Goal: Task Accomplishment & Management: Manage account settings

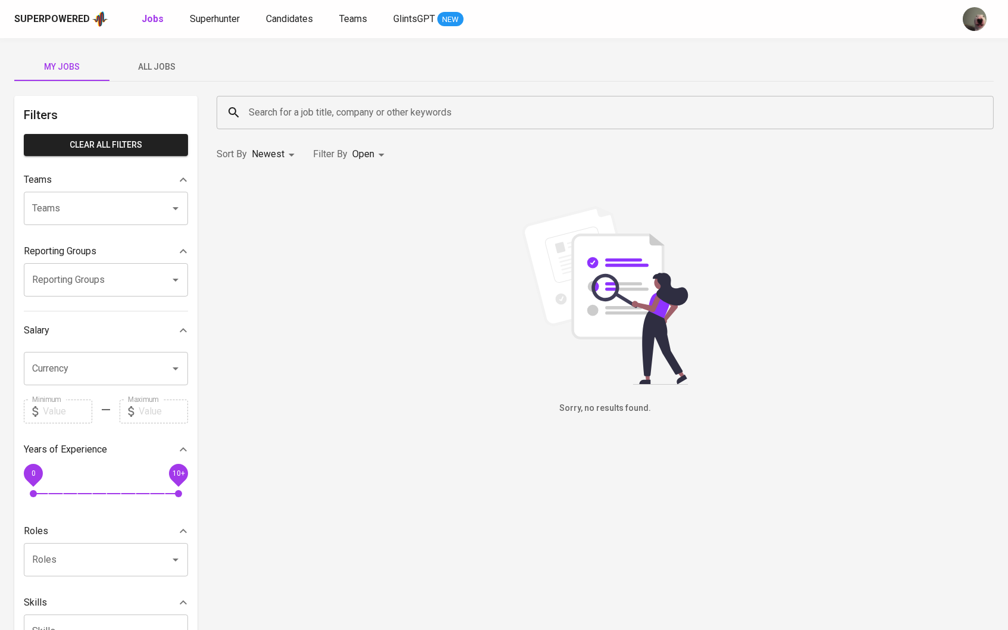
click at [189, 70] on span "All Jobs" at bounding box center [157, 67] width 81 height 15
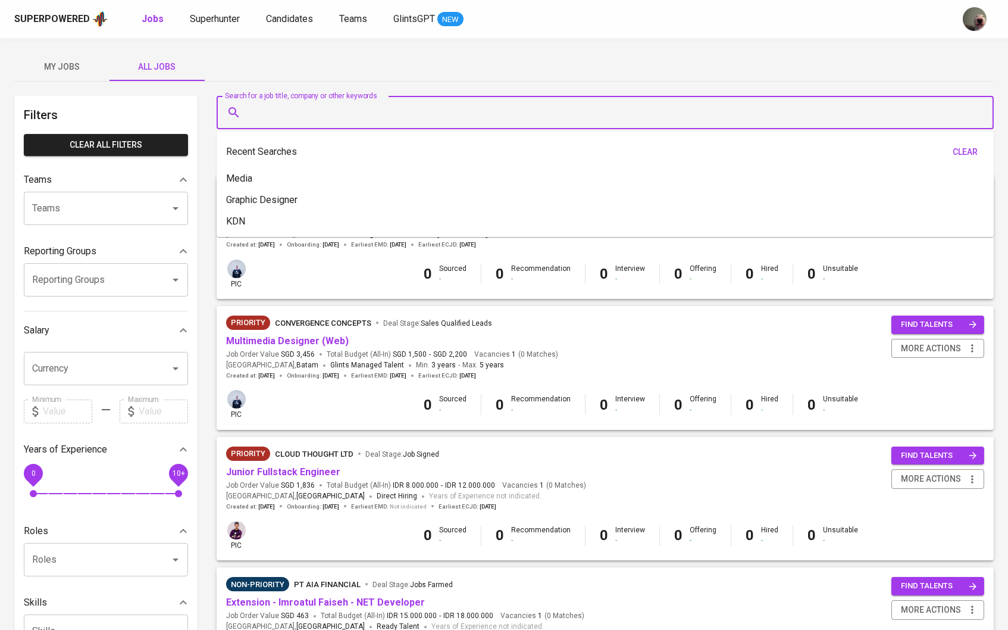
click at [259, 105] on input "Search for a job title, company or other keywords" at bounding box center [608, 112] width 725 height 23
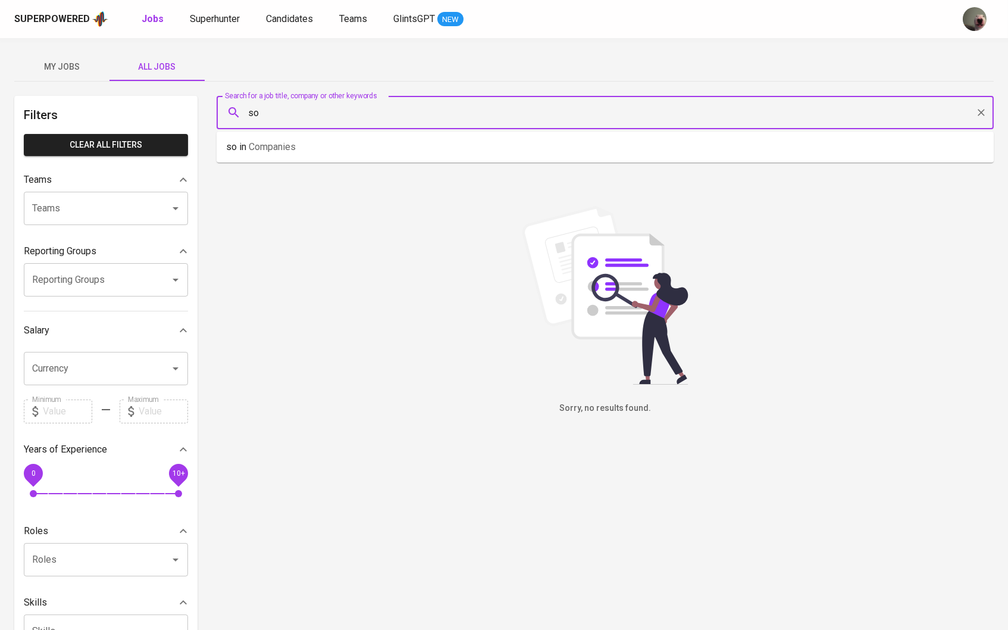
type input "s"
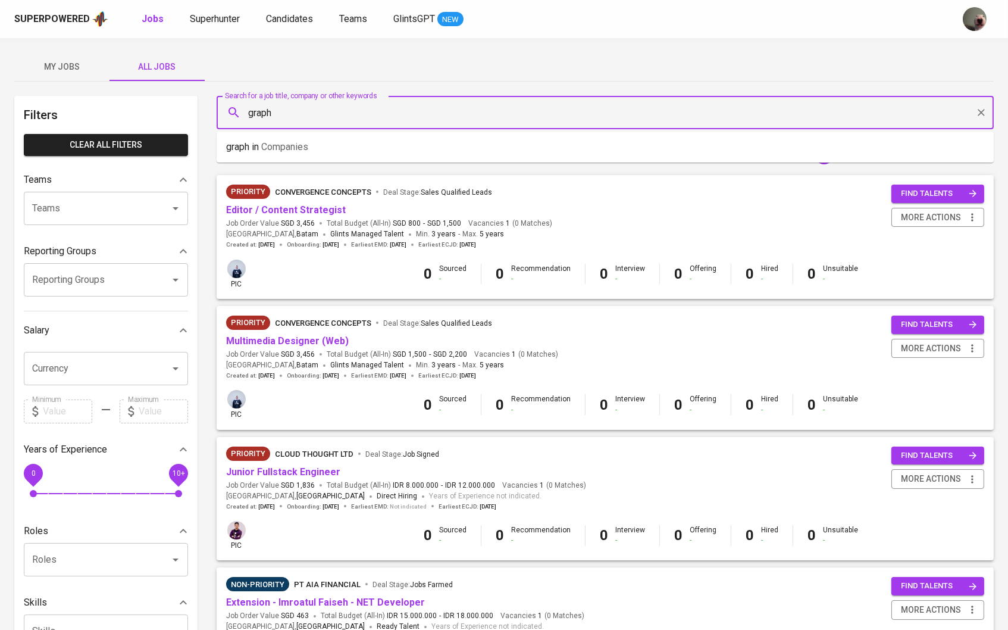
click at [157, 288] on div at bounding box center [167, 279] width 31 height 17
type input "graph"
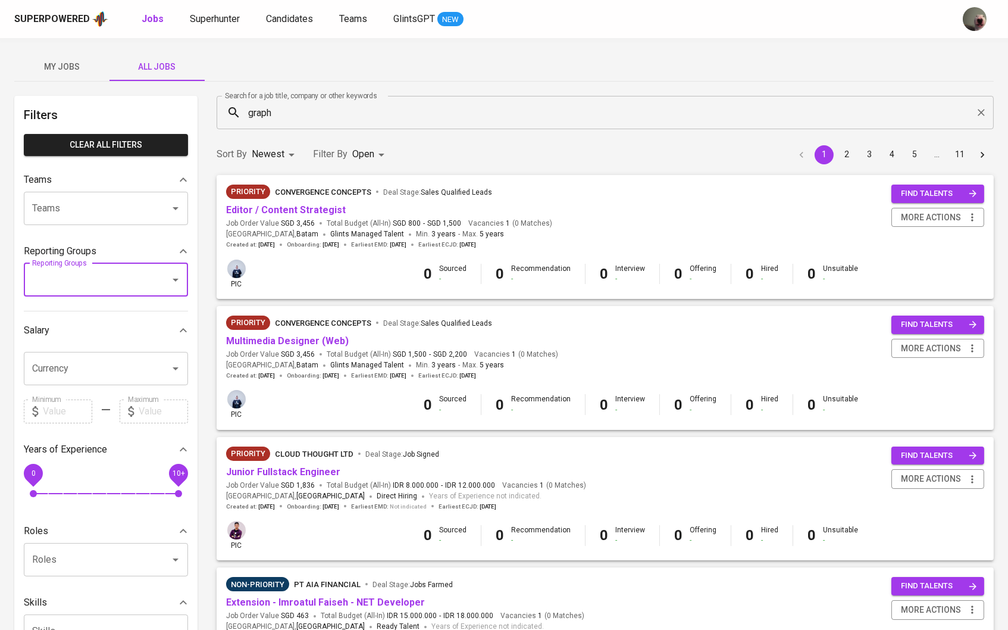
click at [145, 214] on input "Teams" at bounding box center [89, 208] width 120 height 23
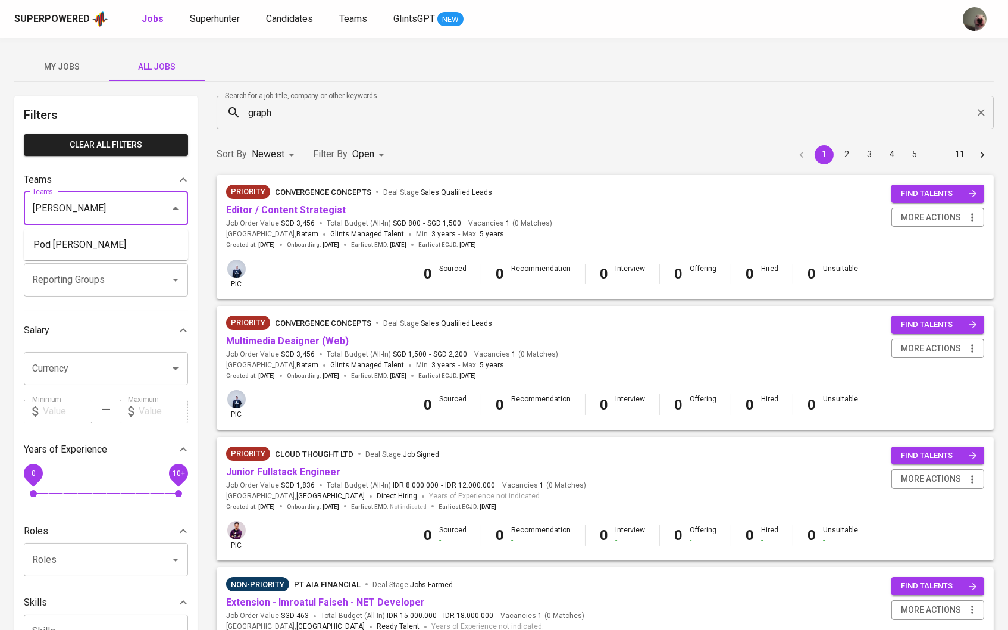
click at [120, 251] on li "Pod Erwin" at bounding box center [106, 244] width 164 height 21
type input "erwin"
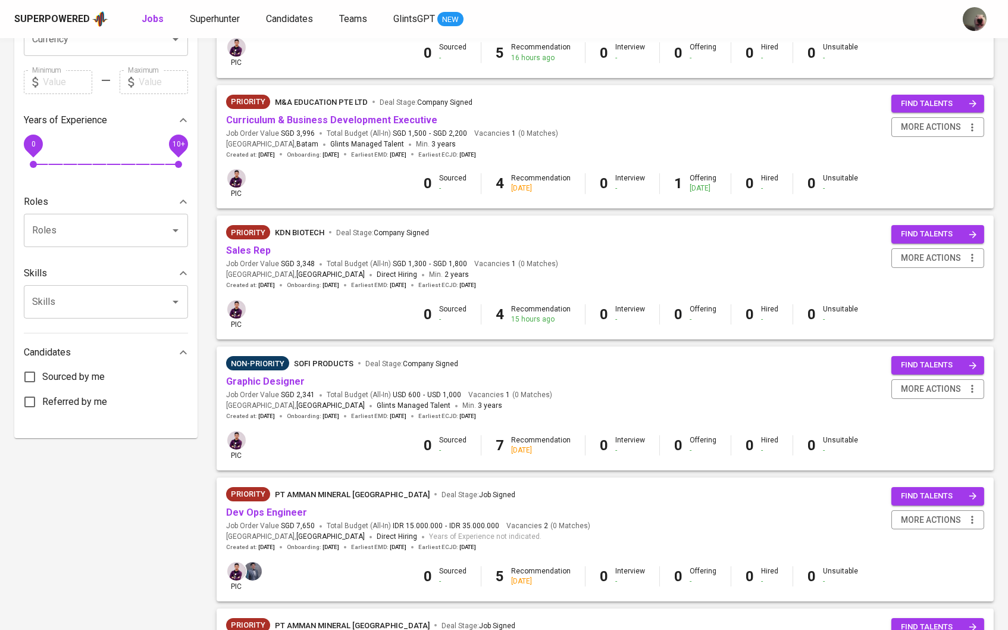
scroll to position [385, 0]
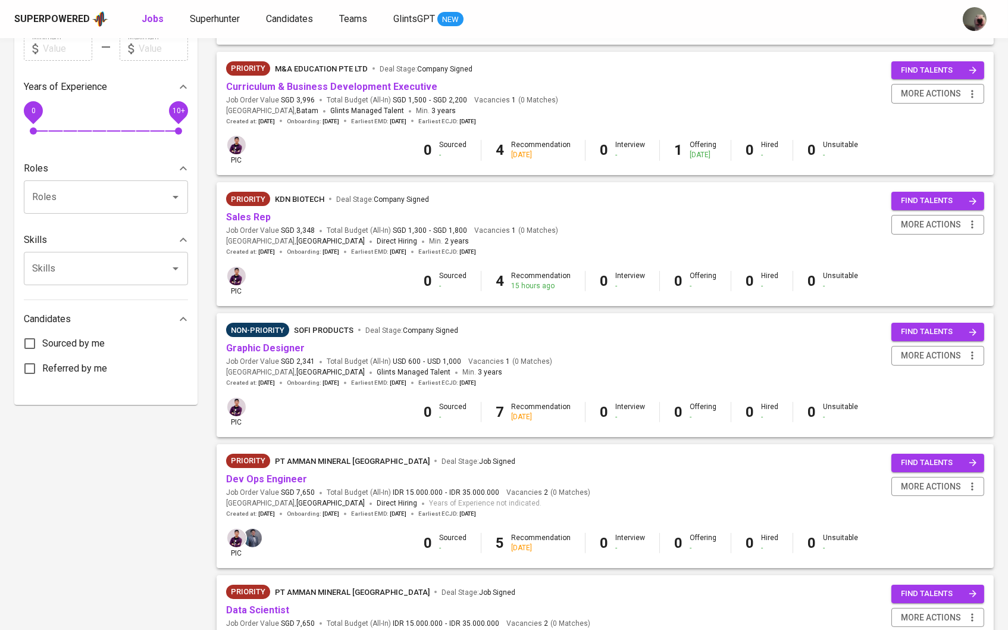
click at [277, 348] on span "Graphic Designer" at bounding box center [265, 349] width 79 height 14
click at [278, 344] on link "Graphic Designer" at bounding box center [265, 347] width 79 height 11
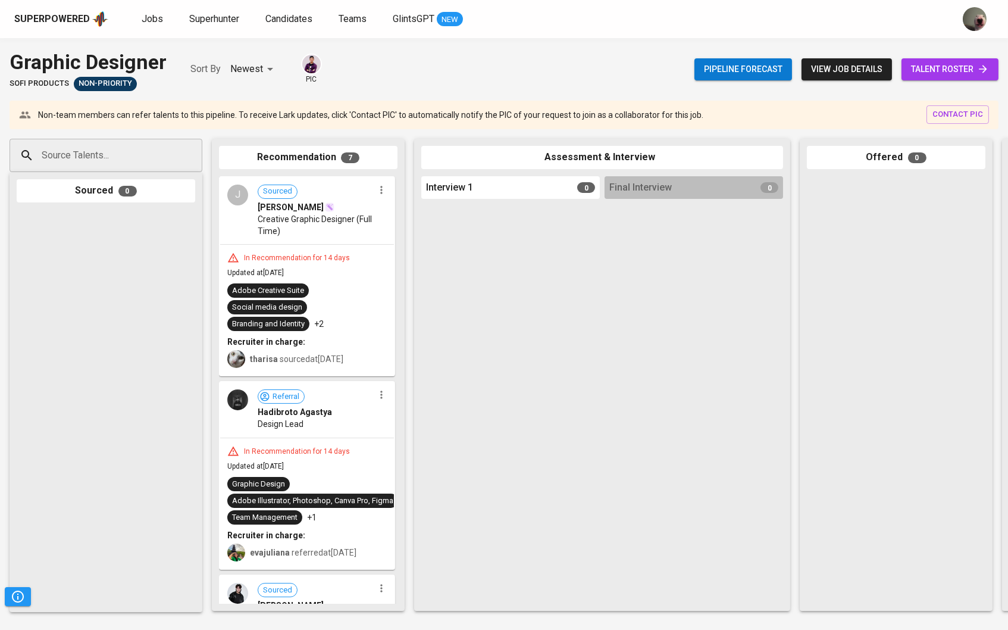
click at [966, 79] on link "talent roster" at bounding box center [949, 69] width 97 height 22
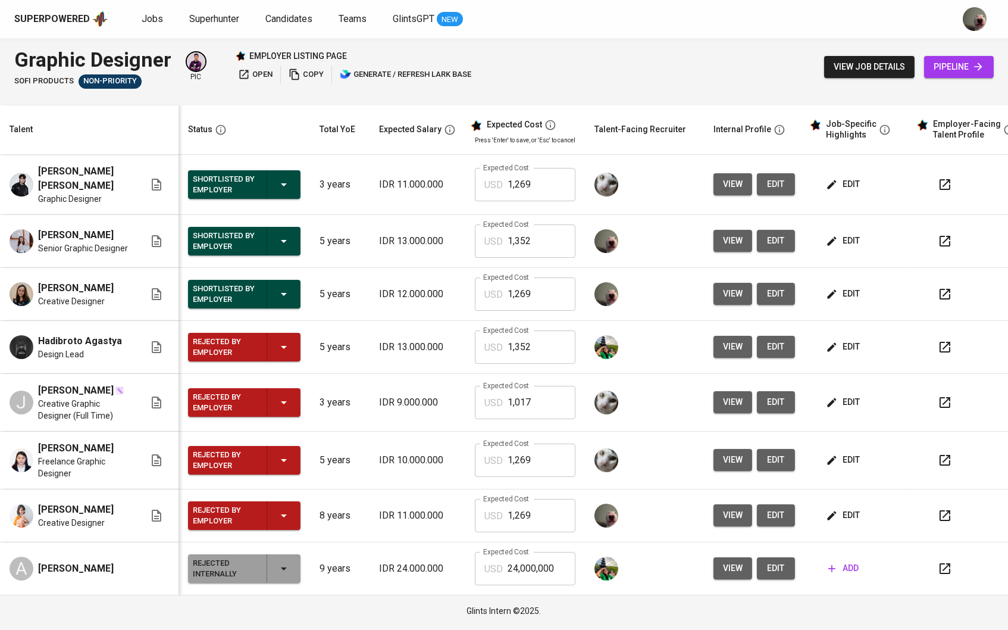
click at [221, 27] on div "Superpowered Jobs Superhunter Candidates Teams GlintsGPT NEW" at bounding box center [484, 19] width 941 height 18
click at [221, 22] on span "Superhunter" at bounding box center [214, 18] width 50 height 11
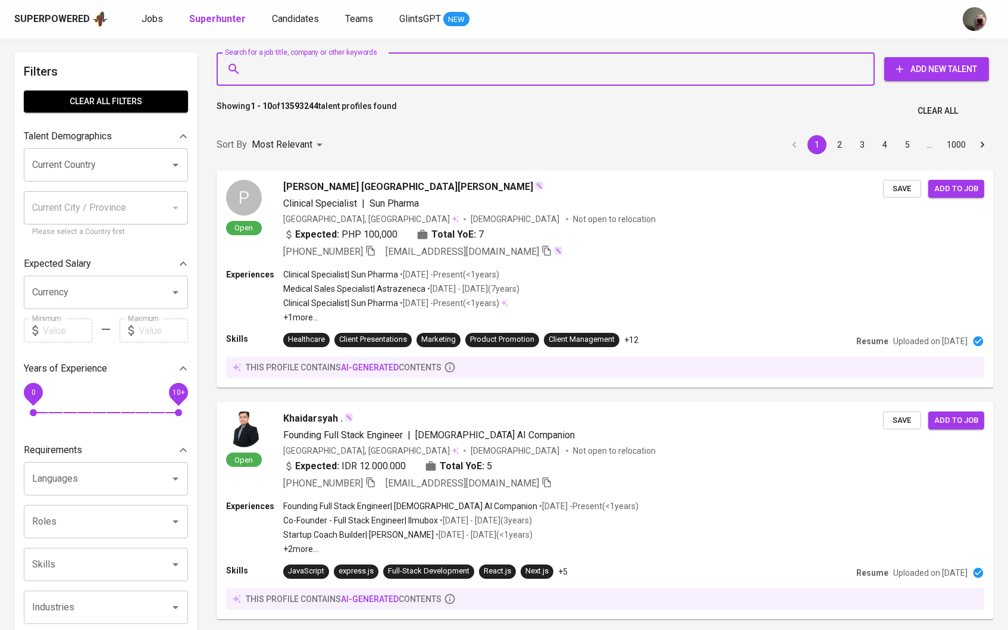
paste input "[PERSON_NAME][EMAIL_ADDRESS][DOMAIN_NAME]"
click at [270, 65] on input "Search for a job title, company or other keywords" at bounding box center [549, 69] width 606 height 23
type input "[PERSON_NAME][EMAIL_ADDRESS][DOMAIN_NAME]"
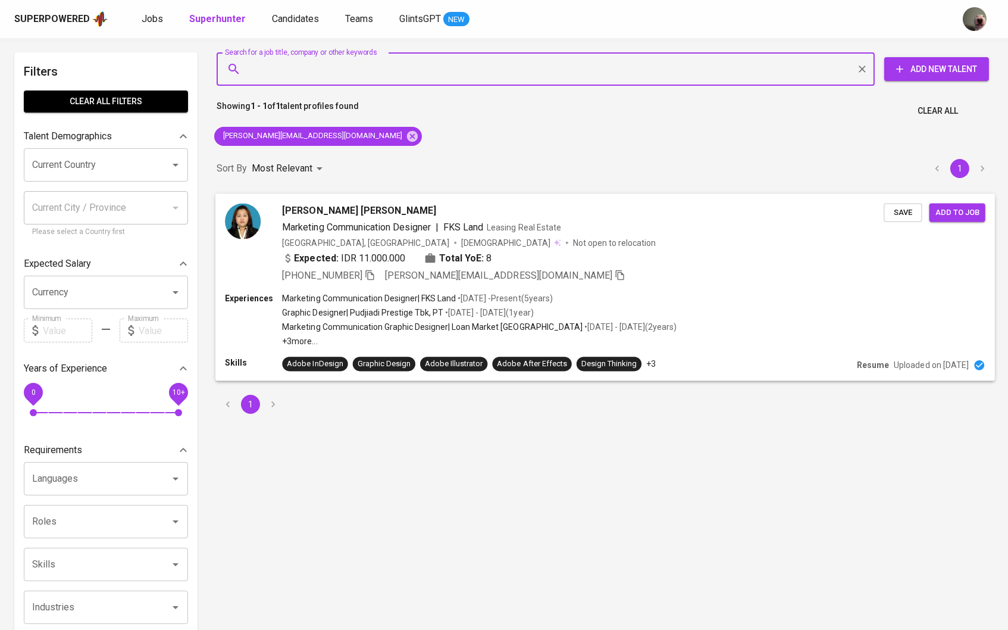
click at [968, 205] on span "Add to job" at bounding box center [957, 212] width 44 height 14
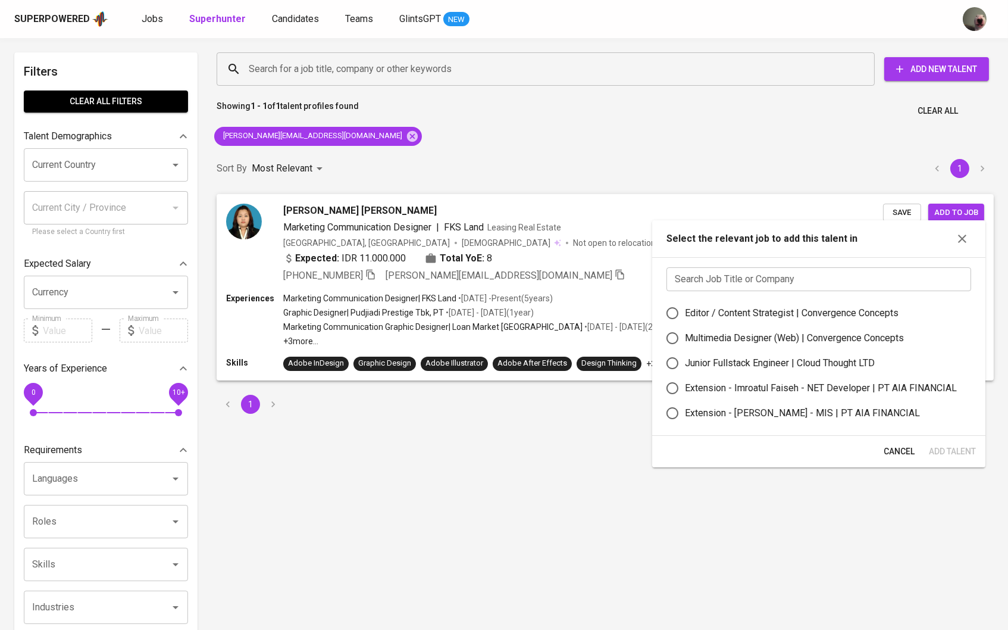
click at [740, 280] on input "text" at bounding box center [818, 279] width 305 height 24
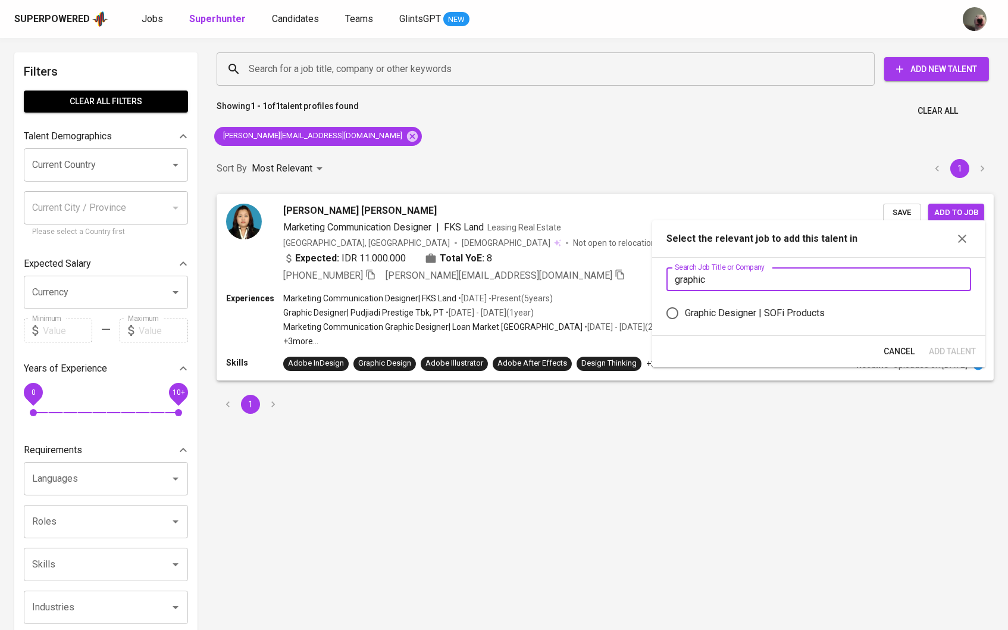
type input "graphic"
click at [716, 314] on div "Graphic Designer | SOFi Products" at bounding box center [755, 313] width 140 height 14
click at [685, 314] on input "Graphic Designer | SOFi Products" at bounding box center [672, 312] width 25 height 25
radio input "true"
click at [938, 359] on span "Add Talent" at bounding box center [952, 351] width 47 height 15
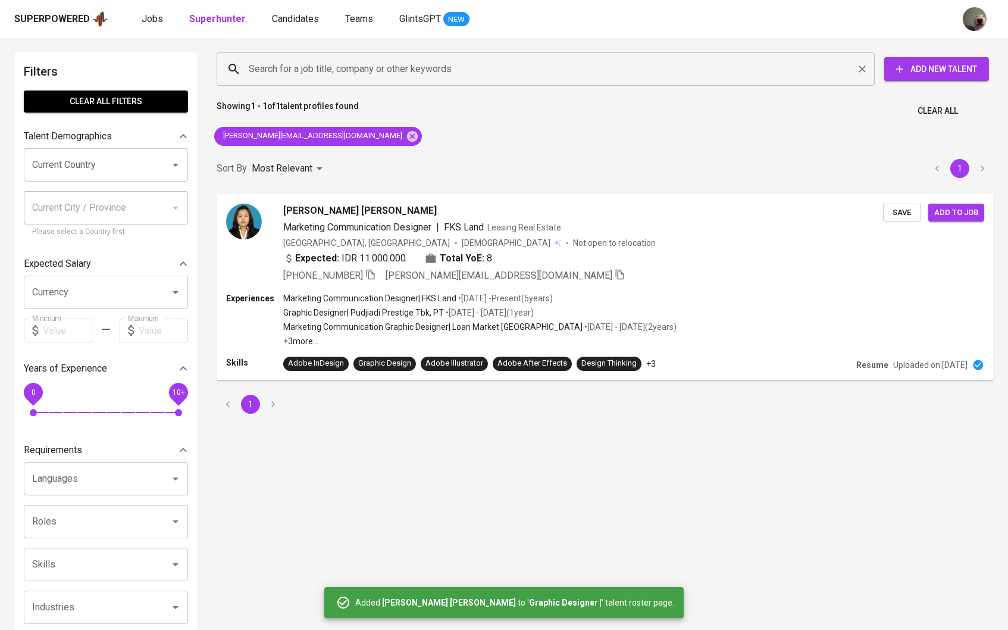
click at [389, 70] on input "Search for a job title, company or other keywords" at bounding box center [549, 69] width 606 height 23
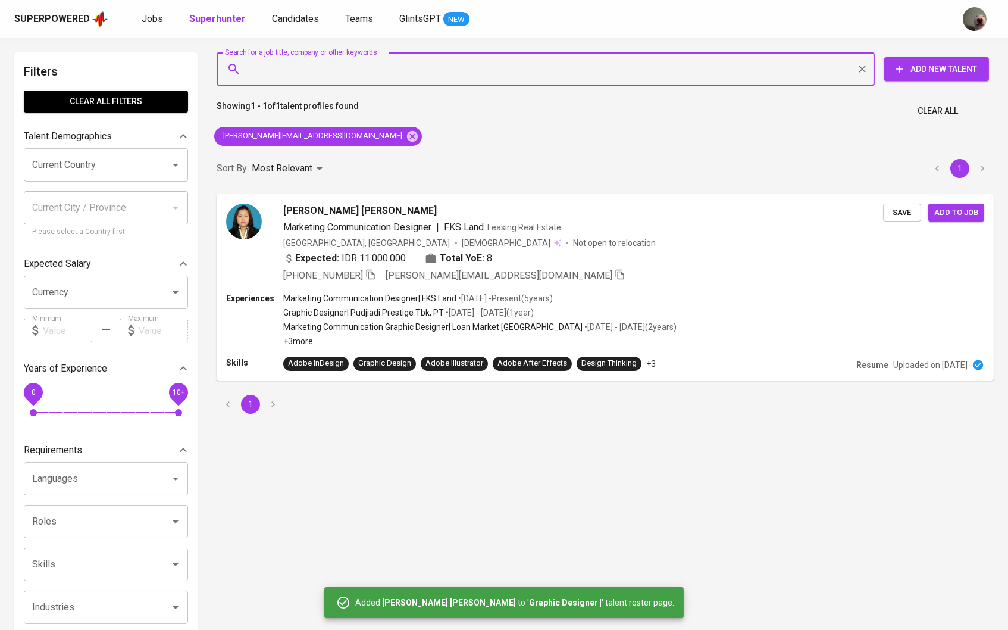
paste input "marc.monicaa@gmail.com"
type input "marc.monicaa@gmail.com"
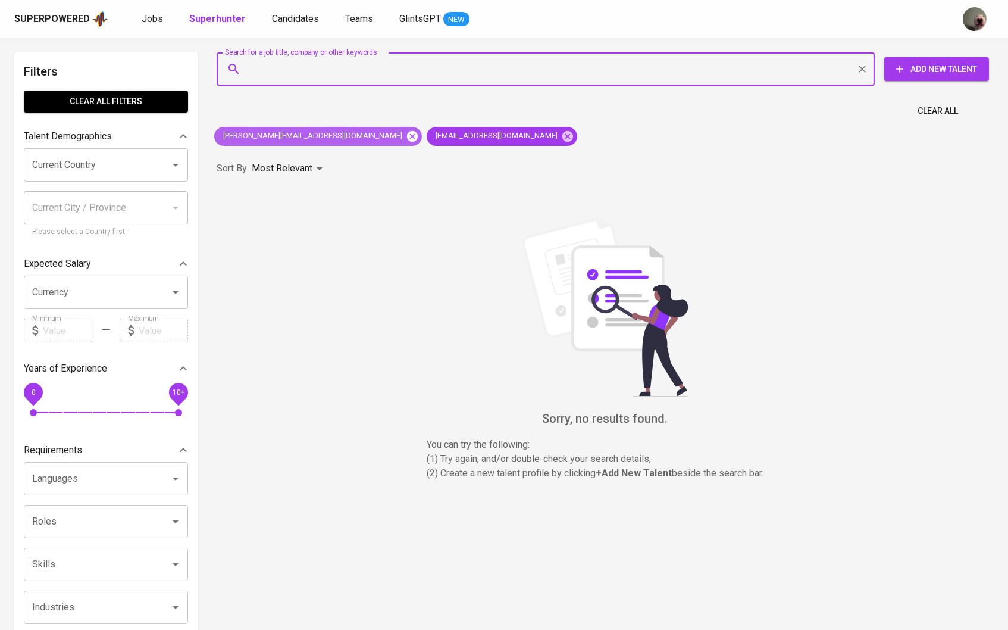
click at [407, 139] on icon at bounding box center [412, 135] width 11 height 11
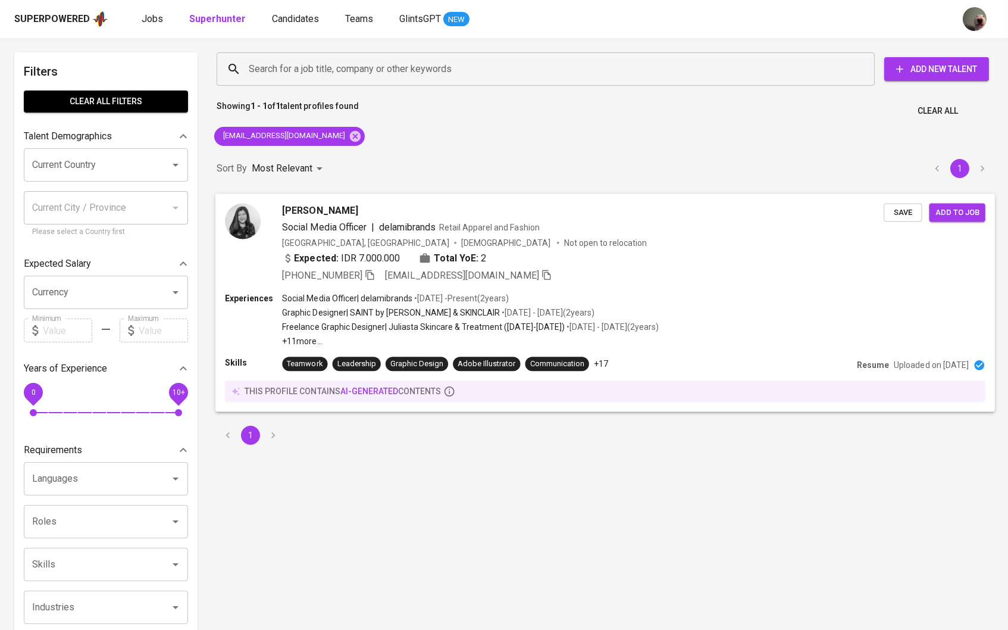
click at [945, 207] on span "Add to job" at bounding box center [957, 212] width 44 height 14
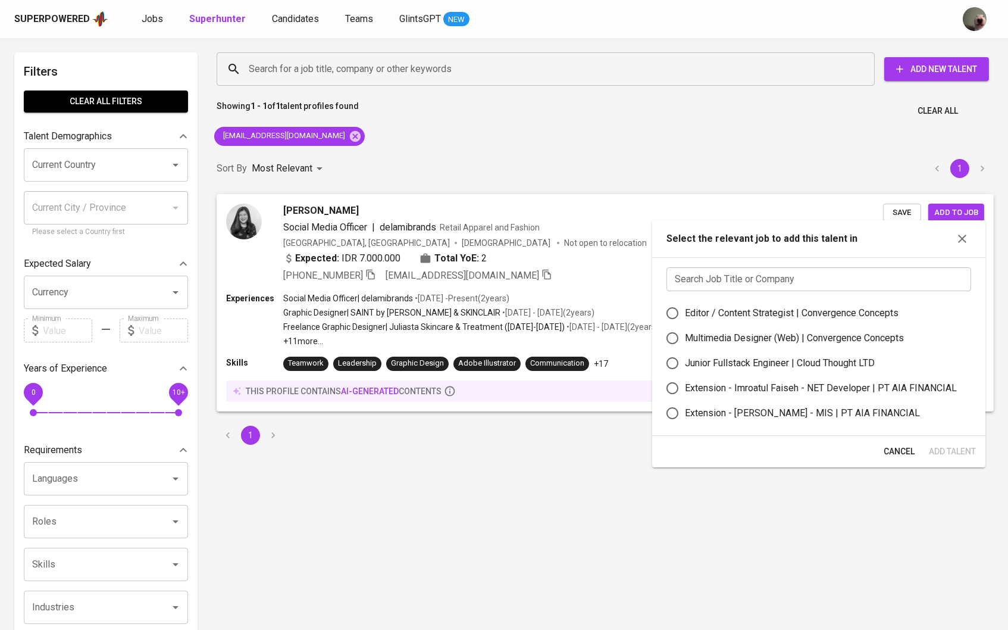
click at [807, 286] on input "text" at bounding box center [818, 279] width 305 height 24
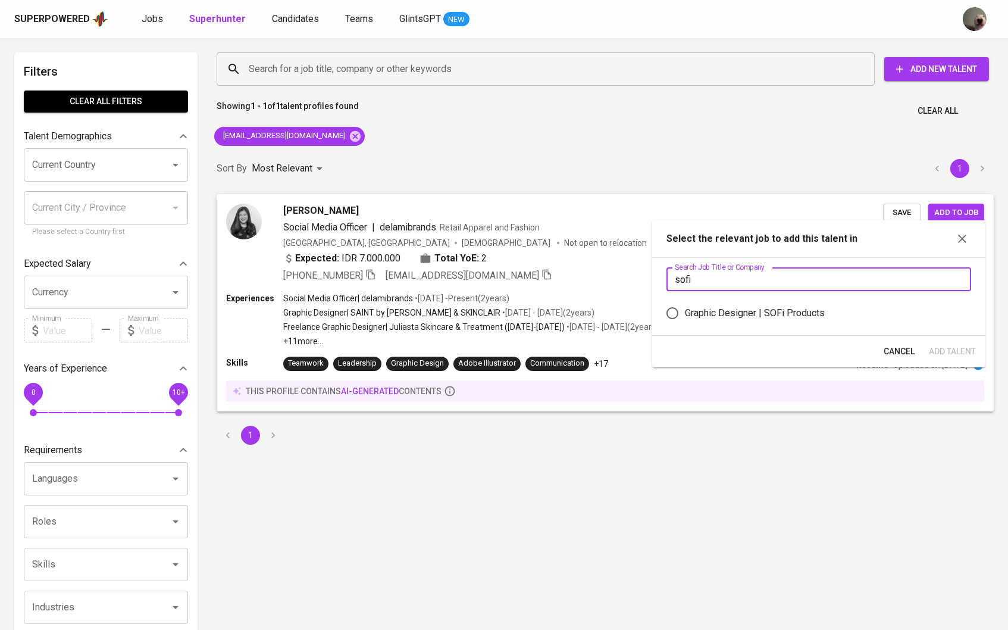
type input "sofi"
click at [785, 314] on div "Graphic Designer | SOFi Products" at bounding box center [755, 313] width 140 height 14
click at [685, 314] on input "Graphic Designer | SOFi Products" at bounding box center [672, 312] width 25 height 25
radio input "true"
click at [935, 356] on span "Add Talent" at bounding box center [952, 351] width 47 height 15
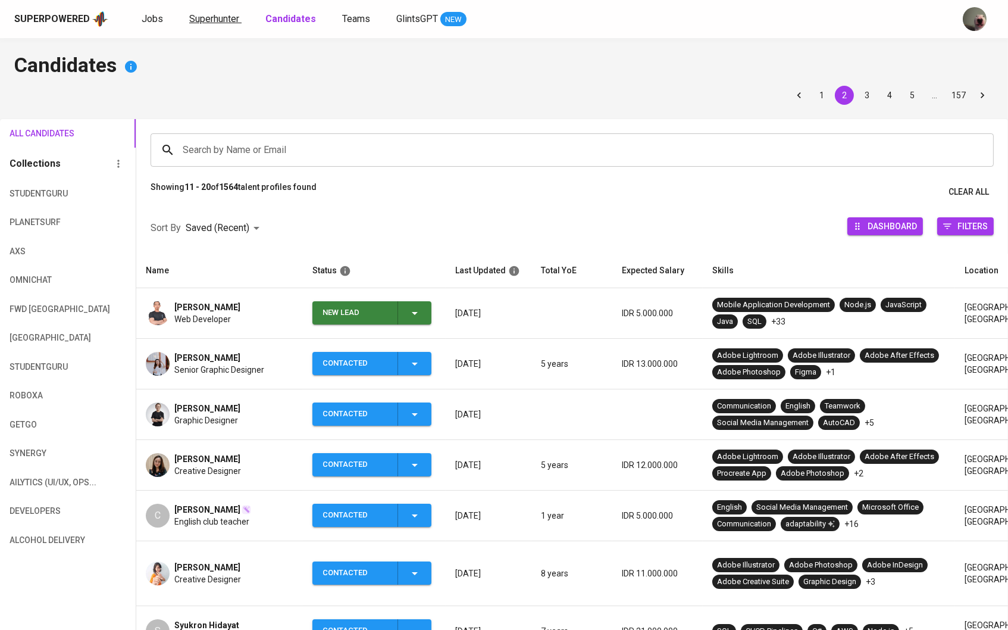
click at [205, 18] on span "Superhunter" at bounding box center [214, 18] width 50 height 11
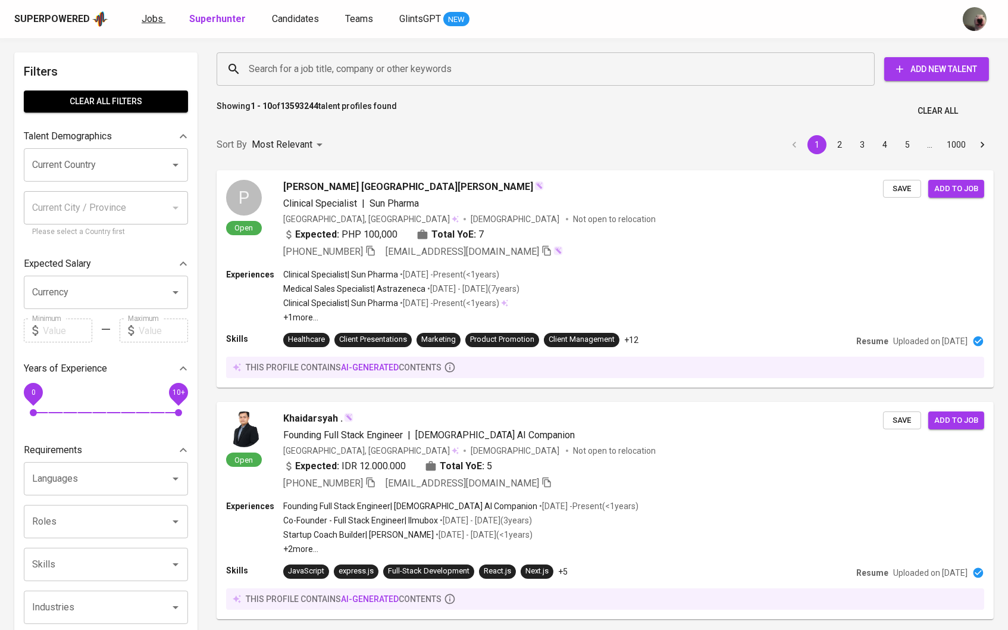
click at [157, 24] on link "Jobs" at bounding box center [154, 19] width 24 height 15
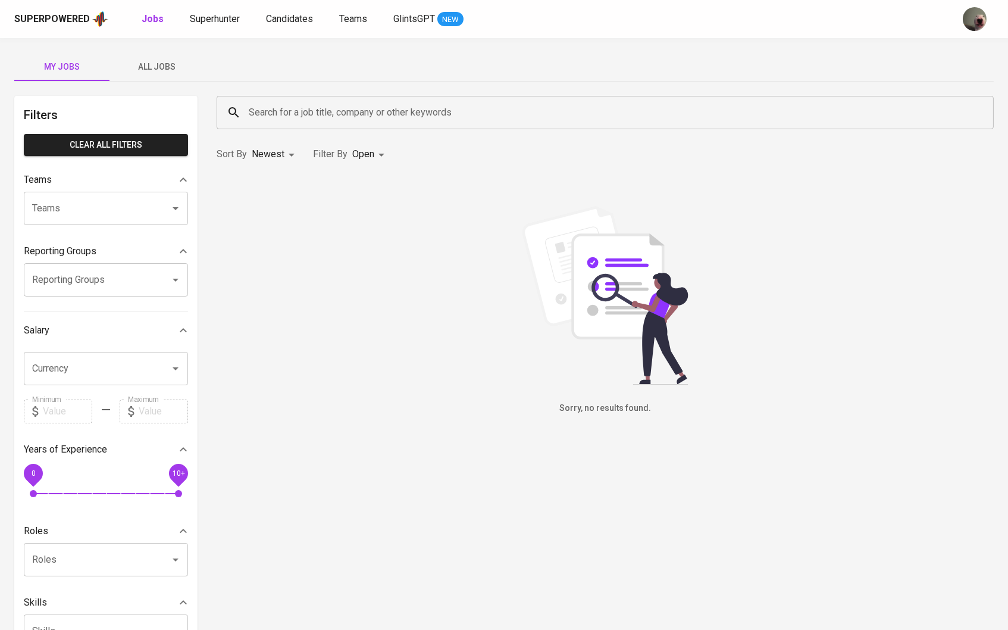
click at [172, 62] on span "All Jobs" at bounding box center [157, 67] width 81 height 15
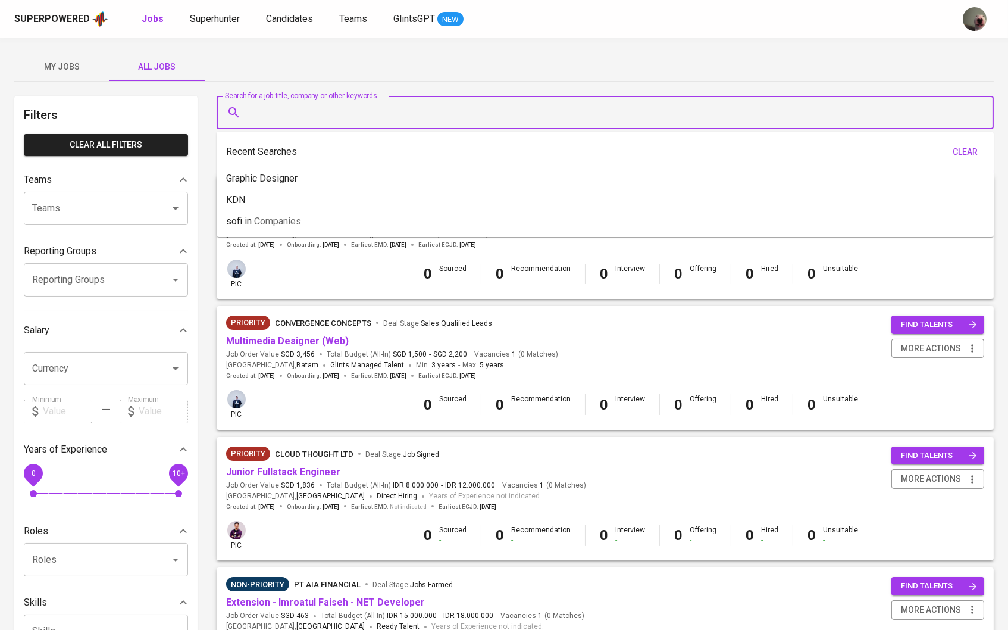
click at [349, 113] on input "Search for a job title, company or other keywords" at bounding box center [608, 112] width 725 height 23
type input "s"
type input "SOfi"
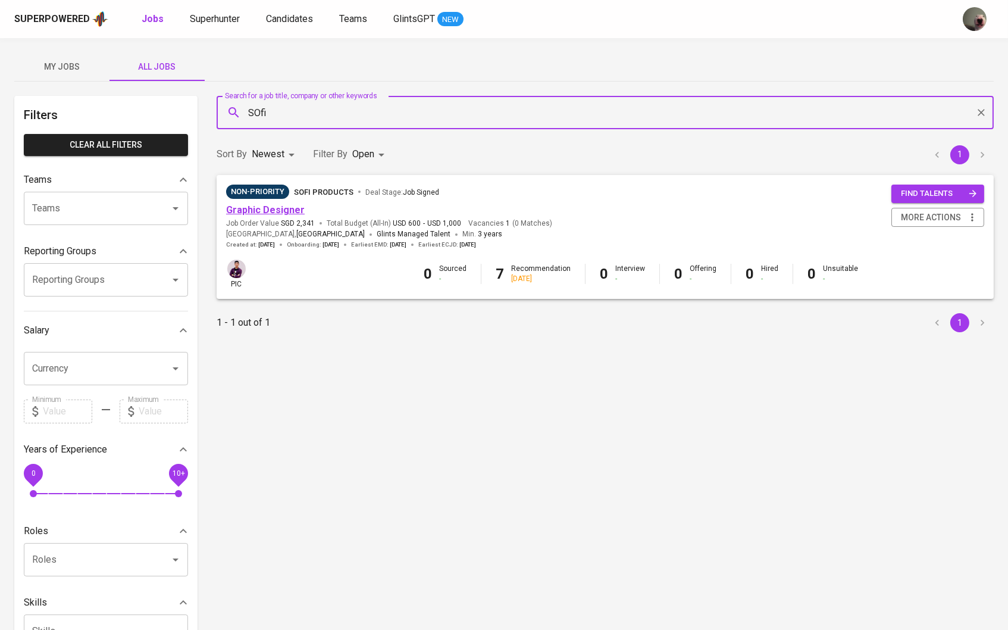
click at [279, 207] on link "Graphic Designer" at bounding box center [265, 209] width 79 height 11
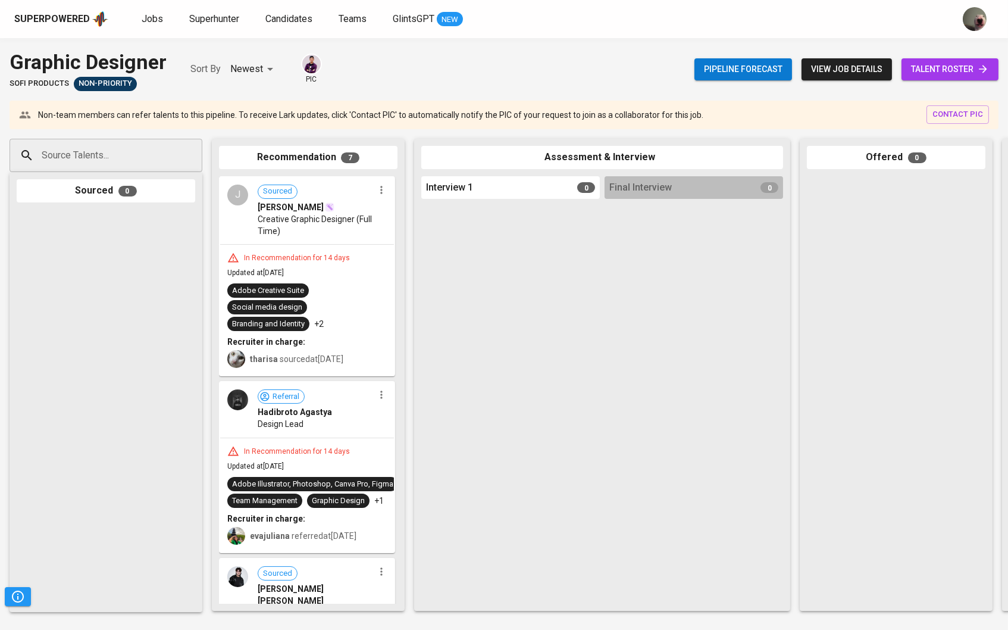
click at [950, 81] on div "Pipeline forecast view job details talent roster" at bounding box center [846, 69] width 304 height 43
click at [947, 73] on span "talent roster" at bounding box center [950, 69] width 78 height 15
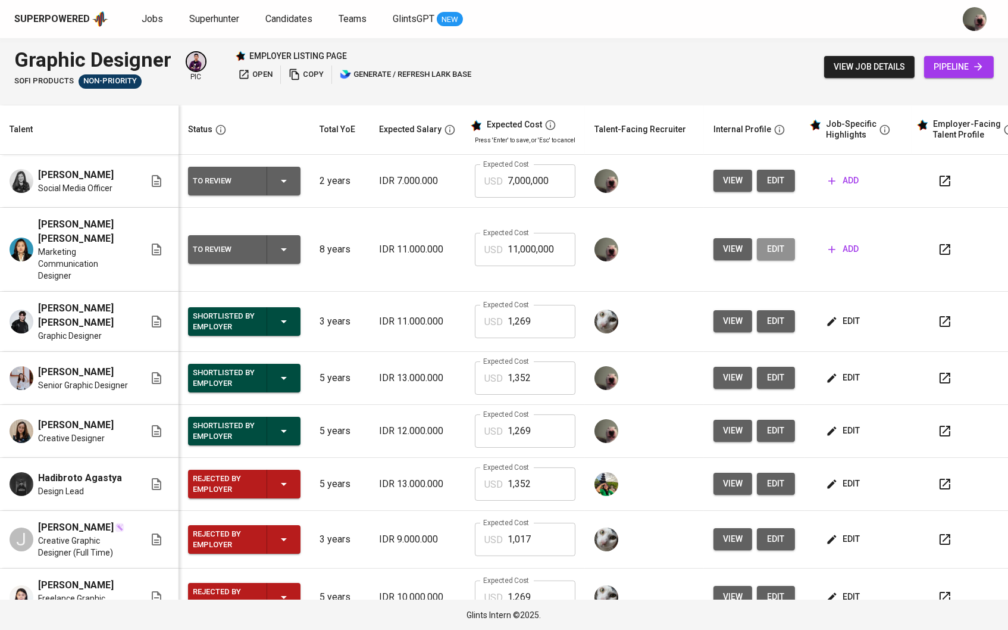
click at [768, 241] on button "edit" at bounding box center [776, 249] width 38 height 22
click at [760, 183] on button "edit" at bounding box center [776, 181] width 38 height 22
click at [766, 238] on button "edit" at bounding box center [776, 249] width 38 height 22
click at [740, 242] on span "view" at bounding box center [733, 249] width 20 height 15
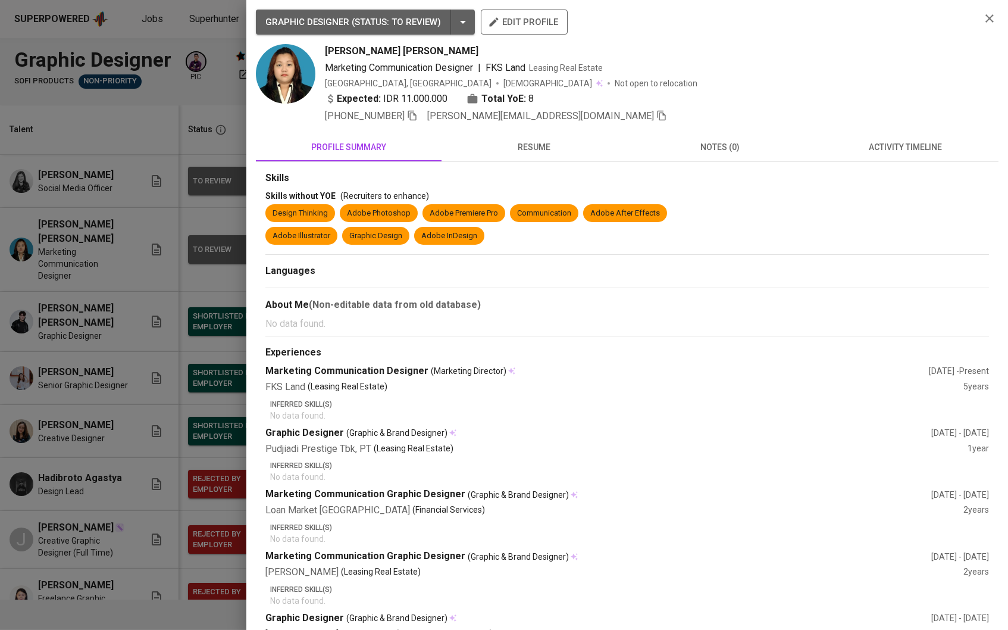
click at [509, 142] on span "resume" at bounding box center [534, 147] width 171 height 15
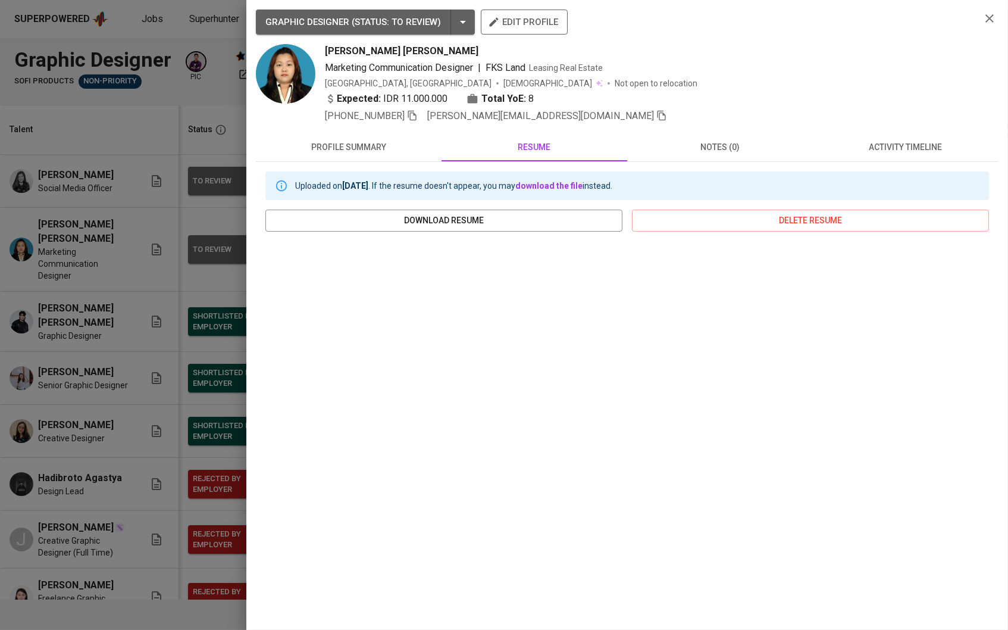
click at [991, 30] on div "GRAPHIC DESIGNER ( STATUS : To Review ) edit profile Michelle Angelina Marketin…" at bounding box center [627, 67] width 743 height 114
click at [989, 21] on icon "button" at bounding box center [989, 18] width 8 height 8
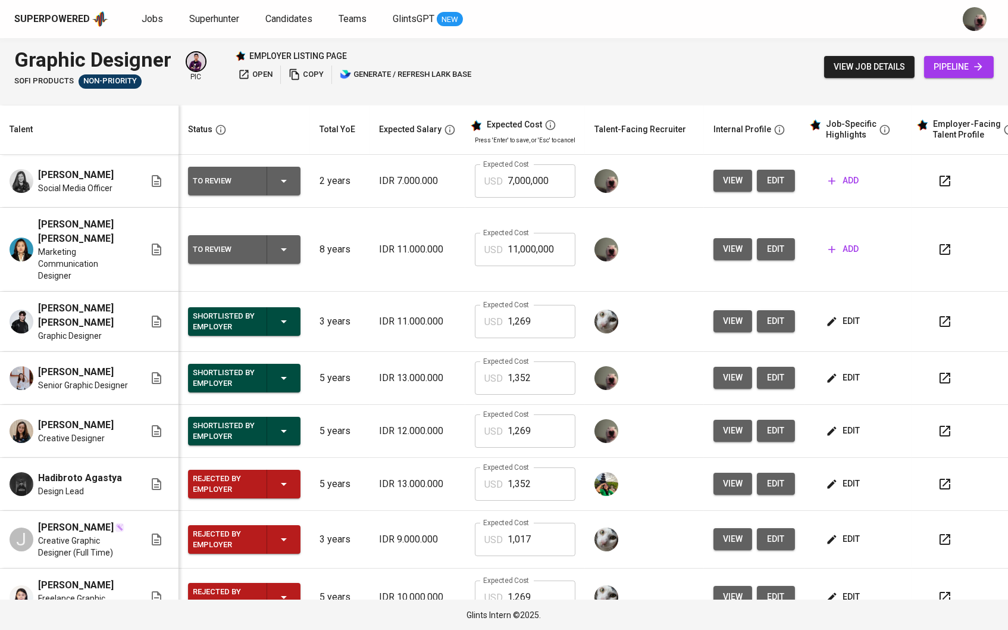
click at [784, 242] on span "edit" at bounding box center [775, 249] width 19 height 15
click at [838, 315] on icon "button" at bounding box center [832, 321] width 12 height 12
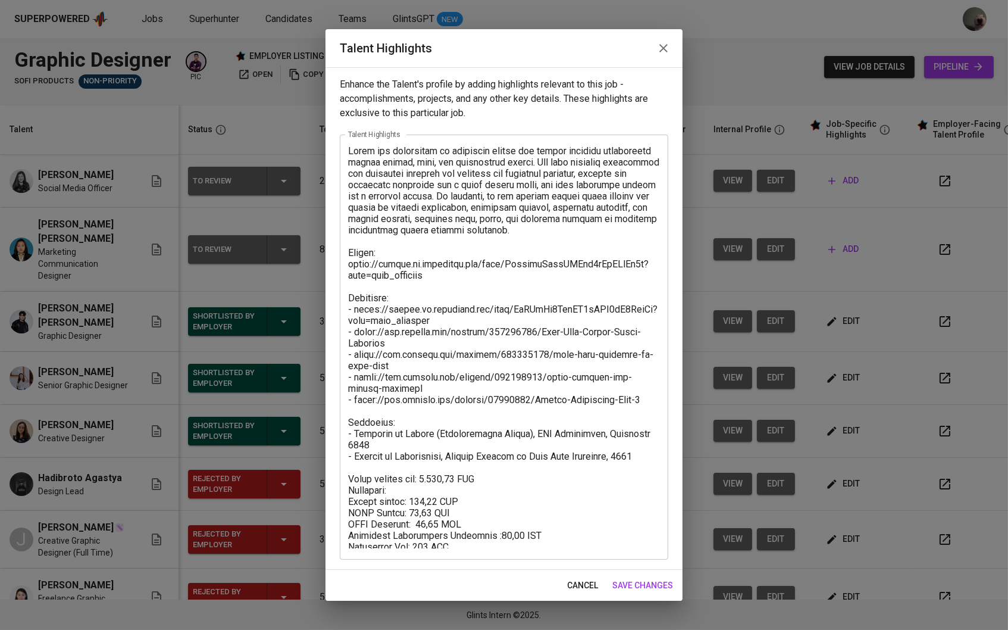
click at [550, 597] on div "cancel save changes" at bounding box center [503, 585] width 357 height 32
click at [568, 578] on span "cancel" at bounding box center [582, 585] width 31 height 15
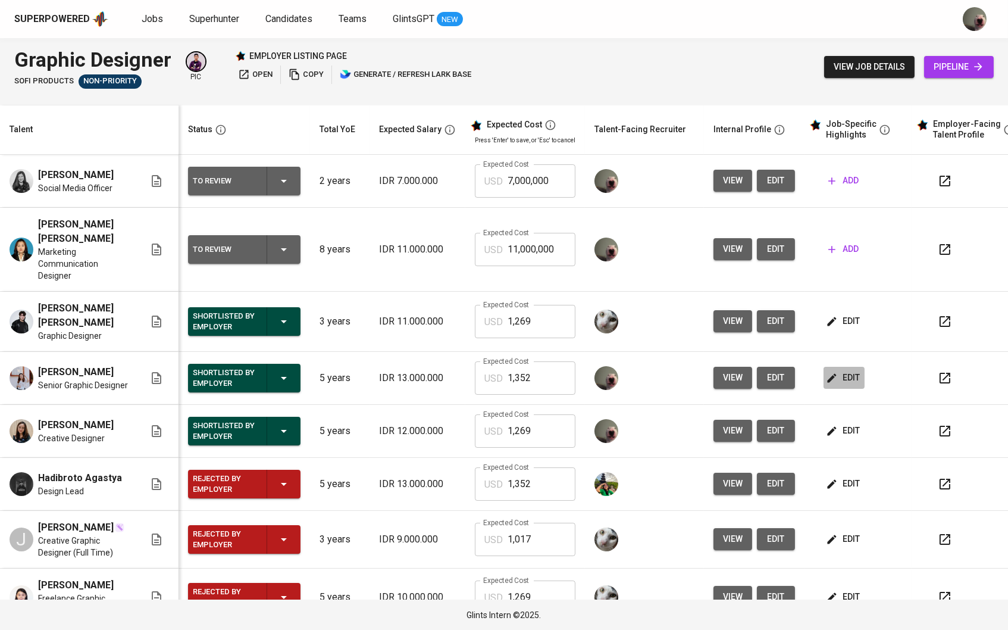
click at [838, 367] on button "edit" at bounding box center [844, 378] width 41 height 22
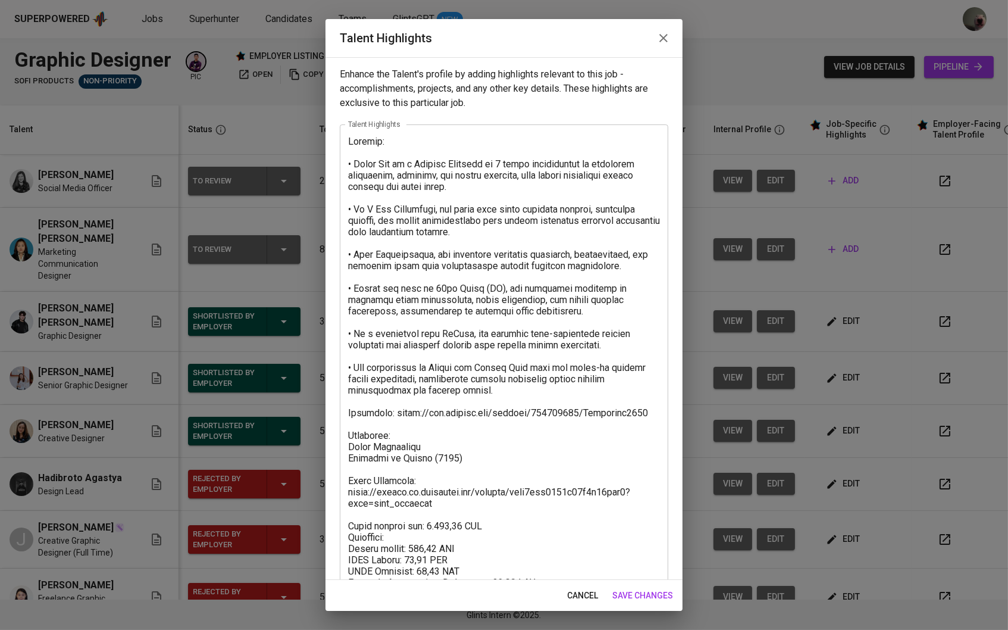
click at [499, 480] on textarea at bounding box center [504, 365] width 312 height 459
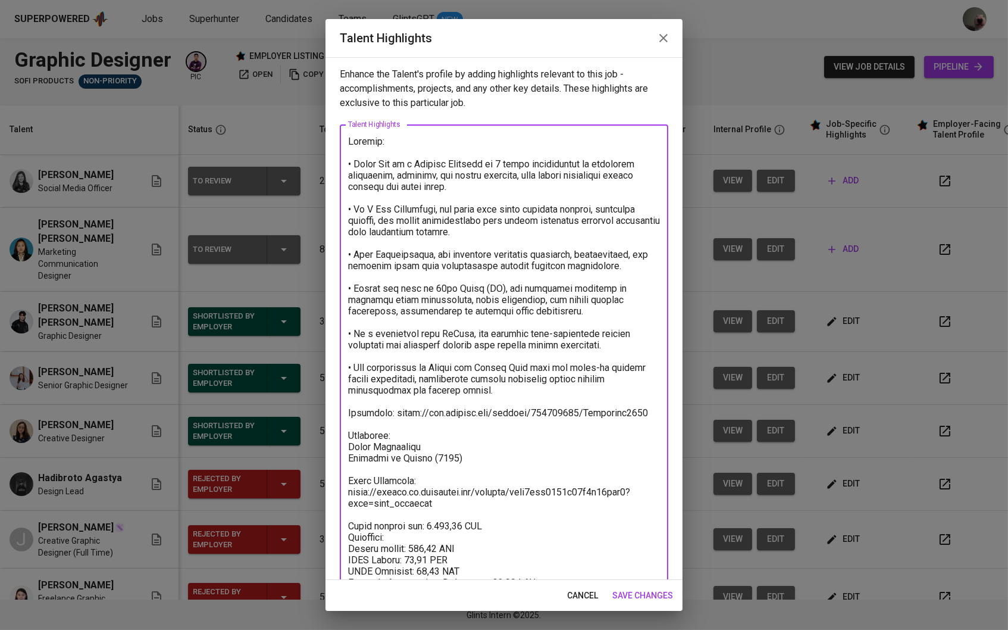
click at [669, 33] on icon "button" at bounding box center [663, 38] width 14 height 14
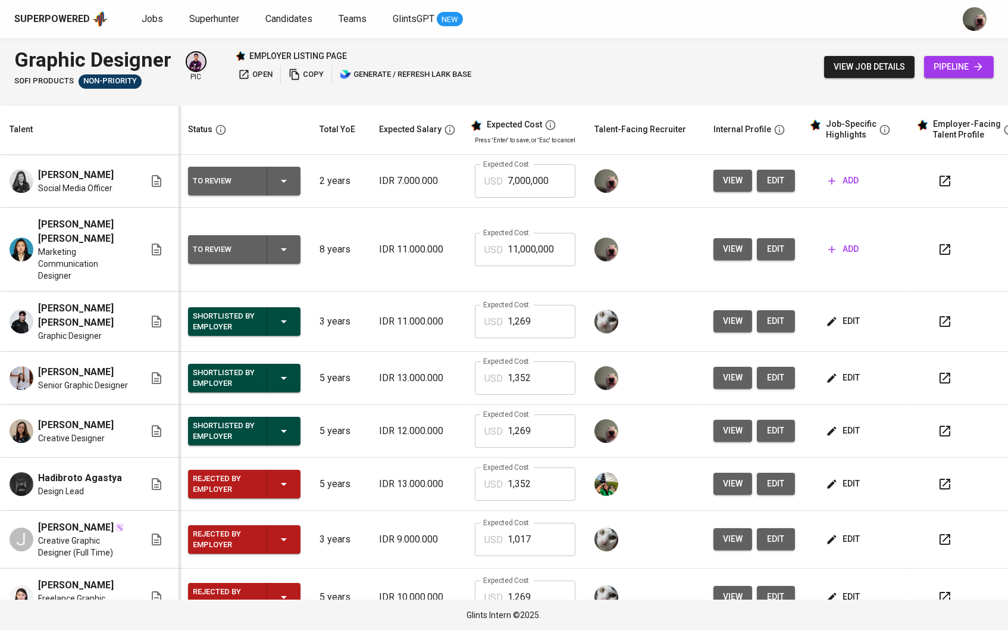
click at [850, 176] on span "add" at bounding box center [843, 180] width 30 height 15
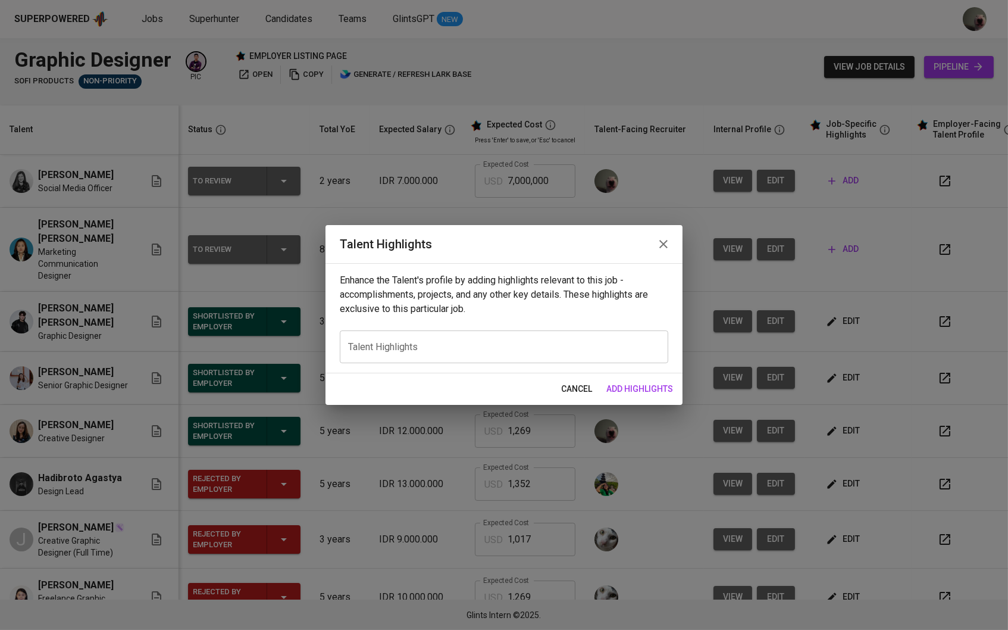
click at [425, 356] on div "x Talent Highlights" at bounding box center [504, 346] width 328 height 33
paste textarea "Summary: • Nadia Lim is a Graphic Designer of 5 years specializing in editorial…"
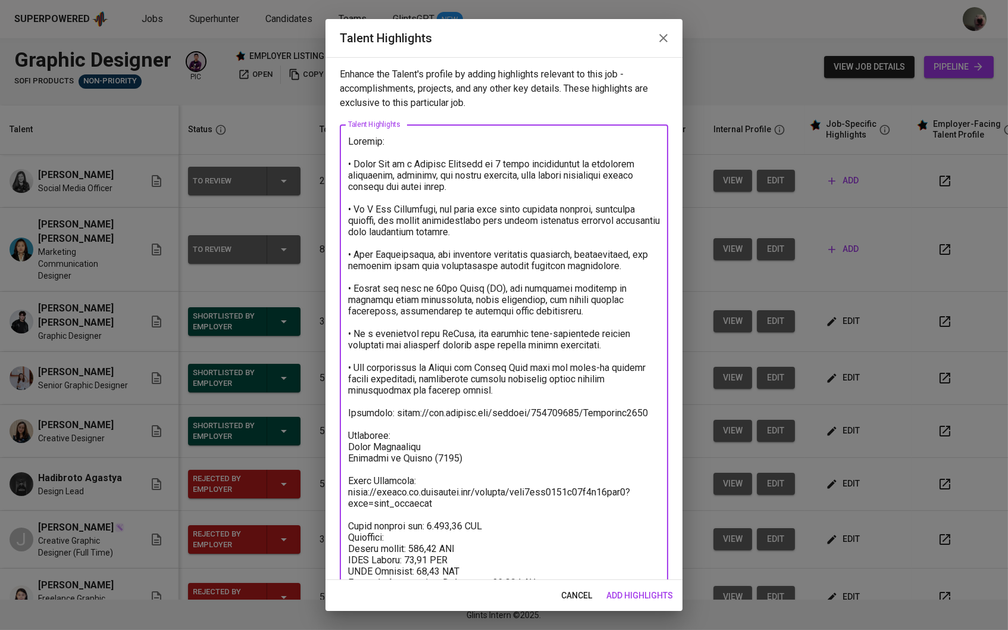
scroll to position [33, 0]
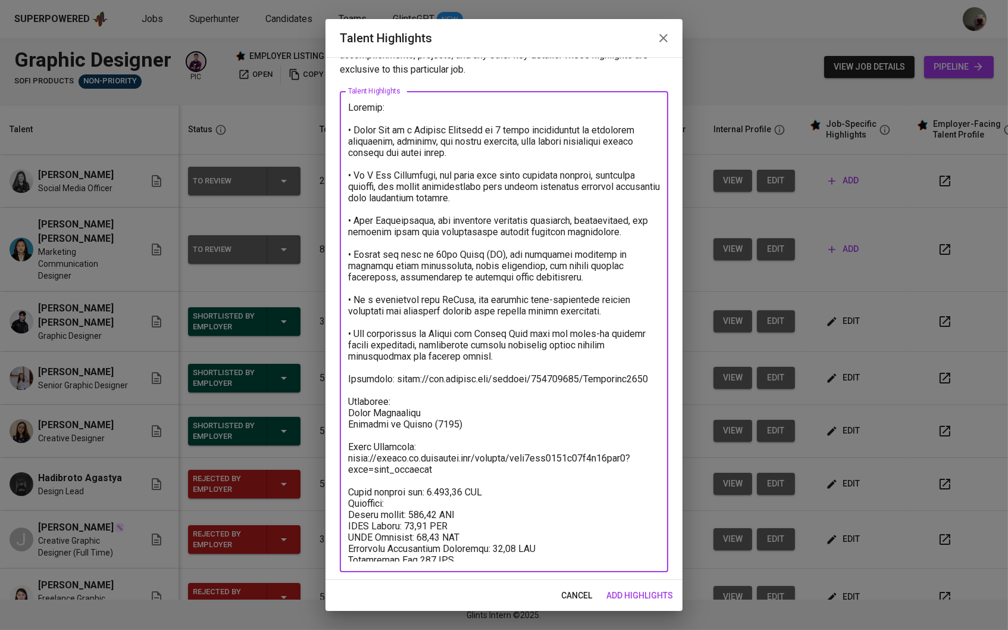
drag, startPoint x: 524, startPoint y: 346, endPoint x: 340, endPoint y: 132, distance: 282.2
click at [340, 132] on div "x Talent Highlights" at bounding box center [504, 331] width 328 height 481
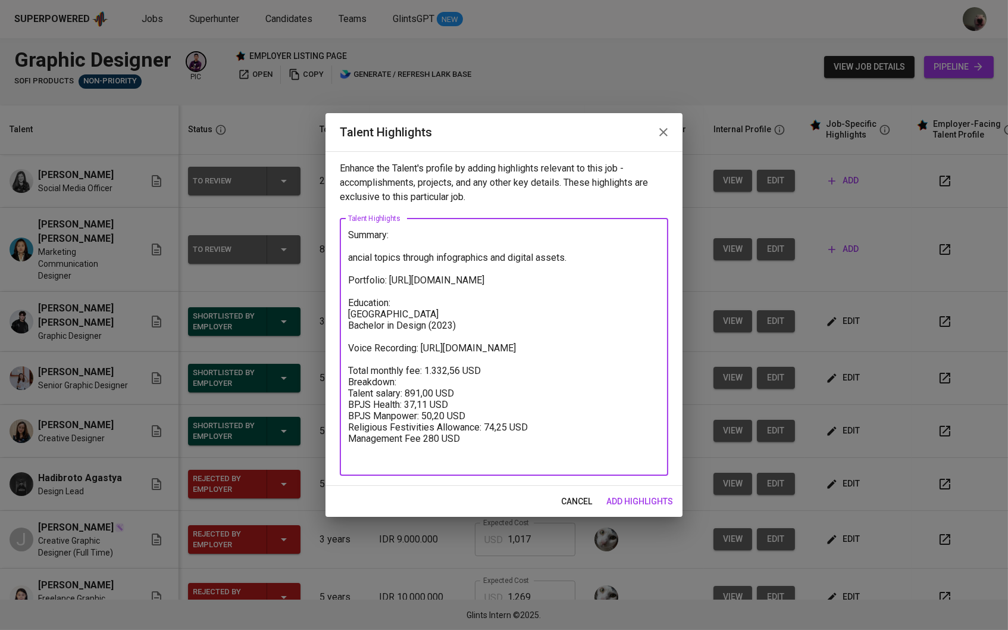
scroll to position [0, 0]
drag, startPoint x: 456, startPoint y: 326, endPoint x: 345, endPoint y: 317, distance: 112.3
click at [345, 317] on div "Summary: ancial topics through infographics and digital assets. Portfolio: http…" at bounding box center [504, 346] width 328 height 257
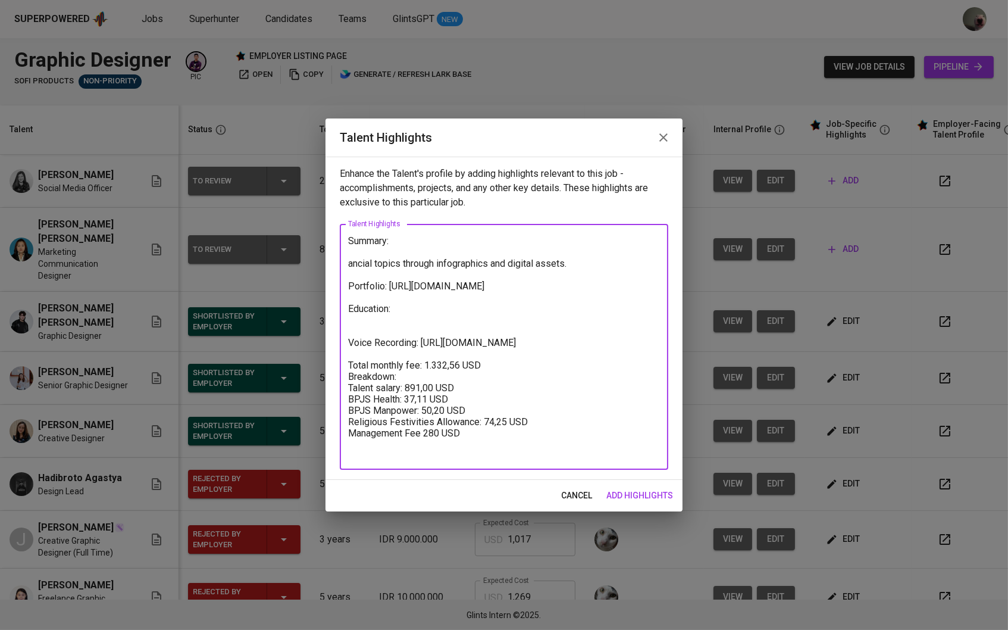
drag, startPoint x: 575, startPoint y: 269, endPoint x: 346, endPoint y: 259, distance: 229.3
click at [346, 259] on div "Summary: ancial topics through infographics and digital assets. Portfolio: http…" at bounding box center [504, 347] width 328 height 246
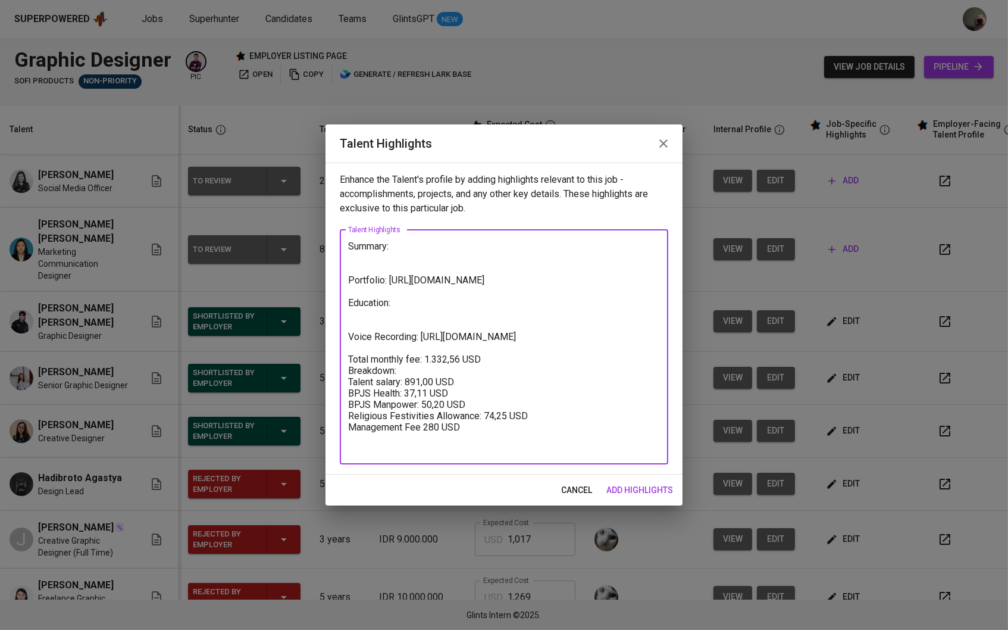
click at [475, 394] on textarea "Summary: Portfolio: https://www.behance.net/gallery/186499769/Portfolio2023 Edu…" at bounding box center [504, 346] width 312 height 212
type textarea "Summary: Portfolio: https://www.behance.net/gallery/186499769/Portfolio2023 Edu…"
click at [562, 475] on div "cancel add highlights" at bounding box center [503, 490] width 357 height 32
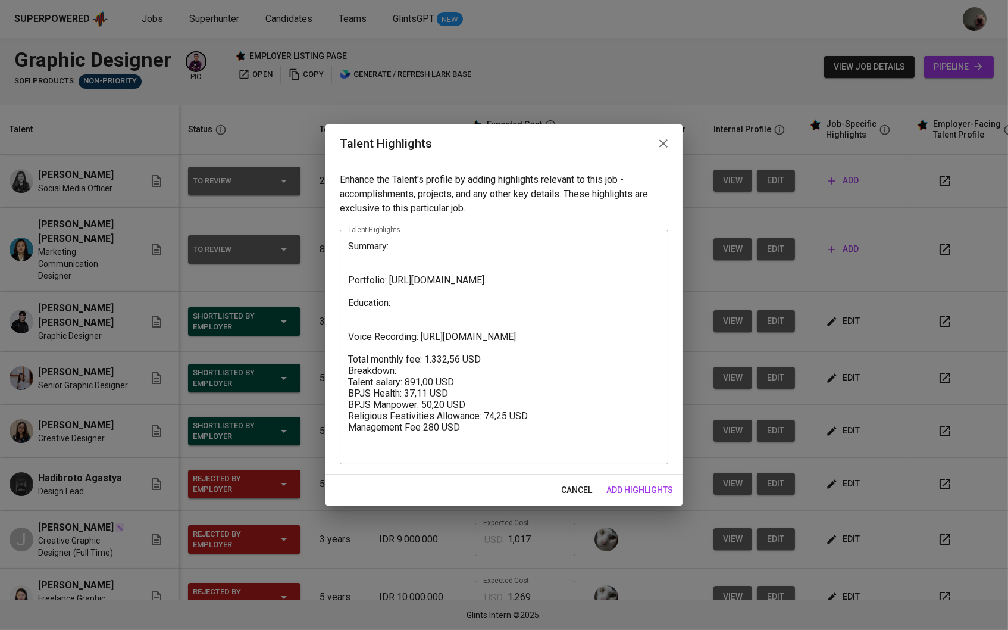
click at [569, 490] on span "cancel" at bounding box center [576, 490] width 31 height 15
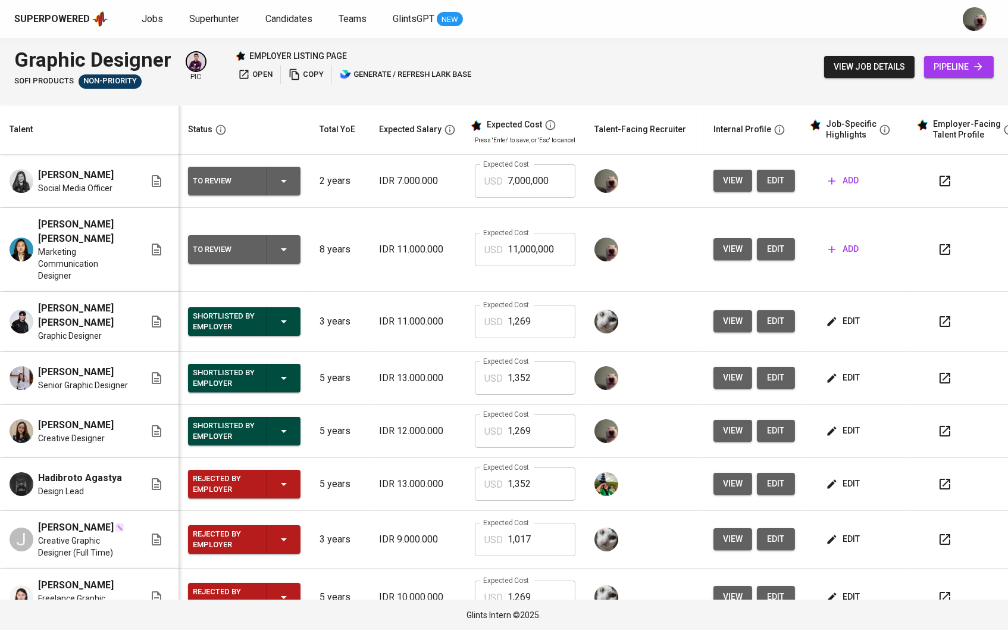
click at [846, 193] on td "add" at bounding box center [857, 181] width 107 height 53
click at [838, 181] on icon "button" at bounding box center [832, 181] width 12 height 12
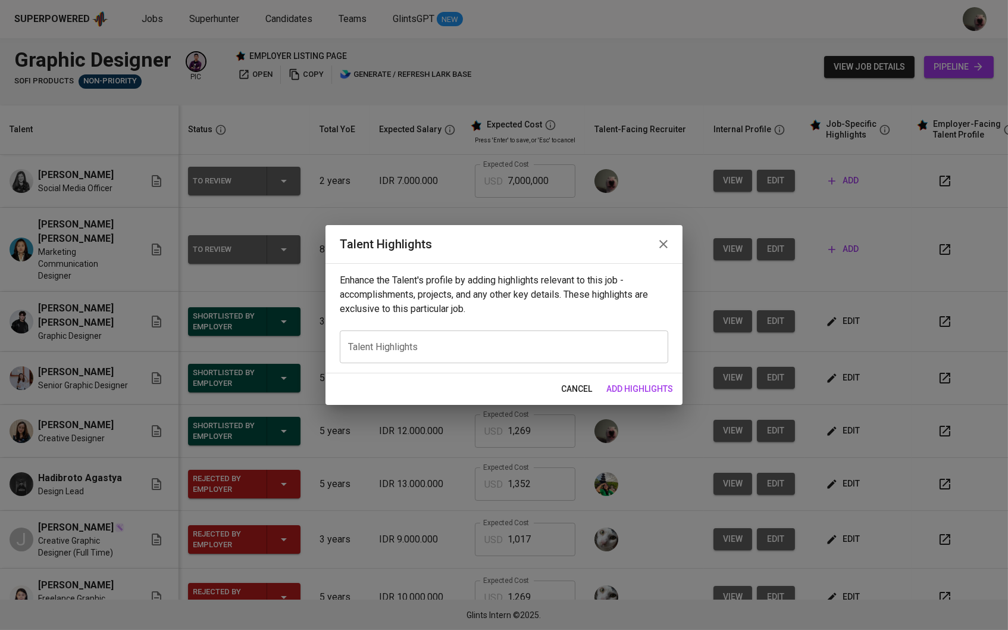
click at [521, 355] on div "x Talent Highlights" at bounding box center [504, 346] width 328 height 33
paste textarea "Summary: Portfolio: https://www.behance.net/gallery/186499769/Portfolio2023 Edu…"
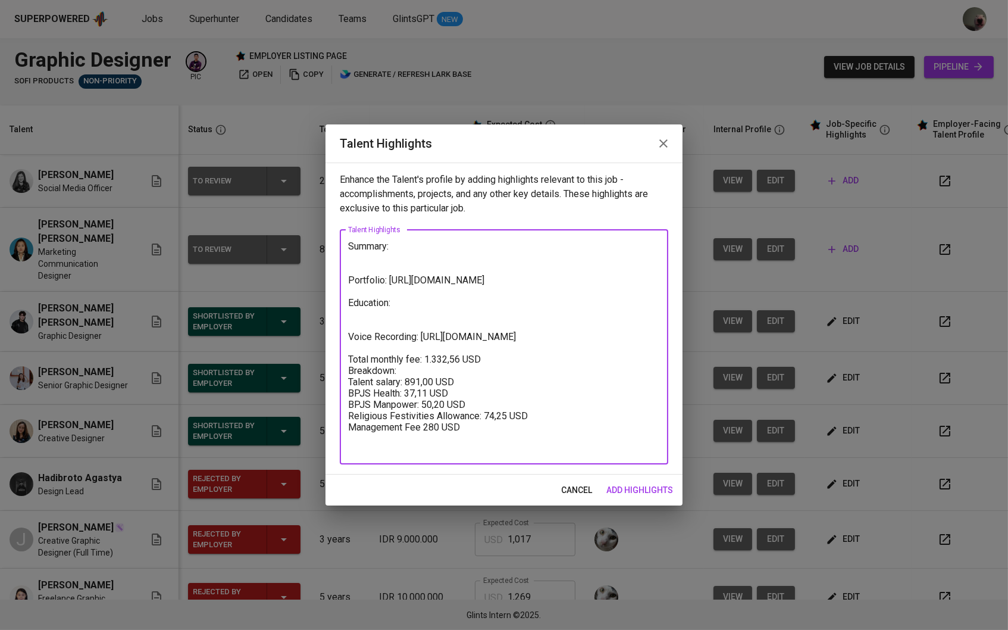
drag, startPoint x: 388, startPoint y: 278, endPoint x: 652, endPoint y: 284, distance: 263.7
click at [652, 284] on textarea "Summary: Portfolio: https://www.behance.net/gallery/186499769/Portfolio2023 Edu…" at bounding box center [504, 346] width 312 height 212
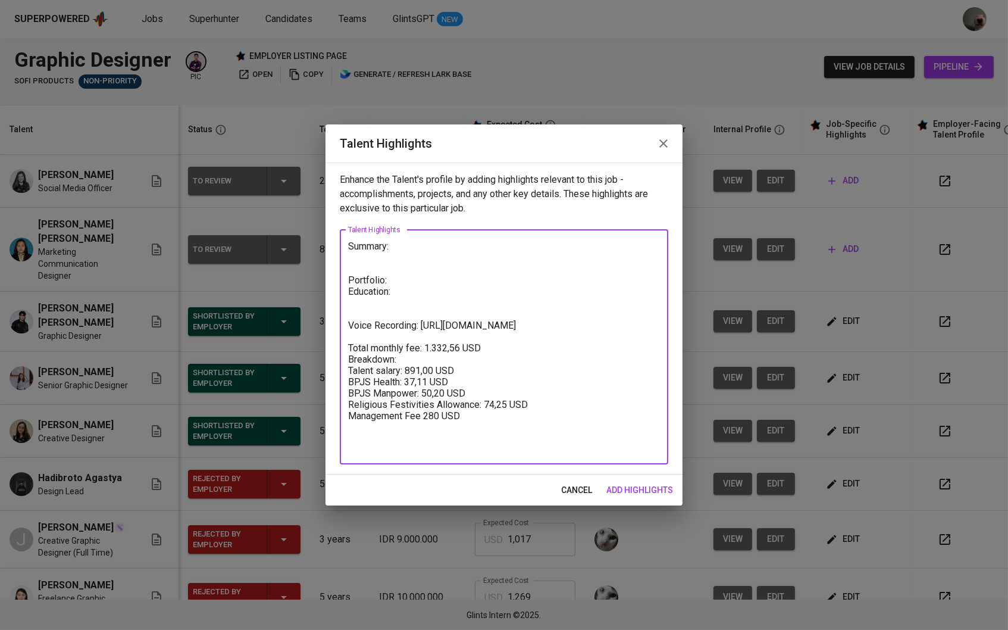
scroll to position [0, 0]
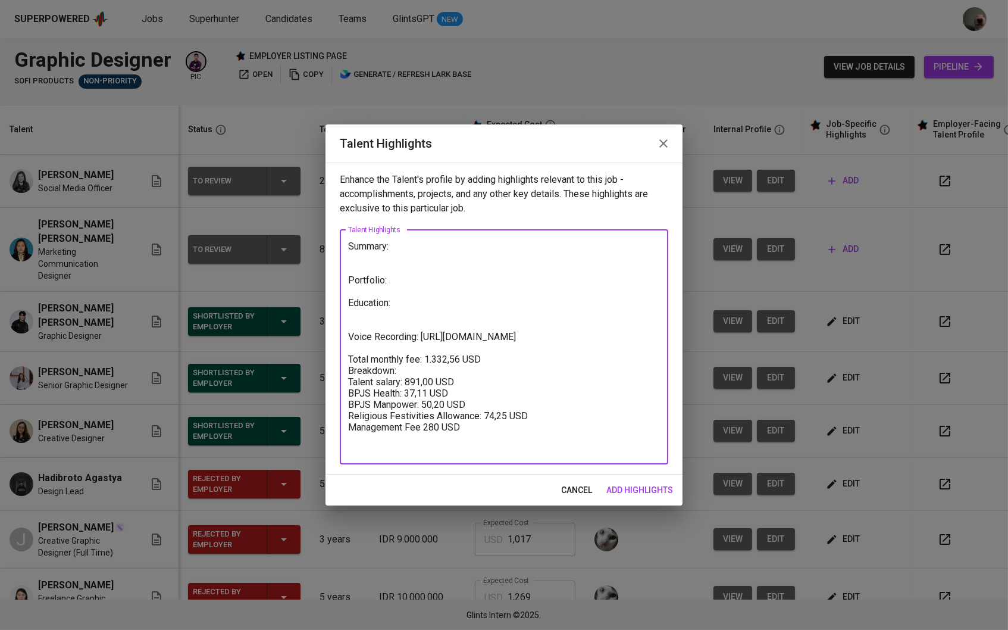
type textarea "Summary: Portfolio: Education: Voice Recording: https://glints.sg.larksuite.com…"
click at [628, 495] on span "add highlights" at bounding box center [639, 490] width 67 height 15
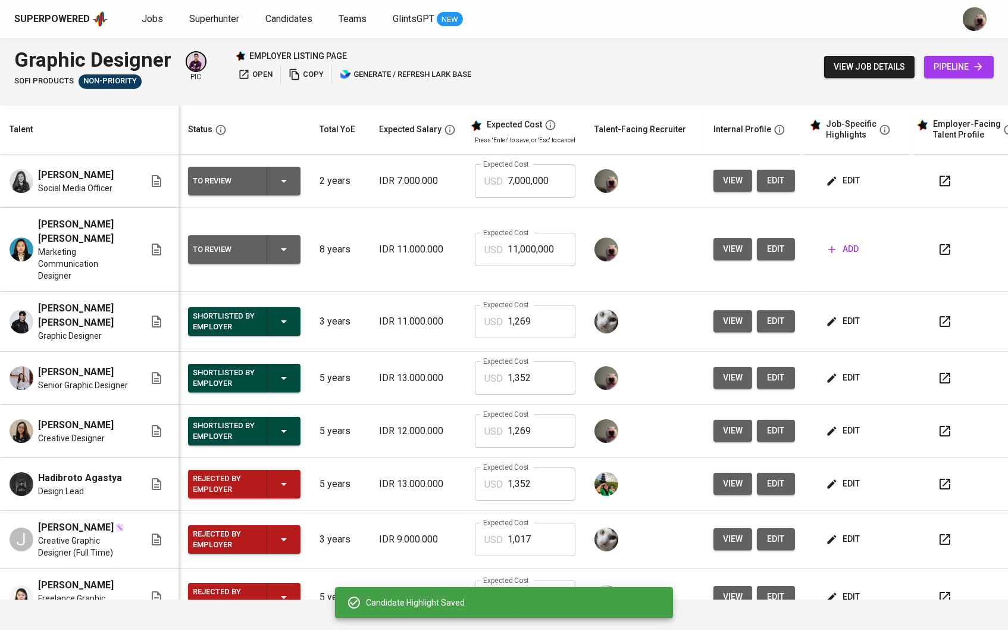
click at [838, 243] on icon "button" at bounding box center [832, 249] width 12 height 12
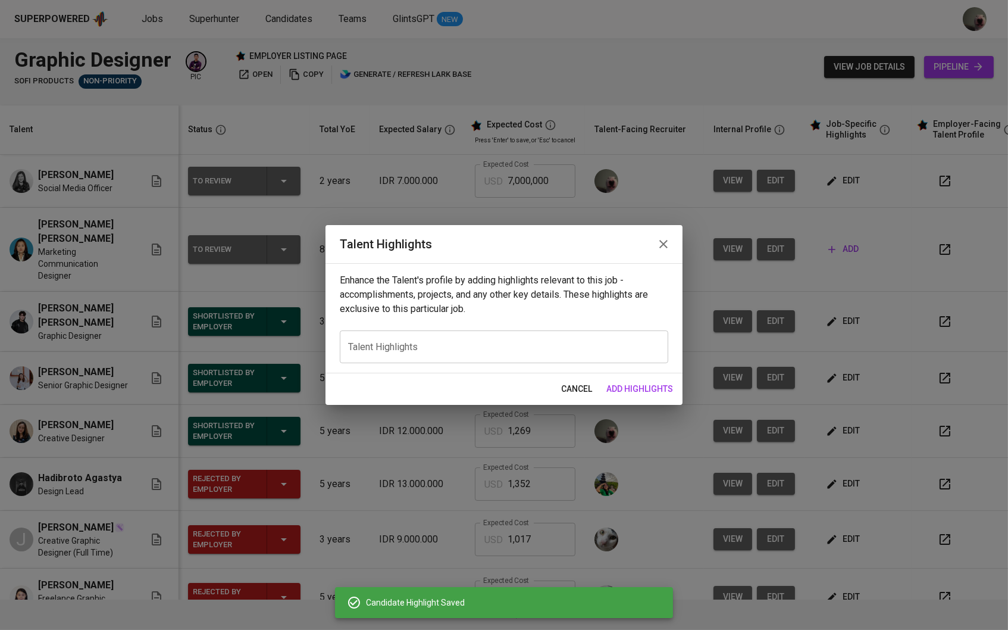
click at [465, 342] on textarea at bounding box center [504, 347] width 312 height 11
paste textarea "Summary: Portfolio: Education: Voice Recording: https://glints.sg.larksuite.com…"
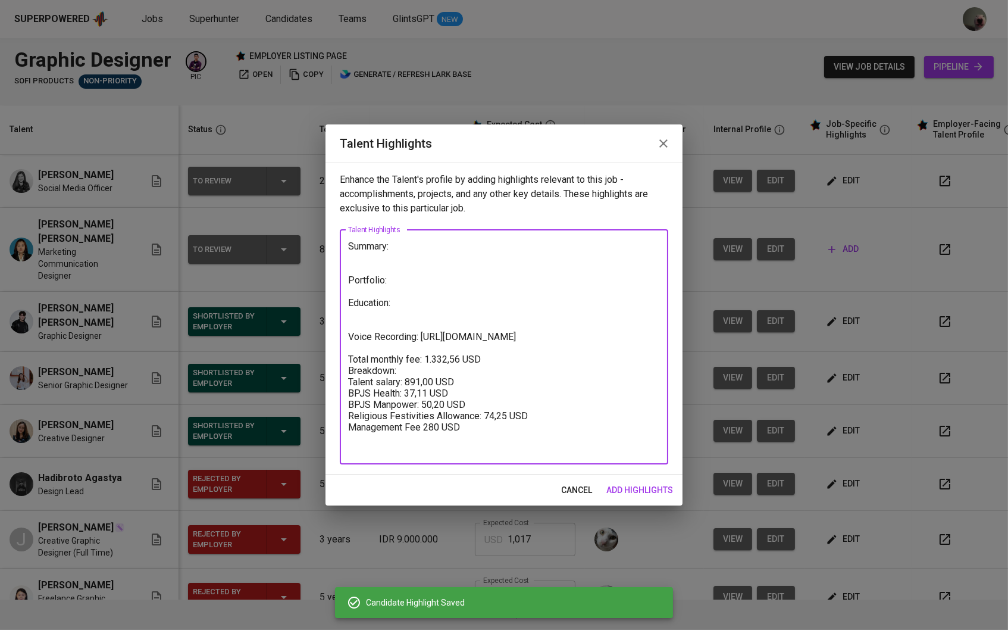
scroll to position [1, 0]
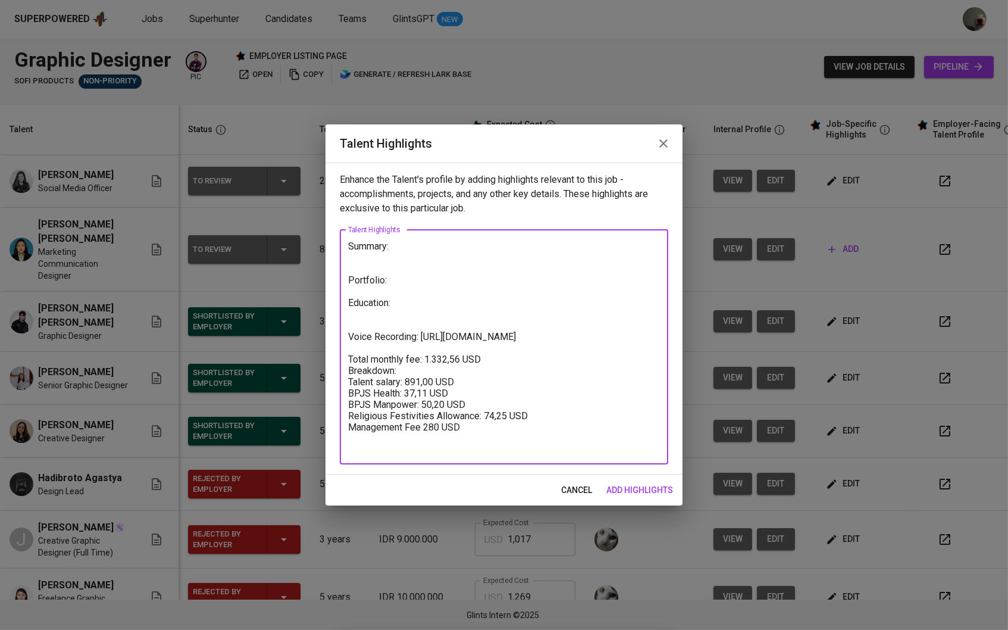
type textarea "Summary: Portfolio: Education: Voice Recording: https://glints.sg.larksuite.com…"
click at [625, 480] on button "add highlights" at bounding box center [640, 490] width 76 height 22
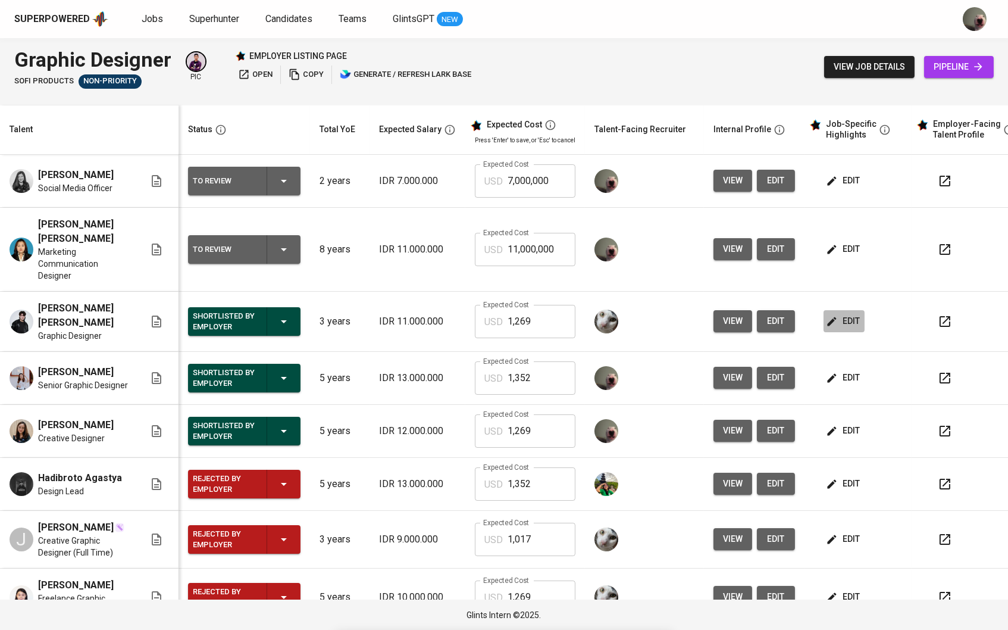
click at [860, 314] on span "edit" at bounding box center [844, 321] width 32 height 15
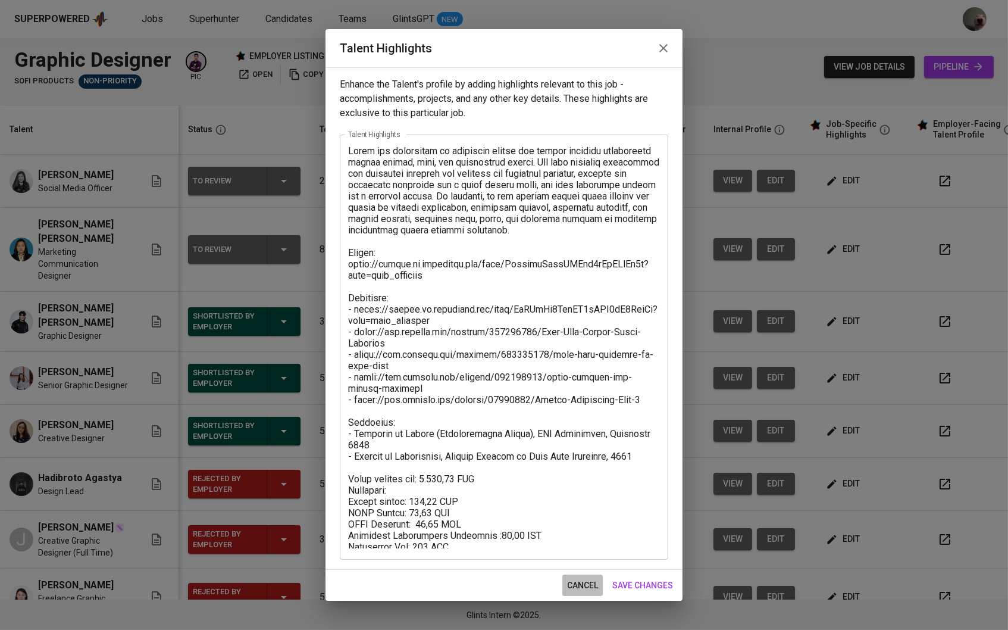
click at [570, 589] on span "cancel" at bounding box center [582, 585] width 31 height 15
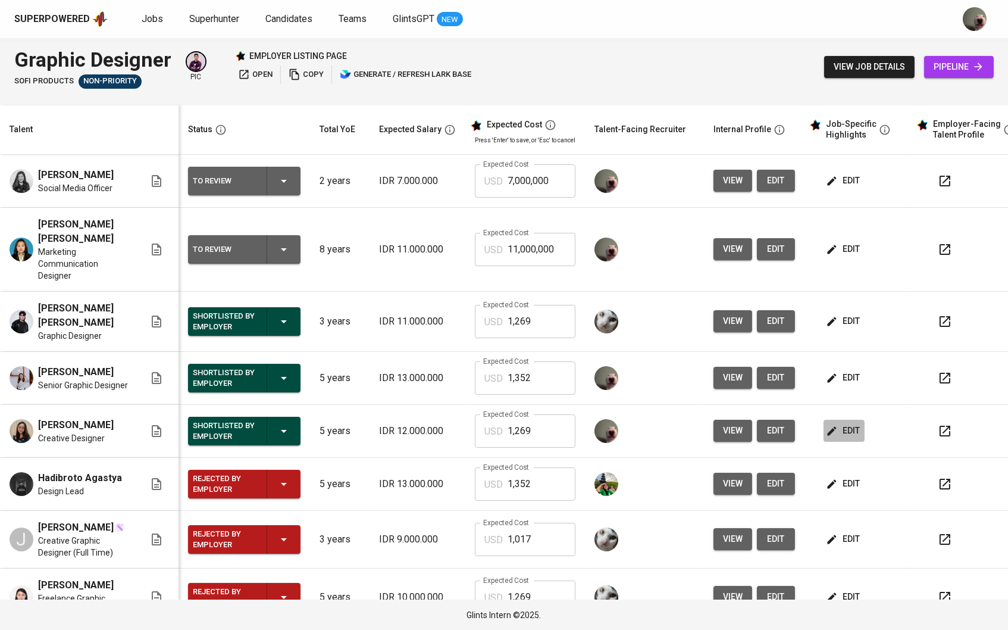
click at [842, 419] on button "edit" at bounding box center [844, 430] width 41 height 22
click at [830, 425] on icon "button" at bounding box center [832, 431] width 12 height 12
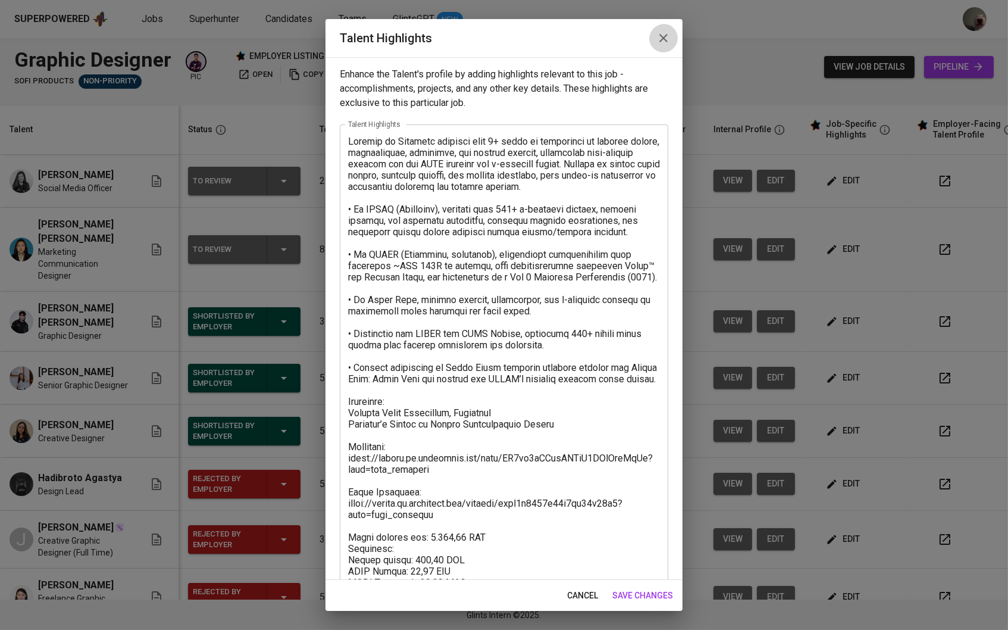
click at [663, 45] on icon "button" at bounding box center [663, 38] width 14 height 14
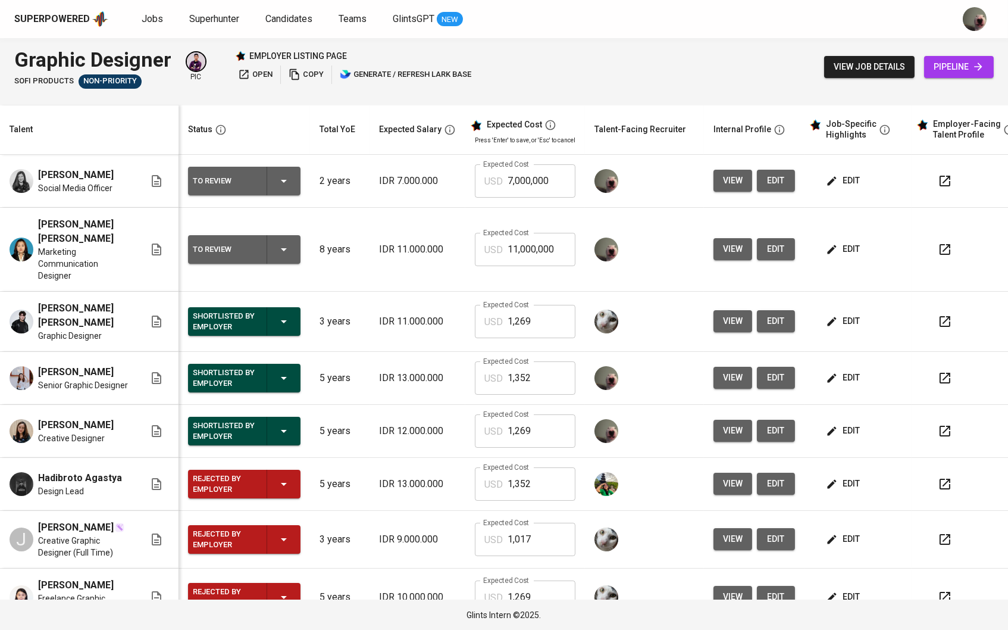
click at [829, 181] on button "edit" at bounding box center [844, 181] width 41 height 22
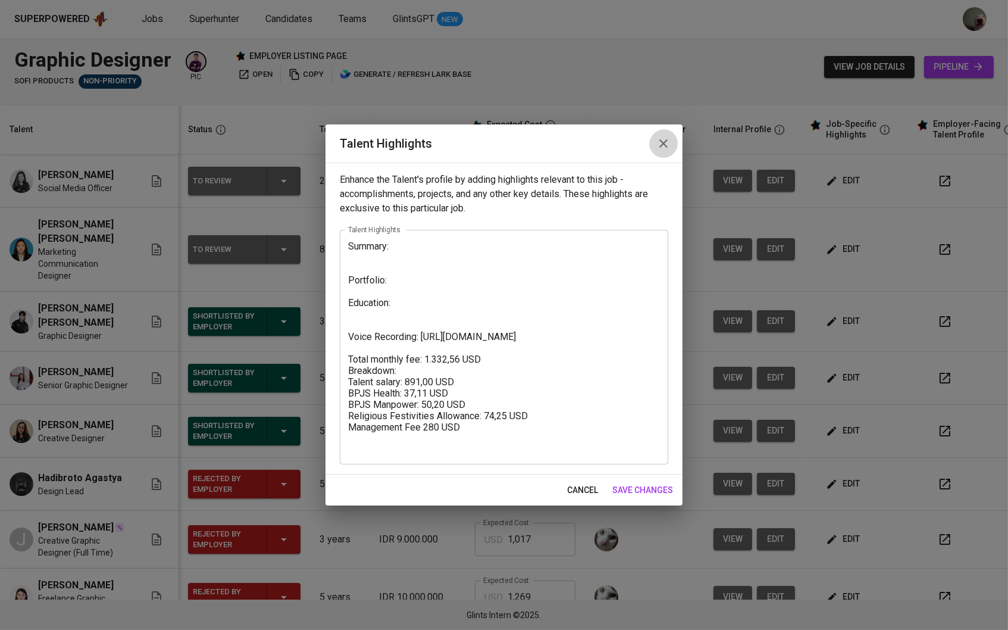
click at [656, 146] on icon "button" at bounding box center [663, 143] width 14 height 14
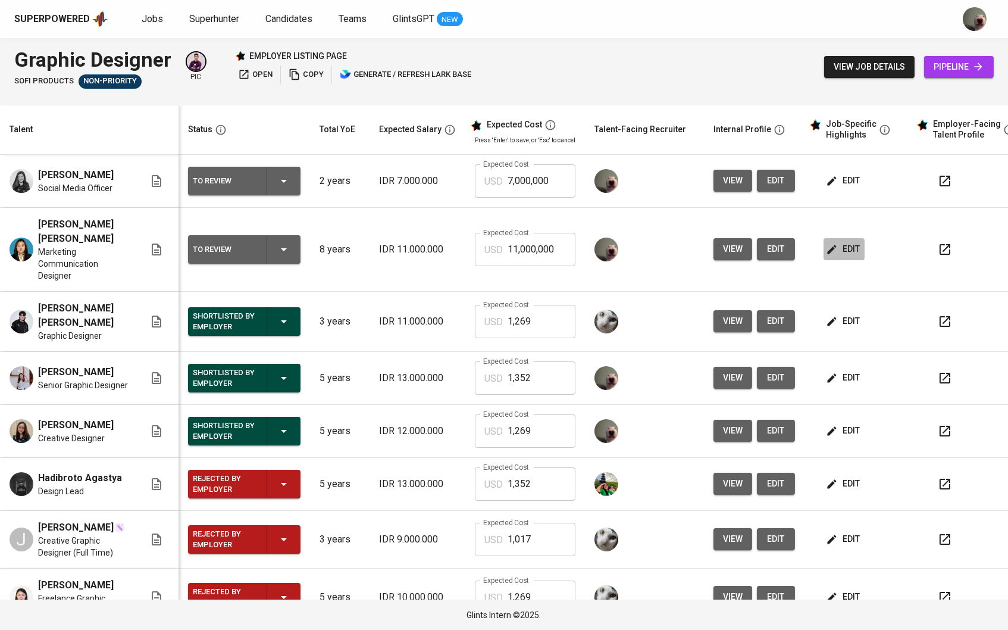
click at [851, 238] on button "edit" at bounding box center [844, 249] width 41 height 22
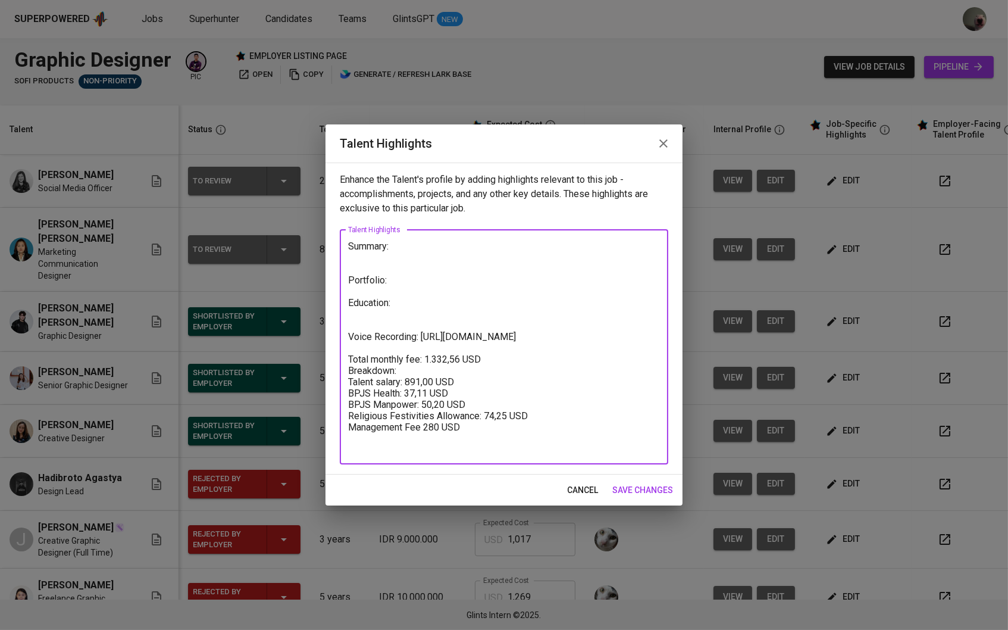
click at [407, 247] on textarea "Summary: Portfolio: Education: Voice Recording: https://glints.sg.larksuite.com…" at bounding box center [504, 346] width 312 height 212
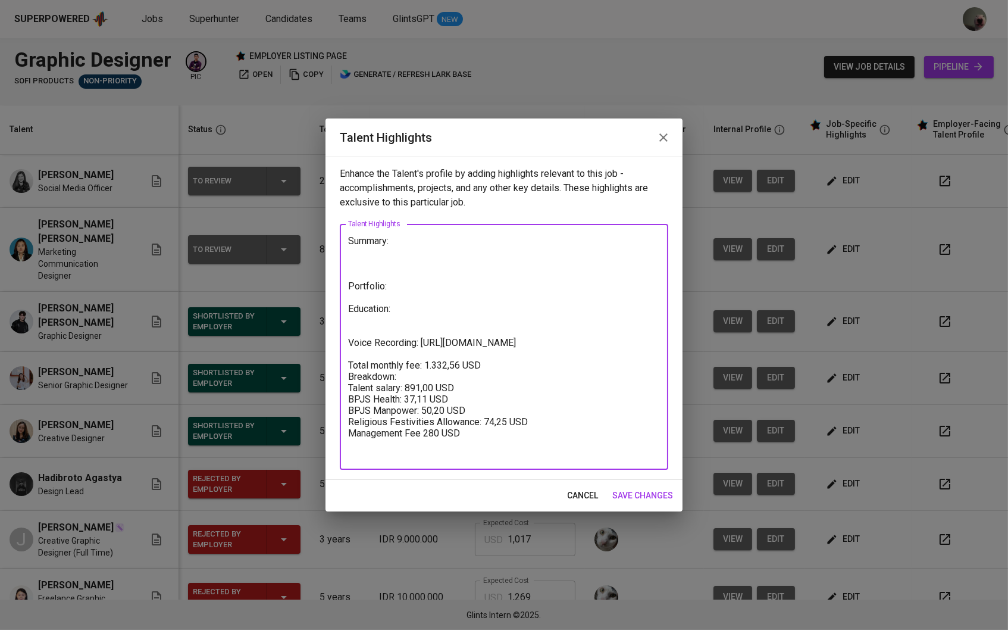
paste textarea "Michelle – Graphic Designer Summary A creative and detail-oriented Graphic Desi…"
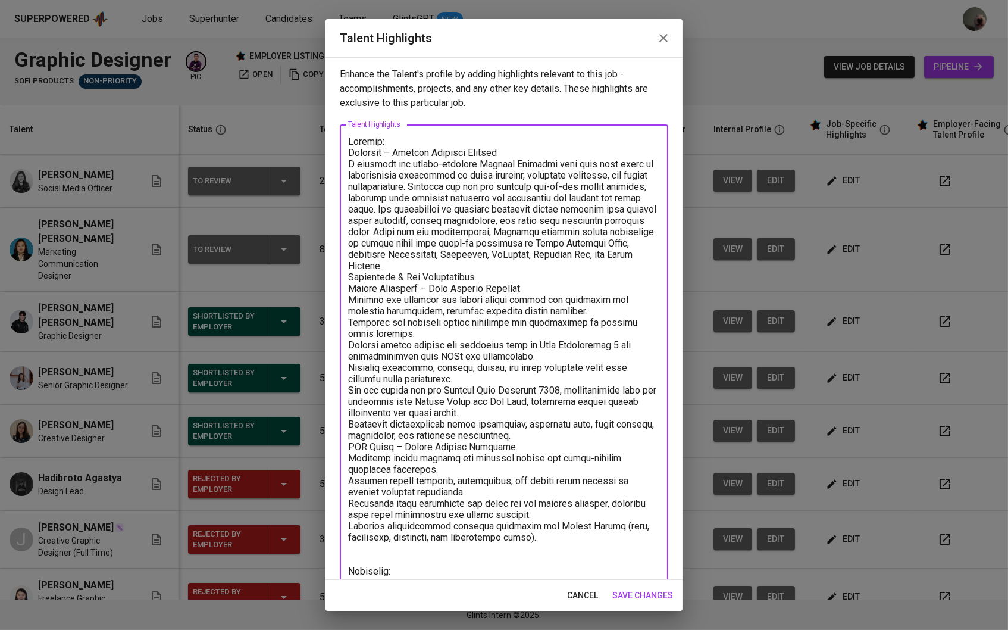
drag, startPoint x: 512, startPoint y: 149, endPoint x: 314, endPoint y: 141, distance: 198.9
click at [314, 141] on div "Talent Highlights Enhance the Talent's profile by adding highlights relevant to…" at bounding box center [504, 315] width 1008 height 630
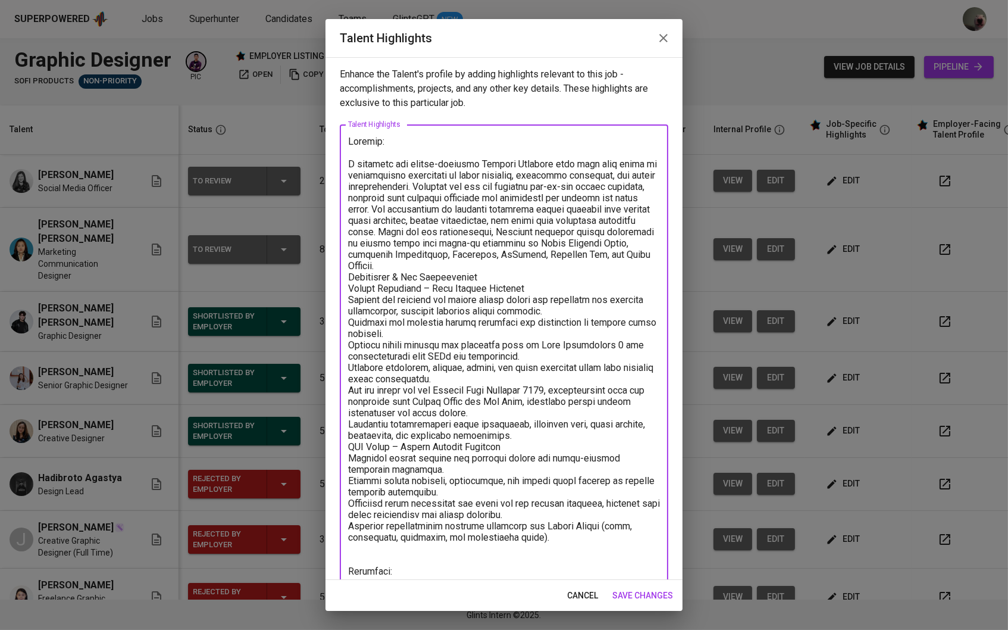
click at [394, 268] on textarea at bounding box center [504, 438] width 312 height 605
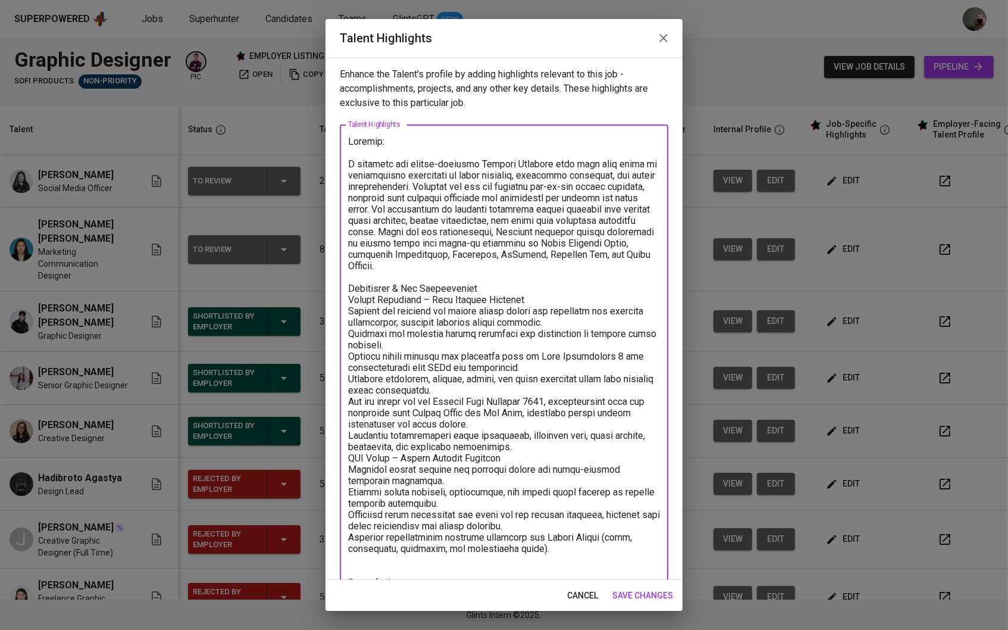
drag, startPoint x: 404, startPoint y: 265, endPoint x: 418, endPoint y: 231, distance: 36.6
click at [418, 231] on textarea at bounding box center [504, 444] width 312 height 616
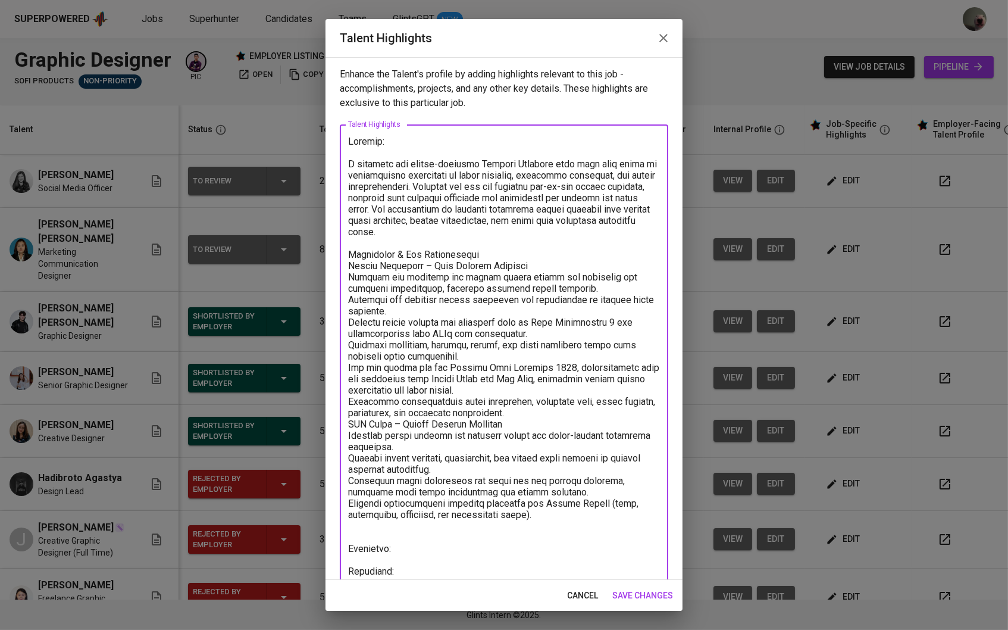
scroll to position [33, 0]
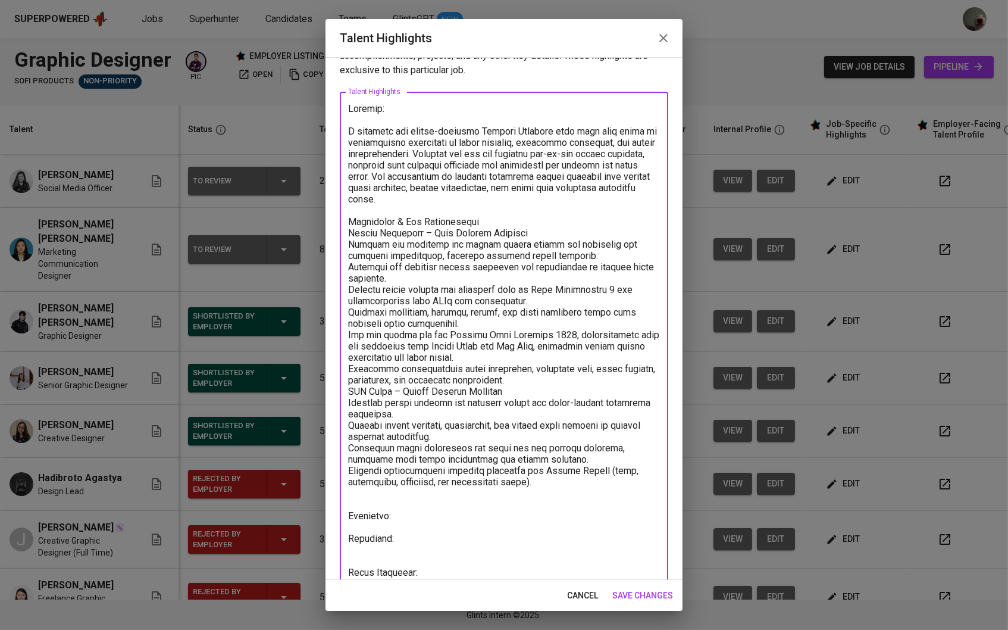
click at [492, 217] on textarea at bounding box center [504, 394] width 312 height 582
click at [528, 232] on textarea at bounding box center [504, 394] width 312 height 582
click at [557, 206] on textarea at bounding box center [504, 394] width 312 height 582
click at [518, 231] on textarea at bounding box center [504, 394] width 312 height 582
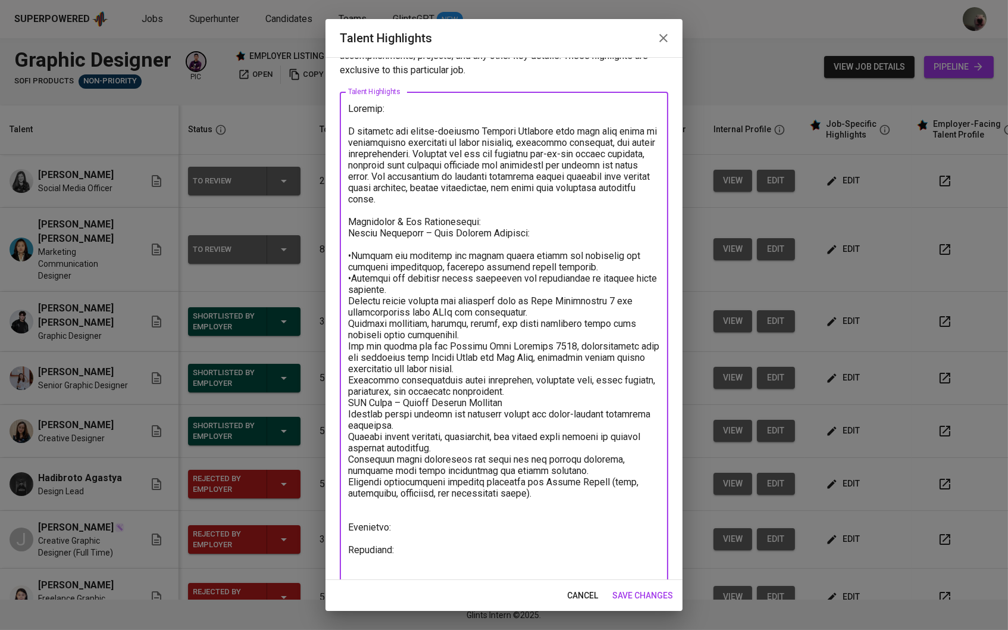
drag, startPoint x: 390, startPoint y: 289, endPoint x: 349, endPoint y: 277, distance: 42.2
click at [349, 277] on textarea at bounding box center [504, 399] width 312 height 593
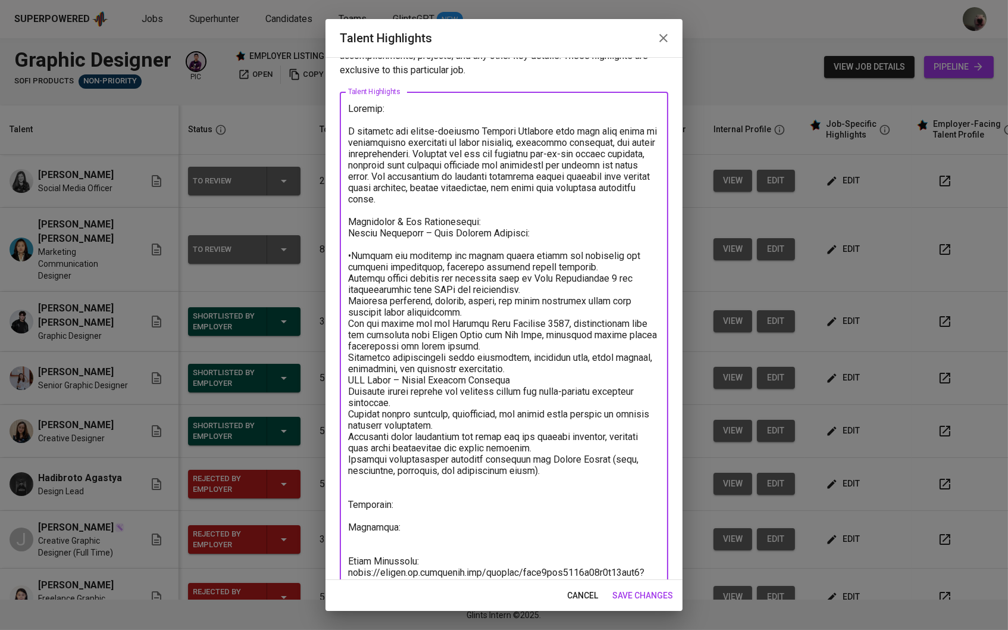
click at [348, 276] on textarea at bounding box center [504, 388] width 312 height 571
click at [346, 320] on div "x Talent Highlights" at bounding box center [504, 388] width 328 height 593
click at [349, 320] on textarea at bounding box center [504, 388] width 312 height 571
click at [348, 352] on textarea at bounding box center [504, 388] width 312 height 571
click at [524, 371] on textarea at bounding box center [504, 388] width 312 height 571
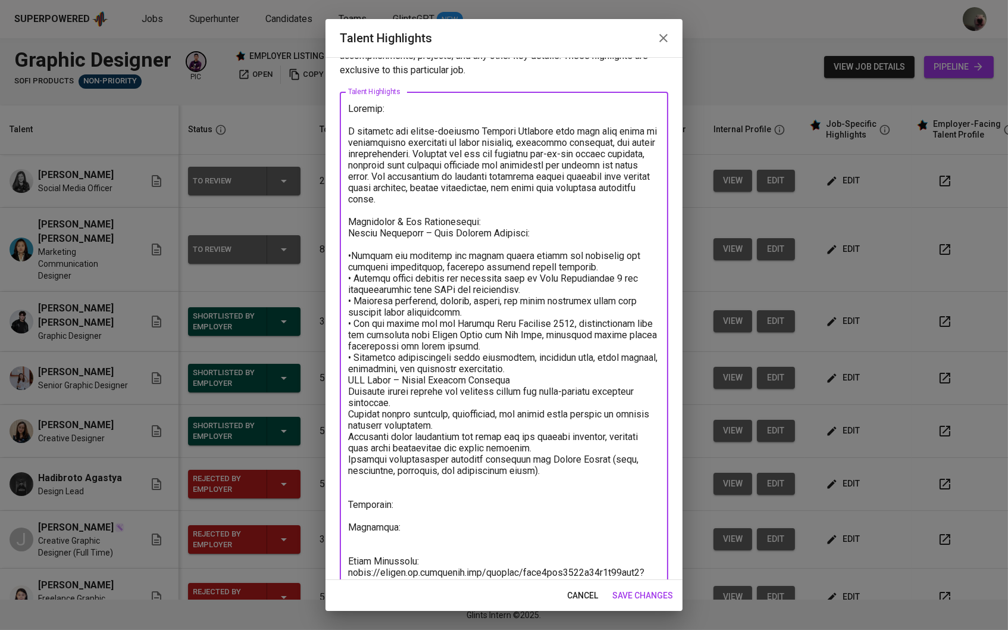
click at [518, 367] on textarea at bounding box center [504, 388] width 312 height 571
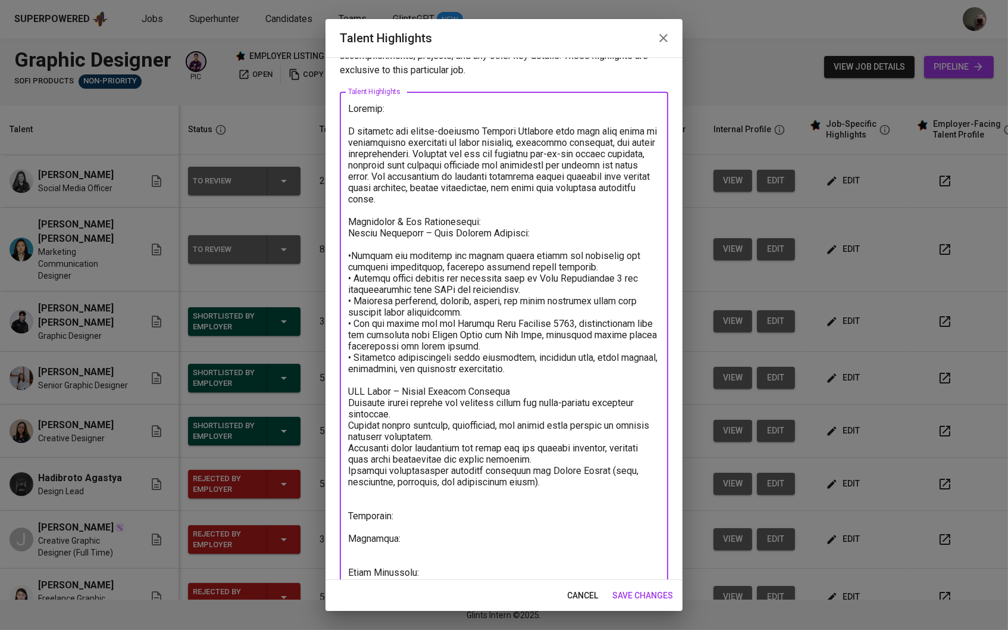
click at [510, 384] on textarea at bounding box center [504, 394] width 312 height 582
click at [353, 402] on textarea at bounding box center [504, 394] width 312 height 582
drag, startPoint x: 541, startPoint y: 334, endPoint x: 504, endPoint y: 333, distance: 36.9
click at [504, 333] on textarea at bounding box center [504, 394] width 312 height 582
drag, startPoint x: 492, startPoint y: 331, endPoint x: 406, endPoint y: 335, distance: 85.8
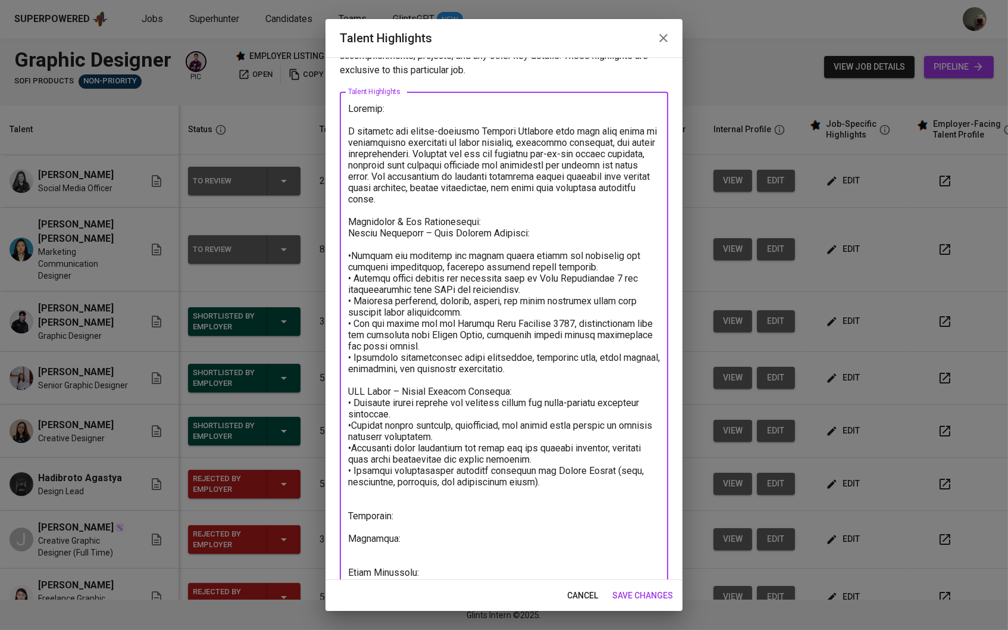
click at [406, 335] on textarea at bounding box center [504, 394] width 312 height 582
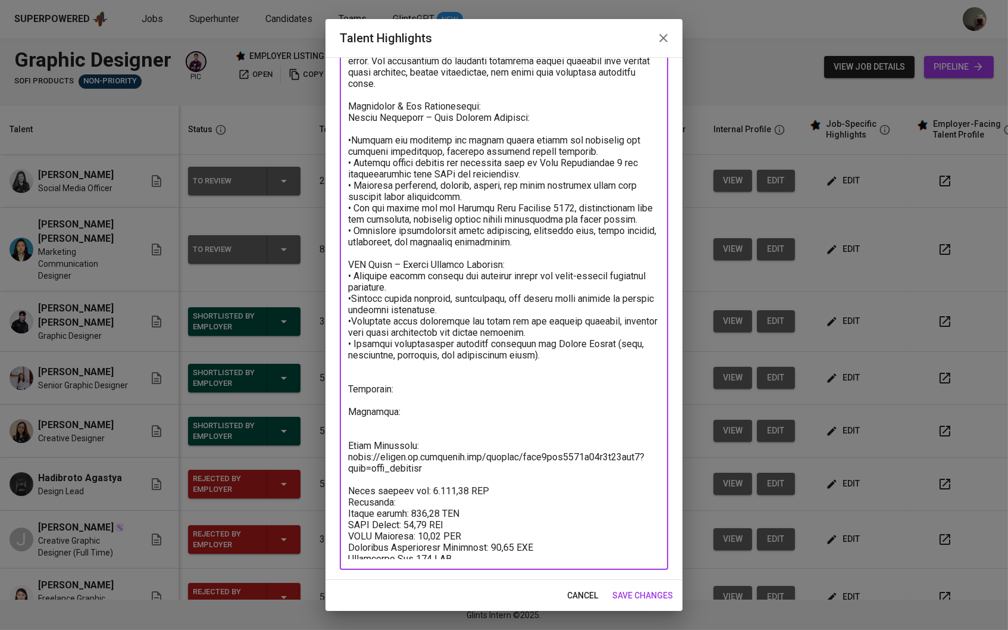
scroll to position [146, 0]
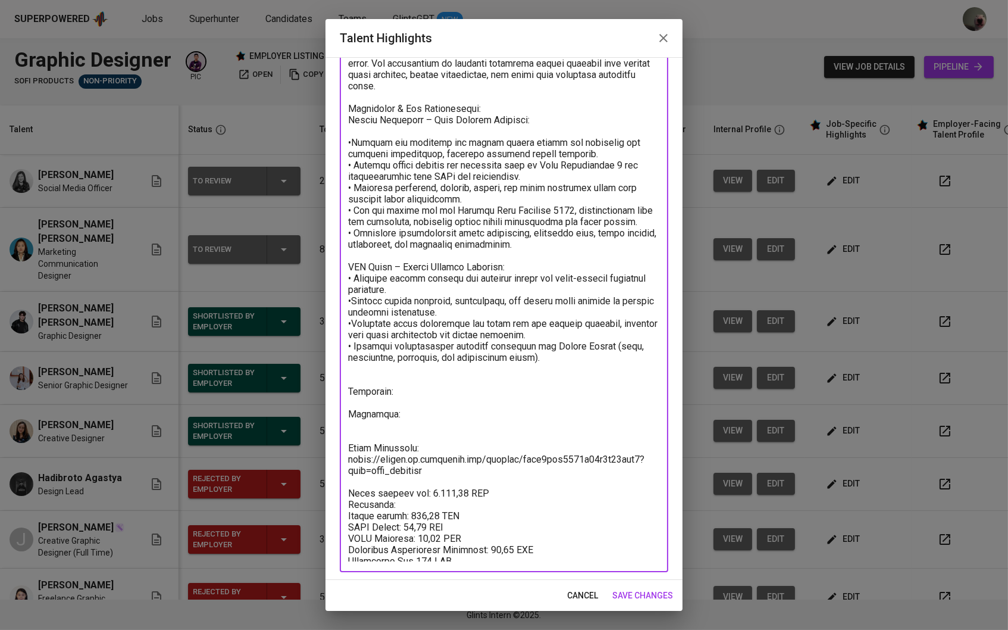
drag, startPoint x: 445, startPoint y: 462, endPoint x: 345, endPoint y: 453, distance: 100.9
click at [345, 453] on div "x Talent Highlights" at bounding box center [504, 275] width 328 height 593
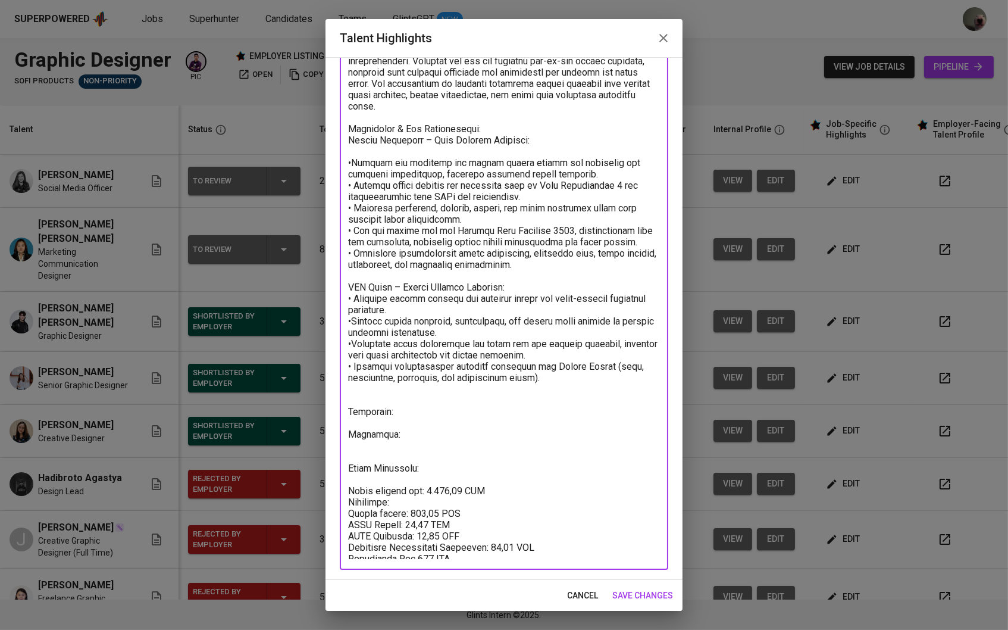
scroll to position [124, 0]
click at [405, 419] on textarea at bounding box center [504, 286] width 312 height 549
click at [399, 462] on textarea at bounding box center [504, 286] width 312 height 549
click at [387, 449] on textarea at bounding box center [504, 286] width 312 height 549
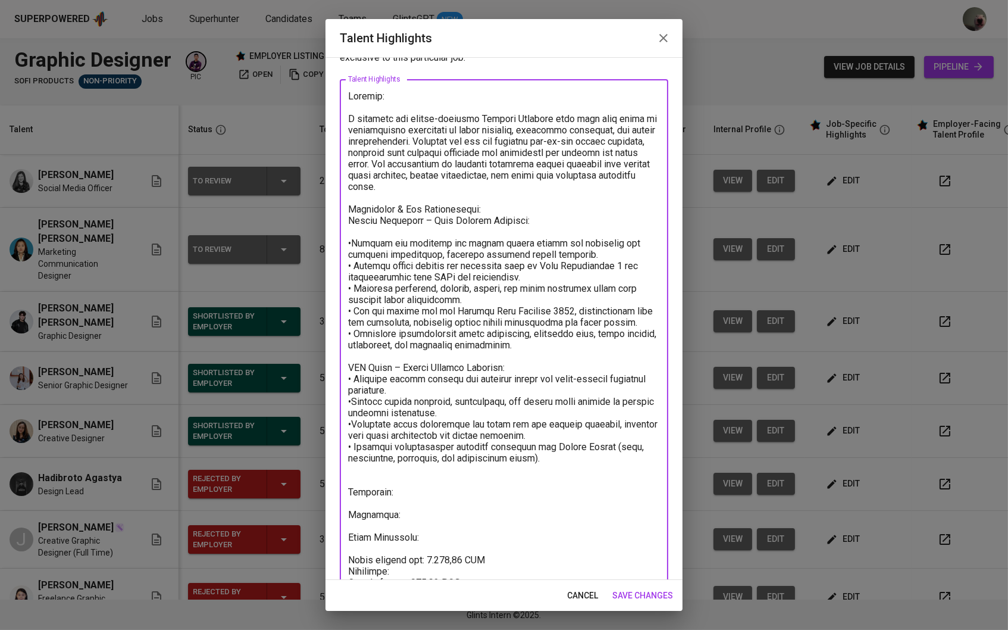
scroll to position [64, 0]
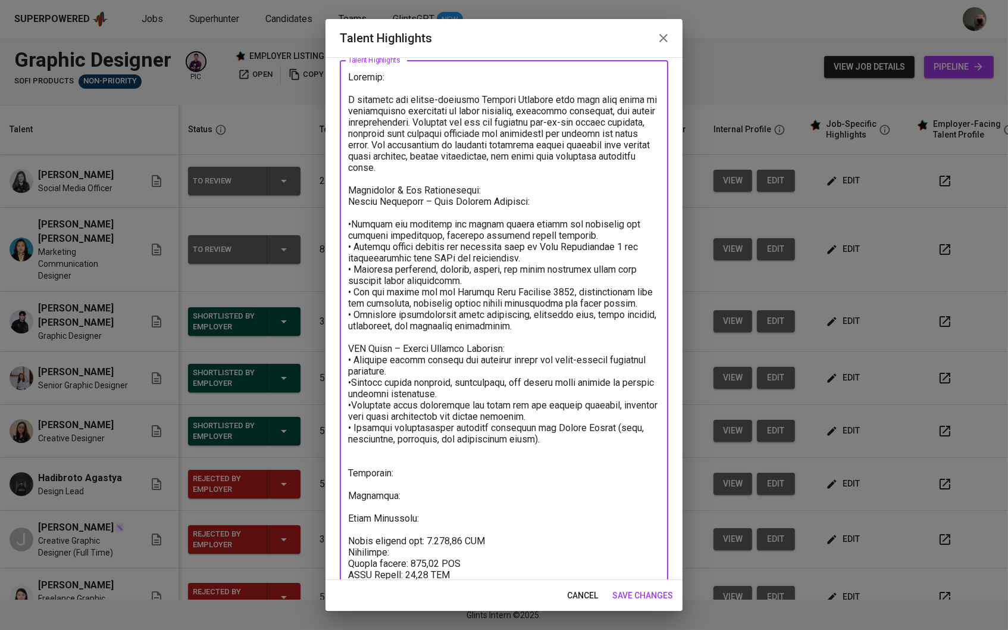
type textarea "Summary: A creative and detail-oriented Graphic Designer with over nine years o…"
click at [641, 602] on span "save changes" at bounding box center [642, 595] width 61 height 15
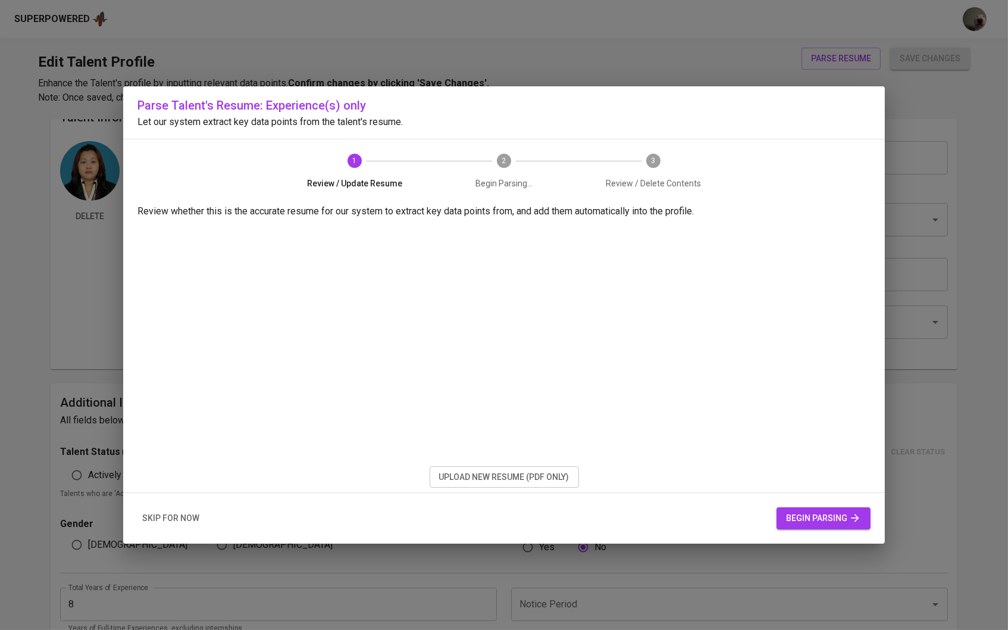
scroll to position [21, 0]
click at [504, 474] on span "upload new resume (pdf only)" at bounding box center [504, 476] width 130 height 15
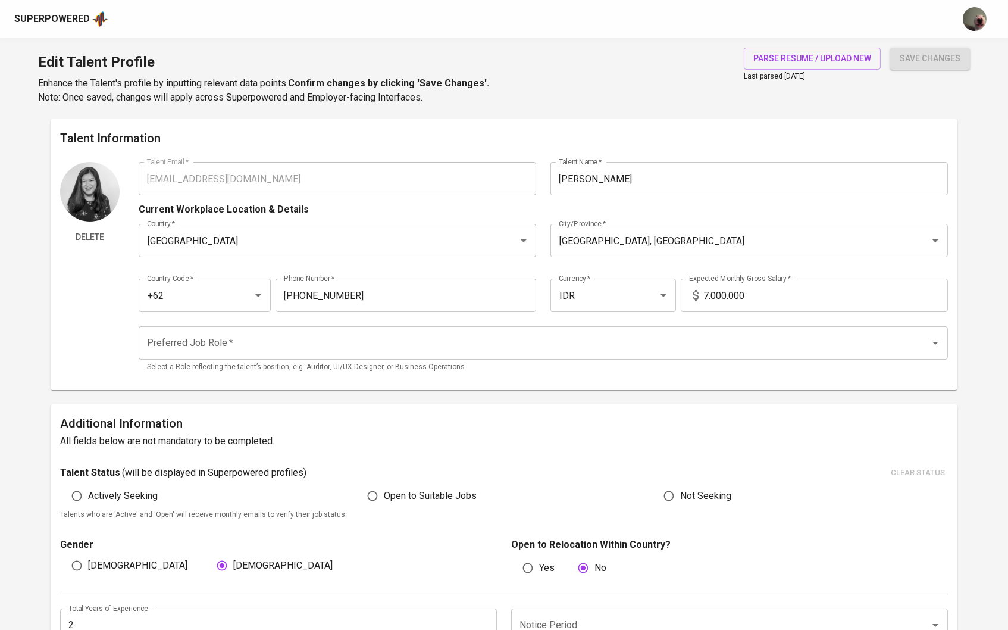
click at [764, 73] on span "Last parsed Feb 25, 2025" at bounding box center [774, 76] width 61 height 8
click at [764, 64] on span "parse resume / upload new" at bounding box center [812, 58] width 118 height 15
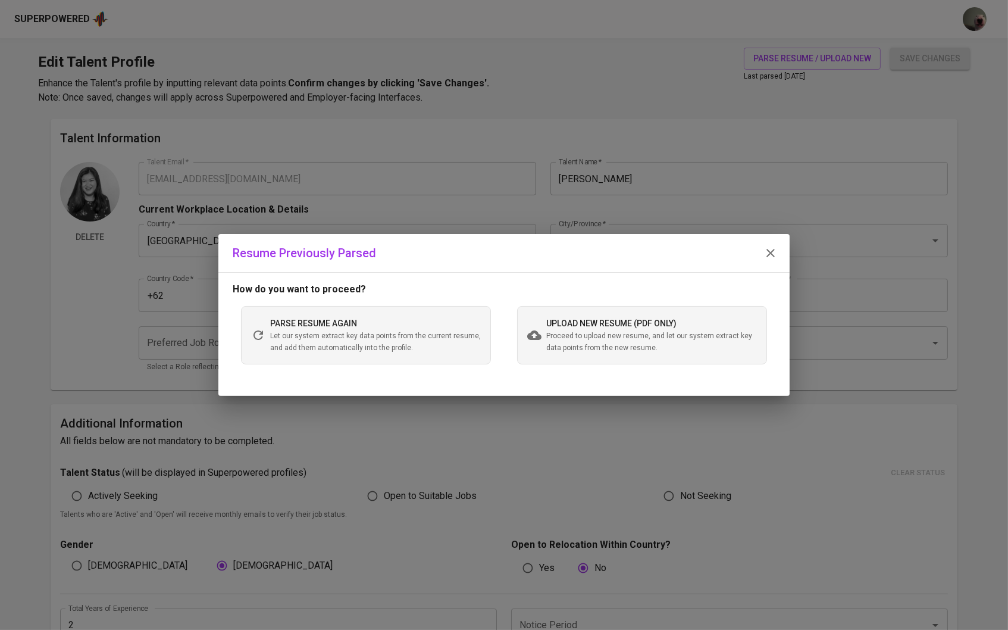
click at [399, 336] on span "Let our system extract key data points from the current resume, and add them au…" at bounding box center [375, 342] width 211 height 24
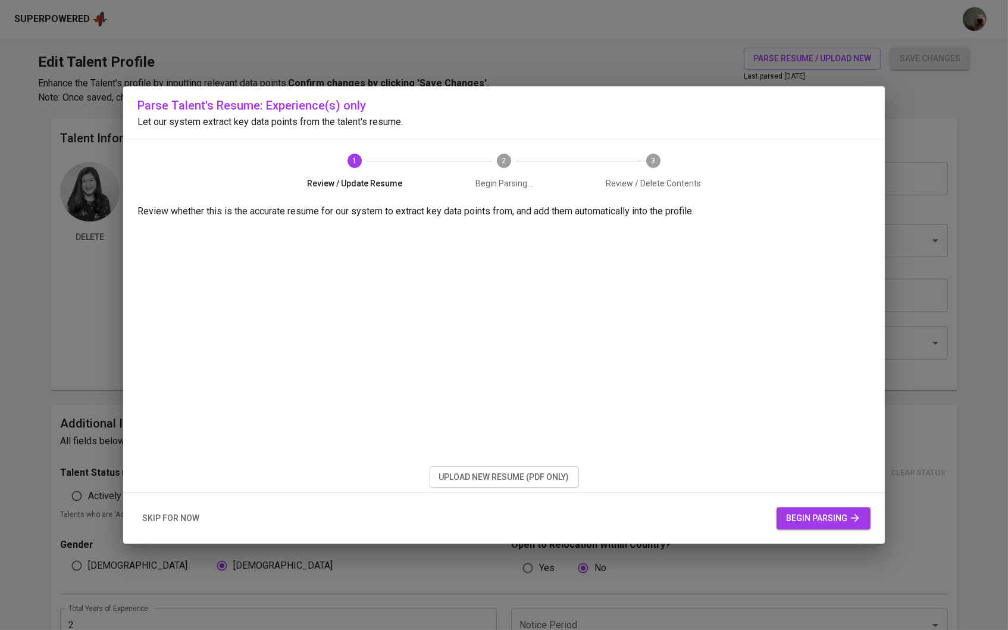
click at [518, 475] on span "upload new resume (pdf only)" at bounding box center [504, 476] width 130 height 15
click at [841, 524] on span "begin parsing" at bounding box center [823, 518] width 75 height 15
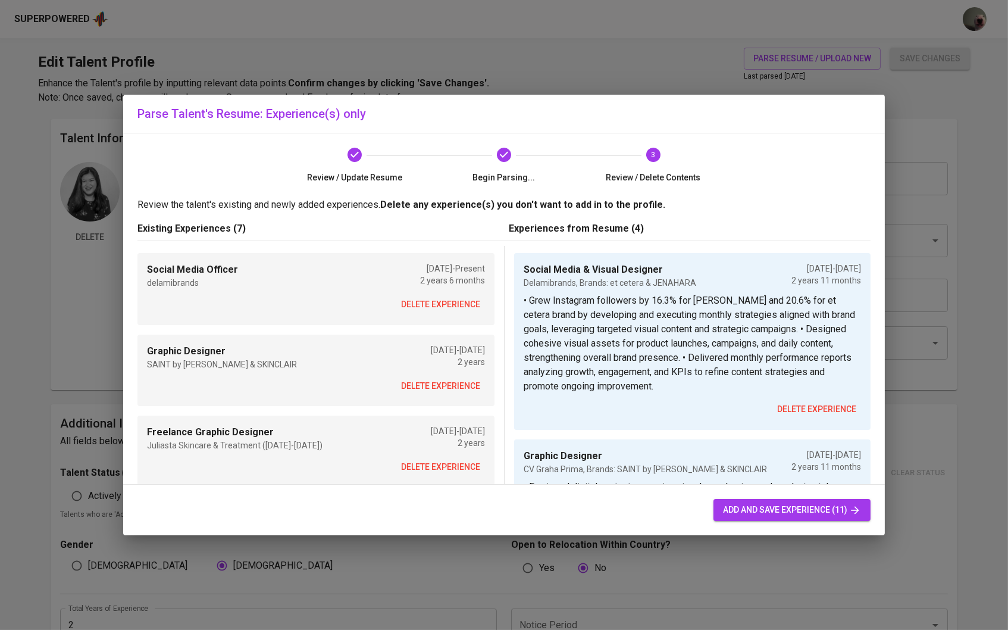
click at [439, 308] on span "delete experience" at bounding box center [440, 304] width 79 height 15
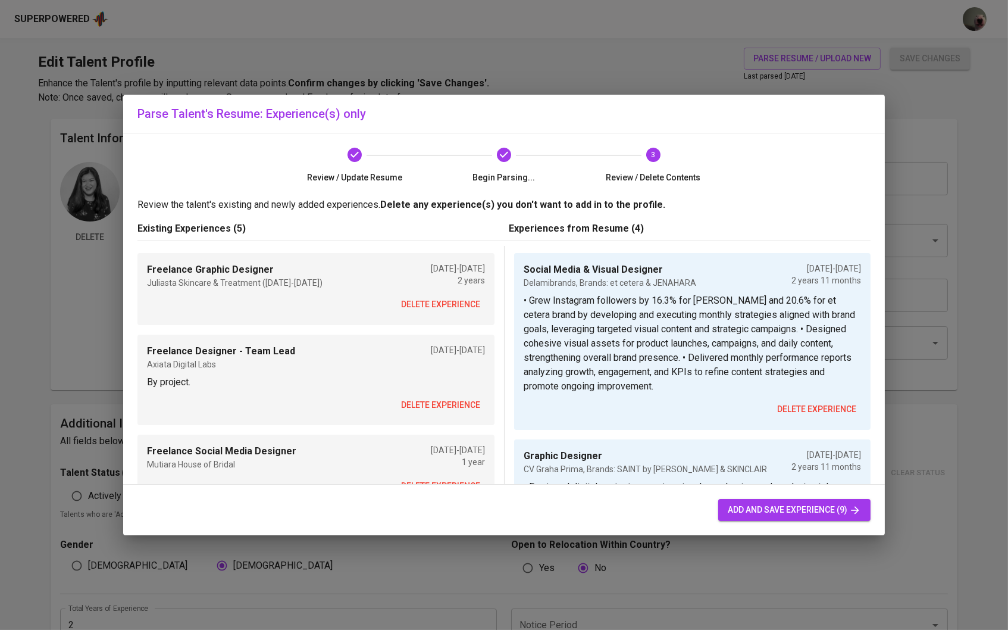
click at [439, 308] on span "delete experience" at bounding box center [440, 304] width 79 height 15
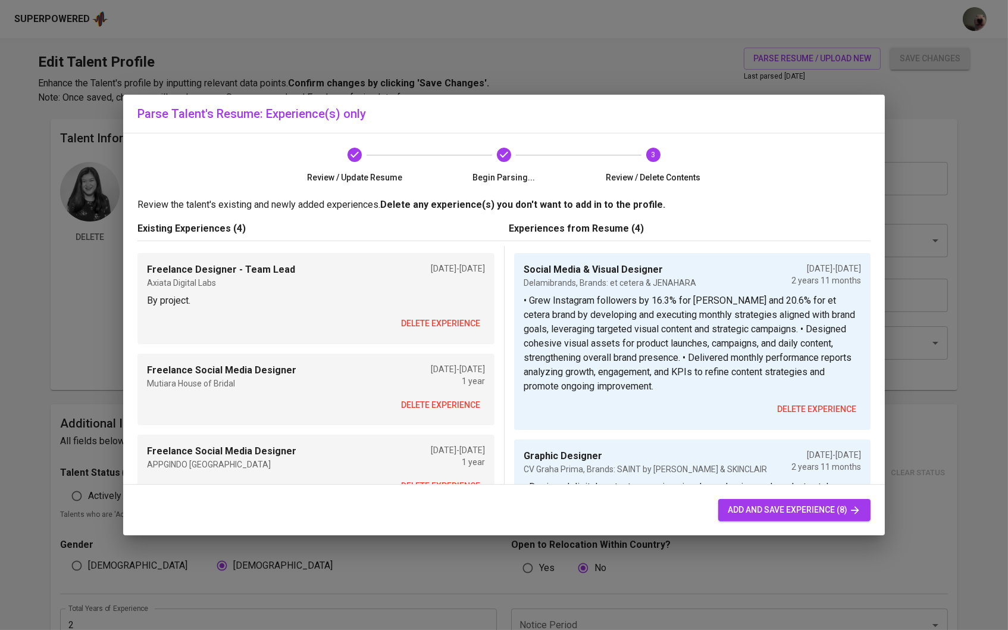
click at [439, 308] on p "By project." at bounding box center [316, 300] width 338 height 14
click at [434, 327] on span "delete experience" at bounding box center [440, 323] width 79 height 15
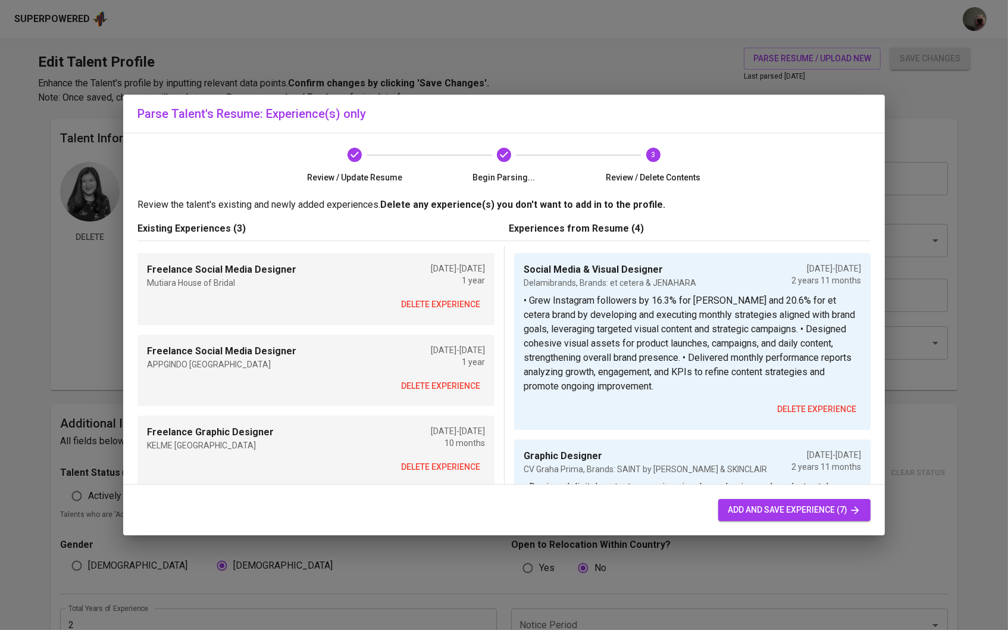
click at [438, 309] on span "delete experience" at bounding box center [440, 304] width 79 height 15
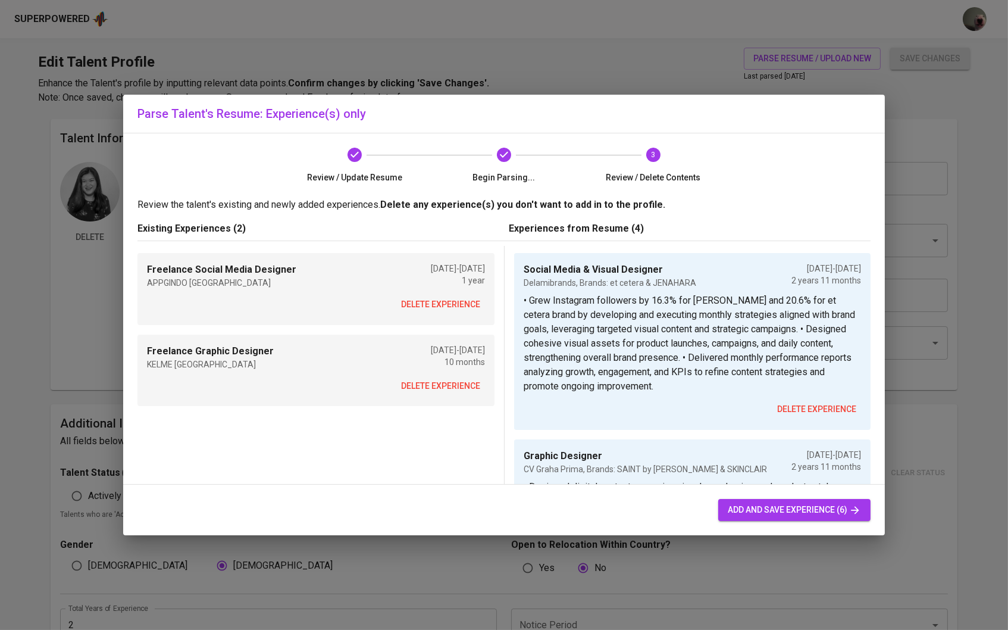
click at [438, 309] on span "delete experience" at bounding box center [440, 304] width 79 height 15
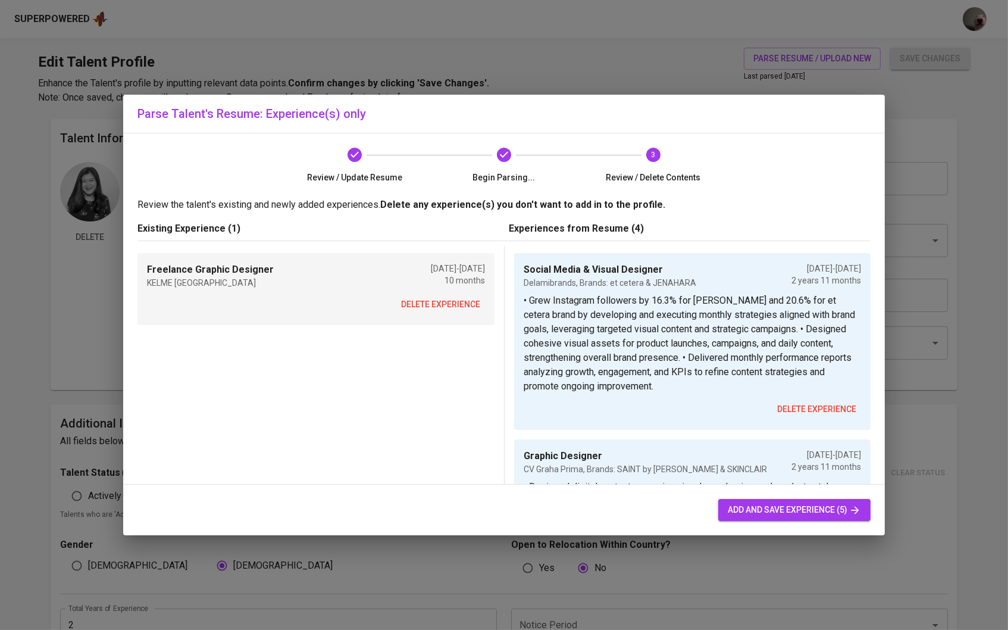
click at [444, 305] on span "delete experience" at bounding box center [440, 304] width 79 height 15
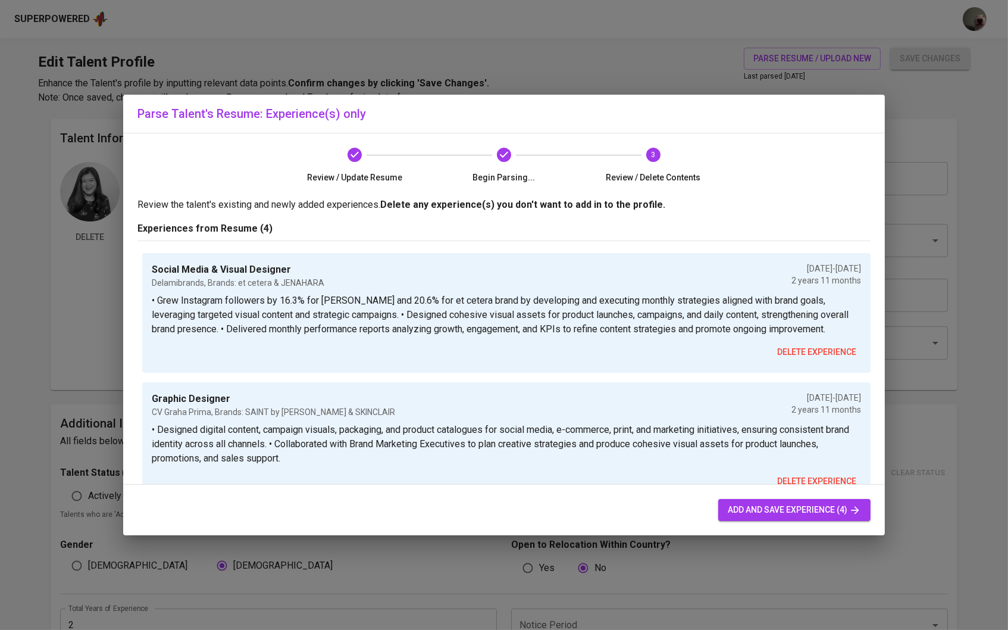
click at [745, 509] on span "add and save experience (4)" at bounding box center [794, 509] width 133 height 15
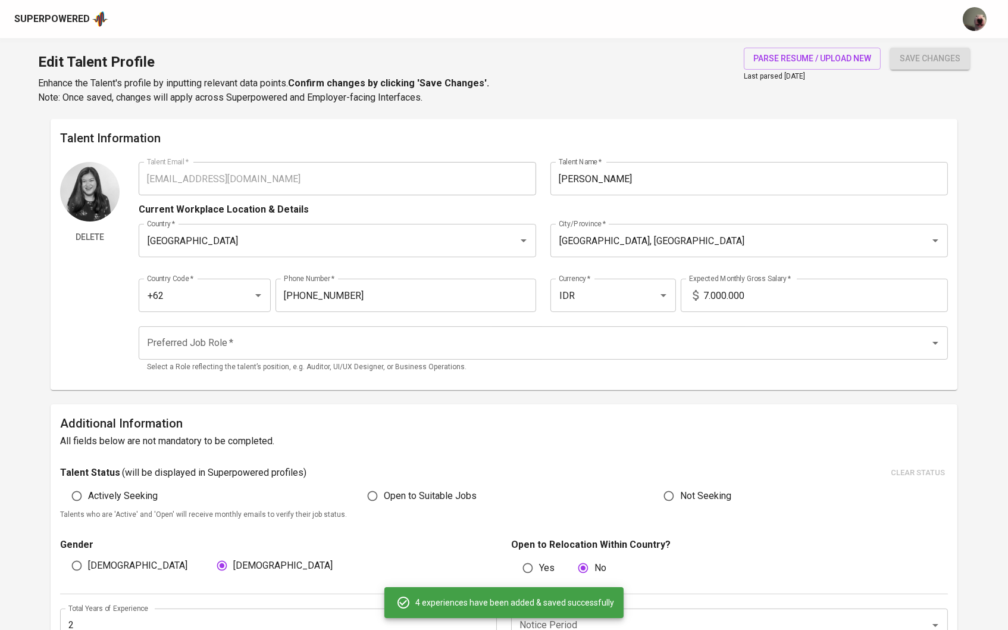
type input "Social Media & Visual Designer"
type input "Delamibrands, Brands: et cetera & JENAHARA"
checkbox input "false"
type input "01/01/2023"
type input "12/01/2025"
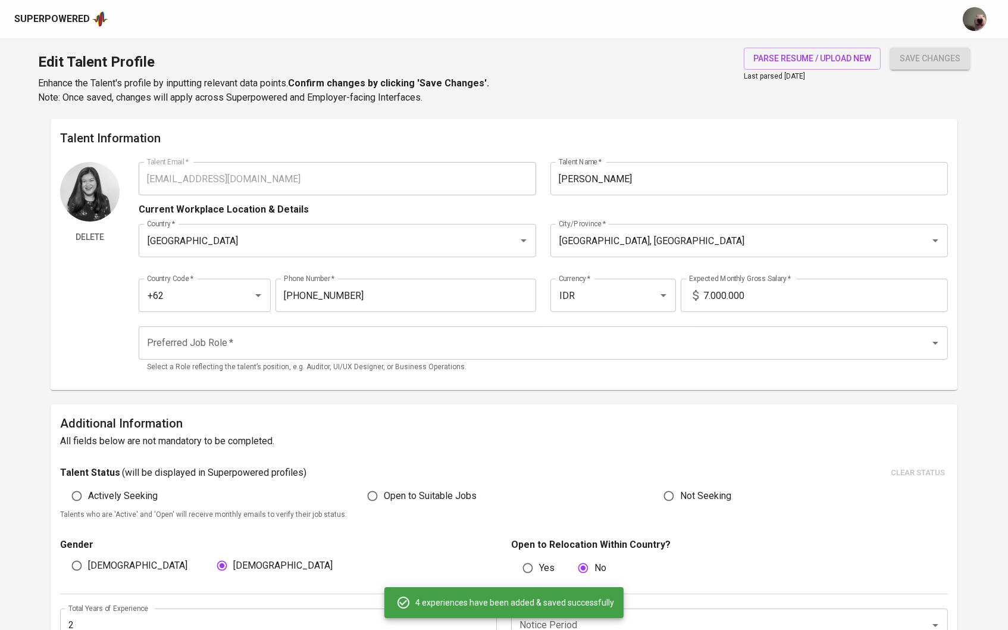
type textarea "• Grew Instagram followers by 16.3% for JENAHARA and 20.6% for et cetera brand …"
type input "CV Graha Prima, Brands: SAINT by Sandra & SKINCLAIR"
type input "01/01/2021"
type input "12/01/2023"
type textarea "• Designed digital content, campaign visuals, packaging, and product catalogues…"
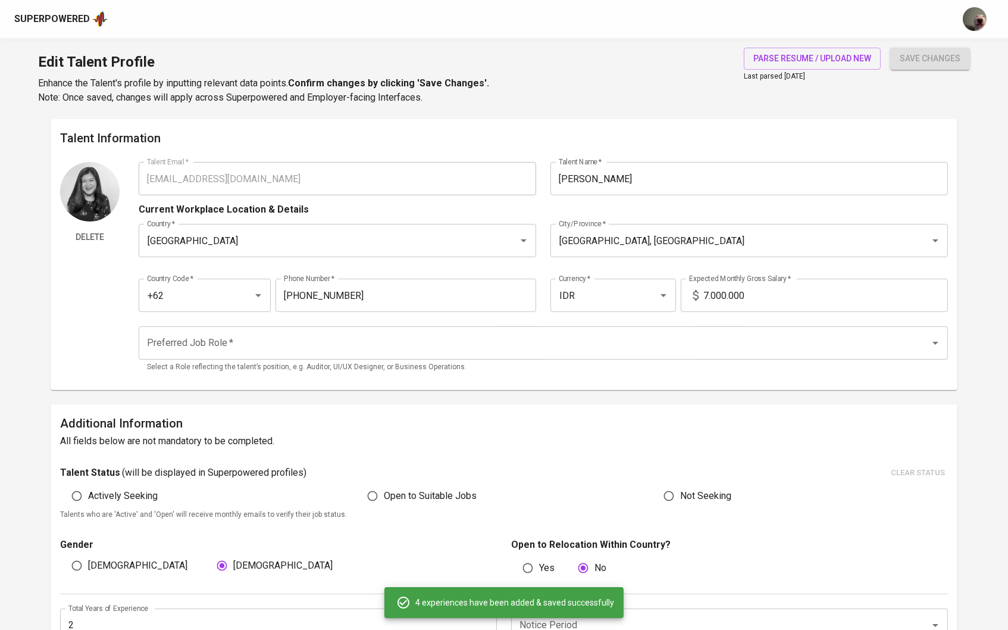
type input "Projects: Axiata Digital Labs Indonesia, KELME Indonesia, Juliasta Skincare & T…"
type input "01/01/2018"
type input "12/01/2022"
type textarea "• Worked with clients in the fashion, beauty, and tech industries on project-ba…"
type input "Graphic Designer Intern"
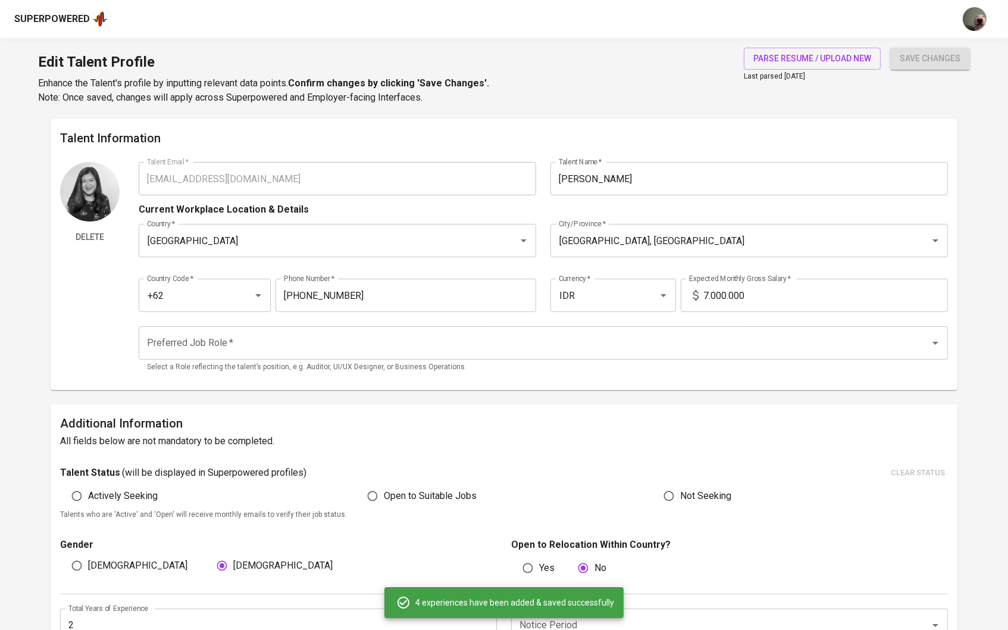
type input "Global Art Indonesia"
type input "01/01/2017"
type input "12/01/2017"
type textarea "• Assisted in designing and producing educational materials, and created brochu…"
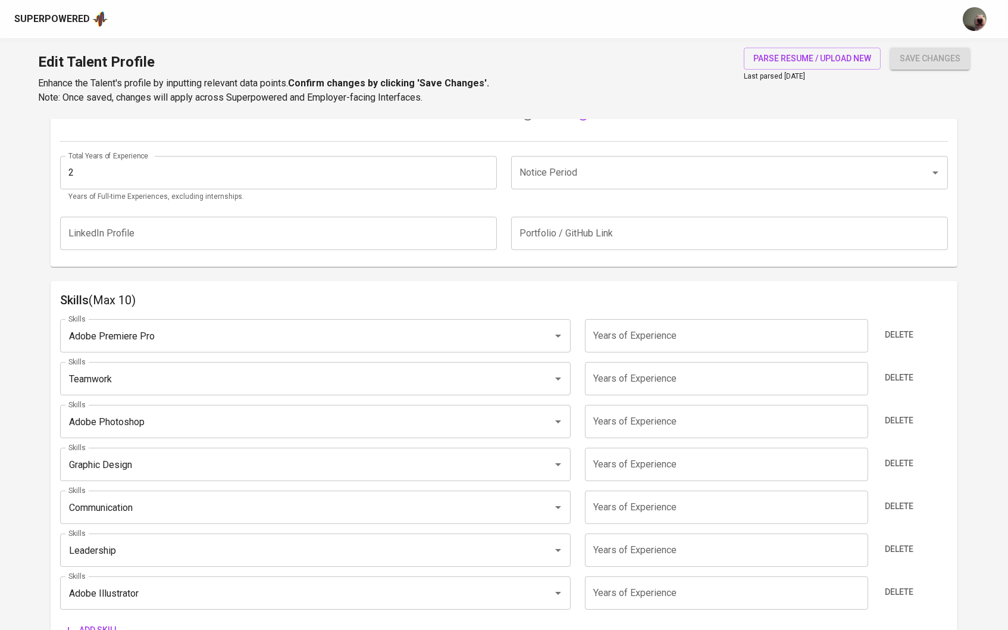
scroll to position [453, 0]
click at [728, 342] on input "number" at bounding box center [726, 334] width 283 height 33
click at [707, 372] on input "number" at bounding box center [726, 377] width 283 height 33
click at [891, 366] on button "Delete" at bounding box center [899, 377] width 38 height 22
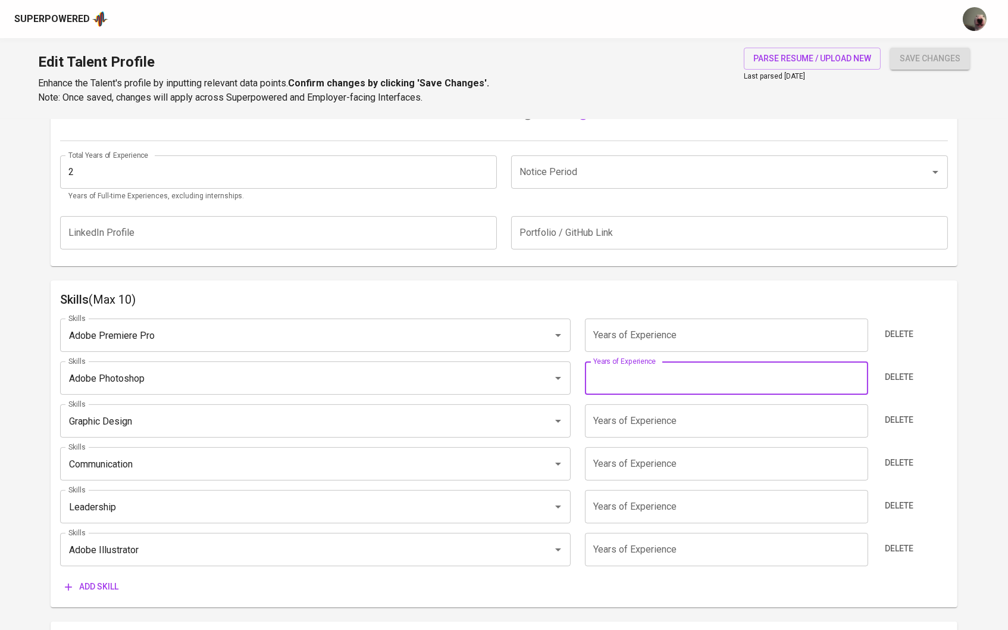
click at [749, 375] on input "number" at bounding box center [726, 377] width 283 height 33
type input "9"
click at [909, 424] on span "Delete" at bounding box center [899, 419] width 29 height 15
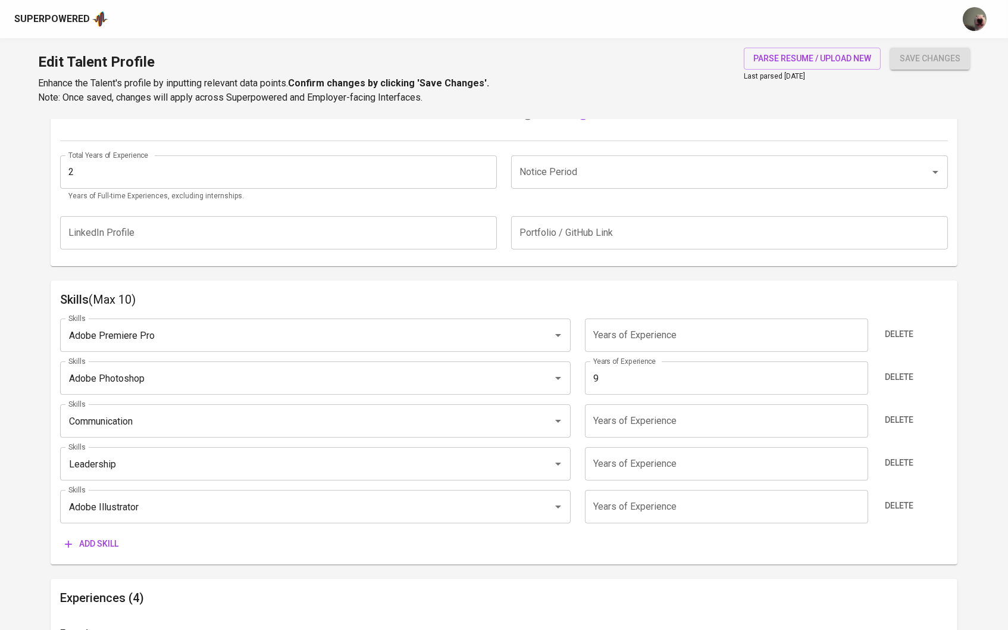
click at [680, 494] on input "number" at bounding box center [726, 506] width 283 height 33
type input "9"
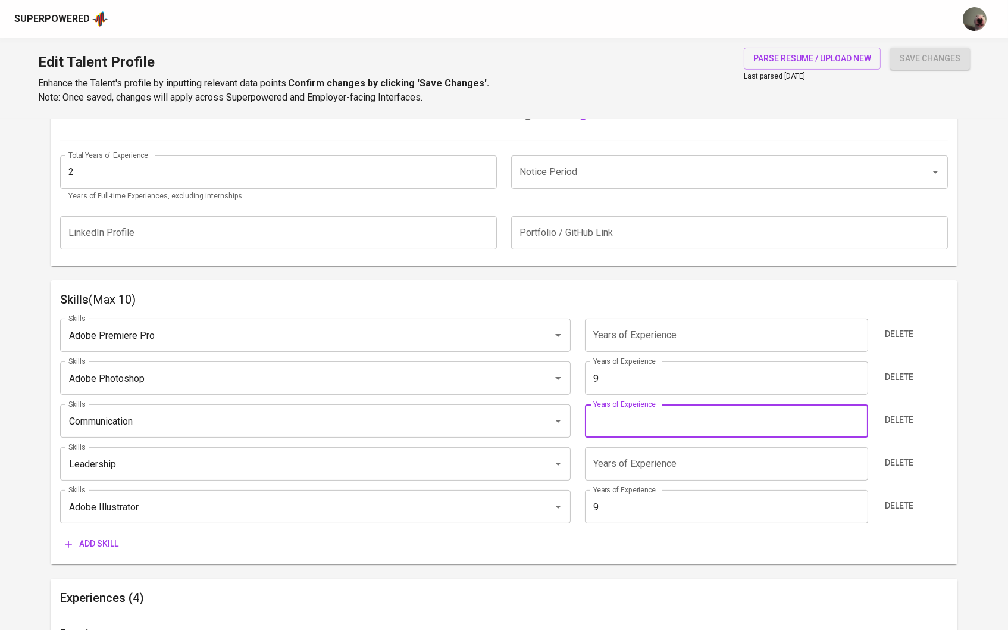
click at [667, 418] on input "number" at bounding box center [726, 420] width 283 height 33
click at [898, 415] on span "Delete" at bounding box center [899, 419] width 29 height 15
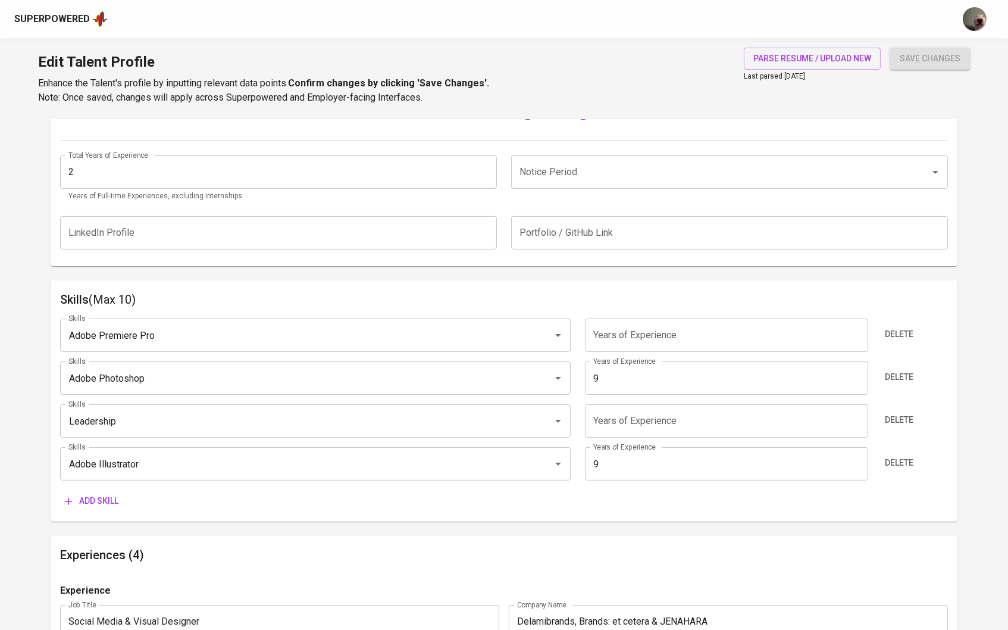
click at [896, 406] on div "Delete" at bounding box center [911, 420] width 74 height 33
click at [903, 414] on span "Delete" at bounding box center [899, 419] width 29 height 15
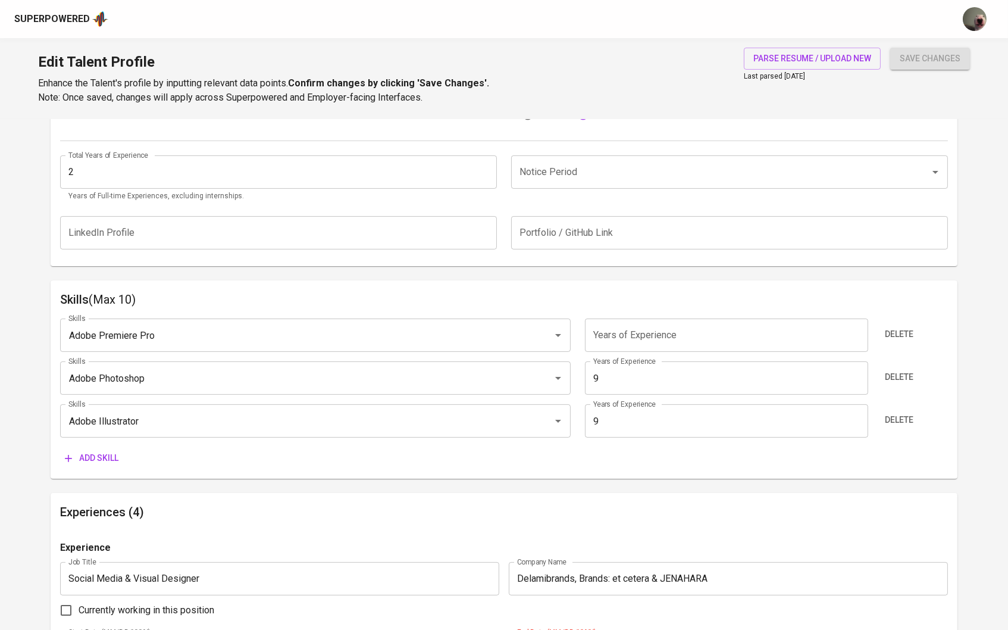
click at [128, 452] on div "Add skill" at bounding box center [134, 458] width 148 height 22
click at [111, 455] on span "Add skill" at bounding box center [92, 457] width 54 height 15
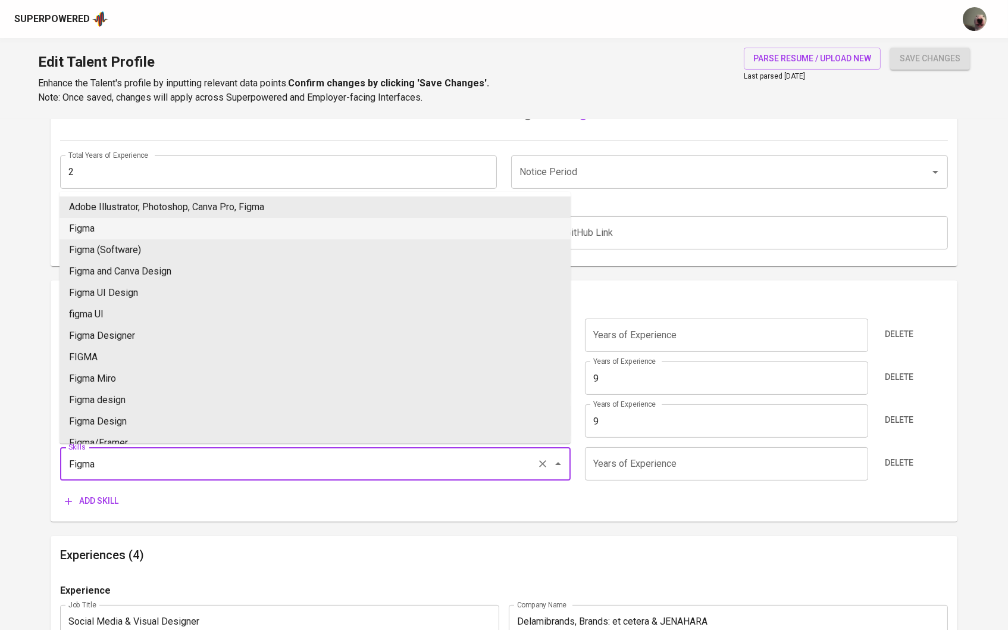
click at [102, 236] on li "Figma" at bounding box center [315, 228] width 511 height 21
type input "Figma"
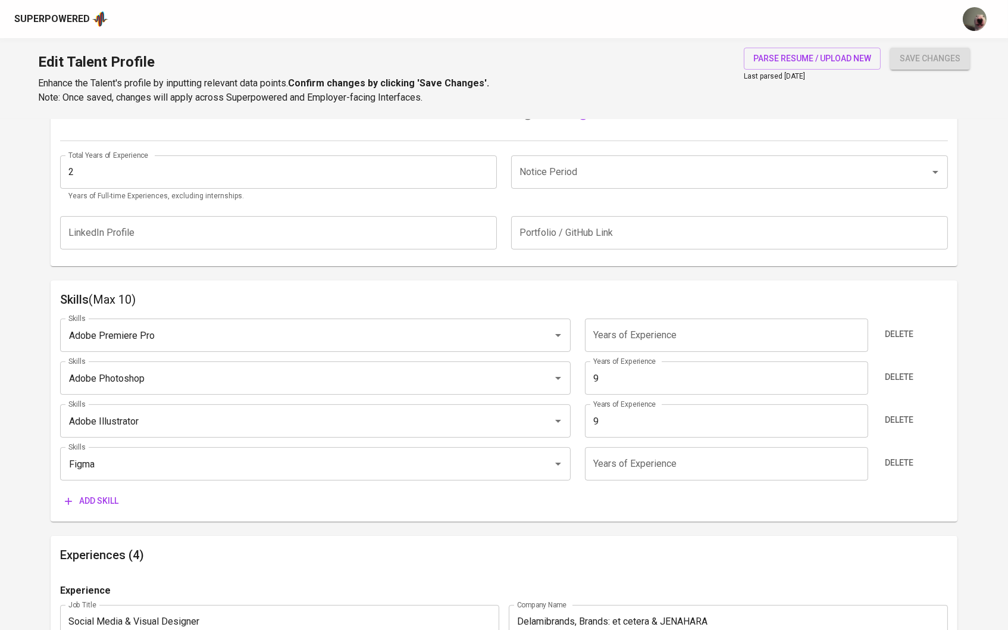
click at [633, 471] on input "number" at bounding box center [726, 463] width 283 height 33
type input "2"
click at [641, 347] on input "number" at bounding box center [726, 334] width 283 height 33
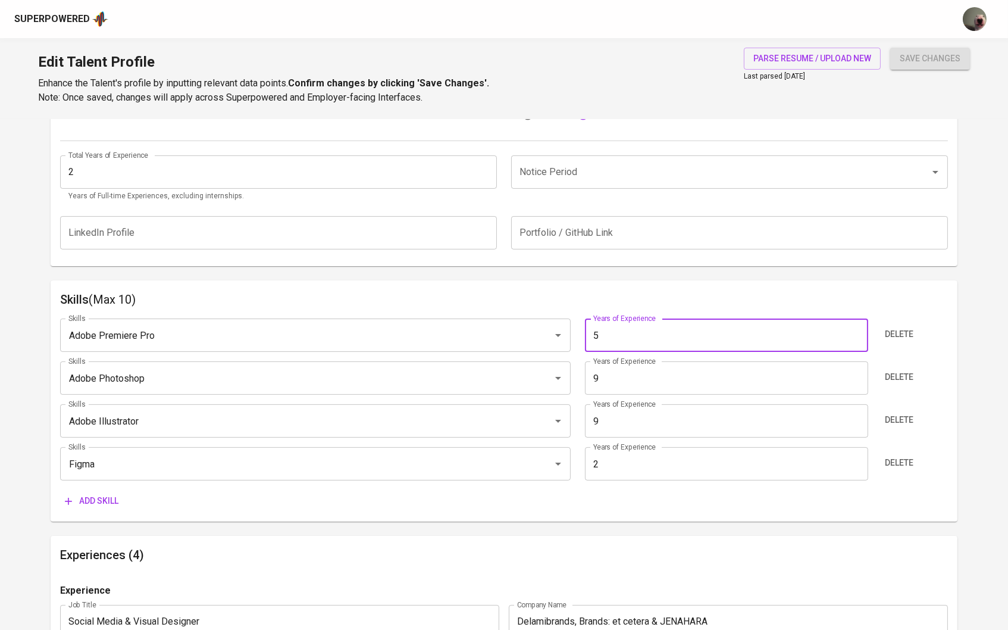
type input "5"
click at [99, 484] on div "Skills Adobe Premiere Pro Skills Years of Experience 5 Years of Experience Dele…" at bounding box center [504, 410] width 888 height 203
click at [99, 486] on div "Skills Adobe Premiere Pro Skills Years of Experience 5 Years of Experience Dele…" at bounding box center [504, 410] width 888 height 203
click at [101, 498] on span "Add skill" at bounding box center [92, 500] width 54 height 15
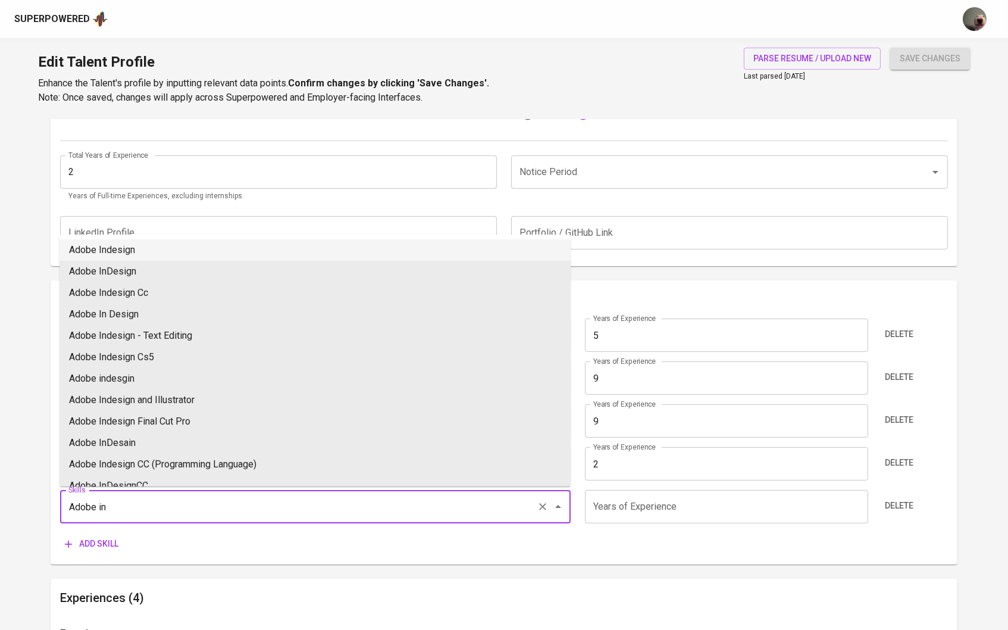
click at [148, 253] on li "Adobe Indesign" at bounding box center [315, 249] width 511 height 21
type input "Adobe Indesign"
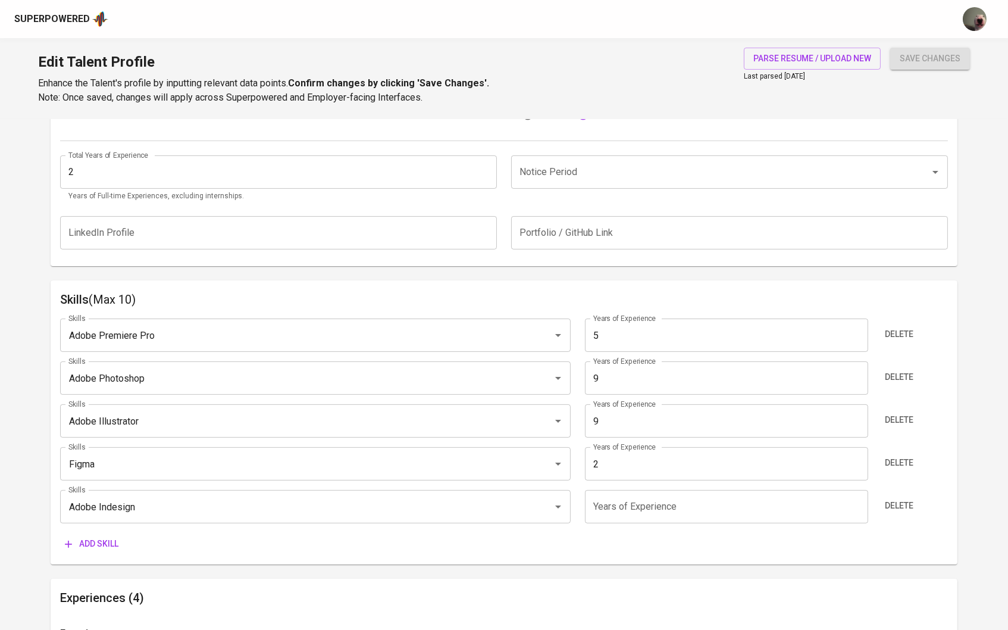
click at [634, 508] on input "number" at bounding box center [726, 506] width 283 height 33
type input "7"
click at [621, 419] on input "9" at bounding box center [726, 420] width 283 height 33
type input "7"
click at [620, 388] on input "9" at bounding box center [726, 377] width 283 height 33
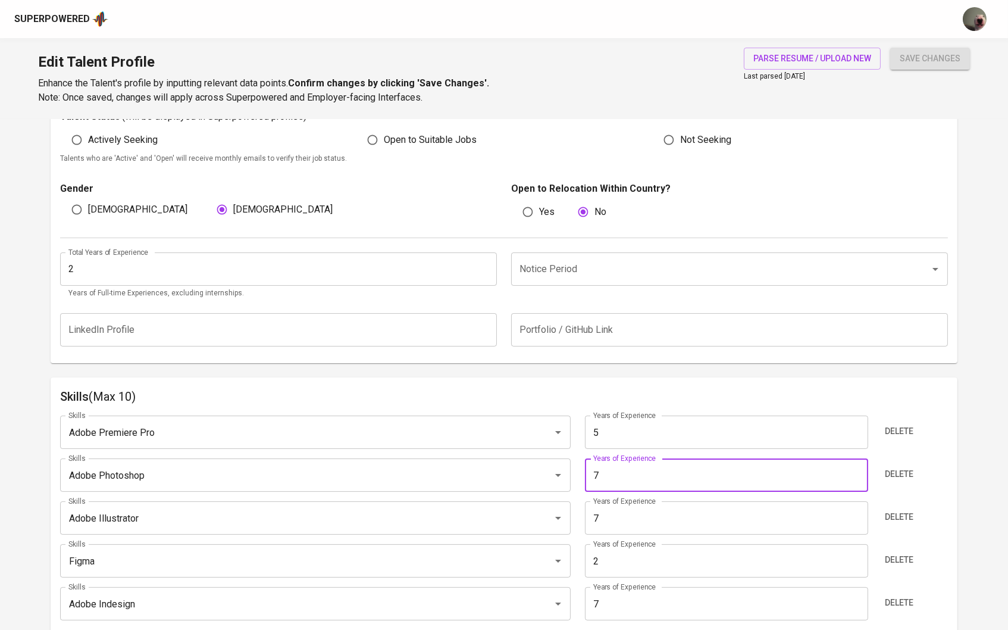
scroll to position [343, 0]
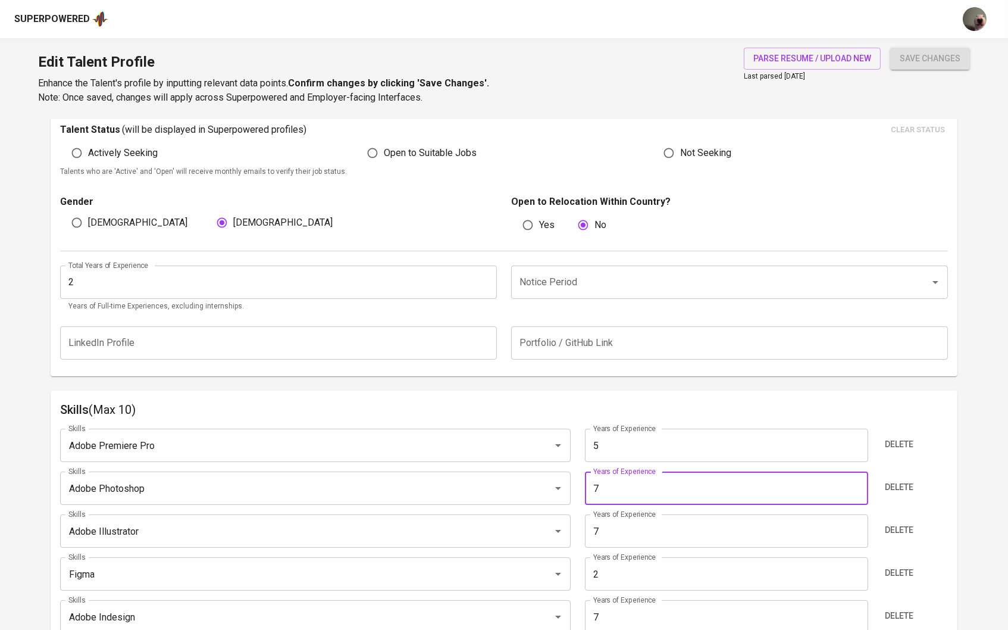
type input "7"
click at [208, 282] on input "2" at bounding box center [278, 281] width 437 height 33
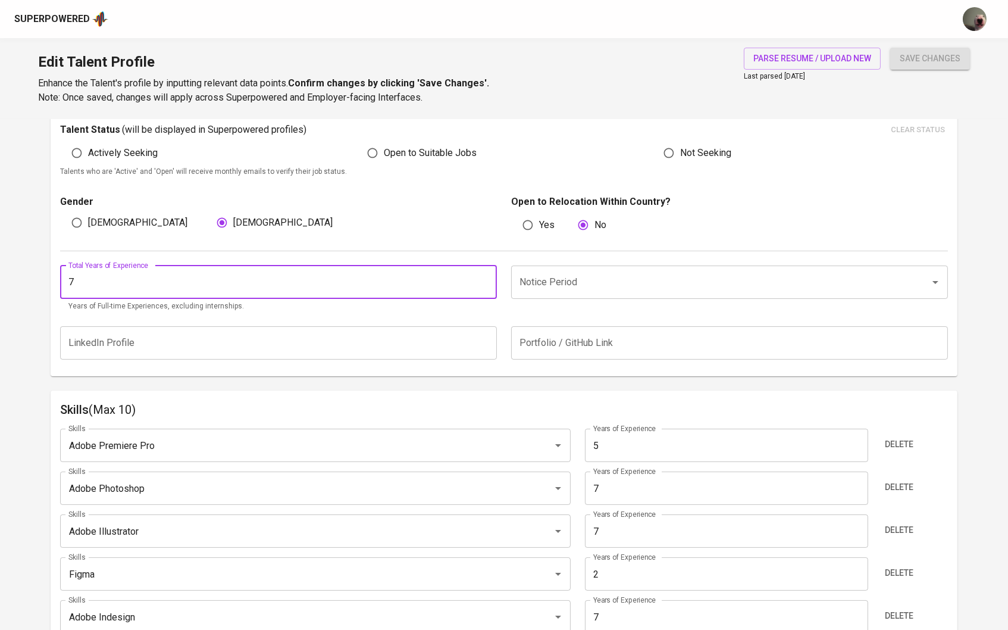
type input "7"
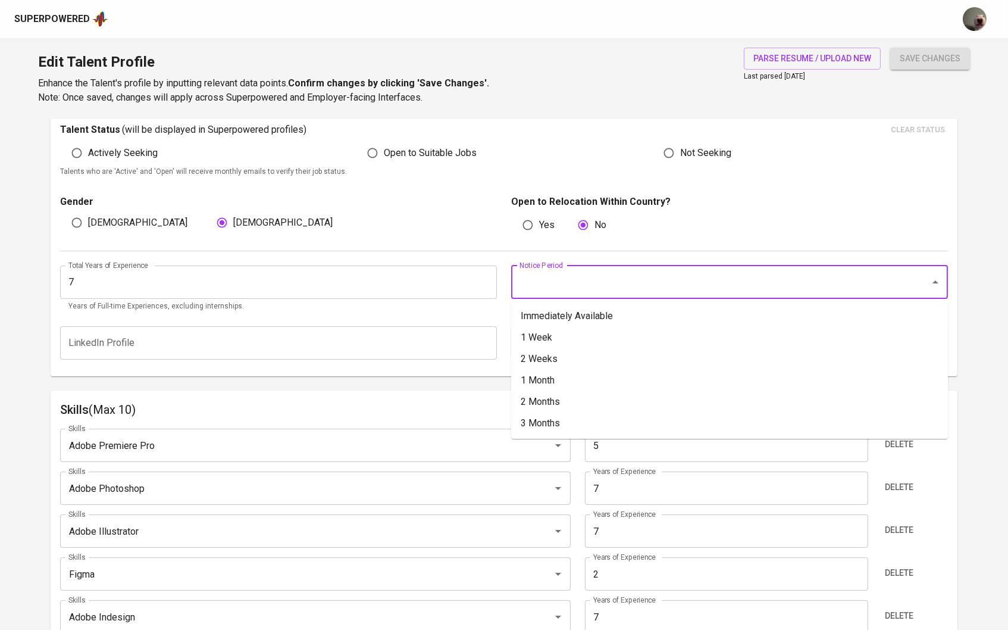
click at [583, 287] on input "Notice Period" at bounding box center [712, 282] width 393 height 23
click at [569, 320] on li "Immediately Available" at bounding box center [729, 315] width 437 height 21
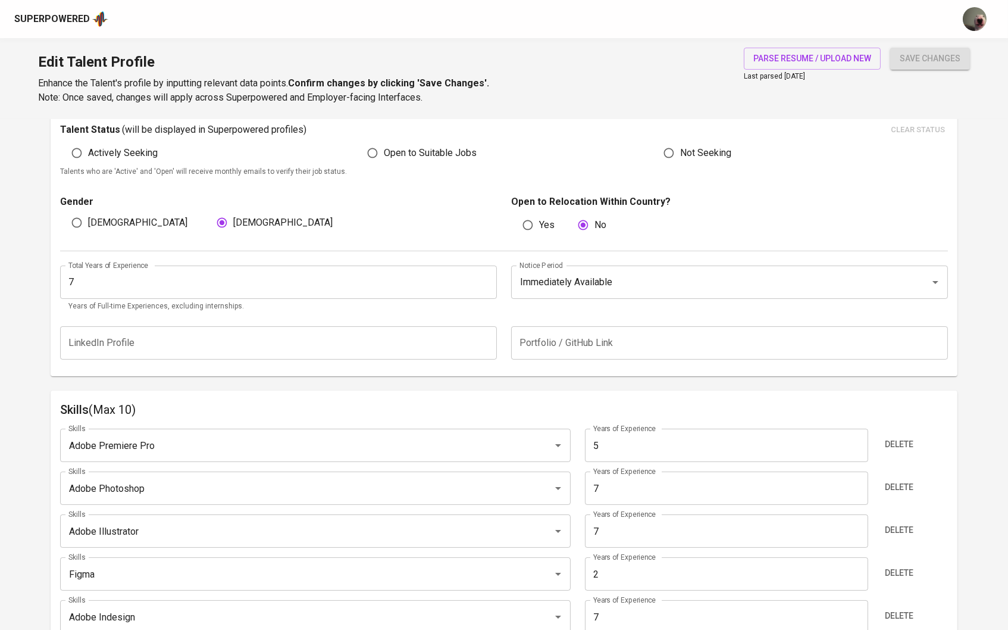
type input "Immediately Available"
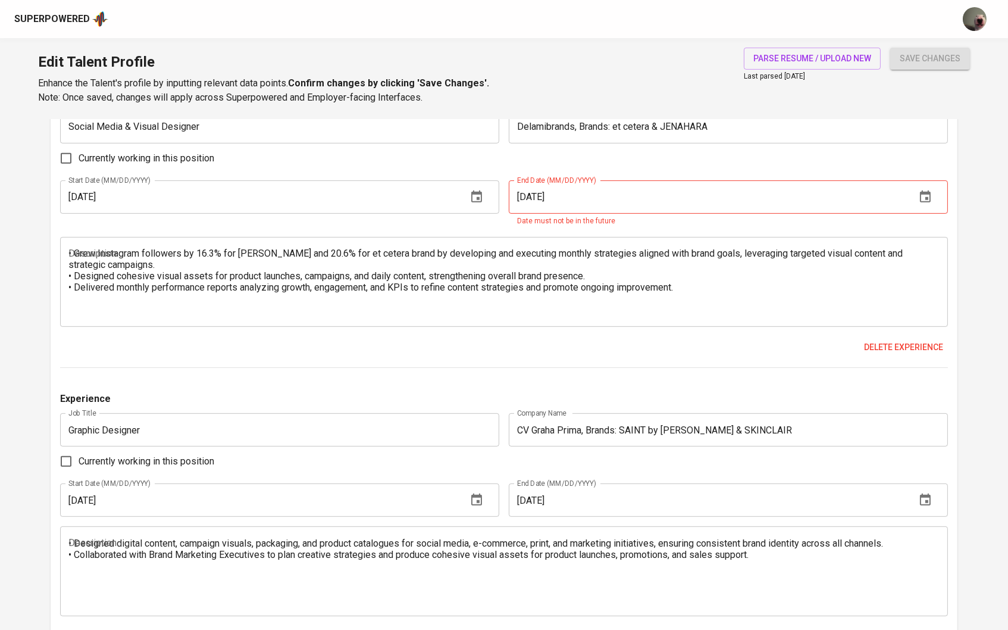
scroll to position [996, 0]
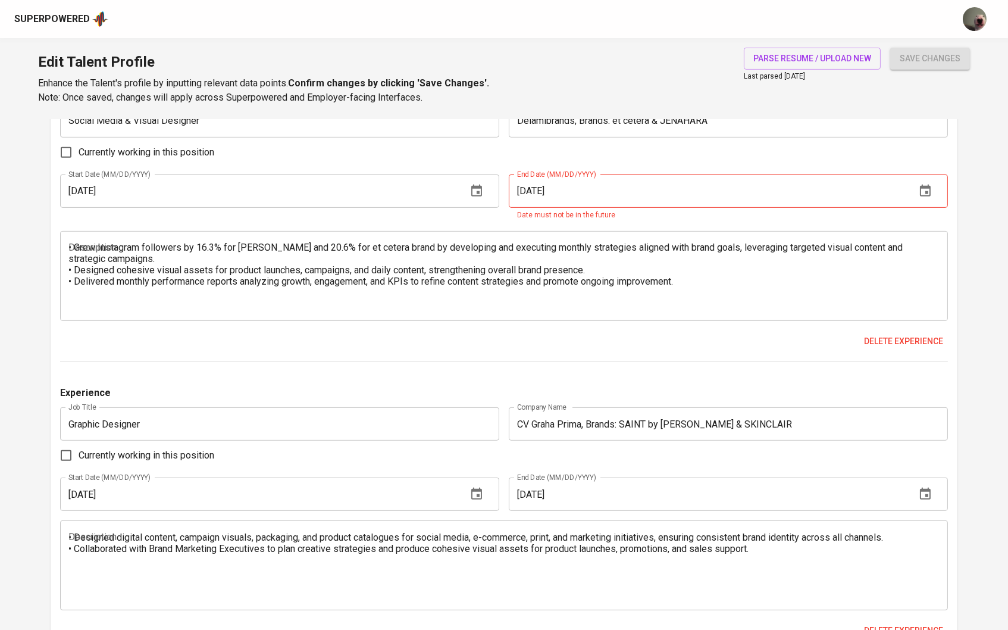
click at [70, 249] on textarea "• Grew Instagram followers by 16.3% for JENAHARA and 20.6% for et cetera brand …" at bounding box center [504, 276] width 872 height 68
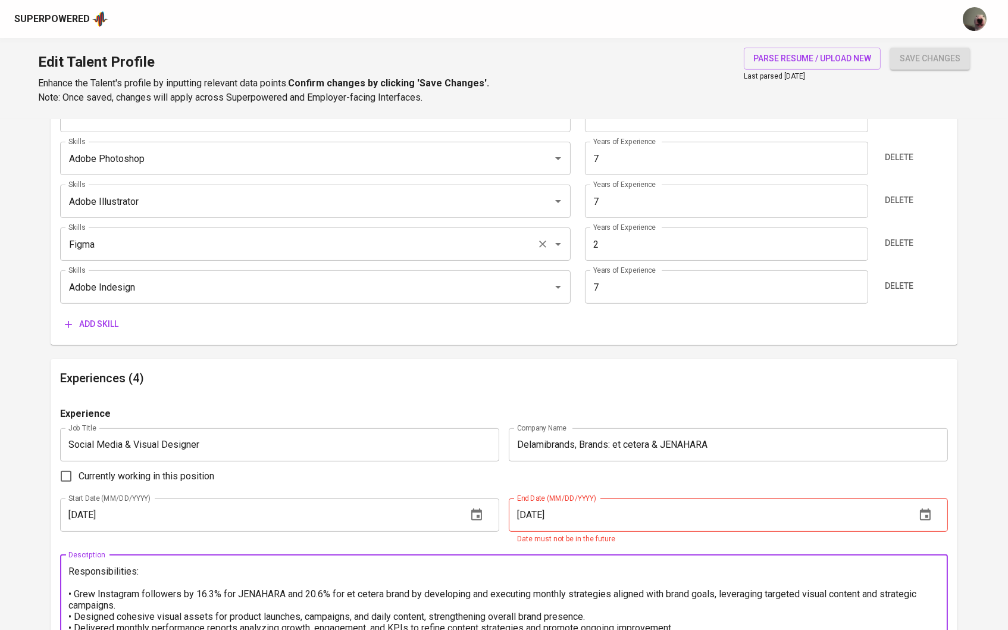
scroll to position [749, 0]
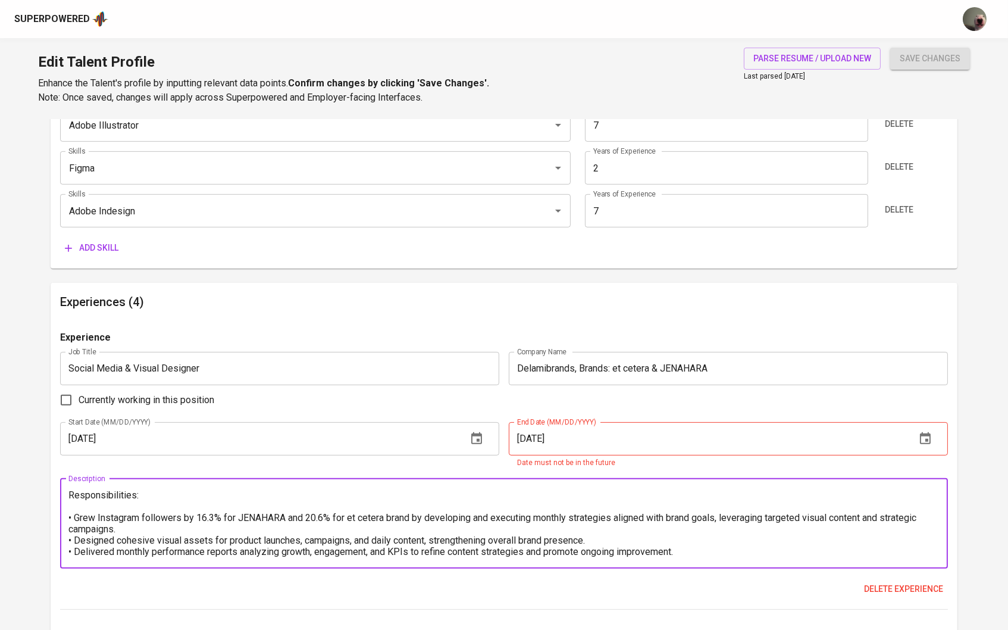
type textarea "Responsibilities: • Grew Instagram followers by 16.3% for JENAHARA and 20.6% fo…"
click at [180, 447] on input "01/01/2023" at bounding box center [258, 438] width 397 height 33
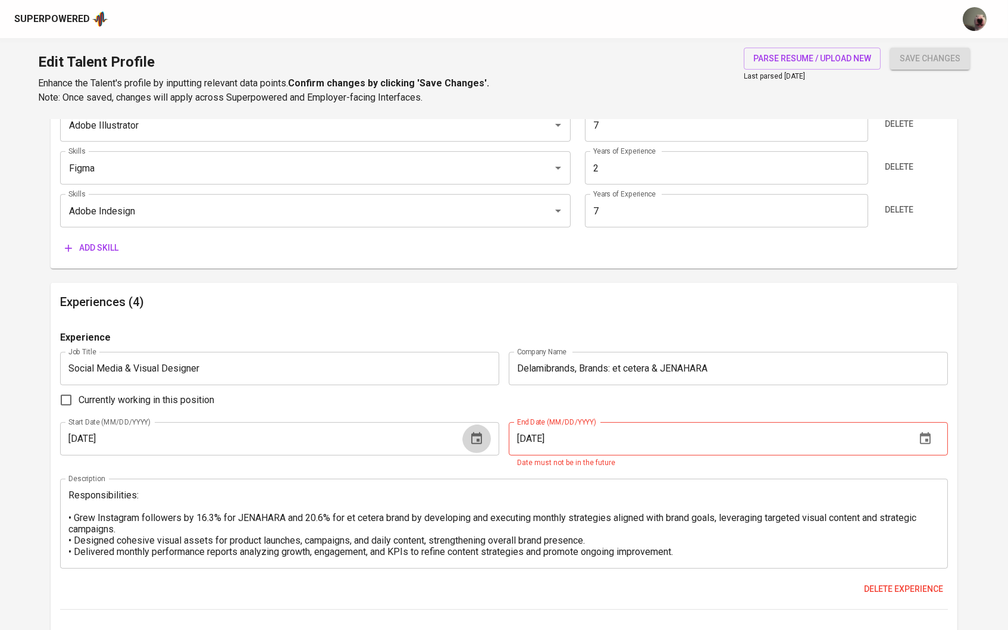
click at [483, 433] on icon "button" at bounding box center [476, 438] width 14 height 14
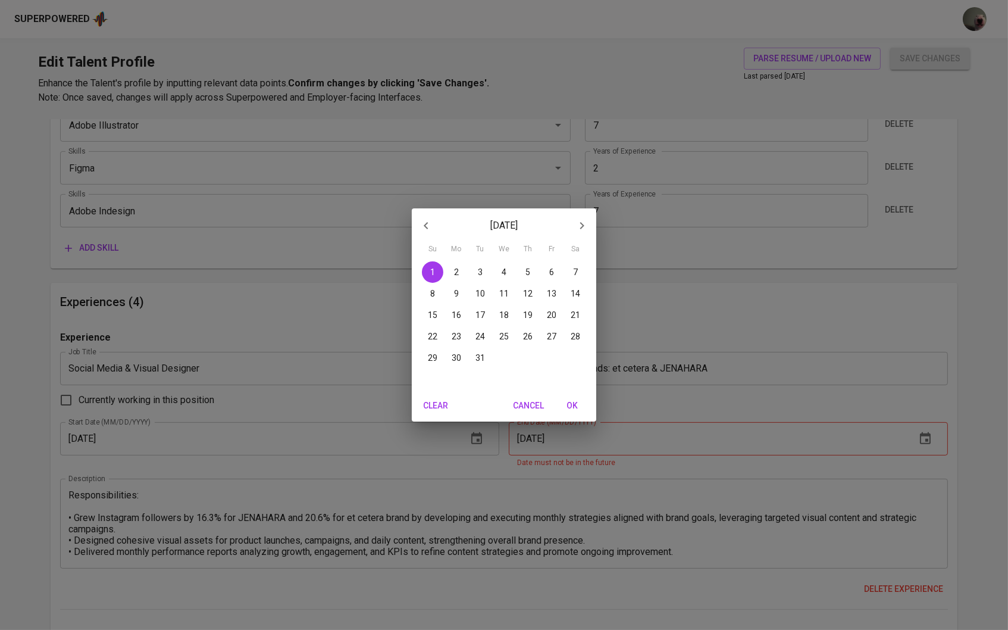
click at [575, 219] on icon "button" at bounding box center [582, 225] width 14 height 14
click at [569, 267] on button "1" at bounding box center [575, 271] width 21 height 21
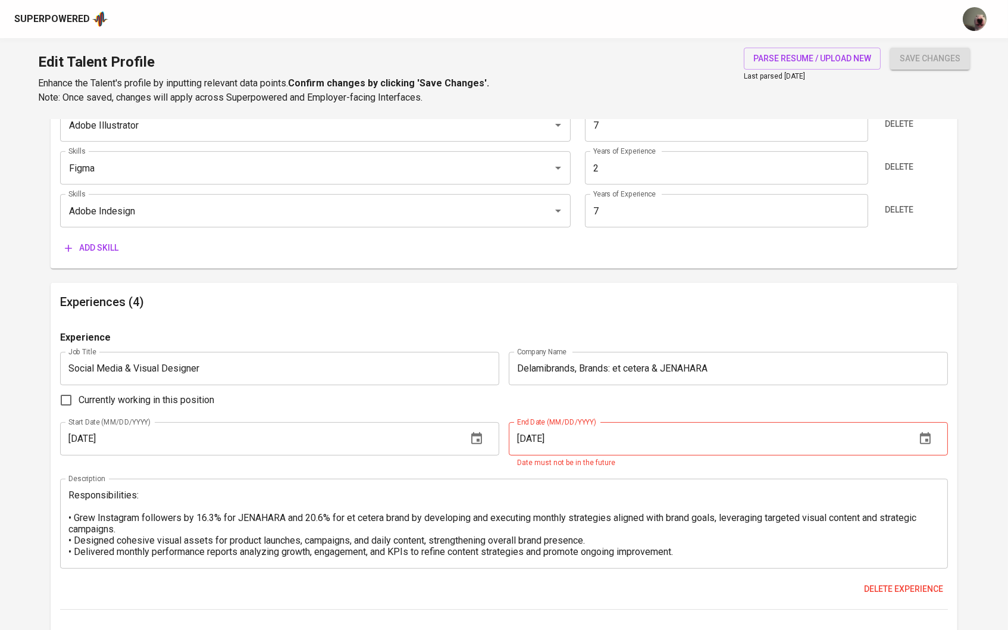
type input "04/01/2023"
click at [641, 441] on input "12/01/2025" at bounding box center [707, 438] width 397 height 33
click at [929, 442] on icon "button" at bounding box center [925, 438] width 14 height 14
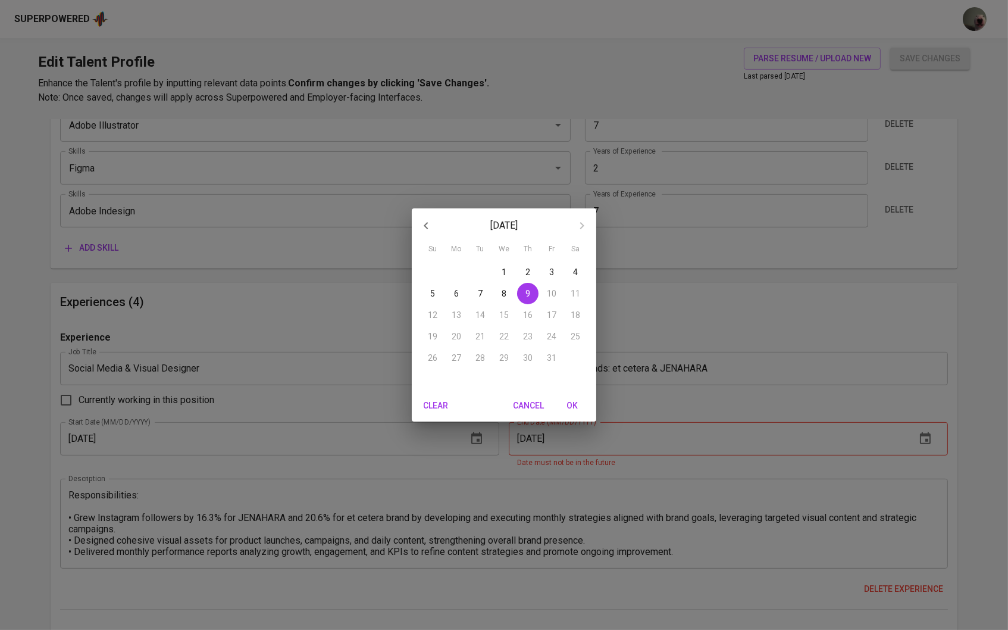
click at [423, 231] on icon "button" at bounding box center [426, 225] width 14 height 14
click at [457, 361] on p "30" at bounding box center [457, 358] width 10 height 12
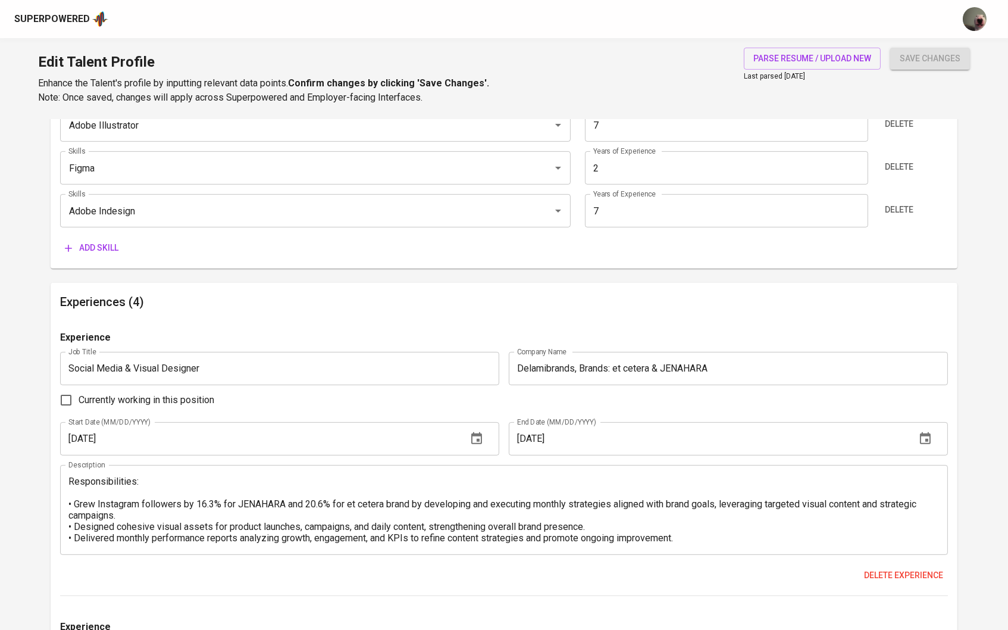
type input "06/30/2025"
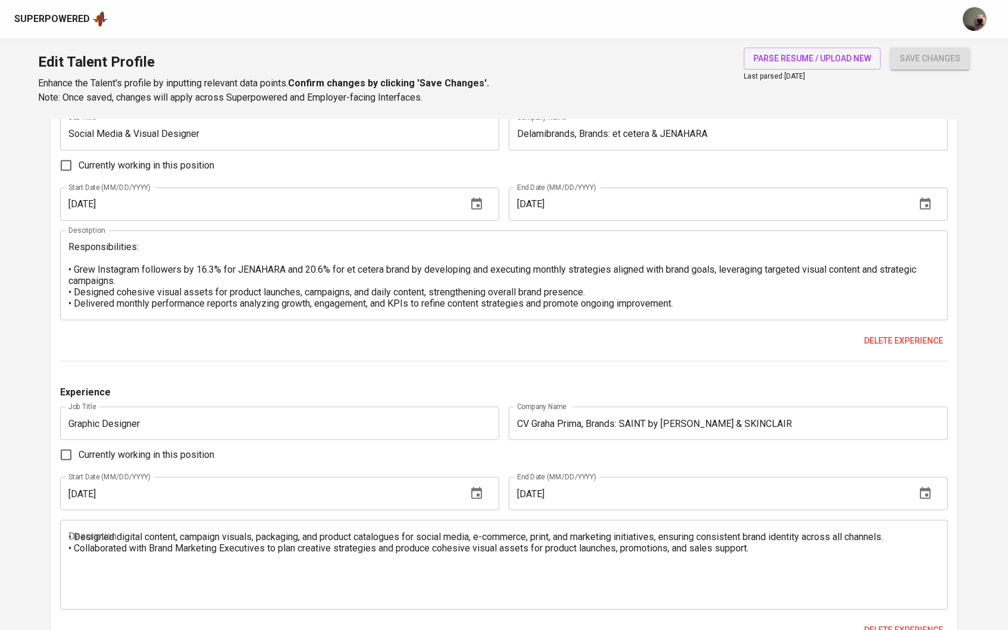
scroll to position [984, 0]
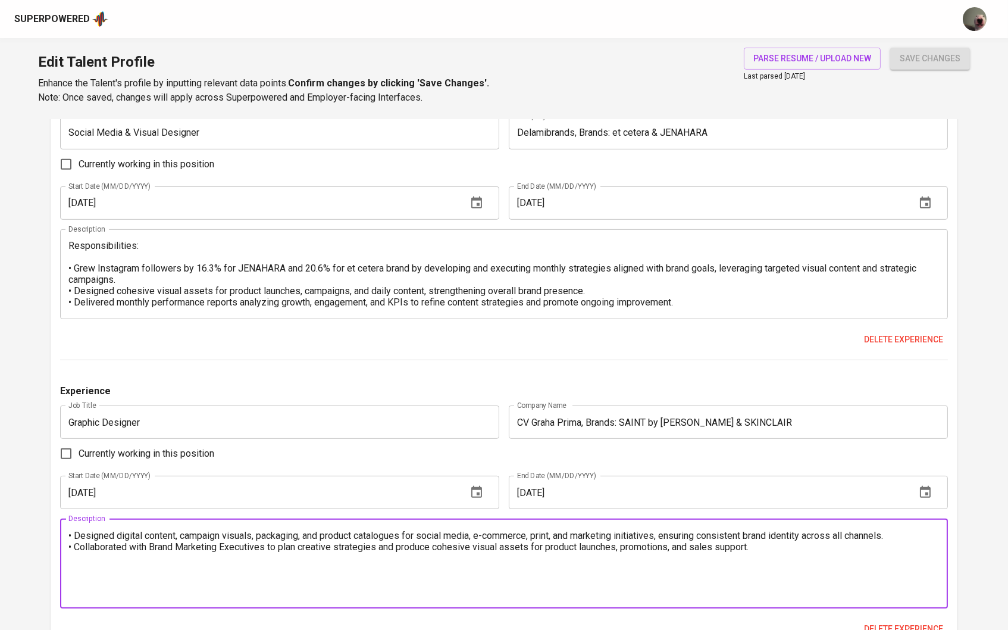
click at [83, 537] on textarea "• Designed digital content, campaign visuals, packaging, and product catalogues…" at bounding box center [504, 564] width 872 height 68
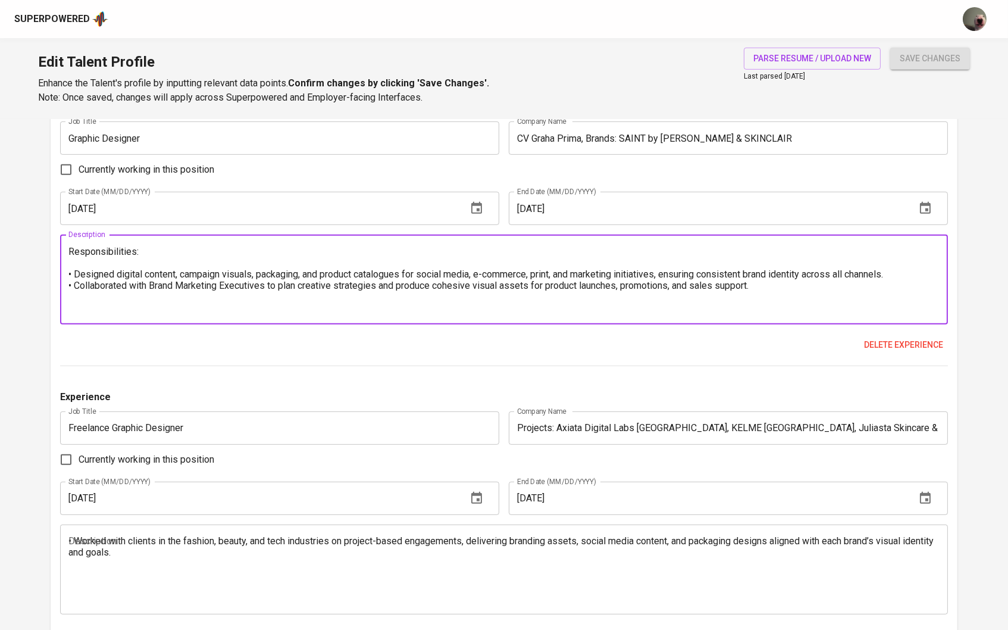
scroll to position [1271, 0]
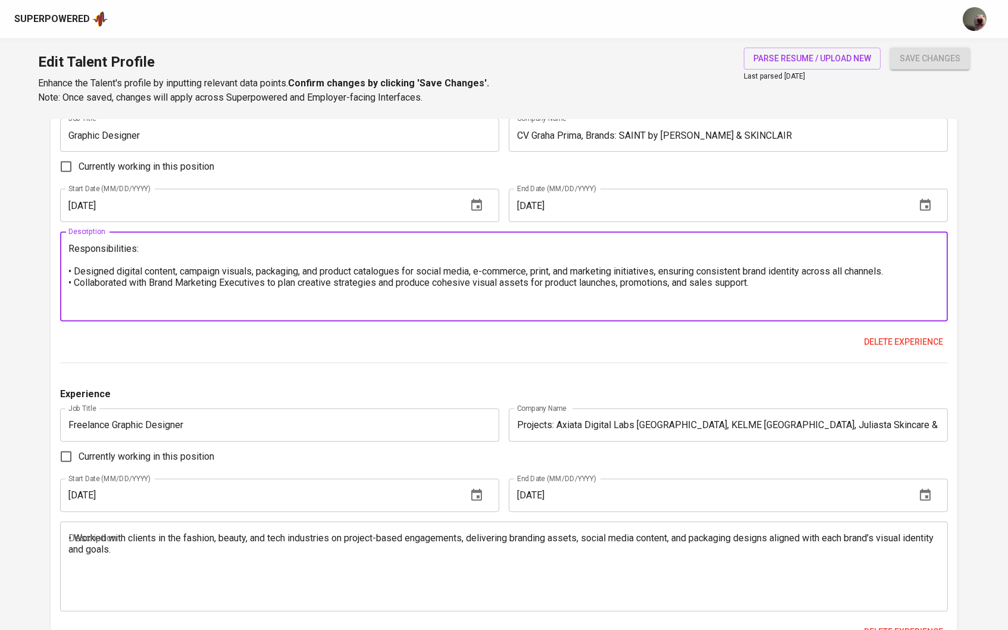
type textarea "Responsibilities: • Designed digital content, campaign visuals, packaging, and …"
click at [100, 530] on div "• Worked with clients in the fashion, beauty, and tech industries on project-ba…" at bounding box center [504, 566] width 888 height 90
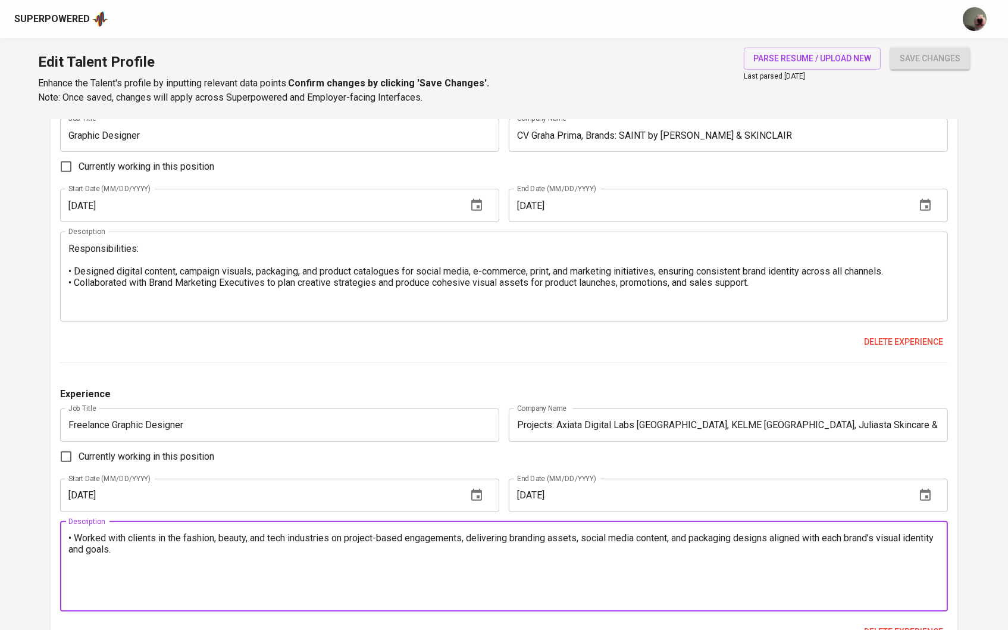
click at [76, 544] on textarea "• Worked with clients in the fashion, beauty, and tech industries on project-ba…" at bounding box center [504, 566] width 872 height 68
paste textarea "Responsibilities:"
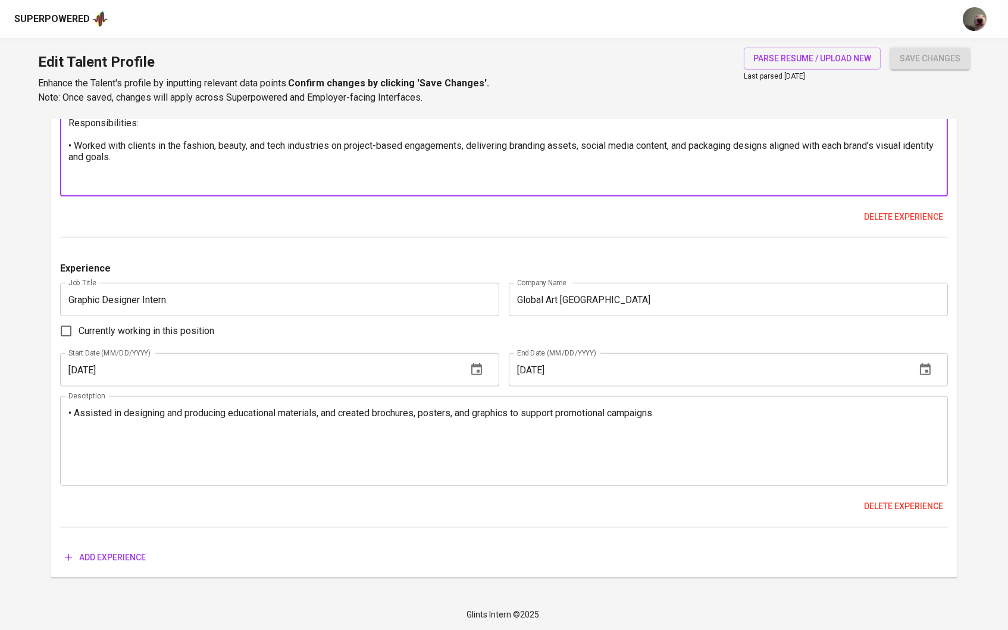
scroll to position [1689, 0]
type textarea "Responsibilities: • Worked with clients in the fashion, beauty, and tech indust…"
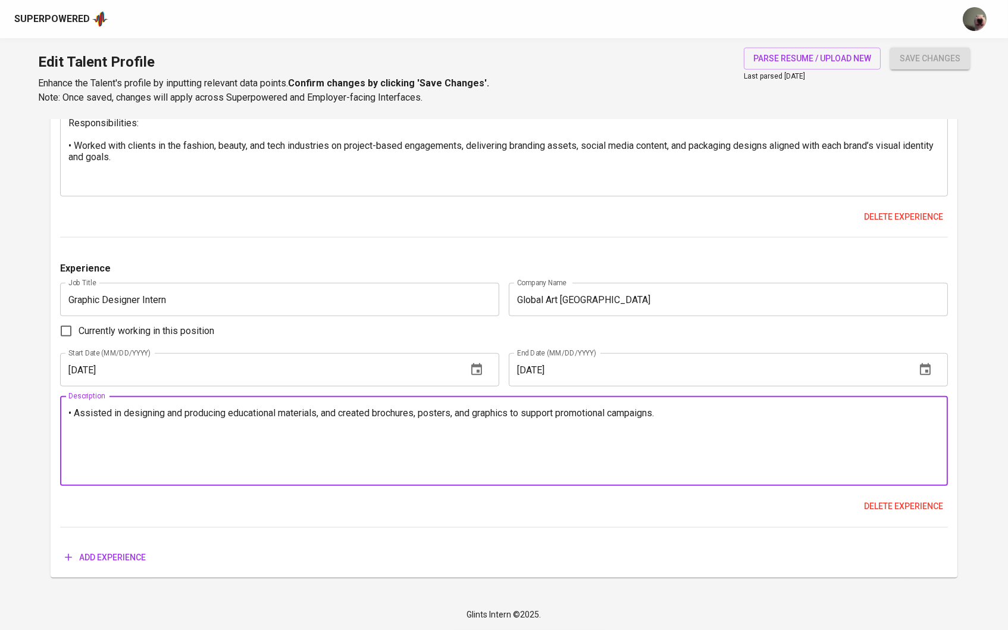
click at [68, 419] on textarea "• Assisted in designing and producing educational materials, and created brochu…" at bounding box center [504, 441] width 872 height 68
paste textarea "Responsibilities:"
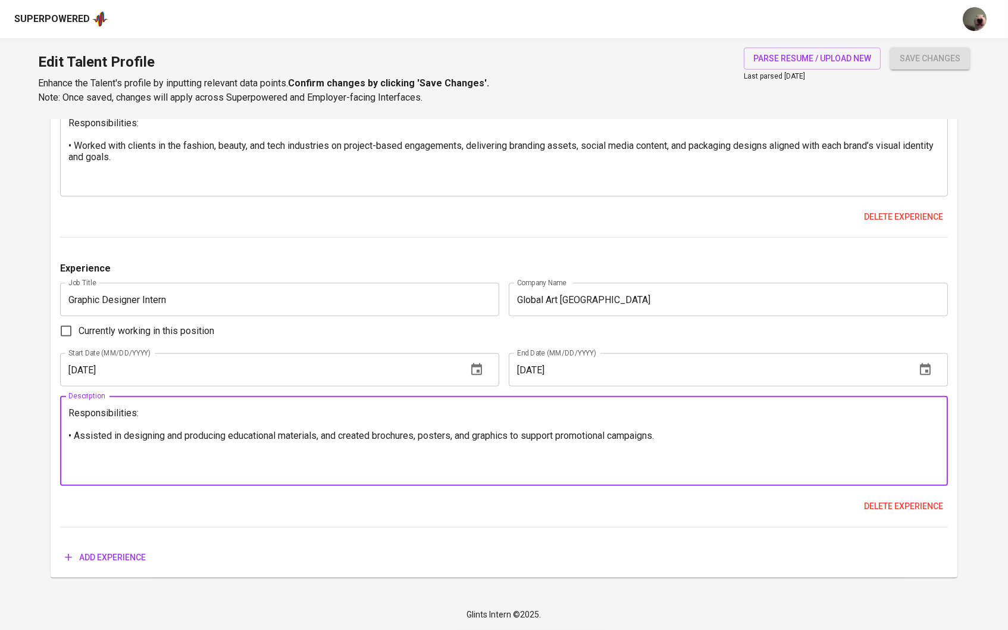
type textarea "Responsibilities: • Assisted in designing and producing educational materials, …"
click at [937, 54] on span "save changes" at bounding box center [930, 58] width 61 height 15
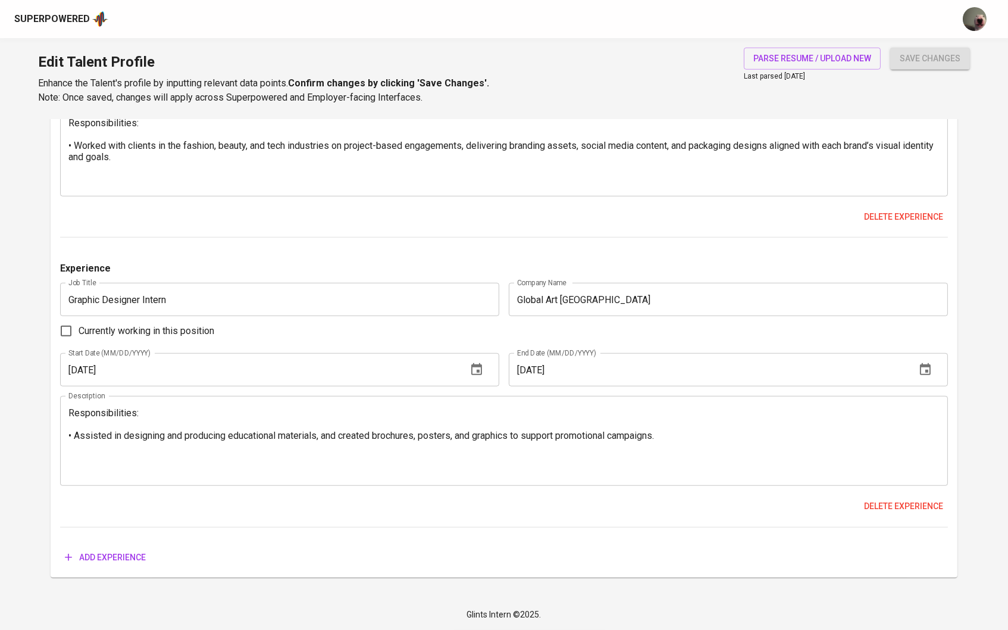
scroll to position [26, 0]
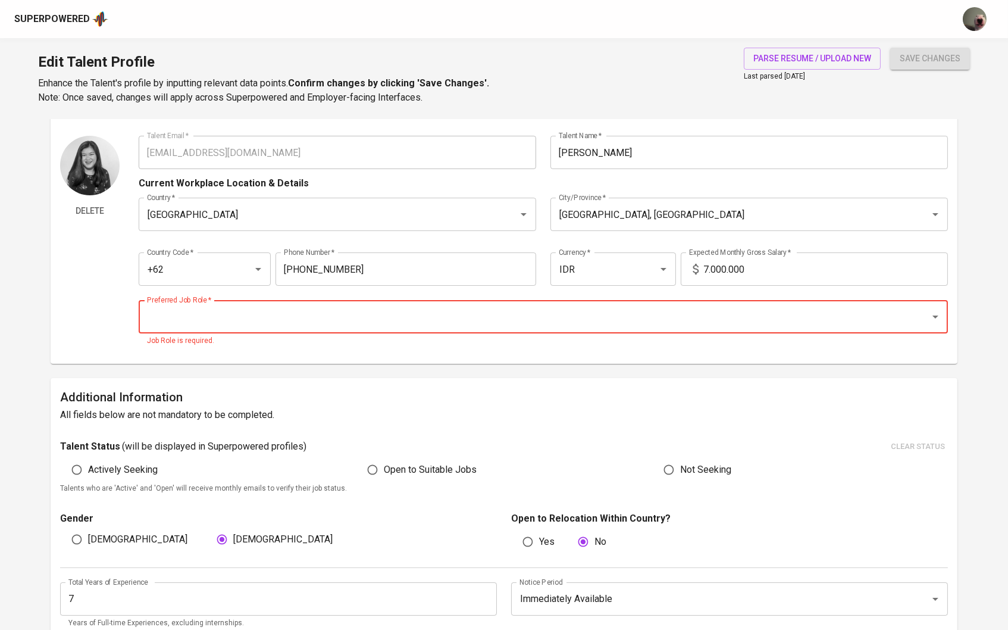
click at [475, 328] on div "Preferred Job Role *" at bounding box center [544, 316] width 810 height 33
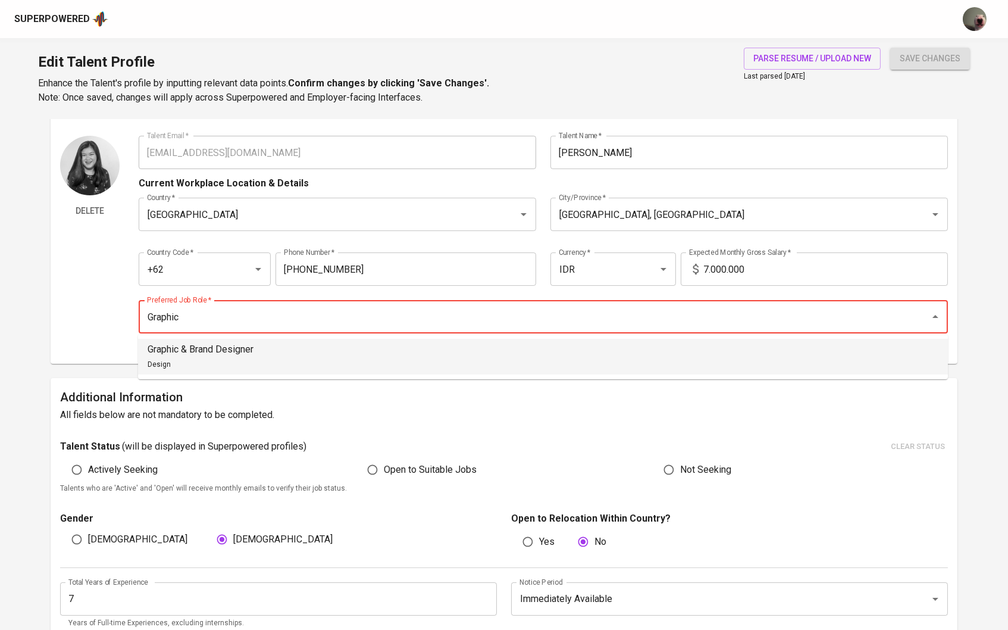
click at [444, 358] on li "Graphic & Brand Designer Design" at bounding box center [543, 357] width 810 height 36
type input "Graphic & Brand Designer"
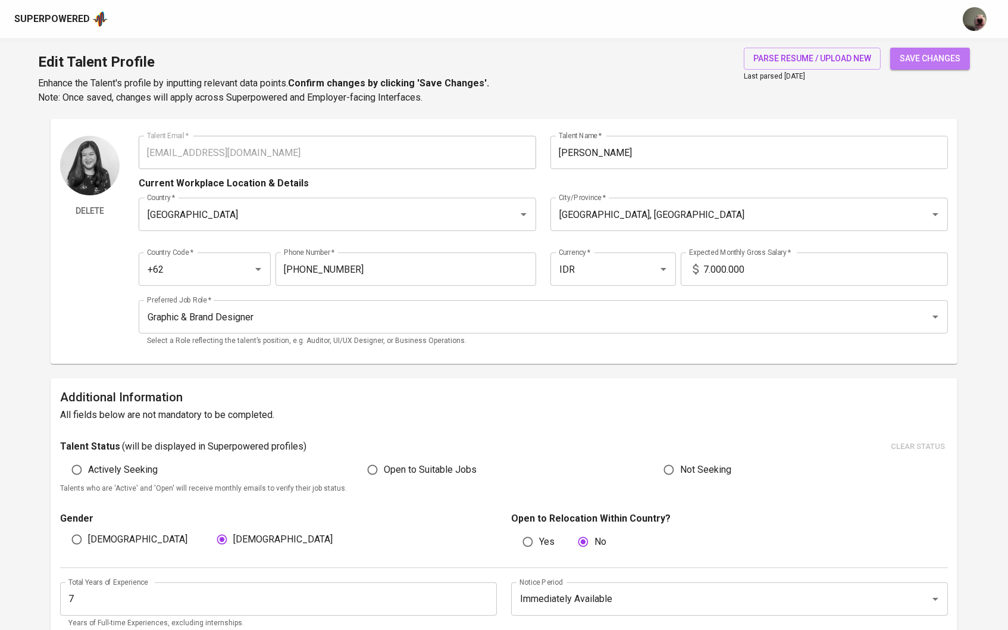
click at [914, 53] on span "save changes" at bounding box center [930, 58] width 61 height 15
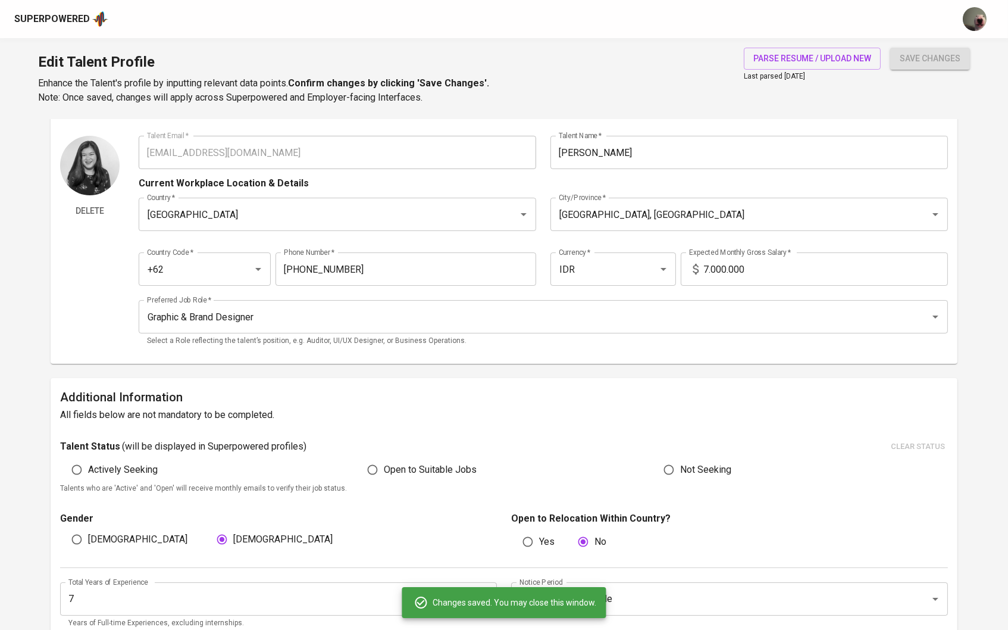
type input "Adobe InDesign"
type input "7"
type input "Adobe Illustrator"
type input "Adobe Photoshop"
type input "Adobe Premiere Pro"
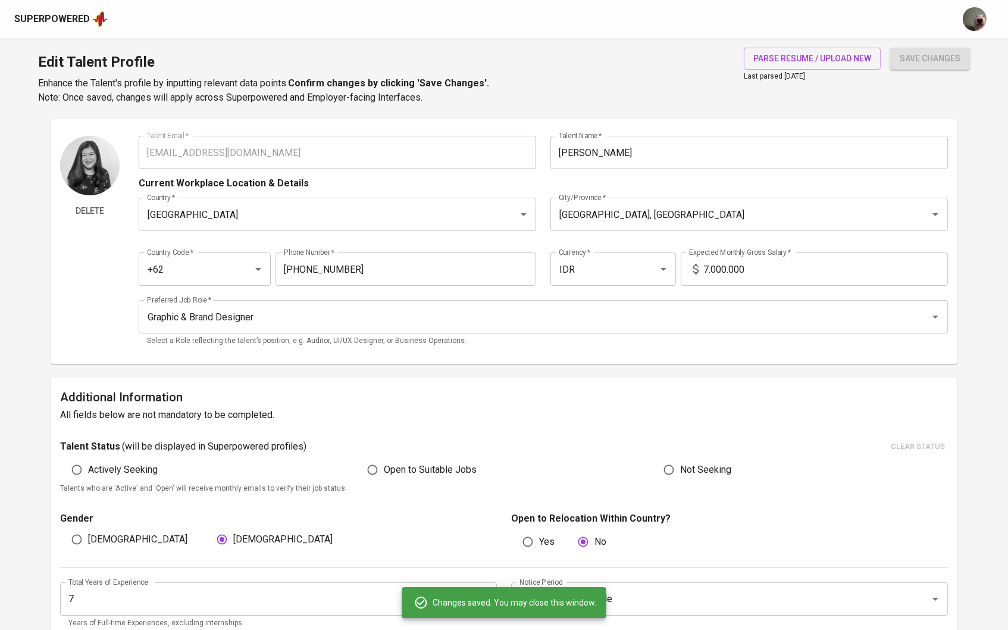
type input "5"
type input "Figma"
type input "2"
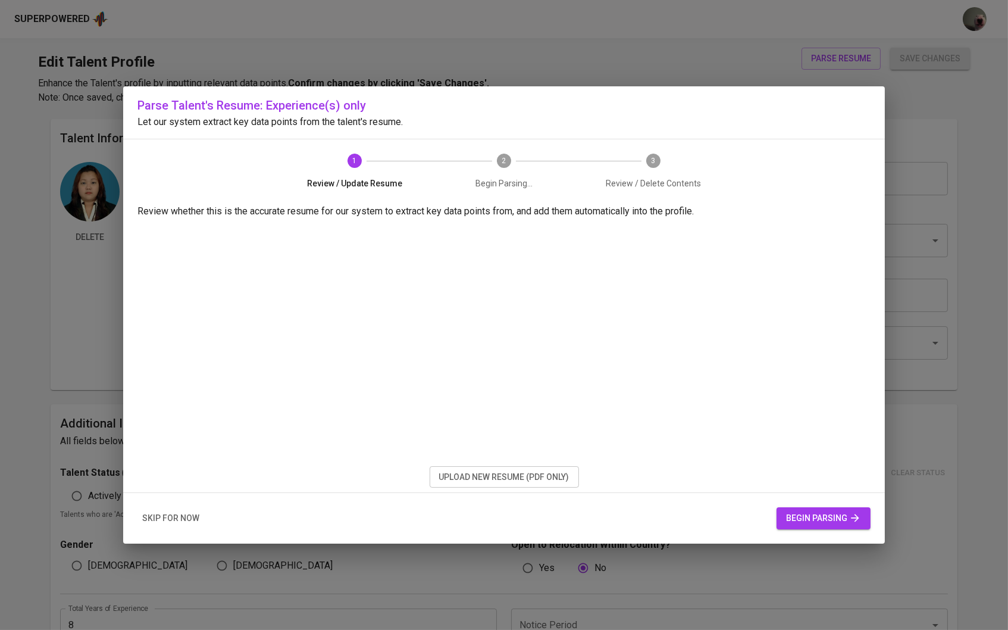
click at [495, 472] on span "upload new resume (pdf only)" at bounding box center [504, 476] width 130 height 15
click at [825, 510] on button "begin parsing" at bounding box center [824, 518] width 94 height 22
click at [181, 526] on button "skip for now" at bounding box center [170, 518] width 67 height 22
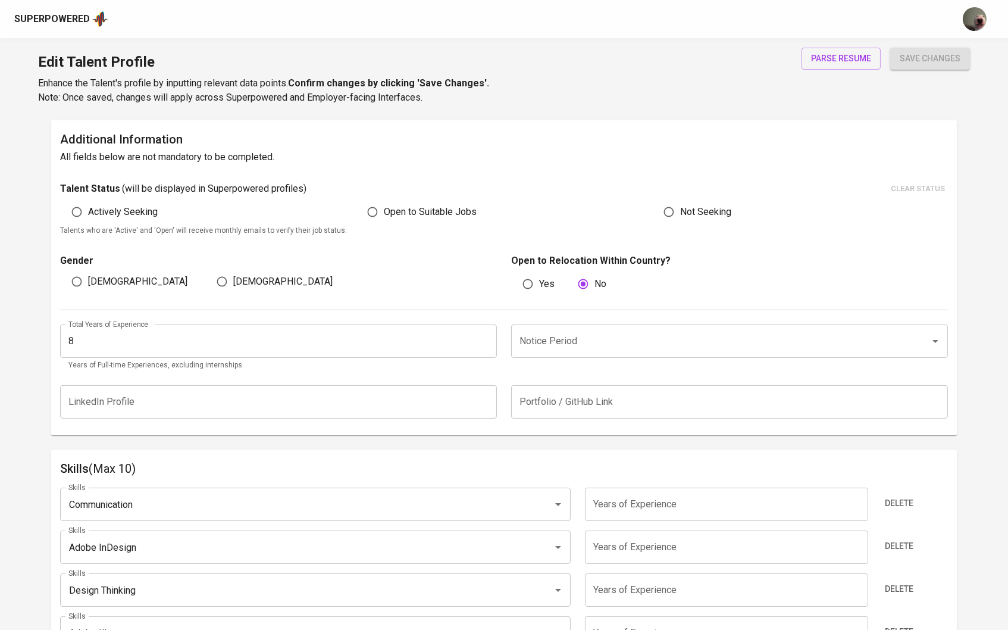
scroll to position [228, 0]
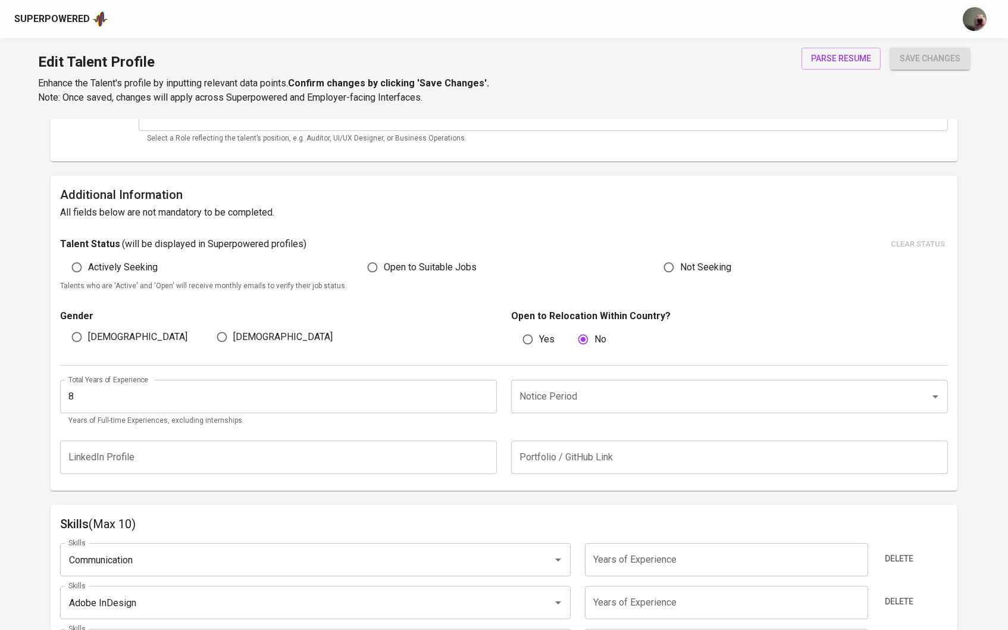
click at [552, 376] on div "Total Years of Experience 8 Total Years of Experience Years of Full-time Experi…" at bounding box center [504, 399] width 888 height 68
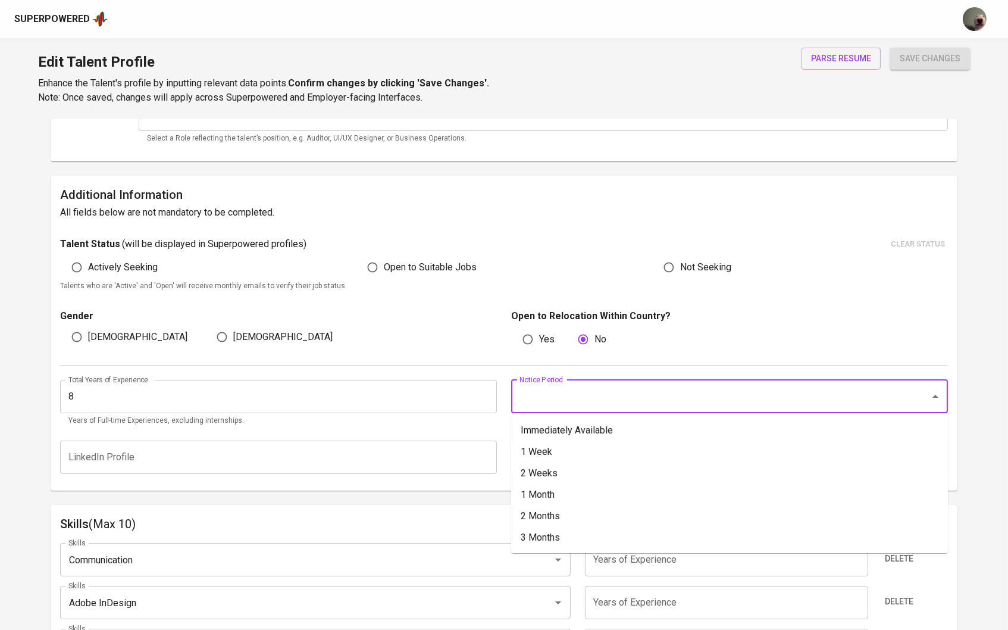
click at [548, 397] on input "Notice Period" at bounding box center [712, 396] width 393 height 23
click at [565, 430] on li "Immediately Available" at bounding box center [729, 429] width 437 height 21
type input "Immediately Available"
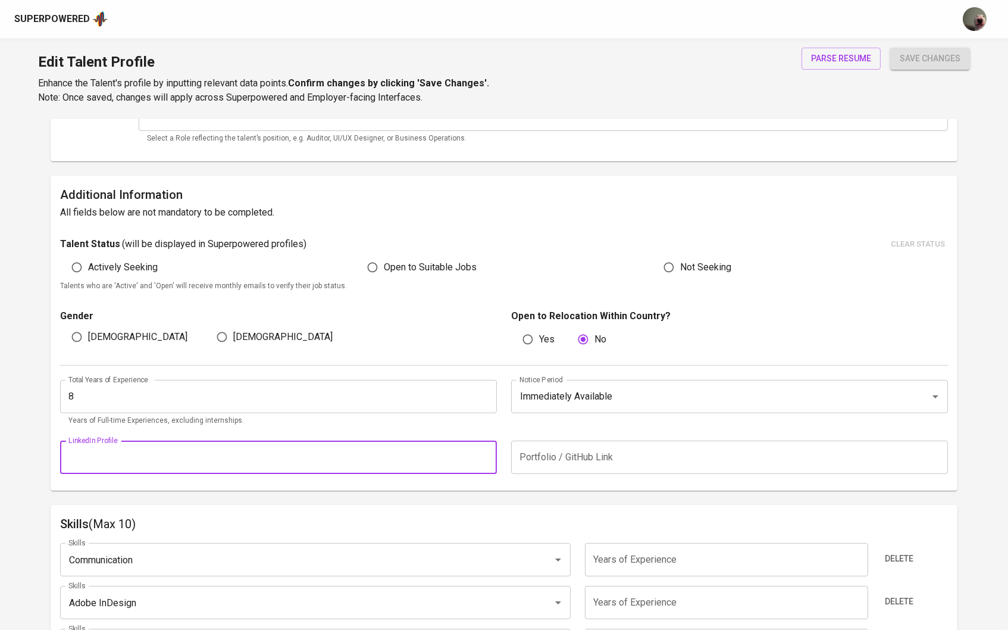
click at [392, 447] on input "text" at bounding box center [278, 456] width 437 height 33
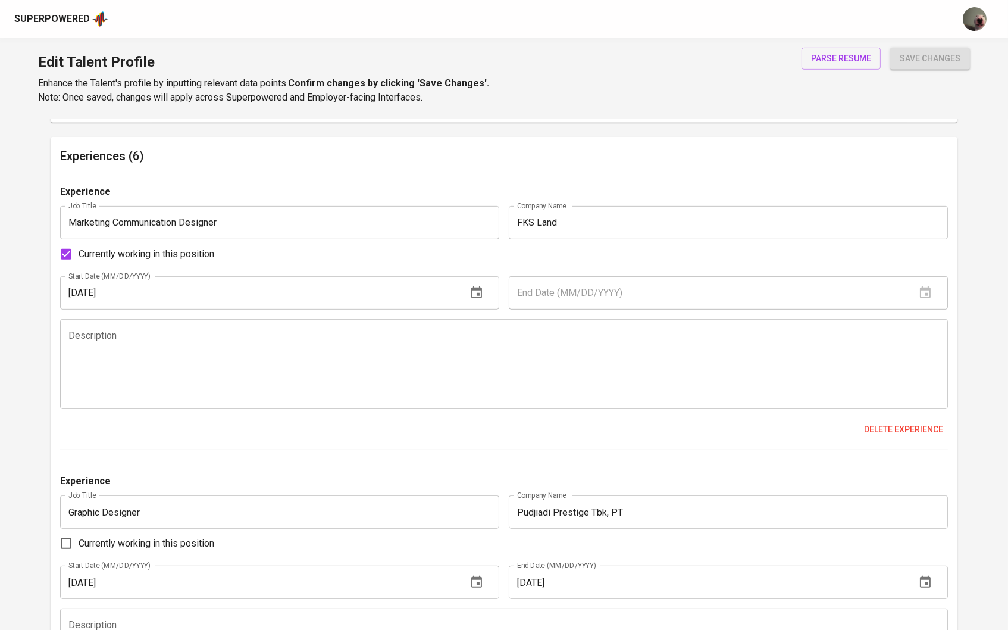
scroll to position [1116, 0]
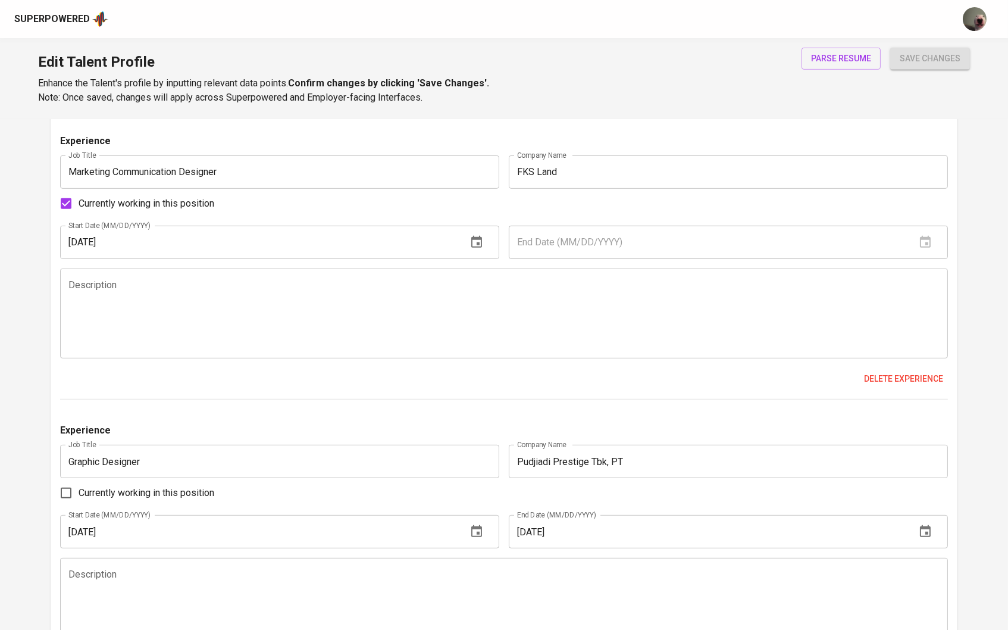
click at [368, 304] on textarea at bounding box center [504, 313] width 872 height 68
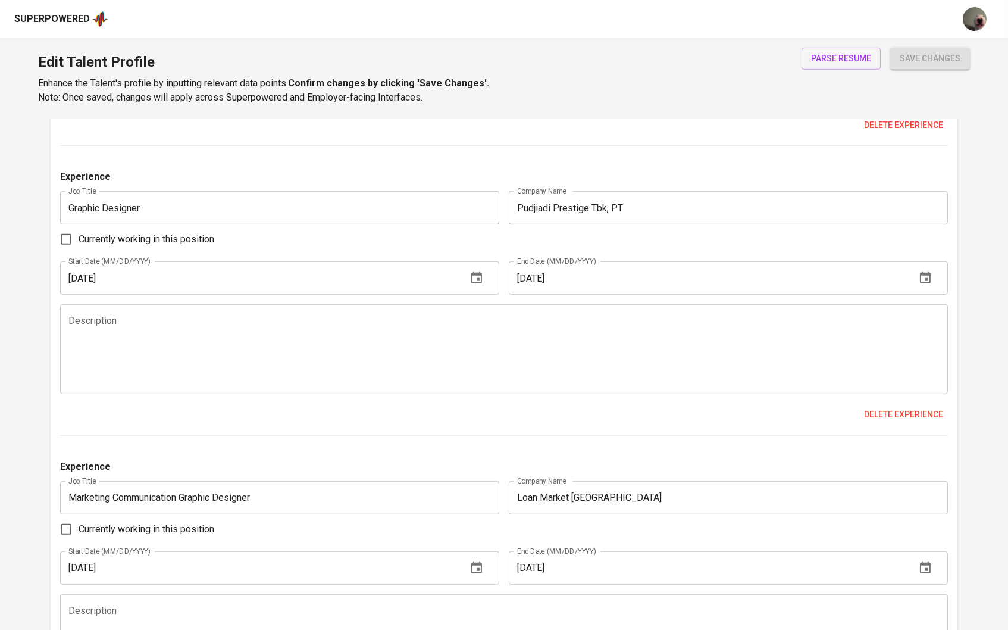
scroll to position [1370, 0]
click at [358, 332] on textarea at bounding box center [504, 349] width 872 height 68
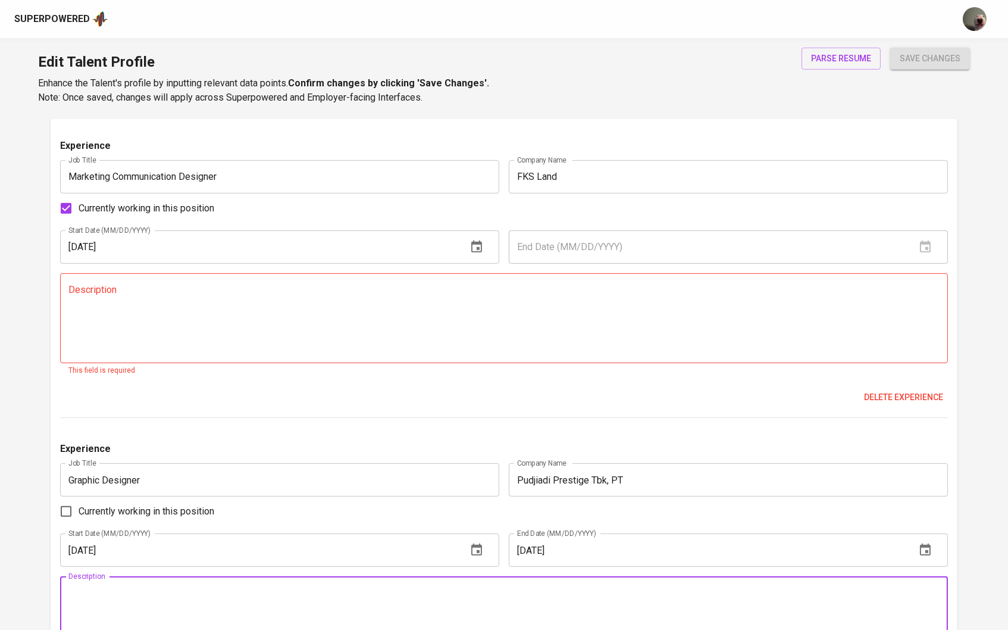
scroll to position [1111, 0]
click at [342, 316] on textarea at bounding box center [504, 318] width 872 height 68
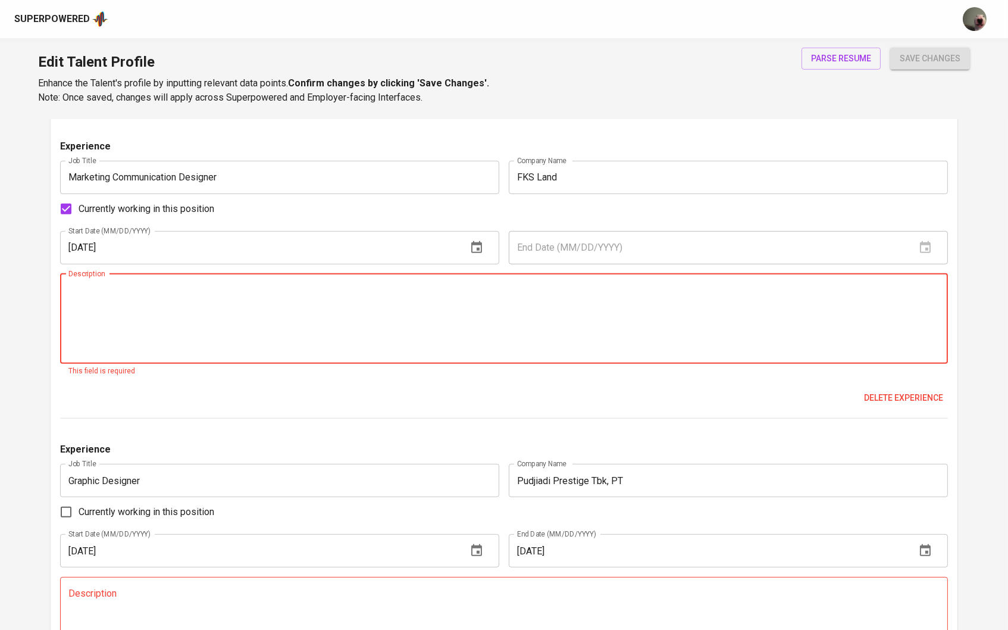
paste textarea "Designed master visuals and branding assets for multi-channel marketing campaig…"
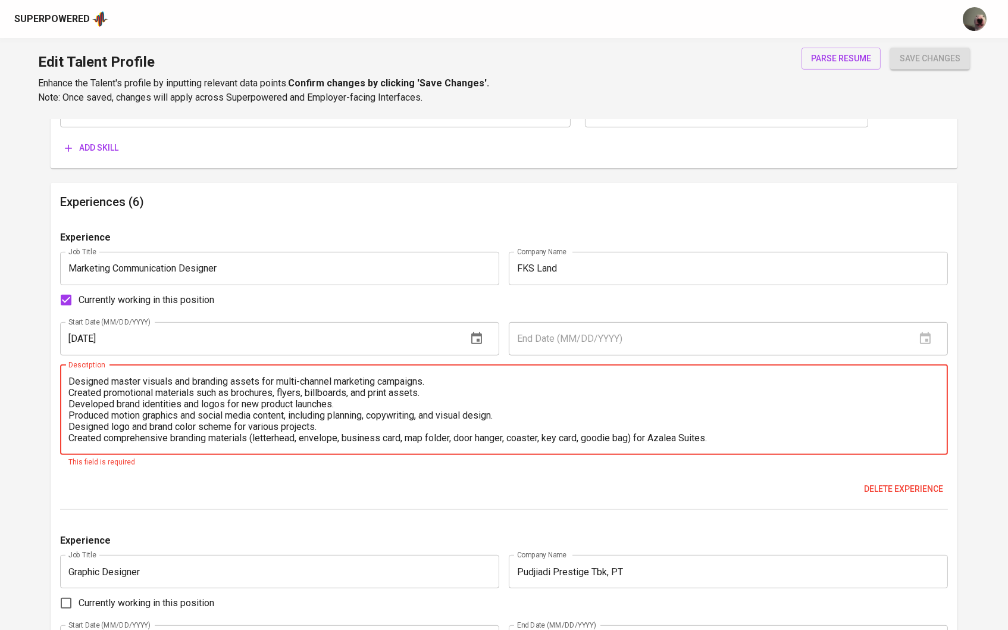
scroll to position [993, 0]
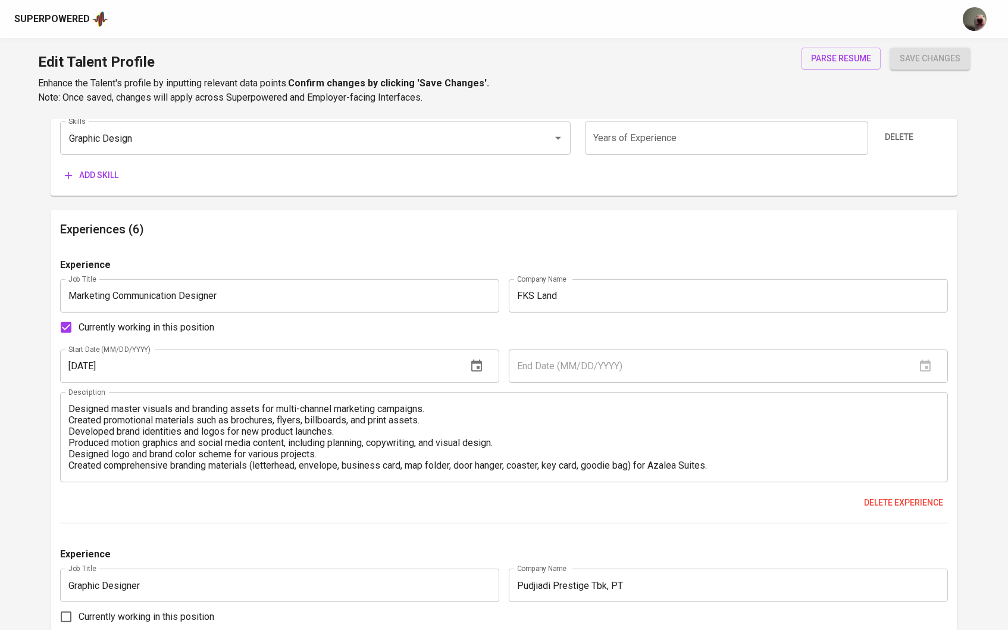
click at [72, 398] on div "Designed master visuals and branding assets for multi-channel marketing campaig…" at bounding box center [504, 437] width 888 height 90
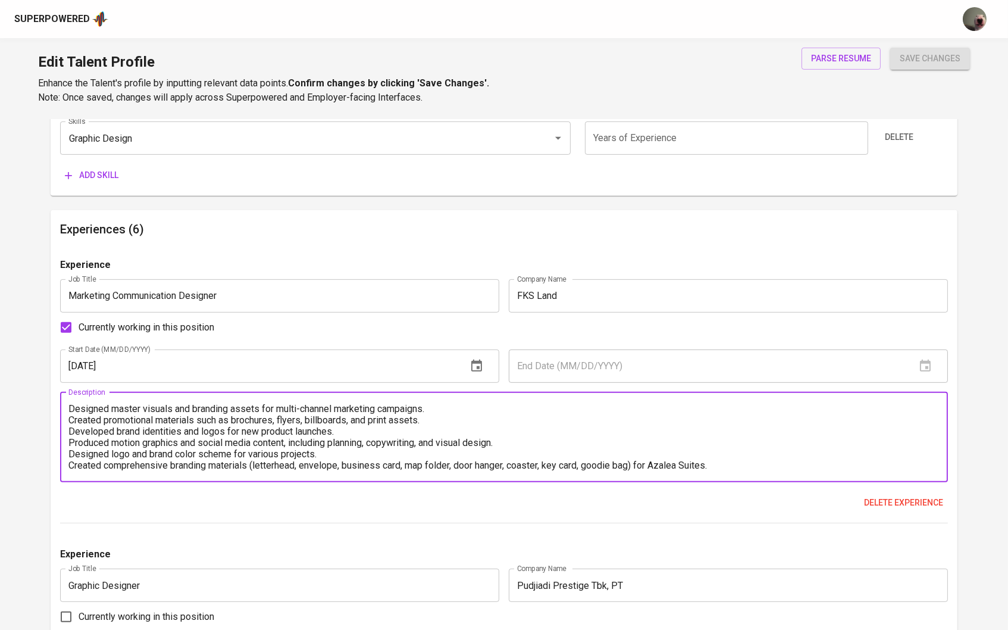
click at [64, 412] on div "Designed master visuals and branding assets for multi-channel marketing campaig…" at bounding box center [504, 437] width 888 height 90
click at [68, 411] on textarea "Designed master visuals and branding assets for multi-channel marketing campaig…" at bounding box center [504, 437] width 872 height 68
paste textarea "•"
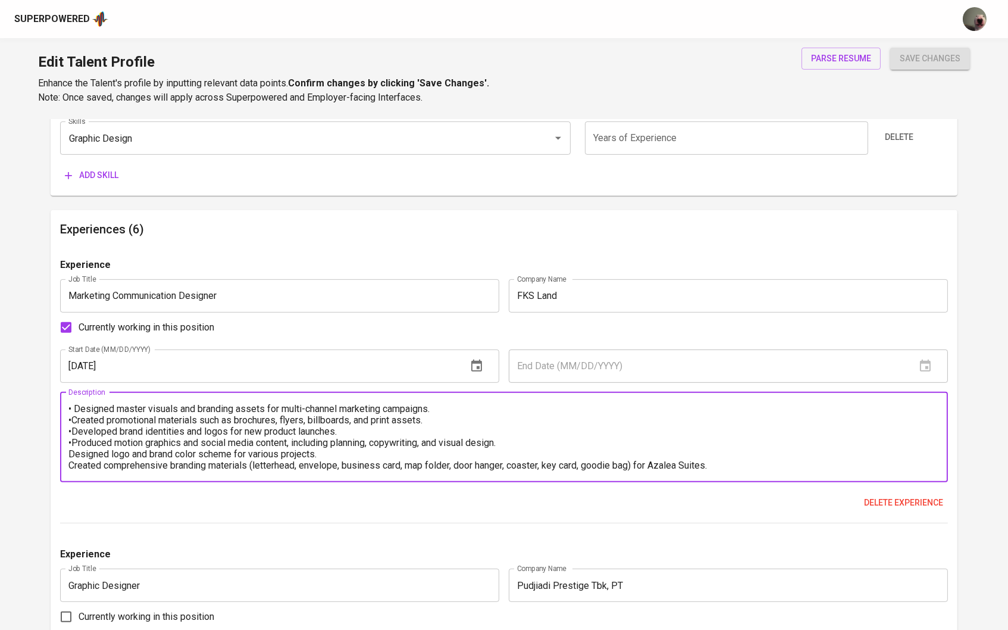
paste textarea "•"
click at [109, 411] on textarea "• Designed master visuals and branding assets for multi-channel marketing campa…" at bounding box center [504, 437] width 872 height 68
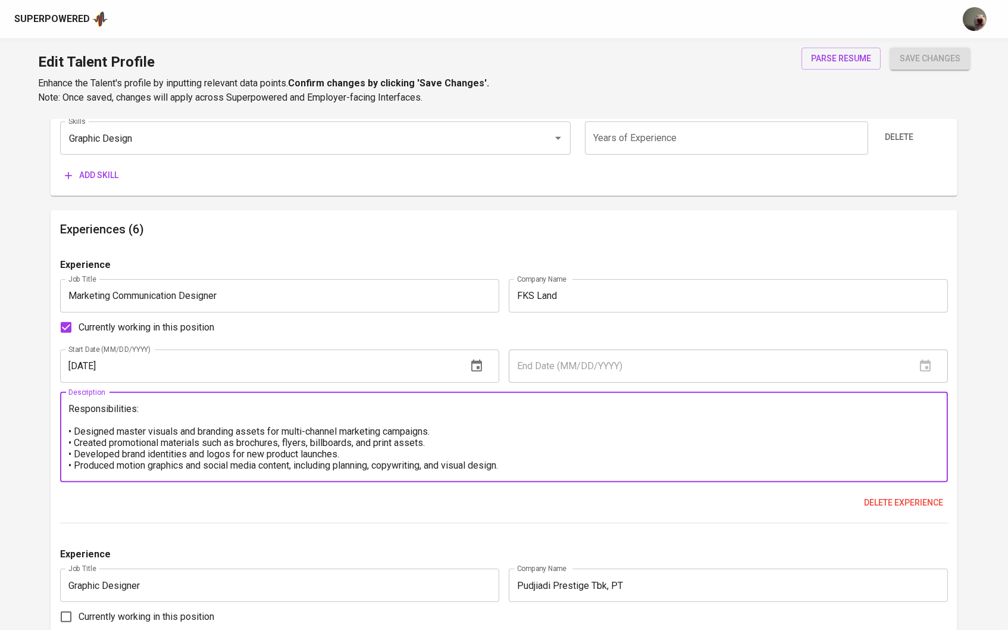
type textarea "Responsibilities: • Designed master visuals and branding assets for multi-chann…"
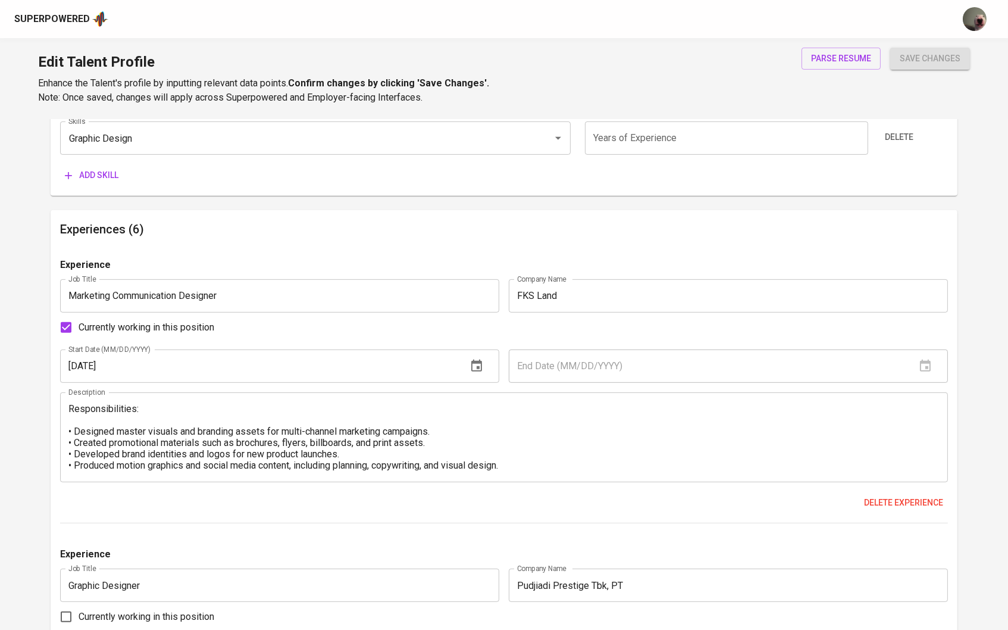
click at [930, 368] on div "End Date (MM/DD/YYYY)" at bounding box center [728, 365] width 439 height 33
click at [121, 320] on span "Currently working in this position" at bounding box center [147, 327] width 136 height 14
click at [79, 320] on input "Currently working in this position" at bounding box center [66, 327] width 25 height 25
checkbox input "false"
click at [925, 353] on button "button" at bounding box center [925, 366] width 29 height 29
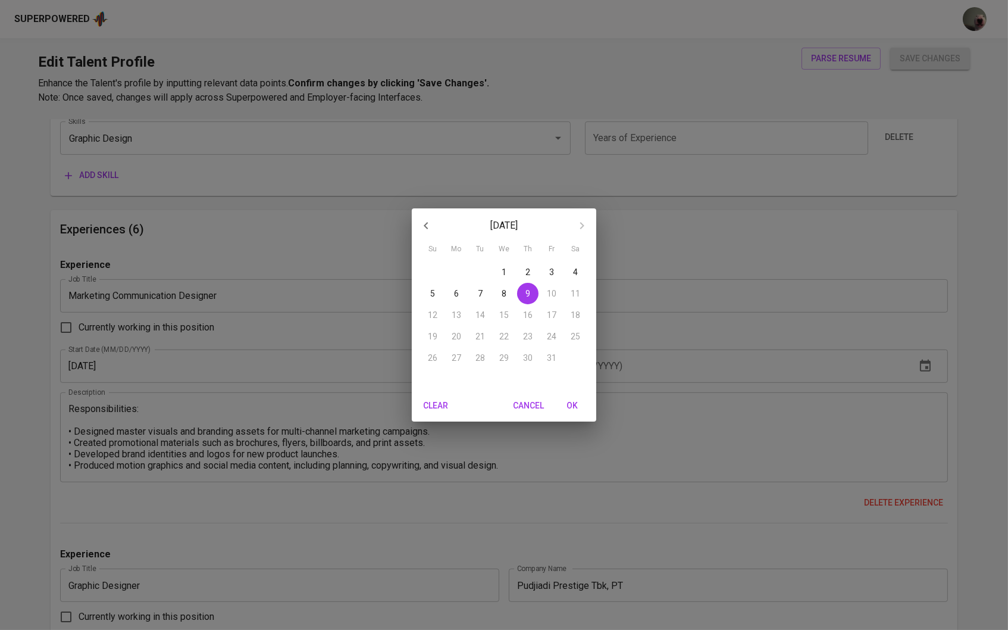
click at [533, 227] on p "October 2025" at bounding box center [503, 225] width 127 height 14
click at [529, 227] on p "October 2025" at bounding box center [503, 225] width 127 height 14
click at [419, 221] on icon "button" at bounding box center [426, 225] width 14 height 14
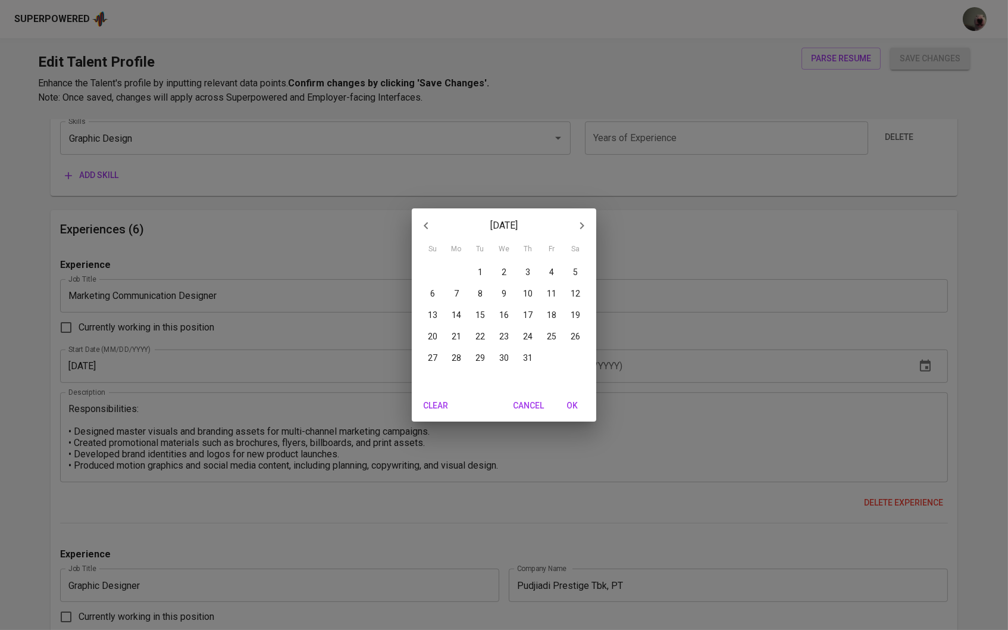
click at [419, 221] on icon "button" at bounding box center [426, 225] width 14 height 14
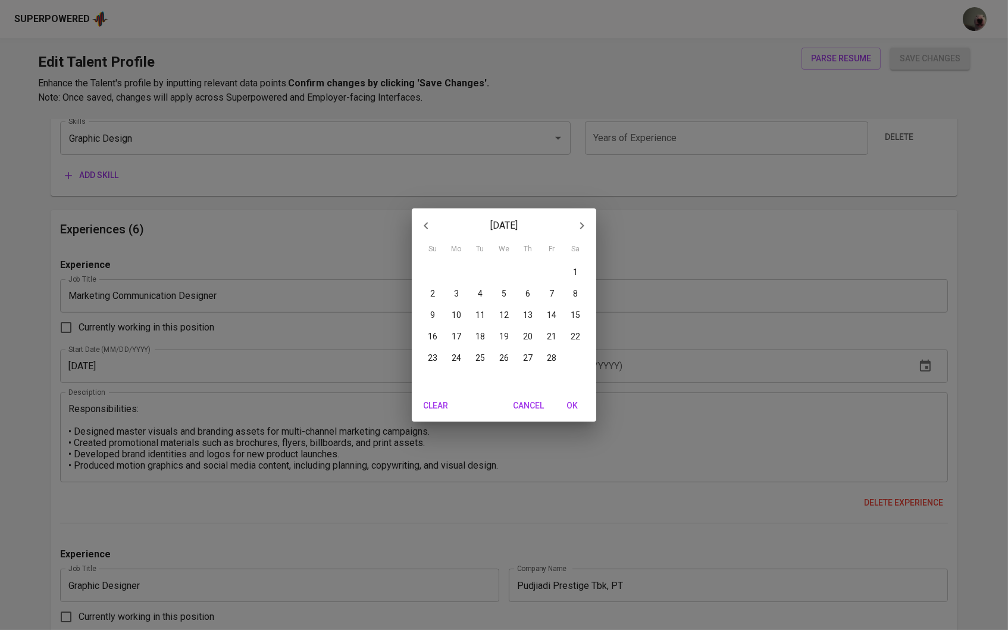
click at [419, 221] on icon "button" at bounding box center [426, 225] width 14 height 14
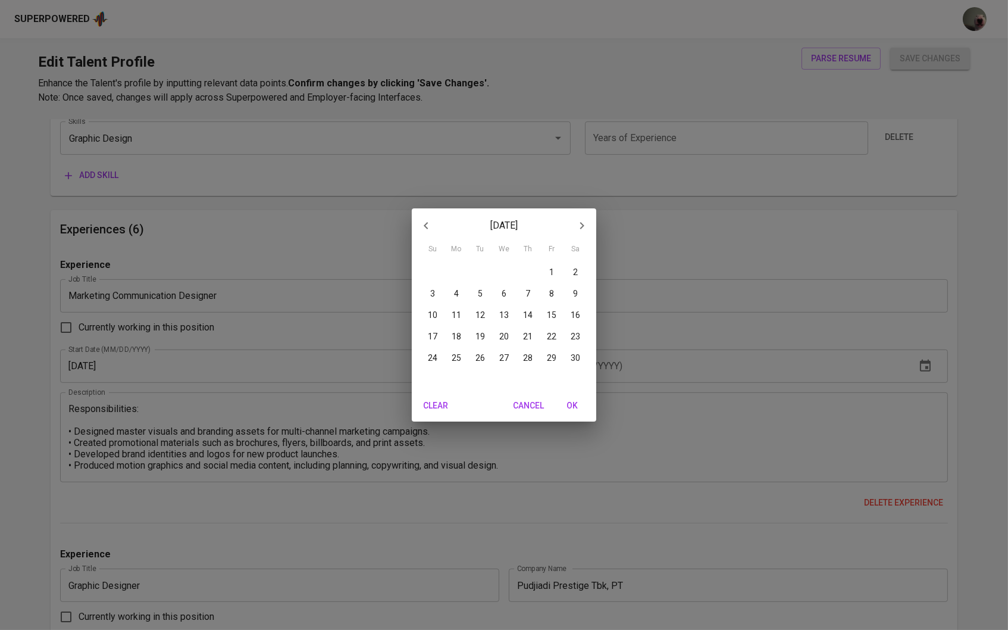
click at [419, 221] on icon "button" at bounding box center [426, 225] width 14 height 14
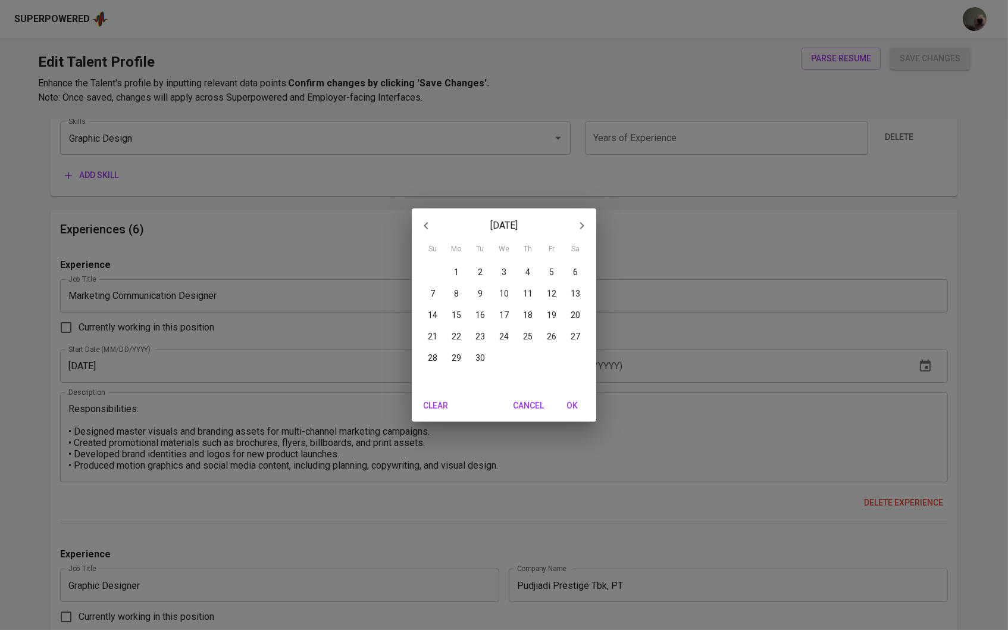
click at [419, 221] on icon "button" at bounding box center [426, 225] width 14 height 14
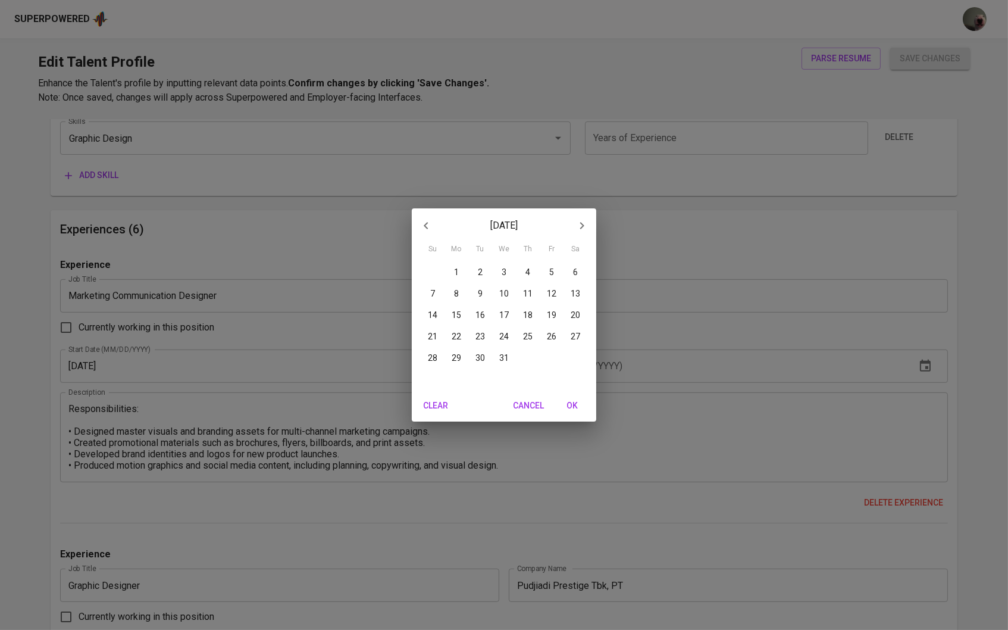
click at [419, 221] on icon "button" at bounding box center [426, 225] width 14 height 14
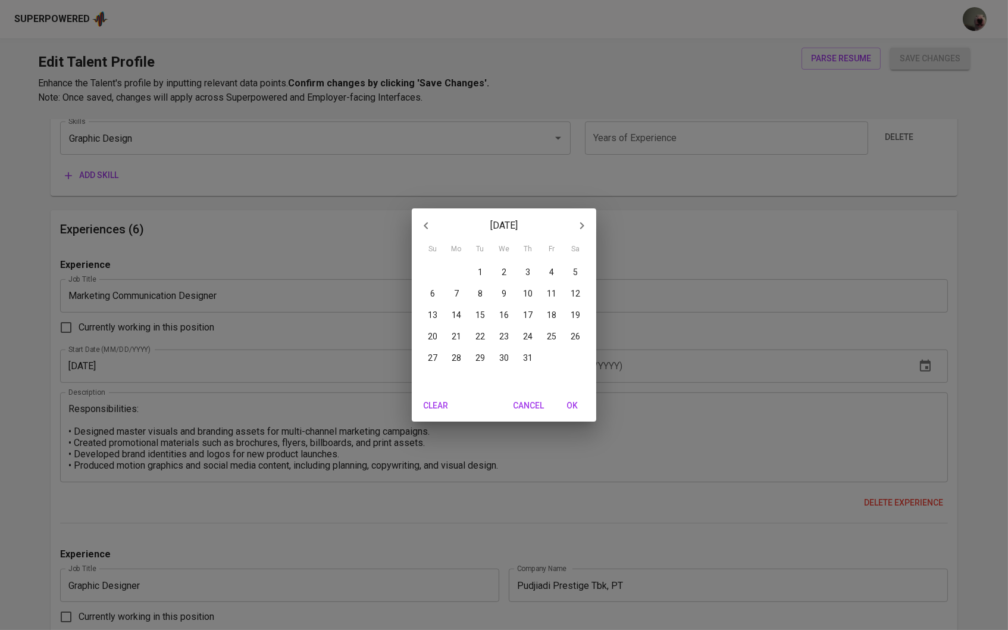
click at [419, 221] on icon "button" at bounding box center [426, 225] width 14 height 14
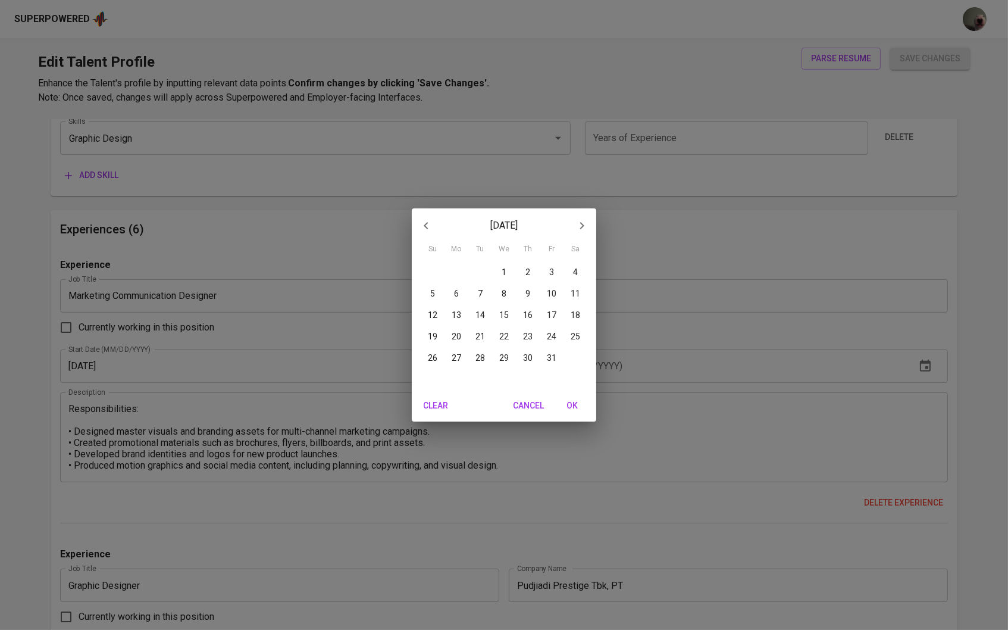
click at [419, 221] on icon "button" at bounding box center [426, 225] width 14 height 14
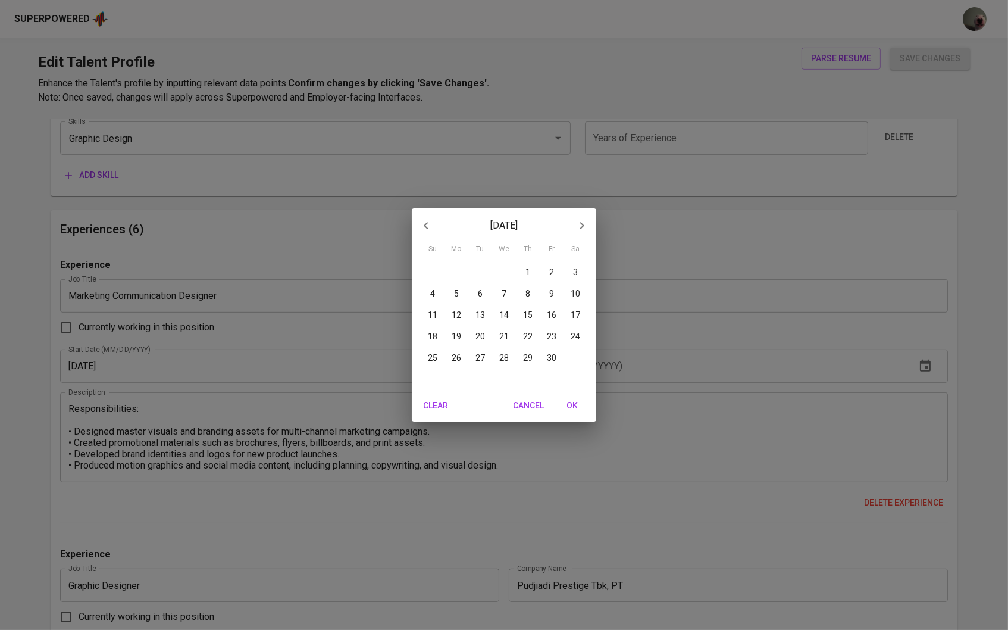
click at [419, 221] on icon "button" at bounding box center [426, 225] width 14 height 14
click at [419, 220] on icon "button" at bounding box center [426, 225] width 14 height 14
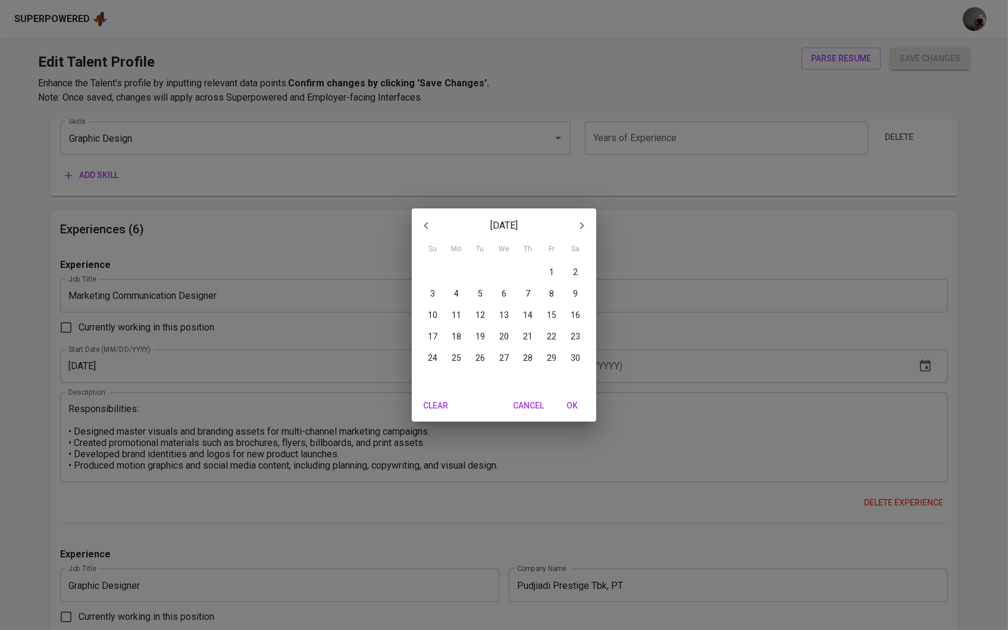
click at [419, 220] on icon "button" at bounding box center [426, 225] width 14 height 14
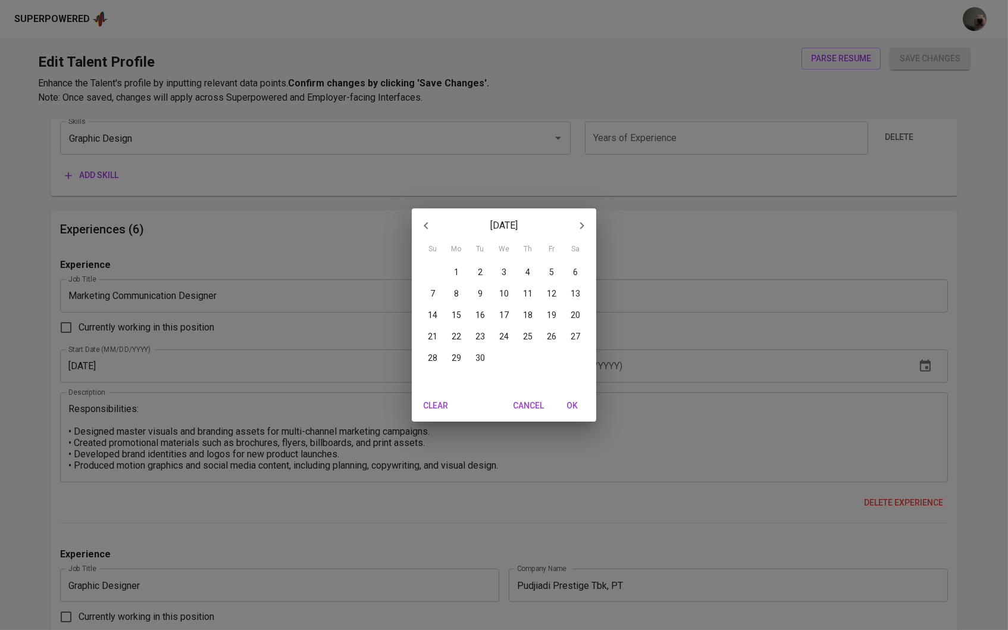
click at [419, 220] on icon "button" at bounding box center [426, 225] width 14 height 14
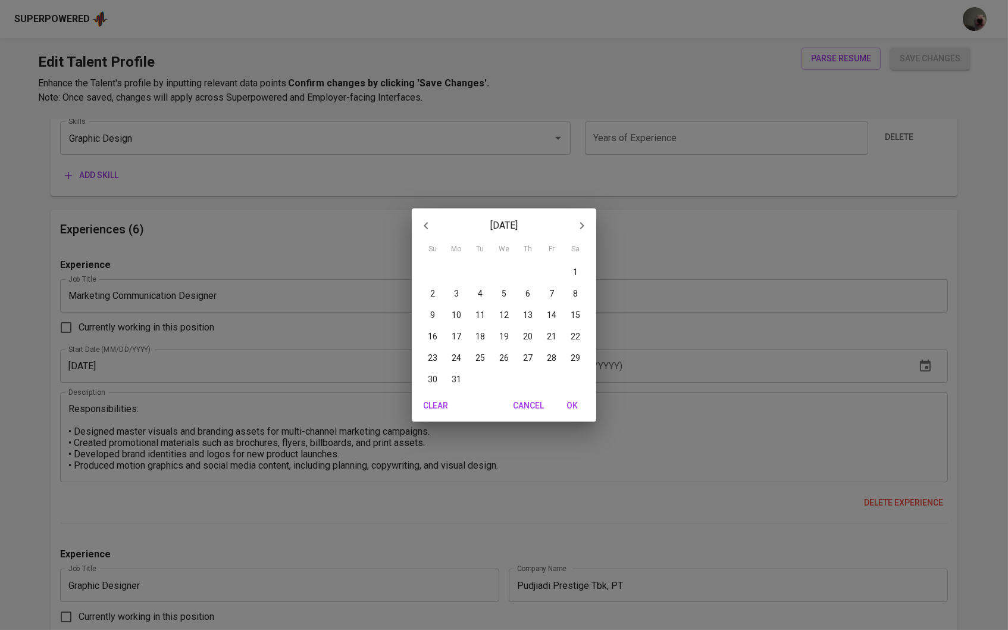
click at [568, 221] on button "button" at bounding box center [582, 225] width 29 height 29
click at [569, 221] on button "button" at bounding box center [582, 225] width 29 height 29
click at [423, 228] on icon "button" at bounding box center [426, 225] width 14 height 14
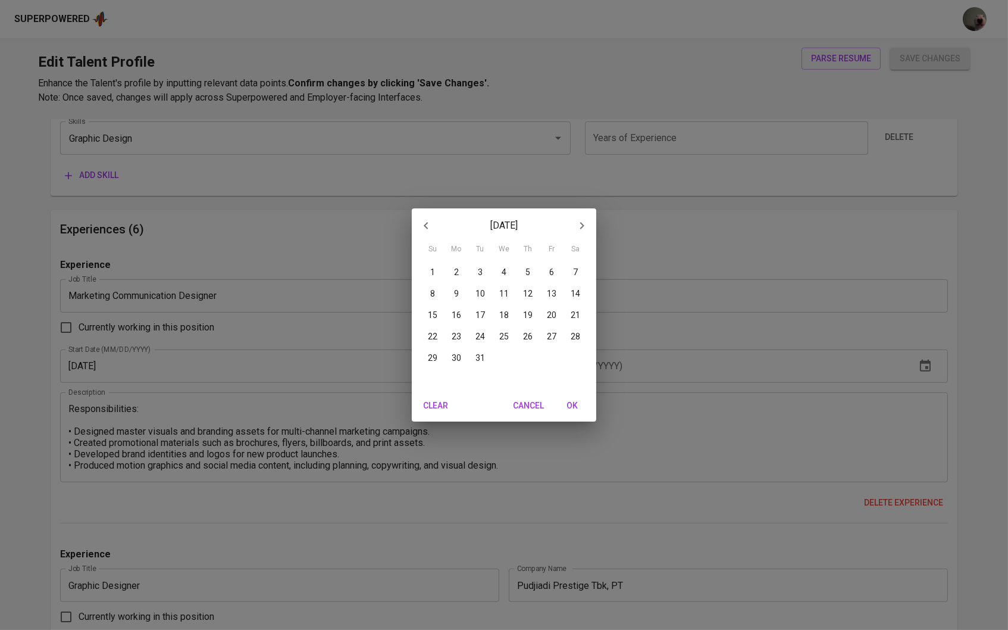
click at [446, 358] on span "30" at bounding box center [456, 358] width 21 height 12
type input "08/30/2021"
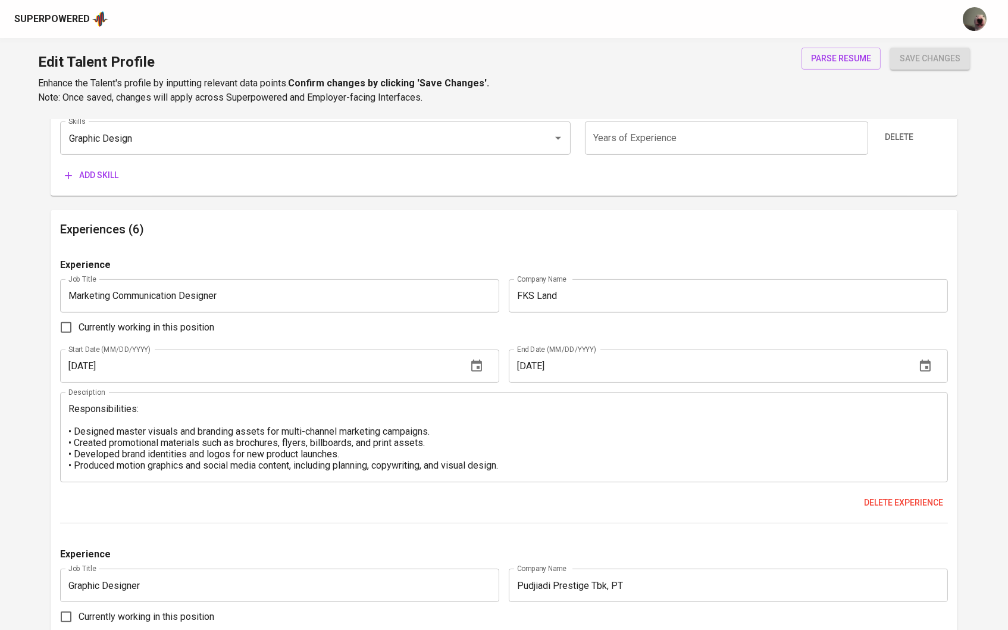
click at [566, 422] on textarea "Responsibilities: • Designed master visuals and branding assets for multi-chann…" at bounding box center [504, 437] width 872 height 68
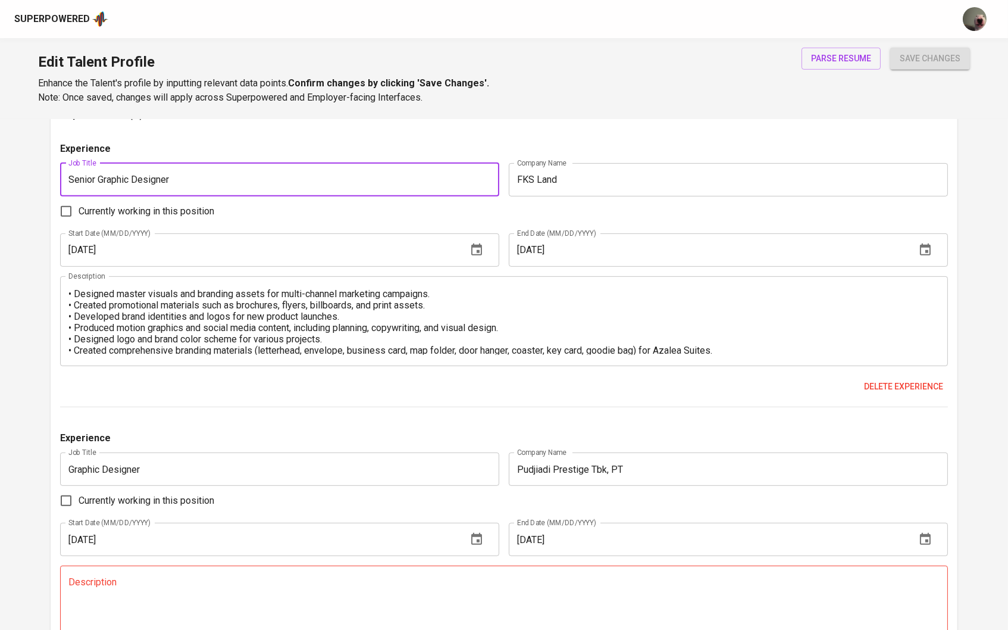
scroll to position [1219, 0]
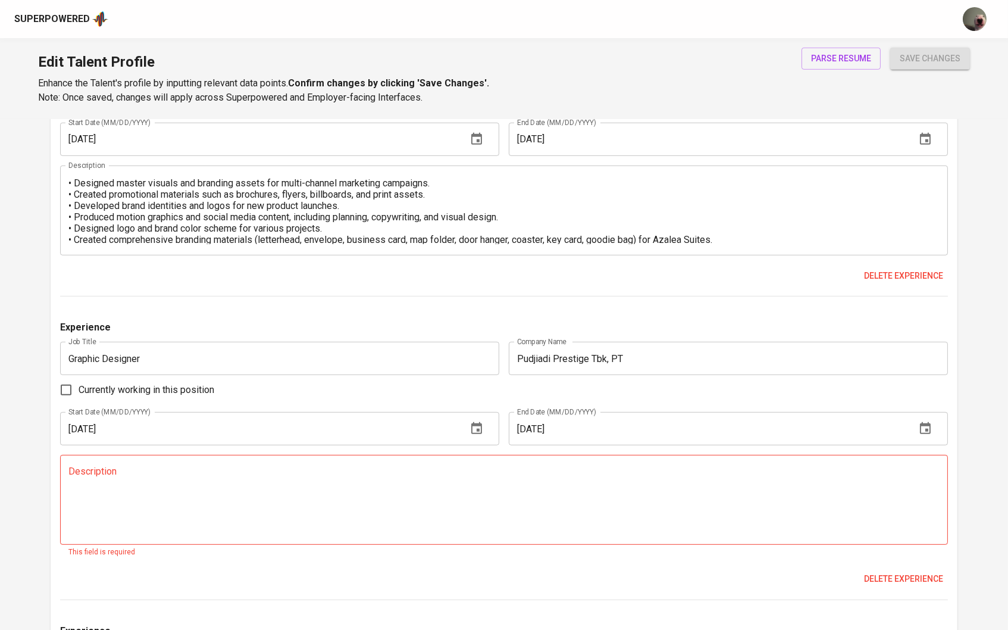
type input "Senior Graphic Designer"
click at [228, 478] on textarea at bounding box center [504, 500] width 872 height 68
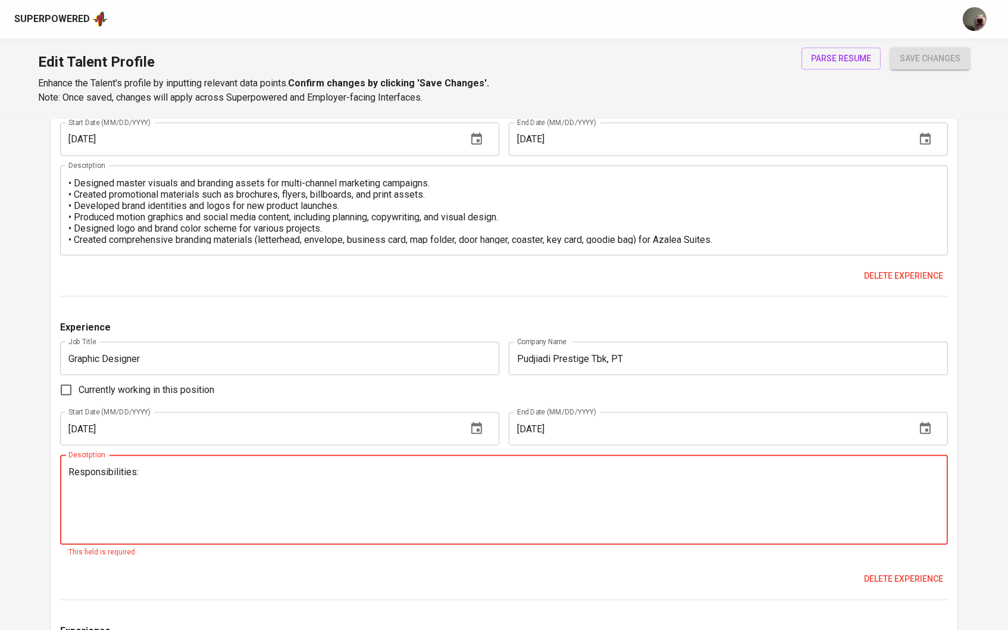
paste textarea "Created master visual designs and brand guidelines for company campaigns. Desig…"
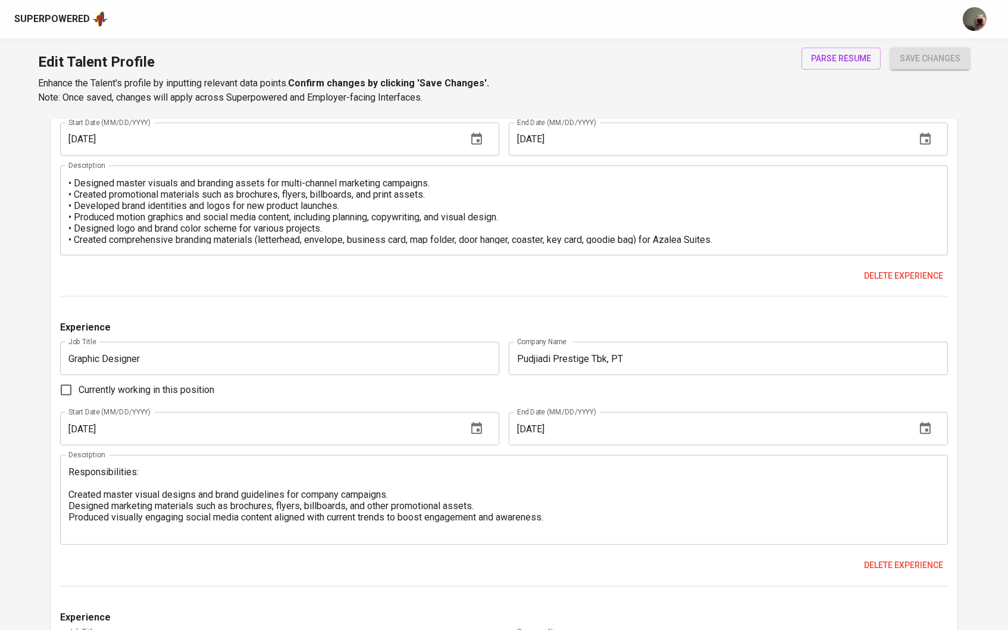
click at [65, 490] on div "Responsibilities: Created master visual designs and brand guidelines for compan…" at bounding box center [504, 500] width 888 height 90
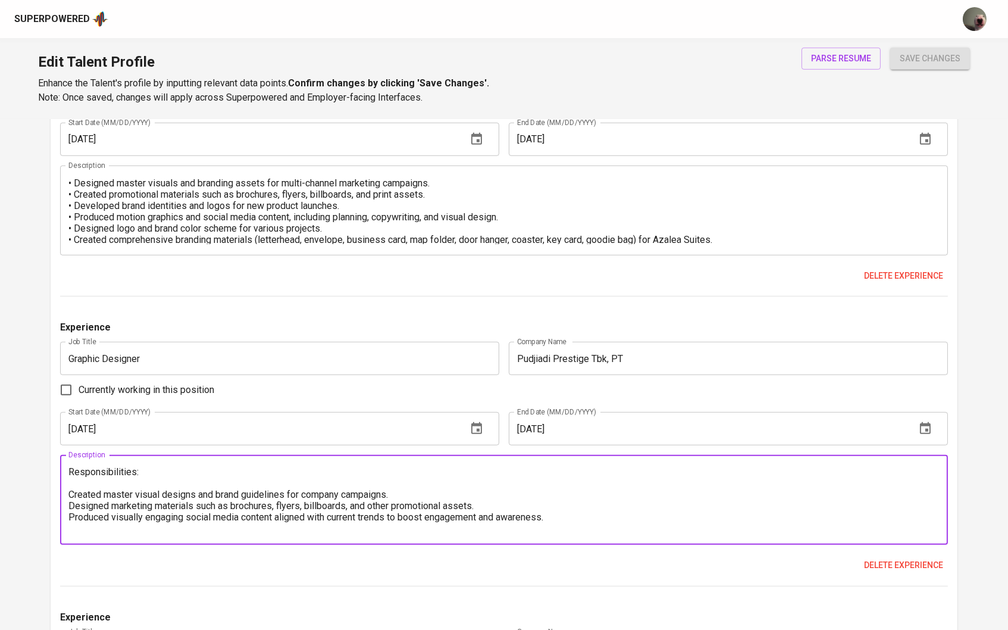
click at [77, 499] on textarea "Responsibilities: Created master visual designs and brand guidelines for compan…" at bounding box center [504, 500] width 872 height 68
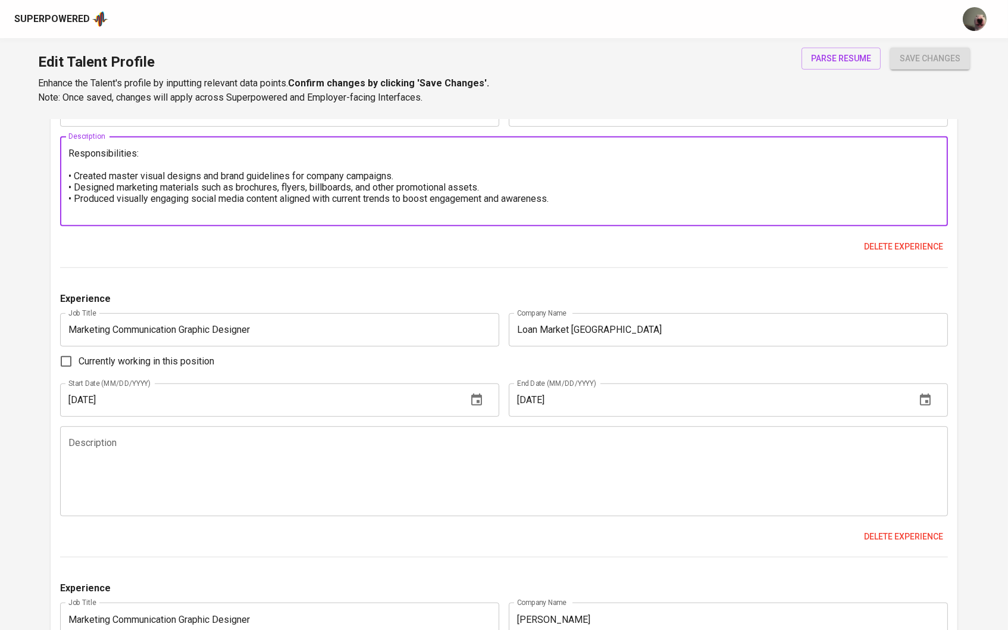
scroll to position [1547, 0]
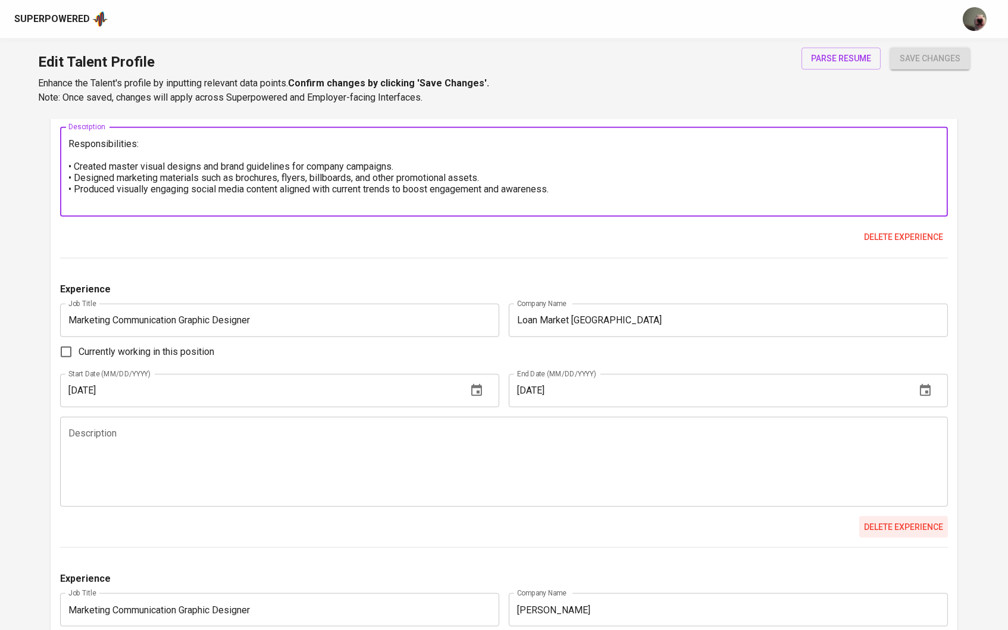
type textarea "Responsibilities: • Created master visual designs and brand guidelines for comp…"
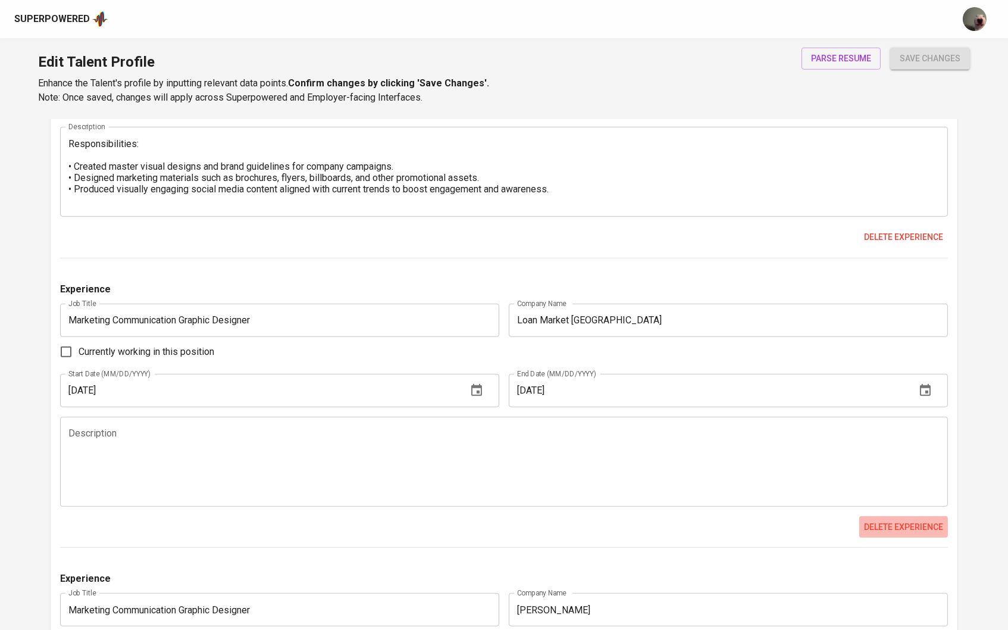
click at [907, 530] on span "Delete experience" at bounding box center [903, 526] width 79 height 15
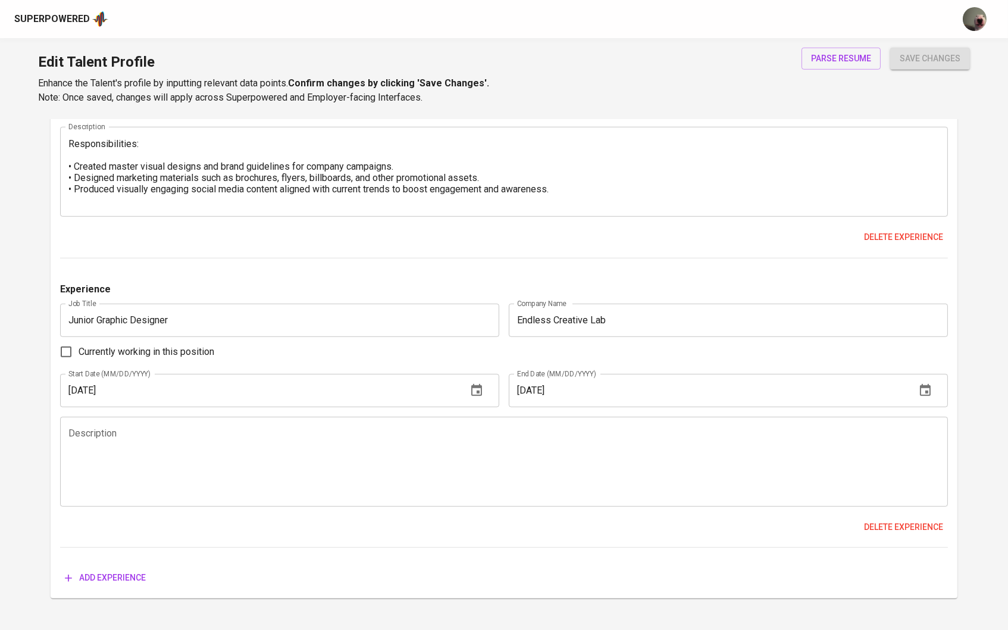
click at [907, 530] on span "Delete experience" at bounding box center [903, 526] width 79 height 15
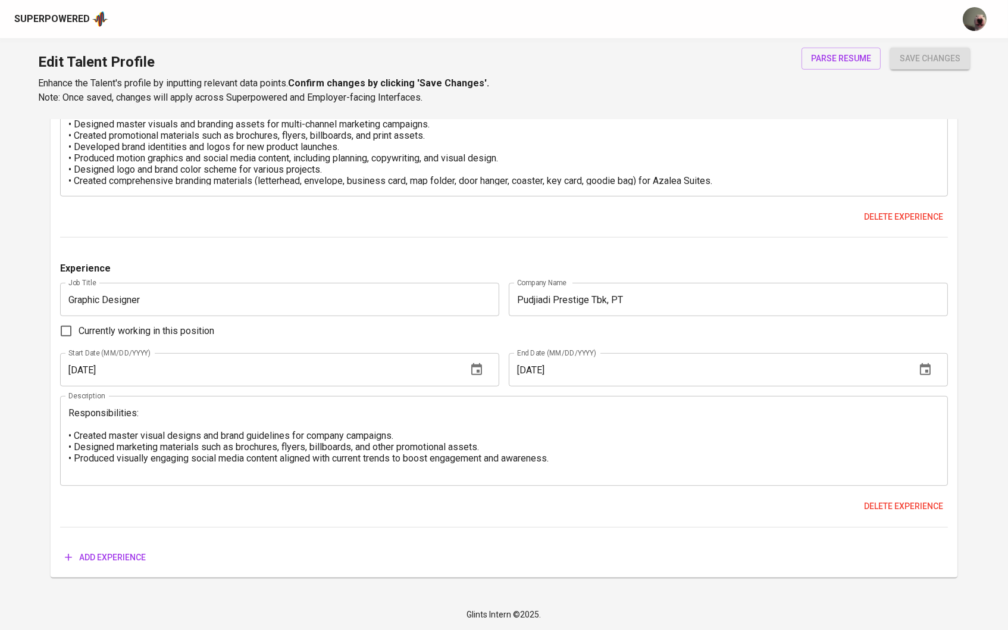
scroll to position [1278, 0]
click at [98, 564] on span "Add experience" at bounding box center [105, 557] width 81 height 15
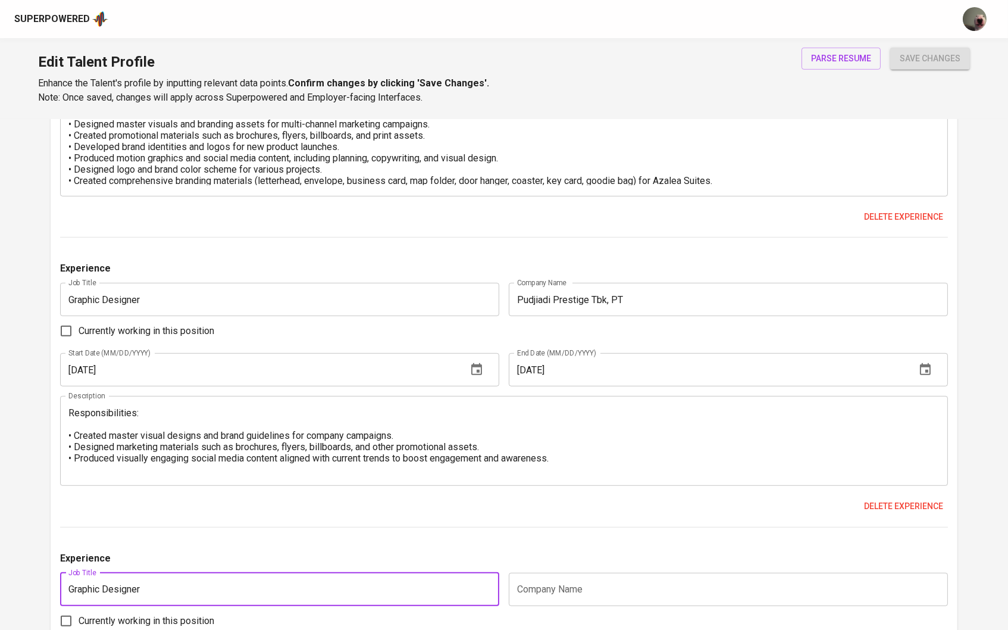
type input "Graphic Designer"
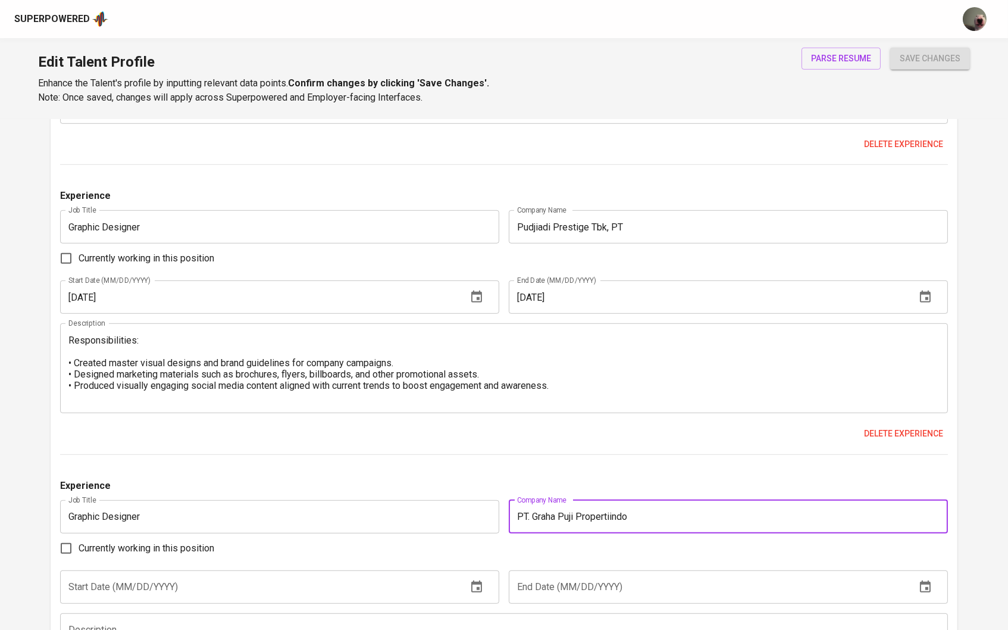
scroll to position [1425, 0]
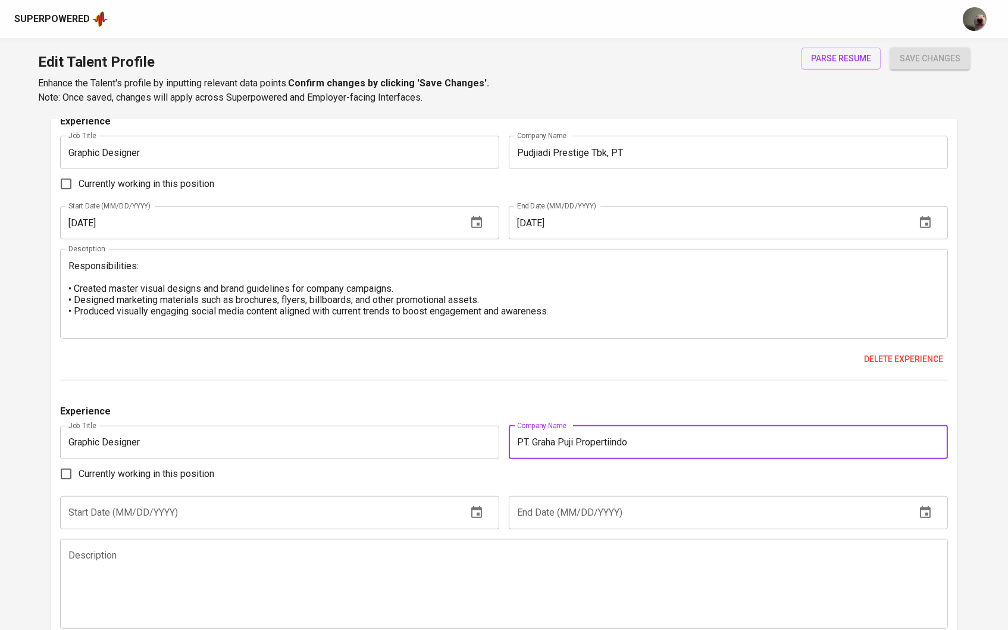
type input "PT. Graha Puji Propertiindo"
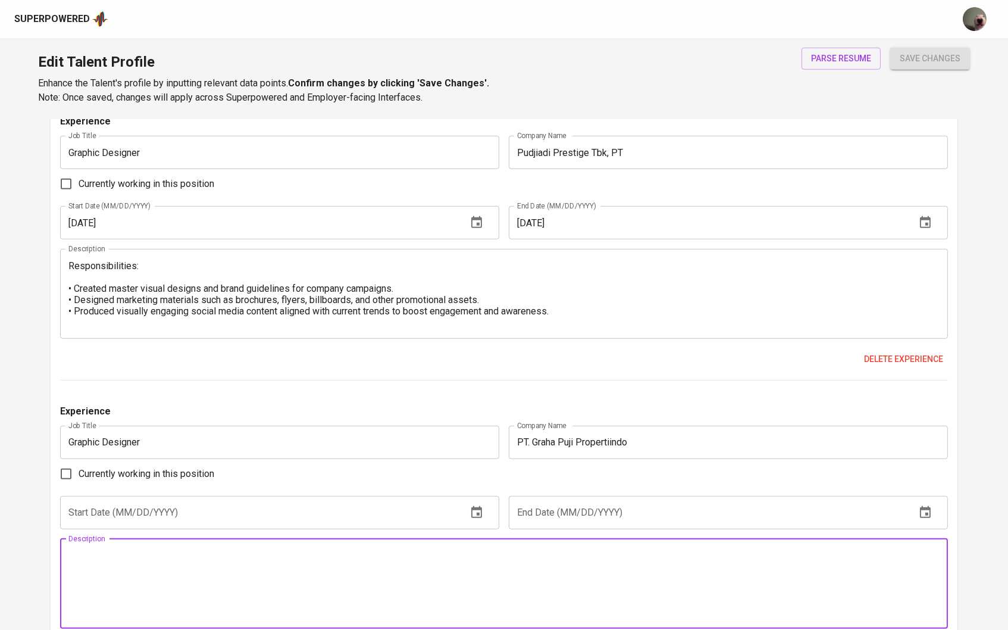
click at [462, 604] on textarea at bounding box center [504, 583] width 872 height 68
paste textarea "Developed master visual designs and brand guidelines to ensure consistency acro…"
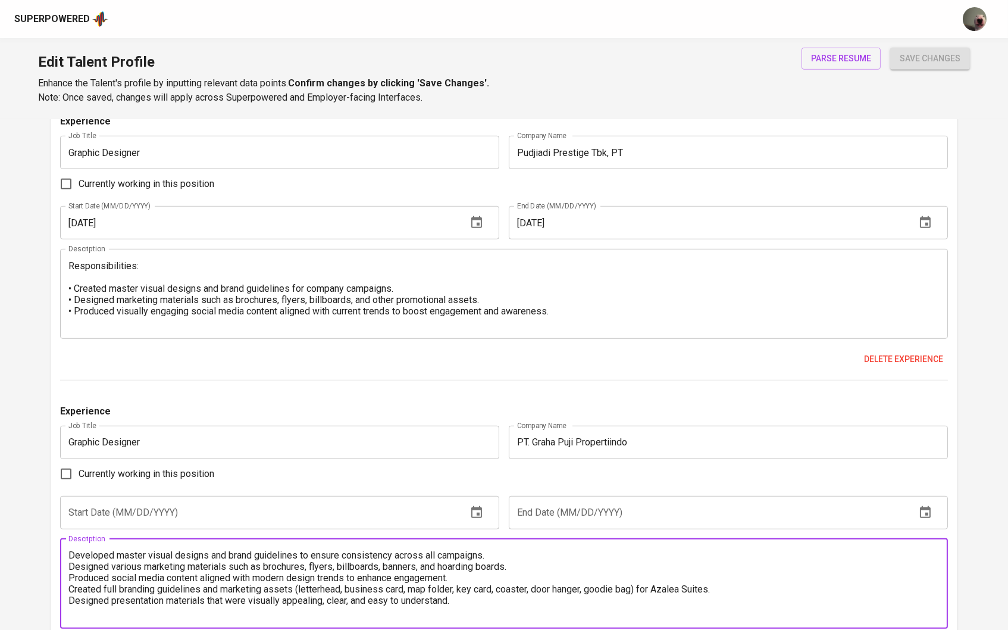
click at [76, 558] on textarea "Developed master visual designs and brand guidelines to ensure consistency acro…" at bounding box center [504, 583] width 872 height 68
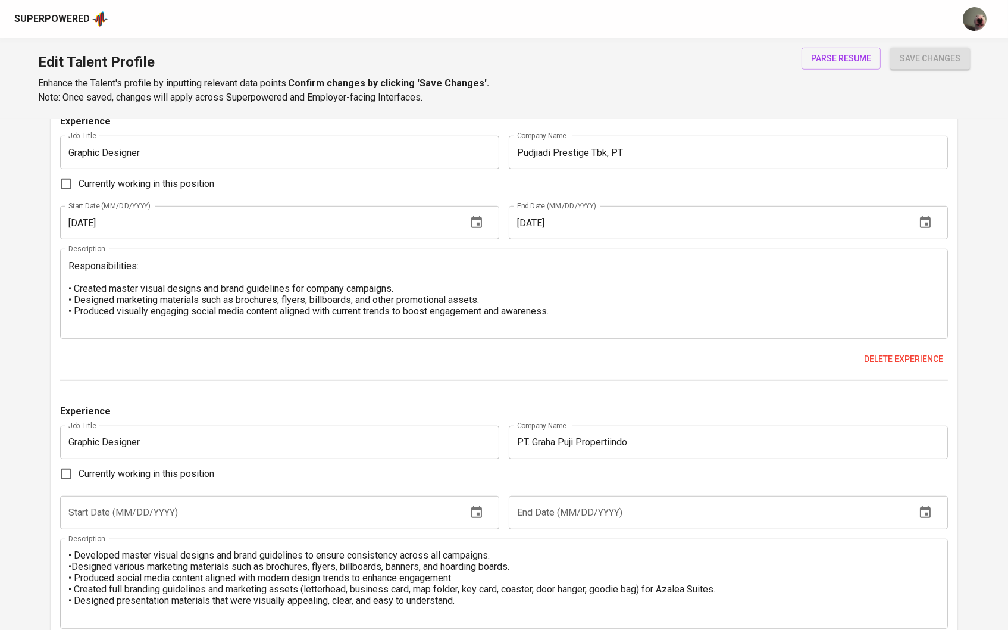
click at [76, 552] on div "• Developed master visual designs and brand guidelines to ensure consistency ac…" at bounding box center [504, 584] width 888 height 90
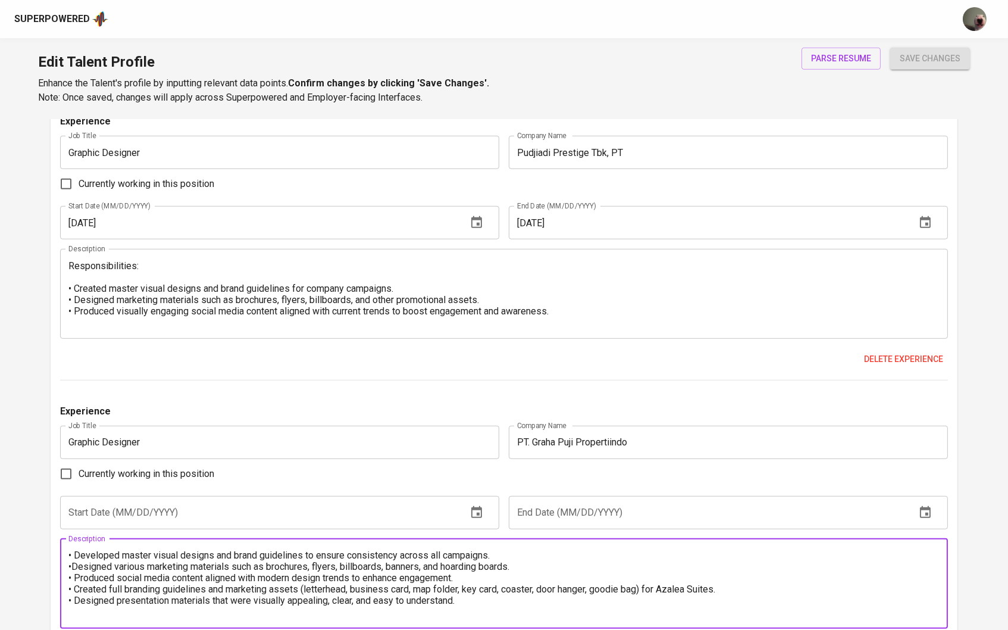
click at [77, 563] on textarea "• Developed master visual designs and brand guidelines to ensure consistency ac…" at bounding box center [504, 583] width 872 height 68
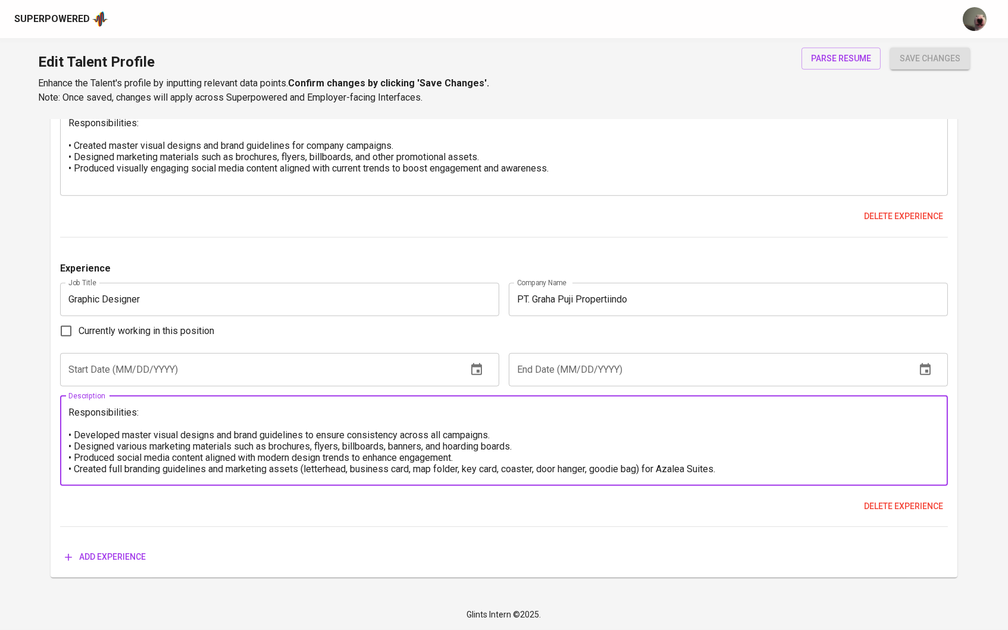
scroll to position [1569, 0]
type textarea "Responsibilities: • Developed master visual designs and brand guidelines to ens…"
click at [85, 548] on button "Add experience" at bounding box center [105, 557] width 90 height 22
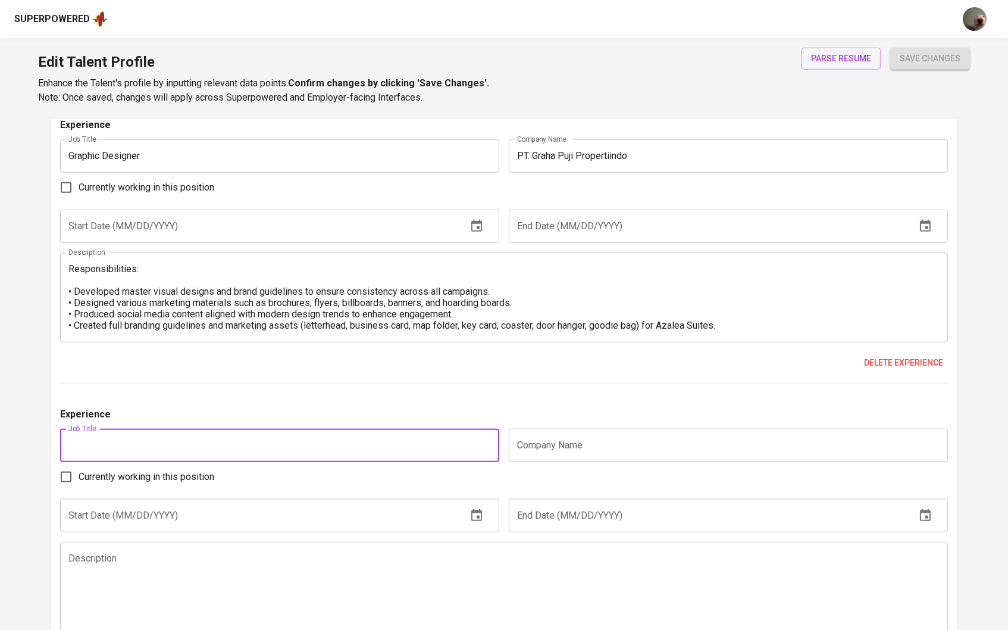
scroll to position [1721, 0]
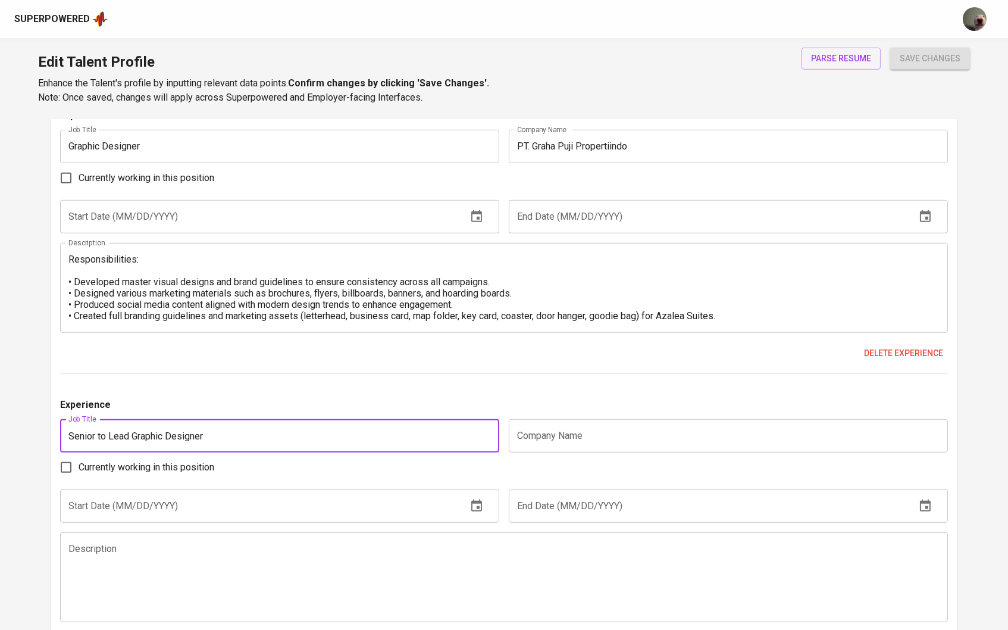
type input "Senior to Lead Graphic Designer"
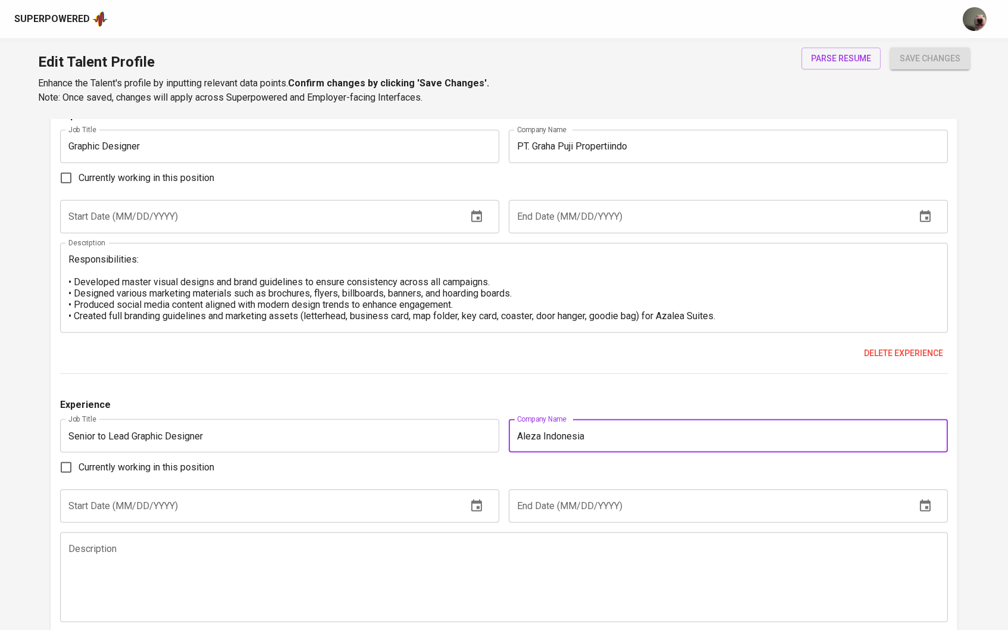
type input "Aleza Indonesia"
click at [381, 516] on input "text" at bounding box center [258, 505] width 397 height 33
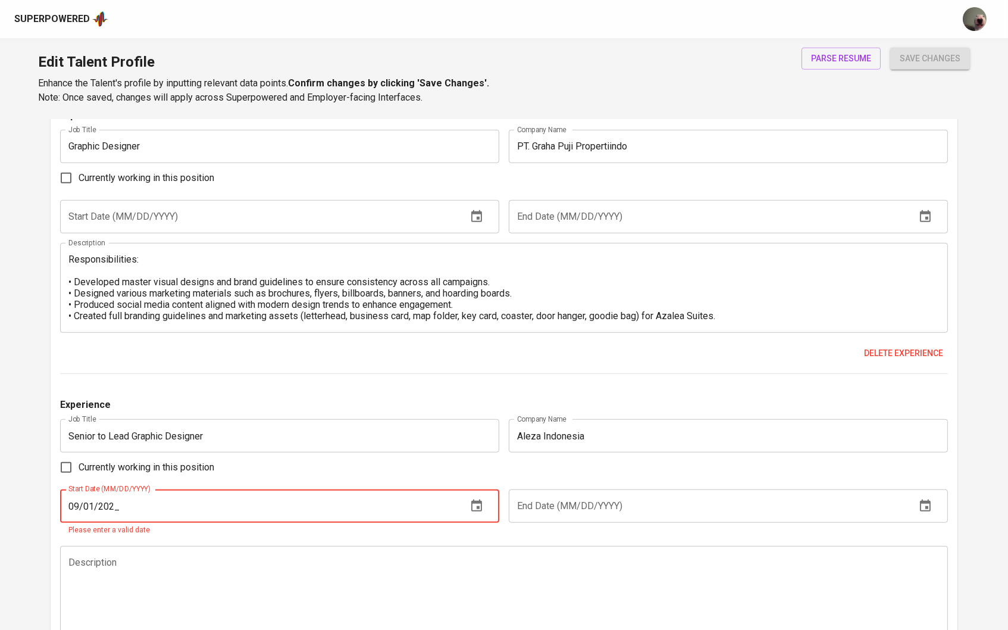
type input "09/01/2021"
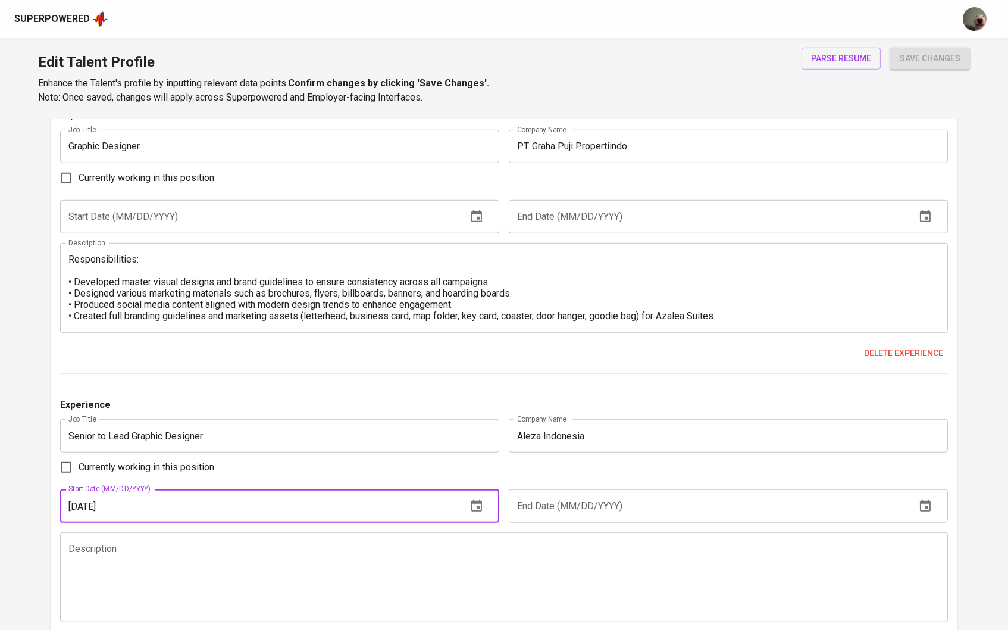
click at [926, 513] on icon "button" at bounding box center [925, 506] width 14 height 14
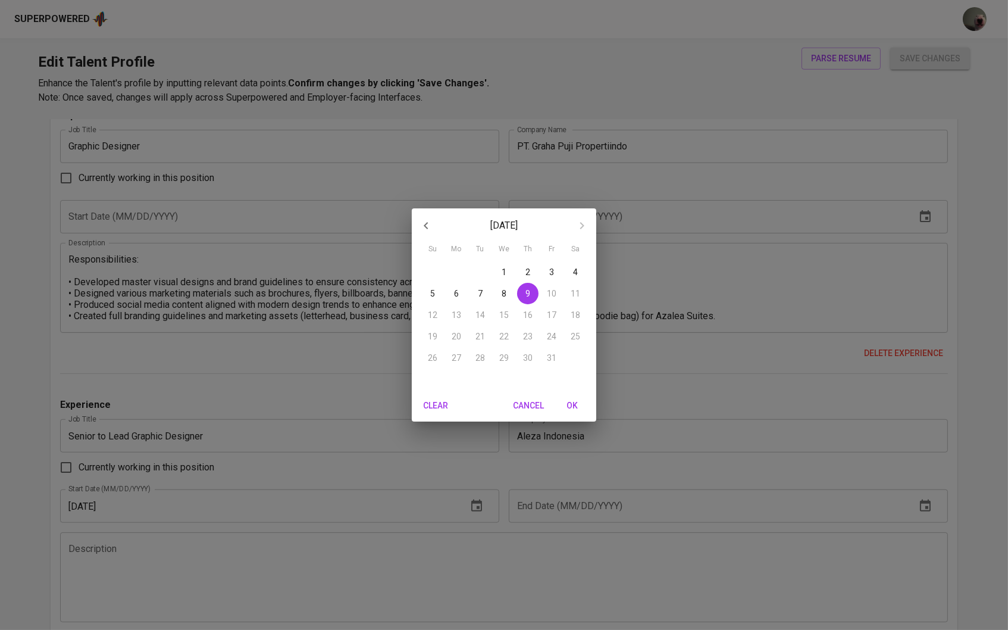
click at [440, 225] on button "button" at bounding box center [426, 225] width 29 height 29
click at [450, 354] on span "28" at bounding box center [456, 358] width 21 height 12
type input "07/28/2025"
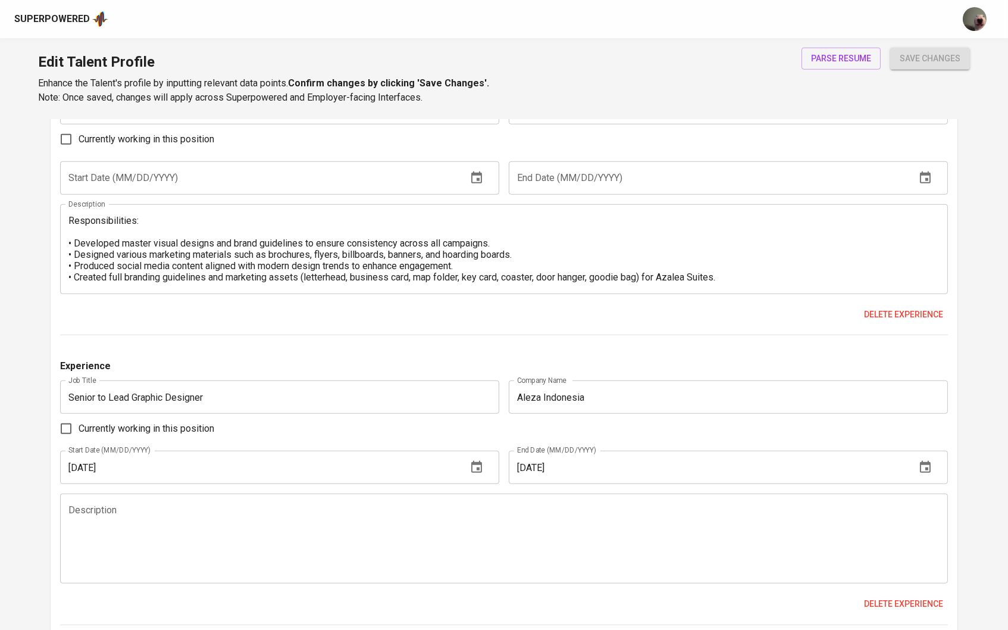
scroll to position [1758, 0]
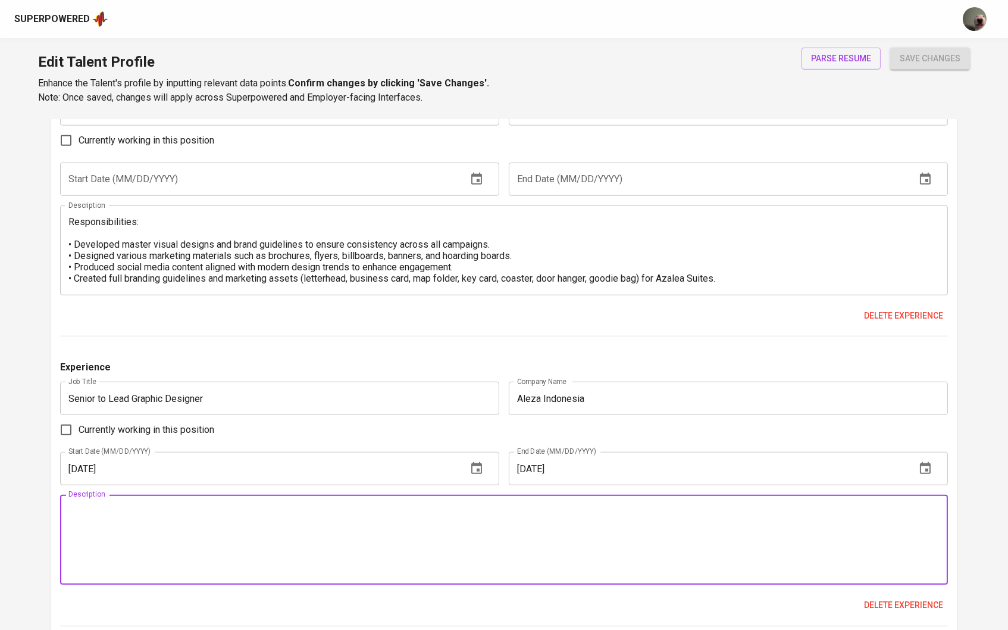
click at [446, 527] on textarea at bounding box center [504, 540] width 872 height 68
paste textarea "Lead Graphic Designer Managed and approved all visual design assets for interna…"
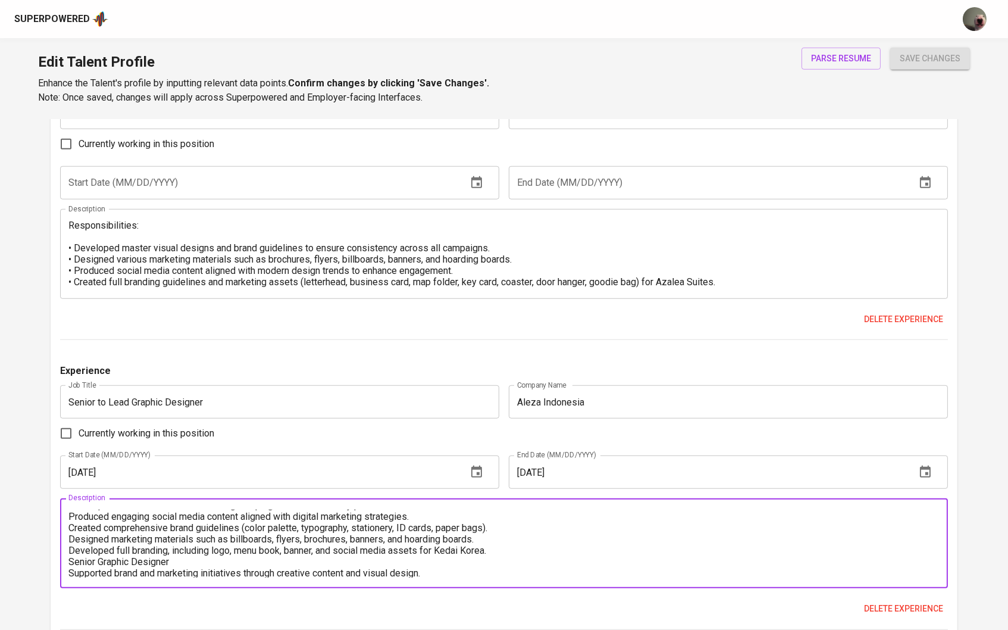
scroll to position [55, 0]
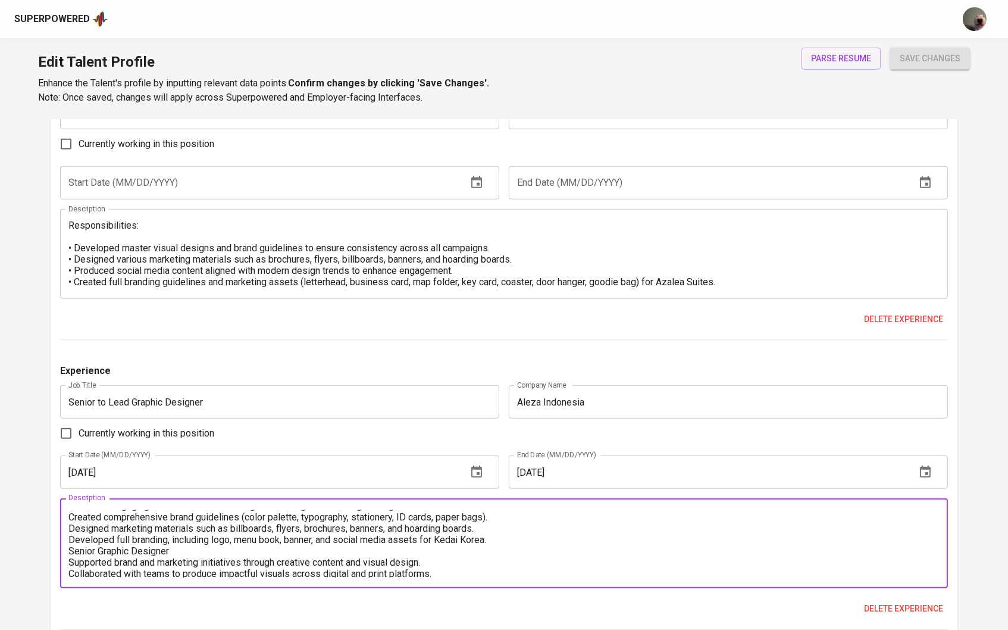
click at [497, 541] on textarea "Lead Graphic Designer Managed and approved all visual design assets for interna…" at bounding box center [504, 543] width 872 height 68
click at [172, 563] on textarea "Lead Graphic Designer Managed and approved all visual design assets for interna…" at bounding box center [504, 543] width 872 height 68
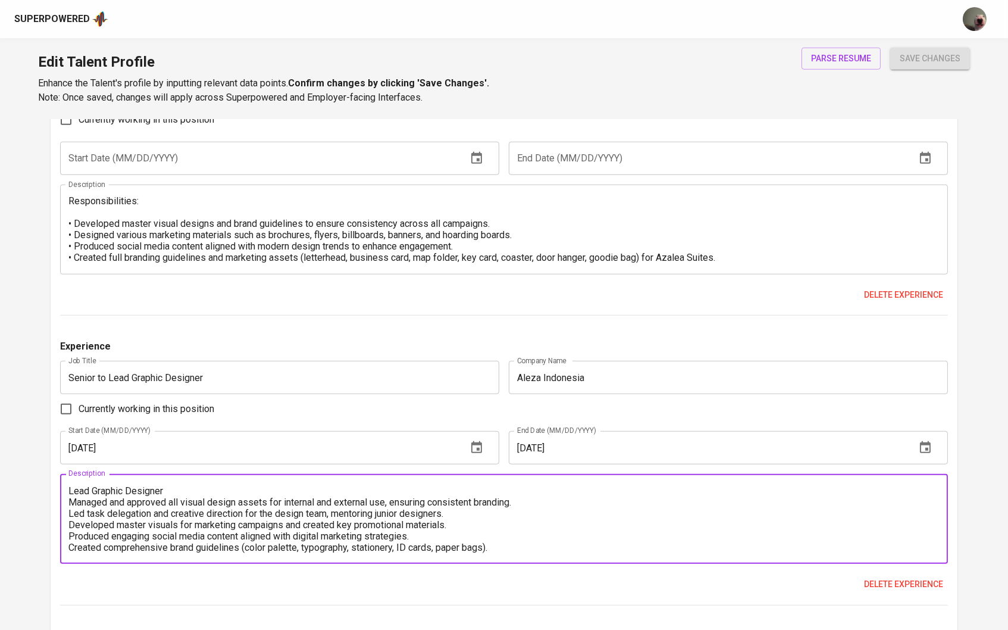
scroll to position [0, 0]
click at [168, 495] on textarea "Lead Graphic Designer Managed and approved all visual design assets for interna…" at bounding box center [504, 519] width 872 height 68
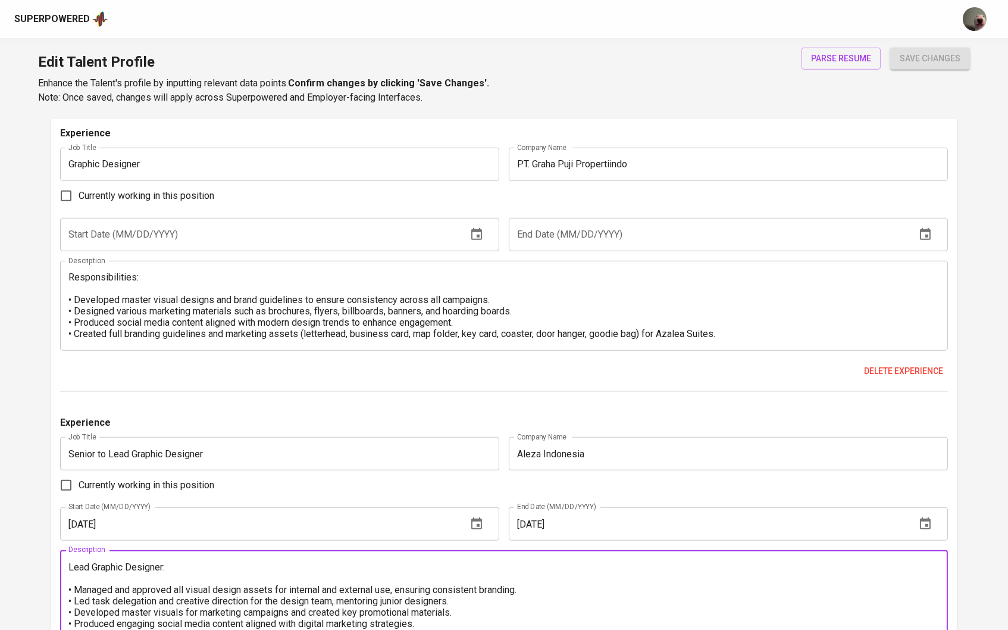
type textarea "Lead Graphic Designer: • Managed and approved all visual design assets for inte…"
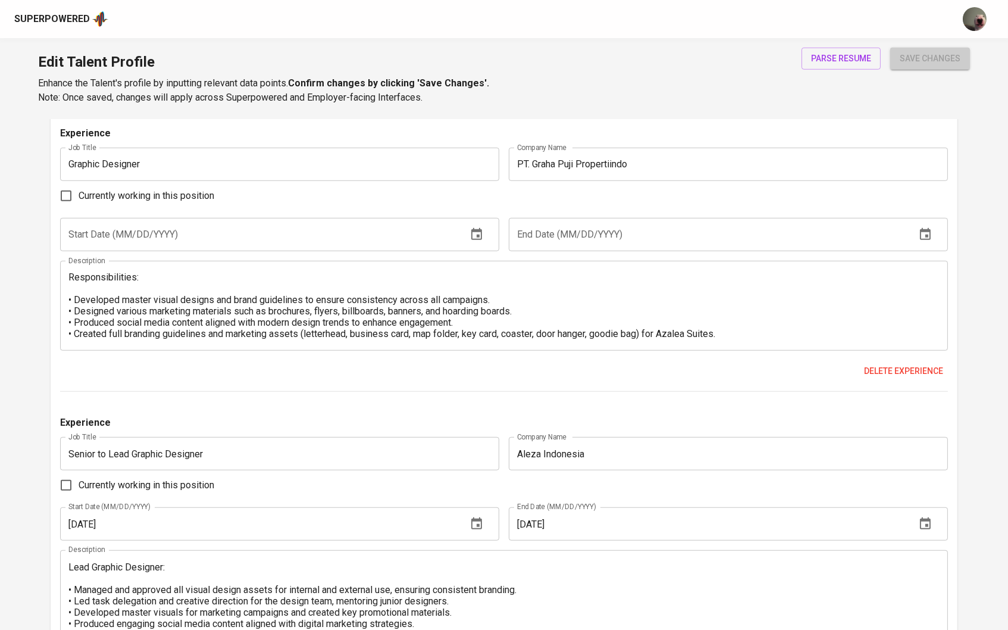
click at [921, 64] on span "save changes" at bounding box center [930, 58] width 61 height 15
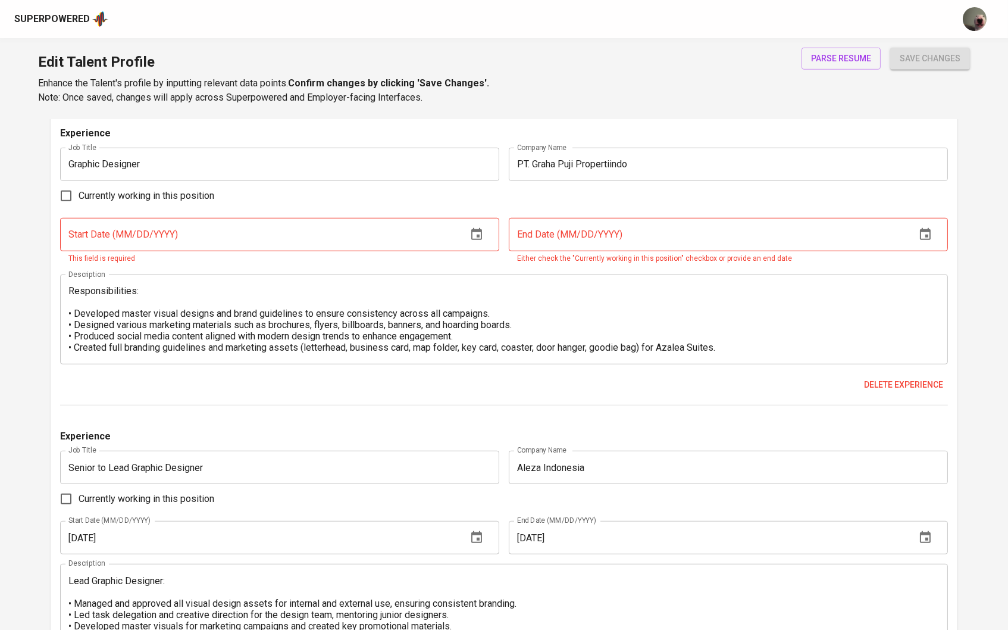
scroll to position [26, 0]
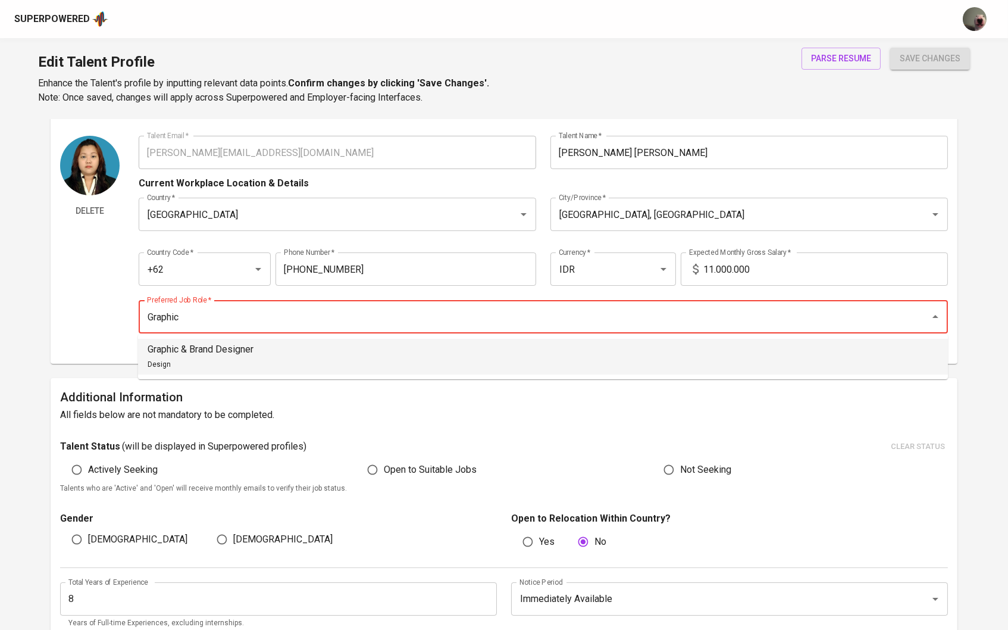
click at [596, 349] on li "Graphic & Brand Designer Design" at bounding box center [543, 357] width 810 height 36
type input "Graphic & Brand Designer"
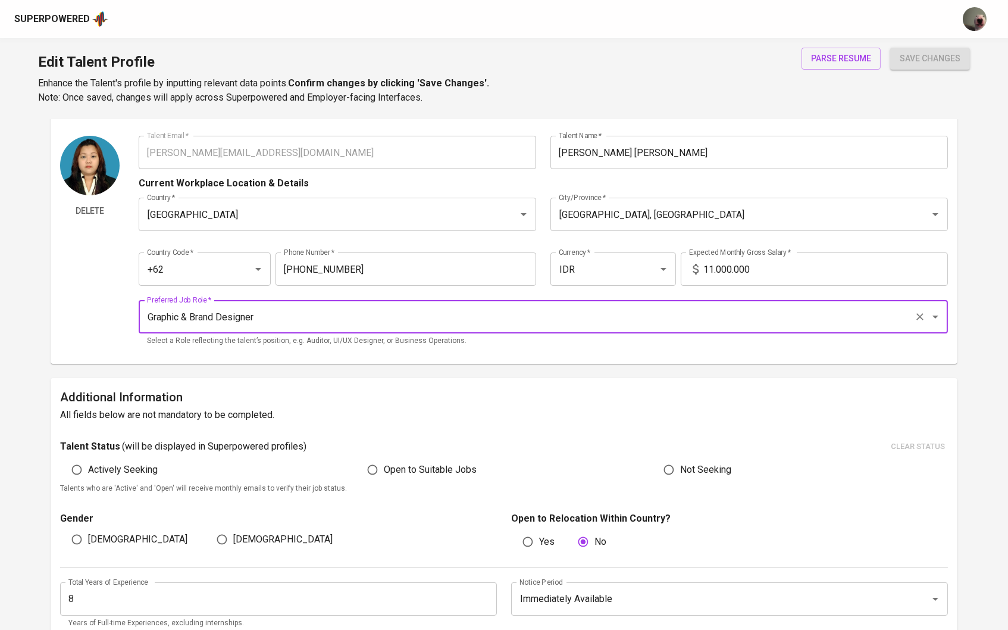
click at [713, 266] on input "11.000.000" at bounding box center [825, 268] width 245 height 33
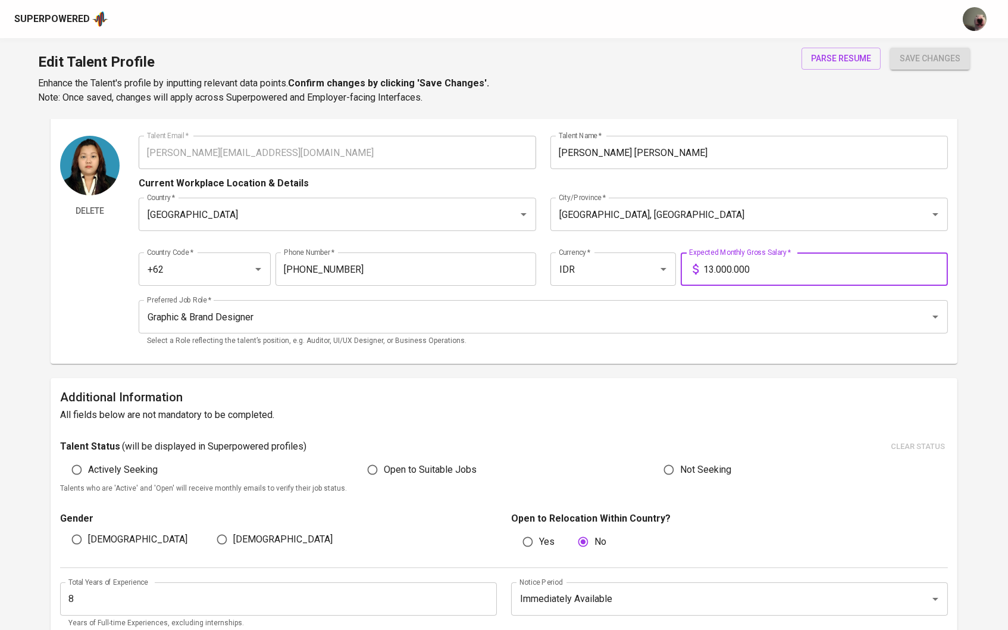
type input "13.000.000"
click at [909, 53] on span "save changes" at bounding box center [930, 58] width 61 height 15
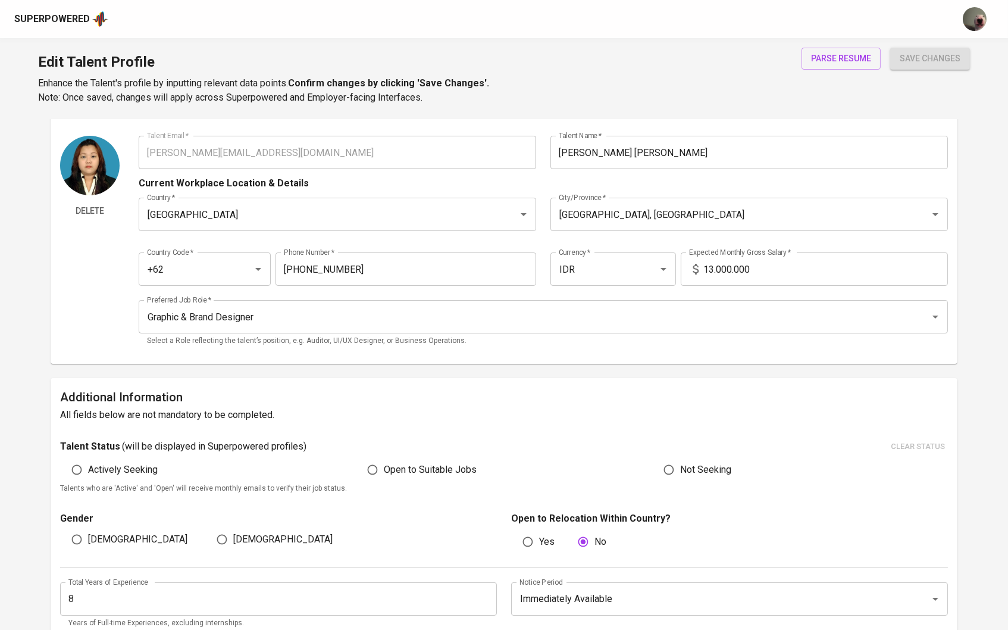
scroll to position [1626, 0]
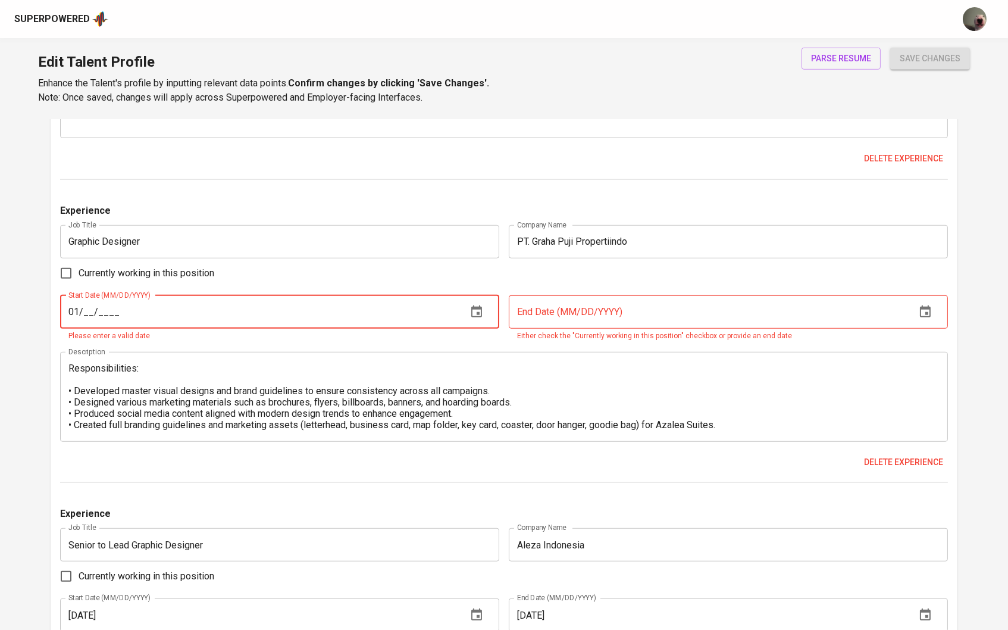
type input "0_/__/____"
type input "[DATE]"
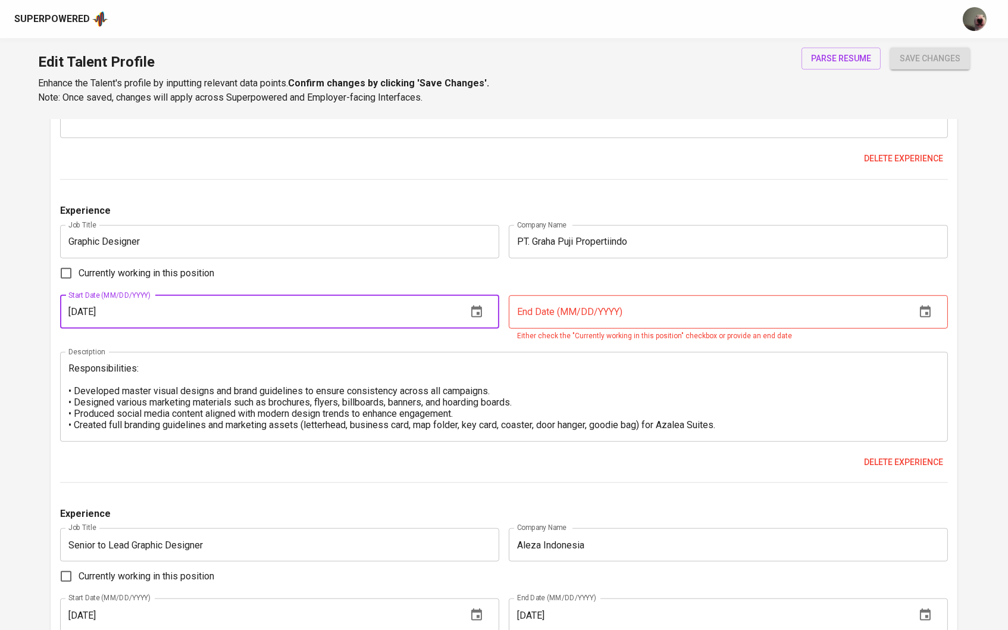
click at [586, 318] on input "text" at bounding box center [707, 311] width 397 height 33
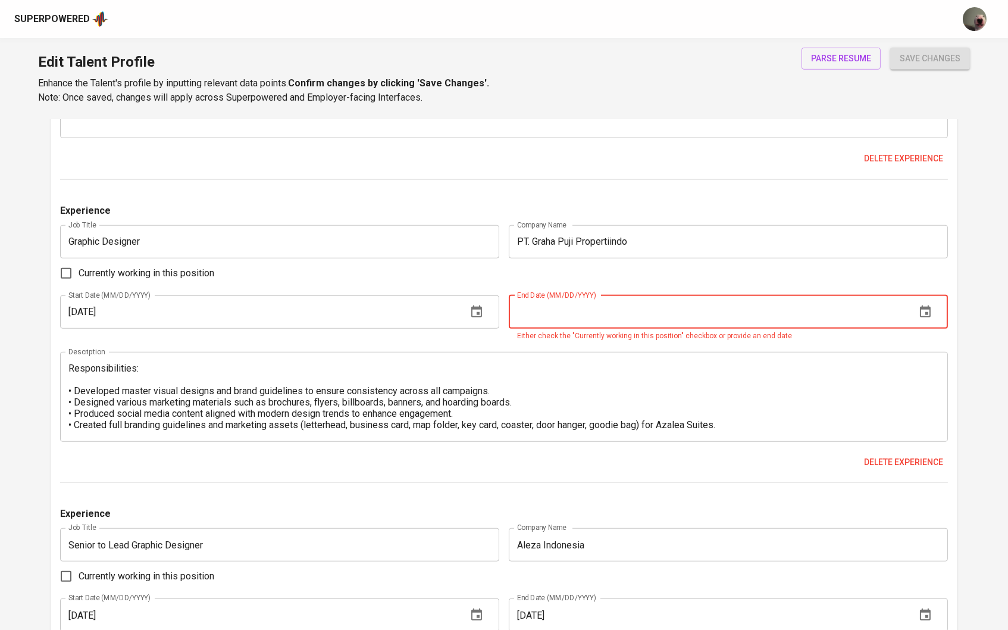
click at [930, 319] on icon "button" at bounding box center [925, 312] width 14 height 14
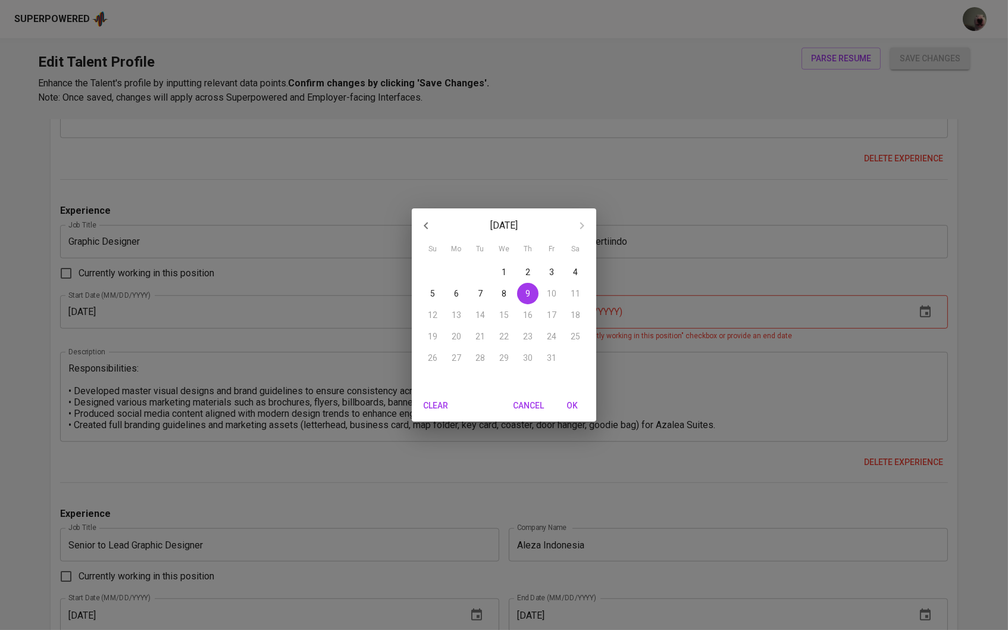
click at [778, 296] on div "October 2025 Su Mo Tu We Th Fr Sa 28 29 30 1 2 3 4 5 6 7 8 9 10 11 12 13 14 15 …" at bounding box center [504, 315] width 1008 height 630
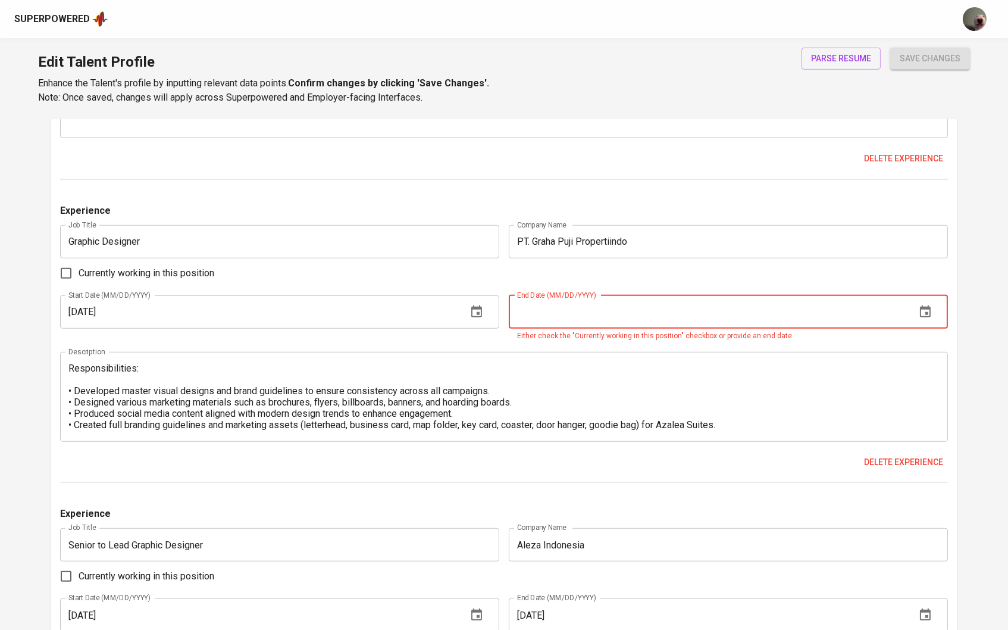
click at [570, 311] on input "text" at bounding box center [707, 311] width 397 height 33
type input "[DATE]"
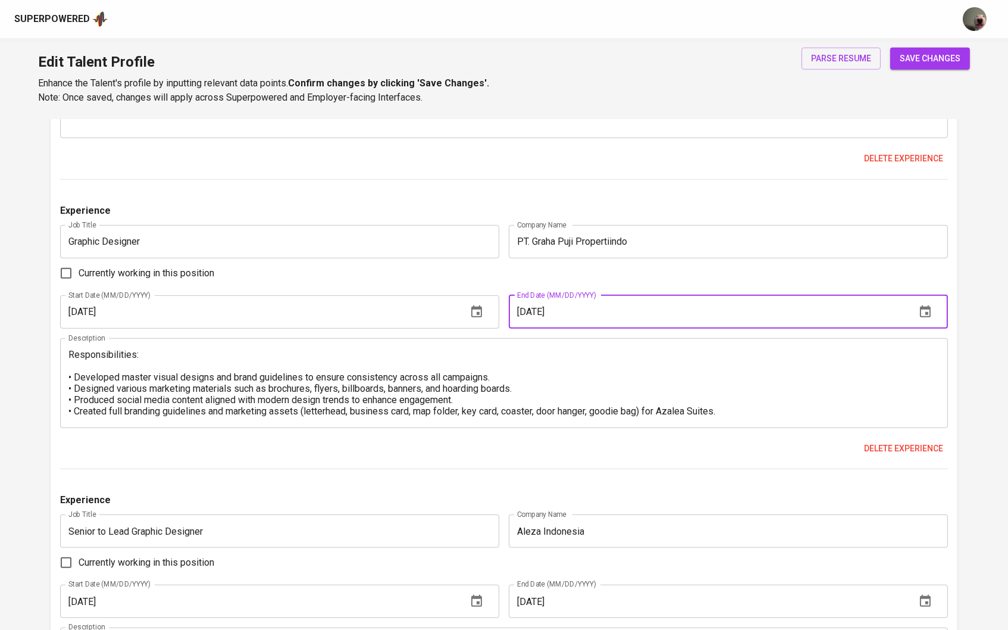
click at [922, 73] on div "save changes" at bounding box center [930, 76] width 80 height 57
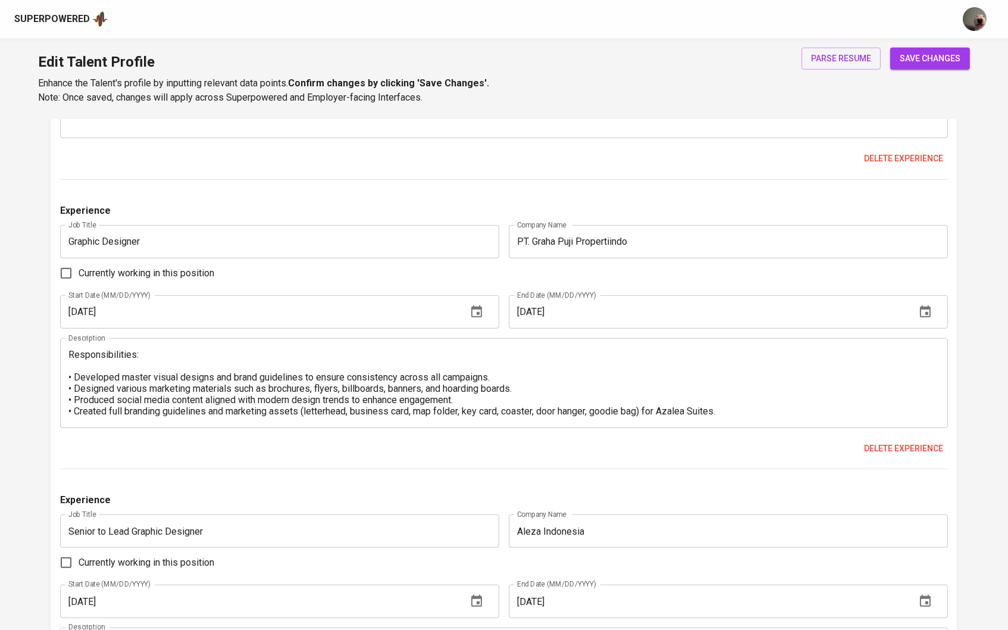
click at [922, 58] on span "save changes" at bounding box center [930, 58] width 61 height 15
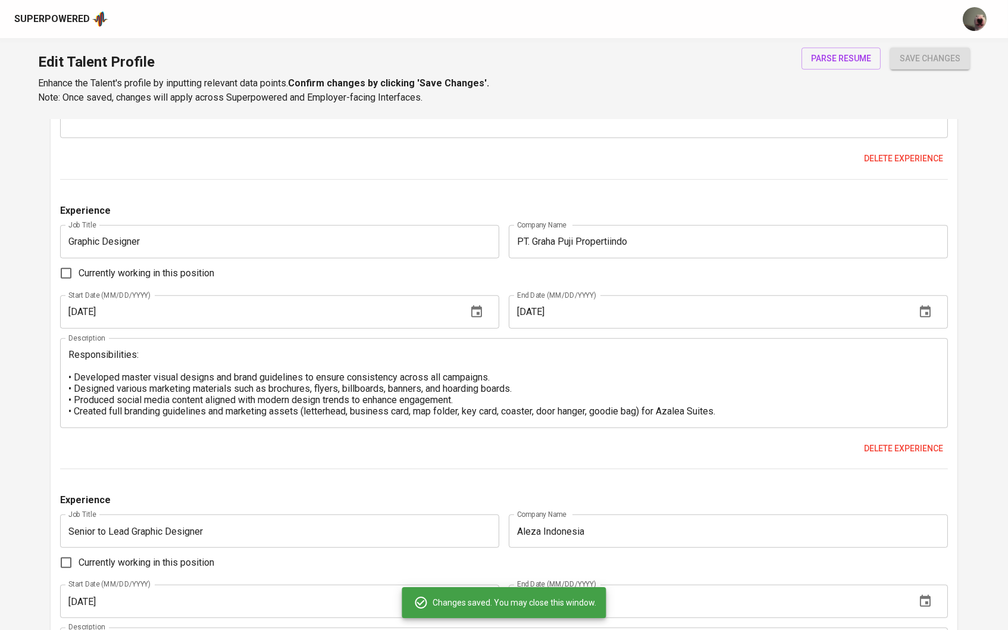
type input "Senior to Lead Graphic Designer"
type input "Aleza Indonesia"
type input "[DATE]"
type textarea "Lead Graphic Designer: • Managed and approved all visual design assets for inte…"
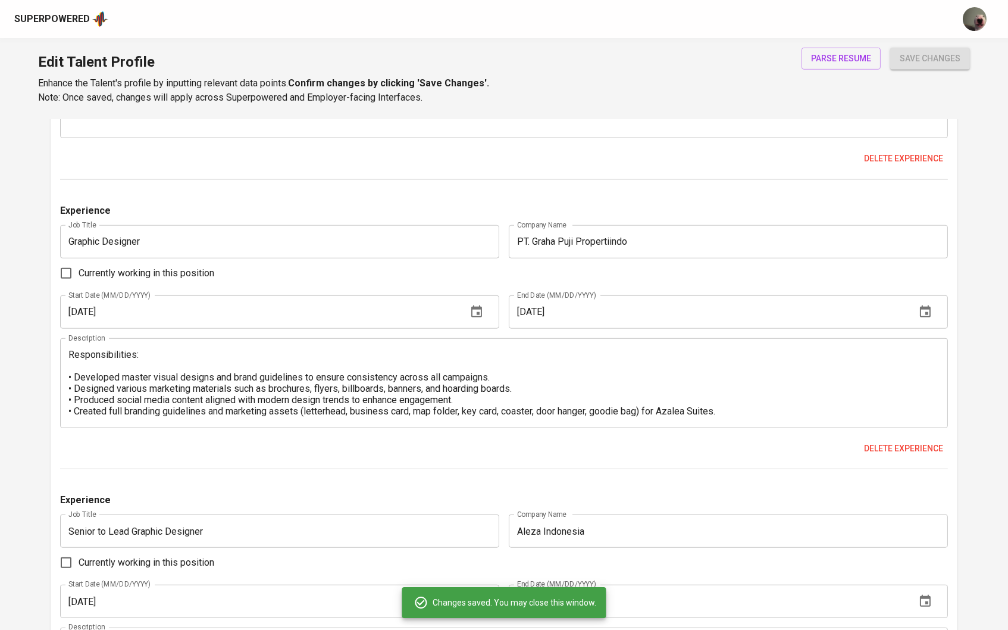
type input "Senior Graphic Designer"
type input "FKS Land"
type input "[DATE]"
type textarea "Responsibilities: • Designed master visuals and branding assets for multi-chann…"
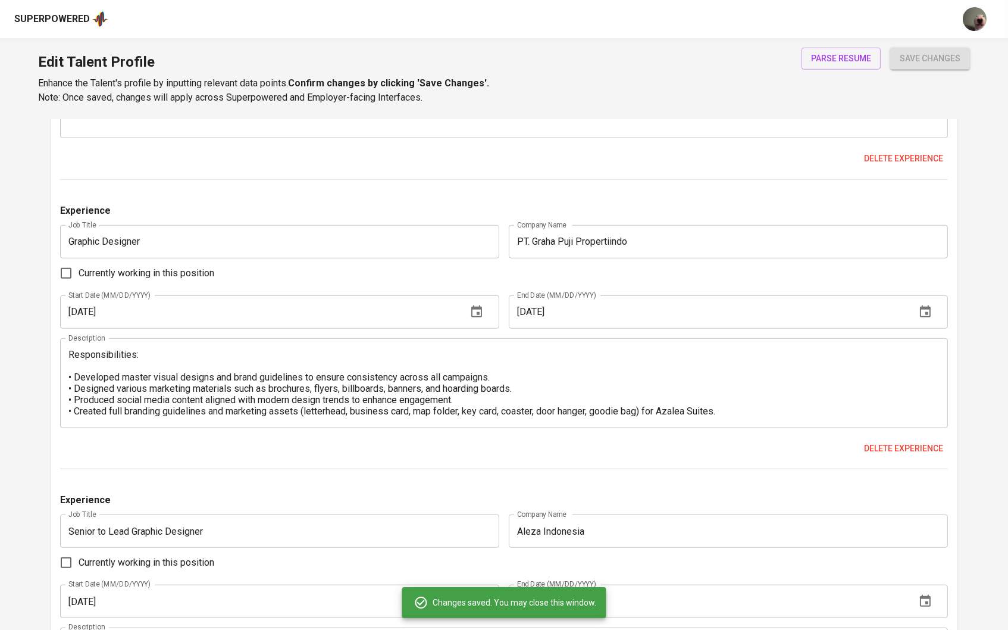
type input "Pudjiadi Prestige Tbk, PT"
type input "[DATE]"
type textarea "Responsibilities: • Created master visual designs and brand guidelines for comp…"
type input "Graphic Designer"
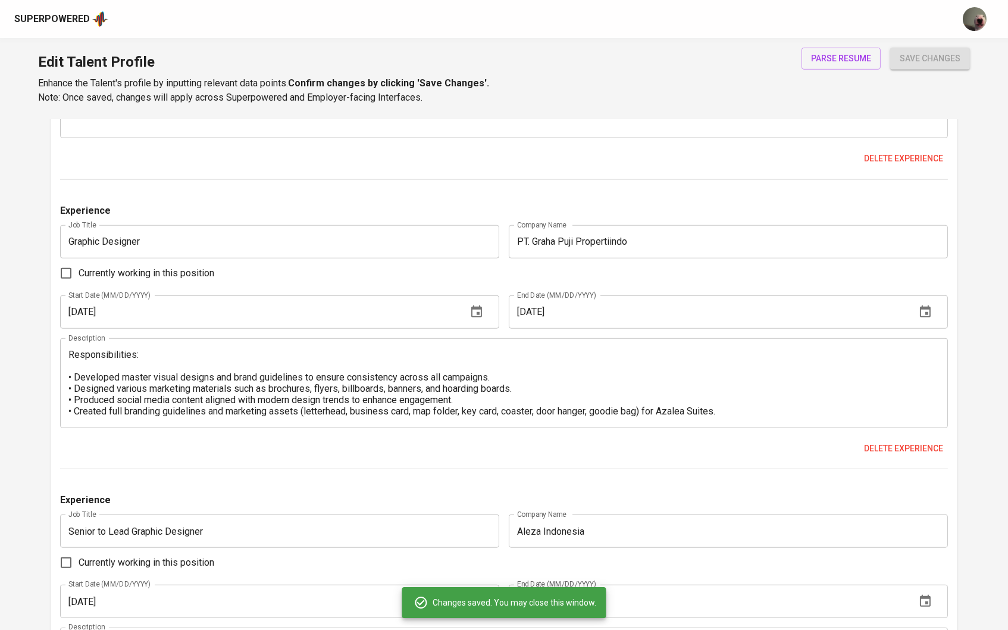
type input "PT. Graha Puji Propertiindo"
type input "12/01/2019"
type input "05/31/2020"
type textarea "Responsibilities: • Developed master visual designs and brand guidelines to ens…"
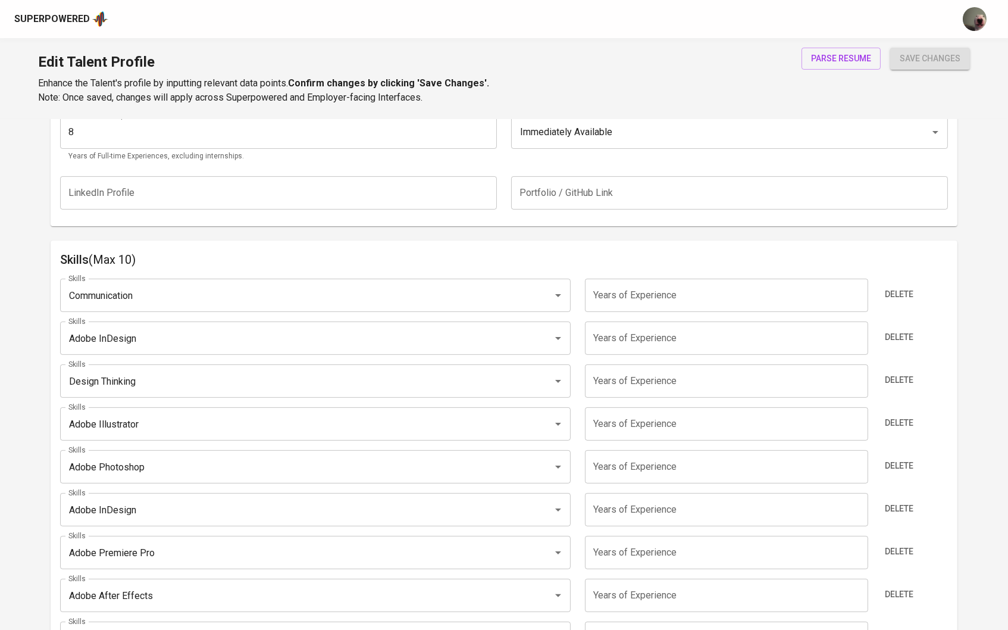
scroll to position [494, 0]
click at [651, 338] on input "number" at bounding box center [726, 336] width 283 height 33
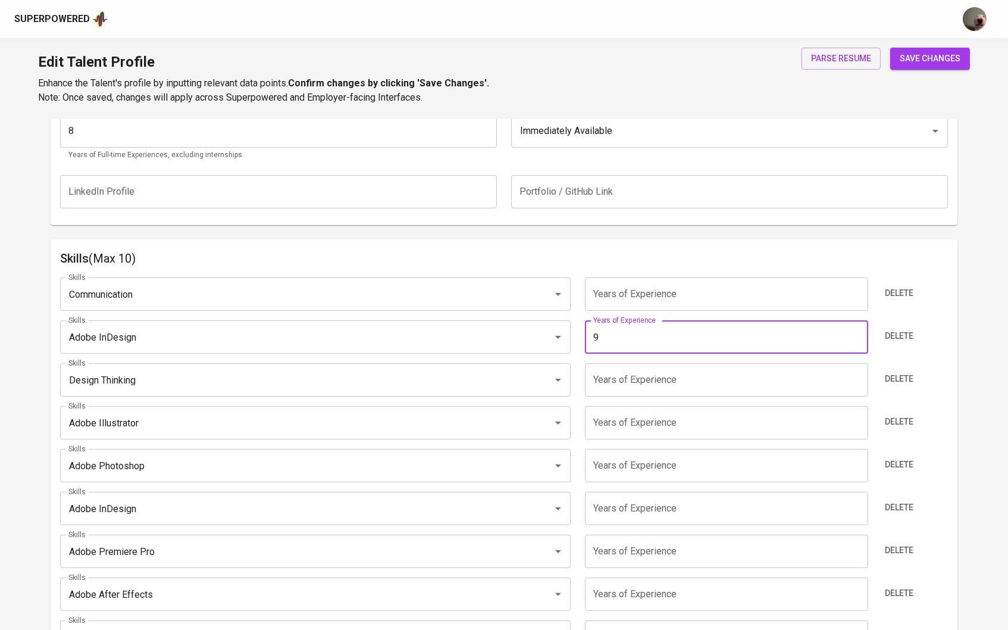
type input "9"
click at [620, 395] on div "Skills Communication Skills Years of Experience Years of Experience Delete Skil…" at bounding box center [504, 476] width 888 height 417
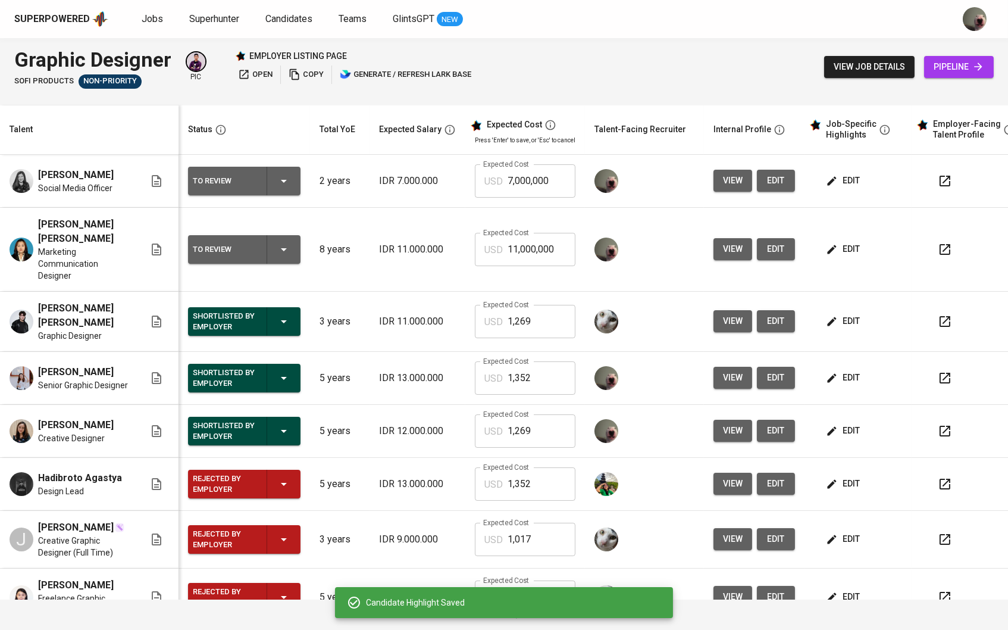
click at [853, 174] on span "edit" at bounding box center [844, 180] width 32 height 15
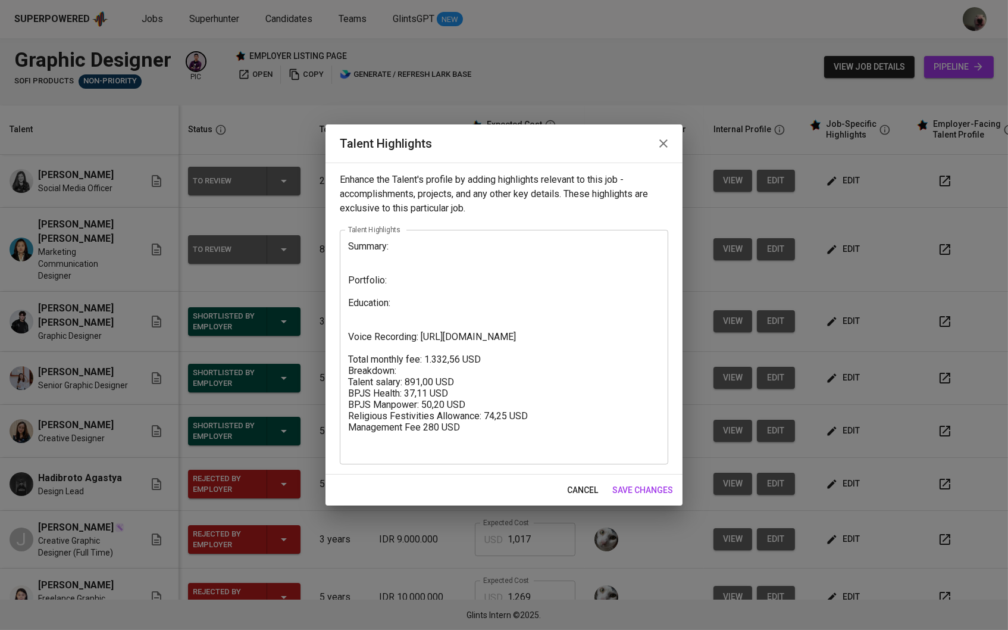
click at [664, 142] on icon "button" at bounding box center [663, 143] width 8 height 8
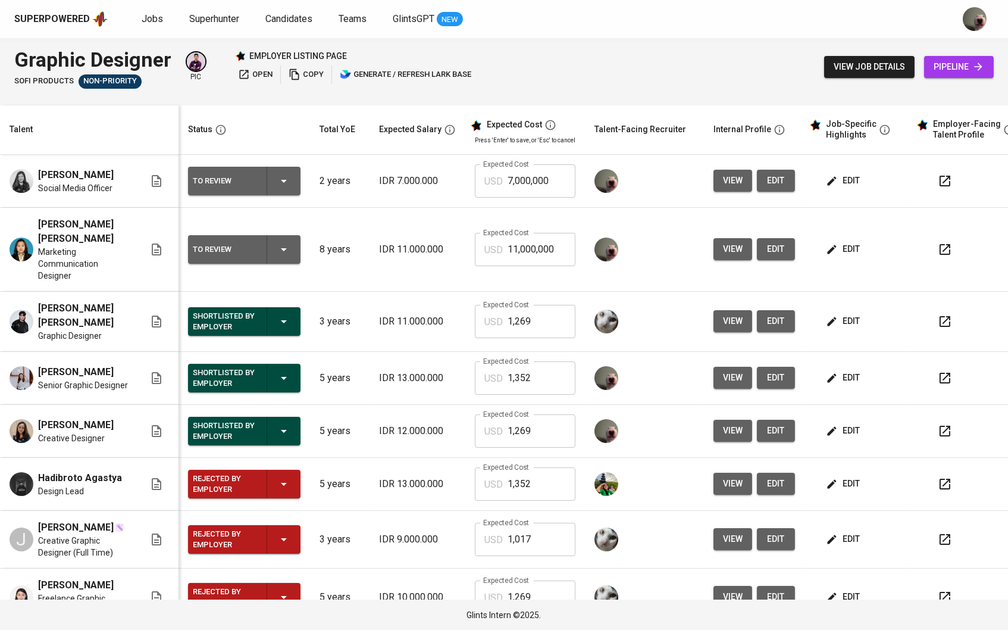
click at [849, 242] on span "edit" at bounding box center [844, 249] width 32 height 15
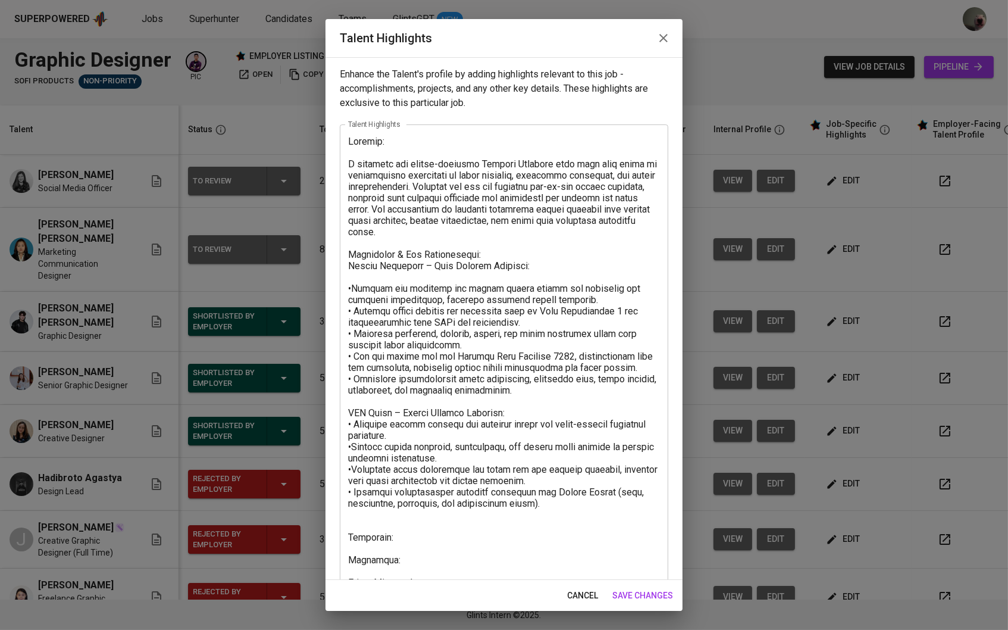
click at [665, 40] on icon "button" at bounding box center [663, 38] width 14 height 14
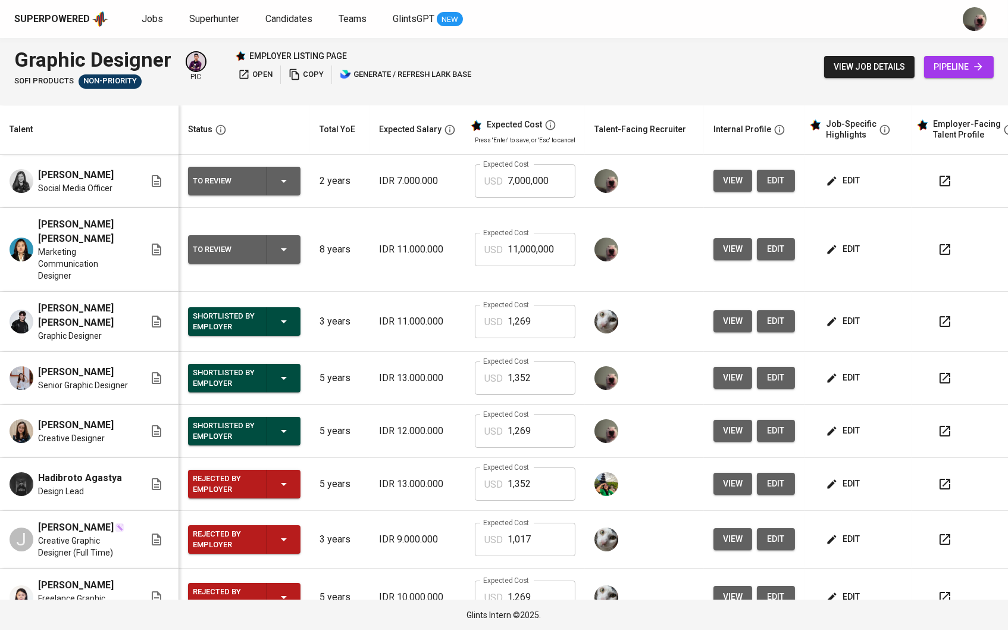
click at [847, 181] on span "edit" at bounding box center [844, 180] width 32 height 15
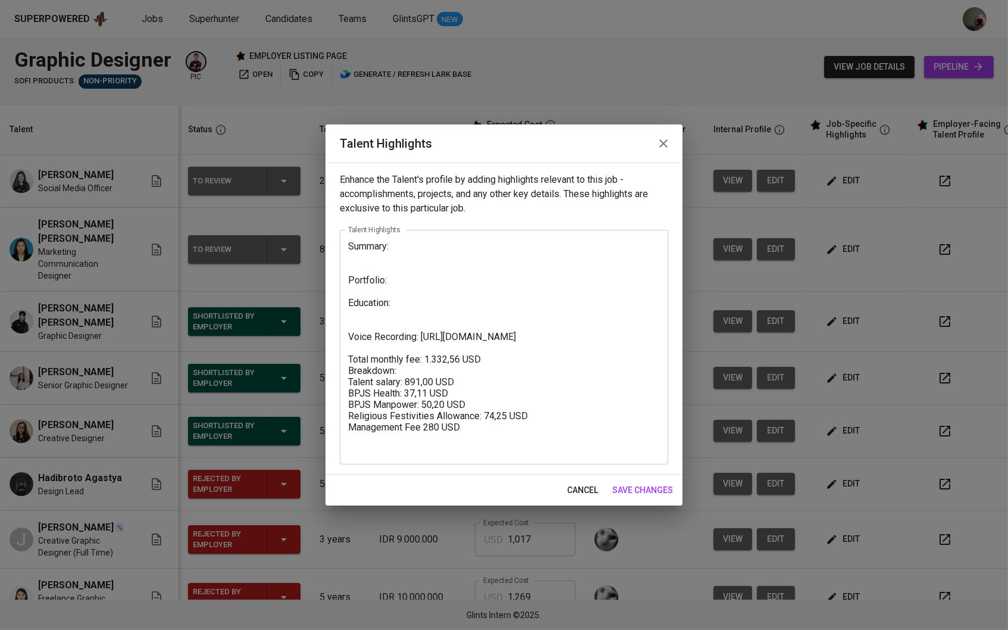
click at [474, 254] on textarea "Summary: Portfolio: Education: Voice Recording: [URL][DOMAIN_NAME] Total monthl…" at bounding box center [504, 346] width 312 height 212
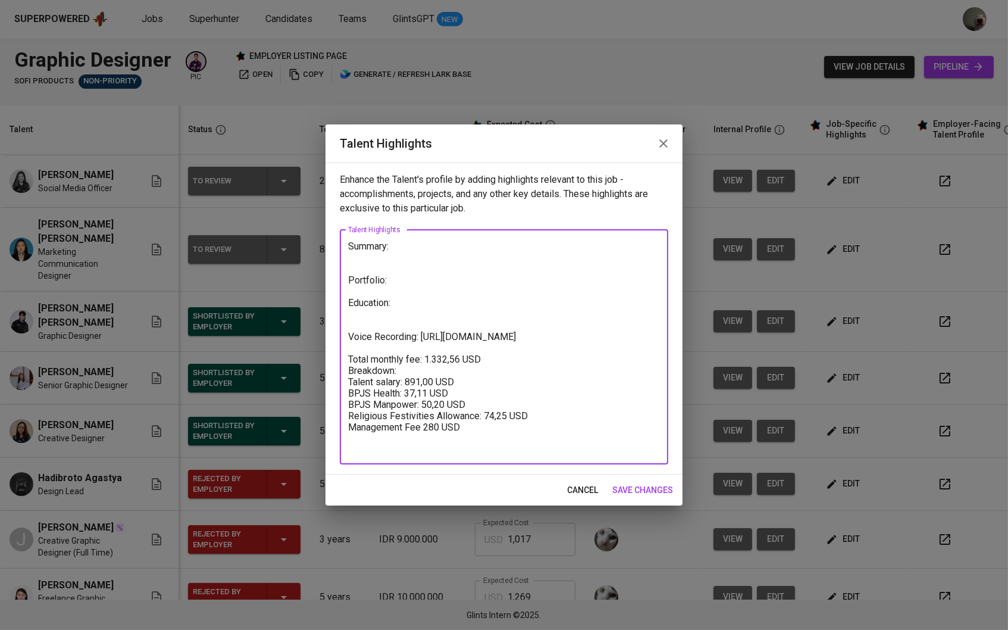
paste textarea "L ipsumdol sit ametconse Adipisc Elitsedd eius temp inci utlab et doloremagn al…"
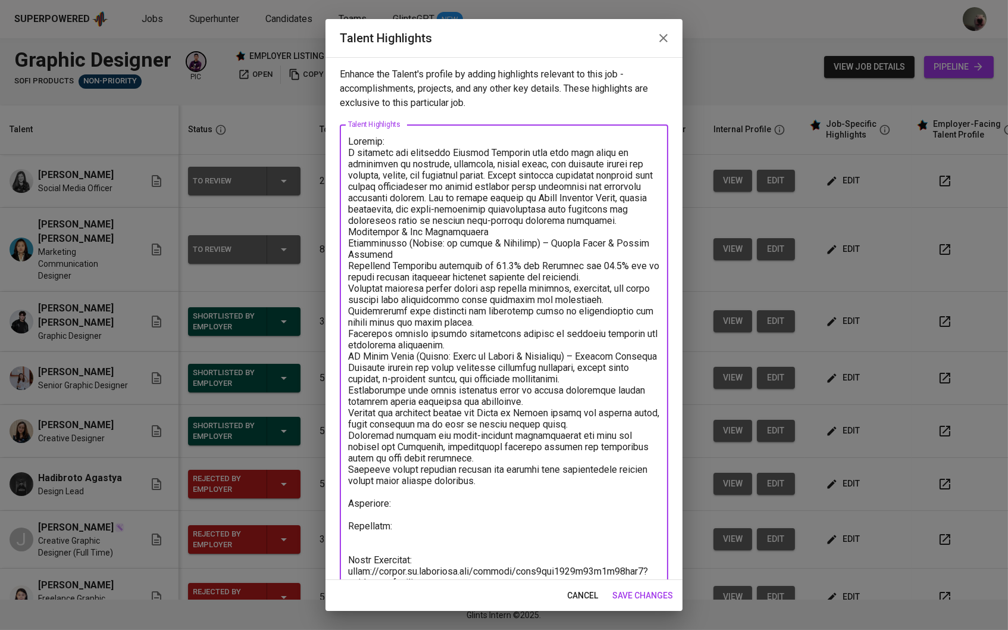
click at [602, 209] on textarea at bounding box center [504, 404] width 312 height 537
click at [599, 220] on textarea at bounding box center [504, 404] width 312 height 537
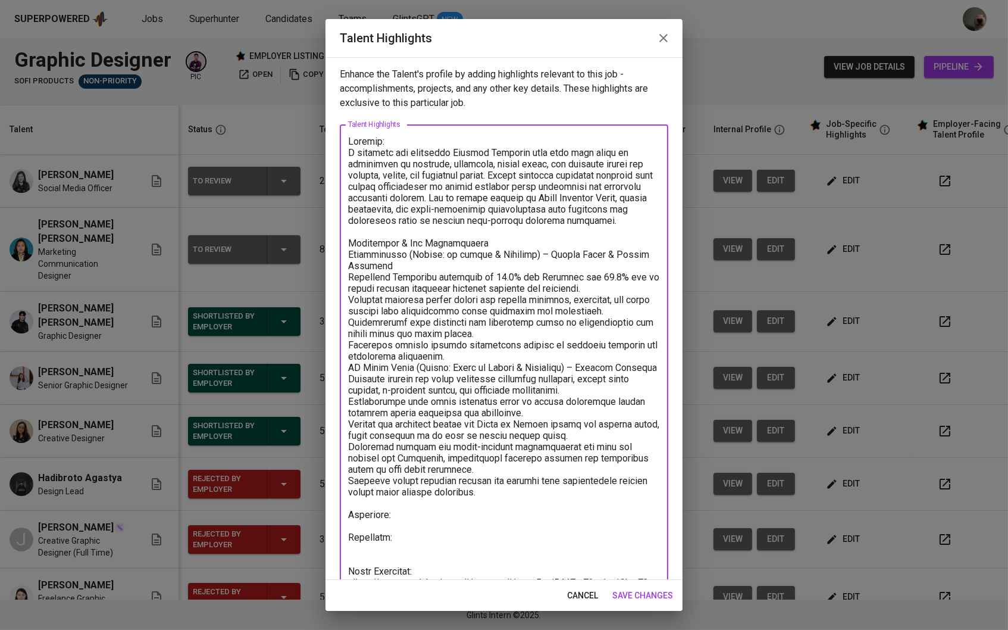
click at [493, 237] on textarea at bounding box center [504, 410] width 312 height 549
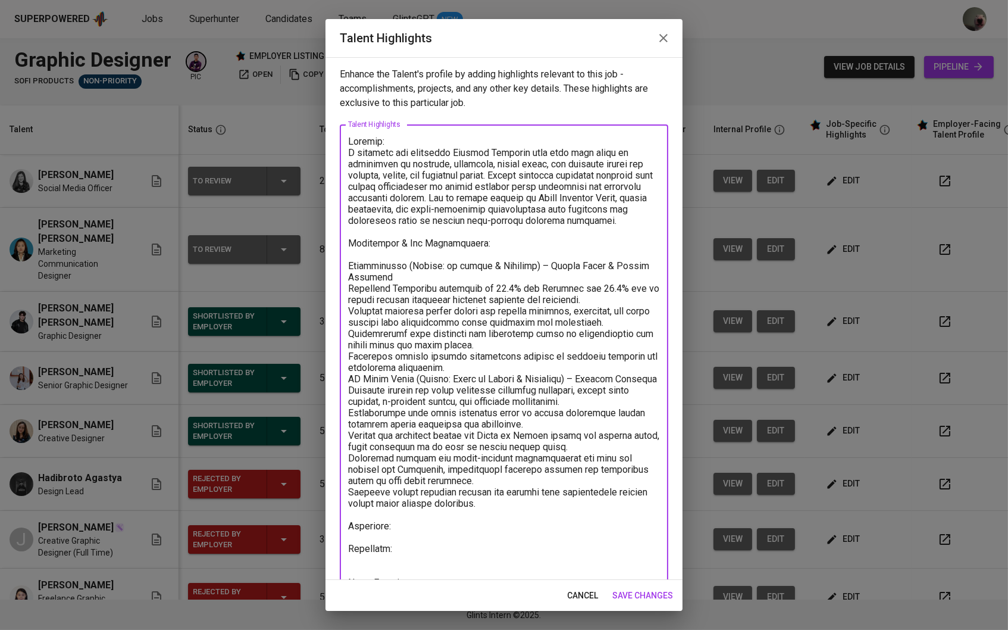
click at [446, 275] on textarea at bounding box center [504, 416] width 312 height 560
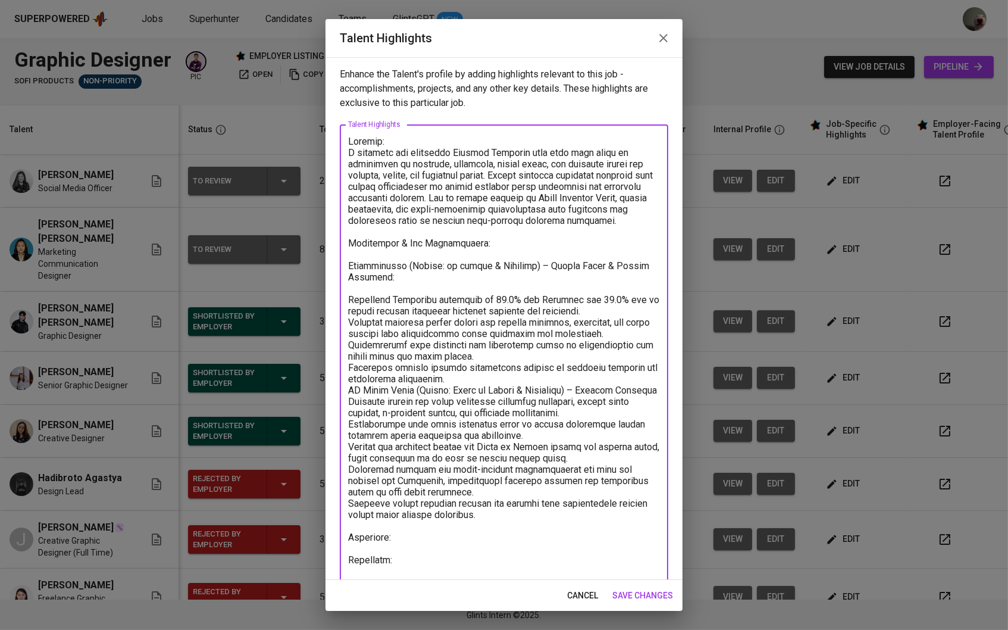
click at [484, 373] on textarea at bounding box center [504, 421] width 312 height 571
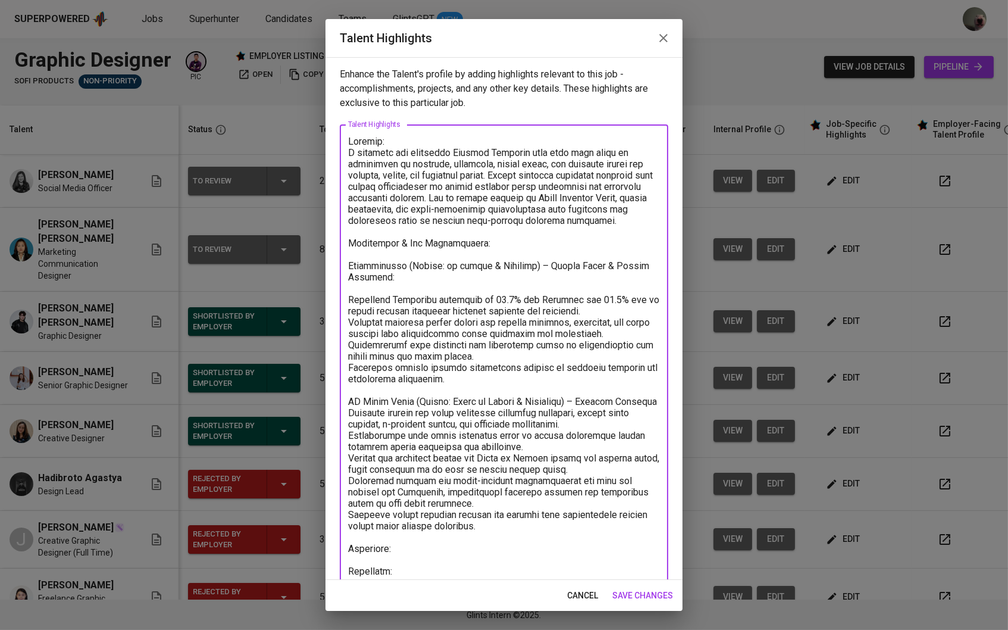
click at [654, 396] on textarea at bounding box center [504, 427] width 312 height 582
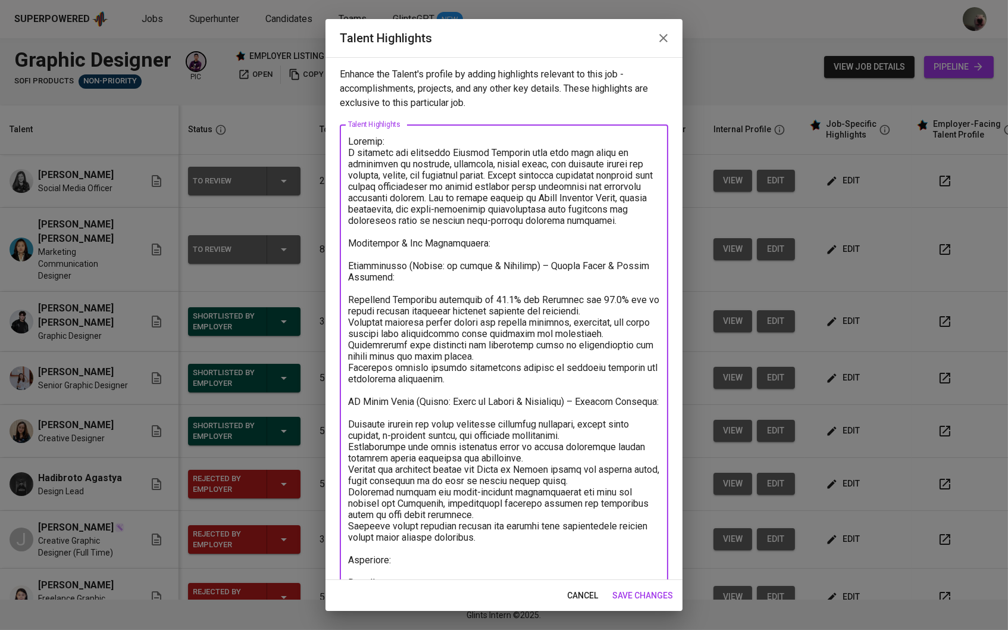
click at [346, 292] on div "x Talent Highlights" at bounding box center [504, 431] width 328 height 615
click at [347, 292] on div "x Talent Highlights" at bounding box center [504, 431] width 328 height 615
click at [349, 295] on textarea at bounding box center [504, 432] width 312 height 593
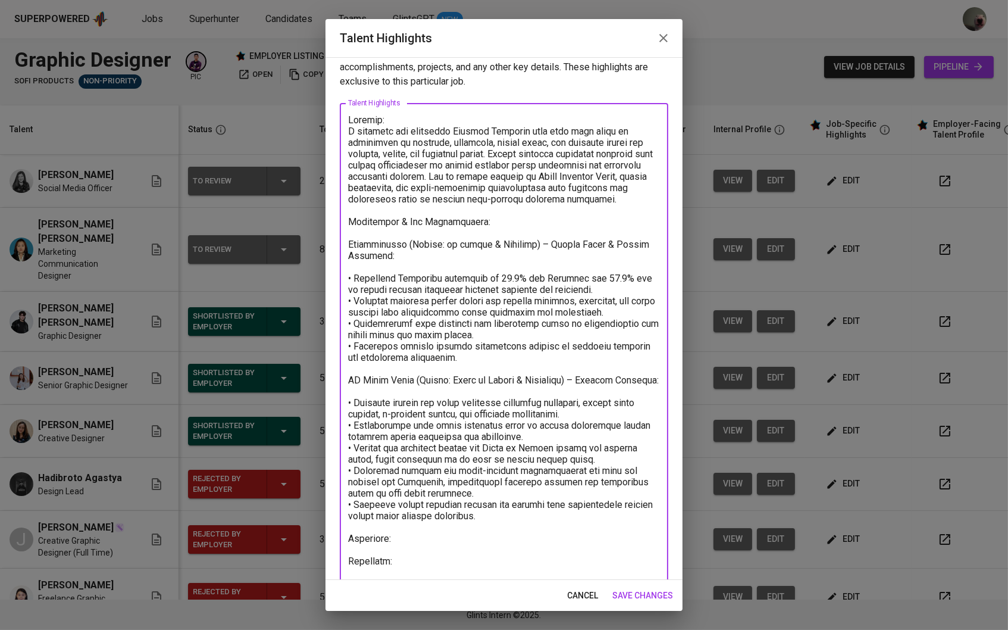
scroll to position [62, 0]
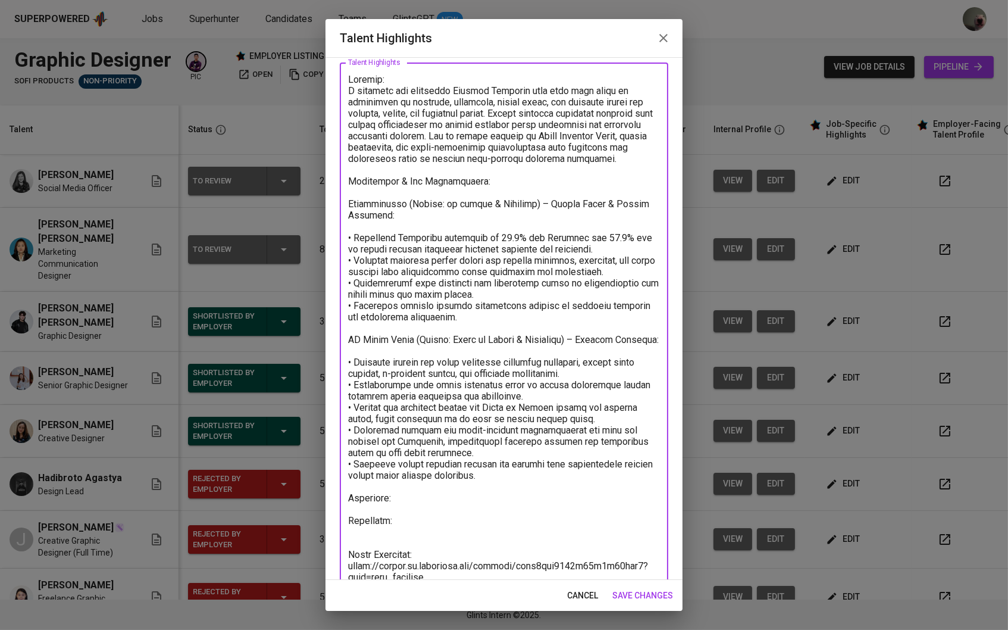
click at [540, 466] on textarea at bounding box center [504, 370] width 312 height 593
paste textarea "[PERSON_NAME] Mera Coffee – Logo Mark Design Competition (Achievement) Particip…"
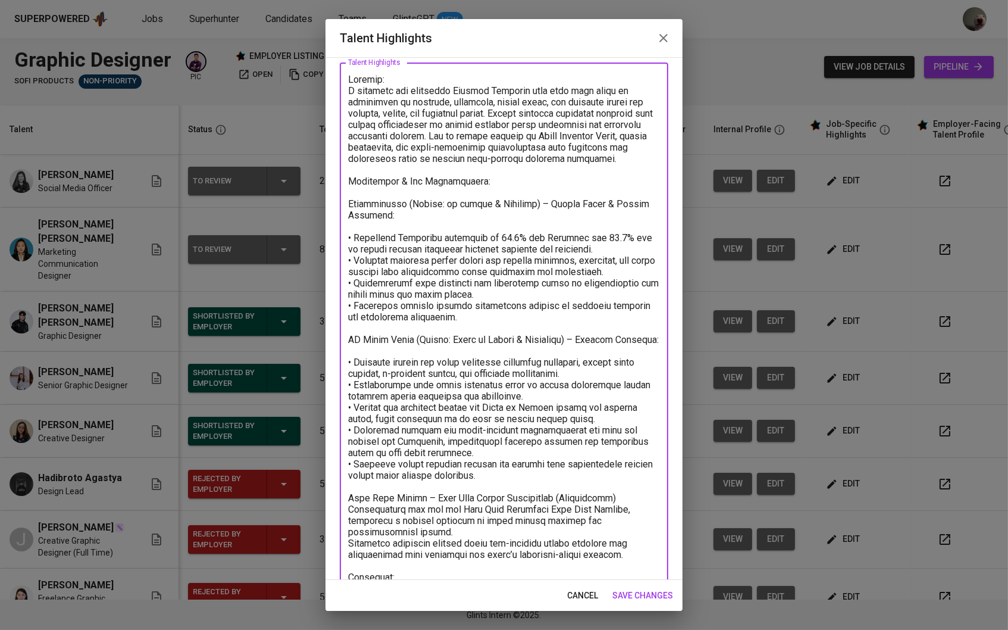
click at [628, 490] on textarea at bounding box center [504, 410] width 312 height 672
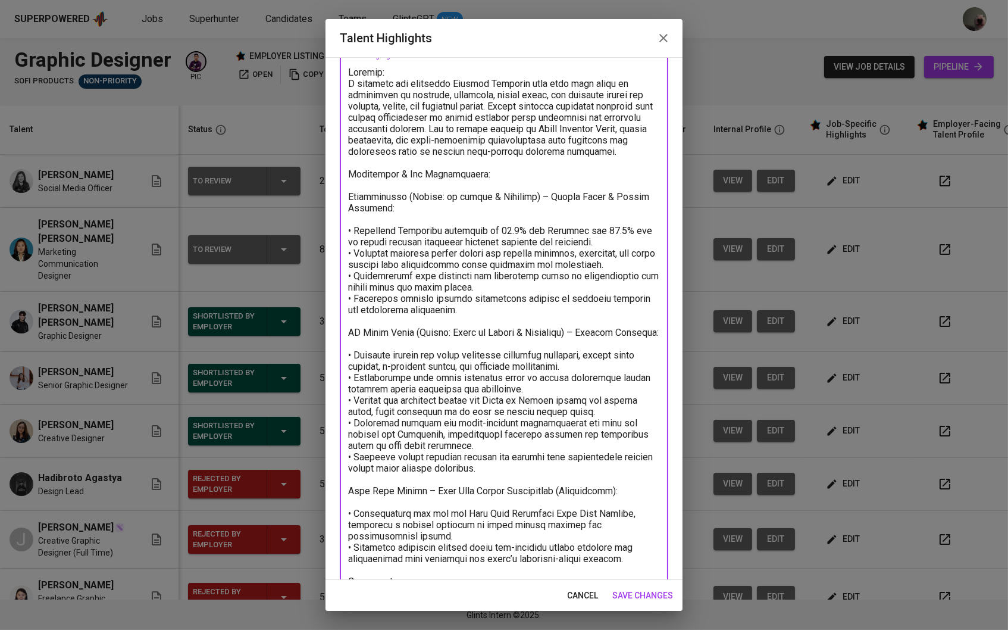
scroll to position [70, 0]
drag, startPoint x: 534, startPoint y: 465, endPoint x: 340, endPoint y: 450, distance: 193.9
click at [340, 450] on div "x Talent Highlights" at bounding box center [504, 407] width 328 height 705
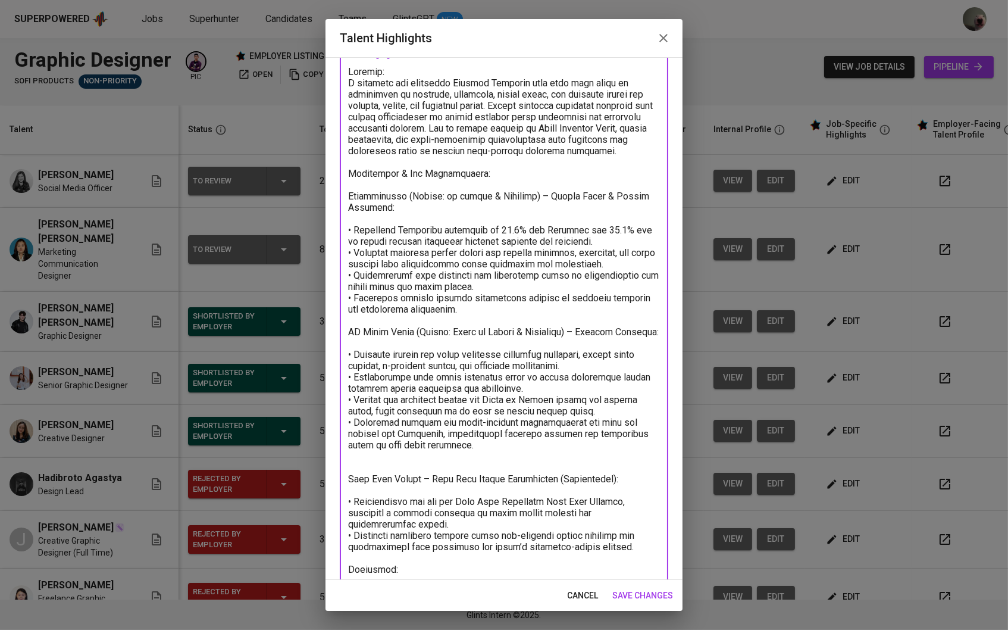
drag, startPoint x: 477, startPoint y: 308, endPoint x: 391, endPoint y: 304, distance: 85.8
click at [391, 304] on textarea at bounding box center [504, 402] width 312 height 672
click at [469, 275] on textarea at bounding box center [504, 402] width 312 height 672
drag, startPoint x: 475, startPoint y: 283, endPoint x: 364, endPoint y: 265, distance: 113.3
click at [364, 265] on textarea at bounding box center [504, 402] width 312 height 672
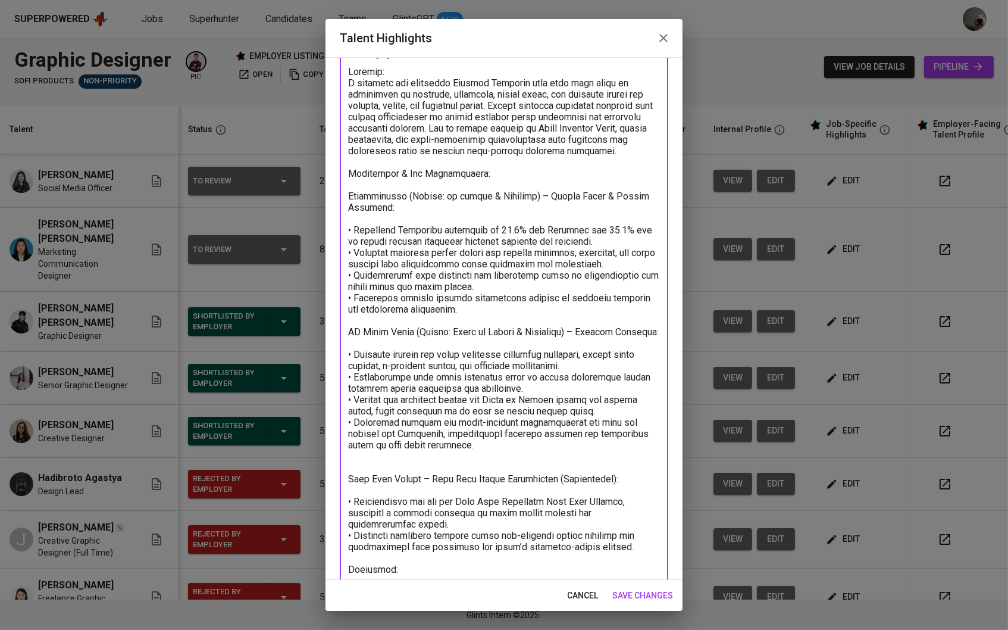
click at [437, 239] on textarea at bounding box center [504, 402] width 312 height 672
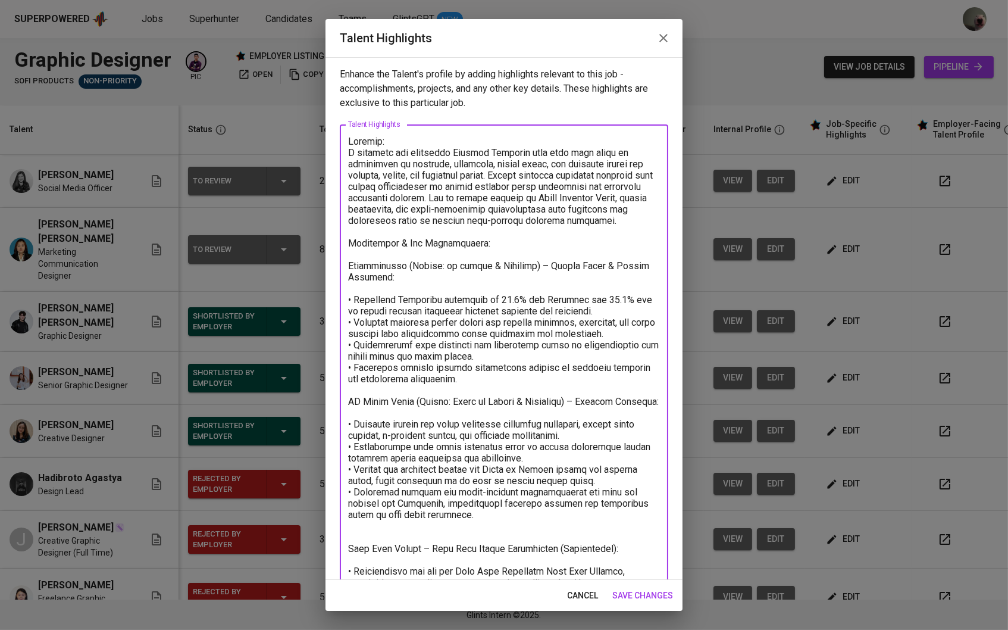
scroll to position [0, 0]
drag, startPoint x: 502, startPoint y: 176, endPoint x: 427, endPoint y: 193, distance: 76.9
click at [427, 193] on textarea at bounding box center [504, 472] width 312 height 672
drag, startPoint x: 427, startPoint y: 196, endPoint x: 609, endPoint y: 214, distance: 183.0
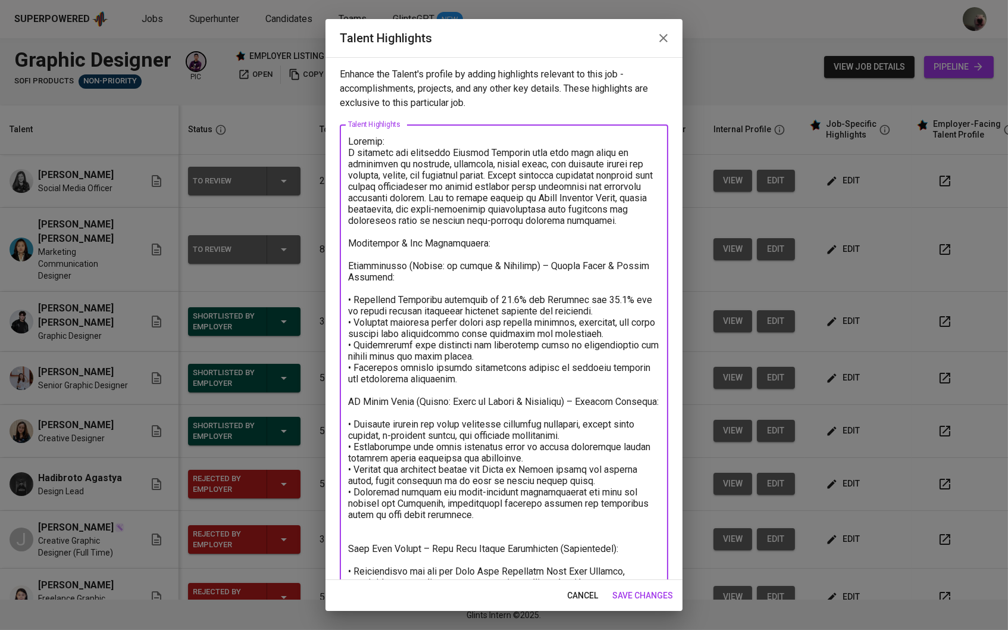
click at [609, 214] on textarea at bounding box center [504, 472] width 312 height 672
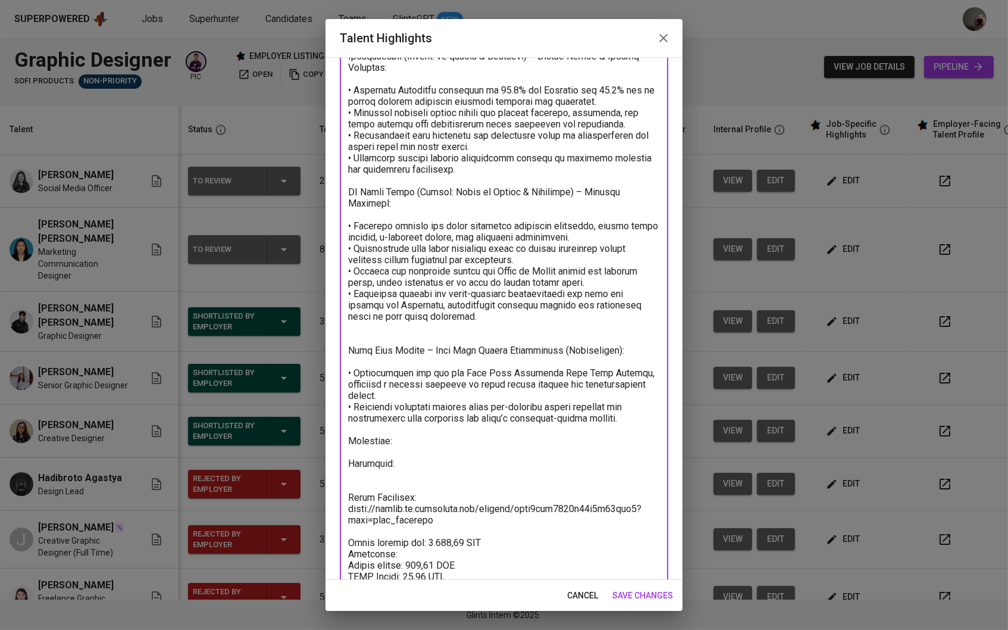
scroll to position [224, 0]
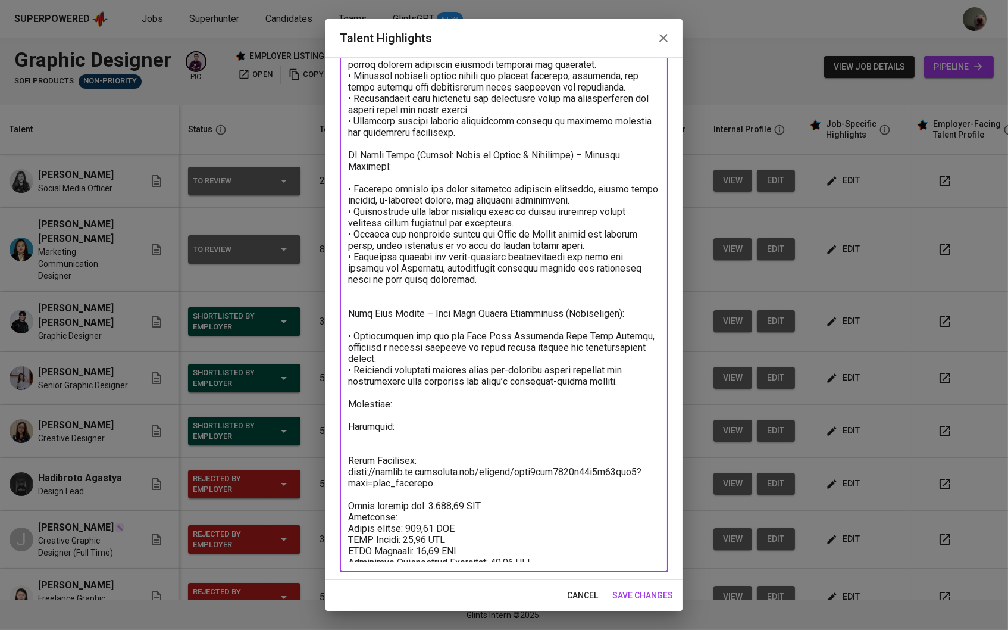
drag, startPoint x: 490, startPoint y: 459, endPoint x: 395, endPoint y: 458, distance: 95.8
click at [395, 458] on textarea at bounding box center [504, 236] width 312 height 649
drag, startPoint x: 430, startPoint y: 466, endPoint x: 328, endPoint y: 456, distance: 102.2
click at [328, 456] on div "Enhance the Talent's profile by adding highlights relevant to this job - accomp…" at bounding box center [503, 318] width 357 height 522
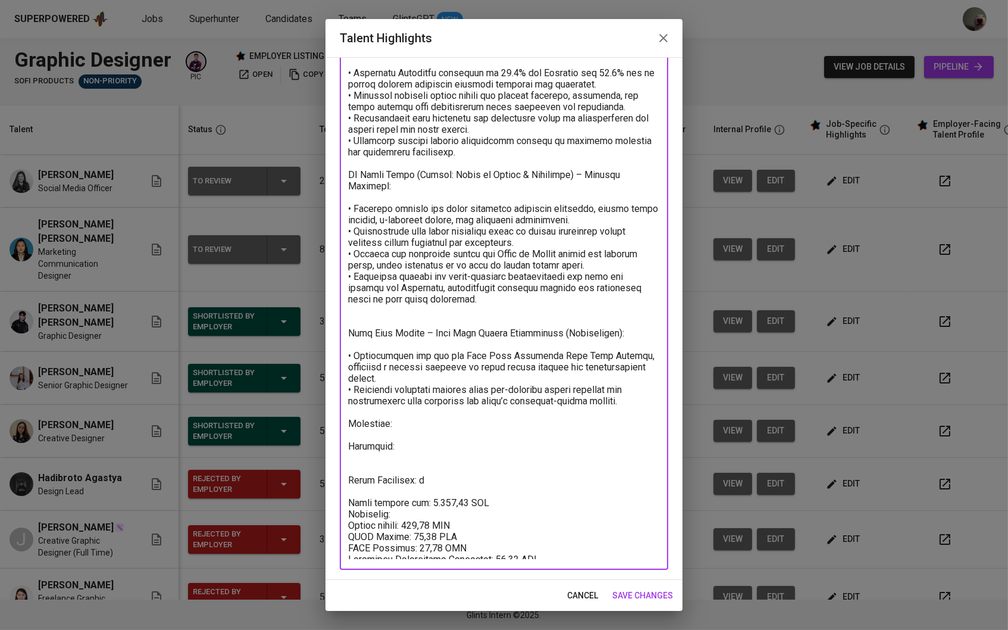
scroll to position [202, 0]
click at [350, 450] on textarea at bounding box center [504, 246] width 312 height 627
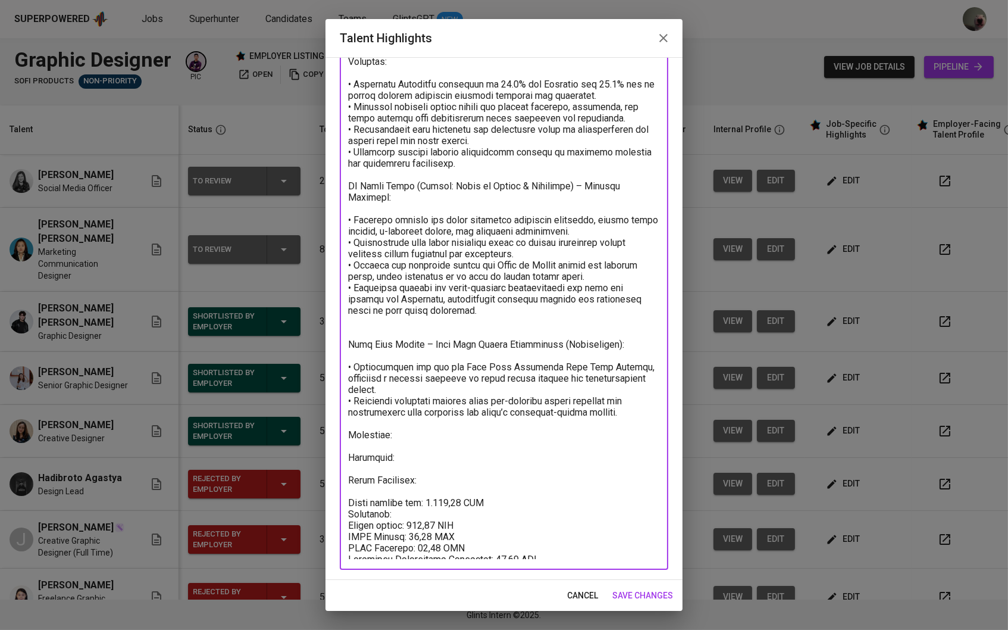
scroll to position [191, 0]
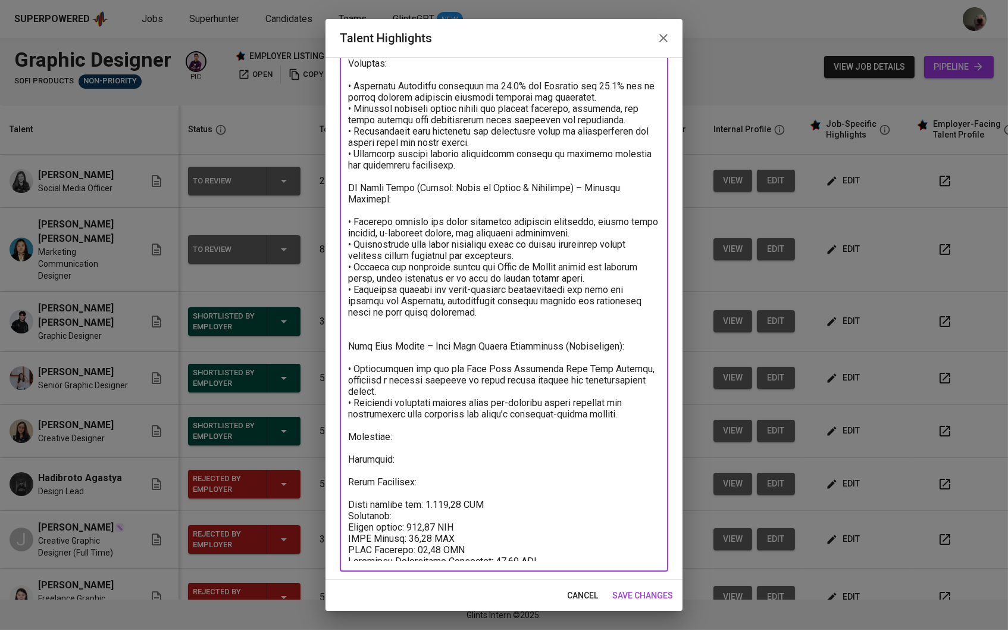
type textarea "Summary: A creative and adaptable Graphic Designer with over five years of expe…"
click at [627, 590] on span "save changes" at bounding box center [642, 595] width 61 height 15
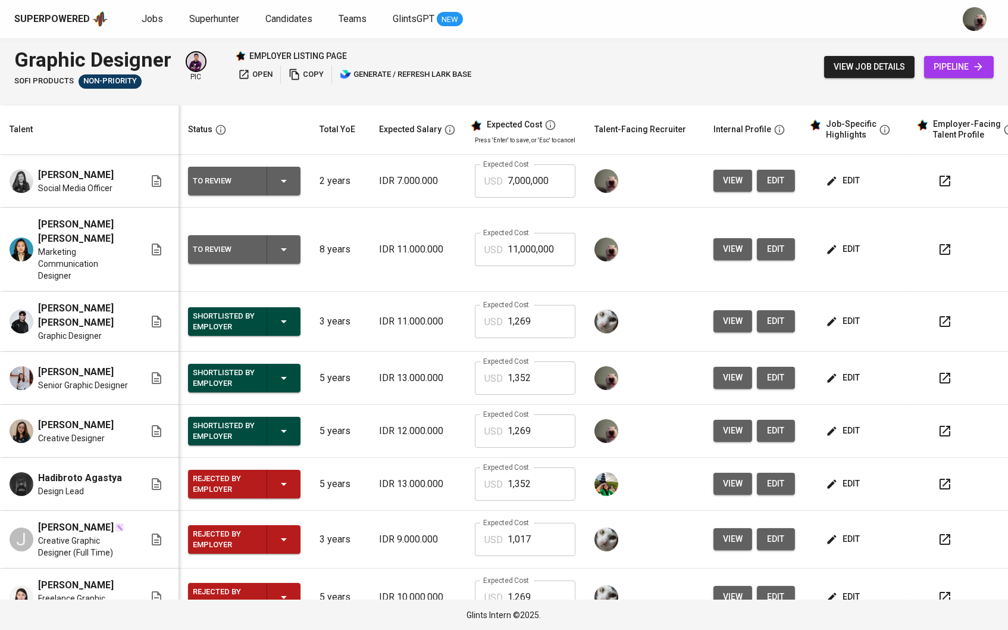
click at [848, 310] on button "edit" at bounding box center [844, 321] width 41 height 22
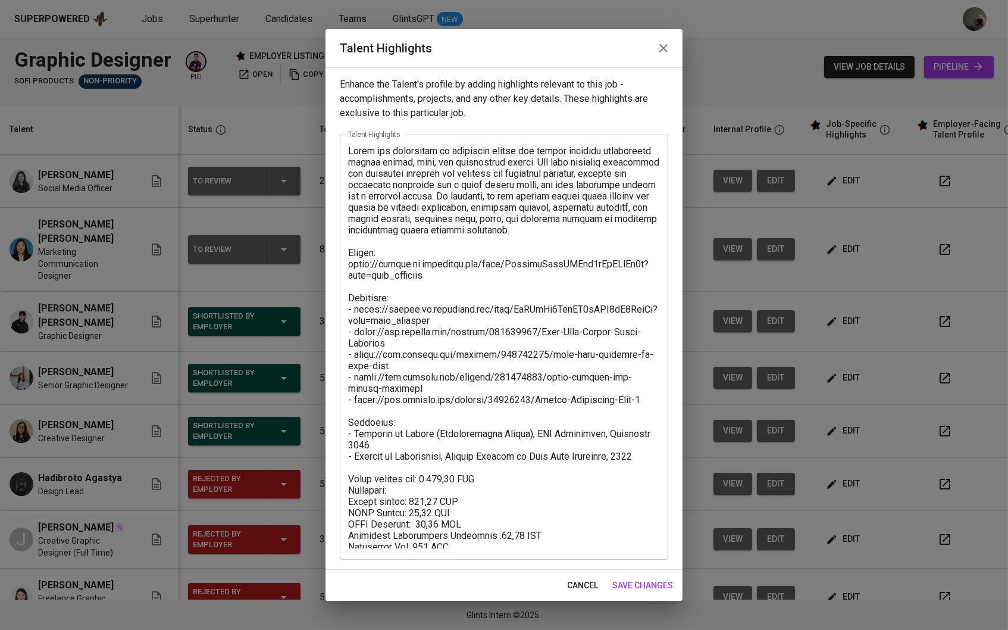
drag, startPoint x: 483, startPoint y: 553, endPoint x: 356, endPoint y: 489, distance: 141.6
click at [356, 489] on div "x Talent Highlights" at bounding box center [504, 346] width 328 height 425
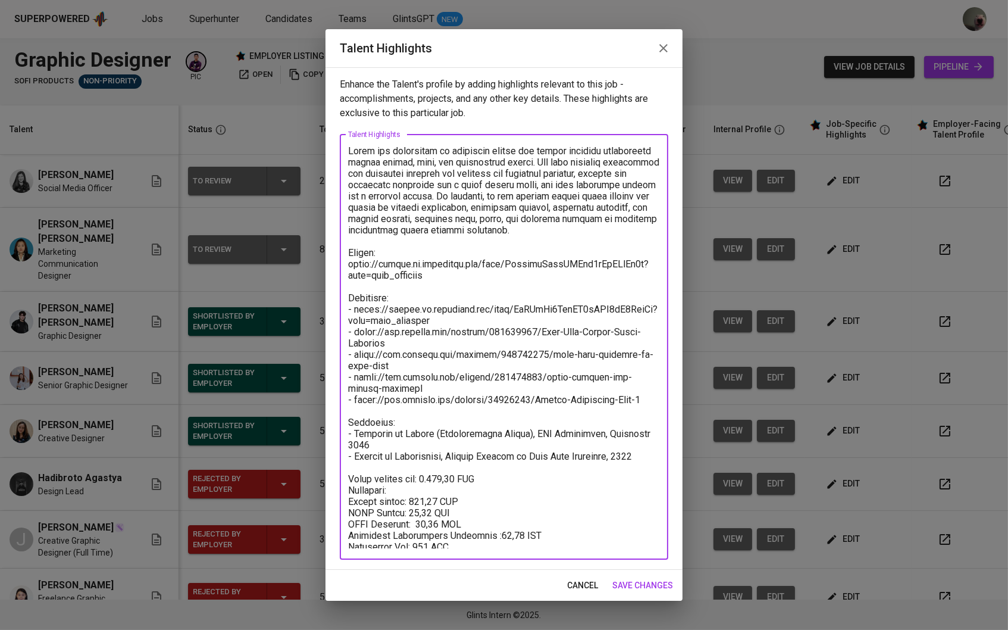
drag, startPoint x: 349, startPoint y: 481, endPoint x: 439, endPoint y: 511, distance: 93.9
click at [439, 511] on textarea at bounding box center [504, 346] width 312 height 403
click at [403, 486] on textarea at bounding box center [504, 346] width 312 height 403
drag, startPoint x: 348, startPoint y: 475, endPoint x: 539, endPoint y: 553, distance: 206.0
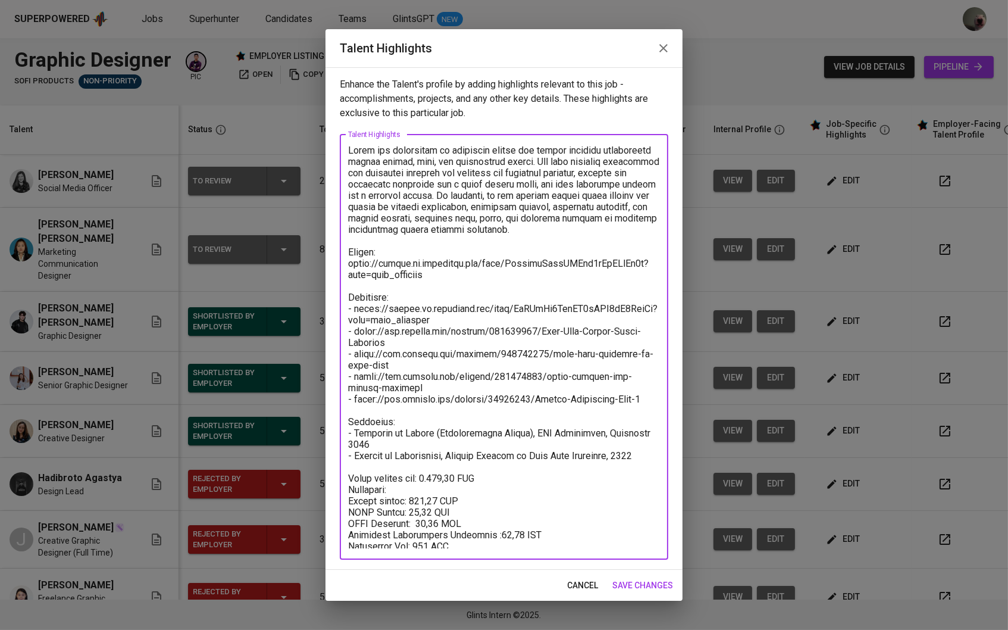
click at [539, 553] on div "x Talent Highlights" at bounding box center [504, 346] width 328 height 425
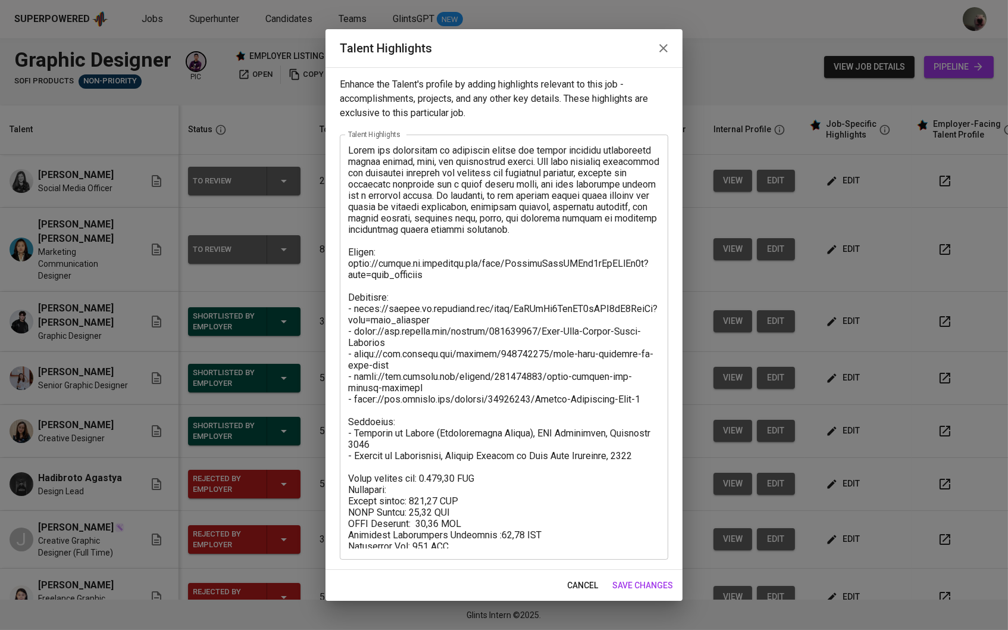
click at [655, 573] on div "cancel save changes" at bounding box center [503, 585] width 357 height 32
click at [656, 582] on span "save changes" at bounding box center [642, 585] width 61 height 15
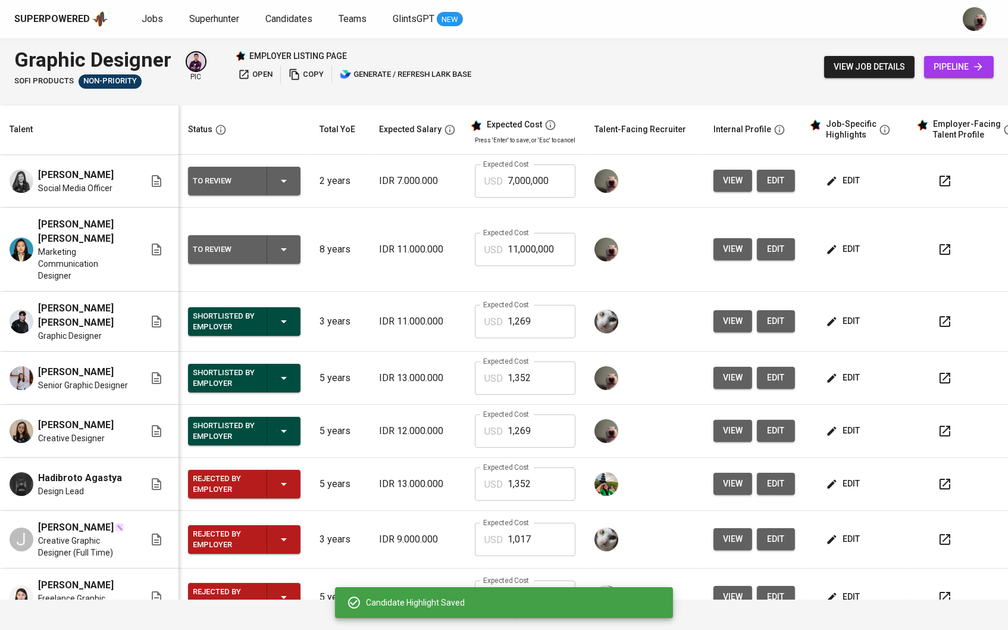
click at [838, 172] on button "edit" at bounding box center [844, 181] width 41 height 22
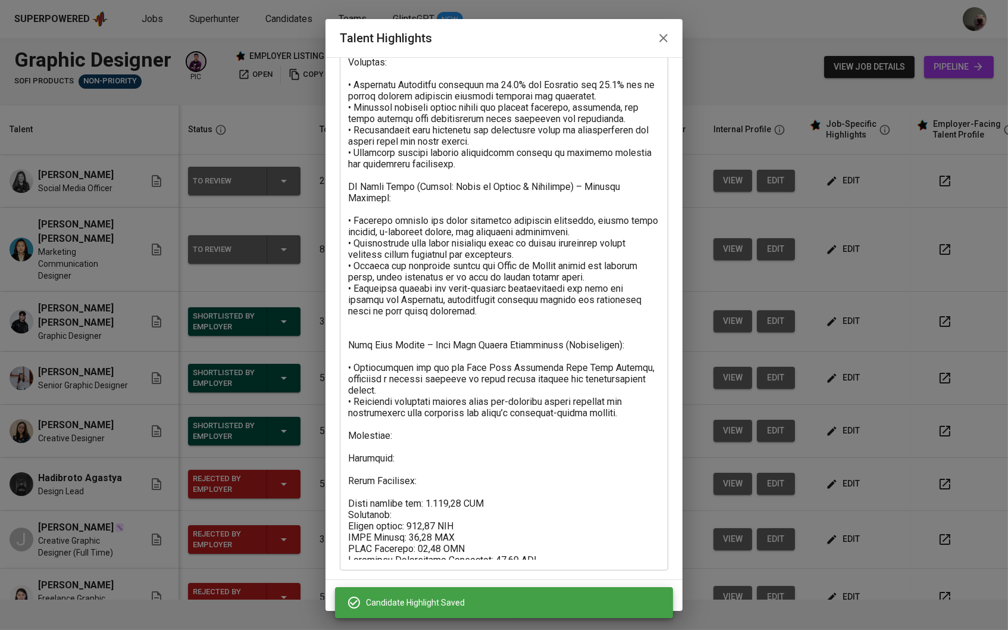
scroll to position [191, 0]
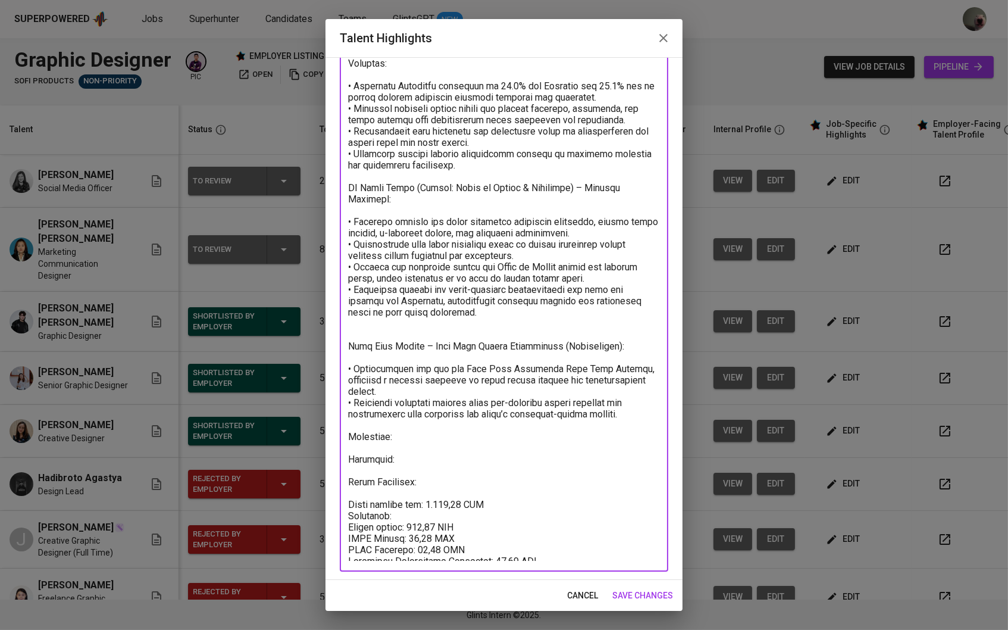
drag, startPoint x: 467, startPoint y: 549, endPoint x: 346, endPoint y: 489, distance: 134.9
click at [346, 489] on div "x Talent Highlights" at bounding box center [504, 252] width 328 height 638
paste textarea "249,03 USD Breakdown: Talent salary: 816,80 USD BPJS Health: 37,11 USD BPJS Man…"
type textarea "Loremip: D sitametc adi elitseddo Eiusmod Temporin utla etdo magn aliqu en admi…"
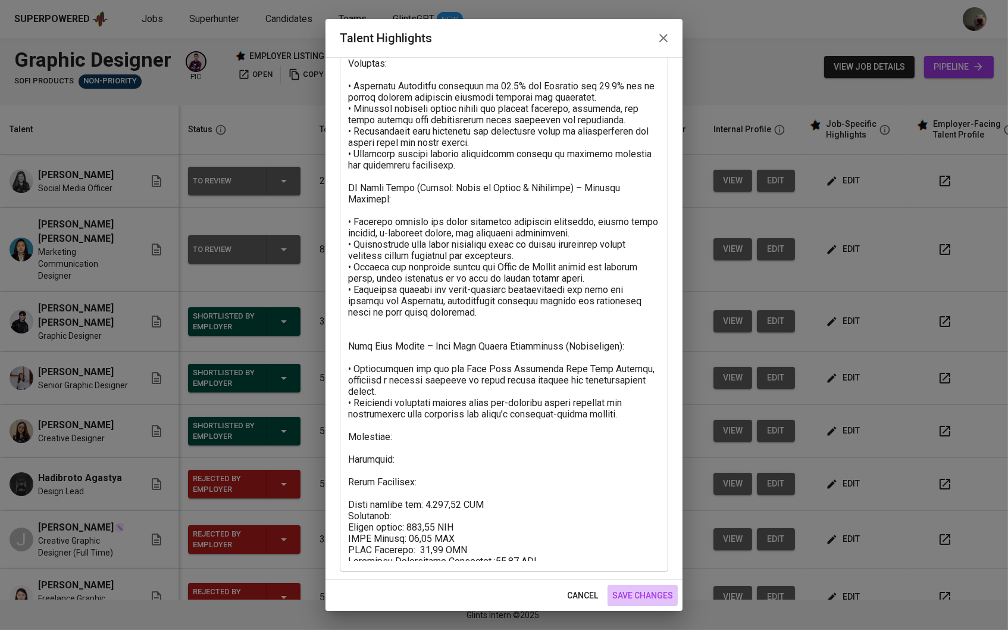
click at [646, 598] on span "save changes" at bounding box center [642, 595] width 61 height 15
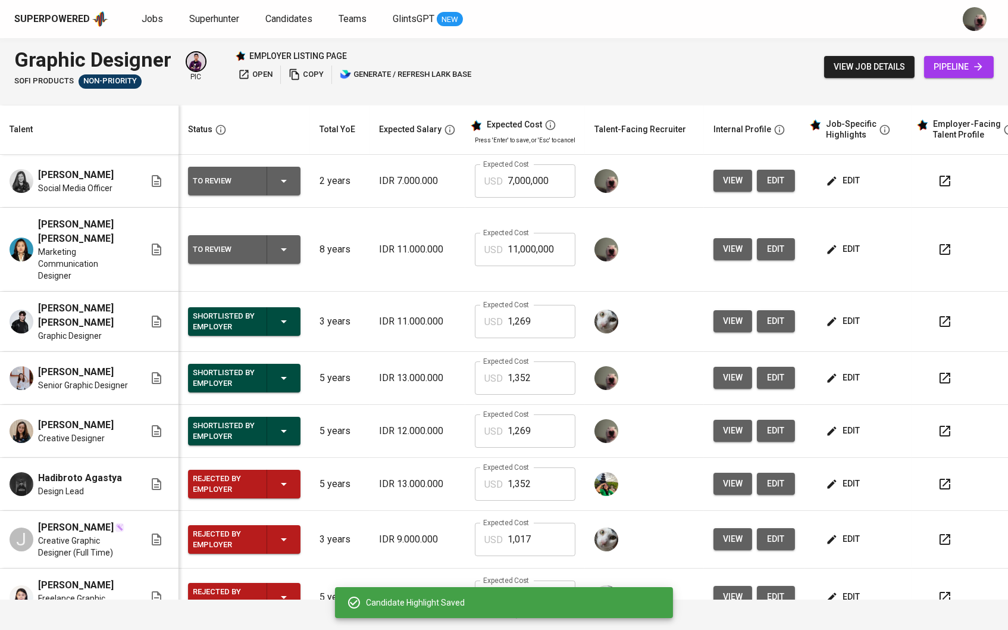
click at [846, 173] on button "edit" at bounding box center [844, 181] width 41 height 22
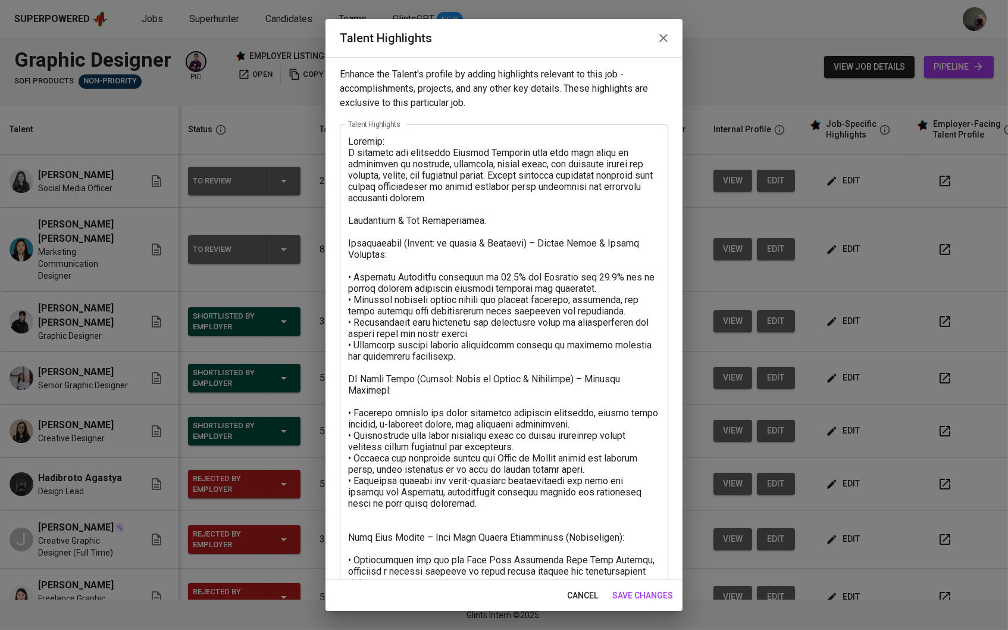
click at [573, 590] on span "cancel" at bounding box center [582, 595] width 31 height 15
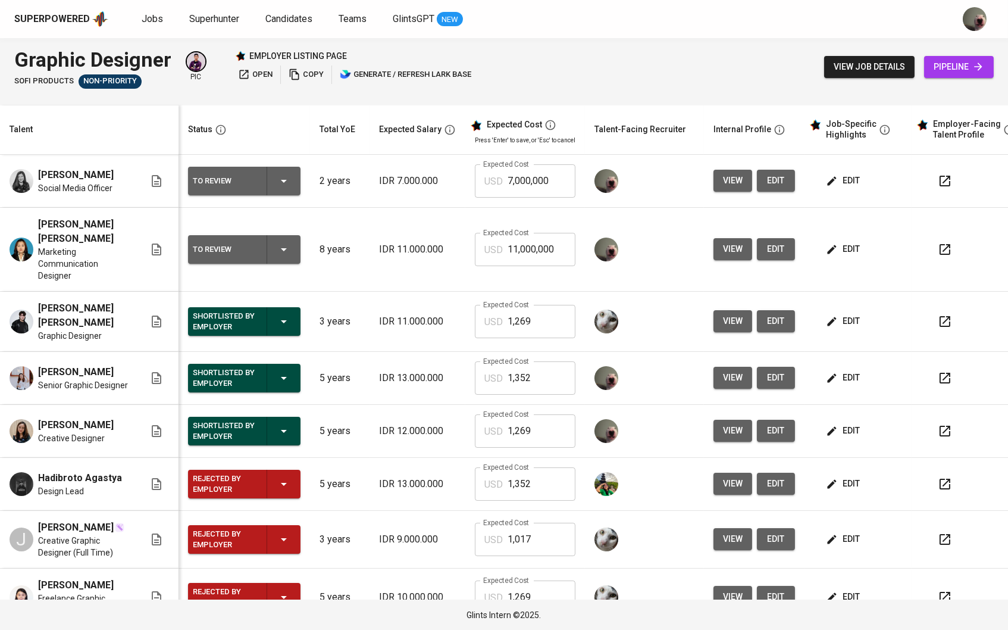
click at [848, 177] on span "edit" at bounding box center [844, 180] width 32 height 15
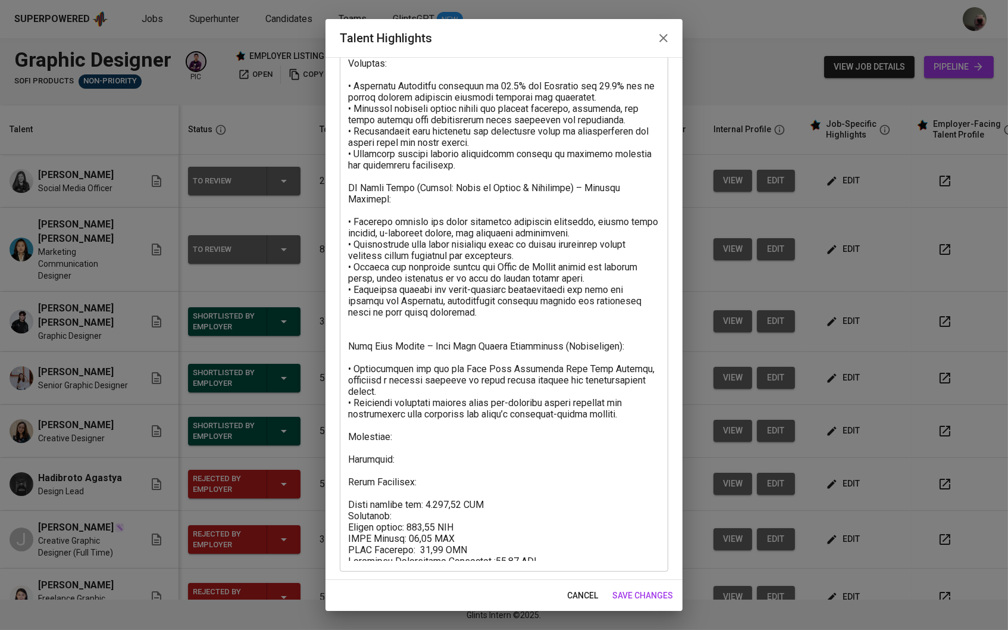
click at [659, 37] on icon "button" at bounding box center [663, 38] width 14 height 14
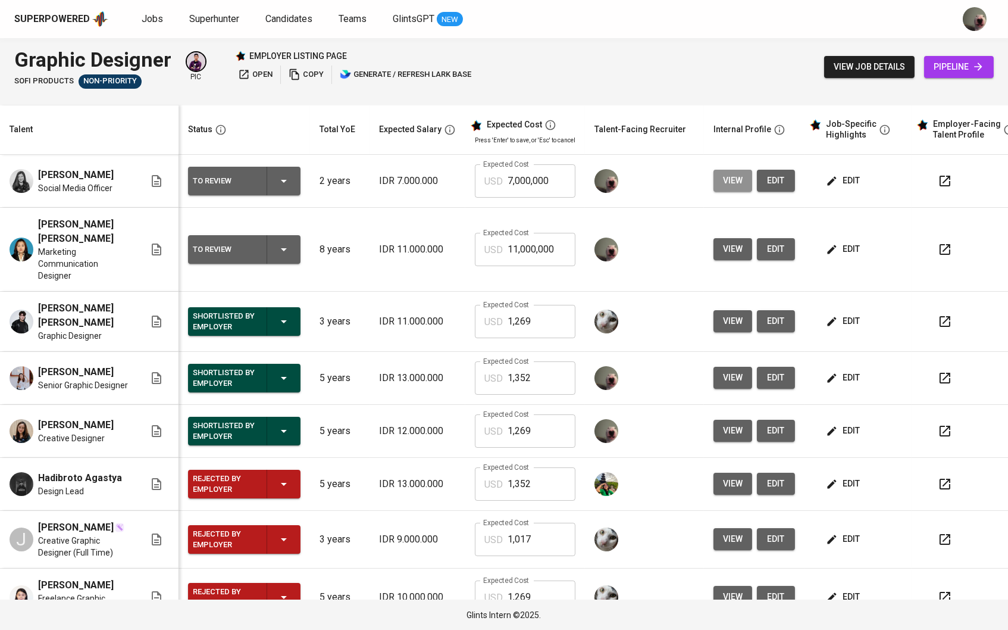
click at [728, 175] on span "view" at bounding box center [733, 180] width 20 height 15
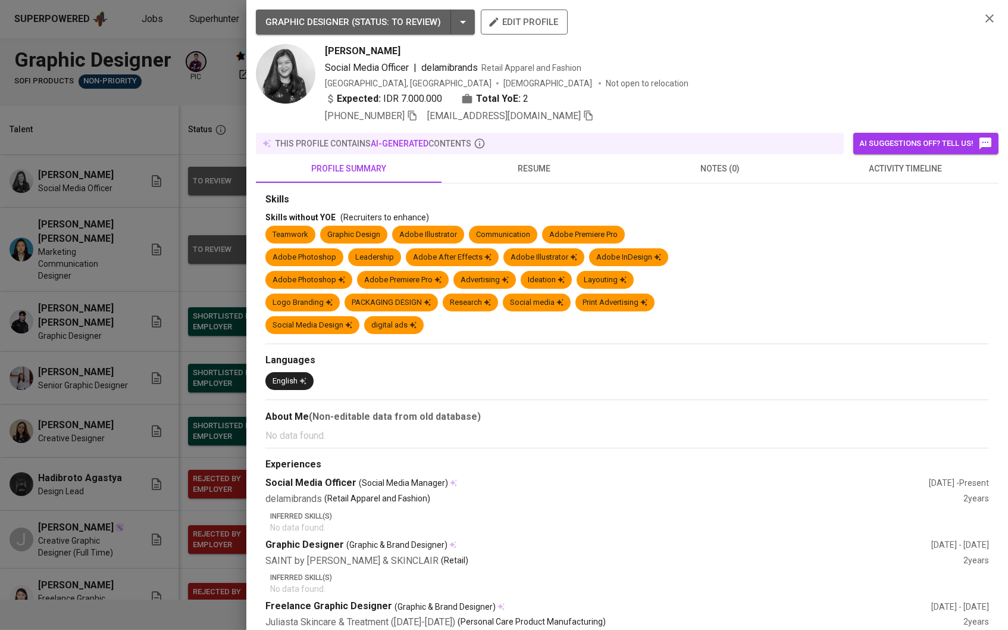
click at [209, 315] on div at bounding box center [504, 315] width 1008 height 630
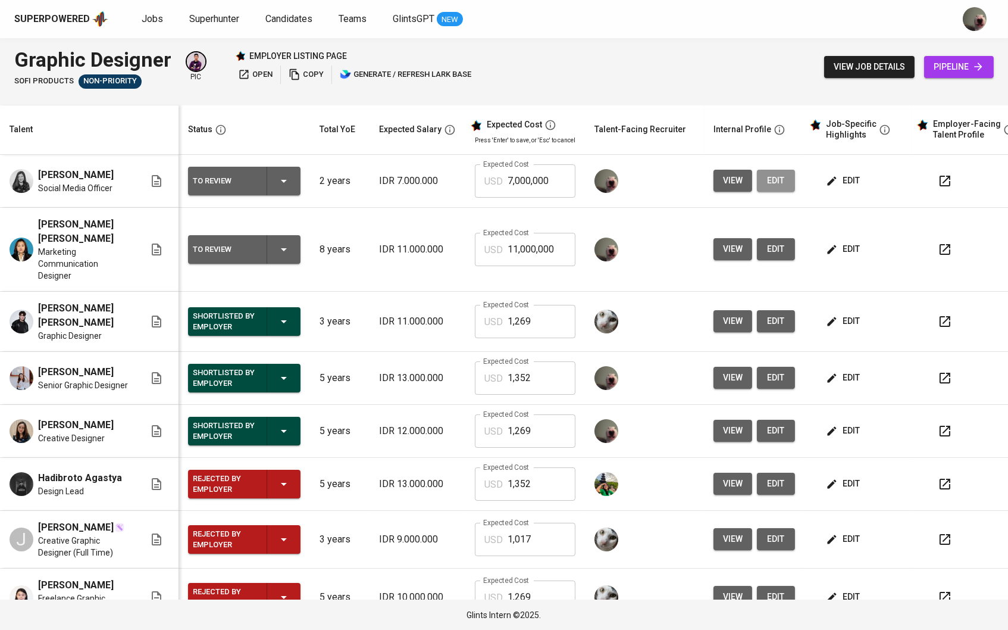
click at [771, 176] on button "edit" at bounding box center [776, 181] width 38 height 22
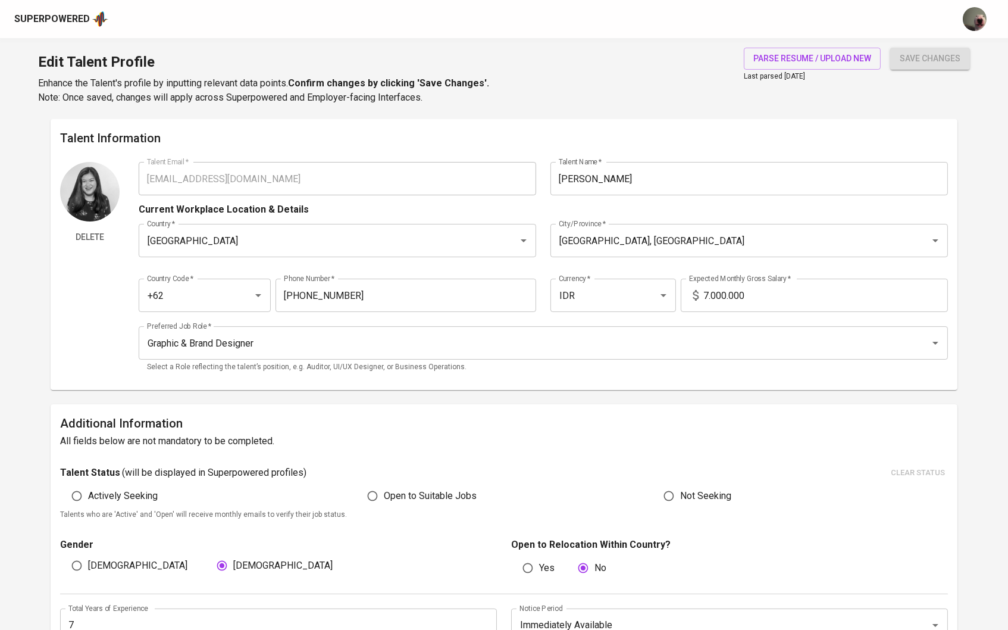
click at [711, 290] on input "7.000.000" at bounding box center [825, 294] width 245 height 33
type input "11.000.000"
click at [934, 54] on span "save changes" at bounding box center [930, 58] width 61 height 15
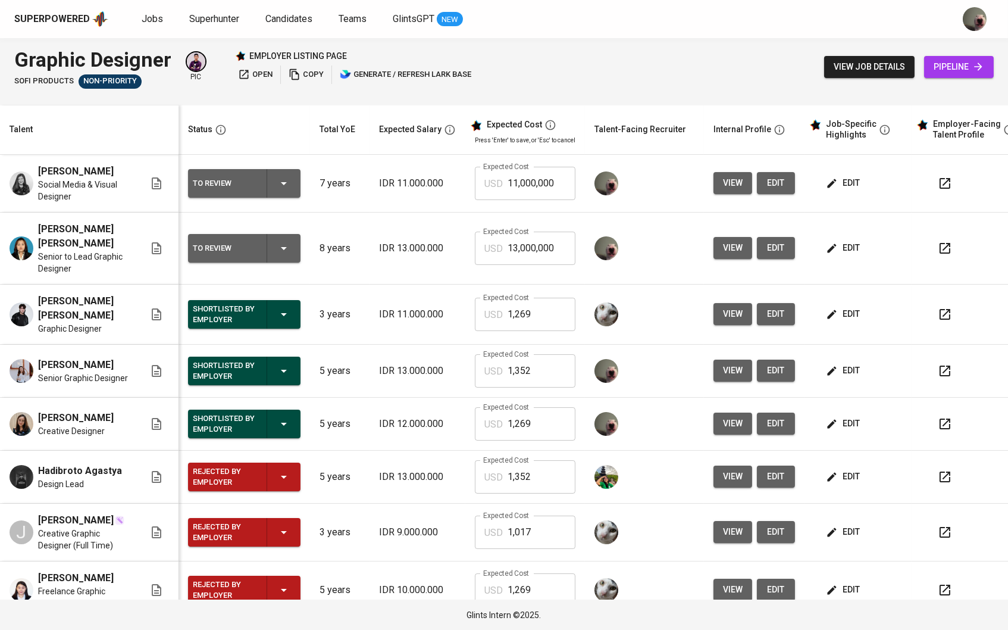
click at [838, 242] on icon "button" at bounding box center [832, 248] width 12 height 12
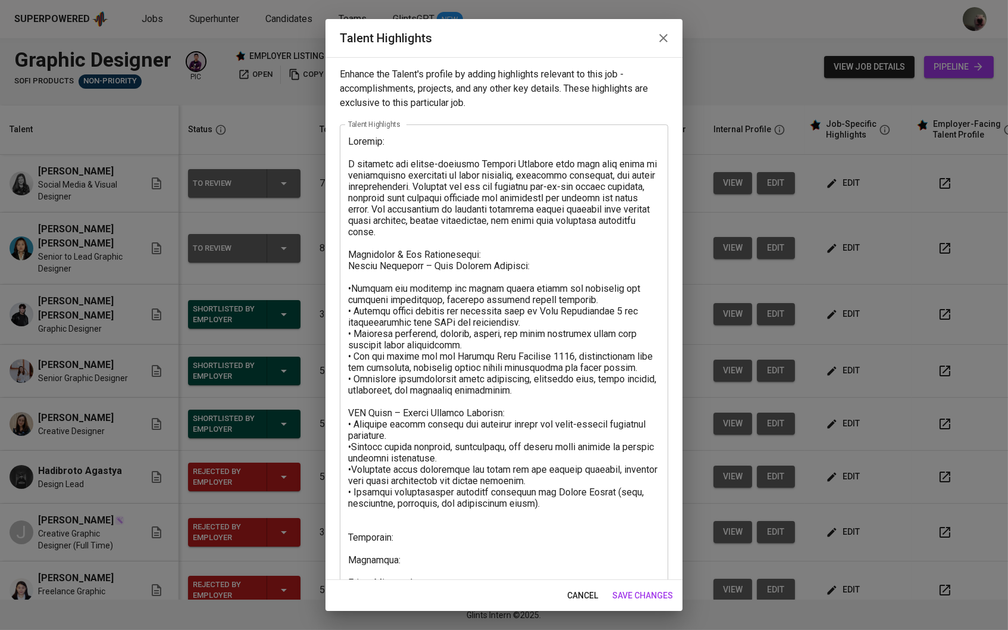
click at [668, 34] on icon "button" at bounding box center [663, 38] width 14 height 14
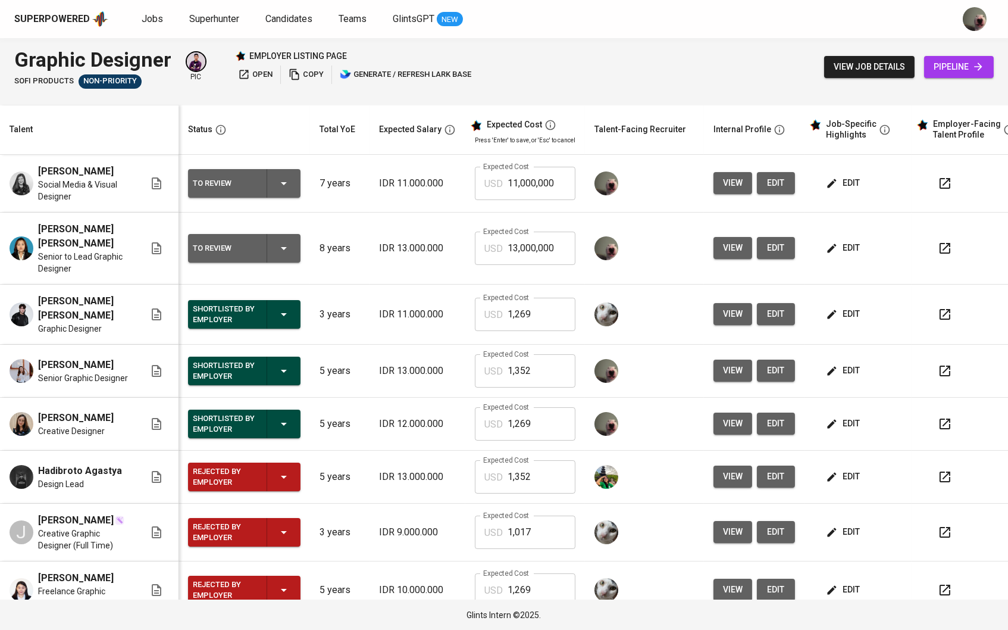
click at [838, 242] on icon "button" at bounding box center [832, 248] width 12 height 12
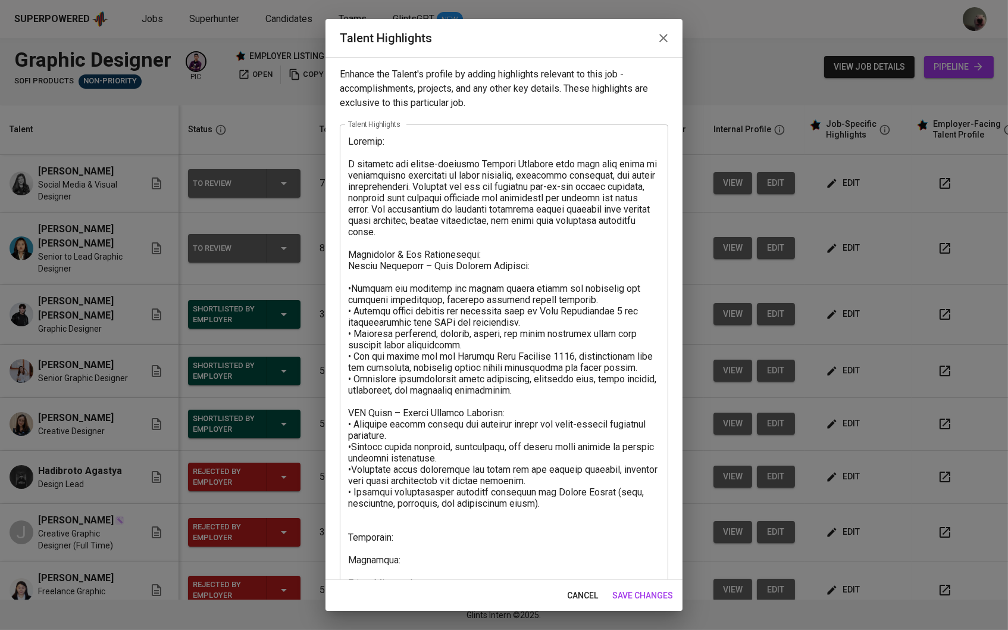
click at [585, 582] on div "cancel save changes" at bounding box center [503, 596] width 357 height 32
click at [590, 590] on span "cancel" at bounding box center [582, 595] width 31 height 15
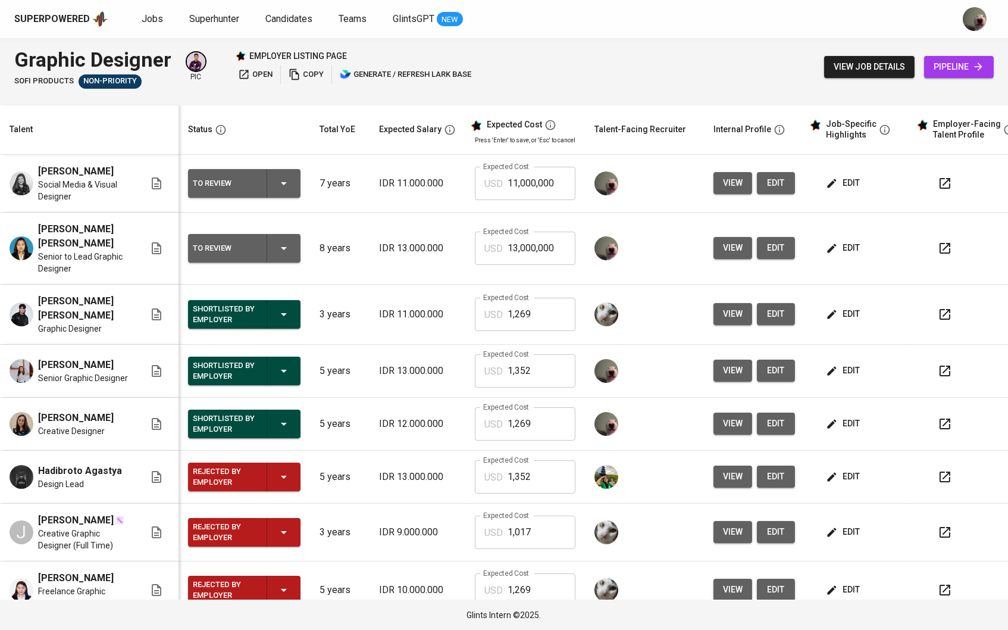
click at [838, 308] on icon "button" at bounding box center [832, 314] width 12 height 12
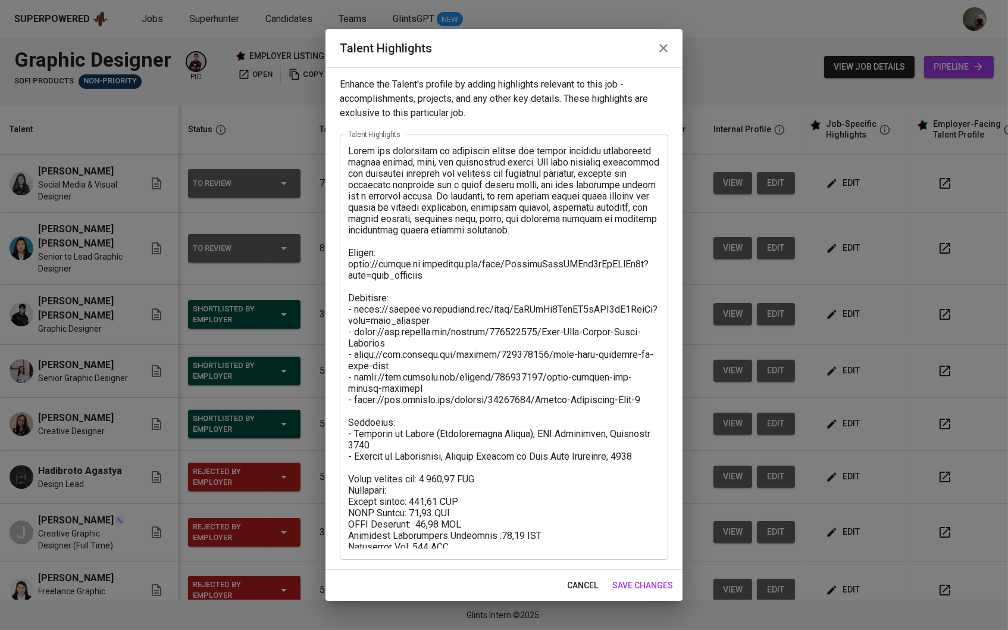
click at [574, 572] on div "cancel save changes" at bounding box center [503, 585] width 357 height 32
click at [586, 582] on span "cancel" at bounding box center [582, 585] width 31 height 15
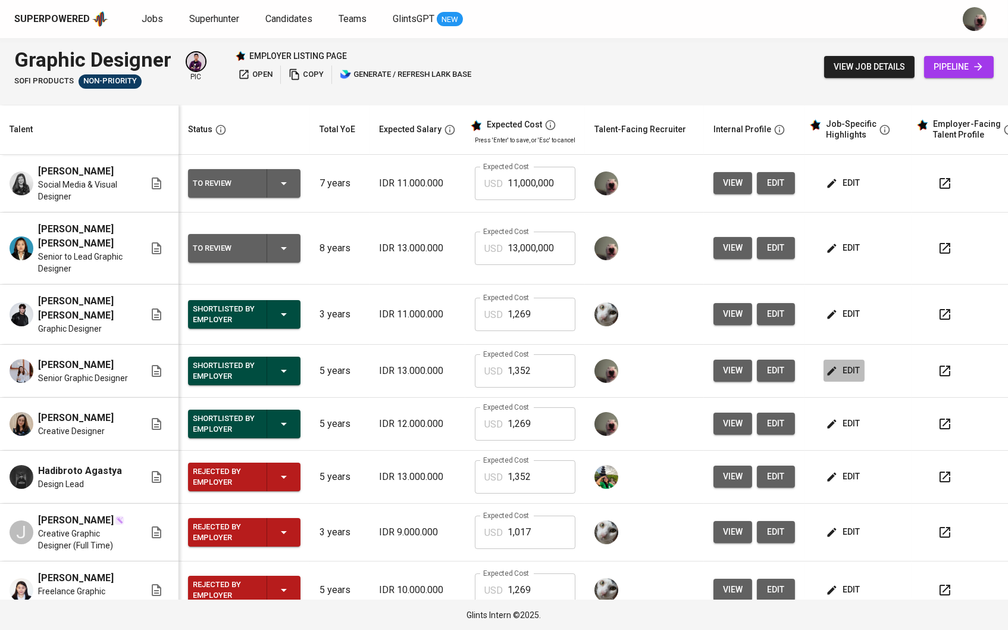
click at [860, 363] on span "edit" at bounding box center [844, 370] width 32 height 15
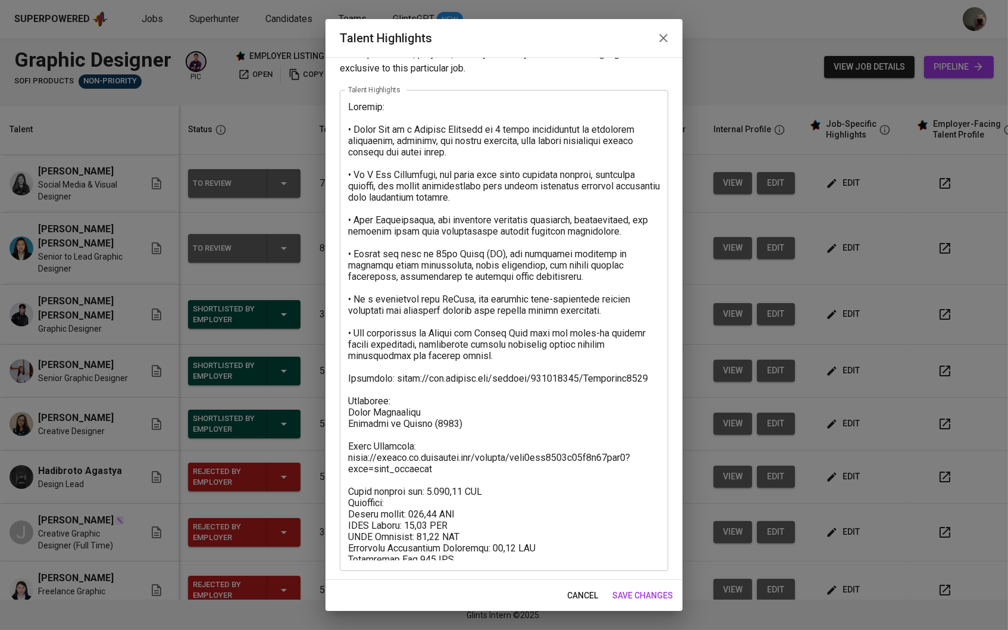
scroll to position [33, 0]
click at [559, 594] on div "cancel save changes" at bounding box center [503, 596] width 357 height 32
click at [570, 592] on span "cancel" at bounding box center [582, 595] width 31 height 15
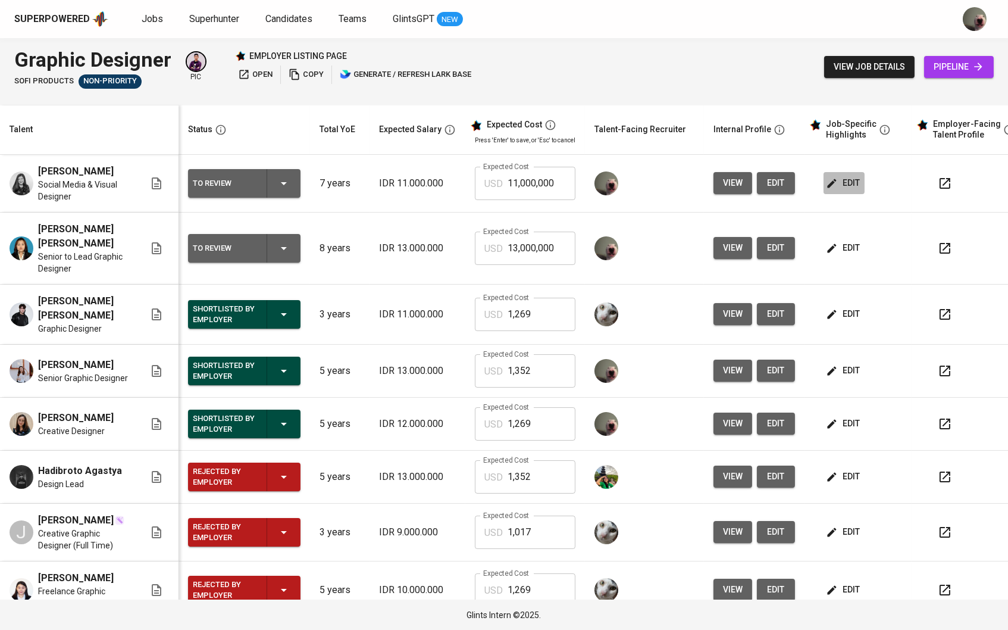
click at [863, 190] on button "edit" at bounding box center [844, 183] width 41 height 22
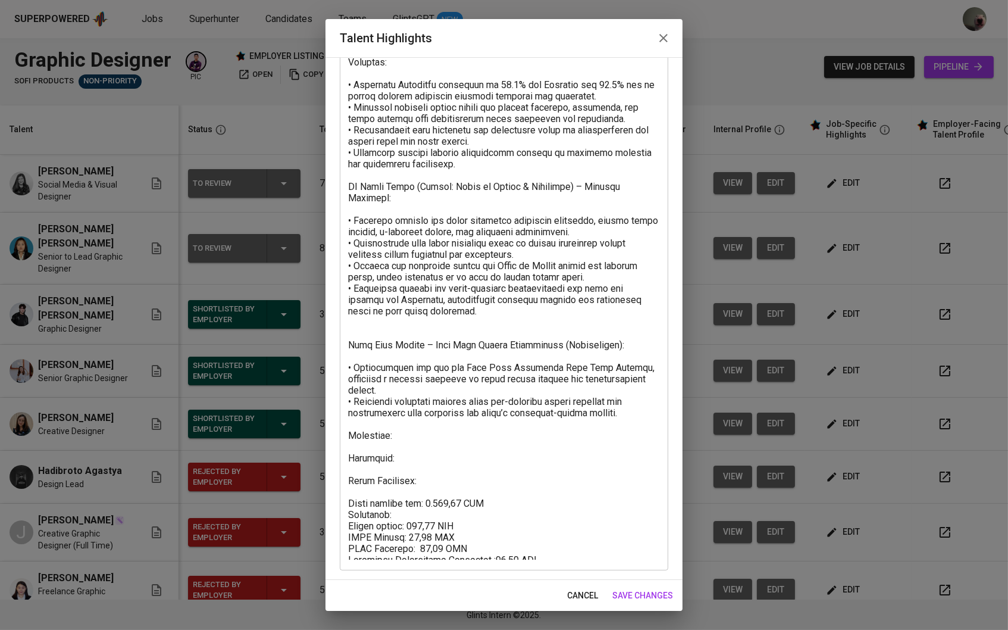
scroll to position [191, 0]
click at [430, 499] on textarea at bounding box center [504, 253] width 312 height 616
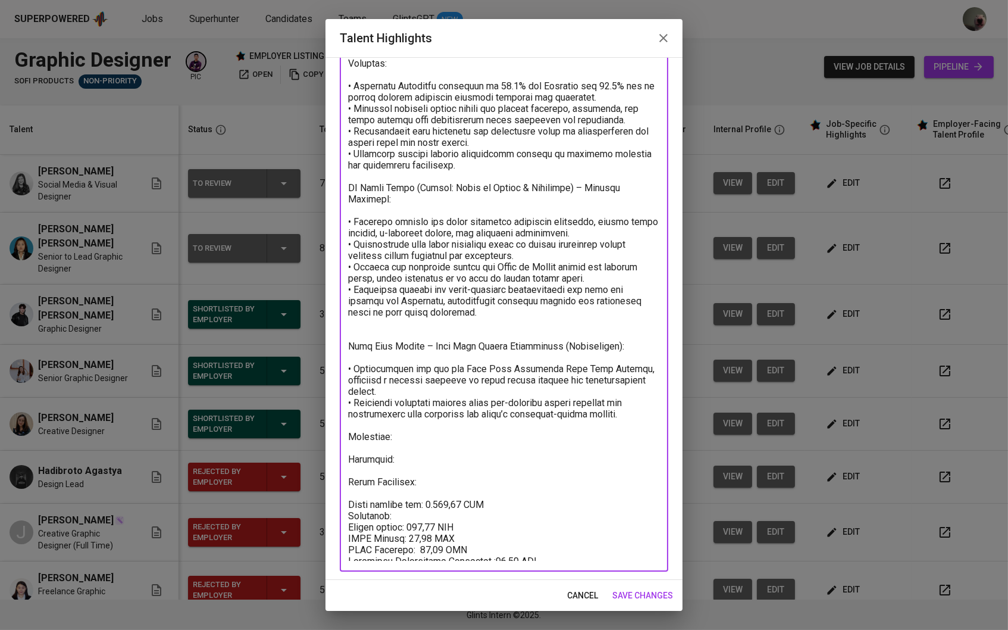
click at [506, 486] on textarea at bounding box center [504, 253] width 312 height 616
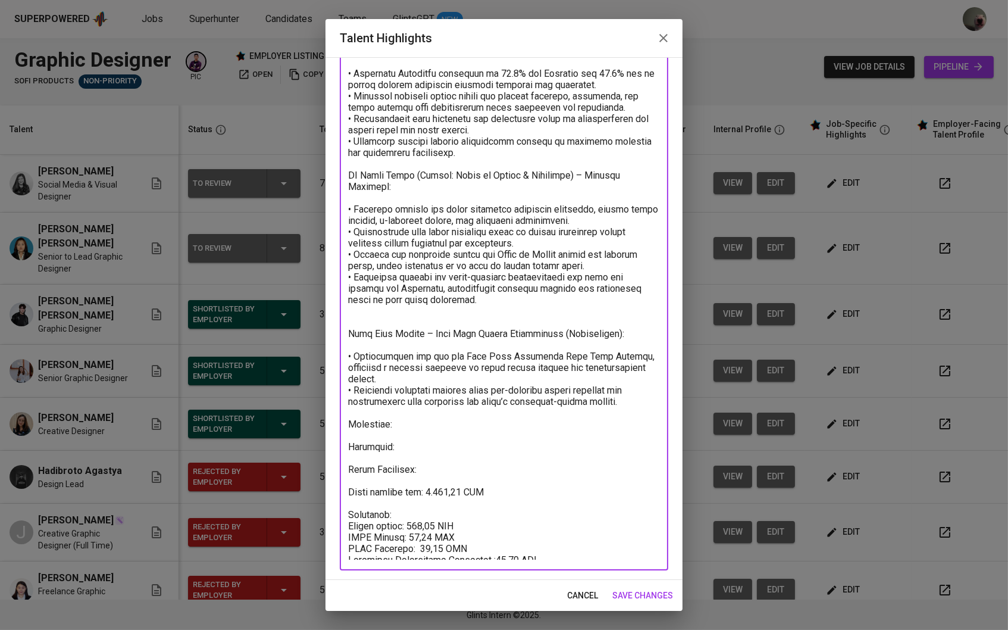
scroll to position [202, 0]
type textarea "Loremip: D sitametc adi elitseddo Eiusmod Temporin utla etdo magn aliqu en admi…"
click at [615, 596] on span "save changes" at bounding box center [642, 595] width 61 height 15
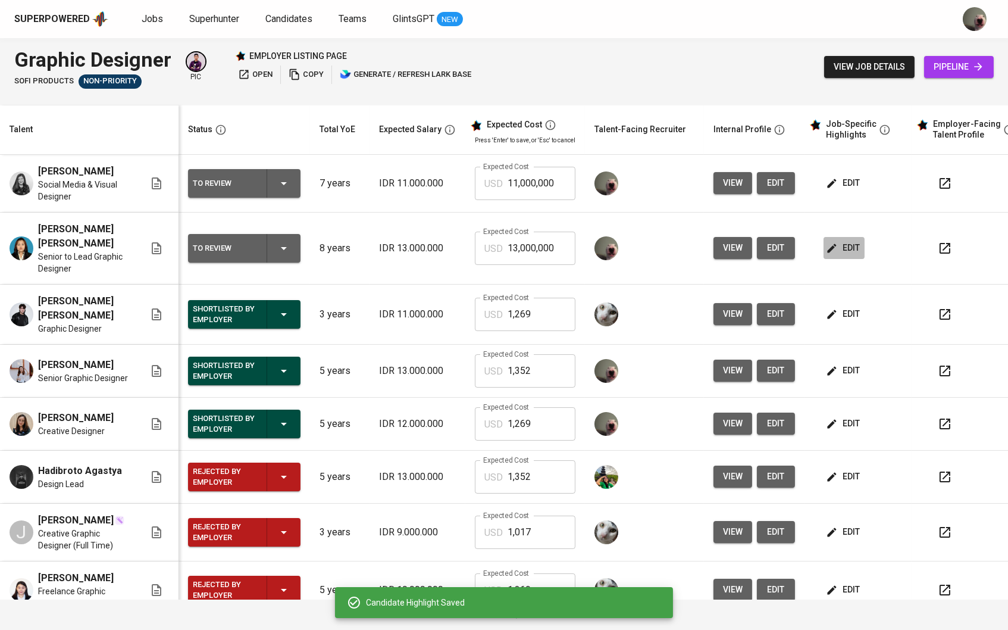
click at [844, 245] on span "edit" at bounding box center [844, 247] width 32 height 15
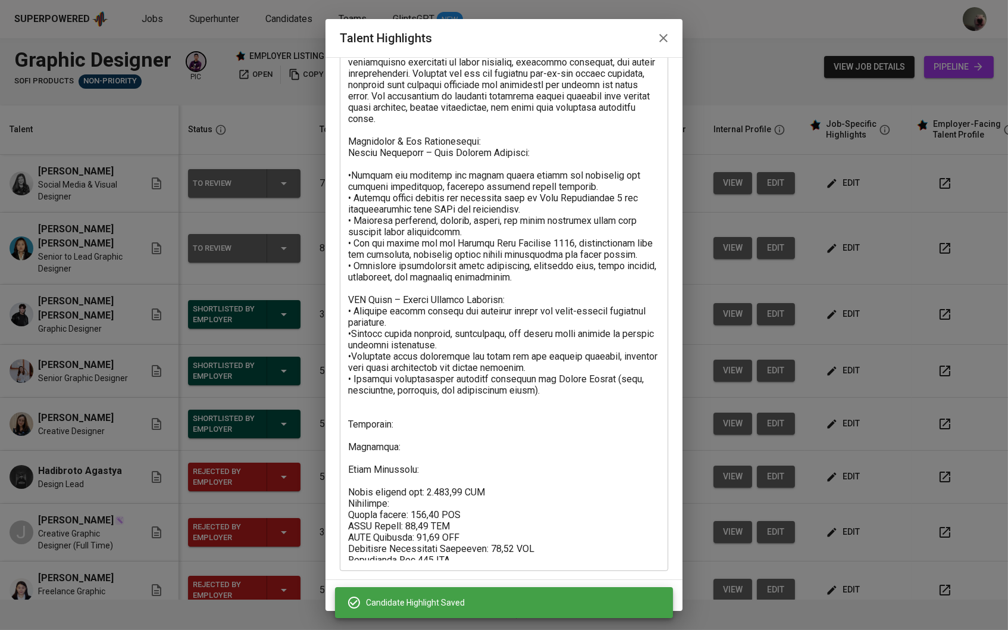
scroll to position [112, 0]
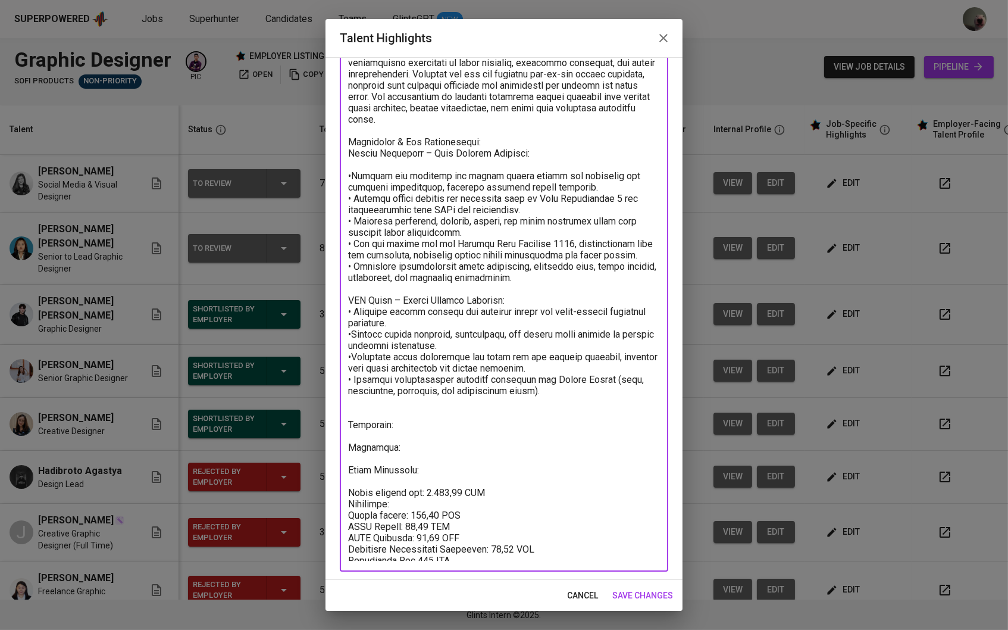
drag, startPoint x: 406, startPoint y: 509, endPoint x: 419, endPoint y: 509, distance: 12.5
click at [419, 509] on textarea at bounding box center [504, 291] width 312 height 537
paste textarea "928,10"
drag, startPoint x: 443, startPoint y: 530, endPoint x: 422, endPoint y: 534, distance: 21.7
click at [422, 534] on textarea at bounding box center [504, 291] width 312 height 537
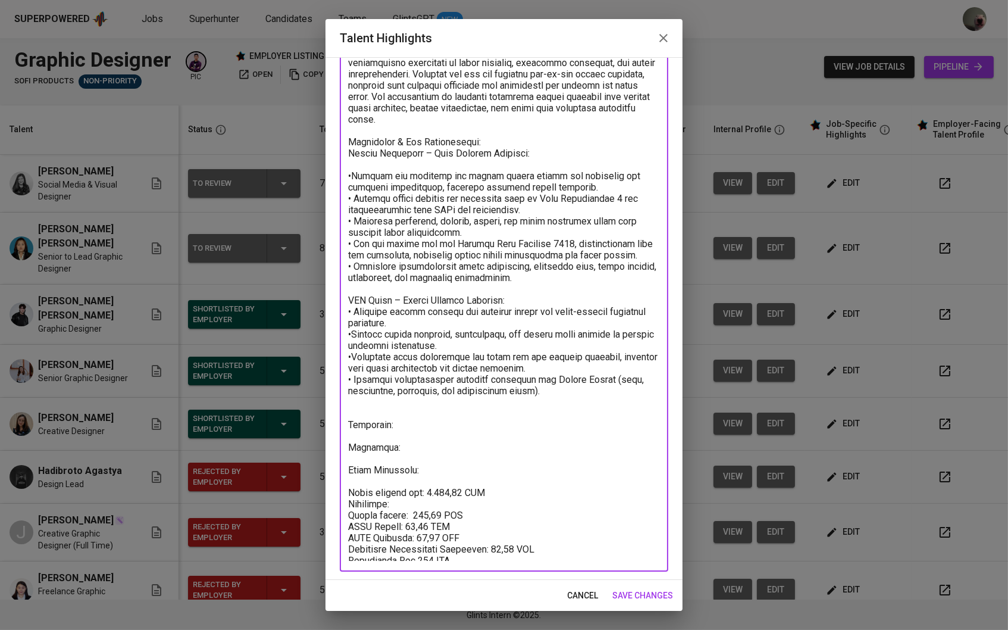
paste textarea "51,77"
drag, startPoint x: 505, startPoint y: 544, endPoint x: 482, endPoint y: 544, distance: 23.2
click at [482, 544] on textarea at bounding box center [504, 291] width 312 height 537
paste textarea "77,34"
drag, startPoint x: 427, startPoint y: 486, endPoint x: 459, endPoint y: 486, distance: 32.1
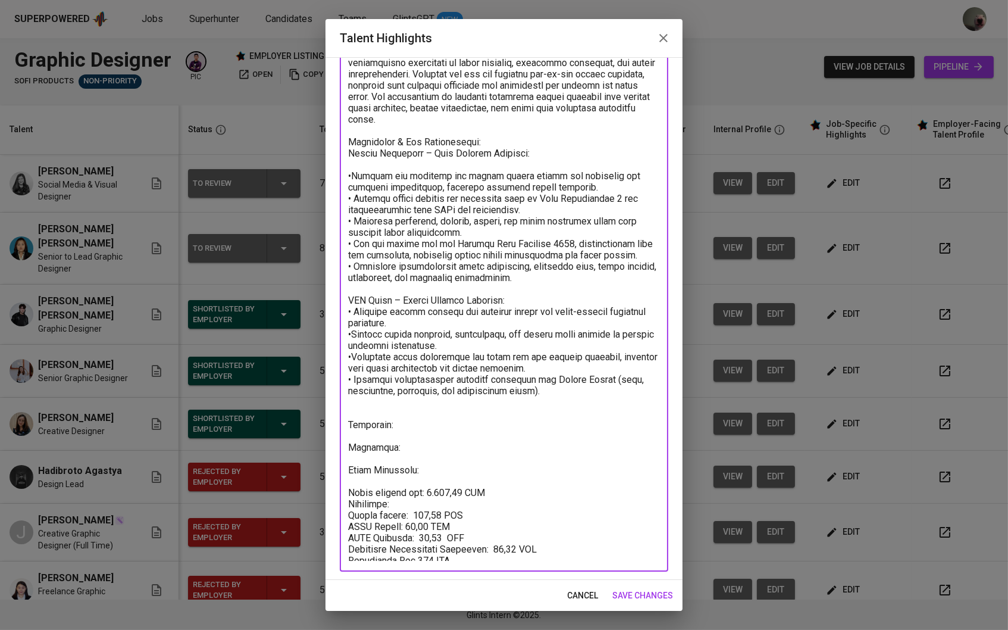
click at [459, 486] on textarea at bounding box center [504, 291] width 312 height 537
paste textarea "1.374,33"
click at [425, 487] on textarea at bounding box center [504, 291] width 312 height 537
click at [449, 497] on textarea at bounding box center [504, 291] width 312 height 537
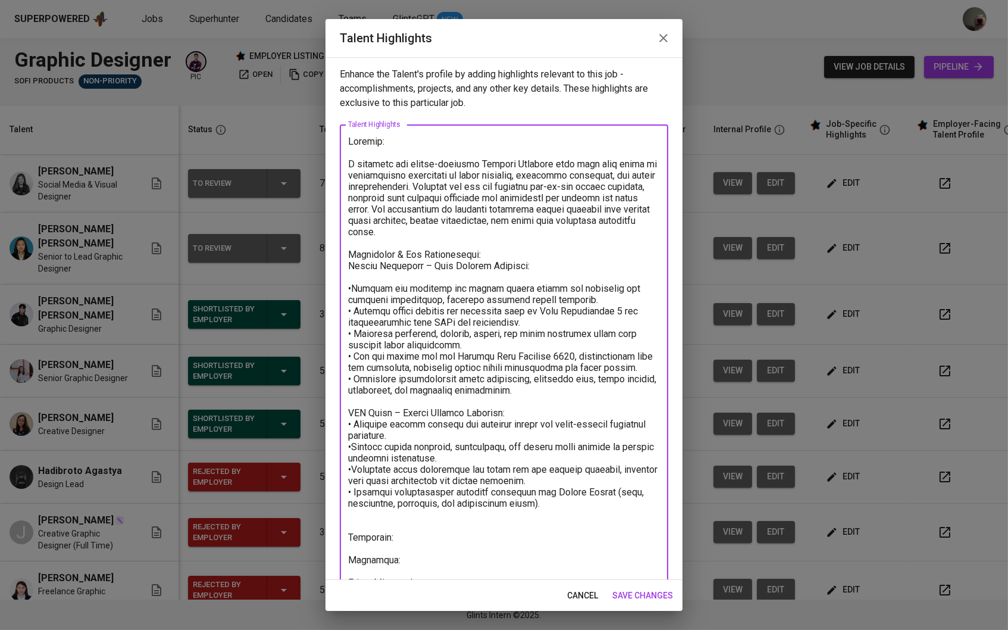
scroll to position [0, 0]
type textarea "Summary: A creative and detail-oriented Graphic Designer with over nine years o…"
click at [629, 599] on span "save changes" at bounding box center [642, 595] width 61 height 15
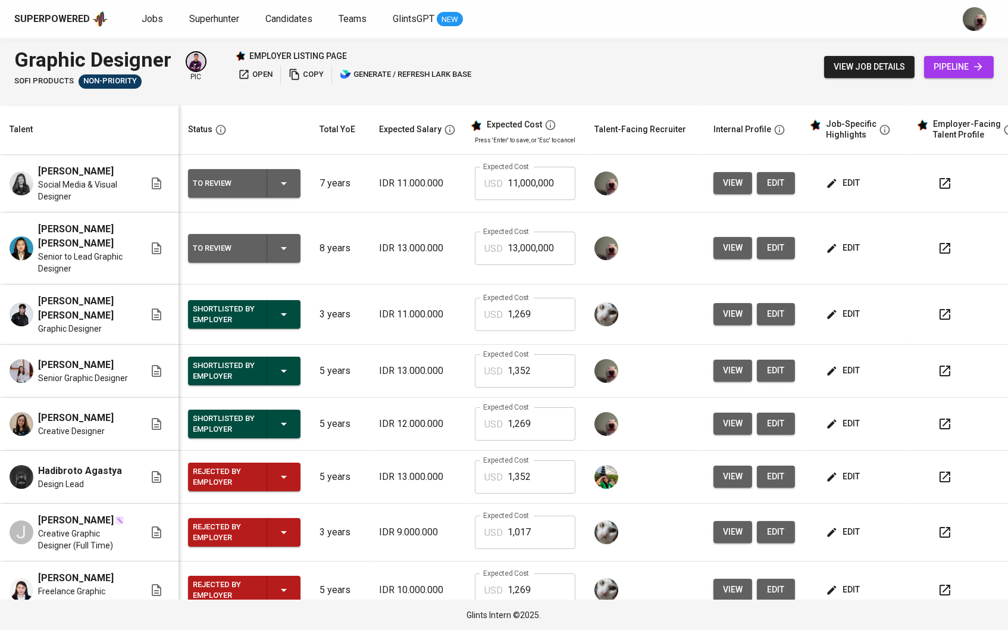
click at [769, 237] on button "edit" at bounding box center [776, 248] width 38 height 22
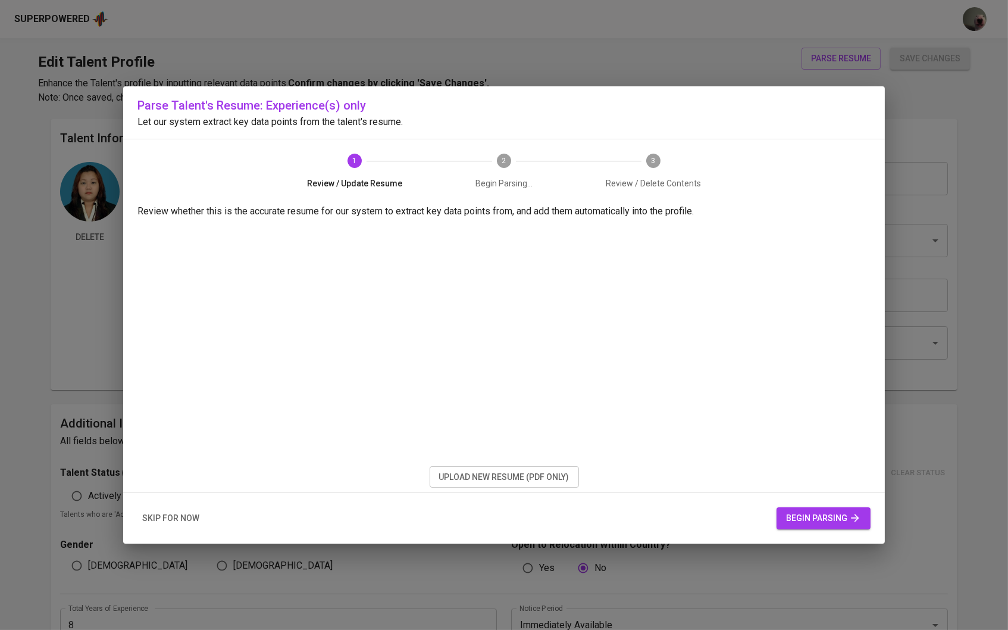
click at [170, 535] on div "skip for now begin parsing" at bounding box center [504, 518] width 762 height 51
click at [173, 523] on span "skip for now" at bounding box center [170, 518] width 57 height 15
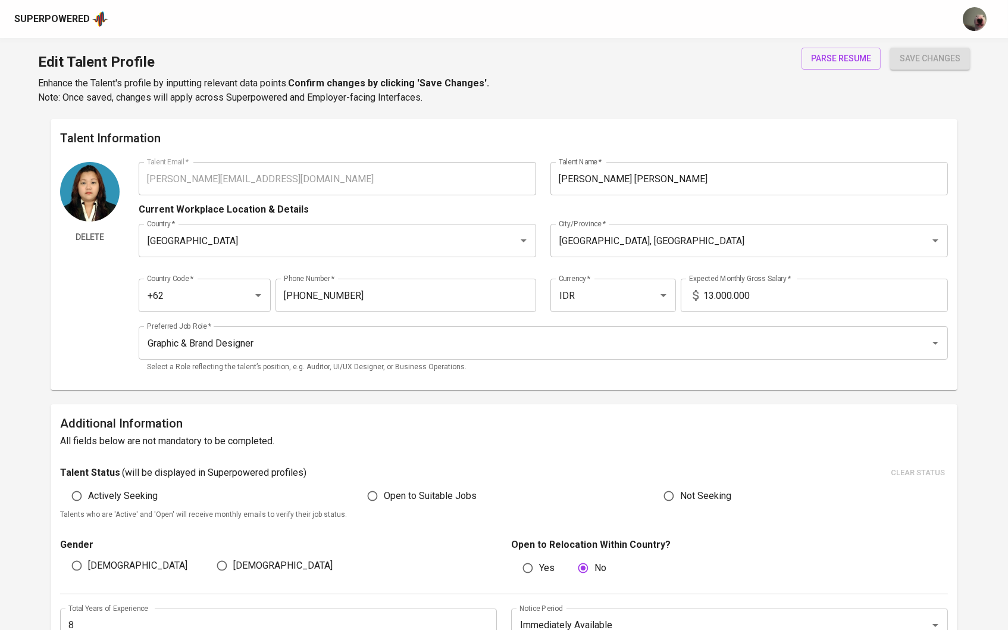
click at [717, 295] on input "13.000.000" at bounding box center [825, 294] width 245 height 33
type input "13.500.000"
click at [919, 62] on span "save changes" at bounding box center [930, 58] width 61 height 15
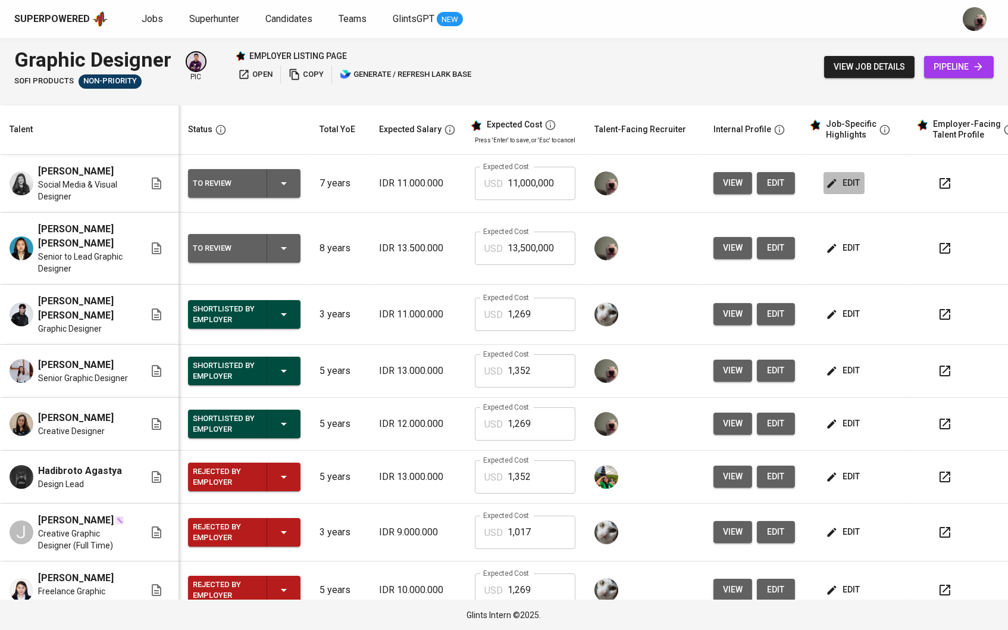
click at [851, 183] on span "edit" at bounding box center [844, 183] width 32 height 15
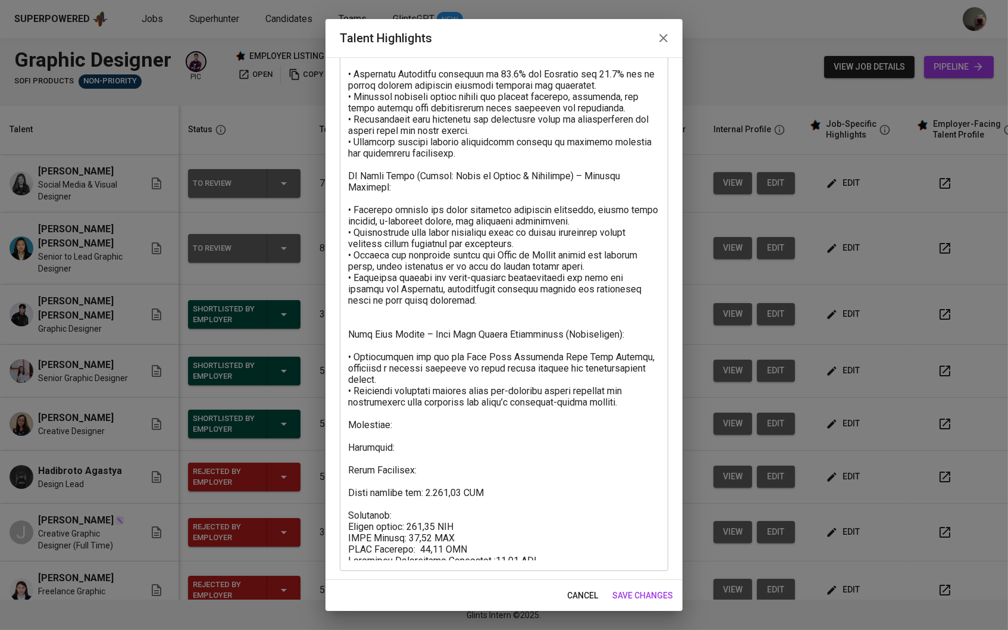
scroll to position [202, 0]
click at [588, 592] on span "cancel" at bounding box center [582, 595] width 31 height 15
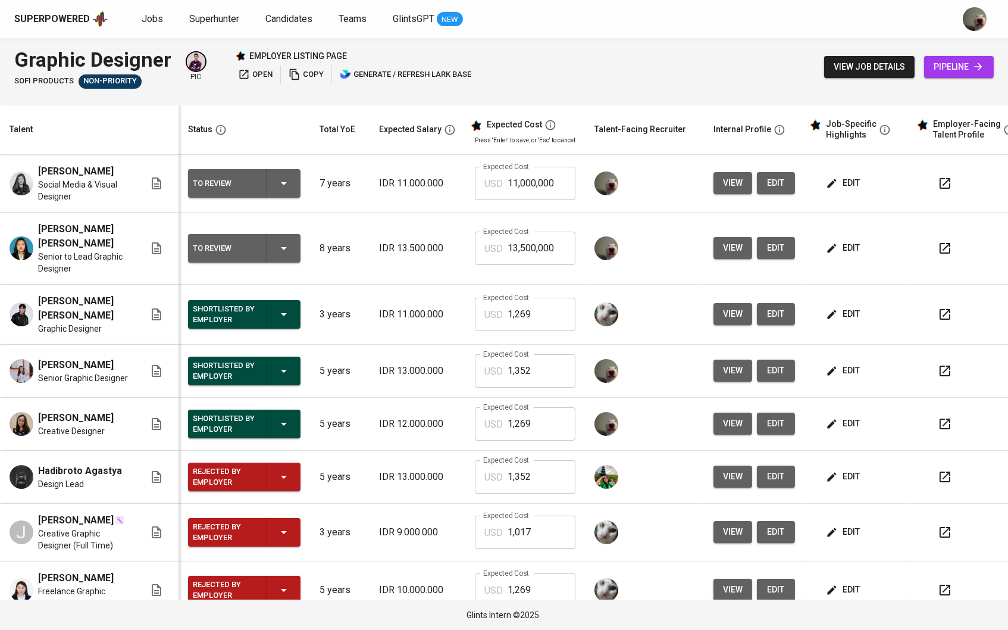
click at [848, 191] on button "edit" at bounding box center [844, 183] width 41 height 22
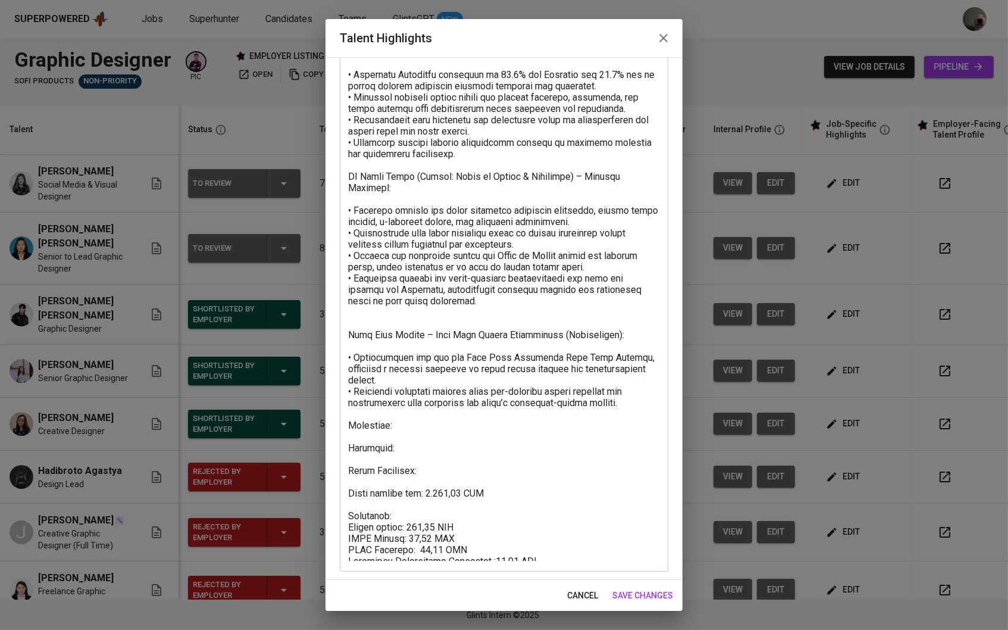
click at [597, 586] on button "cancel" at bounding box center [582, 595] width 40 height 22
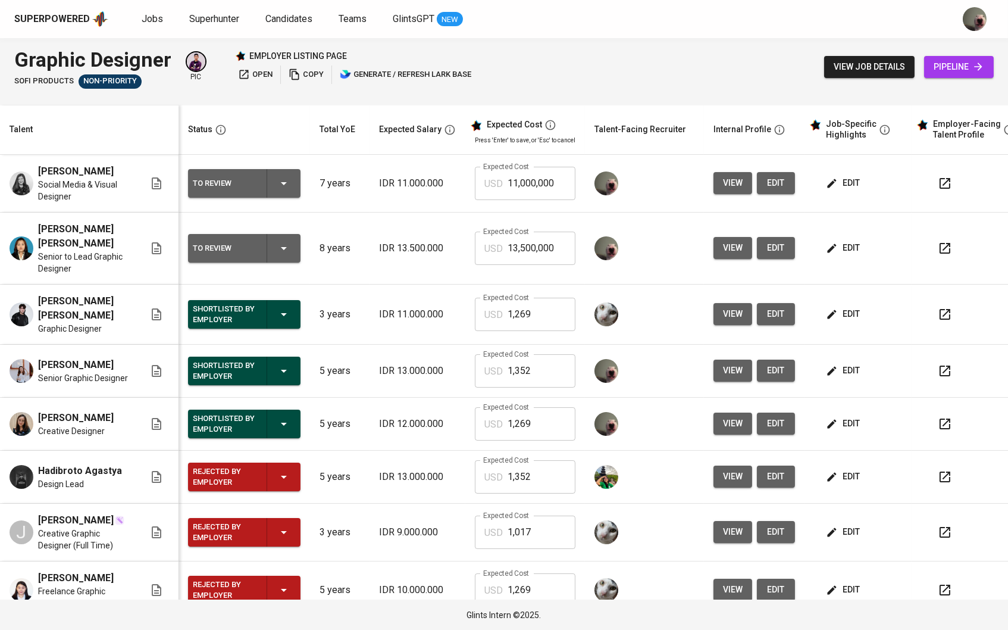
click at [838, 418] on icon "button" at bounding box center [832, 424] width 12 height 12
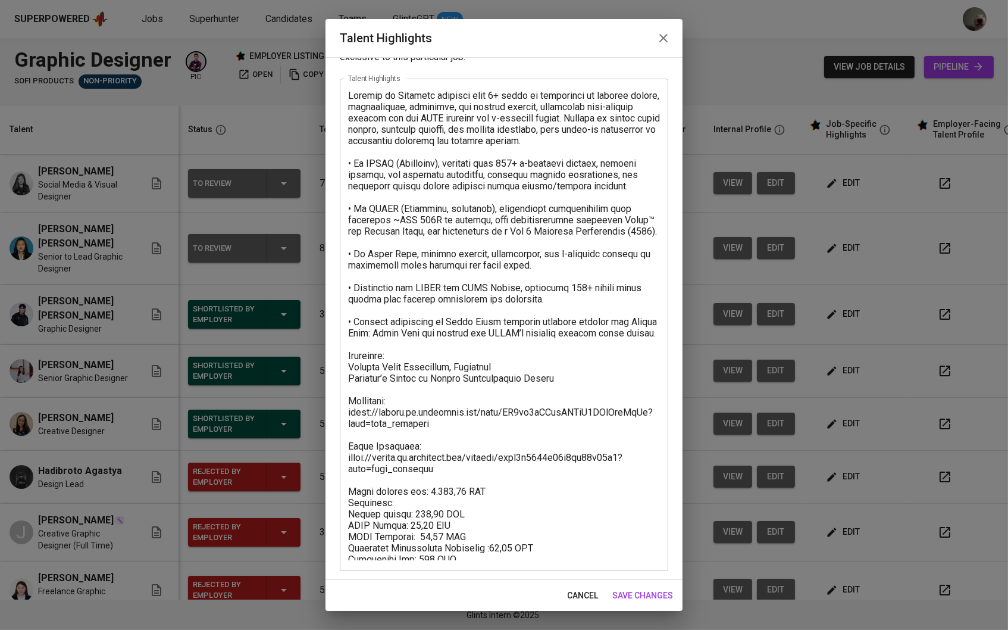
scroll to position [45, 0]
click at [568, 597] on span "cancel" at bounding box center [582, 595] width 31 height 15
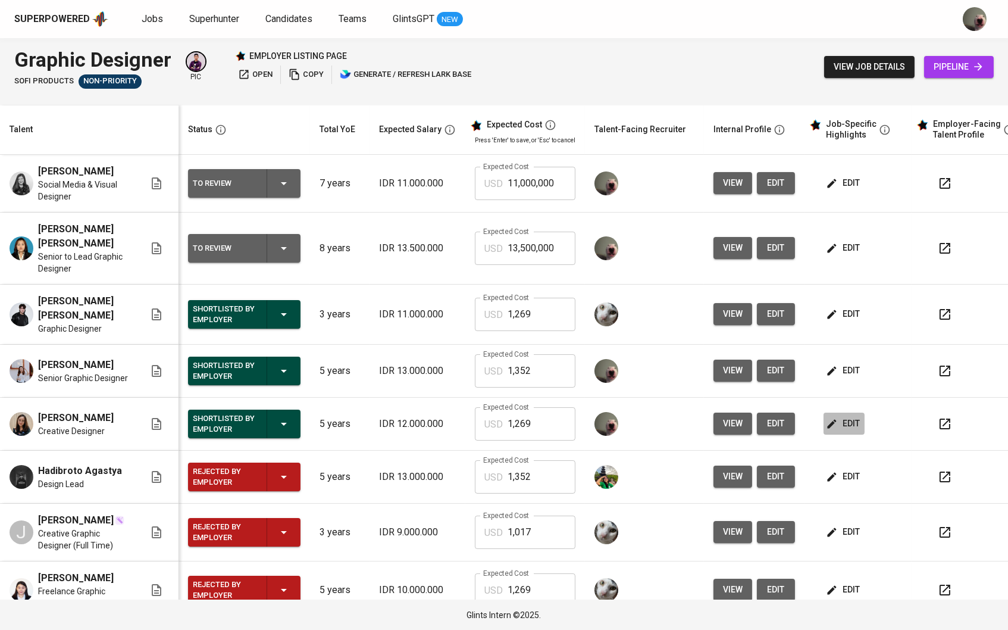
click at [848, 416] on span "edit" at bounding box center [844, 423] width 32 height 15
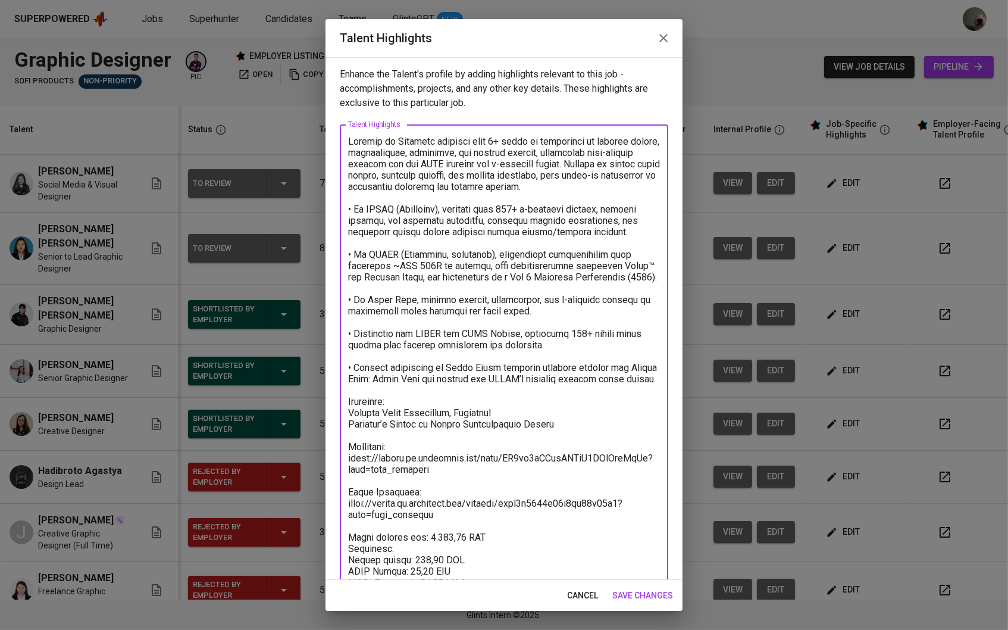
click at [445, 528] on textarea at bounding box center [504, 371] width 312 height 470
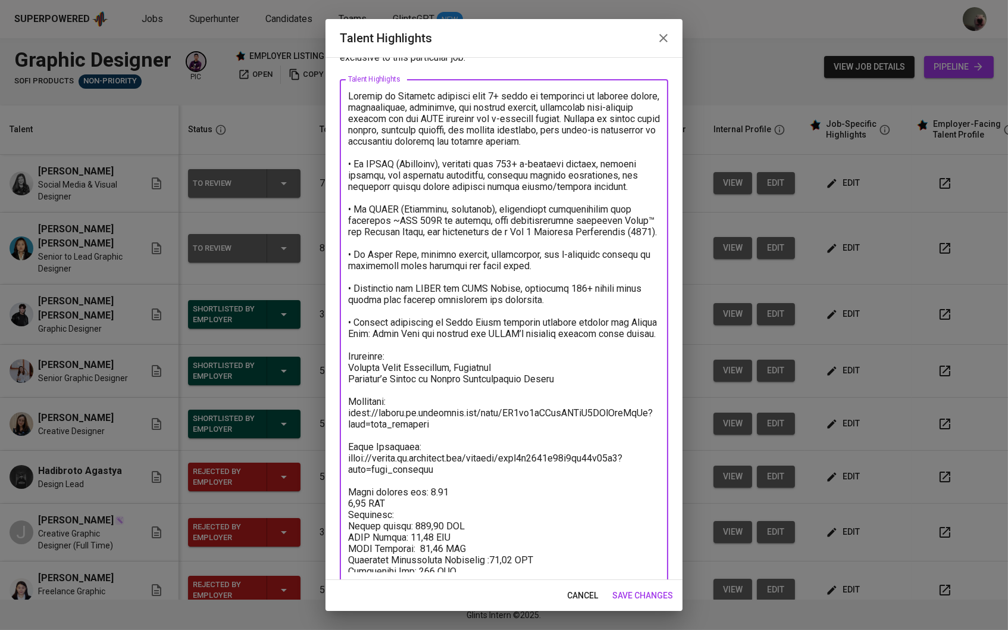
type textarea "Melissa is Creative designer with 4+ years of experience in graphic design, ill…"
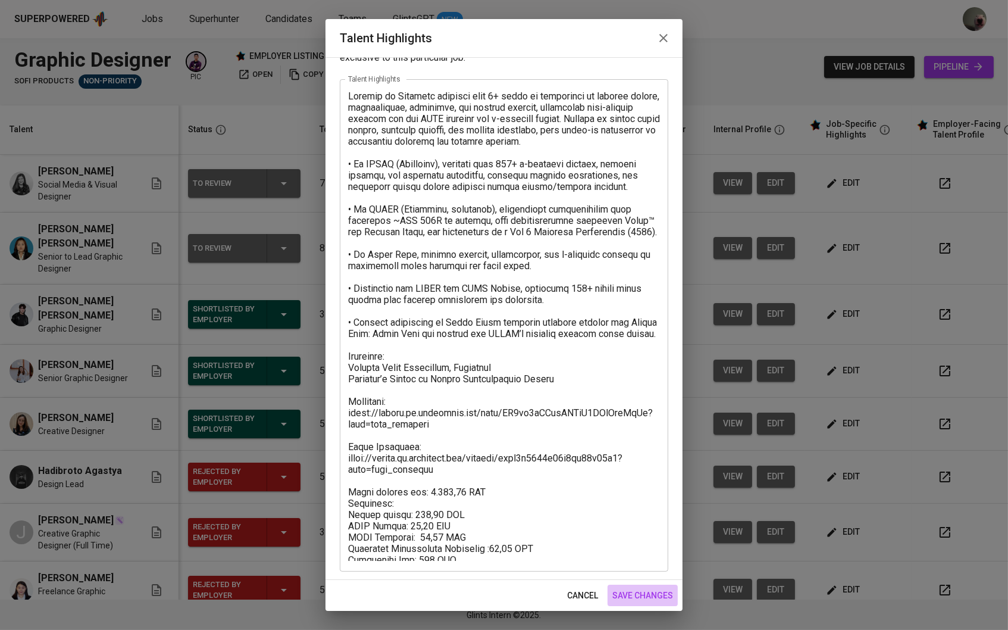
click at [663, 588] on span "save changes" at bounding box center [642, 595] width 61 height 15
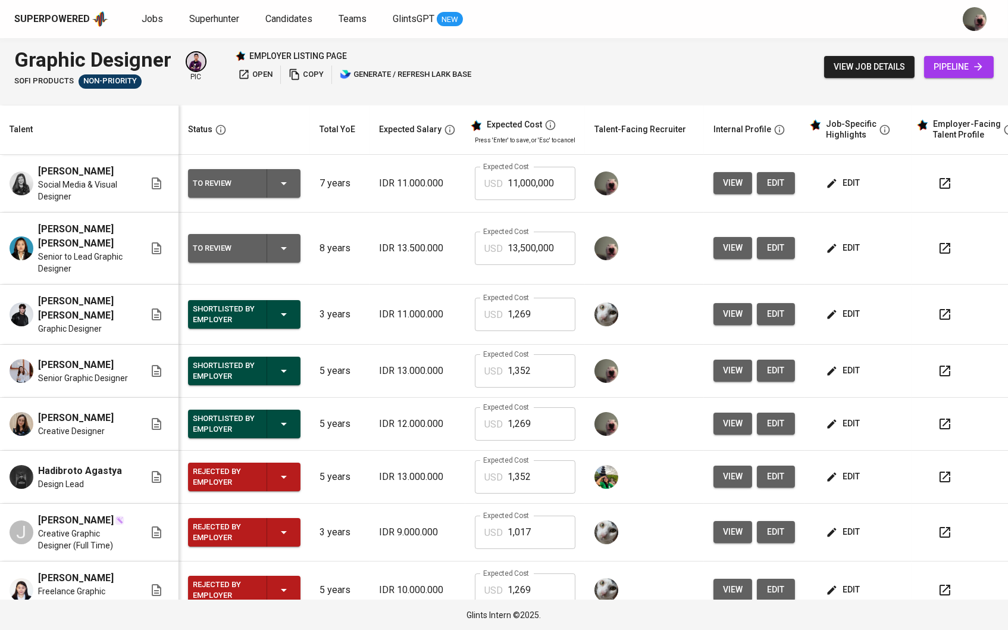
click at [832, 173] on button "edit" at bounding box center [844, 183] width 41 height 22
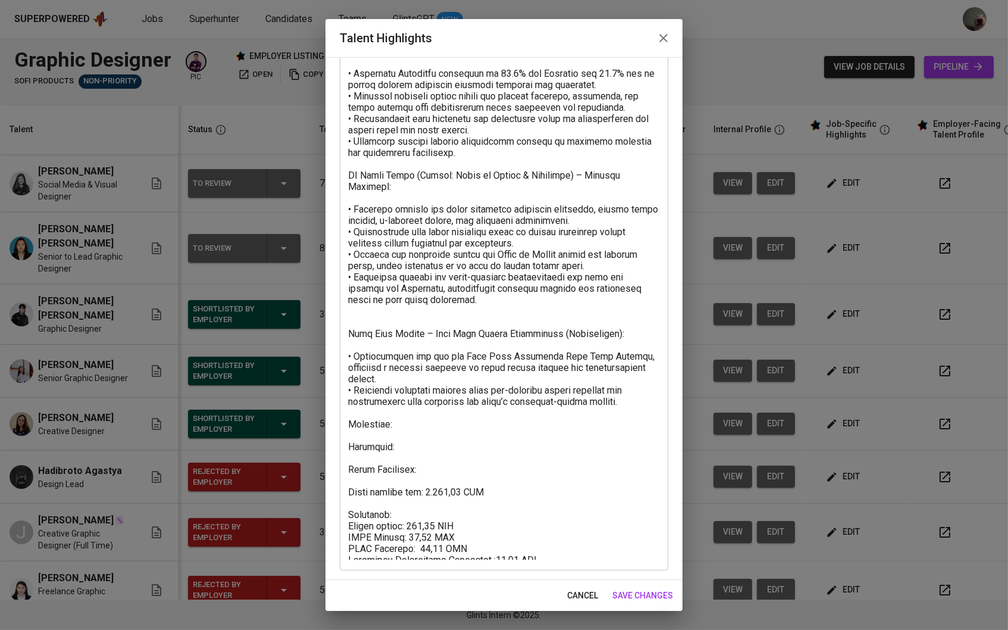
scroll to position [202, 0]
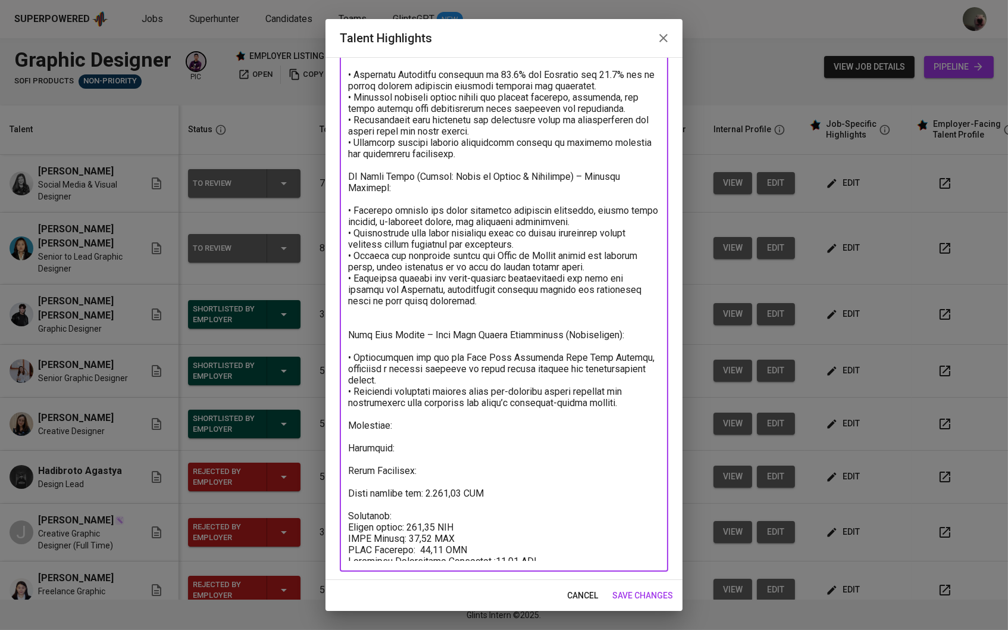
drag, startPoint x: 427, startPoint y: 477, endPoint x: 447, endPoint y: 480, distance: 21.1
click at [447, 480] on textarea at bounding box center [504, 246] width 312 height 627
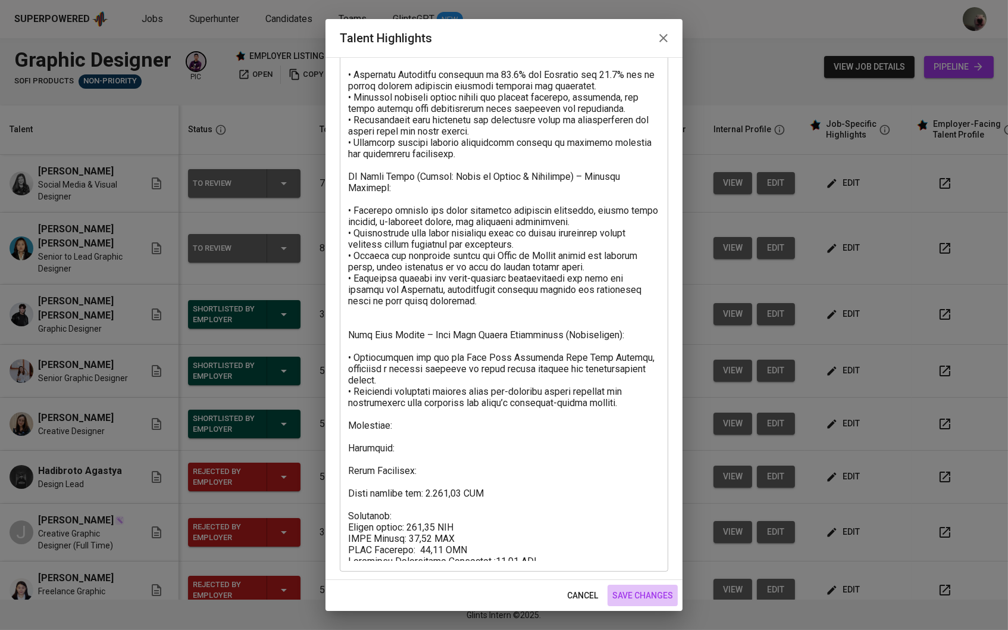
click at [640, 598] on span "save changes" at bounding box center [642, 595] width 61 height 15
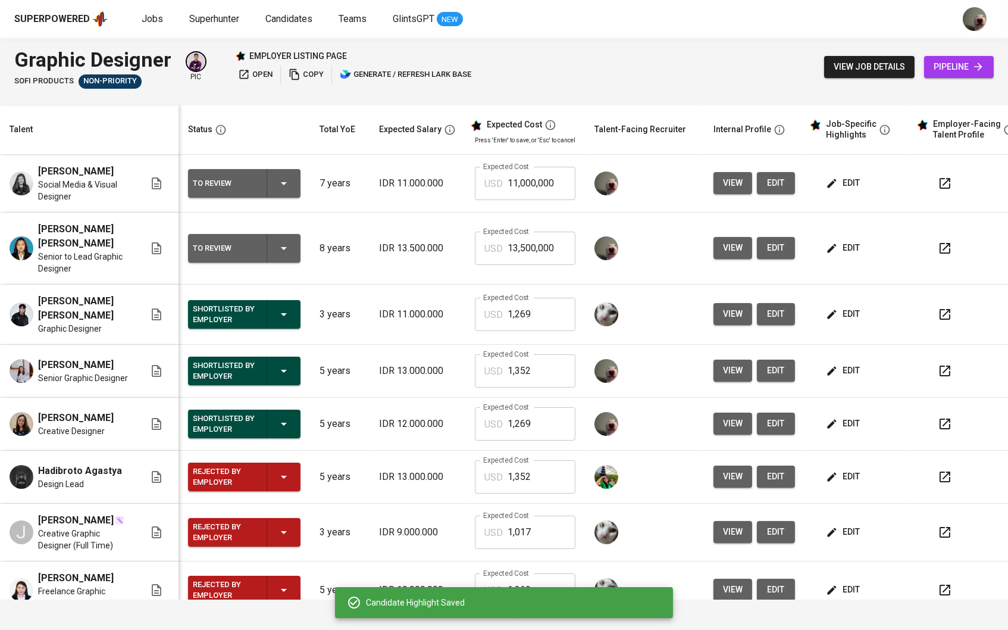
click at [568, 176] on input "11,000,000" at bounding box center [542, 183] width 68 height 33
paste input ",249"
type input "1,249"
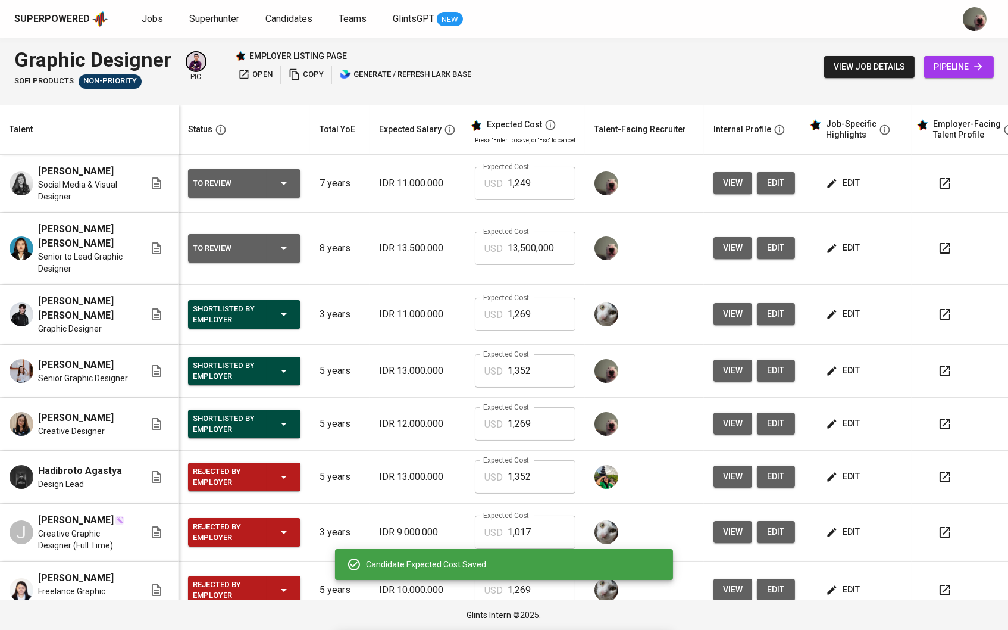
click at [838, 242] on icon "button" at bounding box center [832, 248] width 12 height 12
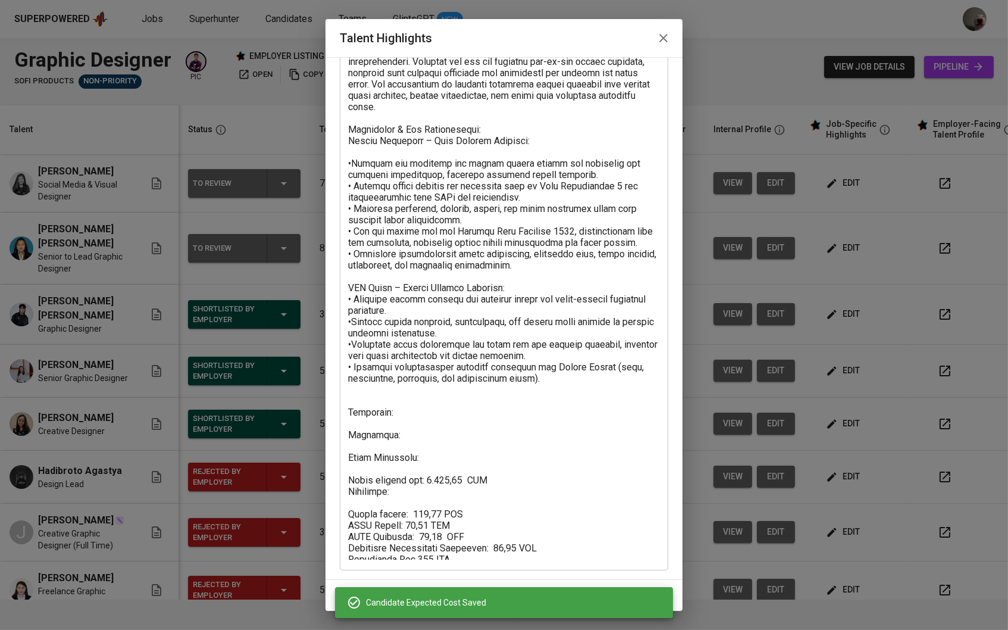
scroll to position [124, 0]
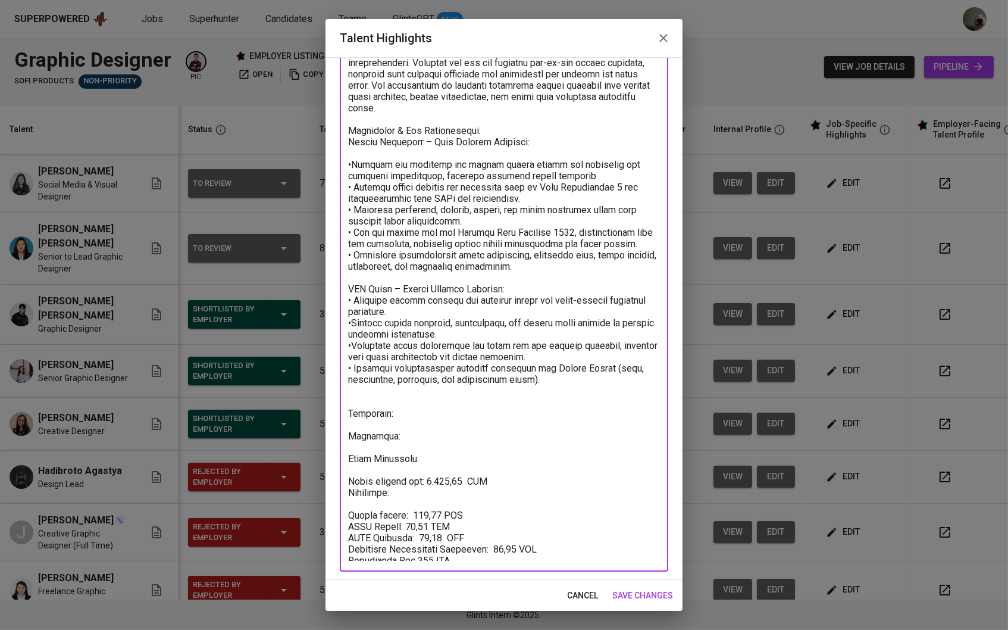
drag, startPoint x: 423, startPoint y: 474, endPoint x: 449, endPoint y: 477, distance: 26.3
click at [449, 477] on textarea at bounding box center [504, 286] width 312 height 549
click at [629, 598] on span "save changes" at bounding box center [642, 595] width 61 height 15
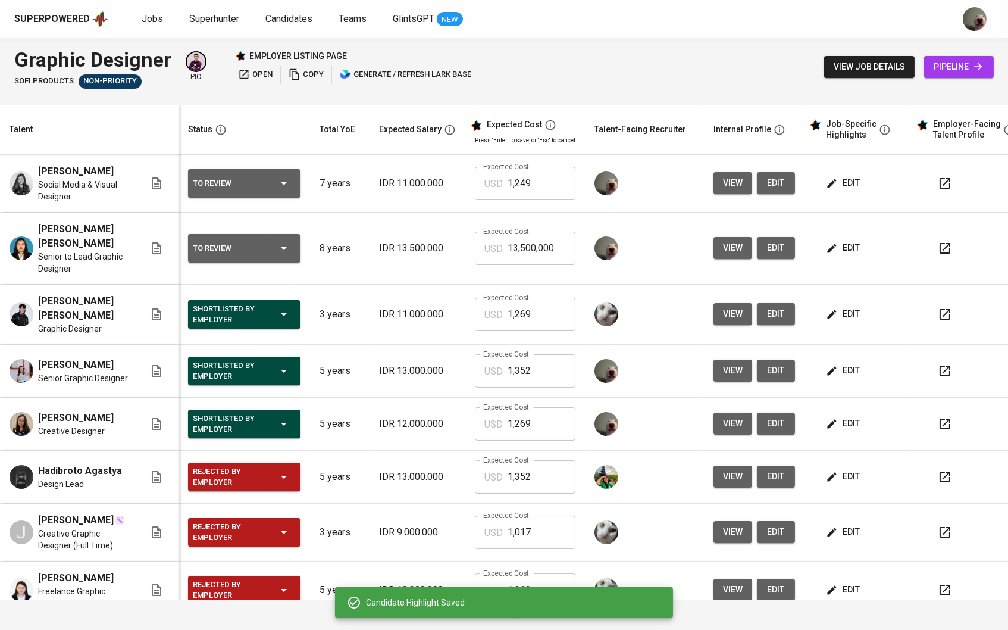
click at [553, 245] on input "13,500,000" at bounding box center [542, 247] width 68 height 33
paste input ",374"
type input "1,374"
click at [843, 165] on td "edit" at bounding box center [857, 184] width 107 height 58
click at [844, 192] on button "edit" at bounding box center [844, 183] width 41 height 22
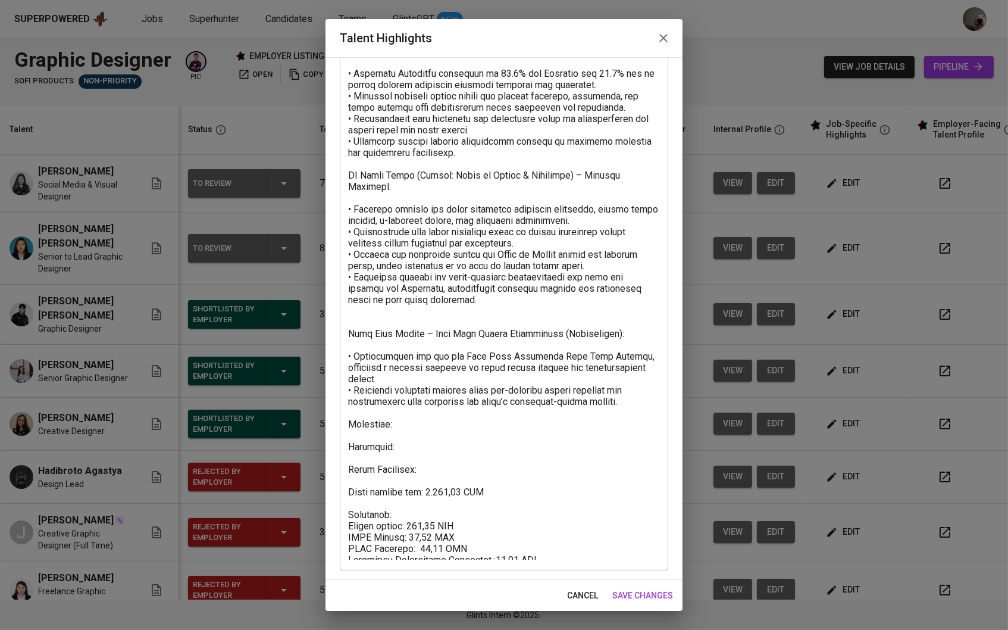
scroll to position [202, 0]
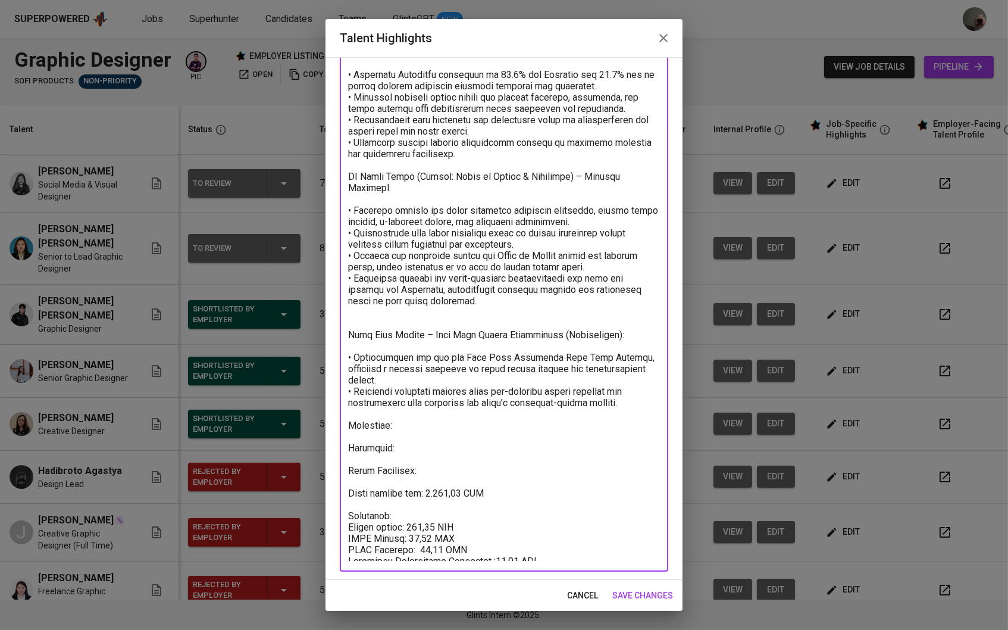
click at [446, 461] on textarea at bounding box center [504, 246] width 312 height 627
click at [444, 455] on textarea at bounding box center [504, 246] width 312 height 627
paste textarea "https://glints.sg.larksuite.com/minutes/obsgcoin8tv8396c345ekrps?from=from_copy…"
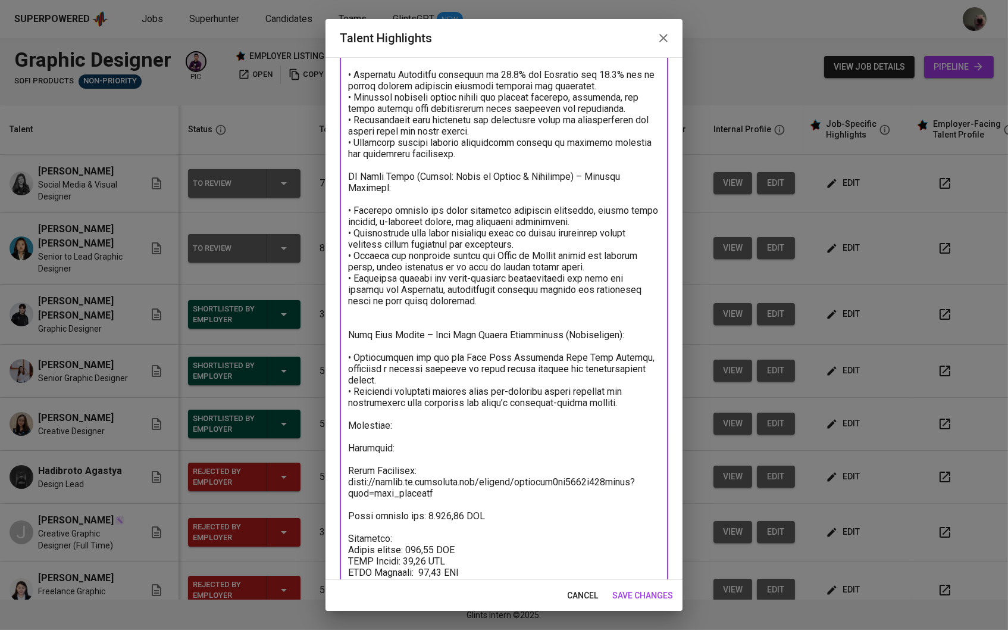
click at [444, 455] on textarea at bounding box center [504, 257] width 312 height 649
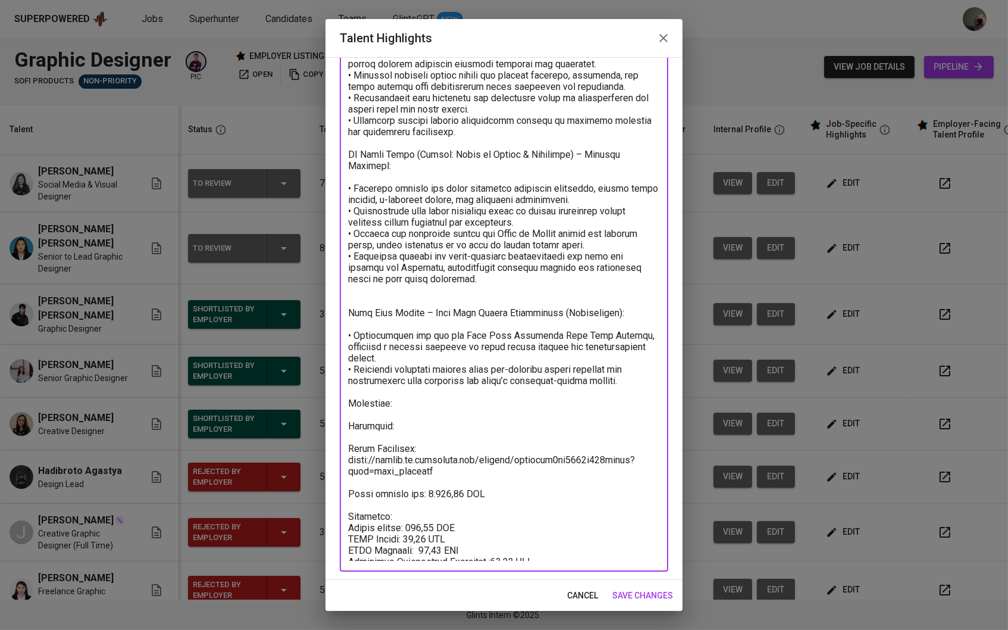
scroll to position [224, 0]
click at [450, 415] on textarea at bounding box center [504, 236] width 312 height 649
click at [450, 413] on textarea at bounding box center [504, 236] width 312 height 649
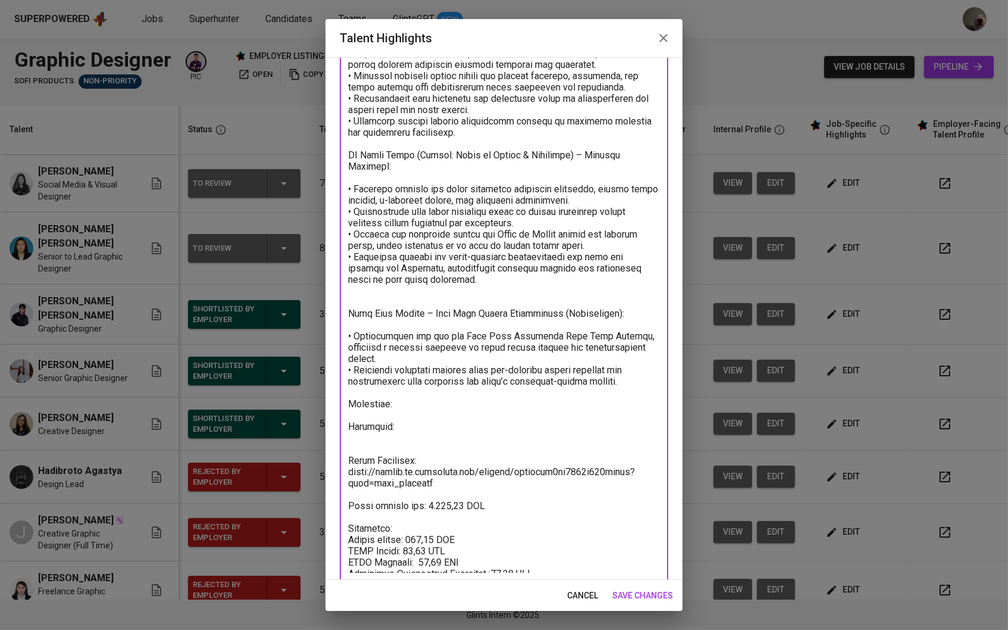
paste textarea "Visual Communication Design 2018 - 2022 Universitas Bunda Mulia - Bachelor of A…"
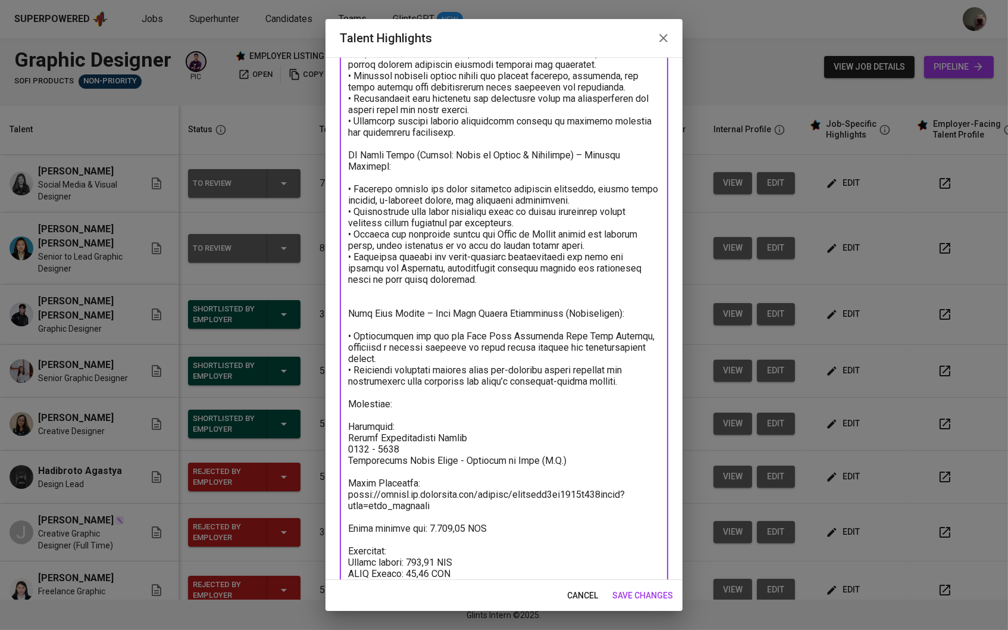
drag, startPoint x: 386, startPoint y: 433, endPoint x: 336, endPoint y: 433, distance: 49.4
click at [336, 433] on div "Enhance the Talent's profile by adding highlights relevant to this job - accomp…" at bounding box center [503, 318] width 357 height 522
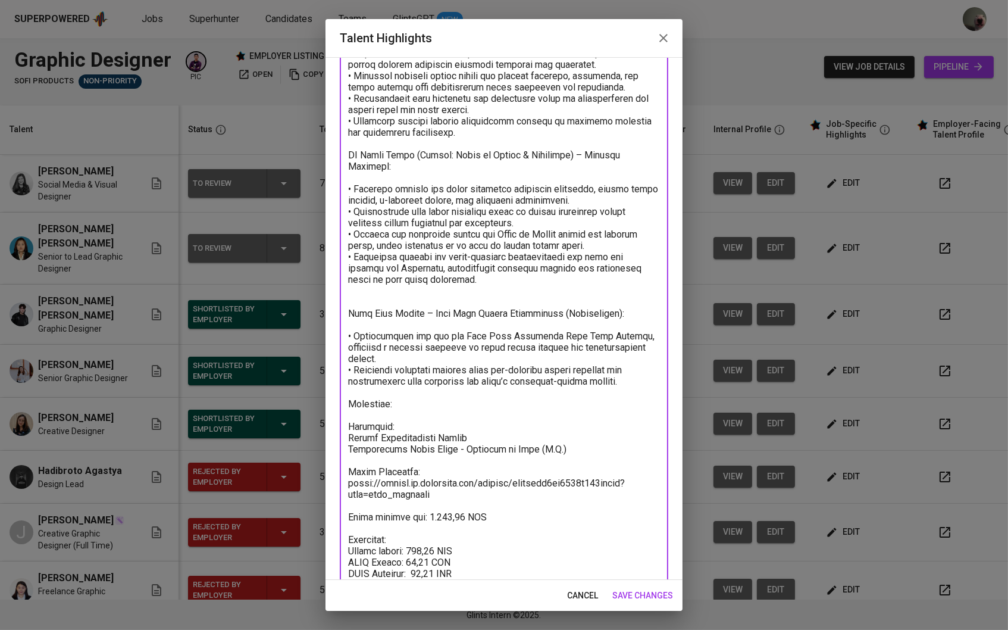
click at [566, 431] on textarea at bounding box center [504, 248] width 312 height 672
paste textarea "2018 - 2022"
drag, startPoint x: 586, startPoint y: 430, endPoint x: 574, endPoint y: 430, distance: 11.3
click at [574, 430] on textarea at bounding box center [504, 248] width 312 height 672
click at [578, 430] on textarea at bounding box center [504, 248] width 312 height 672
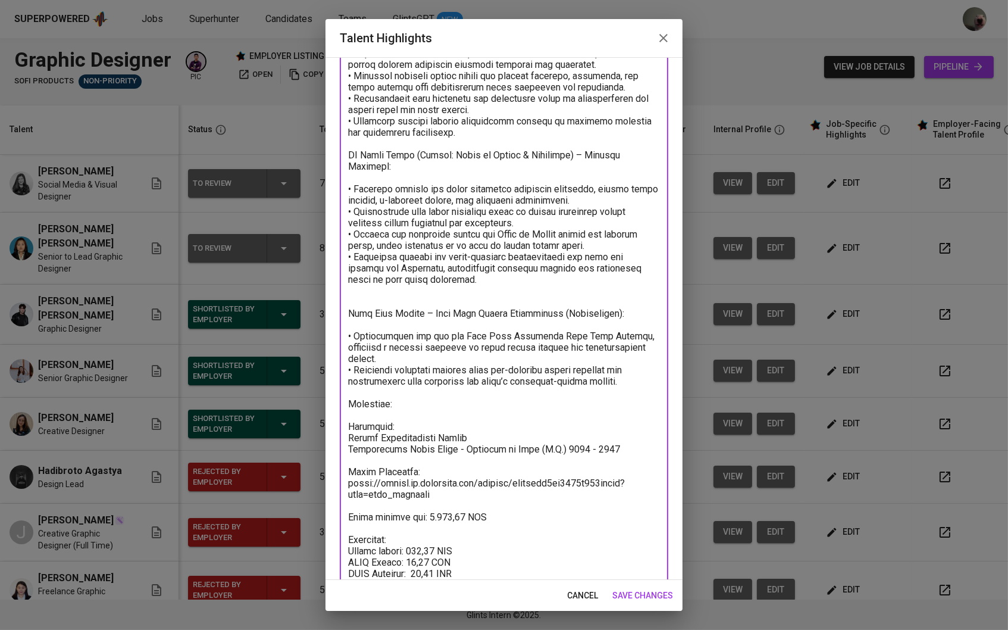
drag, startPoint x: 584, startPoint y: 430, endPoint x: 557, endPoint y: 430, distance: 27.4
click at [557, 430] on textarea at bounding box center [504, 248] width 312 height 672
type textarea "Summary: A creative and adaptable Graphic Designer with over five years of expe…"
click at [656, 593] on span "save changes" at bounding box center [642, 595] width 61 height 15
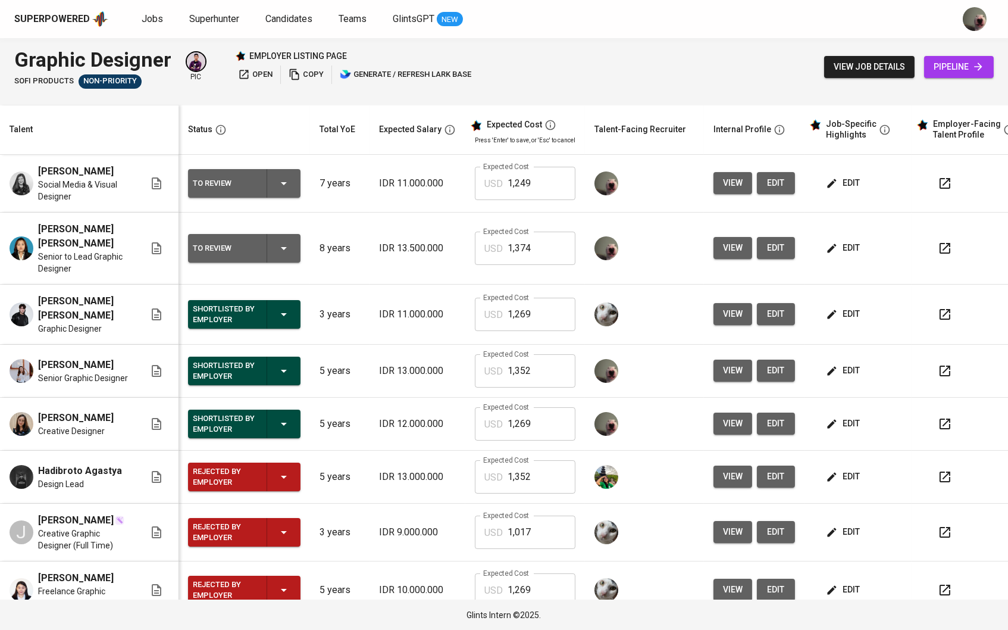
click at [840, 167] on td "edit" at bounding box center [857, 184] width 107 height 58
click at [838, 181] on icon "button" at bounding box center [832, 183] width 12 height 12
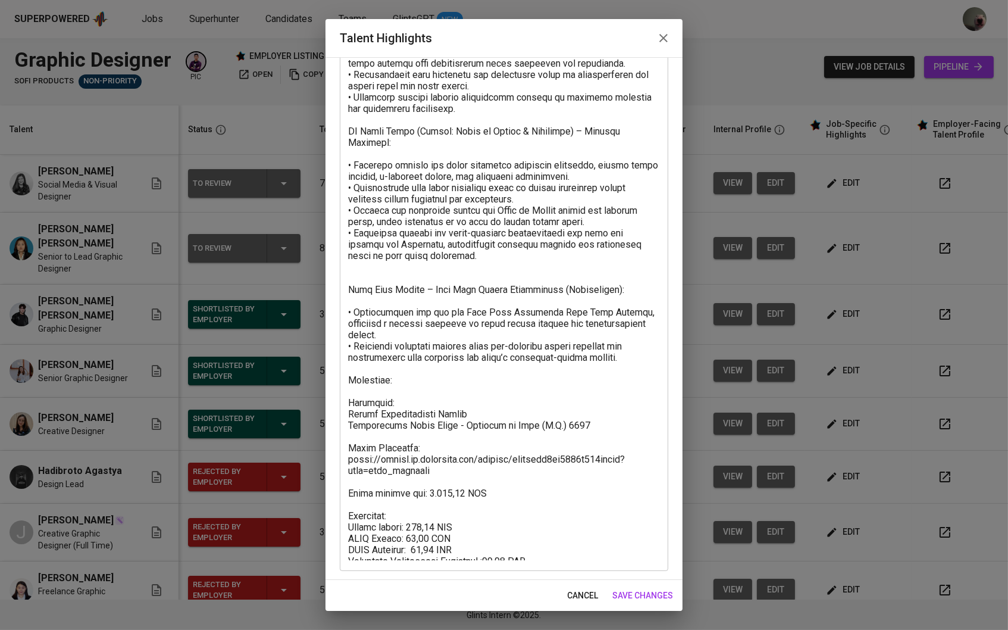
scroll to position [247, 0]
click at [446, 370] on textarea at bounding box center [504, 225] width 312 height 672
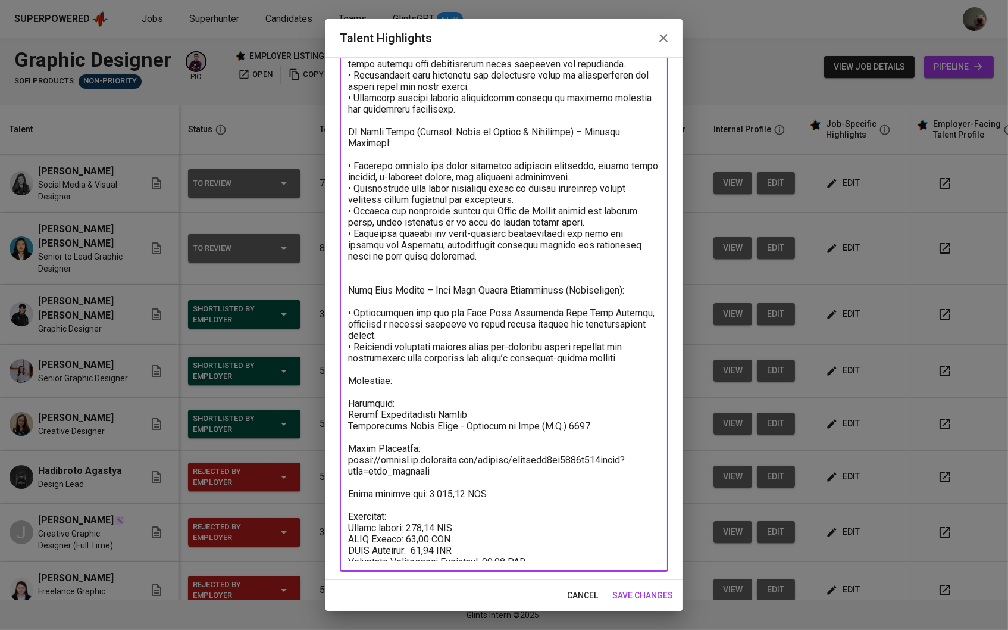
paste textarea "https://designedbymonica.framer.website"
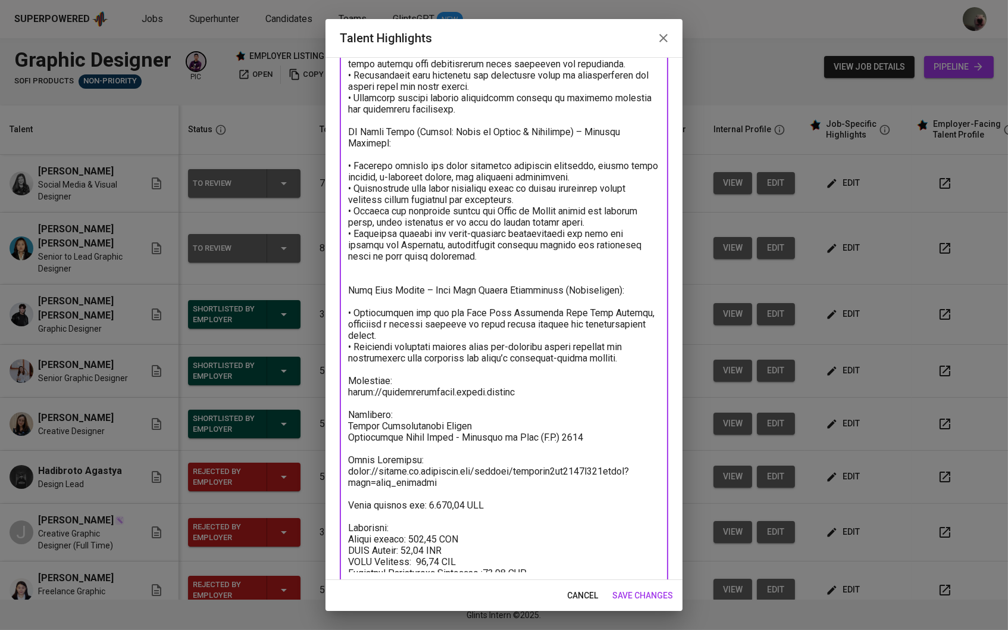
paste textarea "https://www.behance.net/monicrafaela"
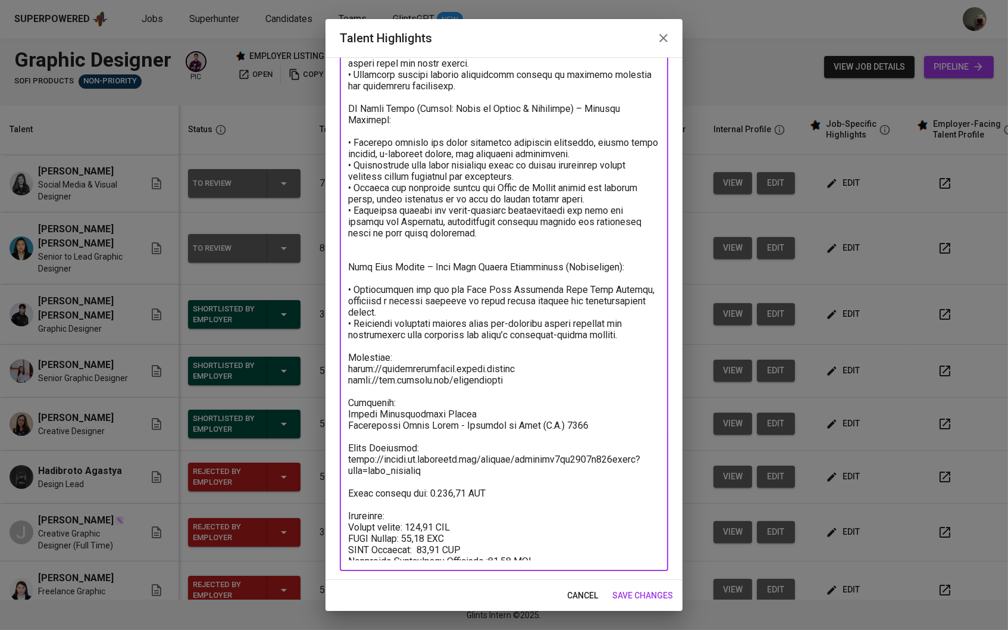
scroll to position [269, 0]
type textarea "Summary: A creative and adaptable Graphic Designer with over five years of expe…"
click at [649, 600] on span "save changes" at bounding box center [642, 595] width 61 height 15
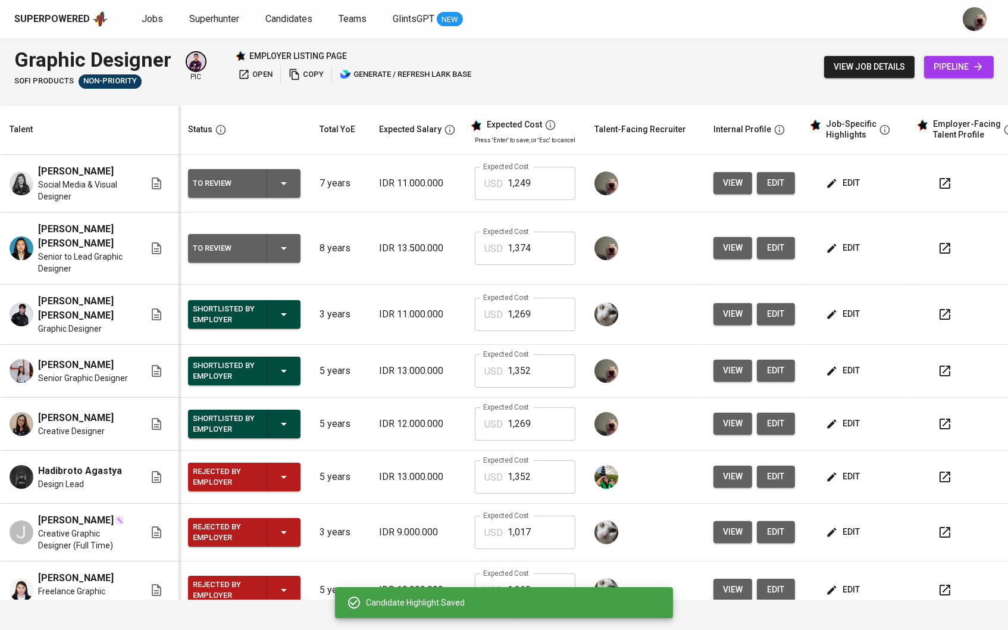
click at [860, 240] on span "edit" at bounding box center [844, 247] width 32 height 15
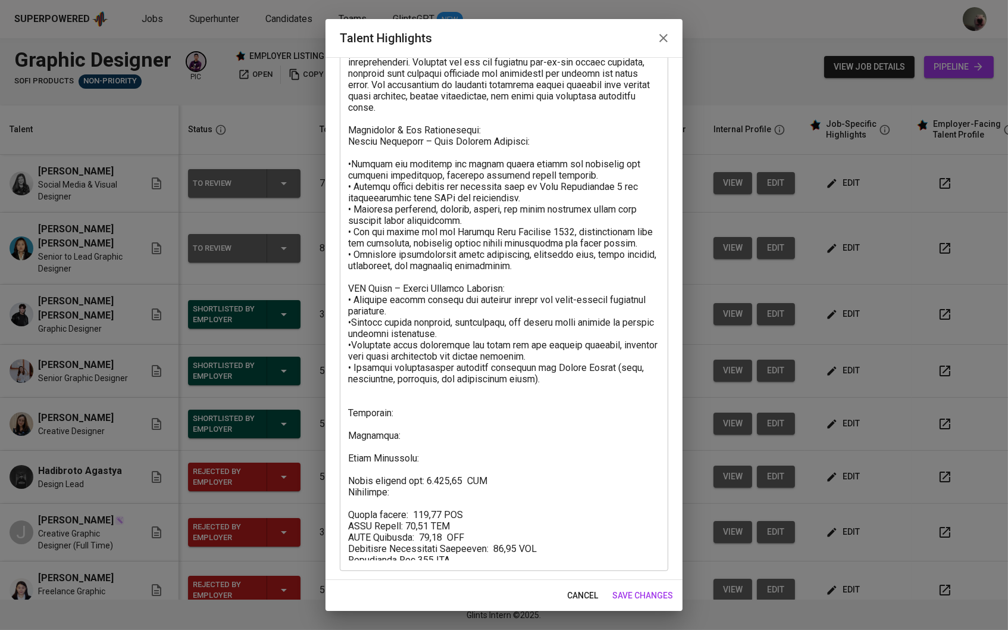
scroll to position [124, 0]
click at [425, 458] on textarea at bounding box center [504, 286] width 312 height 549
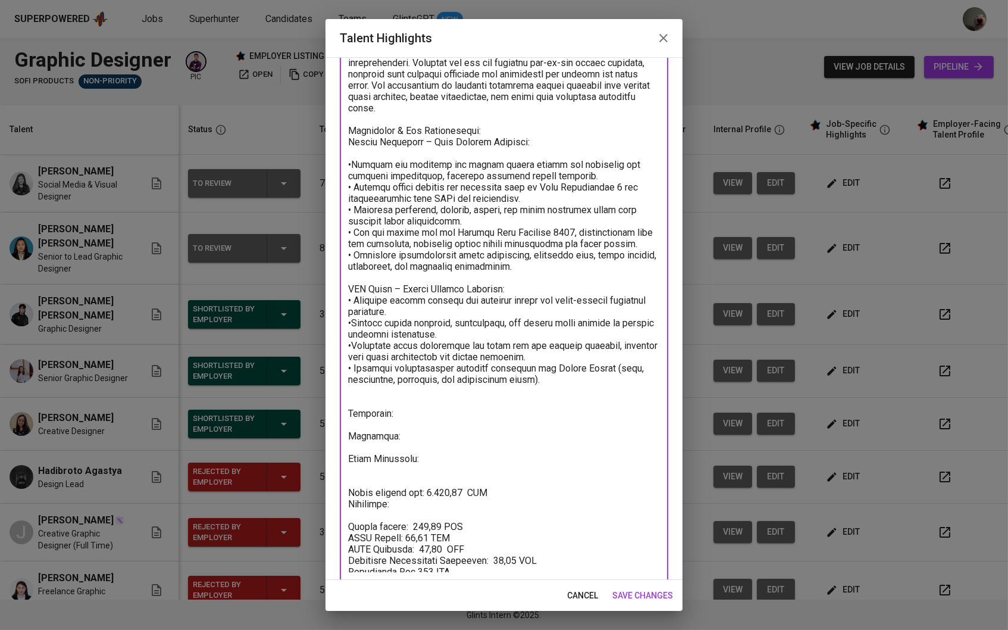
paste textarea "https://glints.sg.larksuite.com/minutes/obsgcn539f3g2s9c4l73dvob?from=from_copy…"
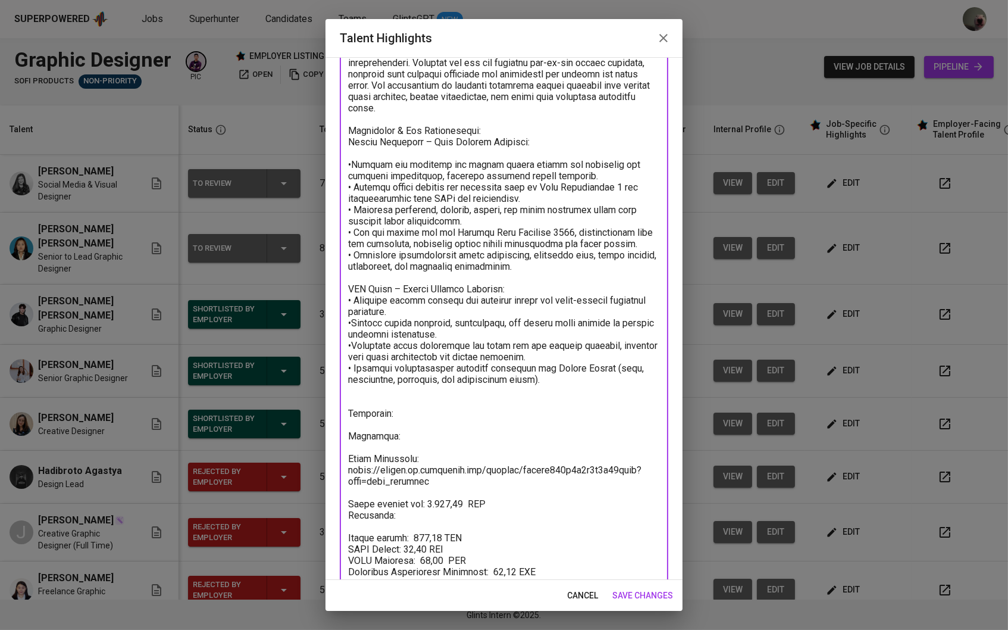
click at [423, 431] on textarea at bounding box center [504, 297] width 312 height 571
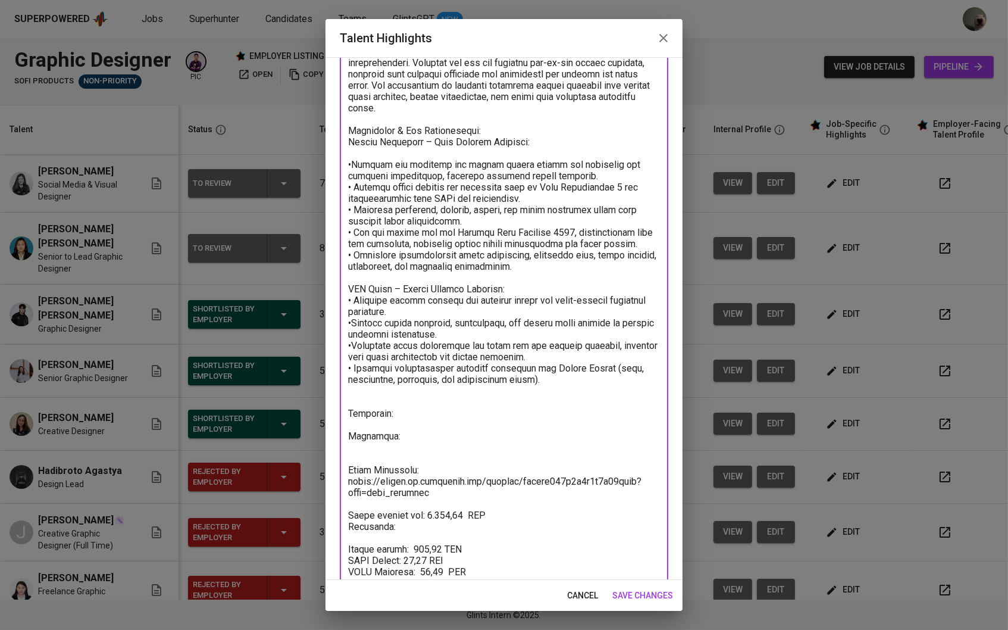
paste textarea "Bunda Mulia University Visual Comm. Design (Graphic Design) | 2011 - 2015"
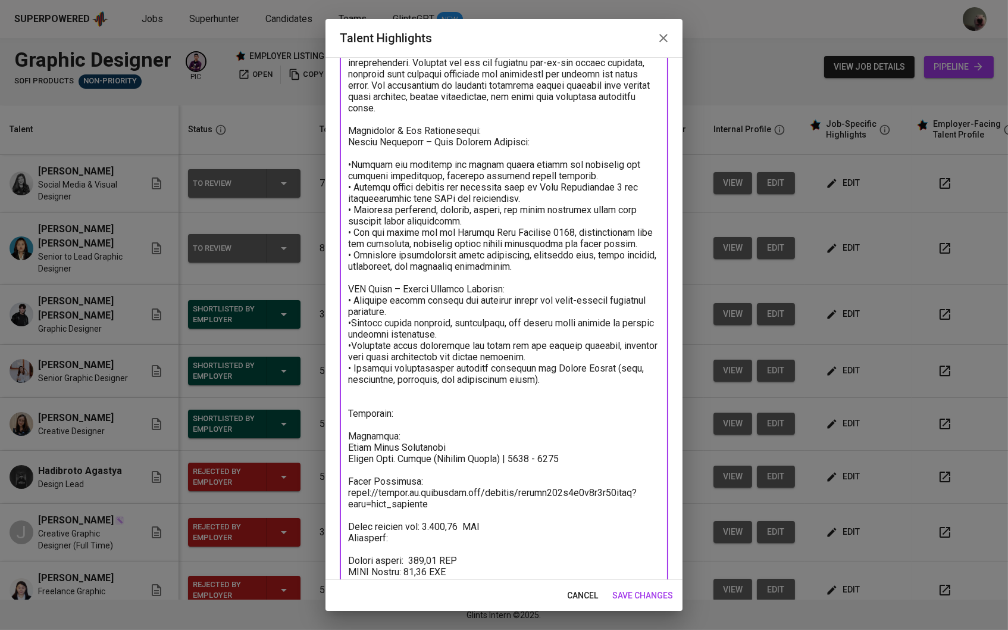
drag, startPoint x: 552, startPoint y: 451, endPoint x: 441, endPoint y: 452, distance: 110.7
click at [441, 452] on textarea at bounding box center [504, 308] width 312 height 593
type textarea "Summary: A creative and detail-oriented Graphic Designer with over nine years o…"
click at [651, 591] on span "save changes" at bounding box center [642, 595] width 61 height 15
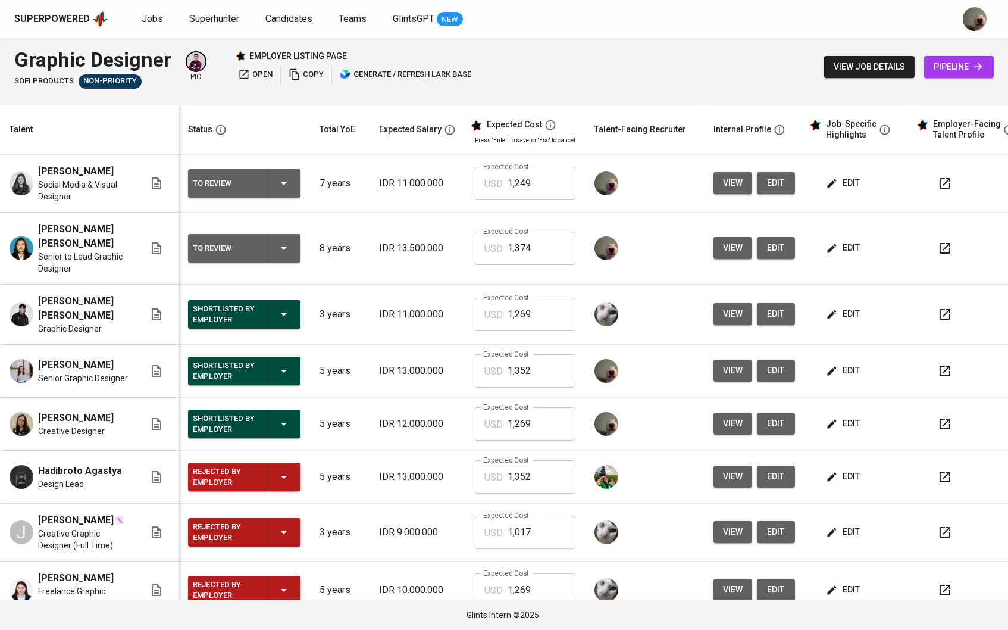
click at [860, 240] on span "edit" at bounding box center [844, 247] width 32 height 15
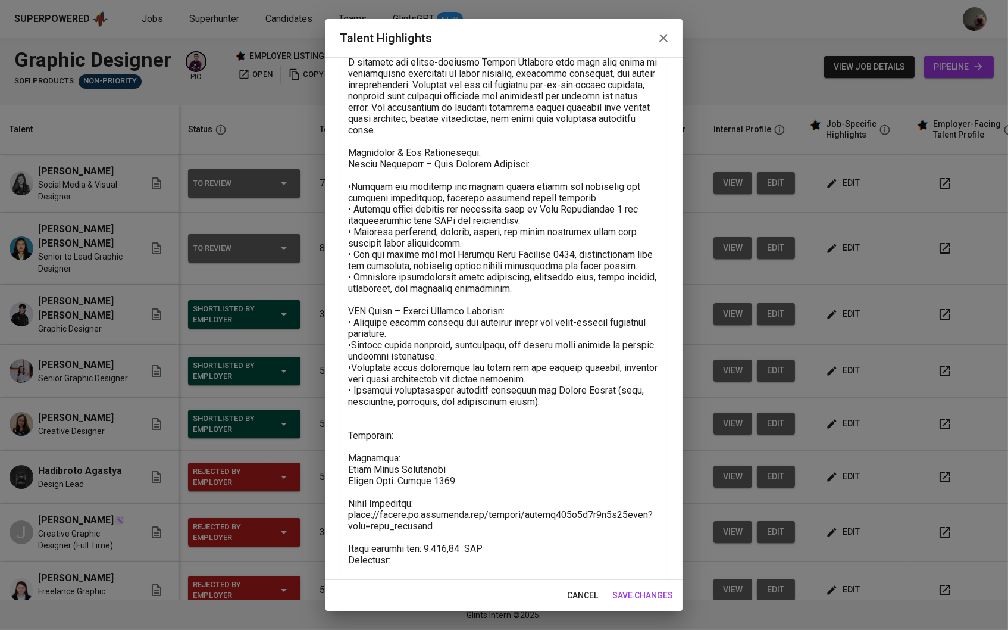
scroll to position [102, 0]
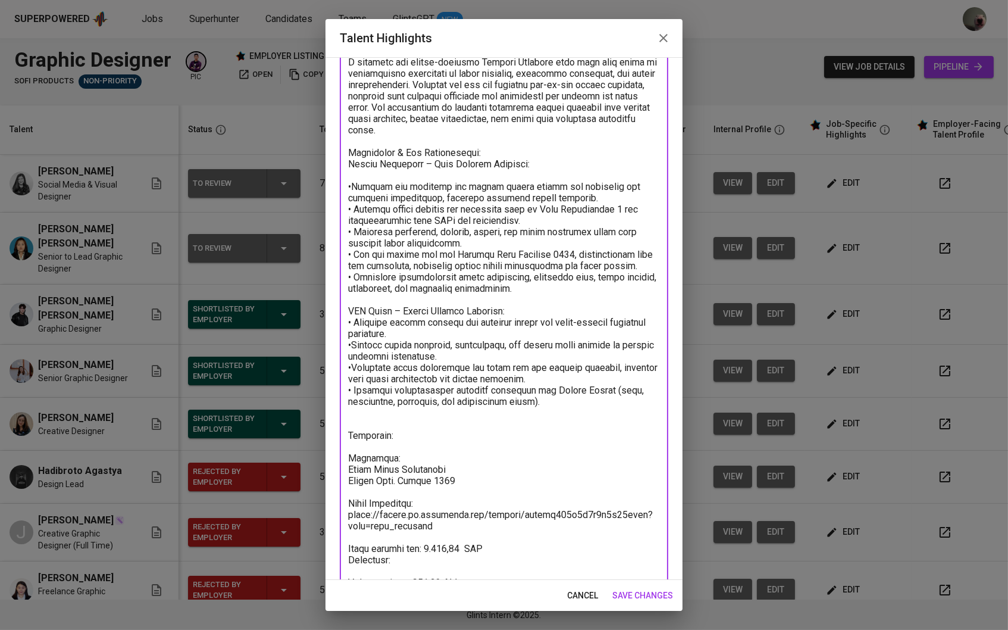
click at [457, 427] on textarea at bounding box center [504, 330] width 312 height 593
paste textarea "https://michelleangelica.myportfolio.com/work"
type textarea "Summary: A creative and detail-oriented Graphic Designer with over nine years o…"
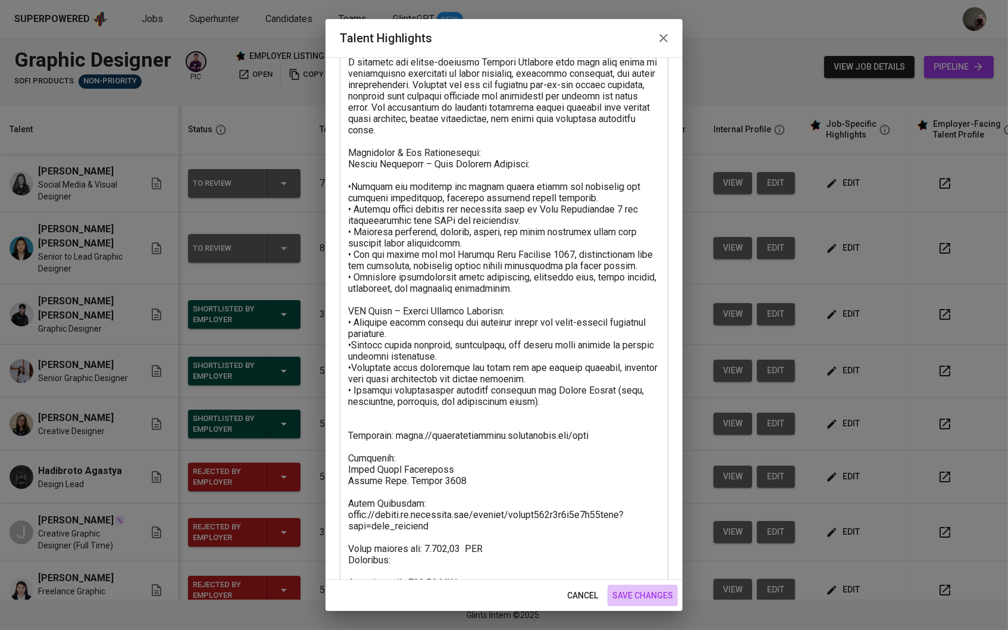
click at [643, 596] on span "save changes" at bounding box center [642, 595] width 61 height 15
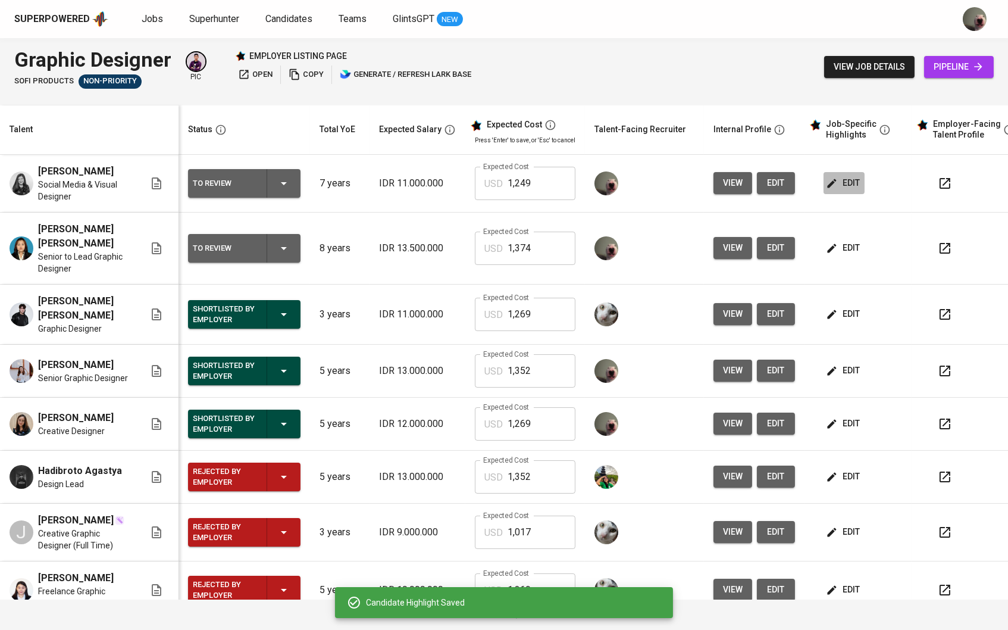
click at [850, 193] on button "edit" at bounding box center [844, 183] width 41 height 22
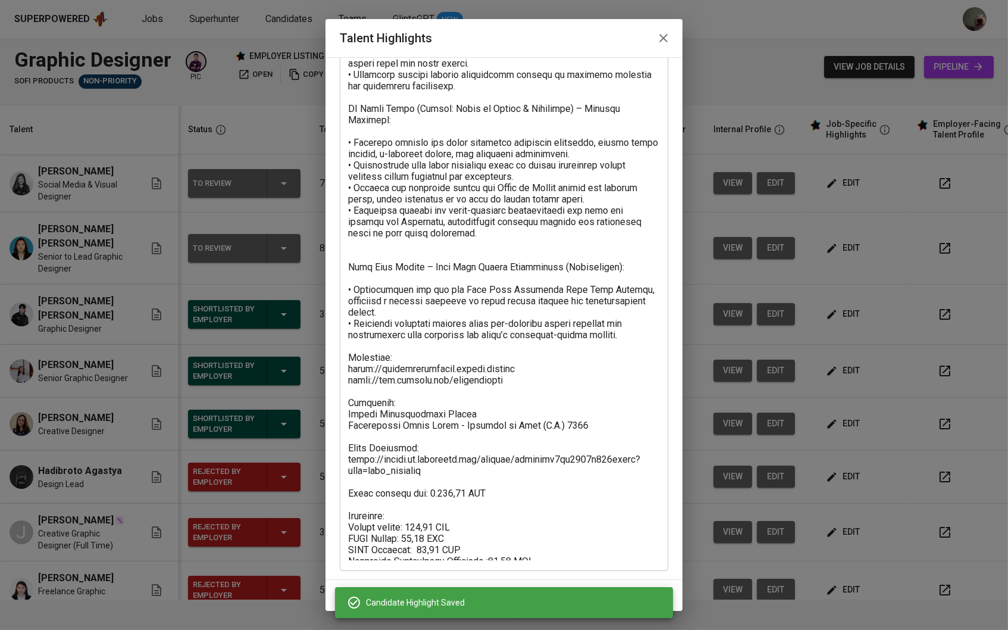
scroll to position [269, 0]
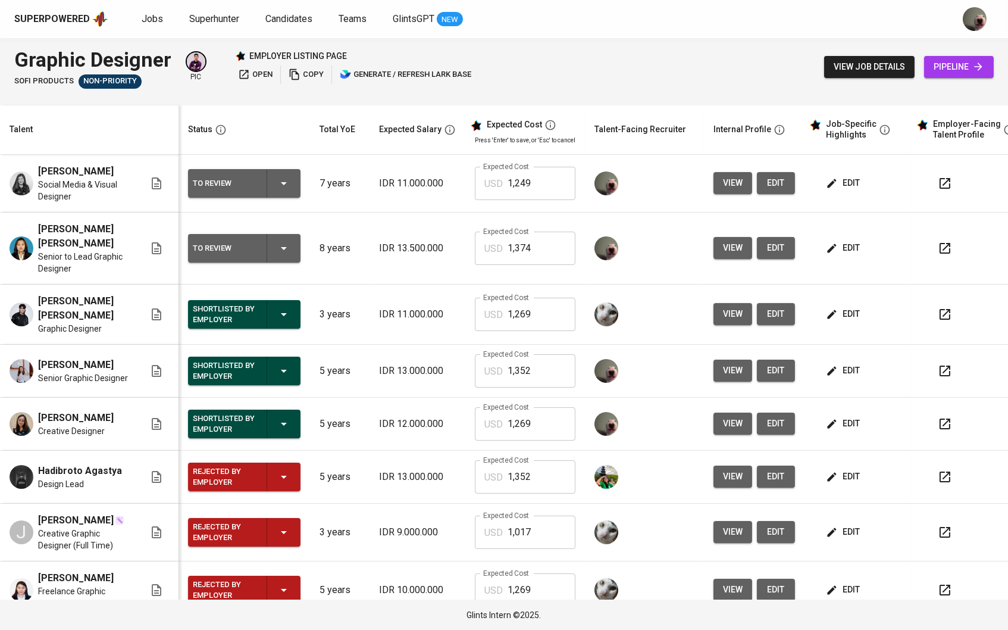
click at [839, 259] on td "edit" at bounding box center [857, 248] width 107 height 72
click at [838, 242] on icon "button" at bounding box center [832, 248] width 12 height 12
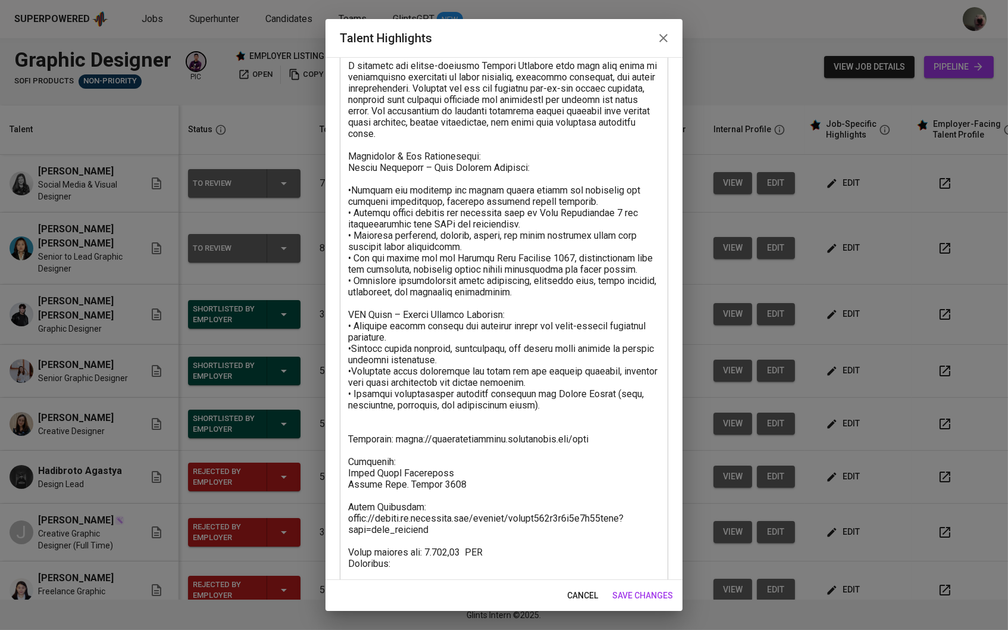
scroll to position [102, 0]
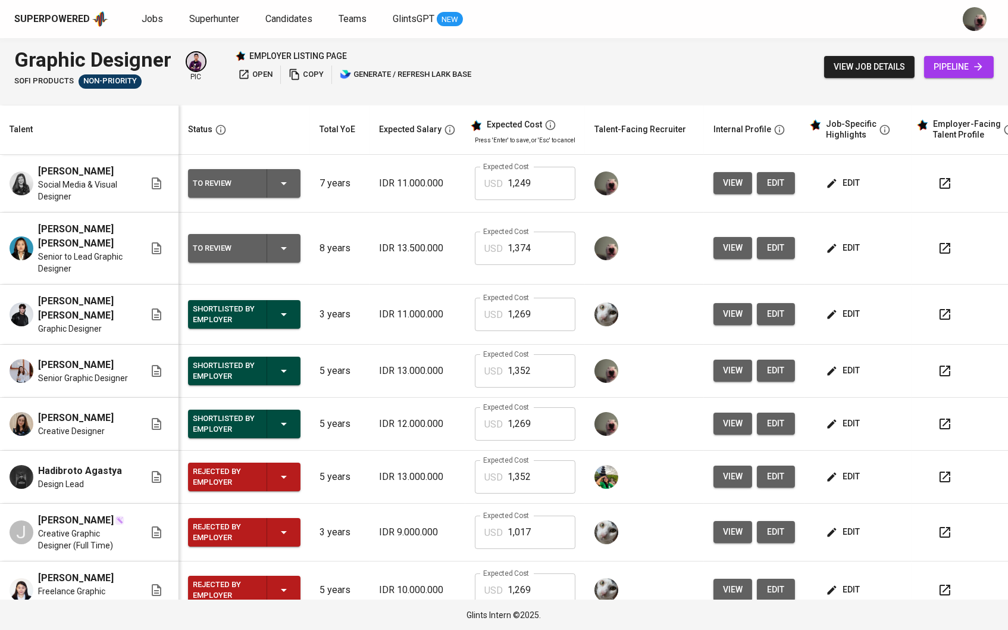
click at [843, 193] on td "edit" at bounding box center [857, 184] width 107 height 58
click at [838, 187] on icon "button" at bounding box center [832, 183] width 12 height 12
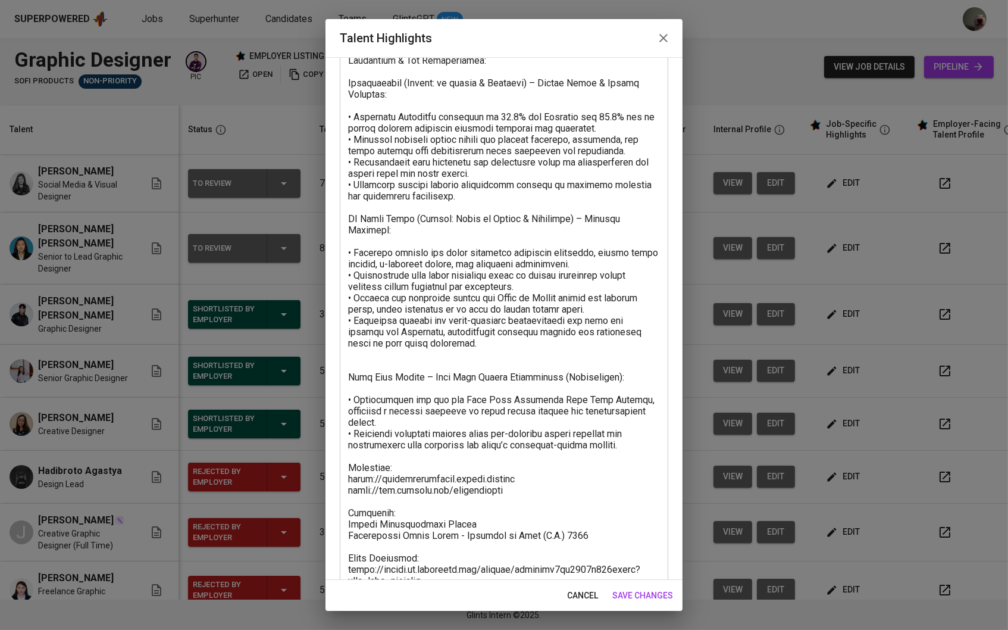
scroll to position [161, 0]
click at [626, 602] on span "save changes" at bounding box center [642, 595] width 61 height 15
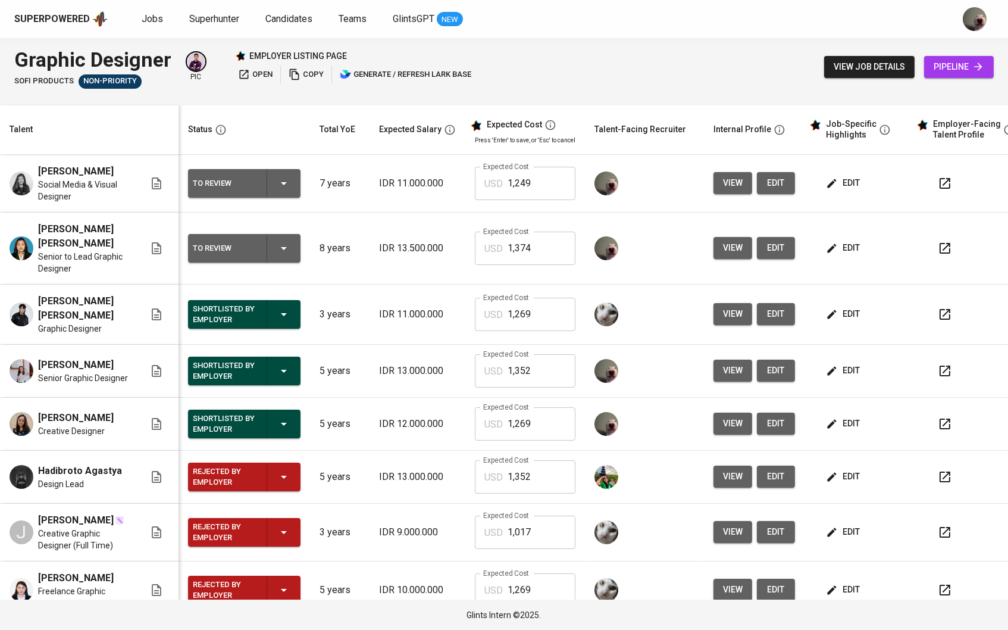
click at [156, 8] on div "Superpowered Jobs Superhunter Candidates Teams GlintsGPT NEW" at bounding box center [504, 19] width 1008 height 38
click at [155, 27] on div "Superpowered Jobs Superhunter Candidates Teams GlintsGPT NEW" at bounding box center [484, 19] width 941 height 18
click at [157, 18] on span "Jobs" at bounding box center [152, 18] width 21 height 11
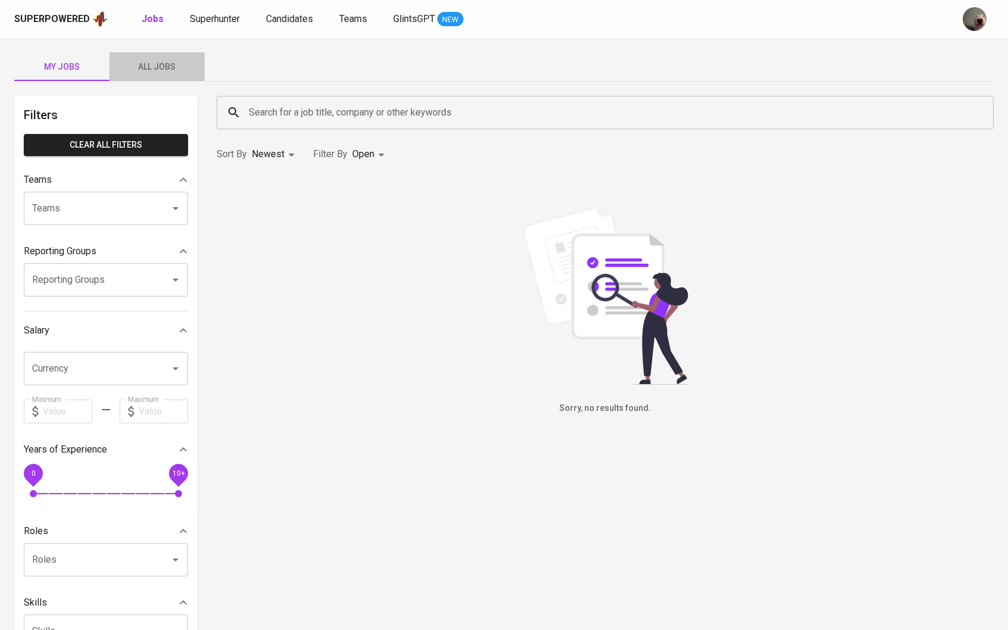
click at [145, 58] on button "All Jobs" at bounding box center [156, 66] width 95 height 29
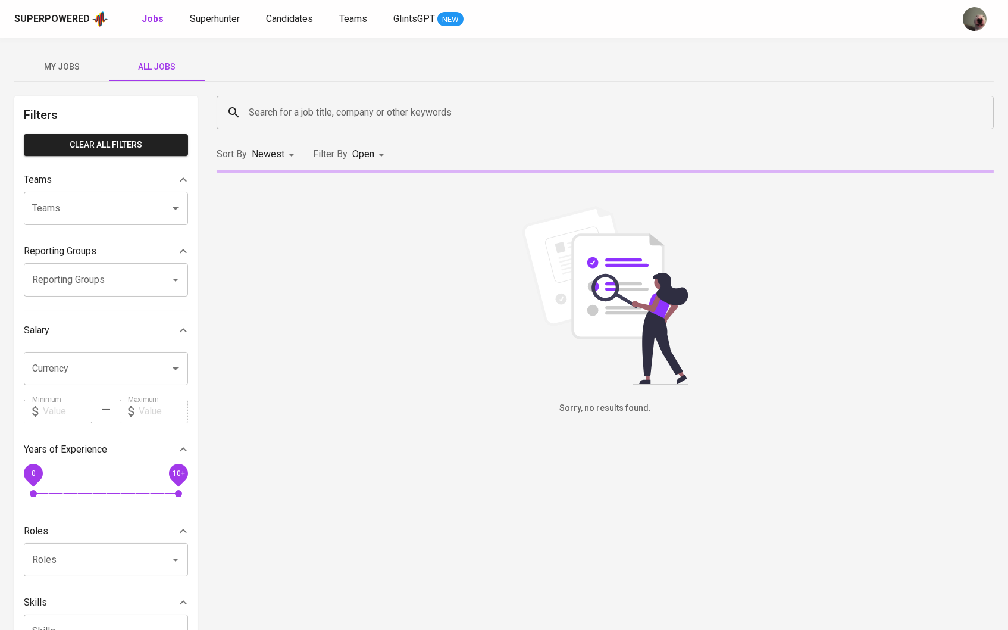
click at [192, 27] on div "Superpowered Jobs Superhunter Candidates Teams GlintsGPT NEW" at bounding box center [484, 19] width 941 height 18
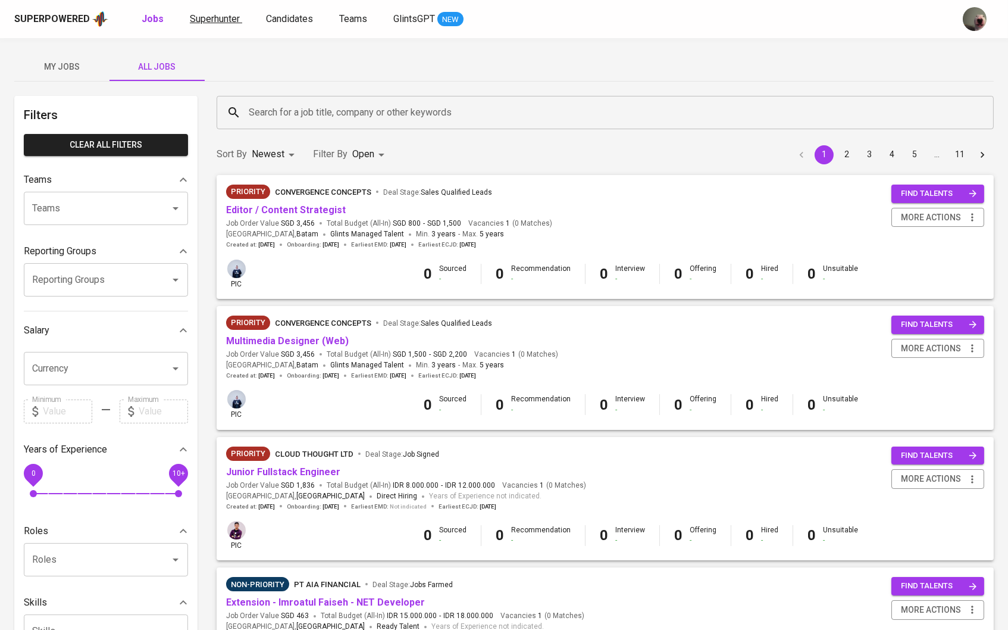
click at [202, 17] on span "Superhunter" at bounding box center [215, 18] width 50 height 11
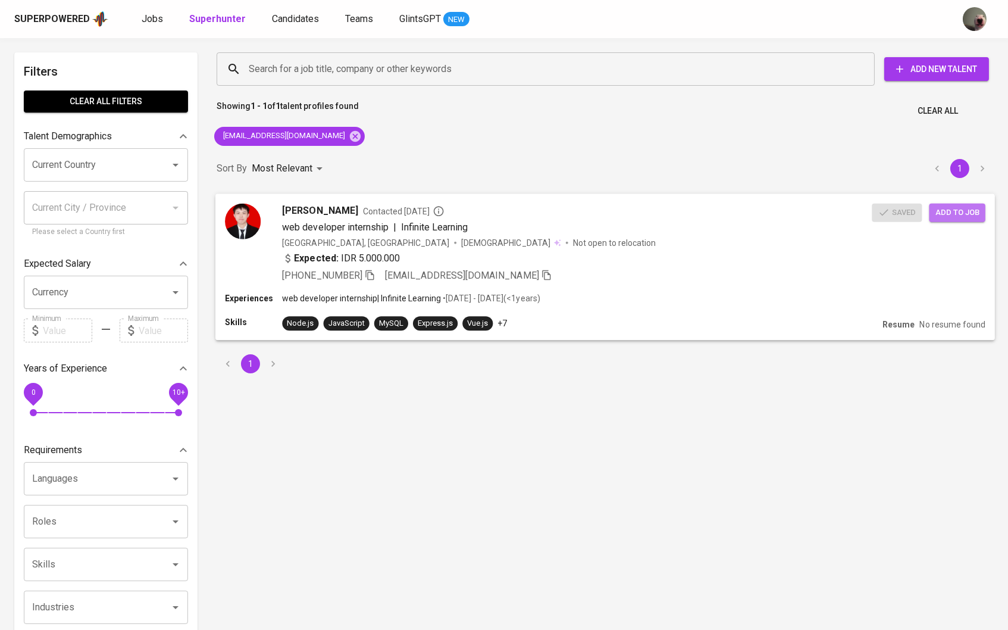
click at [954, 214] on span "Add to job" at bounding box center [957, 212] width 44 height 14
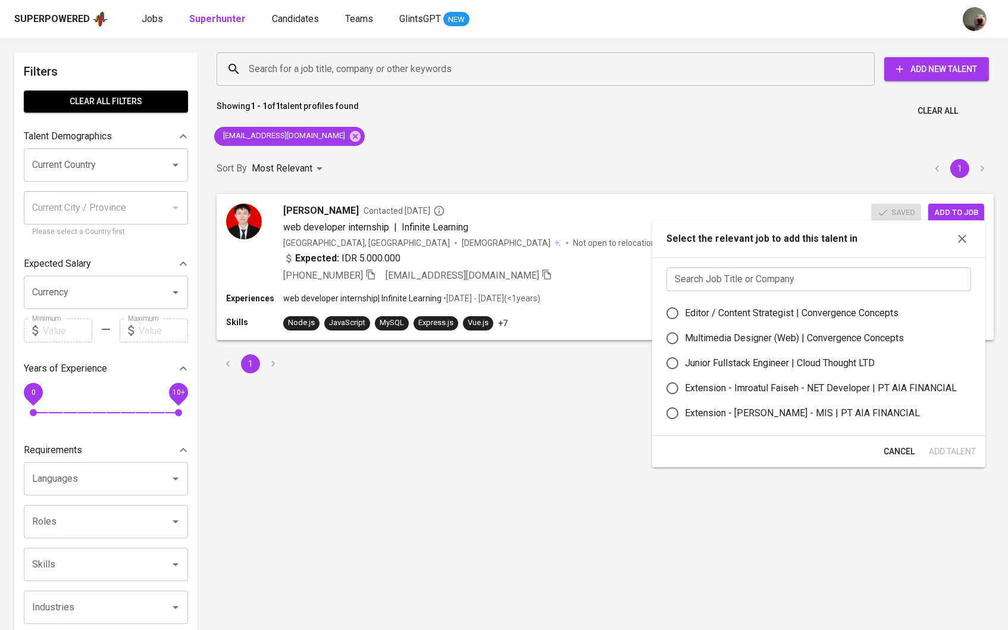
click at [759, 268] on div "Search Job Title or Company Search Job Title or Company Editor / Content Strate…" at bounding box center [818, 346] width 333 height 179
click at [753, 278] on input "text" at bounding box center [818, 279] width 305 height 24
type input "Q"
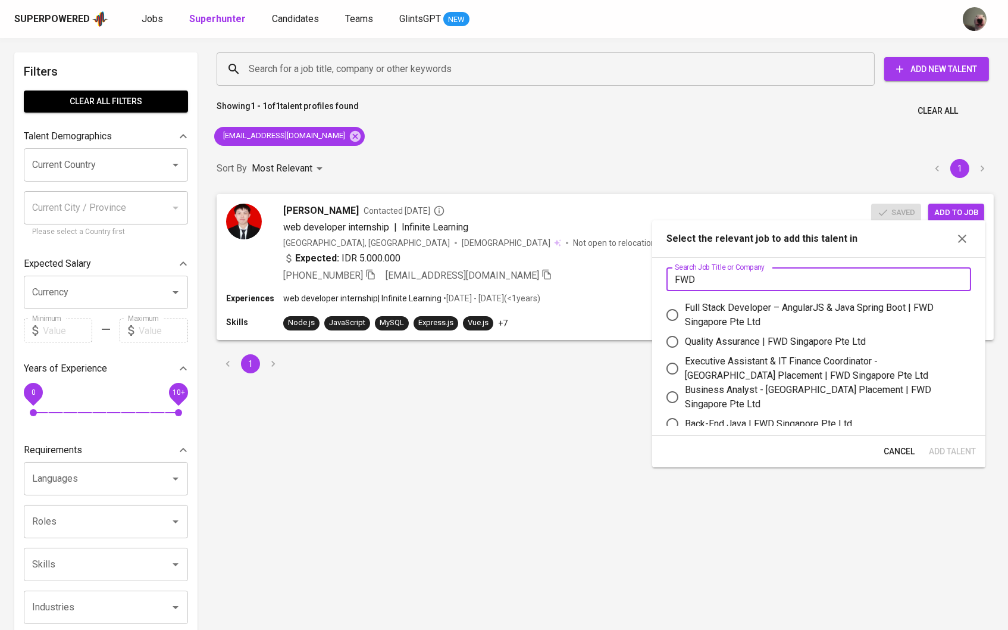
type input "FWD"
click at [682, 345] on input "Quality Assurance | FWD Singapore Pte Ltd" at bounding box center [672, 341] width 25 height 25
radio input "true"
click at [942, 453] on span "Add Talent" at bounding box center [952, 451] width 47 height 15
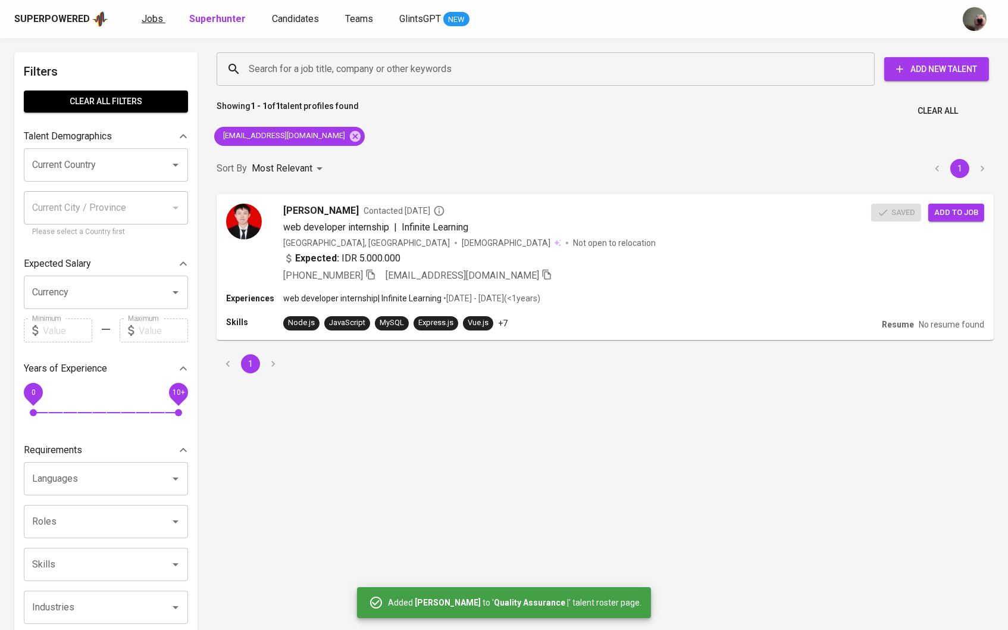
click at [151, 25] on link "Jobs" at bounding box center [154, 19] width 24 height 15
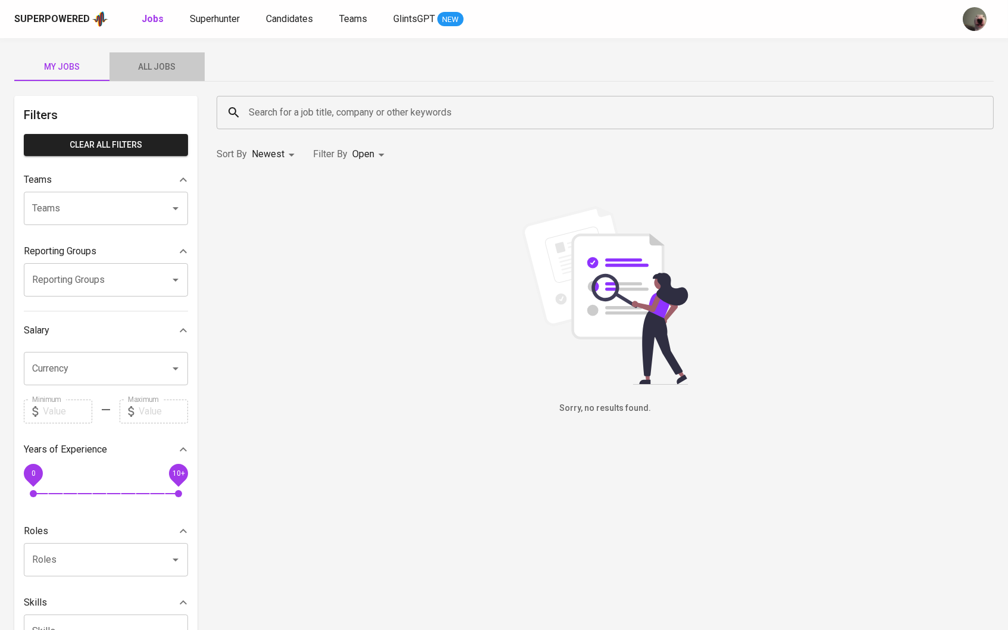
click at [181, 65] on span "All Jobs" at bounding box center [157, 67] width 81 height 15
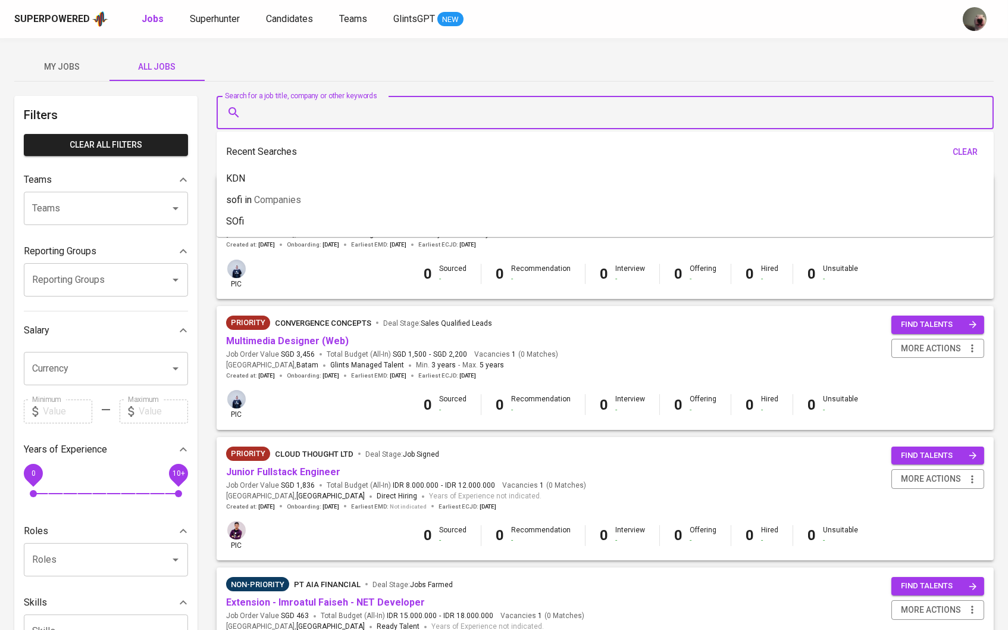
click at [280, 117] on input "Search for a job title, company or other keywords" at bounding box center [608, 112] width 725 height 23
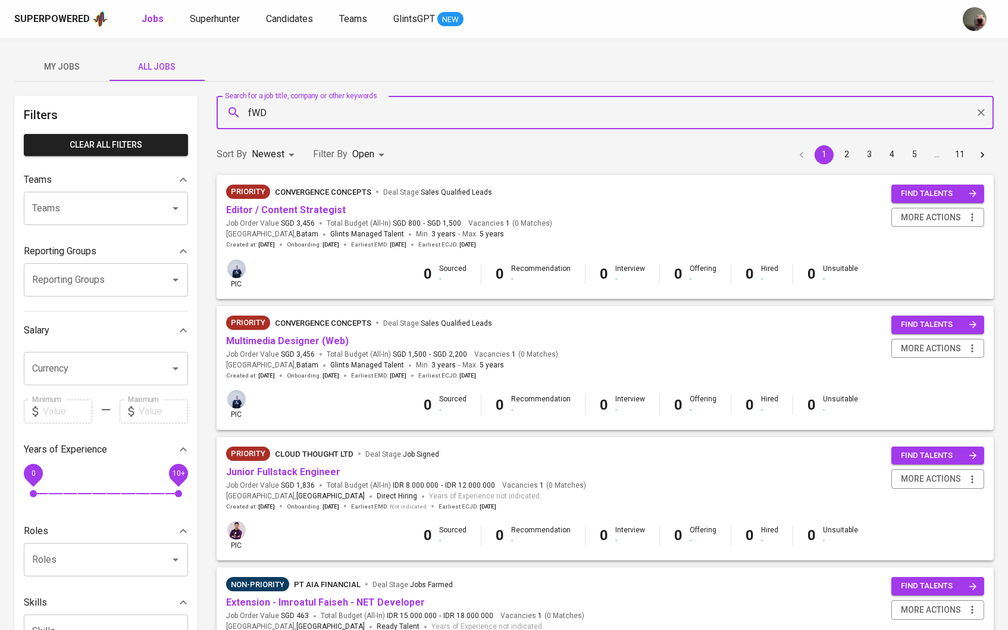
type input "fWD"
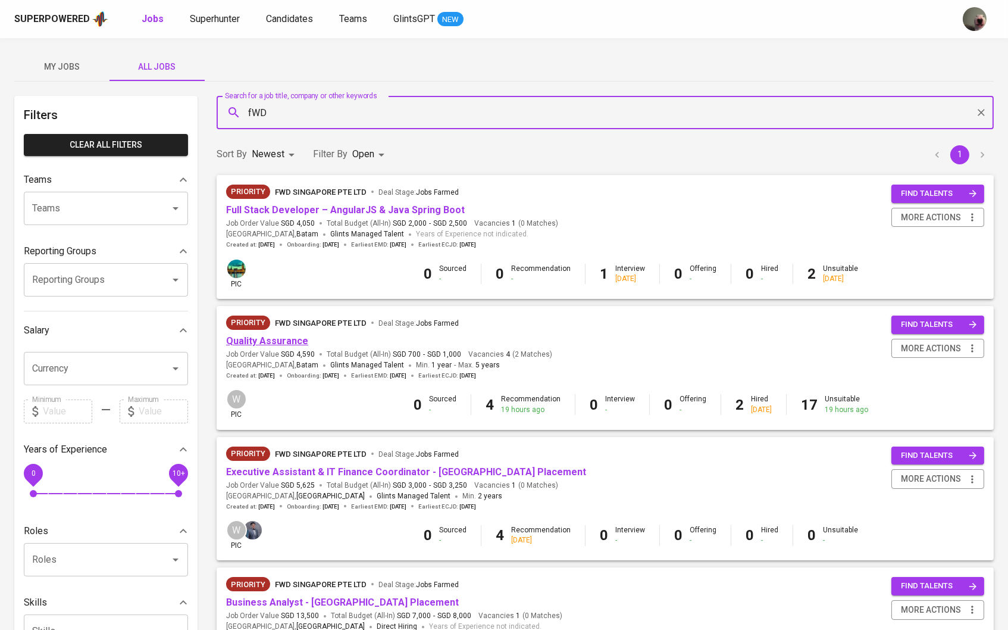
click at [268, 336] on link "Quality Assurance" at bounding box center [267, 340] width 82 height 11
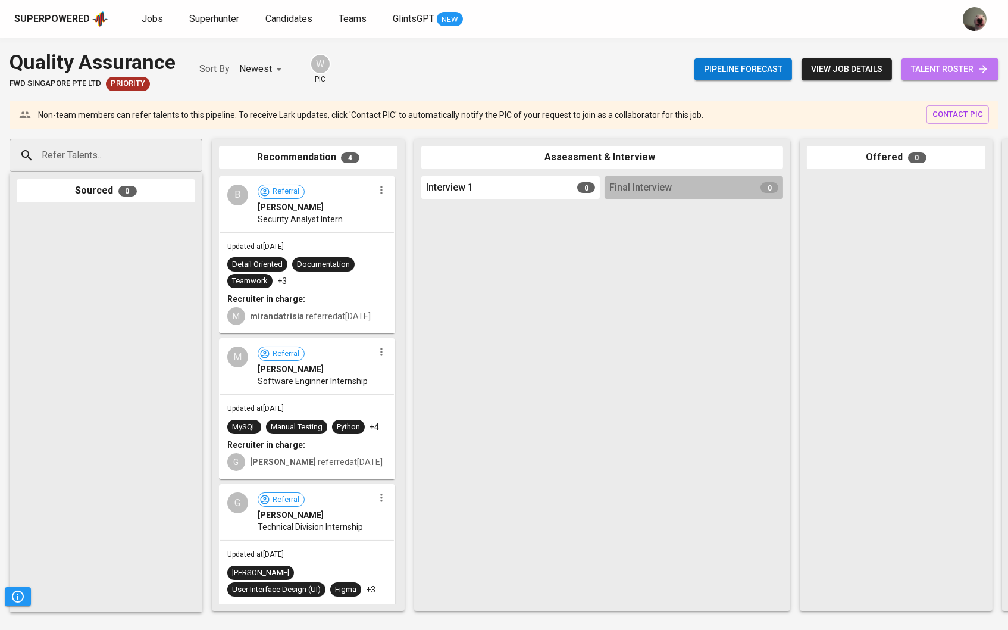
click at [939, 76] on link "talent roster" at bounding box center [949, 69] width 97 height 22
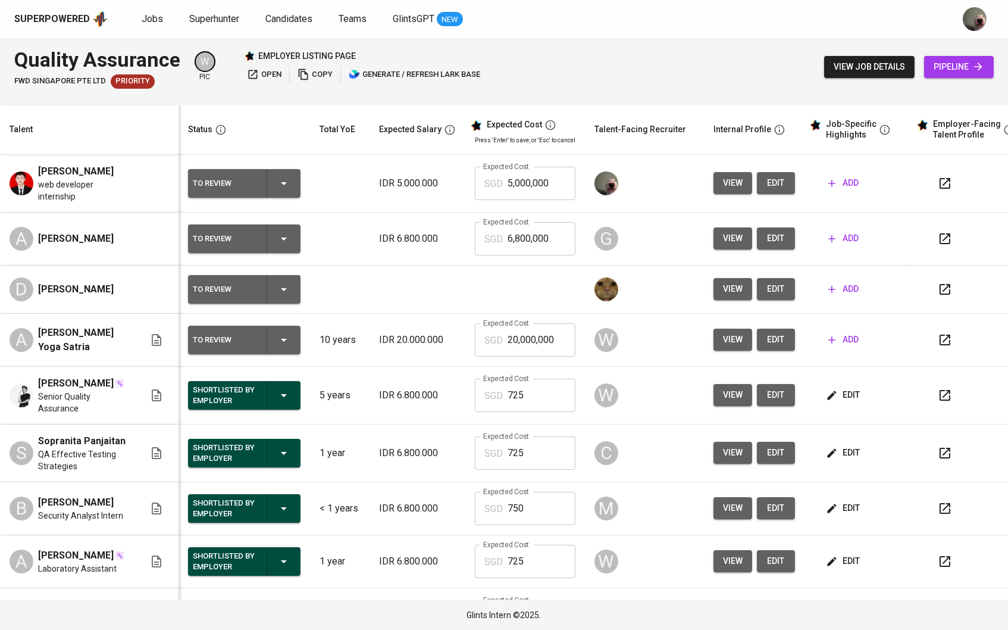
click at [781, 176] on span "edit" at bounding box center [775, 183] width 19 height 15
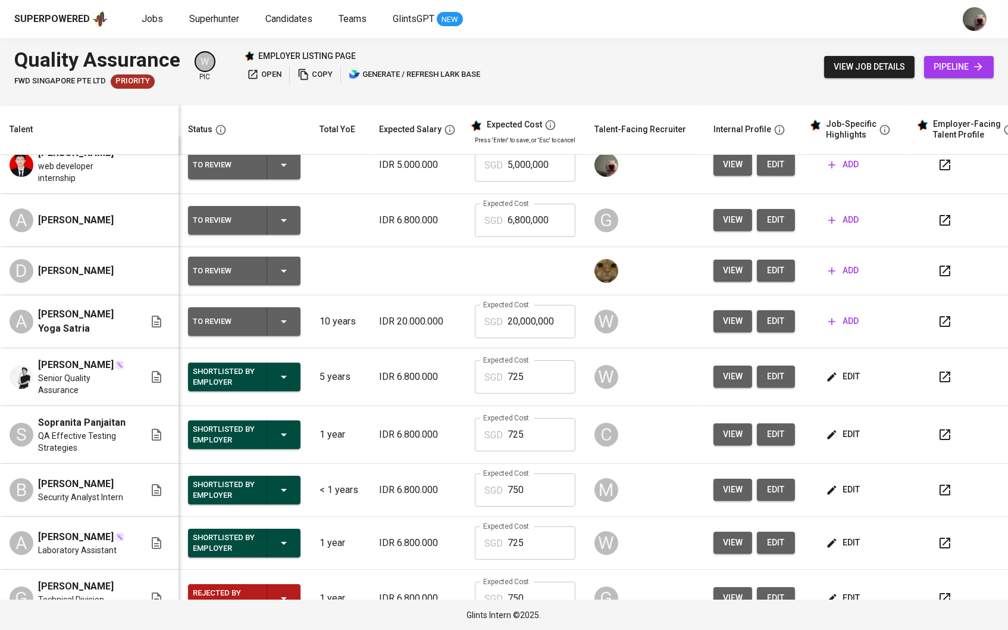
click at [838, 375] on icon "button" at bounding box center [832, 377] width 12 height 12
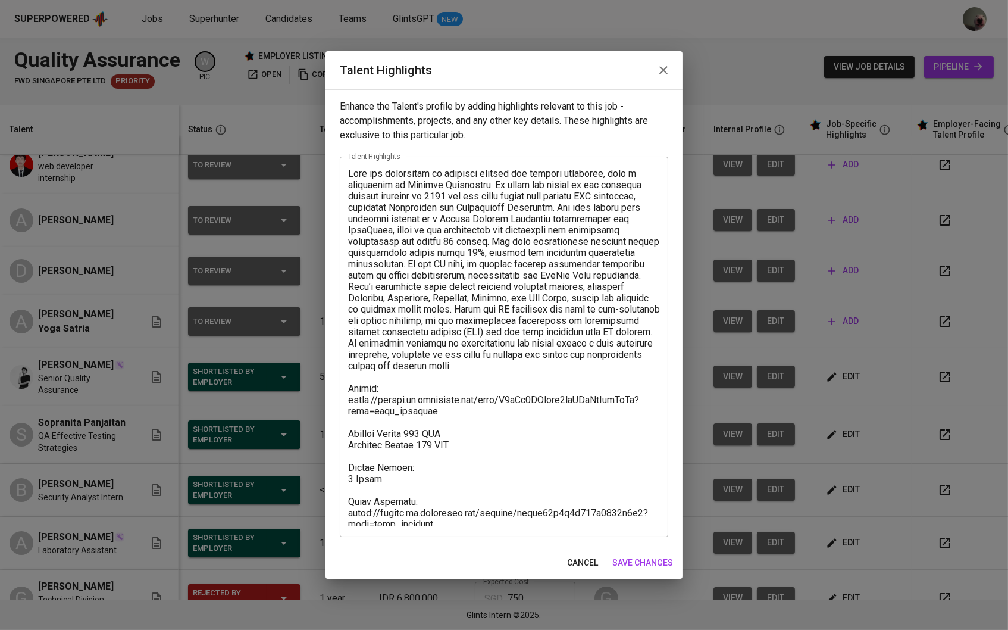
click at [576, 554] on button "cancel" at bounding box center [582, 563] width 40 height 22
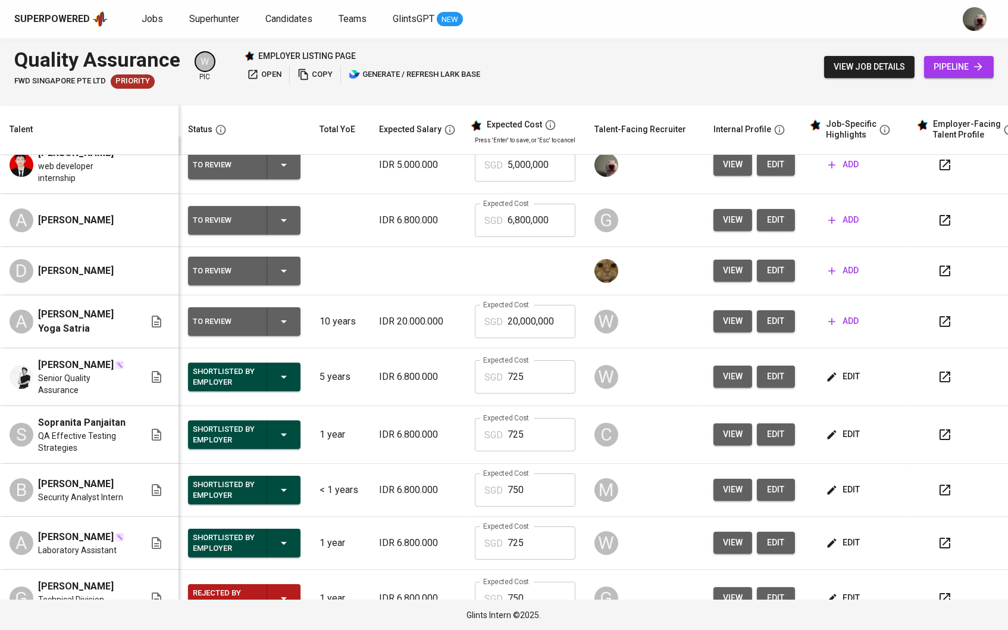
click at [846, 440] on span "edit" at bounding box center [844, 434] width 32 height 15
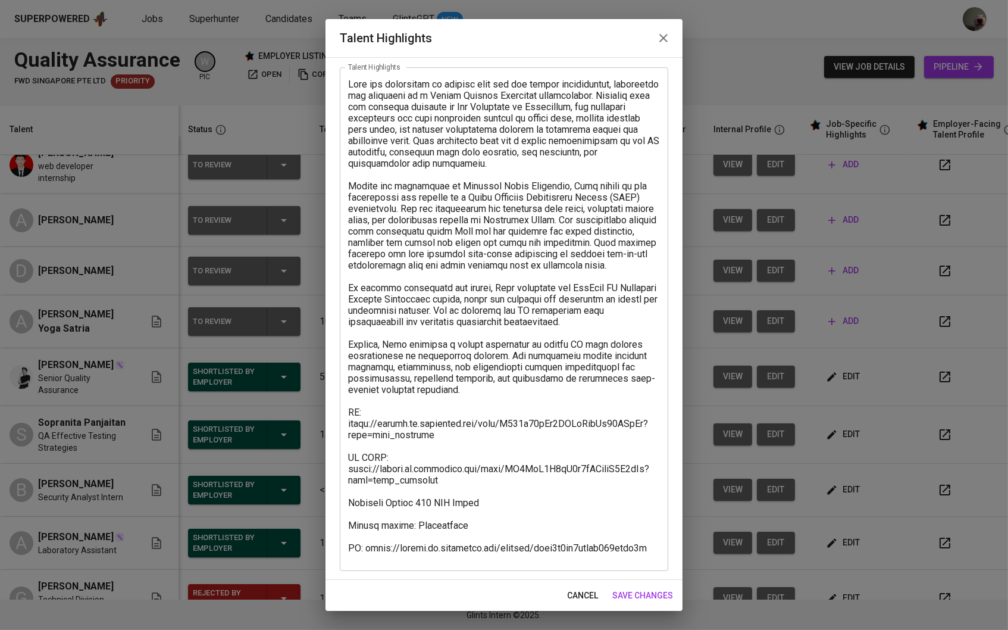
scroll to position [57, 0]
click at [590, 596] on span "cancel" at bounding box center [582, 595] width 31 height 15
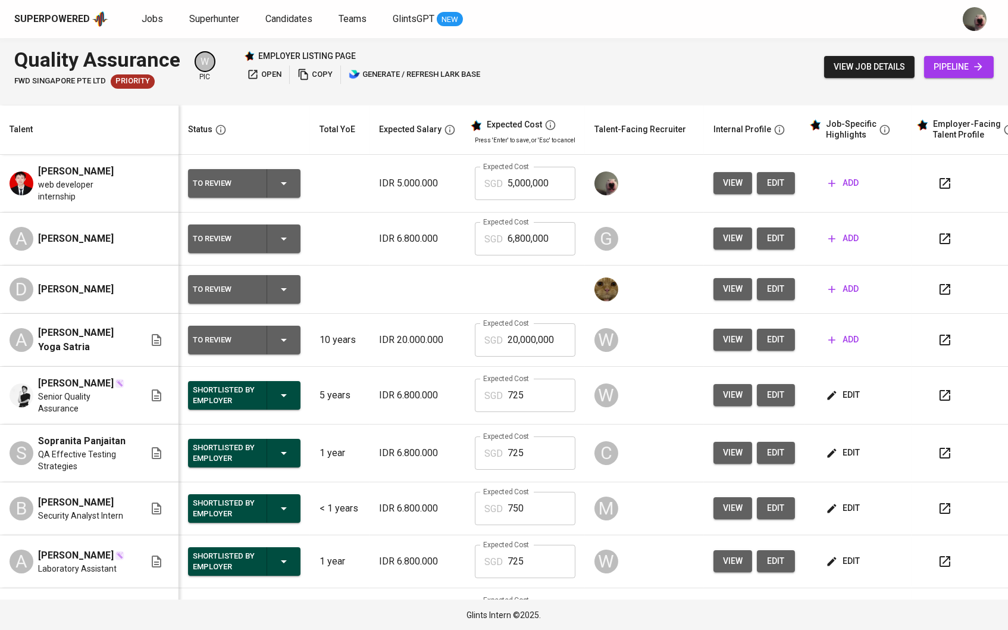
scroll to position [0, 0]
click at [853, 181] on span "add" at bounding box center [843, 183] width 30 height 15
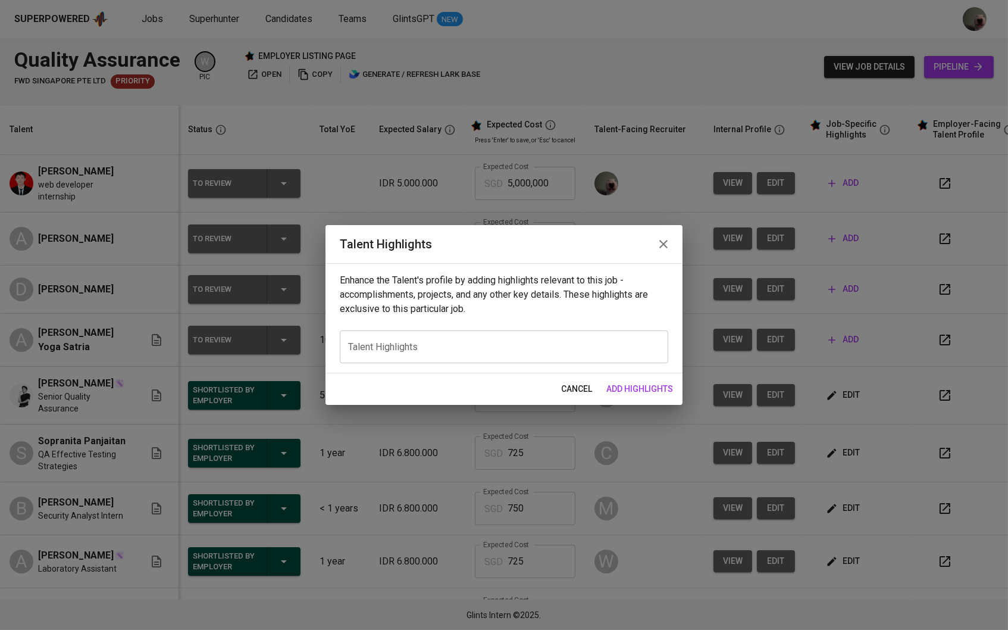
click at [568, 395] on span "cancel" at bounding box center [576, 388] width 31 height 15
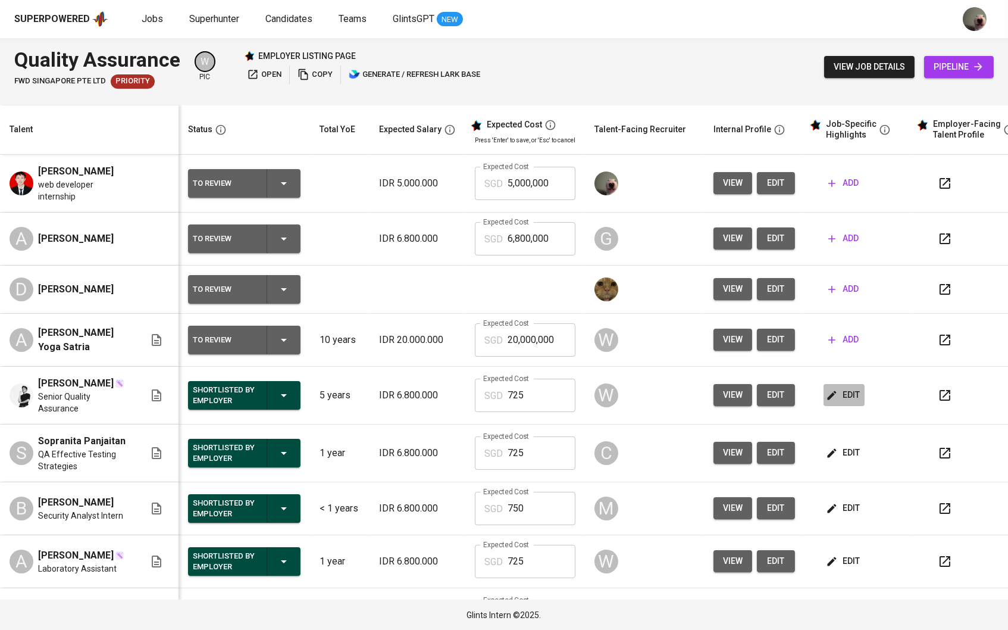
click at [847, 392] on span "edit" at bounding box center [844, 394] width 32 height 15
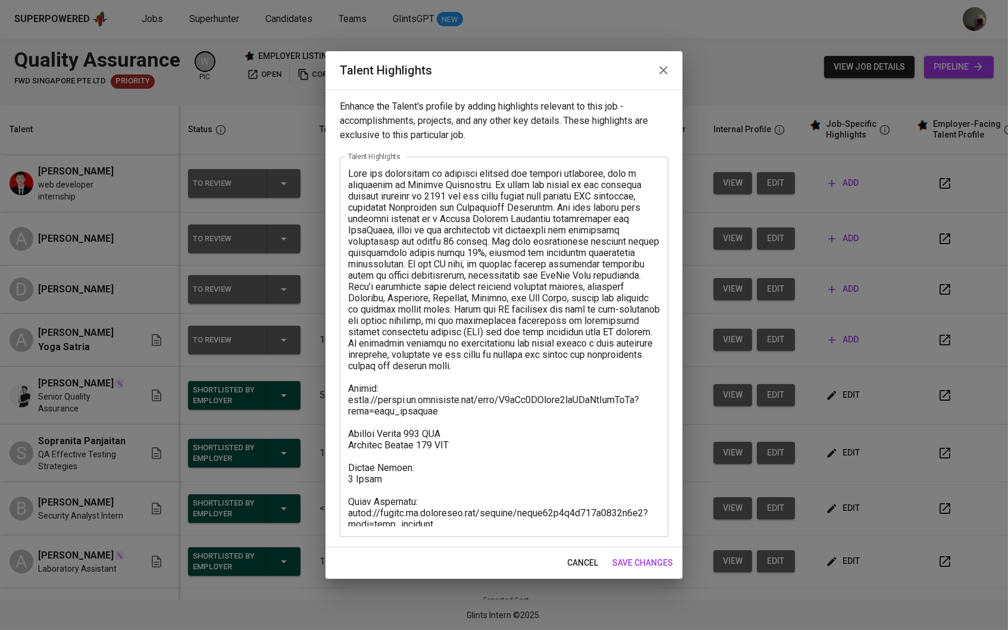
click at [558, 556] on div "cancel save changes" at bounding box center [503, 563] width 357 height 32
click at [562, 556] on button "cancel" at bounding box center [582, 563] width 40 height 22
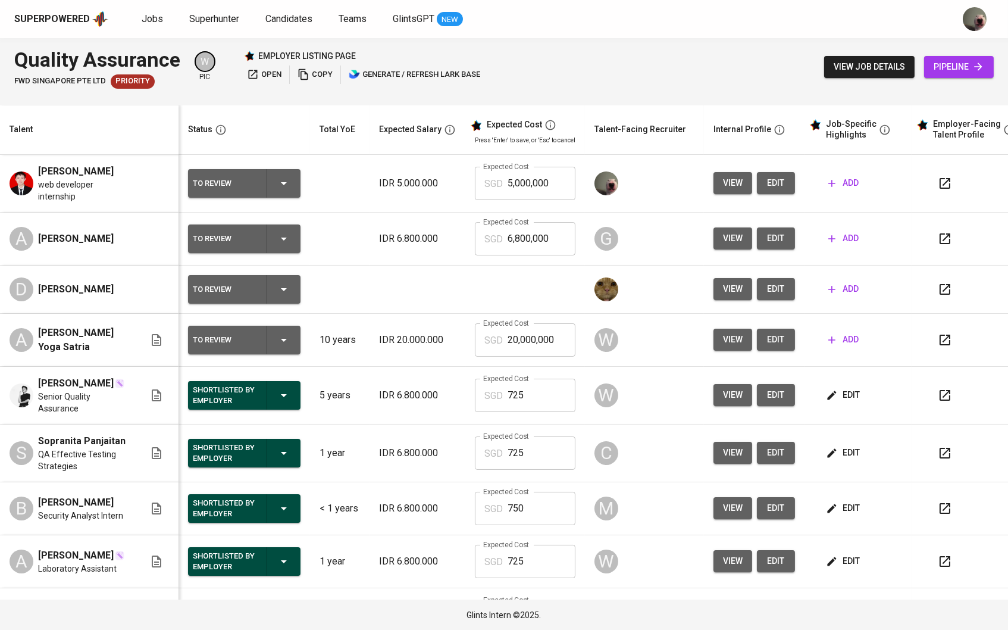
click at [847, 450] on span "edit" at bounding box center [844, 452] width 32 height 15
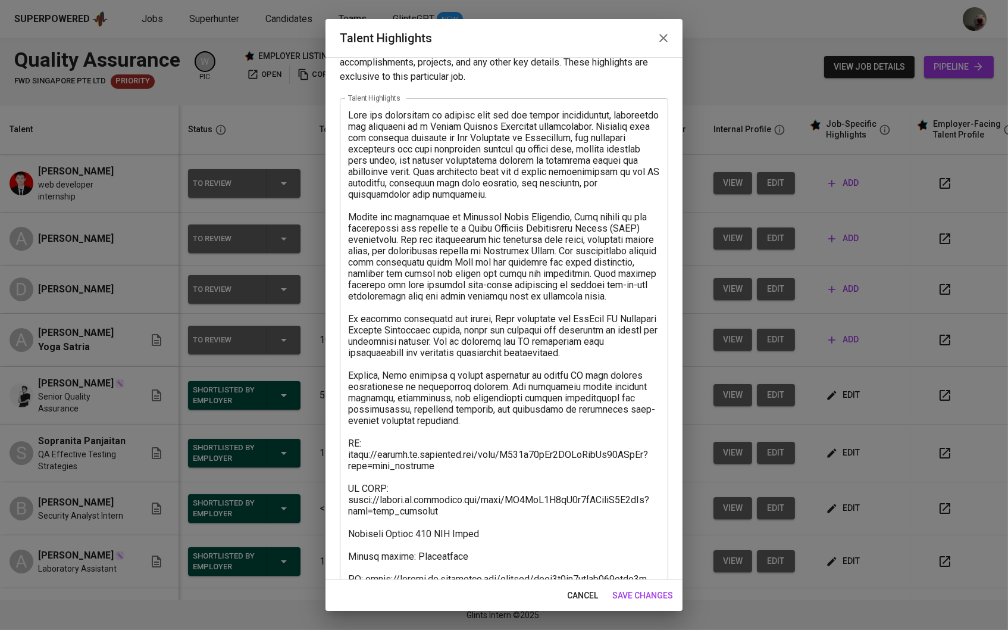
scroll to position [32, 0]
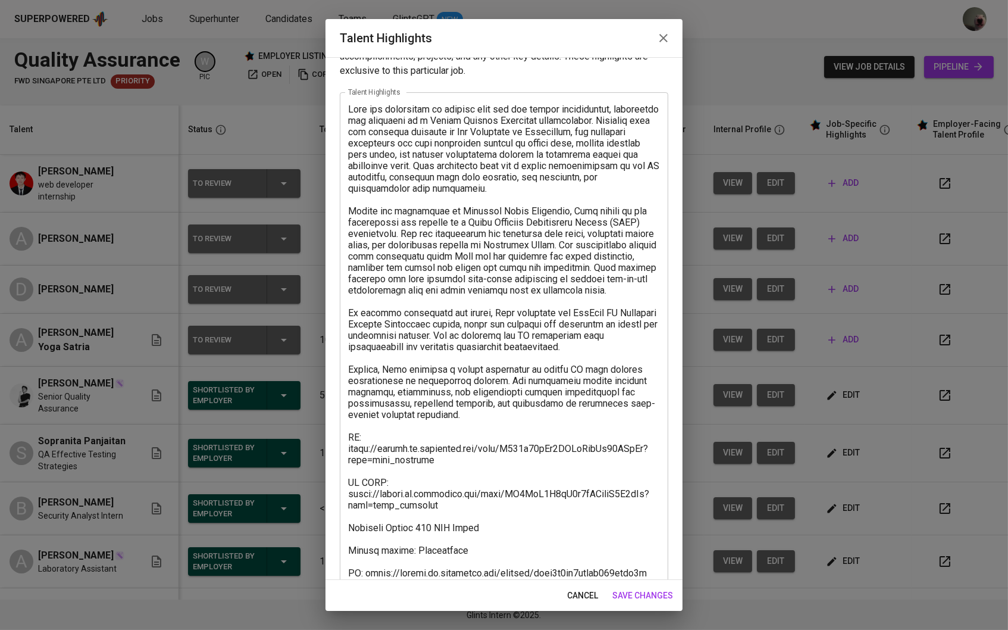
click at [574, 596] on span "cancel" at bounding box center [582, 595] width 31 height 15
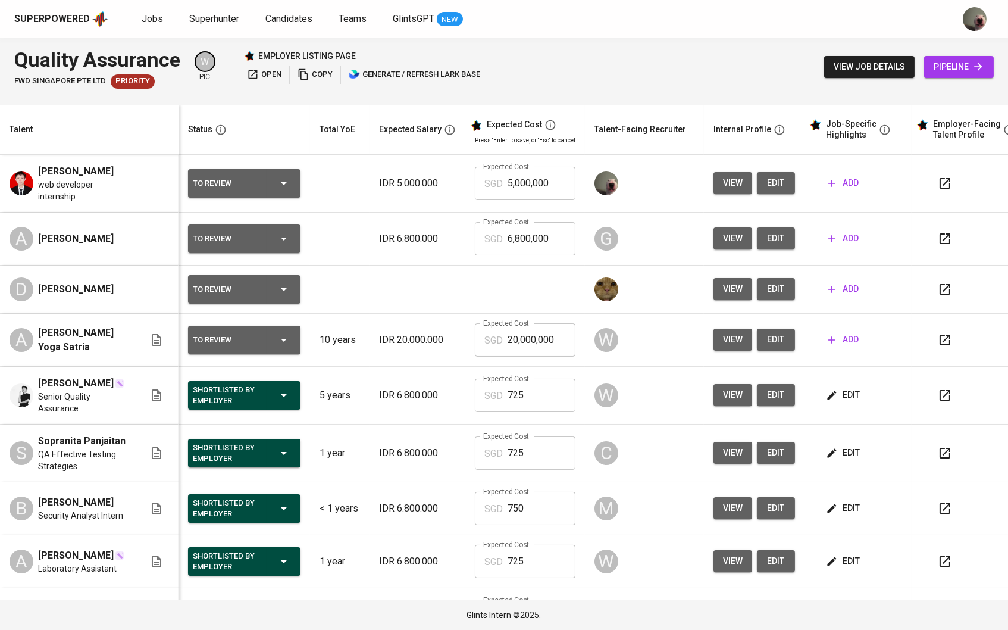
click at [850, 187] on span "add" at bounding box center [843, 183] width 30 height 15
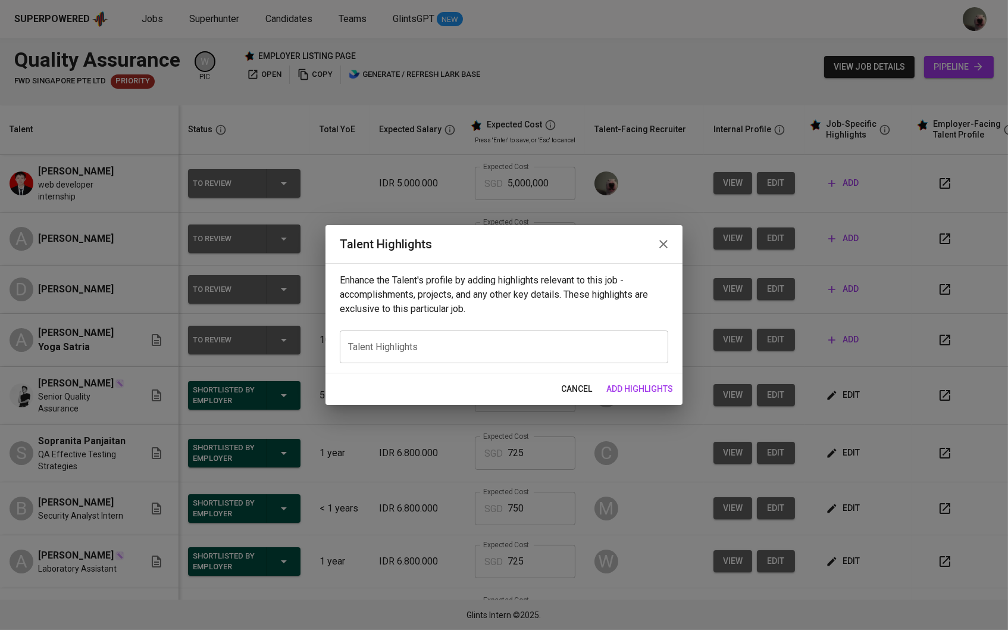
click at [442, 342] on textarea at bounding box center [504, 347] width 312 height 11
paste textarea "A passionate Informatics Engineering graduate skilled in backend, frontend, and…"
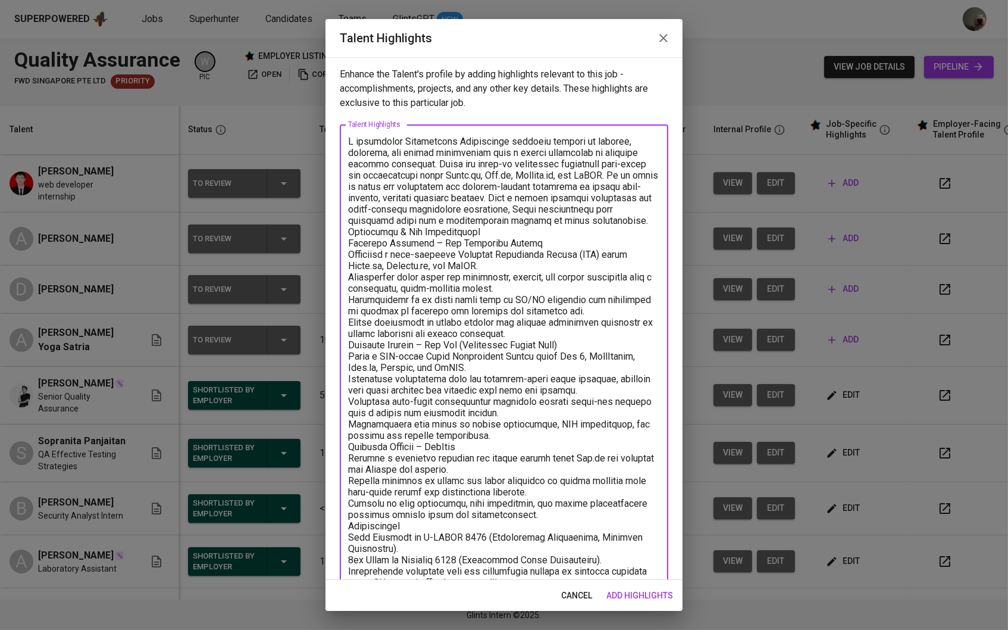
scroll to position [0, 0]
click at [498, 228] on textarea at bounding box center [504, 371] width 312 height 470
click at [625, 215] on textarea at bounding box center [504, 371] width 312 height 470
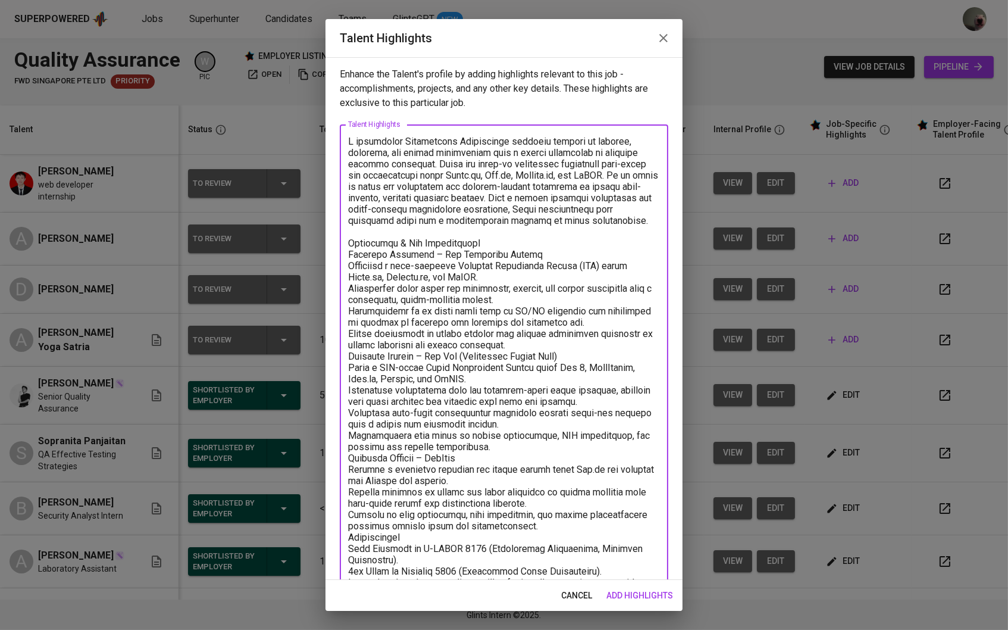
click at [533, 245] on textarea at bounding box center [504, 376] width 312 height 481
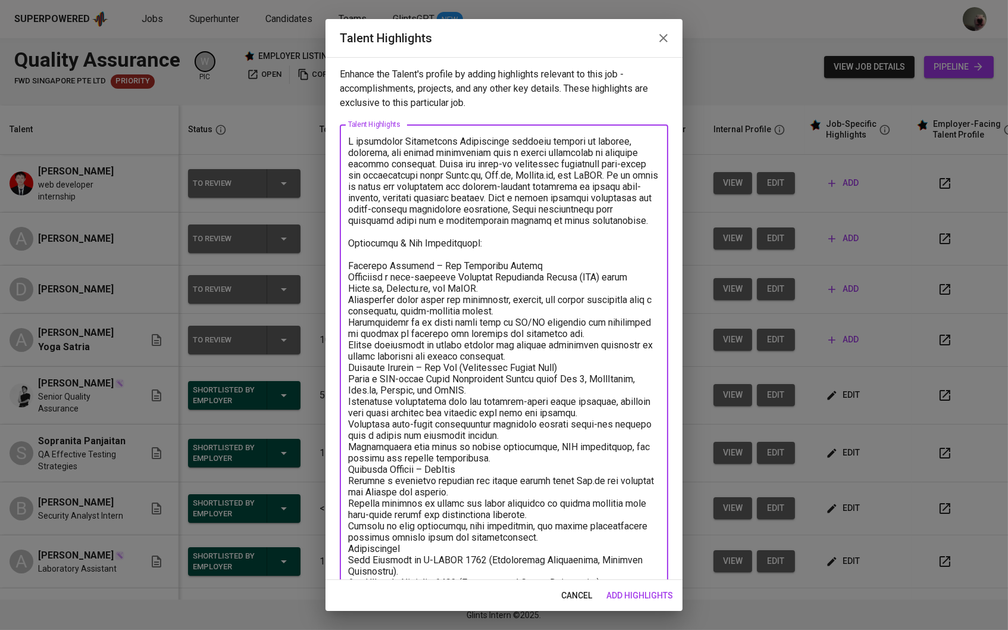
click at [518, 348] on textarea at bounding box center [504, 382] width 312 height 493
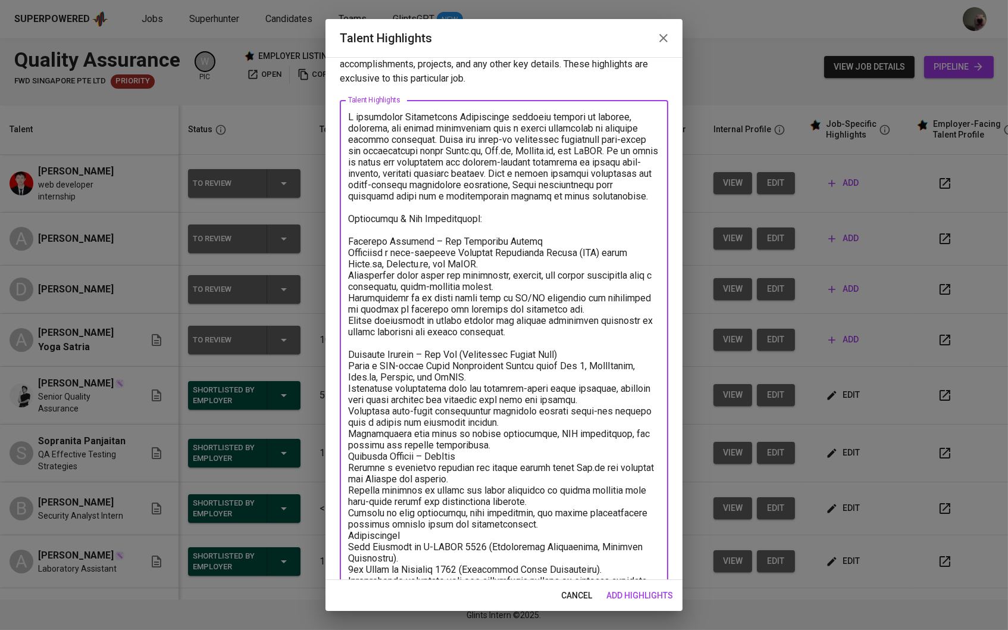
scroll to position [36, 0]
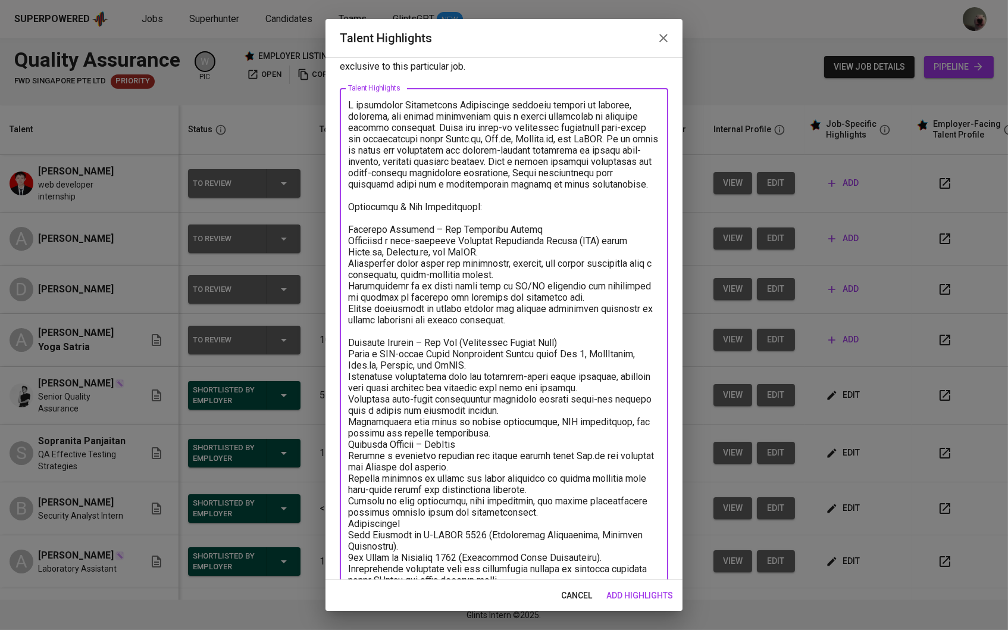
click at [485, 447] on textarea at bounding box center [504, 351] width 312 height 504
click at [481, 439] on textarea at bounding box center [504, 351] width 312 height 504
click at [496, 429] on textarea at bounding box center [504, 351] width 312 height 504
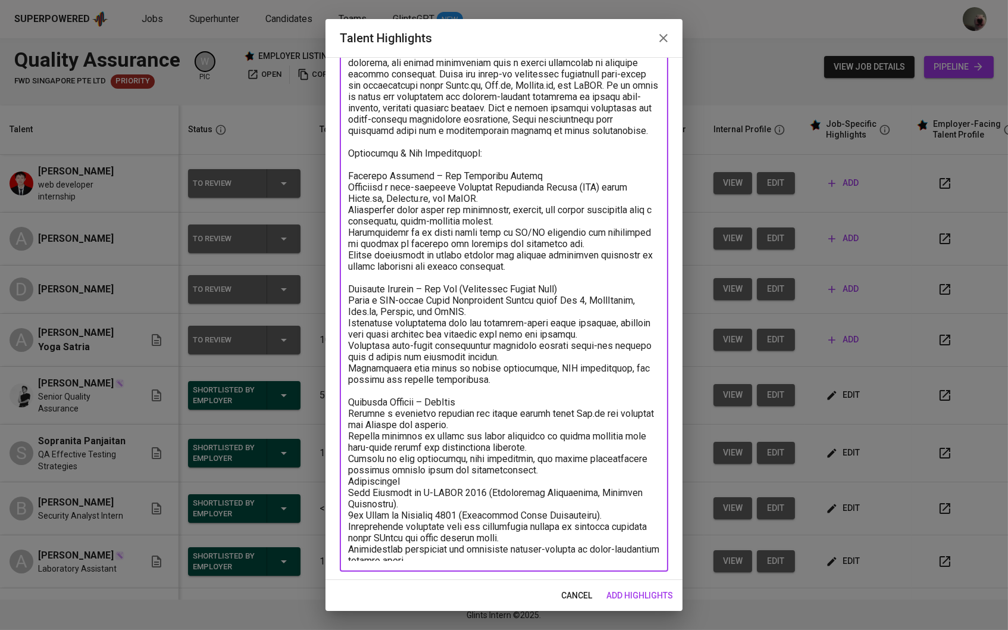
scroll to position [89, 0]
click at [608, 467] on textarea at bounding box center [504, 303] width 312 height 515
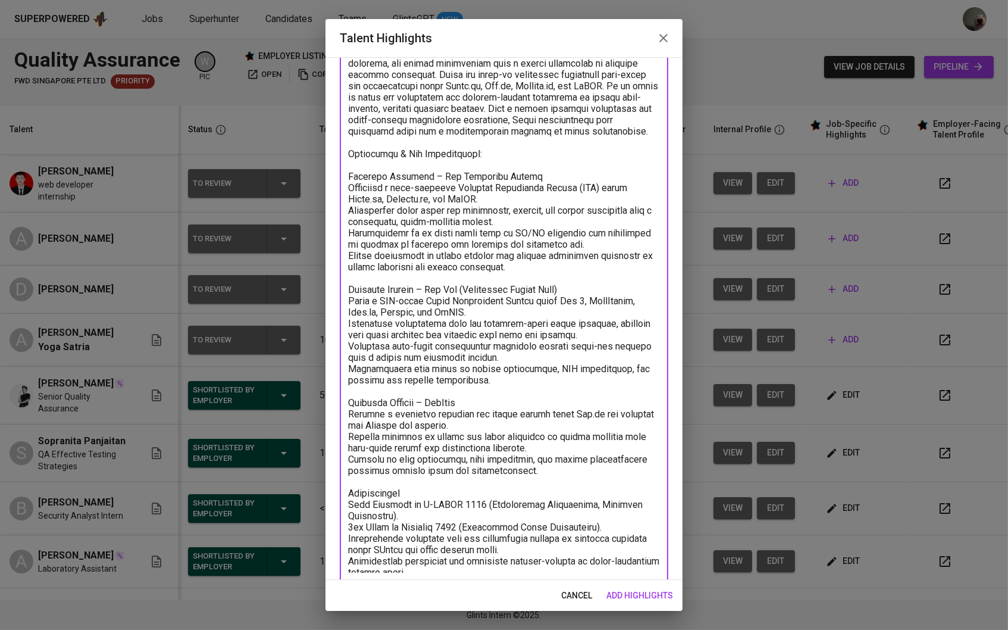
click at [351, 450] on textarea at bounding box center [504, 309] width 312 height 526
click at [352, 295] on textarea at bounding box center [504, 309] width 312 height 526
click at [352, 187] on textarea at bounding box center [504, 309] width 312 height 526
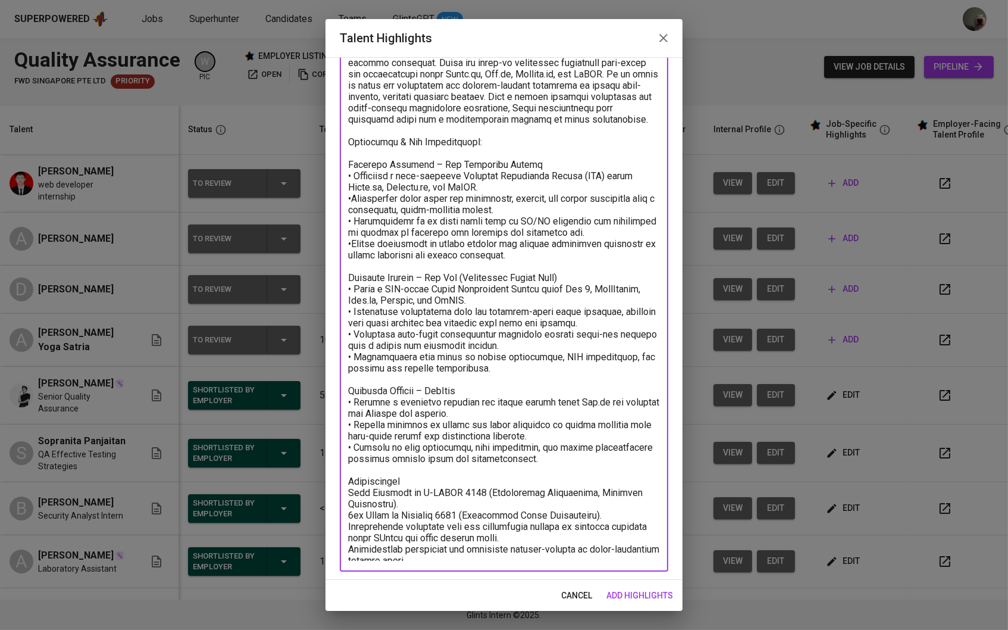
scroll to position [101, 0]
click at [353, 483] on textarea at bounding box center [504, 298] width 312 height 526
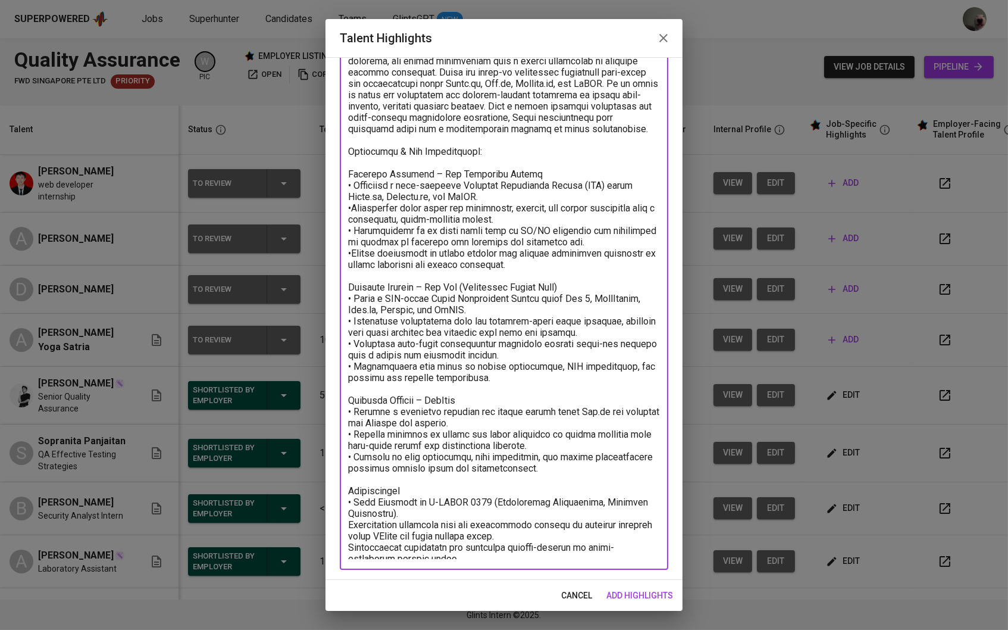
scroll to position [89, 0]
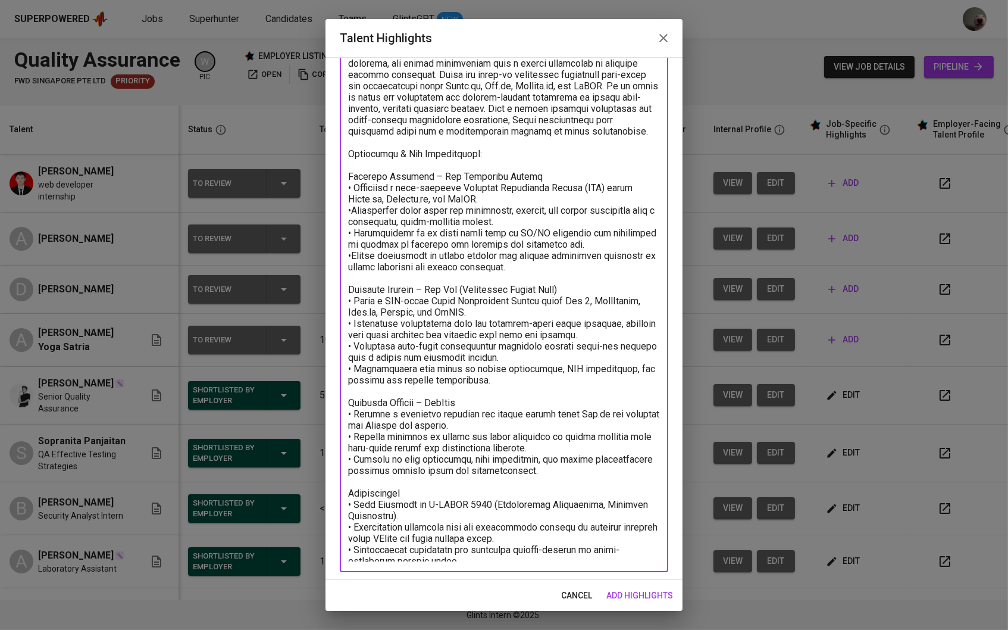
drag, startPoint x: 458, startPoint y: 557, endPoint x: 342, endPoint y: 545, distance: 116.6
click at [342, 545] on div "x Talent Highlights" at bounding box center [504, 303] width 328 height 537
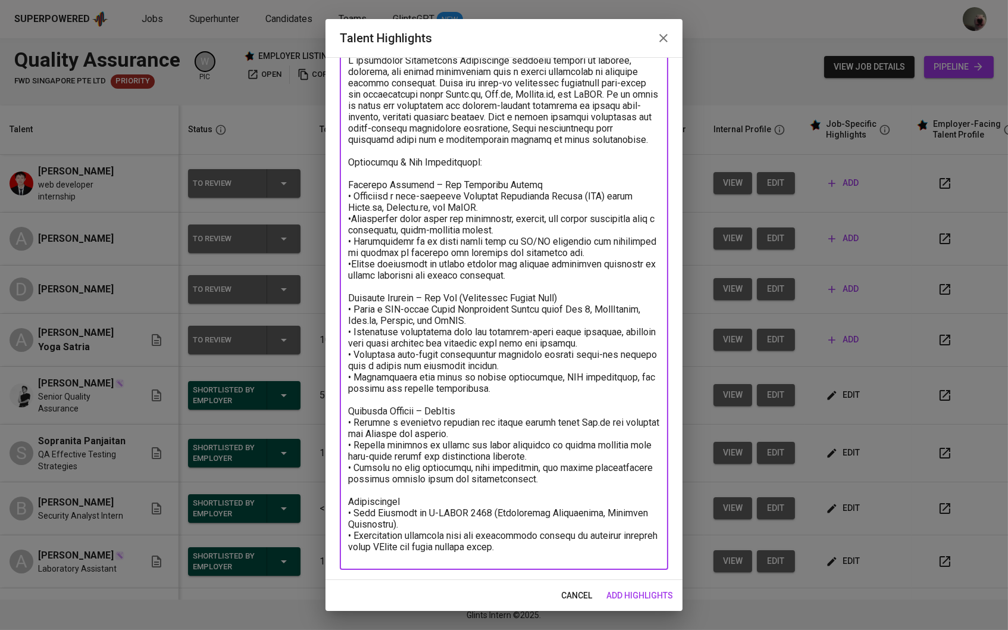
scroll to position [79, 0]
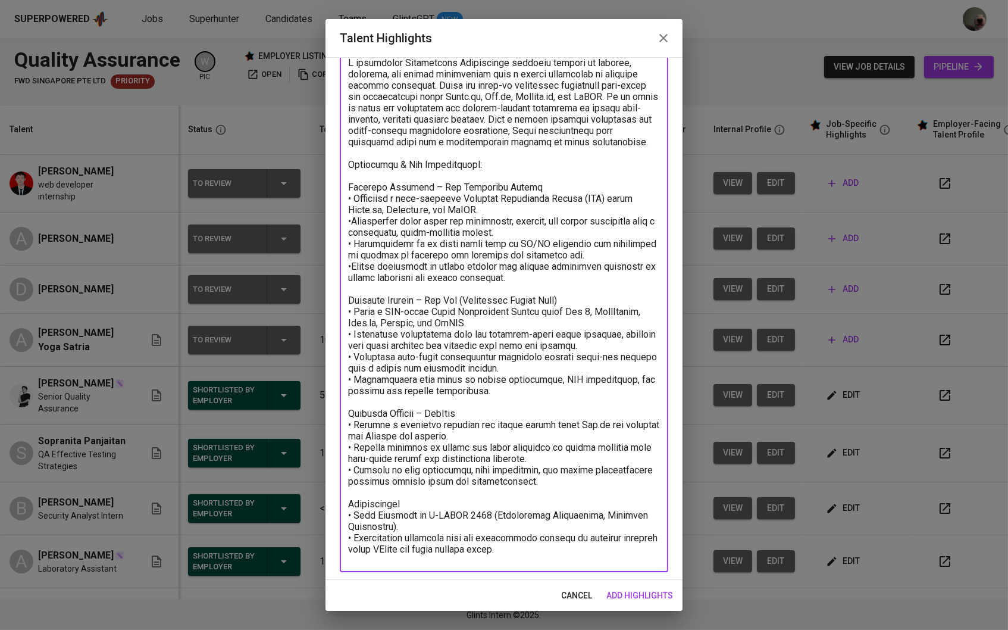
click at [484, 443] on textarea at bounding box center [504, 309] width 312 height 504
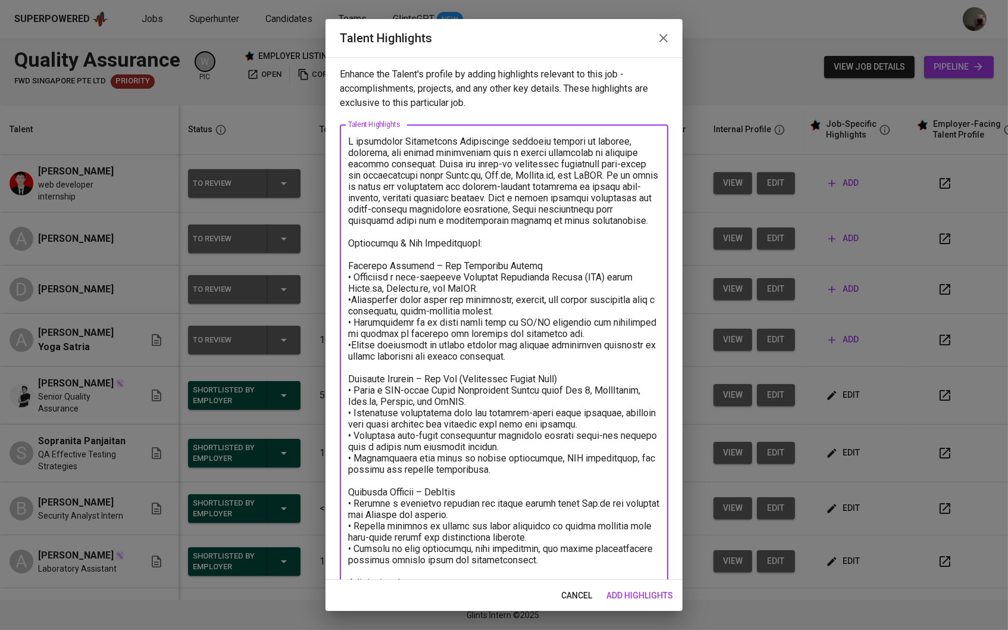
scroll to position [0, 0]
drag, startPoint x: 494, startPoint y: 196, endPoint x: 628, endPoint y: 216, distance: 136.0
click at [628, 216] on textarea at bounding box center [504, 388] width 312 height 504
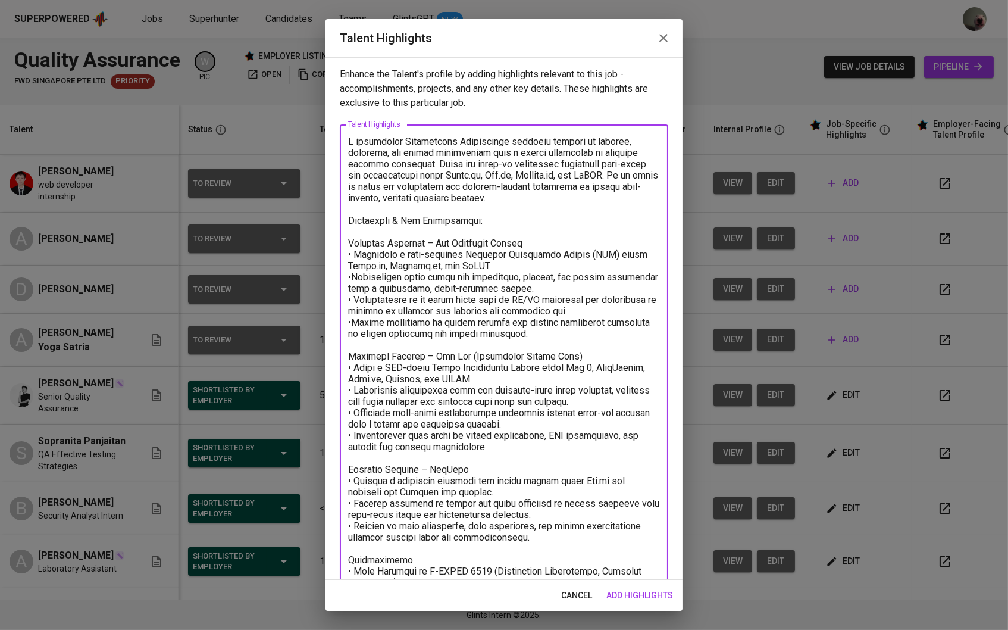
click at [514, 244] on textarea at bounding box center [504, 376] width 312 height 481
click at [525, 244] on textarea at bounding box center [504, 376] width 312 height 481
click at [570, 352] on textarea at bounding box center [504, 376] width 312 height 481
click at [487, 467] on textarea at bounding box center [504, 376] width 312 height 481
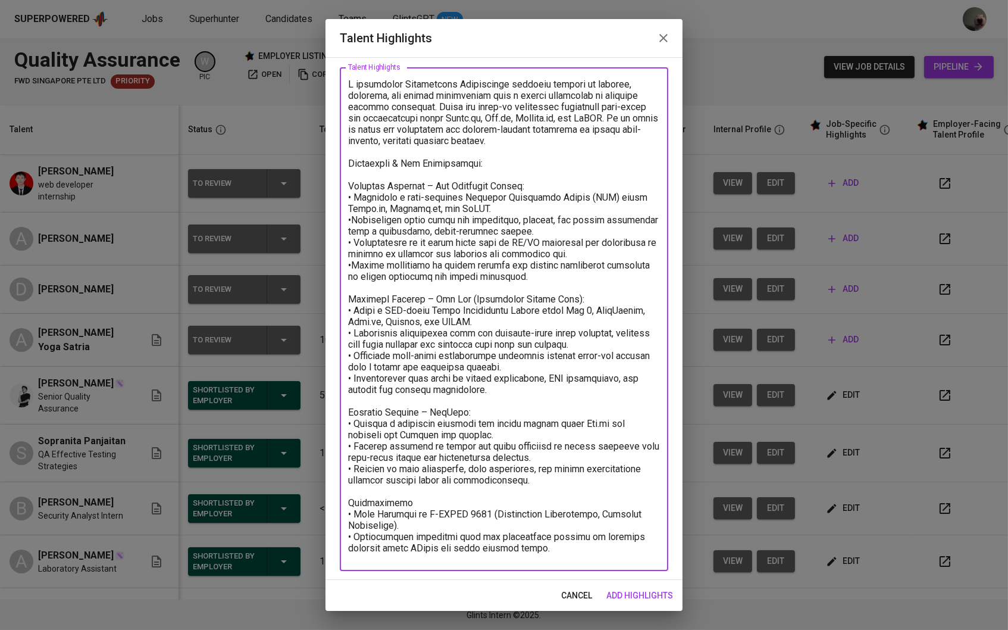
scroll to position [57, 0]
click at [413, 495] on textarea at bounding box center [504, 319] width 312 height 481
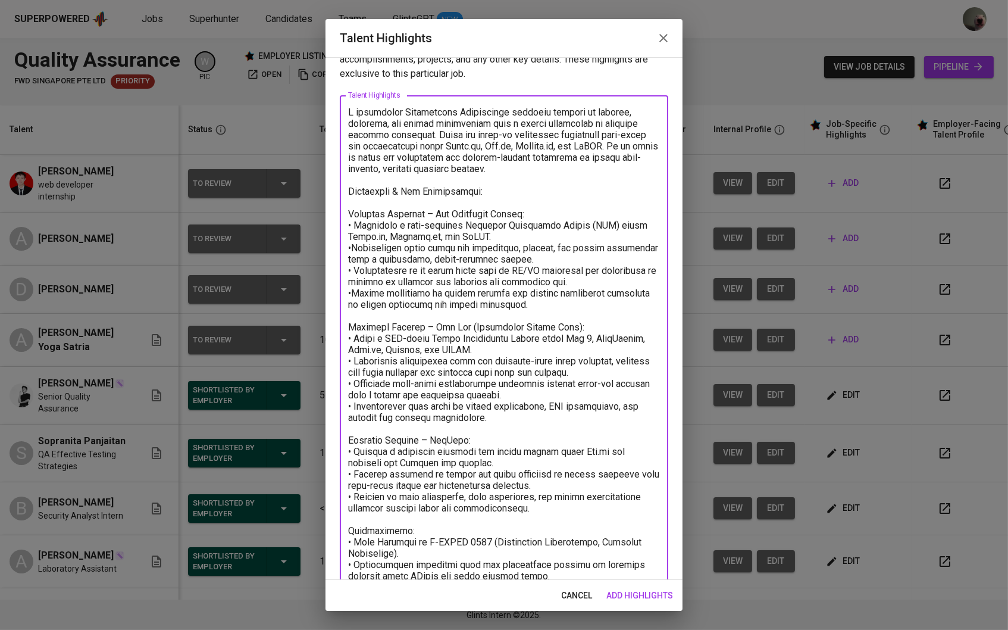
scroll to position [31, 0]
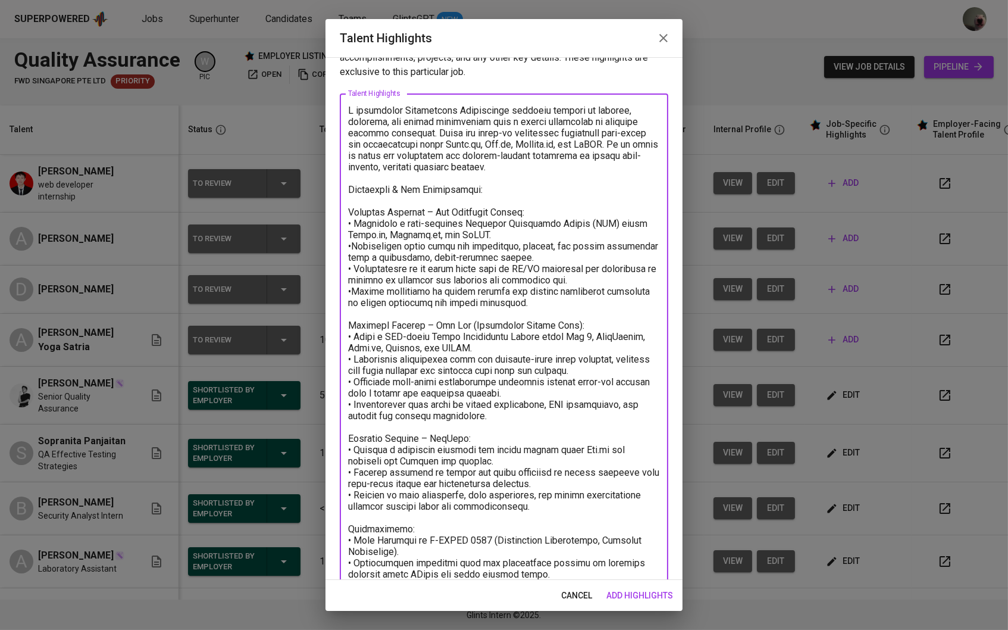
click at [352, 242] on textarea at bounding box center [504, 345] width 312 height 481
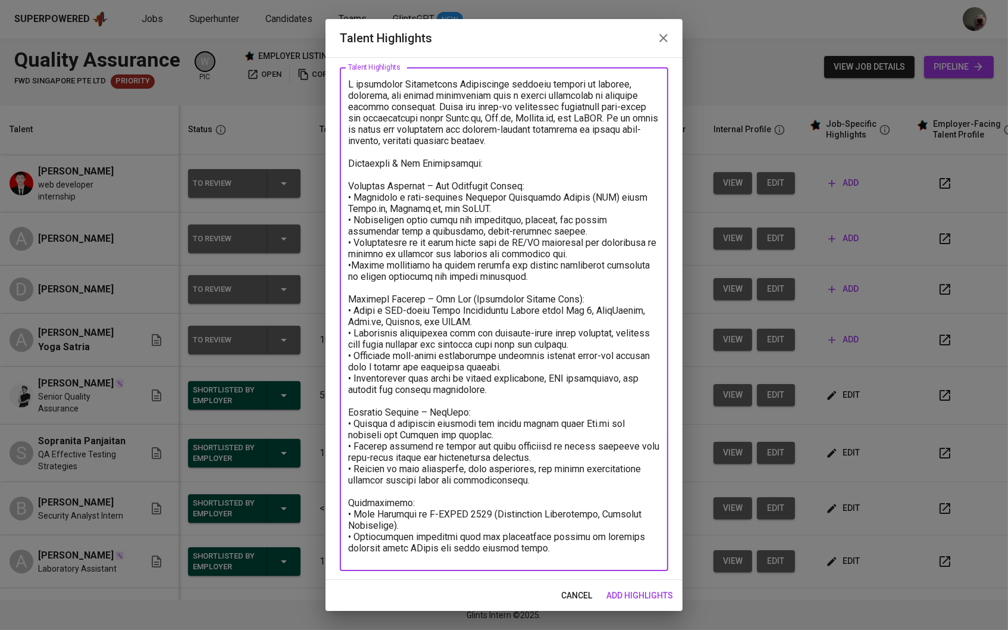
scroll to position [57, 0]
click at [565, 552] on textarea at bounding box center [504, 319] width 312 height 481
type textarea "L ipsumdolor Sitametcons Adipiscinge seddoeiu tempori ut laboree, dolorema, ali…"
click at [628, 594] on span "add highlights" at bounding box center [639, 595] width 67 height 15
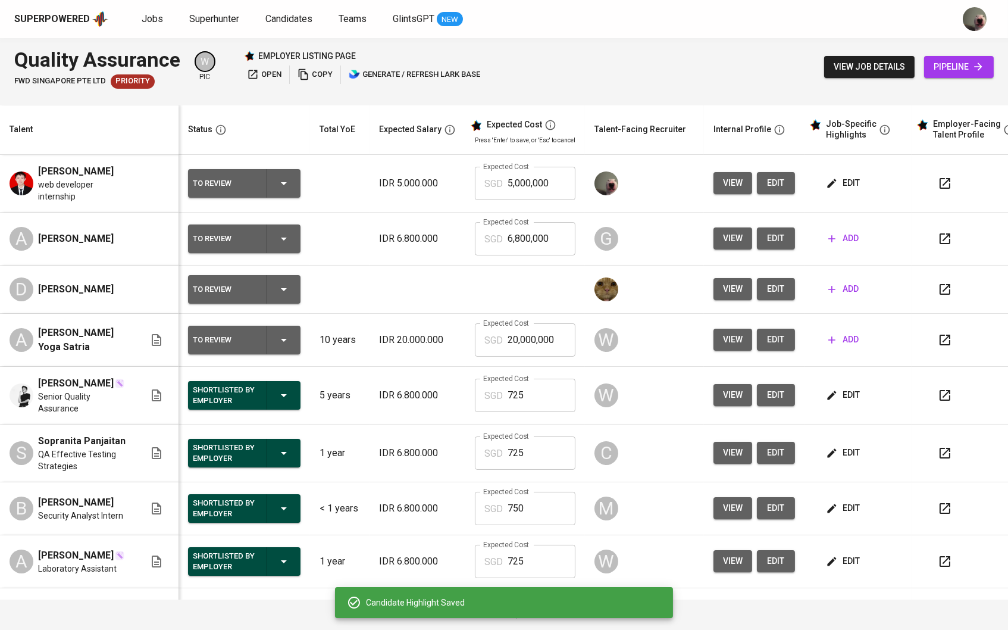
click at [859, 391] on span "edit" at bounding box center [844, 394] width 32 height 15
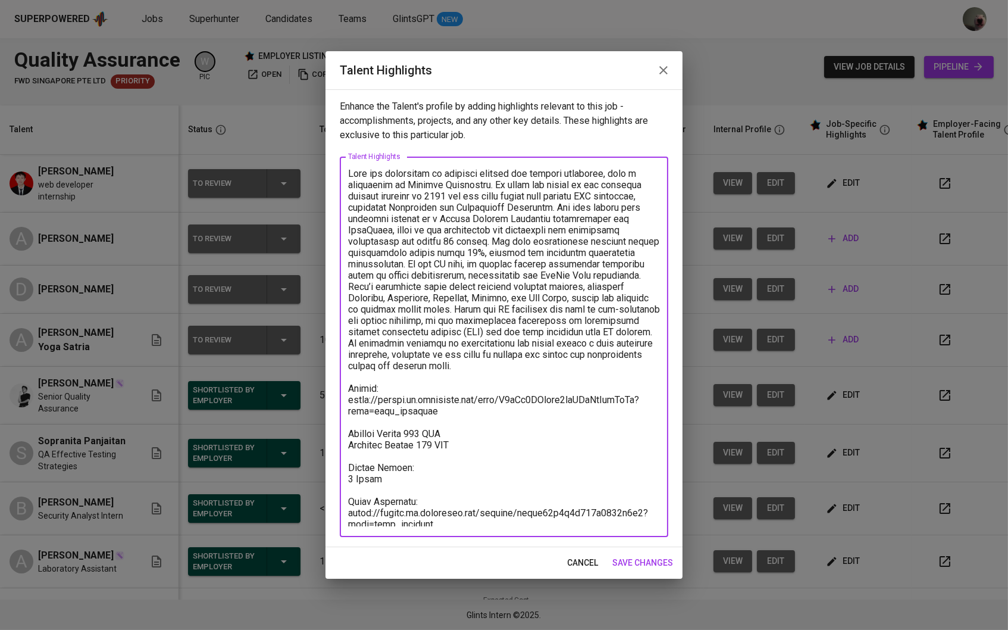
drag, startPoint x: 421, startPoint y: 472, endPoint x: 350, endPoint y: 431, distance: 82.4
click at [350, 431] on textarea at bounding box center [504, 347] width 312 height 358
click at [450, 508] on textarea at bounding box center [504, 347] width 312 height 358
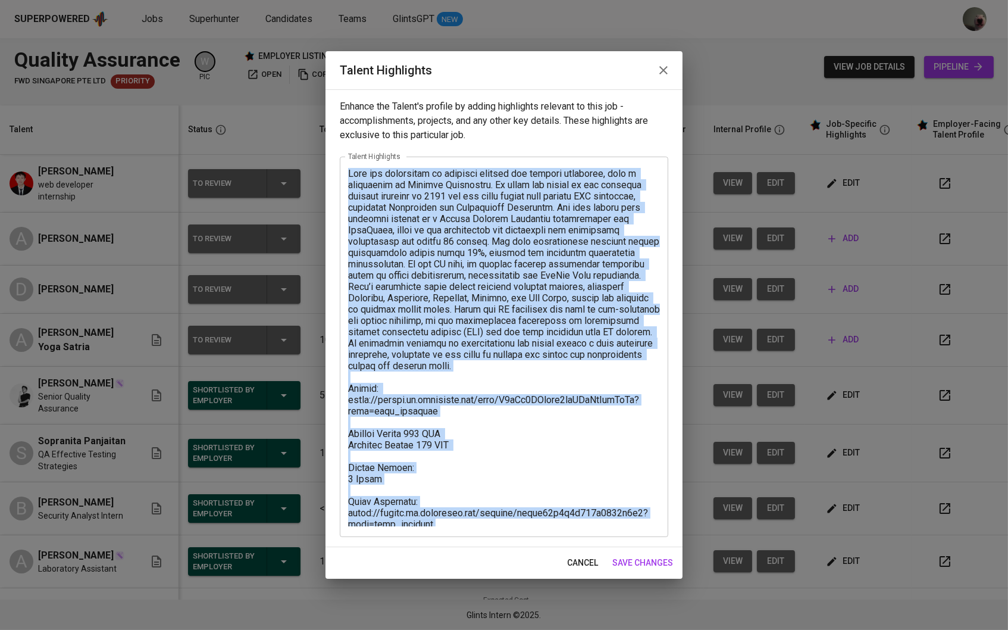
drag, startPoint x: 436, startPoint y: 531, endPoint x: 356, endPoint y: 439, distance: 121.9
click at [356, 437] on div "x Talent Highlights" at bounding box center [504, 346] width 328 height 380
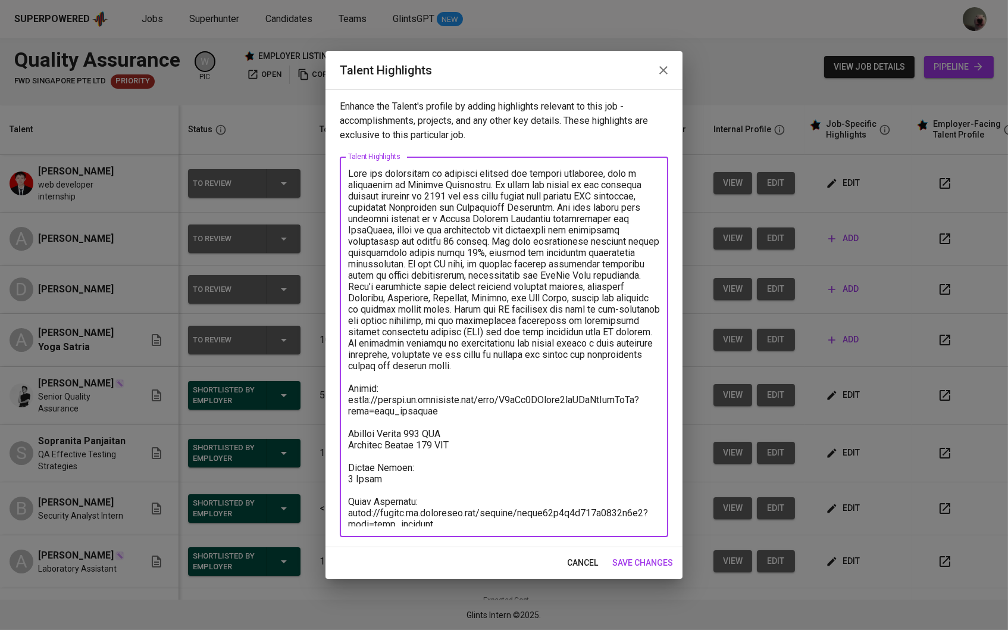
click at [356, 439] on textarea at bounding box center [504, 347] width 312 height 358
drag, startPoint x: 439, startPoint y: 519, endPoint x: 347, endPoint y: 462, distance: 108.0
click at [347, 462] on div "x Talent Highlights" at bounding box center [504, 346] width 328 height 380
click at [638, 559] on span "save changes" at bounding box center [642, 562] width 61 height 15
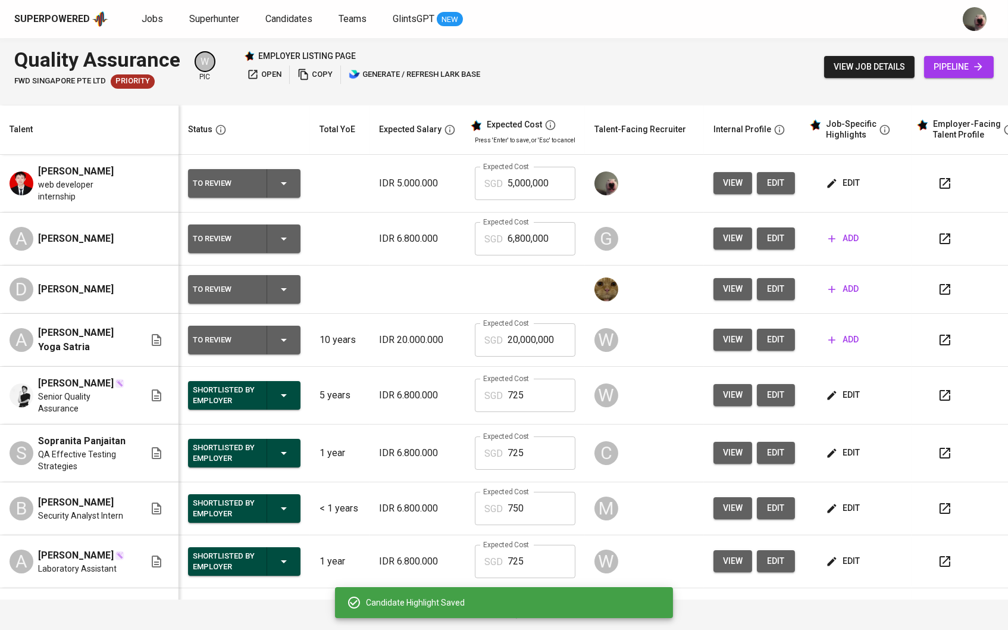
scroll to position [0, 0]
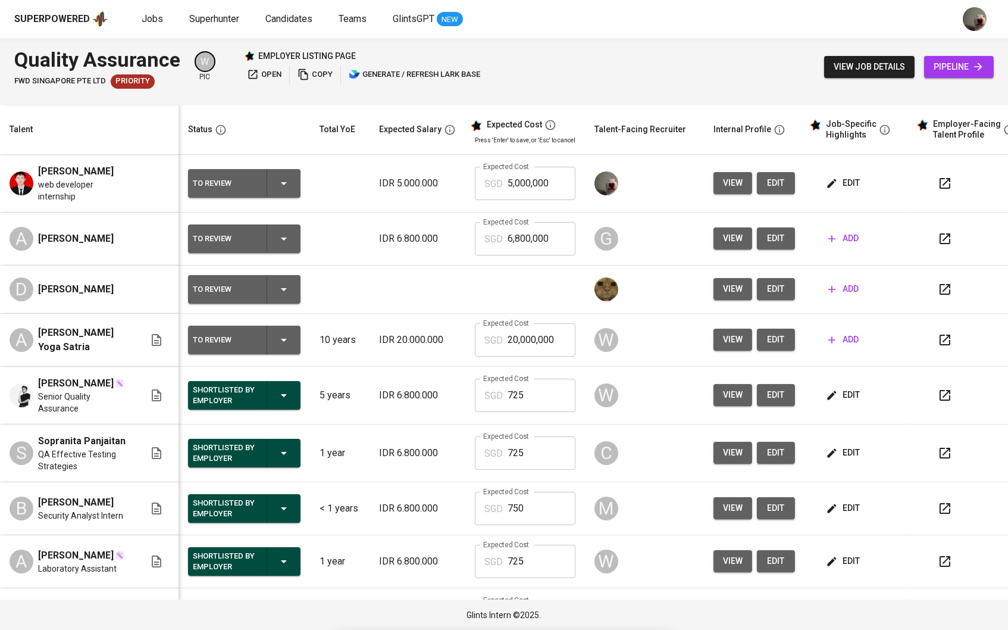
click at [837, 184] on icon "button" at bounding box center [832, 183] width 9 height 9
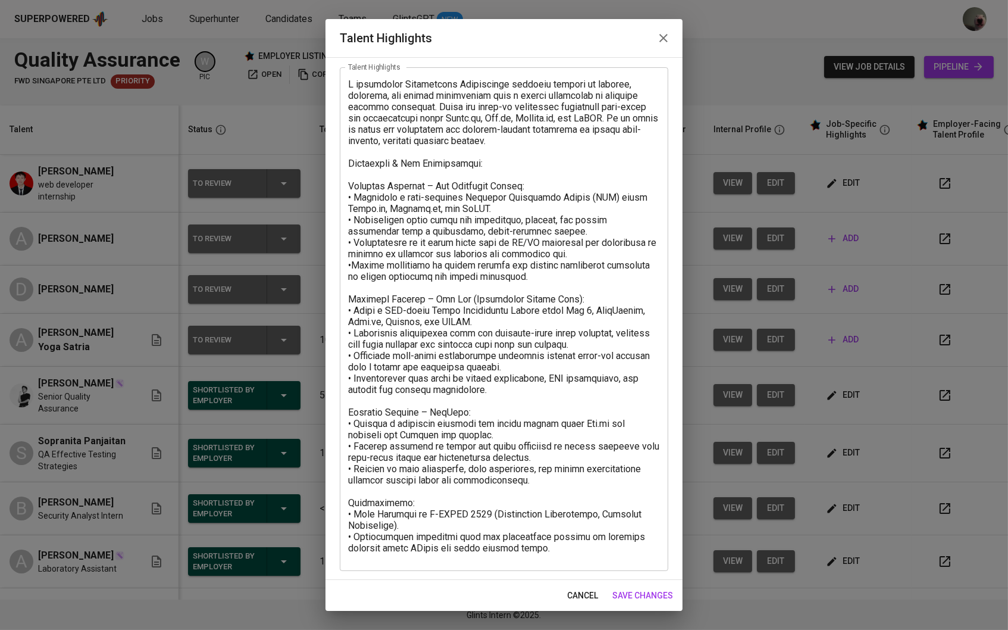
scroll to position [57, 0]
click at [556, 541] on textarea at bounding box center [504, 319] width 312 height 481
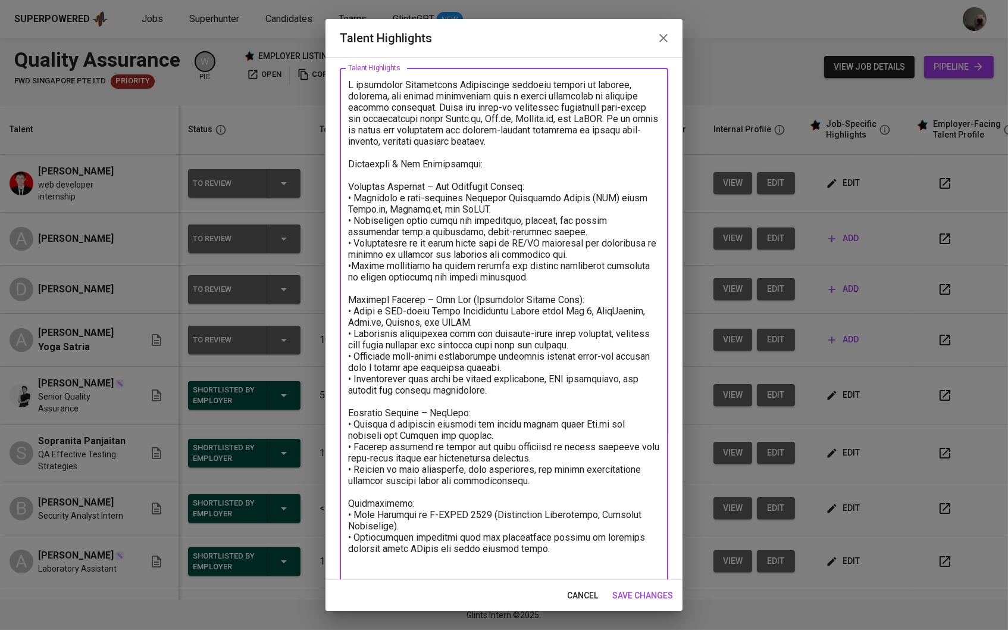
paste textarea "Notice Period: 1 Month Voice Recording: https://glints.sg.larksuite.com/minutes…"
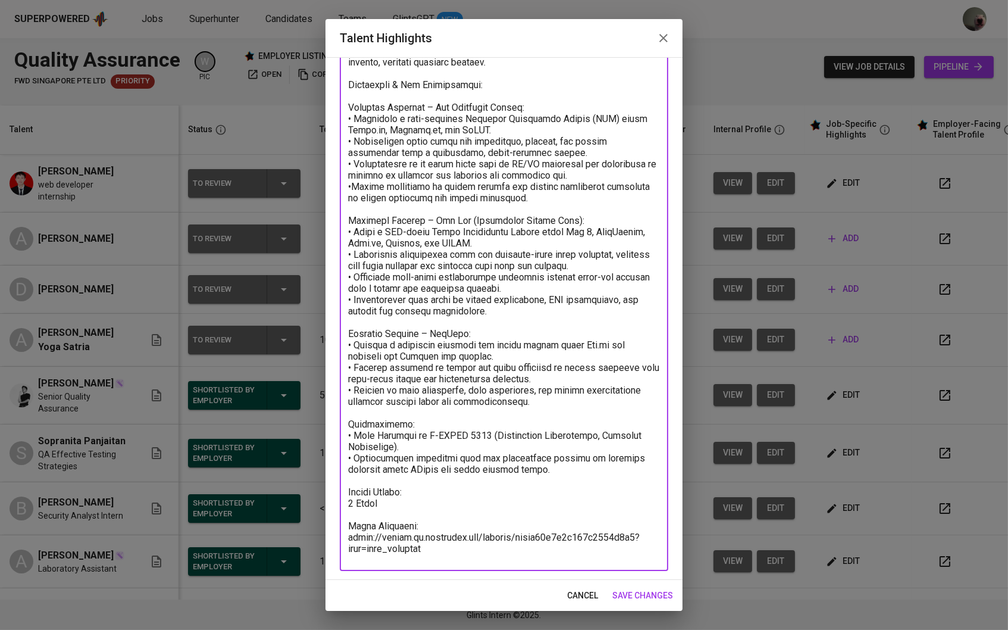
scroll to position [135, 0]
type textarea "L ipsumdolor Sitametcons Adipiscinge seddoeiu tempori ut laboree, dolorema, ali…"
click at [635, 591] on span "save changes" at bounding box center [642, 595] width 61 height 15
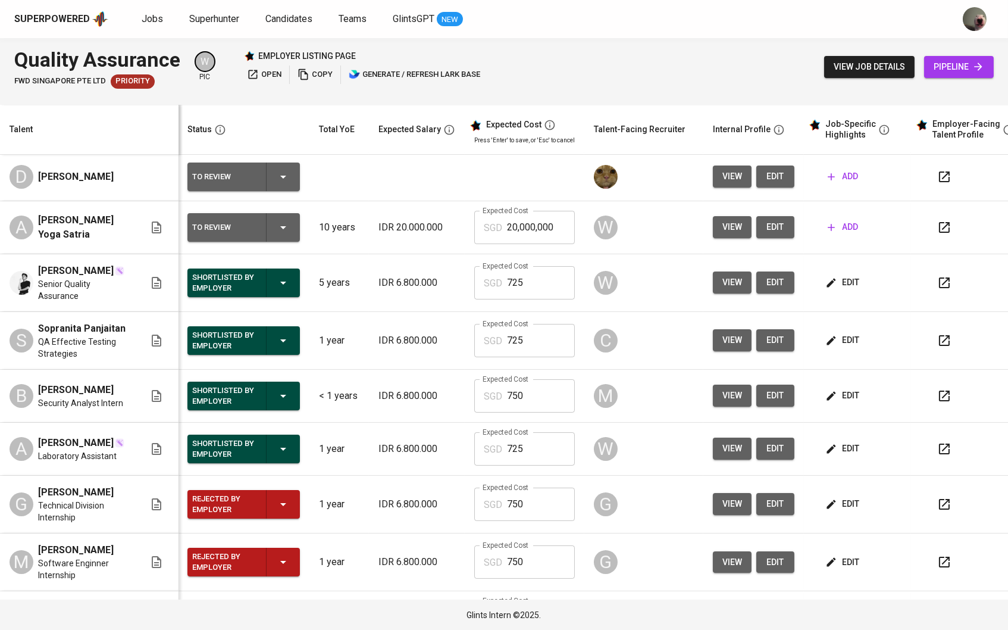
scroll to position [136, 1]
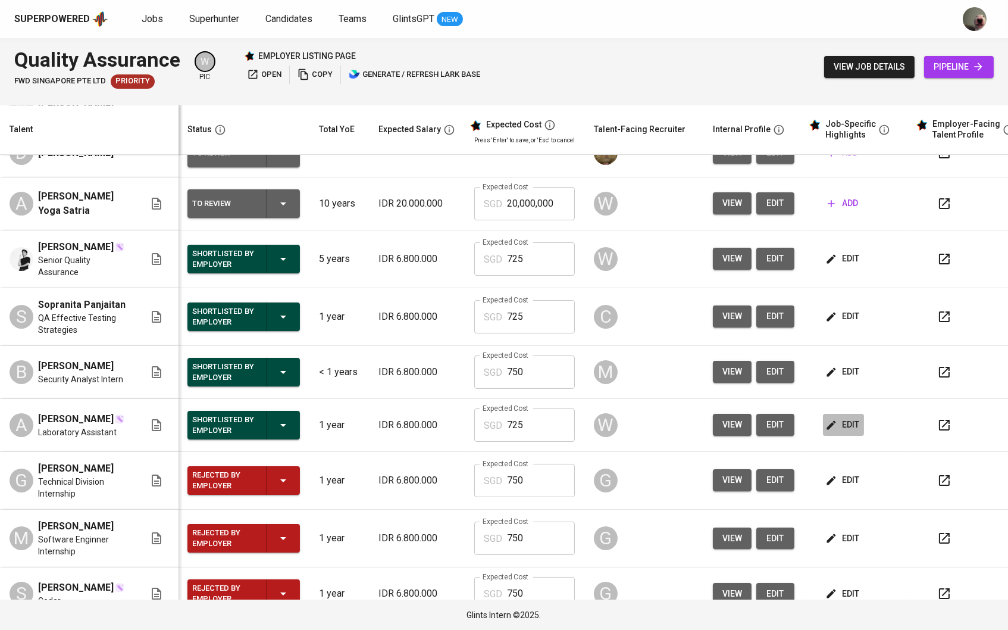
click at [851, 428] on span "edit" at bounding box center [844, 424] width 32 height 15
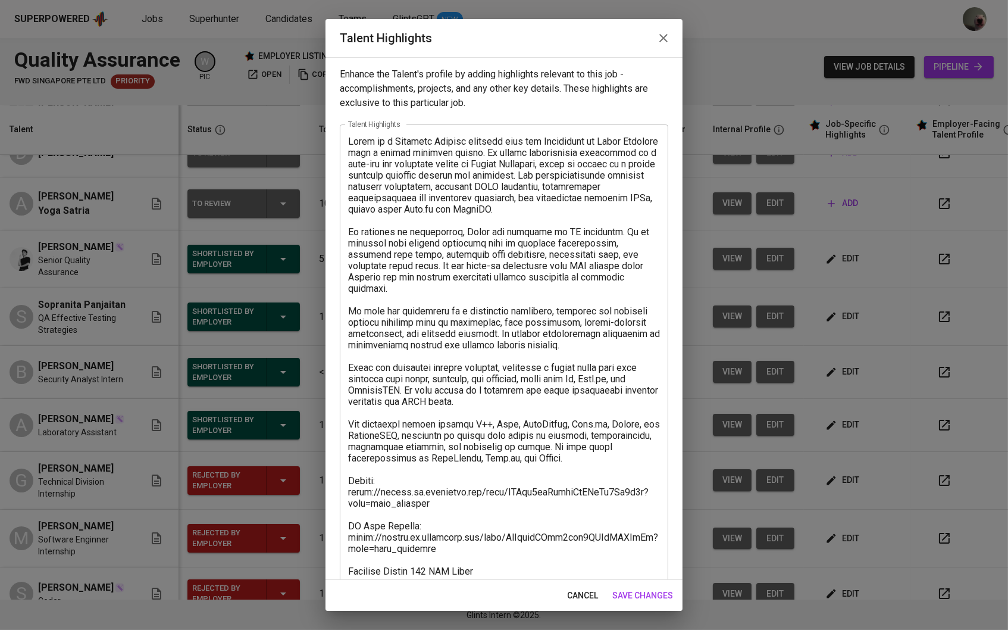
click at [577, 593] on span "cancel" at bounding box center [582, 595] width 31 height 15
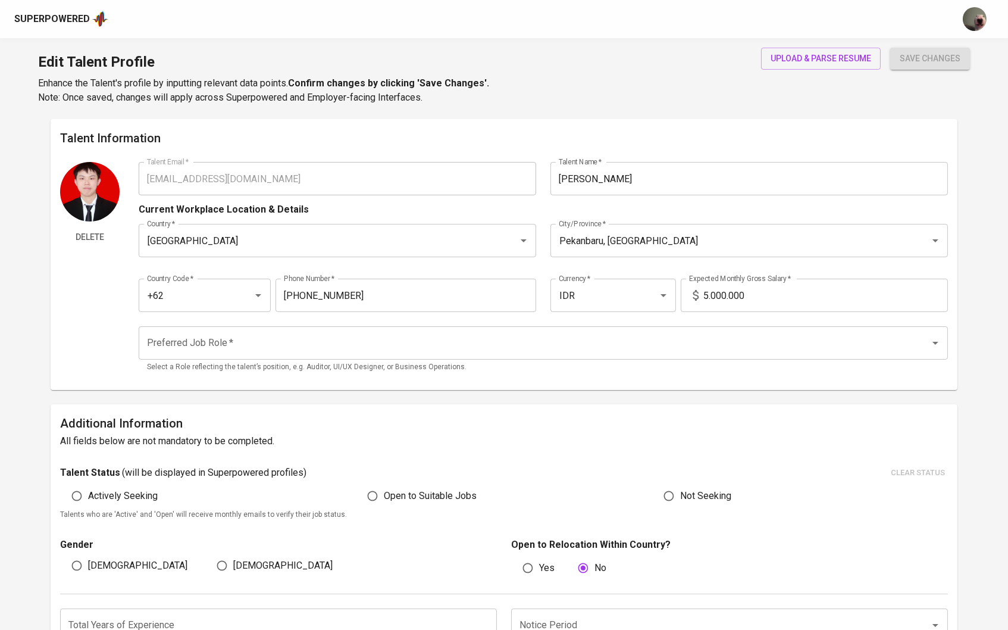
click at [790, 72] on div "upload & parse resume" at bounding box center [821, 76] width 120 height 57
click at [790, 65] on button "upload & parse resume" at bounding box center [821, 59] width 120 height 22
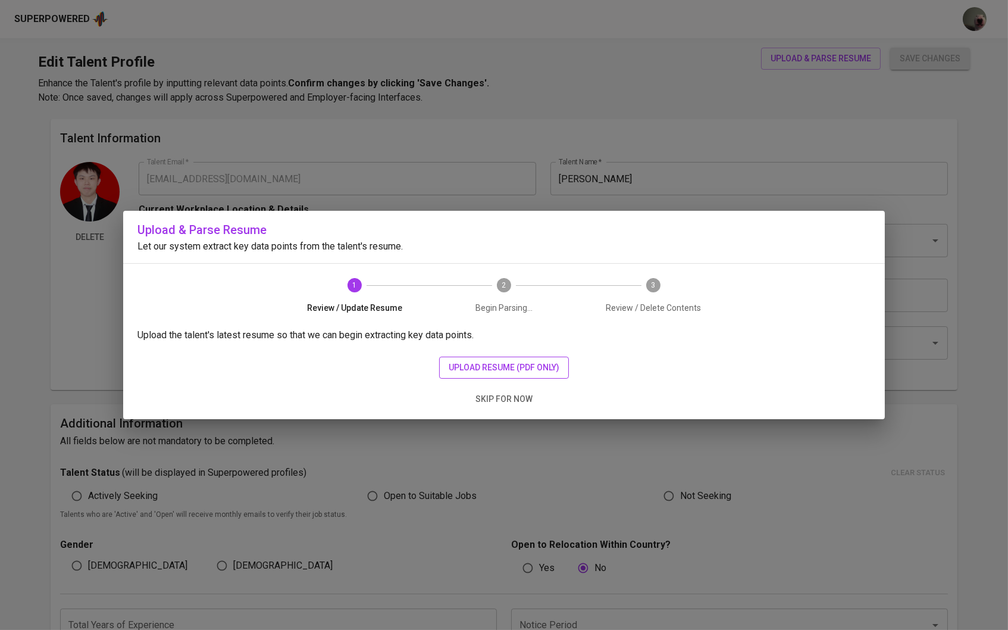
click at [507, 378] on button "upload resume (pdf only)" at bounding box center [504, 367] width 130 height 22
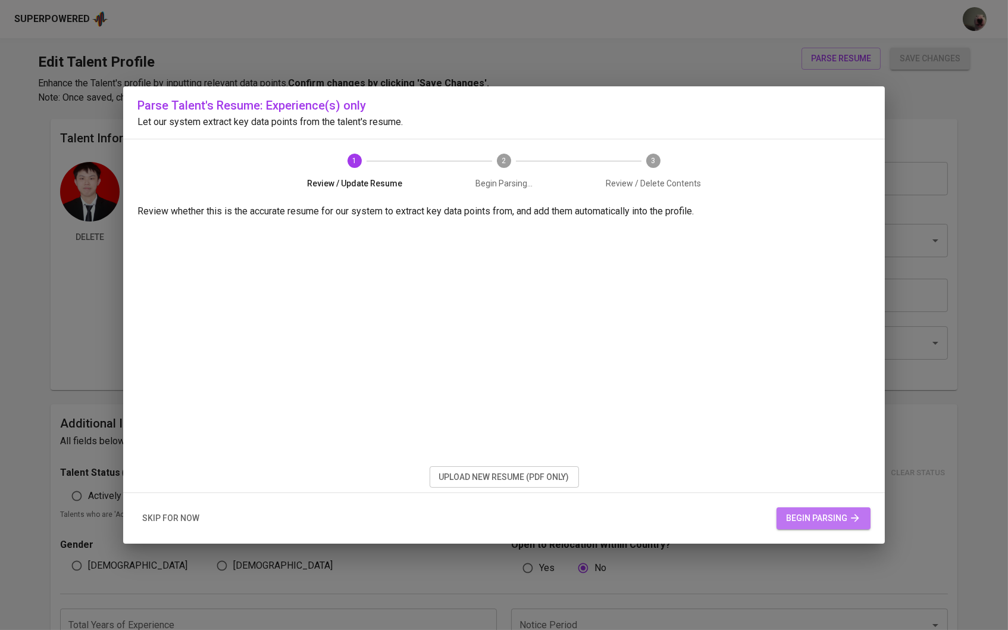
click at [800, 508] on button "begin parsing" at bounding box center [824, 518] width 94 height 22
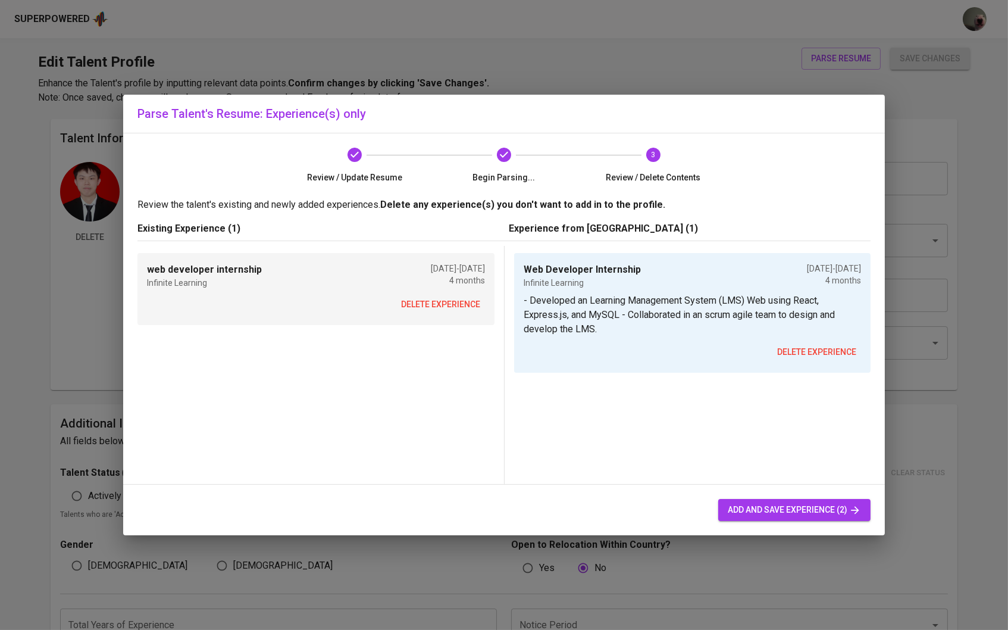
click at [438, 302] on span "delete experience" at bounding box center [440, 304] width 79 height 15
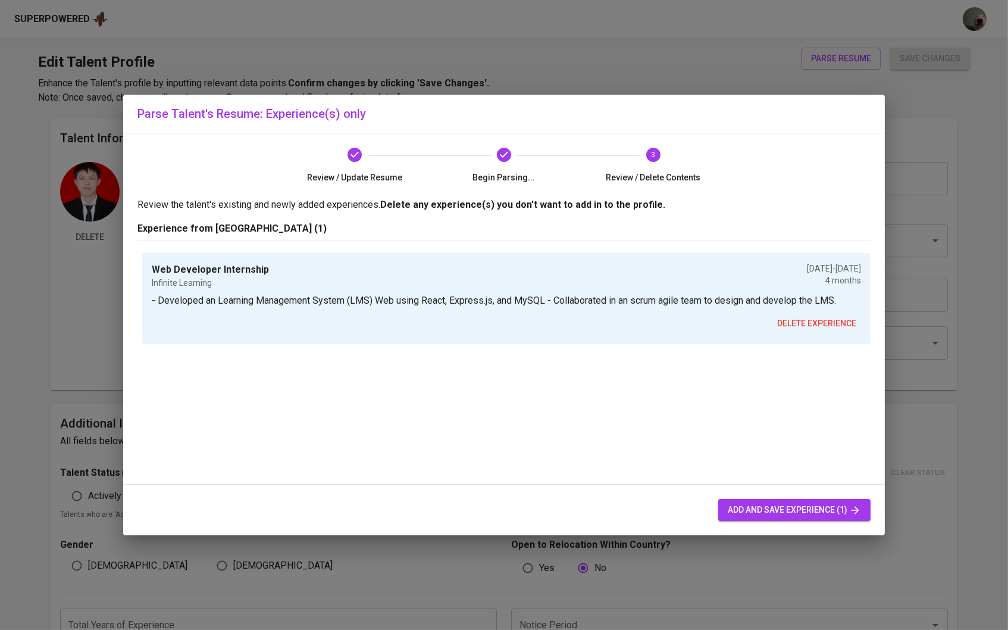
click at [848, 497] on div "add and save experience (1)" at bounding box center [504, 509] width 762 height 51
click at [838, 505] on span "add and save experience (1)" at bounding box center [794, 509] width 133 height 15
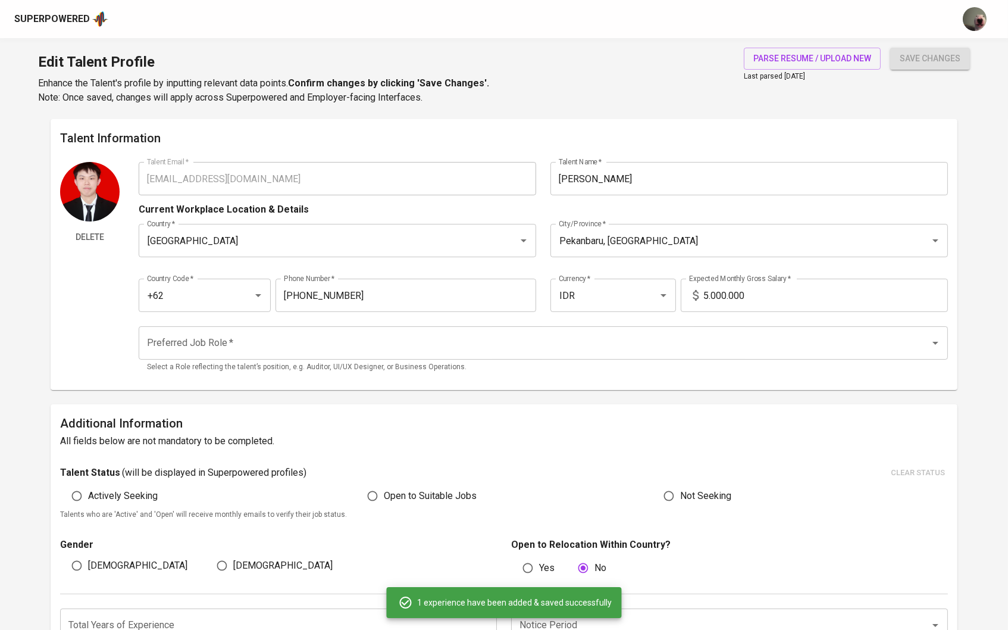
type input "Web Developer Internship"
type input "06/01/2024"
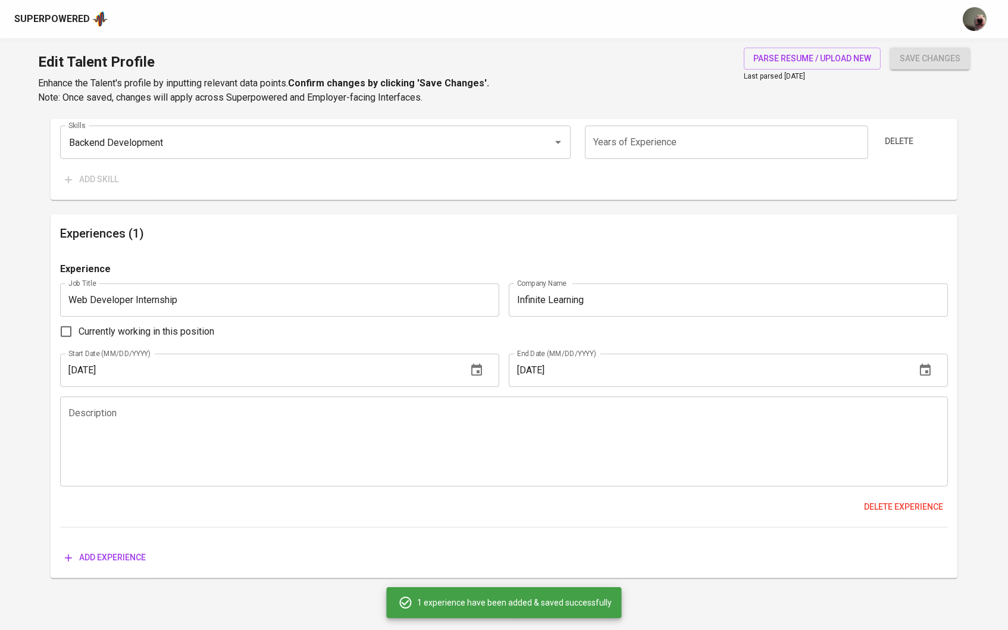
scroll to position [1116, 0]
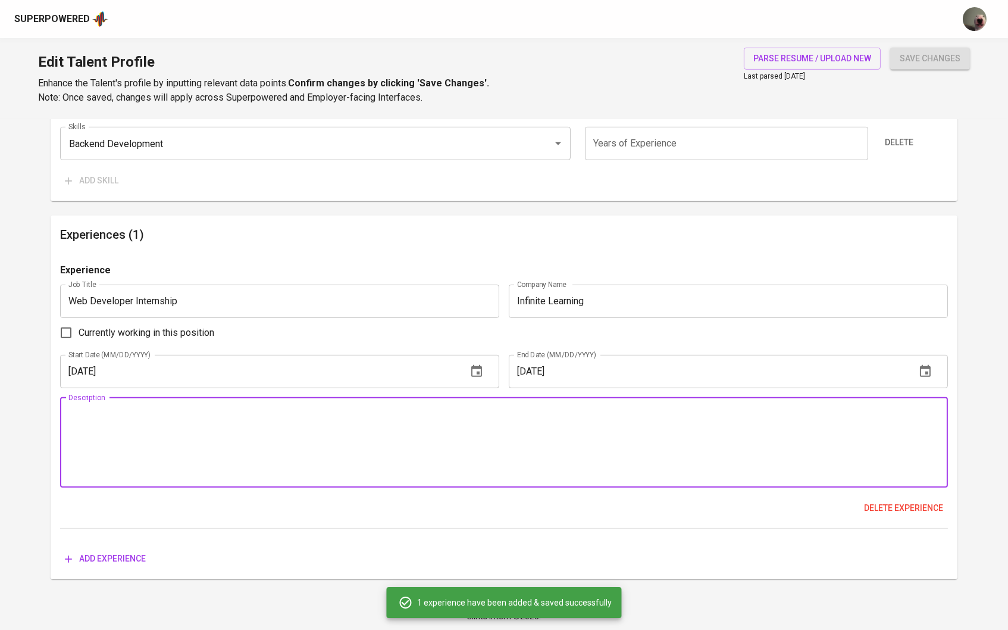
click at [284, 412] on textarea at bounding box center [504, 442] width 872 height 68
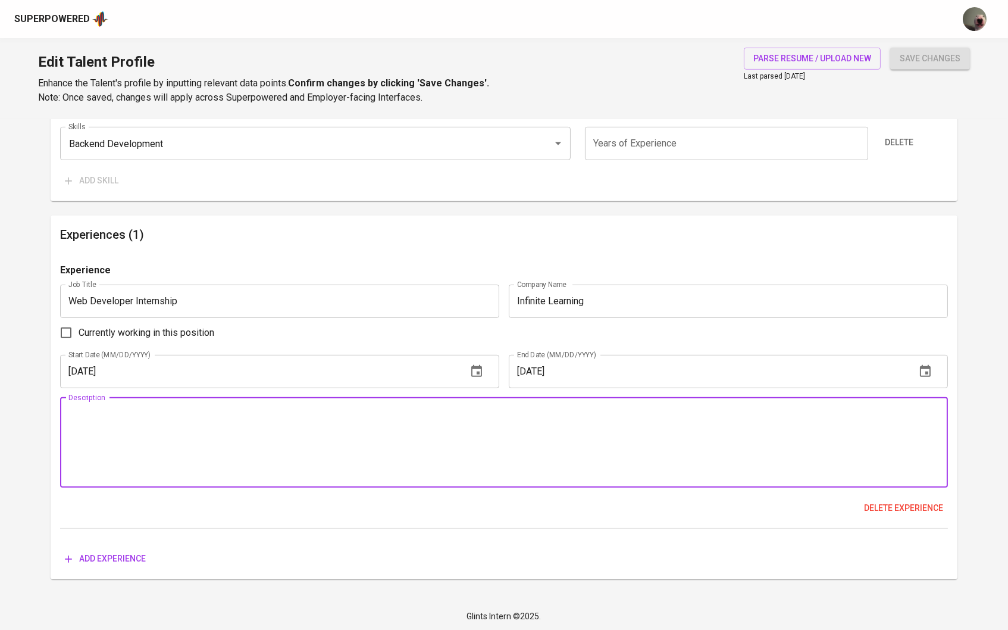
click at [71, 413] on textarea at bounding box center [504, 442] width 872 height 68
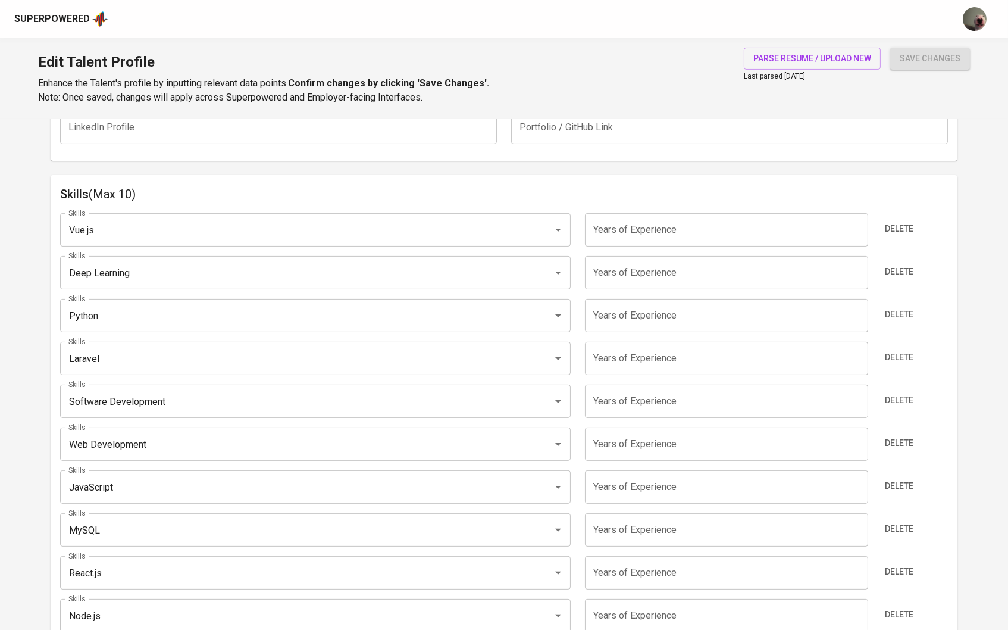
scroll to position [487, 0]
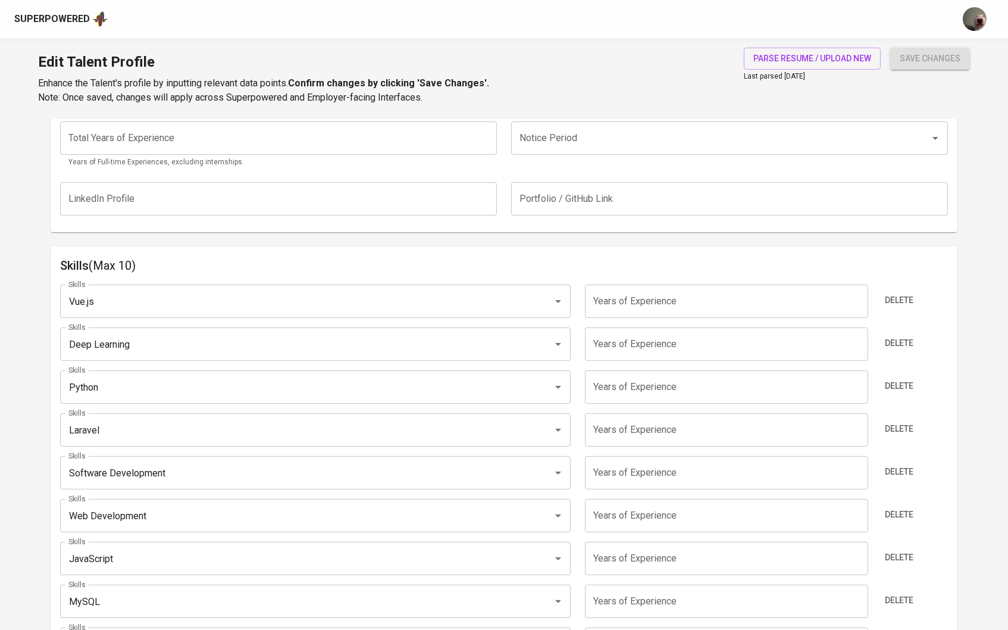
type textarea "Responsibilities: - Developed an Learning Management System (LMS) Web using Rea…"
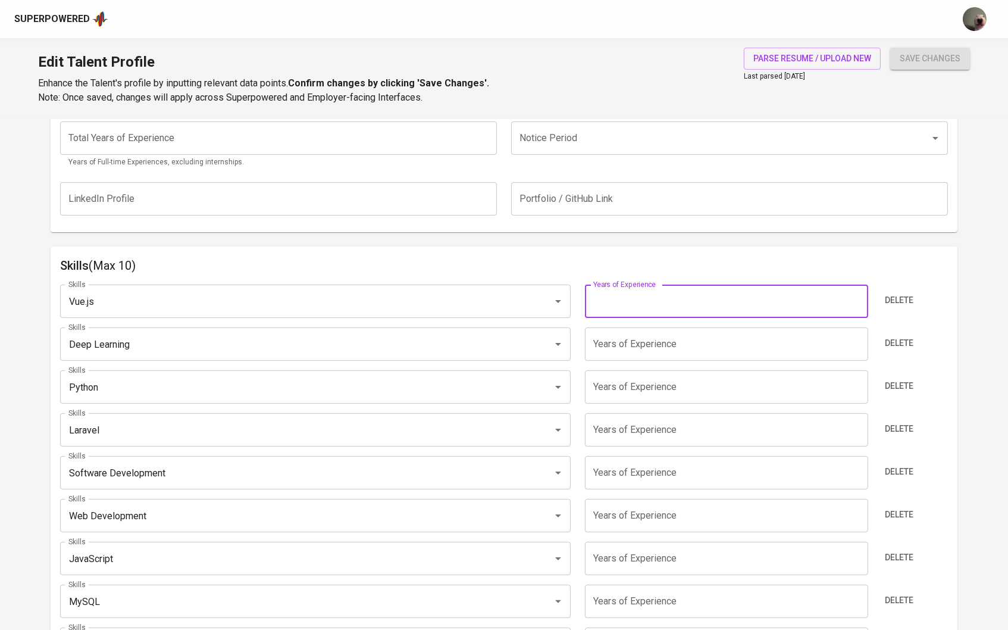
click at [632, 291] on input "number" at bounding box center [726, 300] width 283 height 33
type input "1"
click at [635, 340] on input "number" at bounding box center [726, 343] width 283 height 33
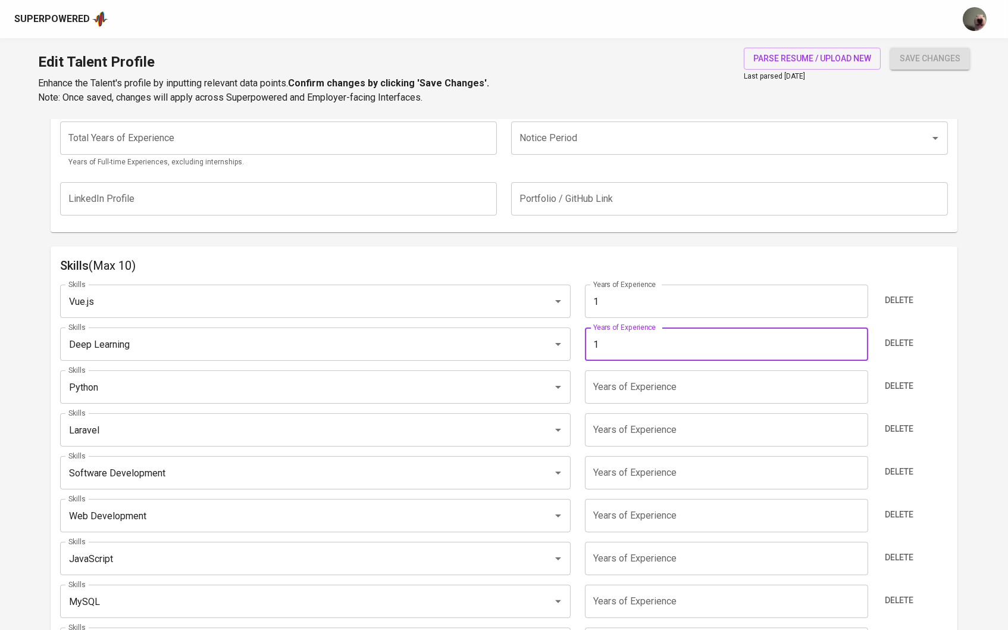
type input "1"
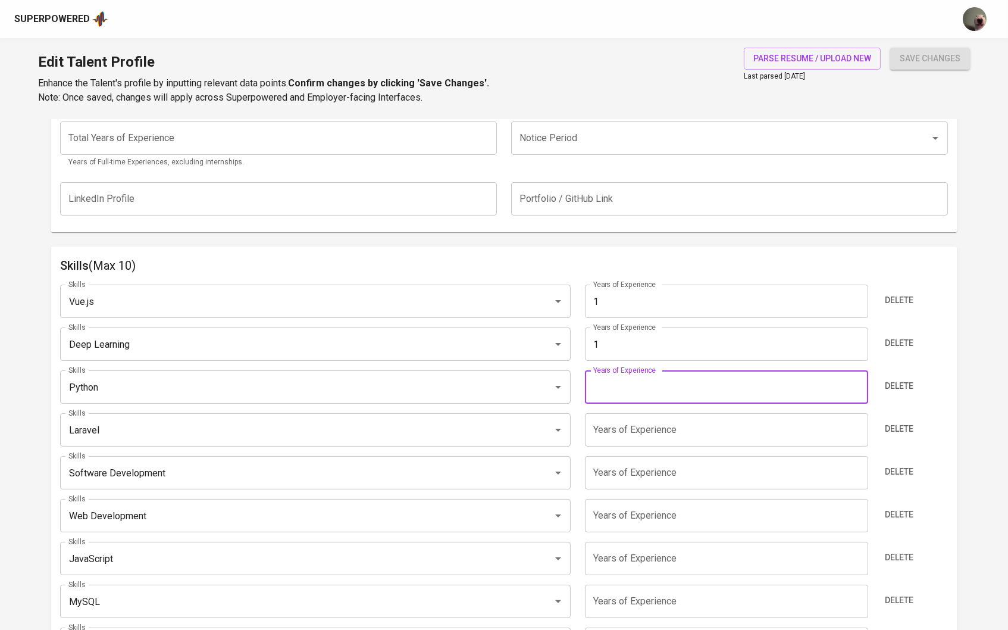
click at [641, 390] on input "number" at bounding box center [726, 386] width 283 height 33
type input "1"
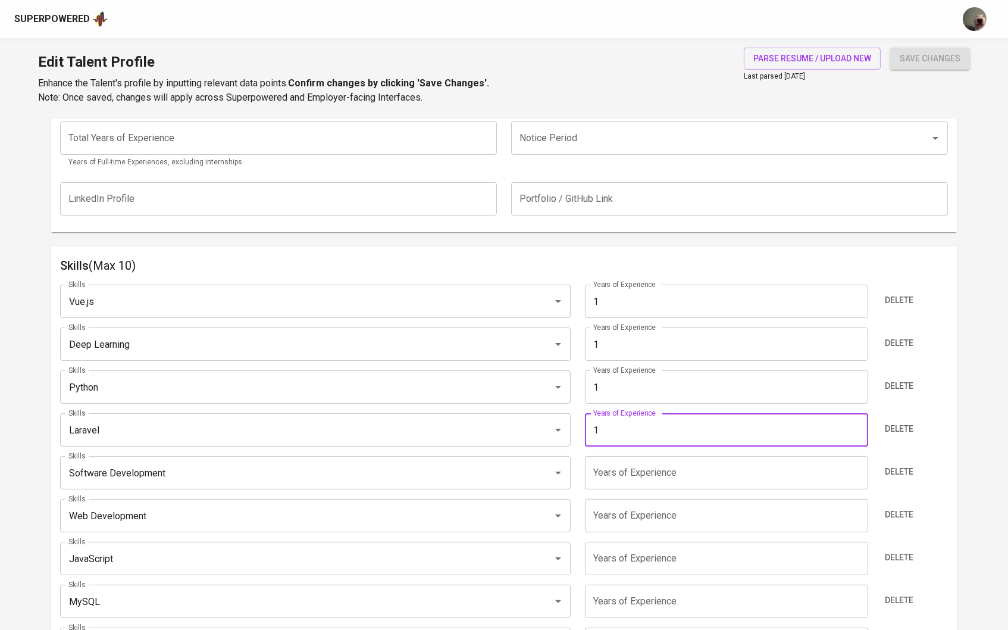
click at [641, 427] on input "1" at bounding box center [726, 429] width 283 height 33
type input "1"
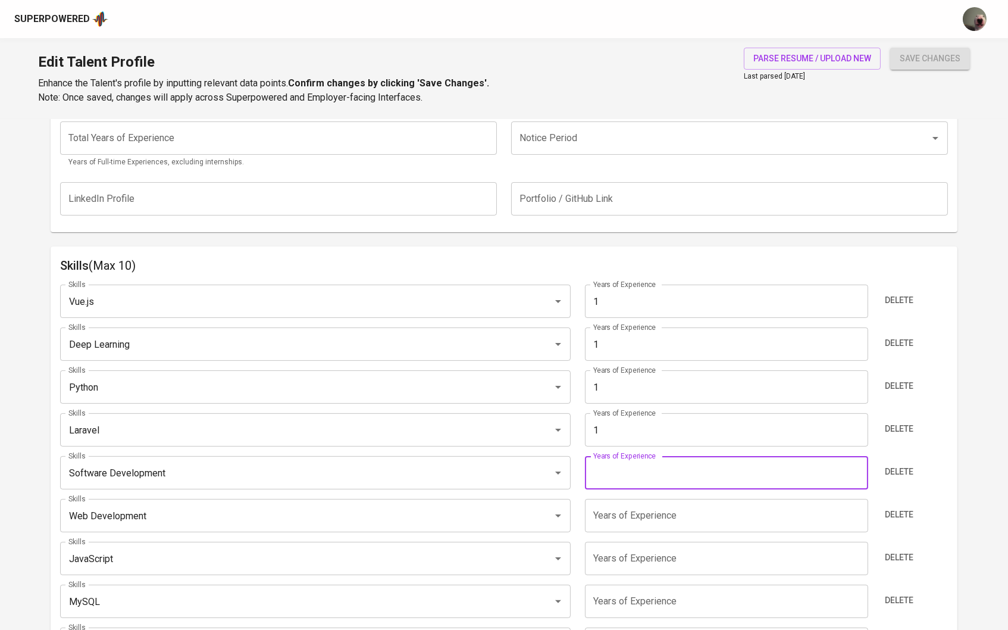
click at [638, 484] on input "number" at bounding box center [726, 472] width 283 height 33
type input "1"
click at [639, 508] on input "number" at bounding box center [726, 515] width 283 height 33
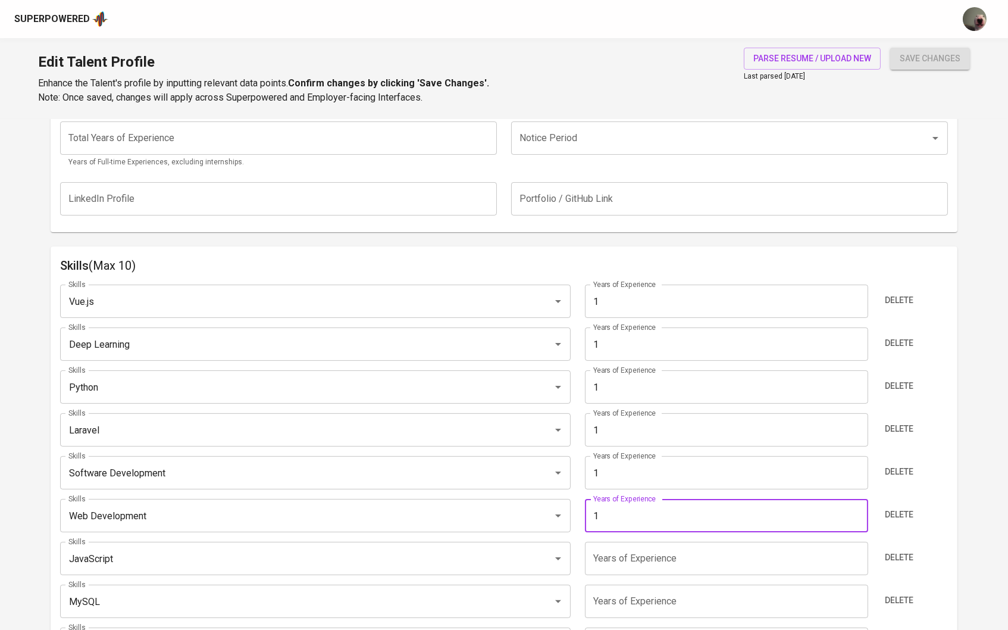
type input "1"
click at [636, 584] on input "1" at bounding box center [726, 600] width 283 height 33
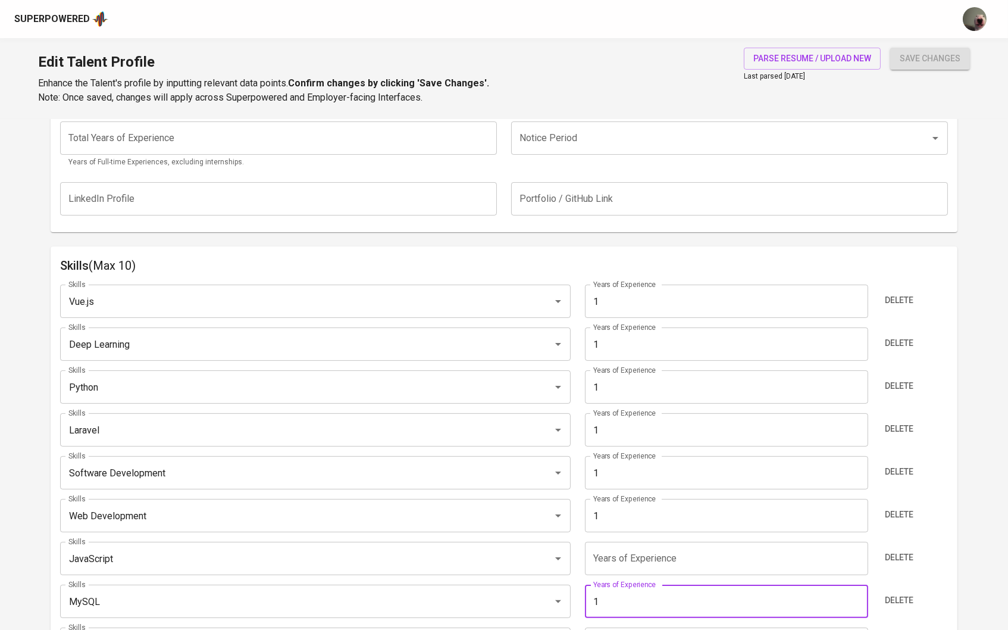
type input "1"
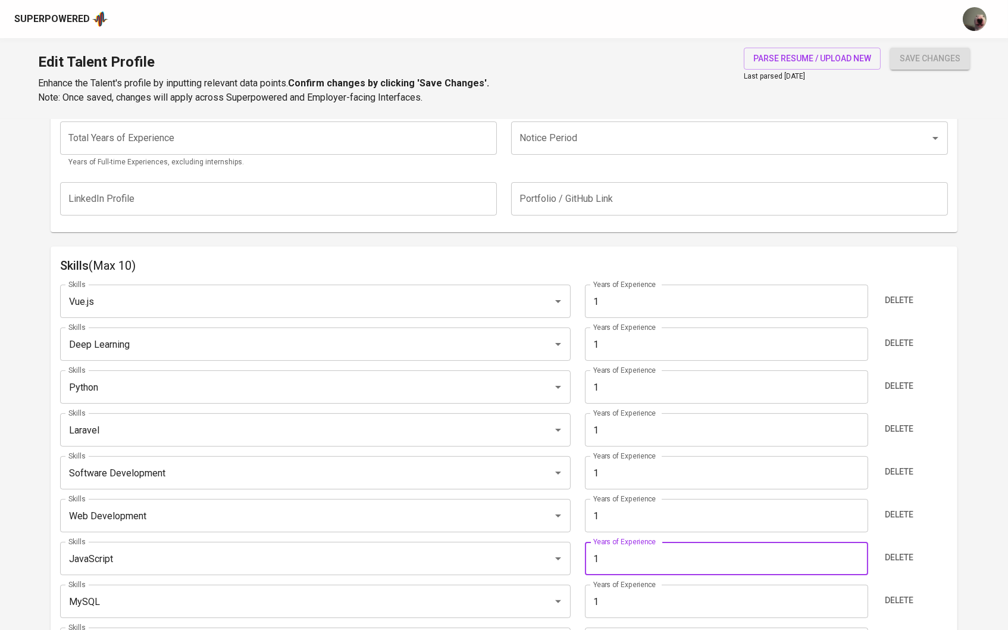
click at [641, 553] on input "1" at bounding box center [726, 557] width 283 height 33
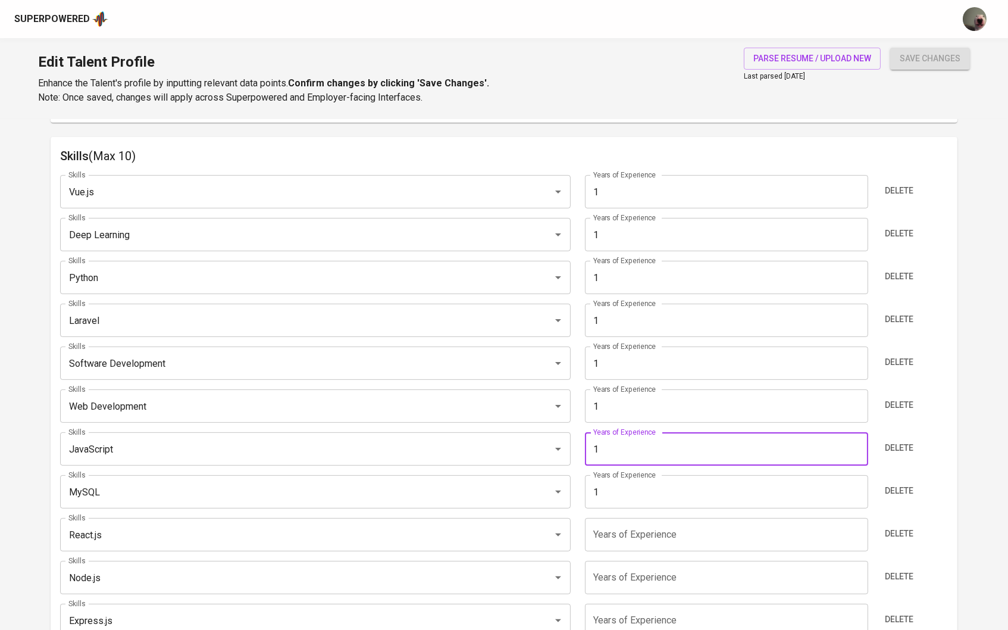
scroll to position [597, 0]
type input "1"
click at [640, 545] on input "number" at bounding box center [726, 533] width 283 height 33
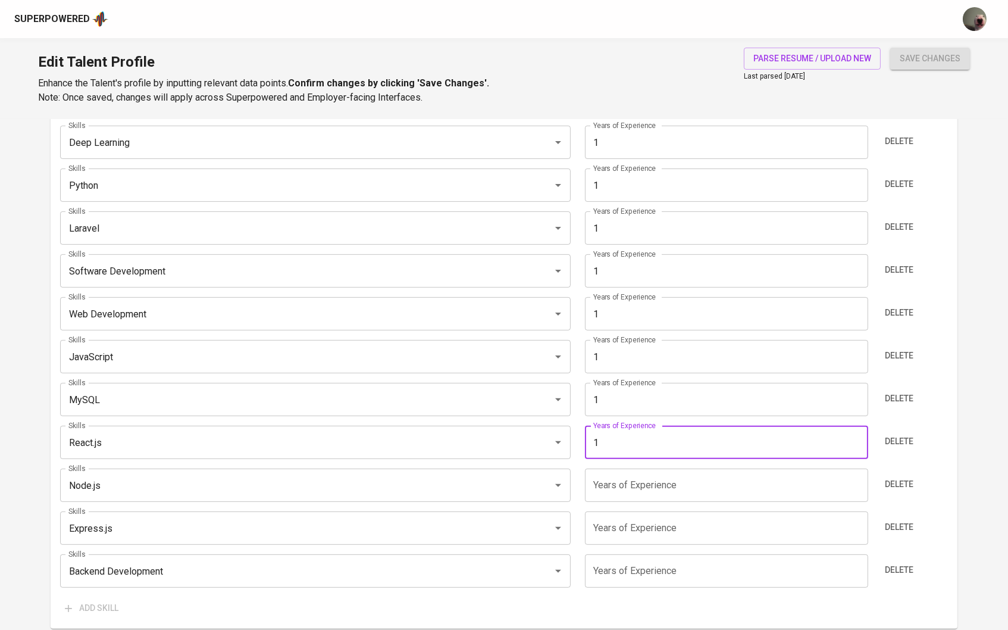
scroll to position [713, 0]
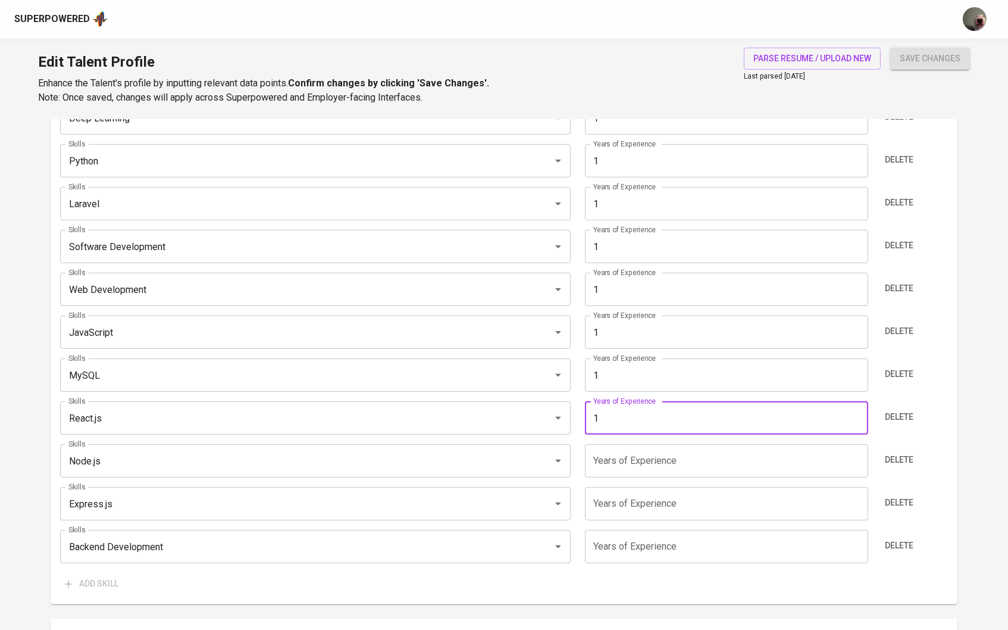
type input "1"
click at [638, 433] on div "Skills Vue.js Skills Years of Experience 1 Years of Experience Delete Skills De…" at bounding box center [504, 322] width 888 height 546
click at [638, 453] on input "number" at bounding box center [726, 460] width 283 height 33
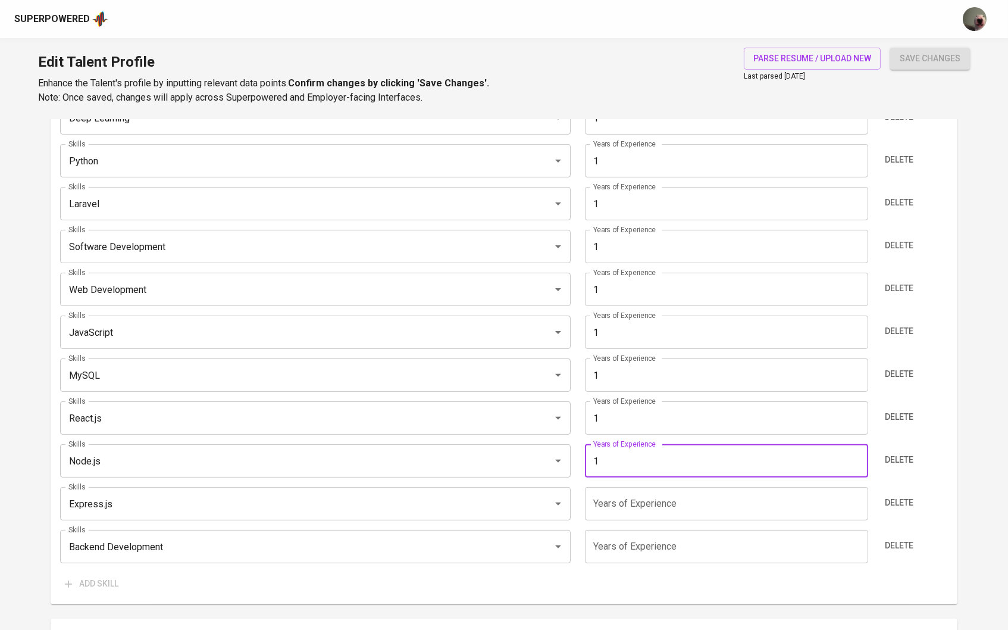
type input "1"
click at [635, 507] on input "1" at bounding box center [726, 503] width 283 height 33
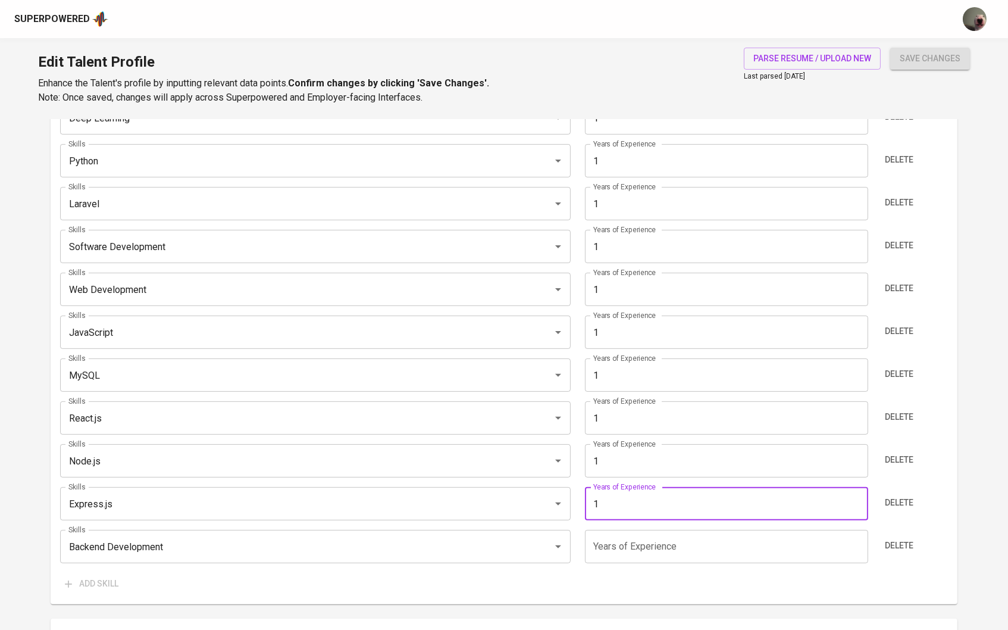
type input "1"
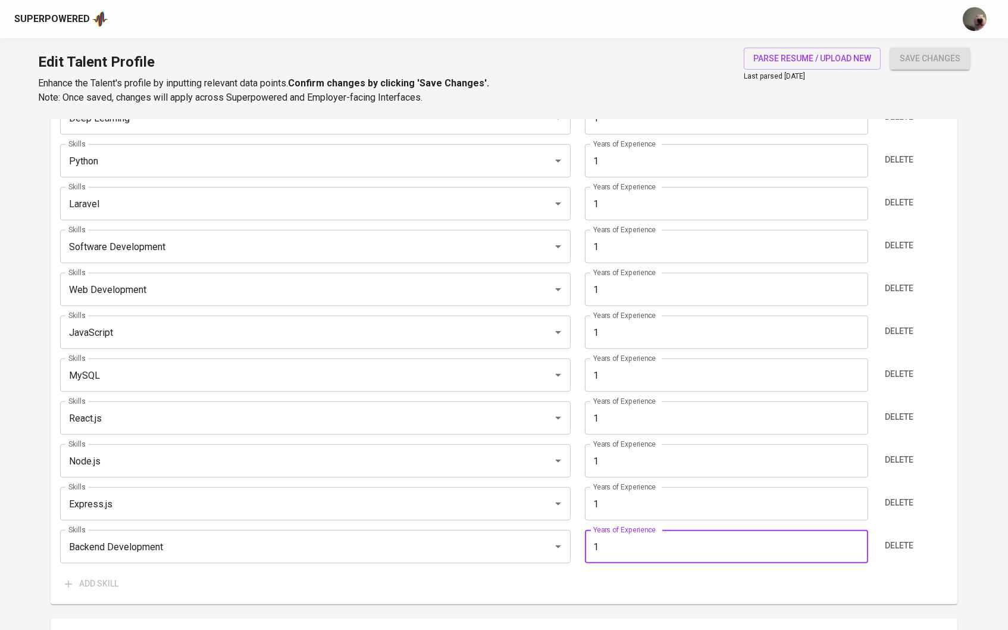
click at [635, 539] on input "1" at bounding box center [726, 546] width 283 height 33
type input "1"
click at [411, 397] on div "Skills Vue.js Skills Years of Experience 1 Years of Experience Delete Skills De…" at bounding box center [504, 322] width 888 height 546
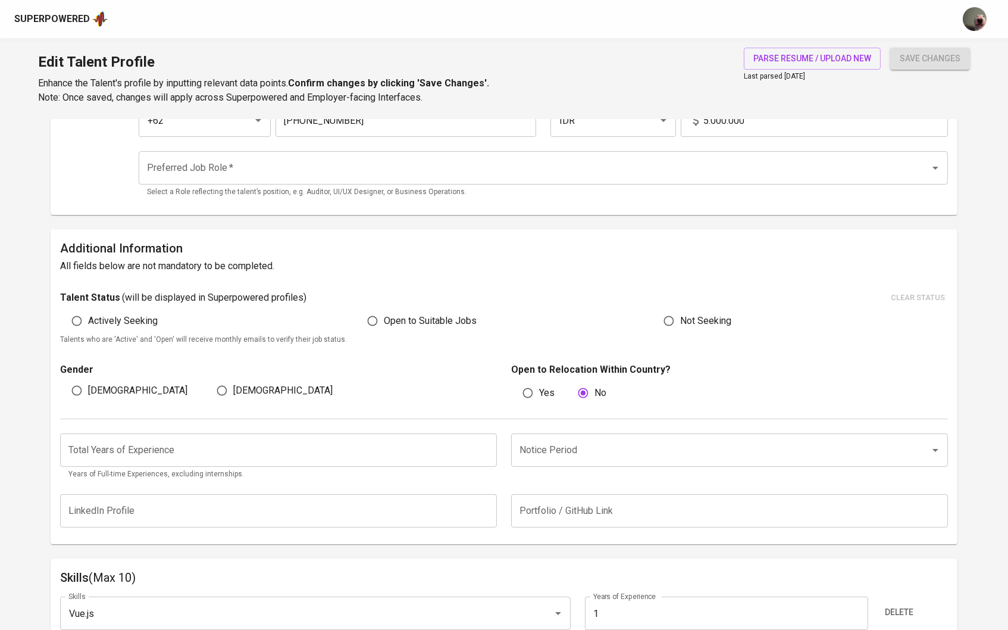
scroll to position [141, 0]
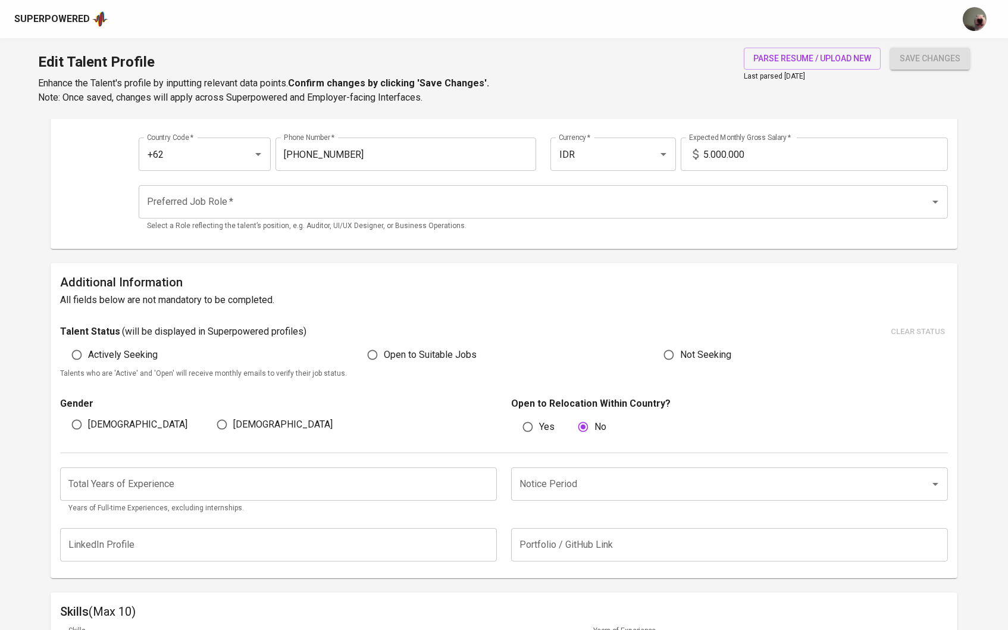
click at [79, 413] on input "Male" at bounding box center [76, 424] width 23 height 23
radio input "true"
click at [375, 356] on input "Open to Suitable Jobs" at bounding box center [372, 354] width 23 height 23
radio input "true"
click at [101, 350] on span "Actively Seeking" at bounding box center [123, 354] width 70 height 14
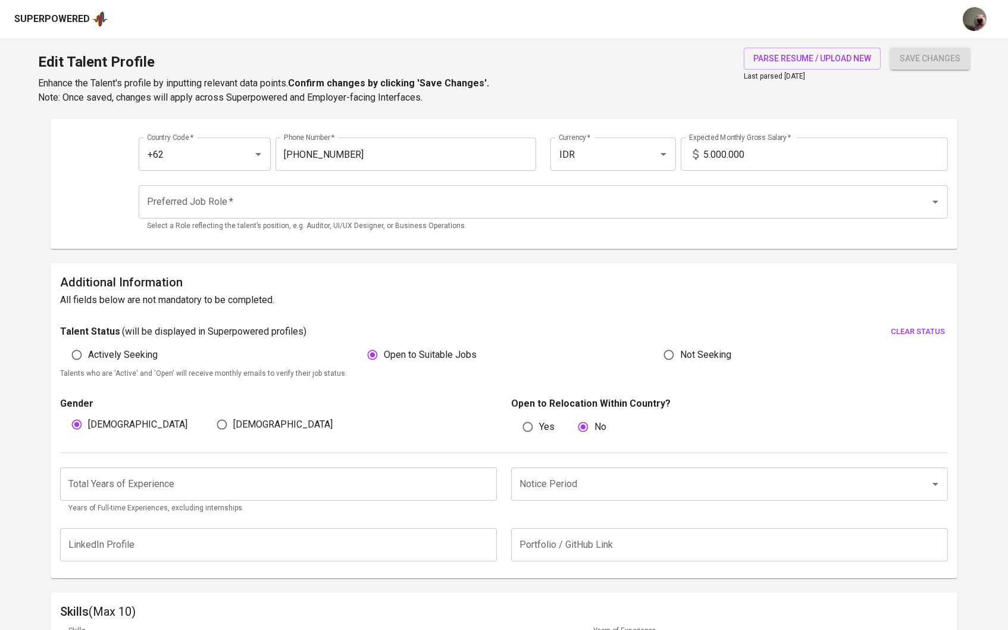
click at [88, 350] on input "Actively Seeking" at bounding box center [76, 354] width 23 height 23
radio input "true"
click at [511, 471] on div "Notice Period" at bounding box center [729, 483] width 437 height 33
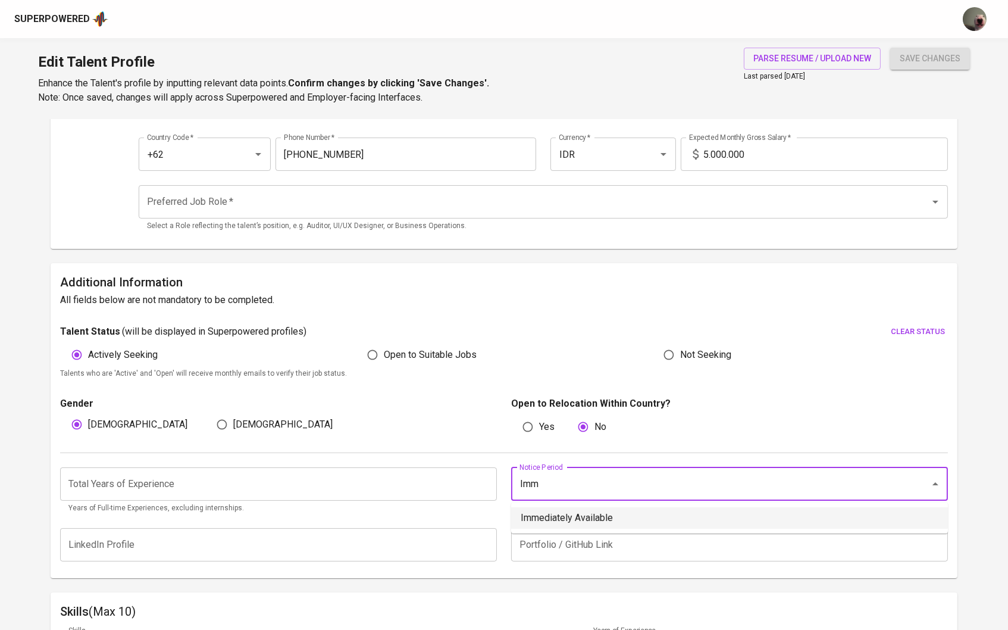
click at [562, 509] on li "Immediately Available" at bounding box center [729, 517] width 437 height 21
type input "Immediately Available"
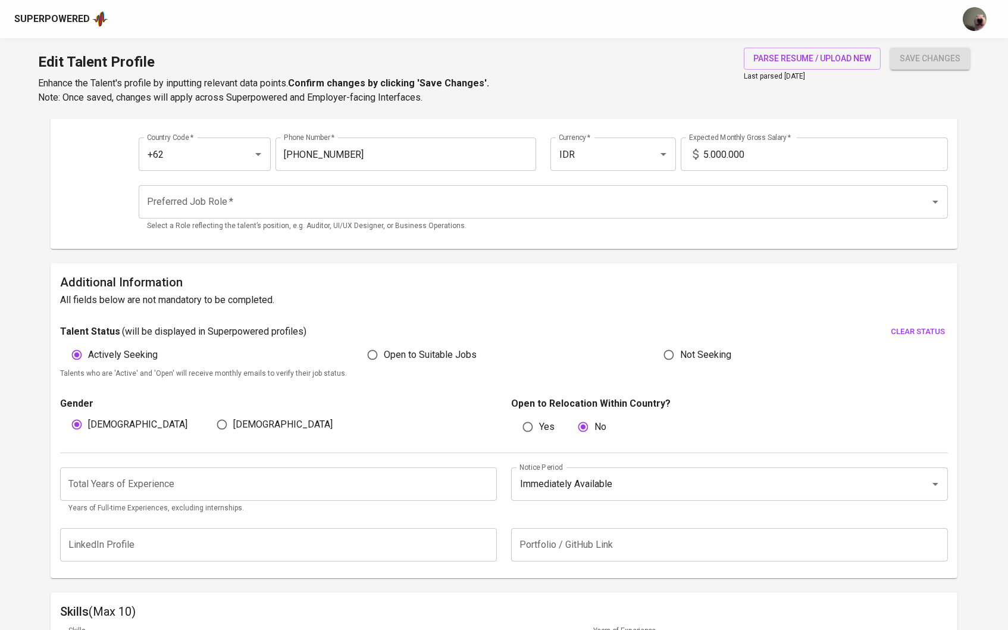
click at [489, 481] on input "number" at bounding box center [278, 483] width 437 height 33
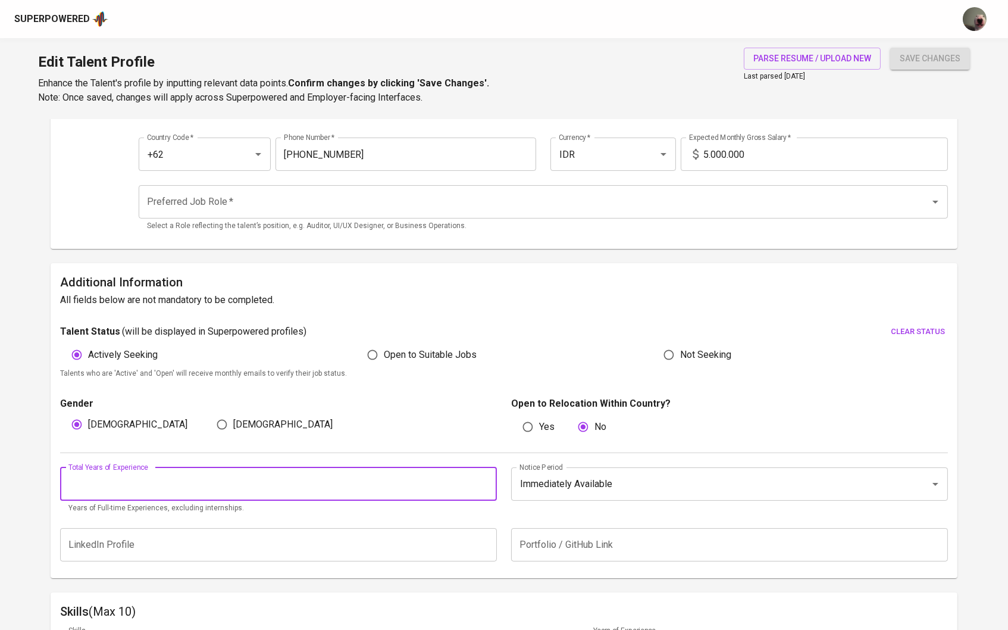
type input "1"
click at [485, 481] on input "1" at bounding box center [278, 483] width 437 height 33
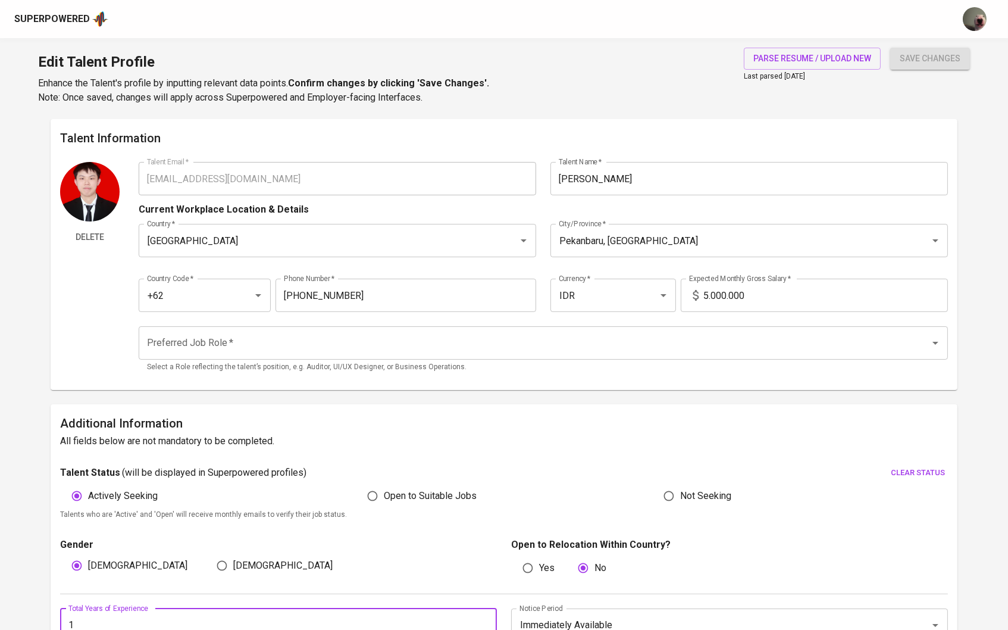
scroll to position [0, 0]
click at [709, 289] on input "5.000.000" at bounding box center [825, 294] width 245 height 33
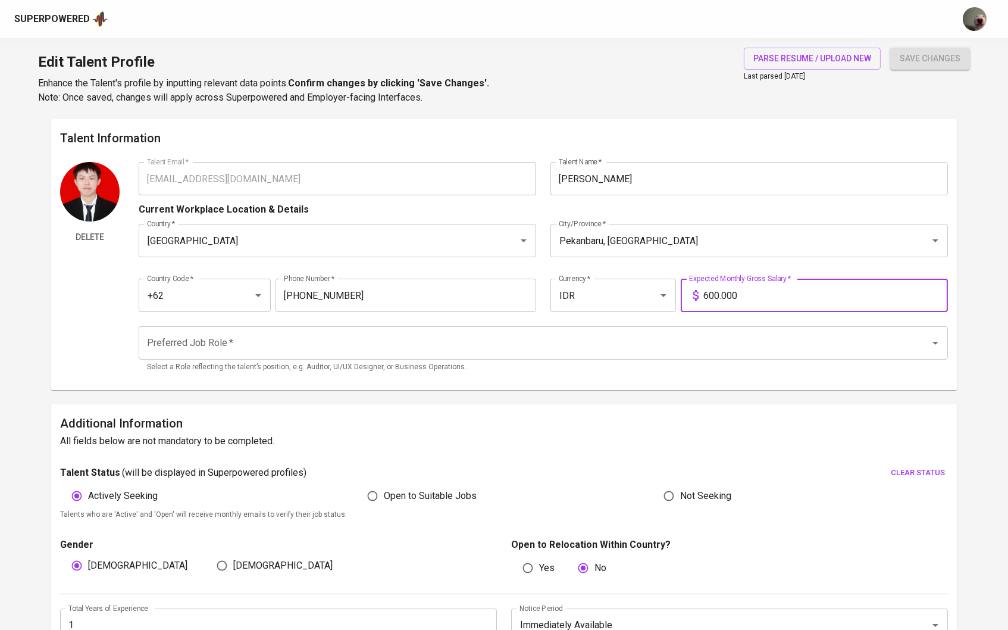
type input "6.500.000"
click at [731, 312] on div "Country Code   * +62 Country Code * Phone Number   * 812-7786-5321 Phone Number…" at bounding box center [544, 291] width 810 height 55
click at [731, 321] on div "Preferred Job Role   * Preferred Job Role * Select a Role reflecting the talent…" at bounding box center [544, 349] width 810 height 61
click at [719, 339] on input "Preferred Job Role   *" at bounding box center [527, 342] width 766 height 23
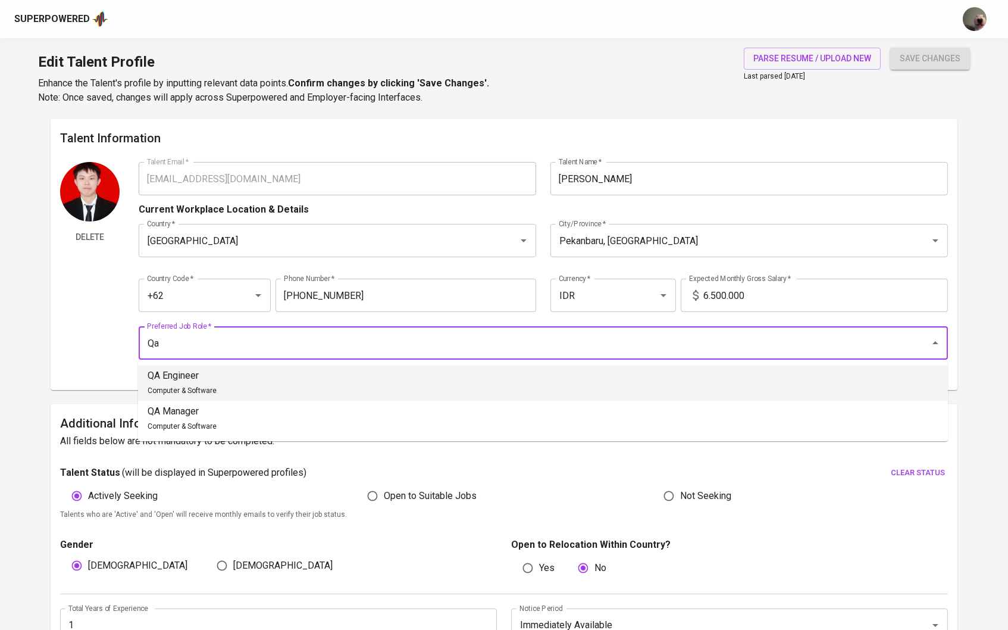
click at [540, 391] on li "QA Engineer Computer & Software" at bounding box center [543, 383] width 810 height 36
type input "QA Engineer"
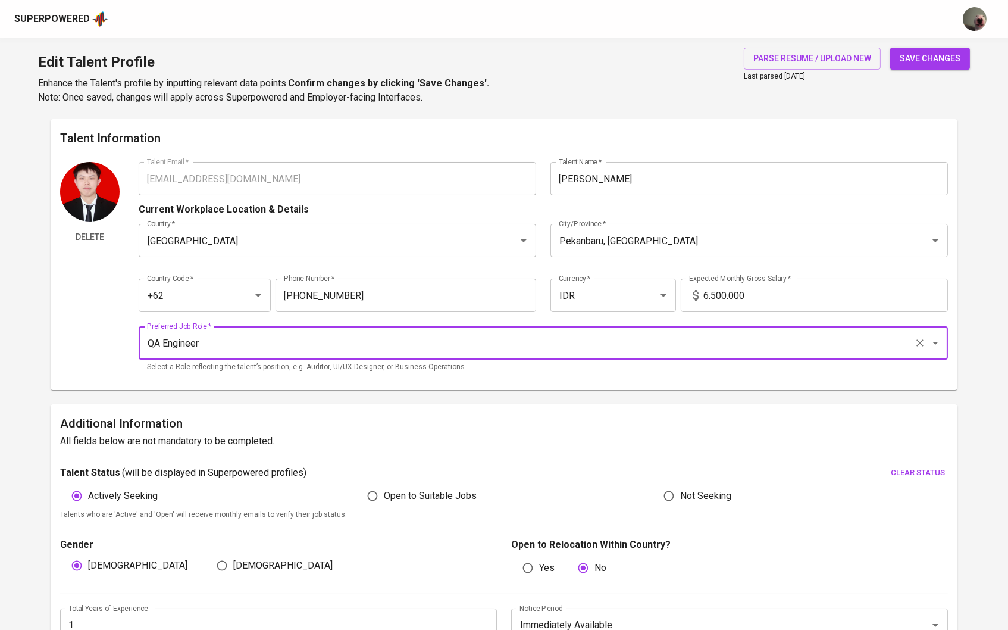
click at [925, 74] on div "save changes" at bounding box center [930, 76] width 80 height 57
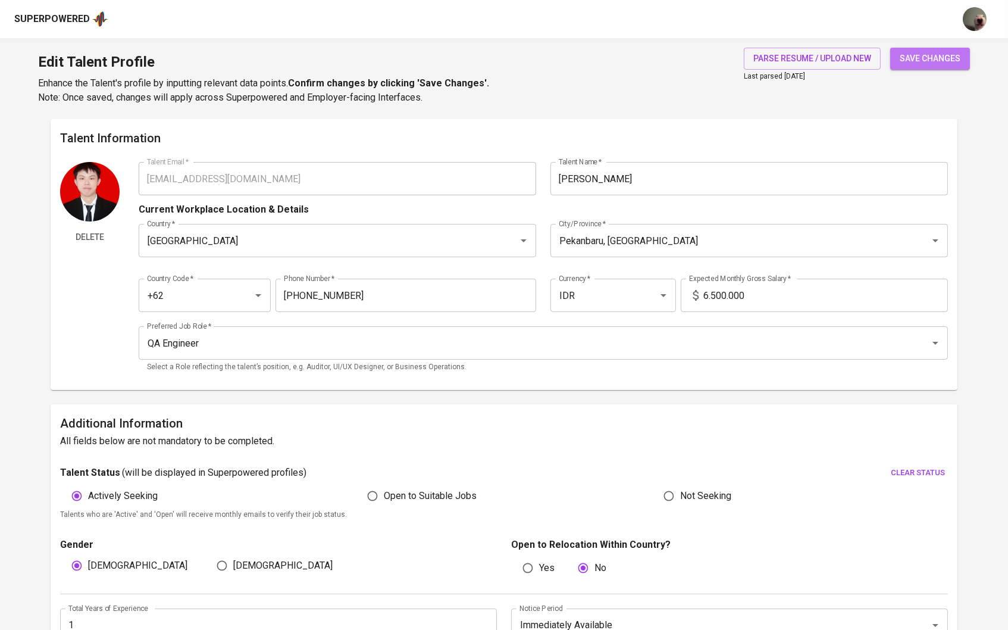
click at [925, 67] on button "save changes" at bounding box center [930, 59] width 80 height 22
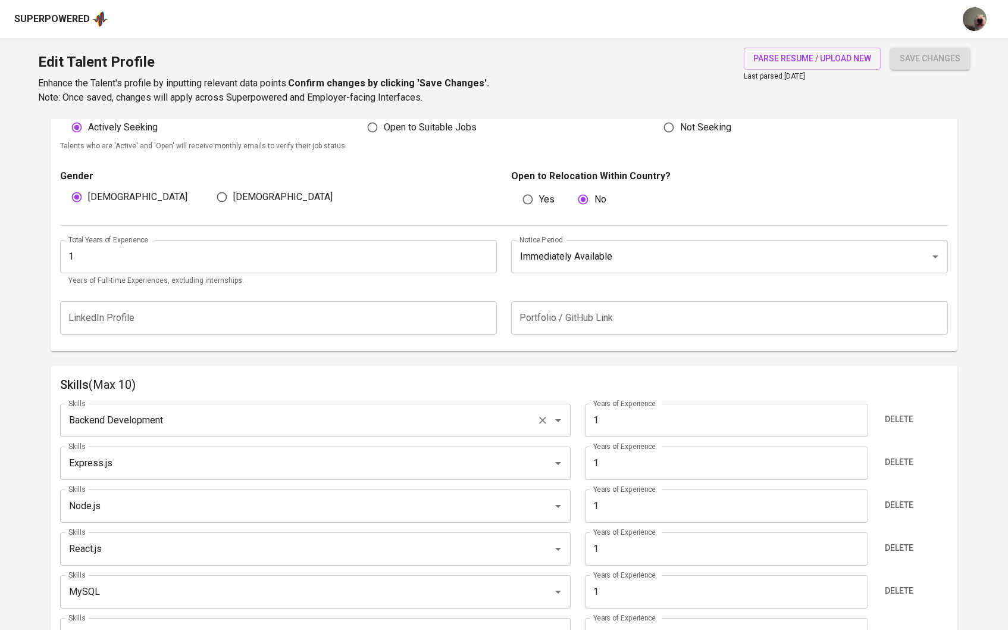
scroll to position [401, 0]
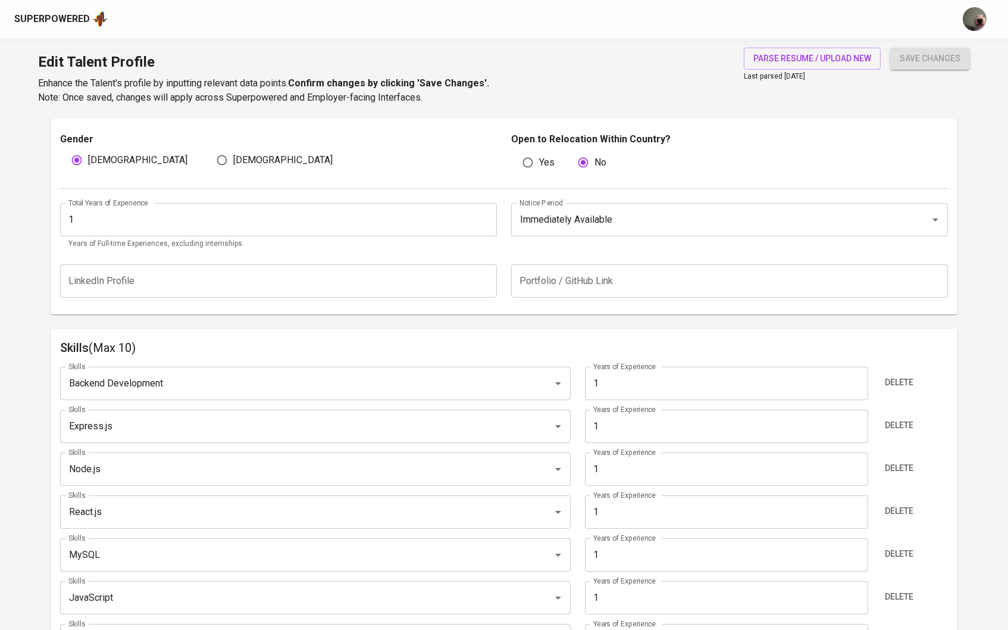
click at [371, 399] on div "Skills Backend Development Skills Years of Experience 1 Years of Experience Del…" at bounding box center [504, 630] width 888 height 546
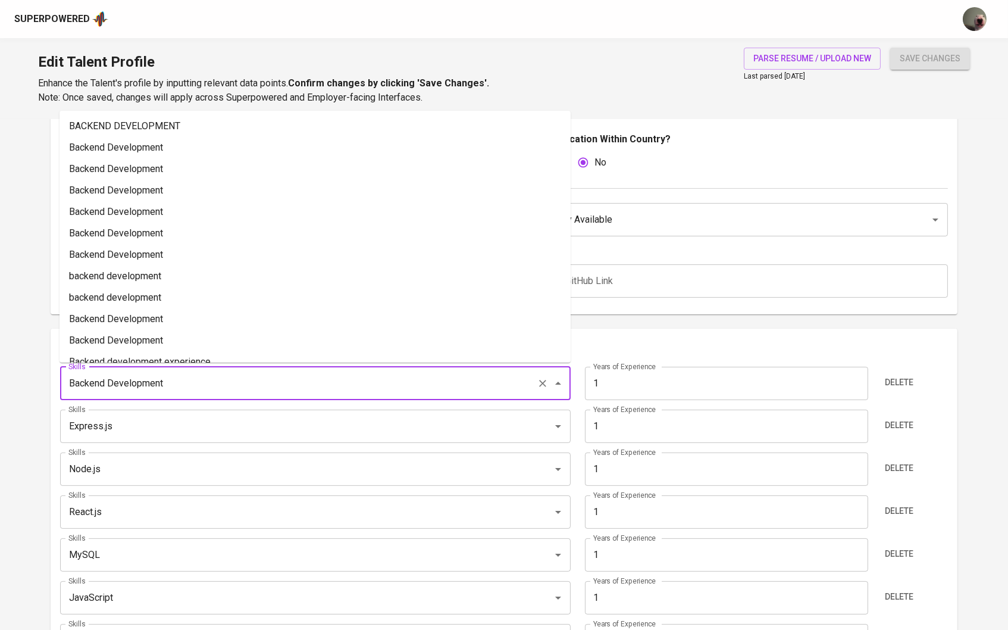
click at [366, 387] on input "Backend Development" at bounding box center [298, 383] width 467 height 23
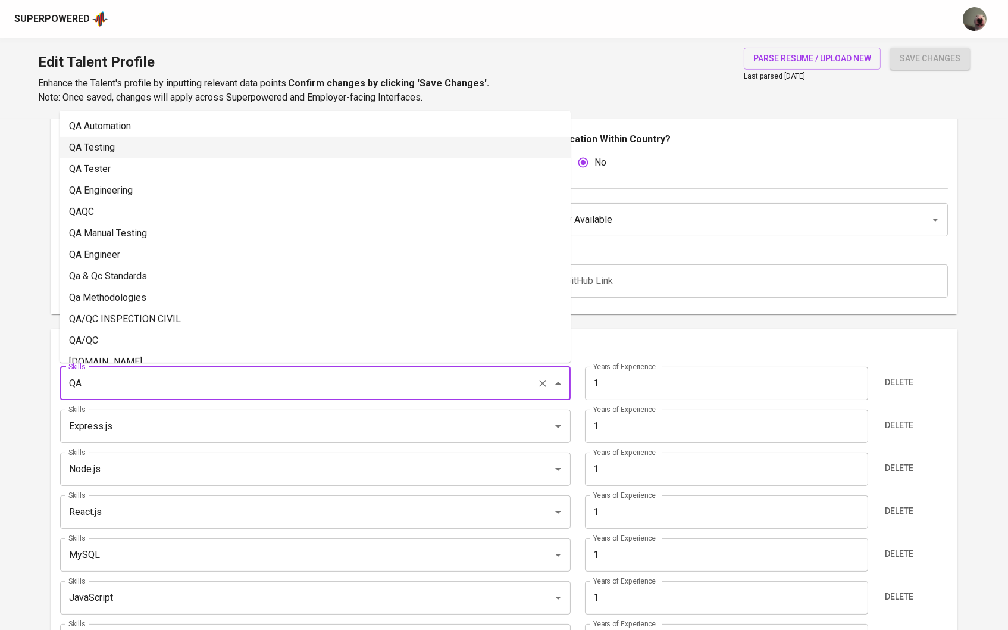
click at [175, 145] on li "QA Testing" at bounding box center [315, 147] width 511 height 21
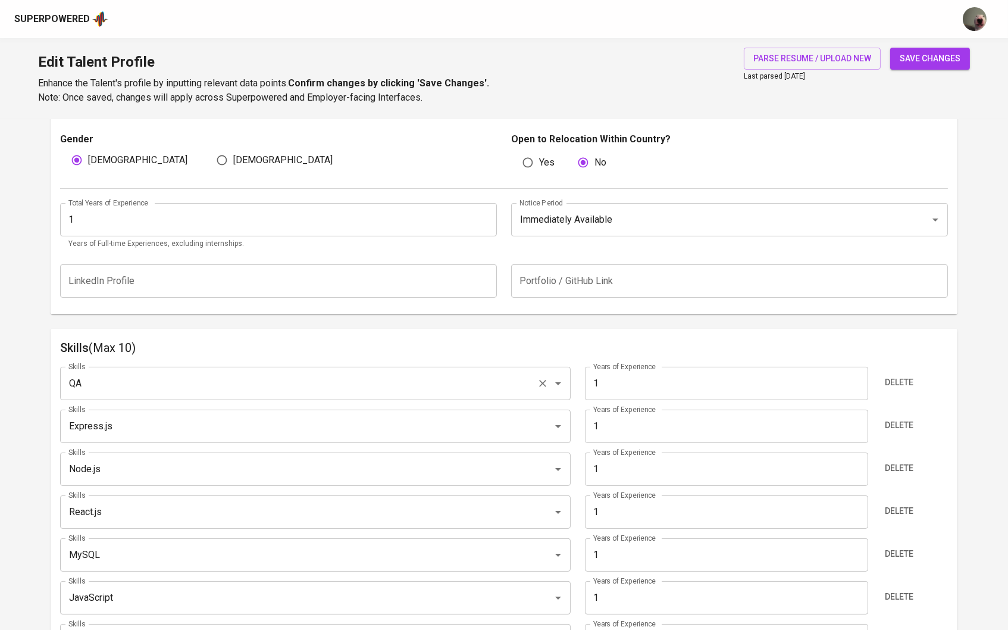
type input "QA Testing"
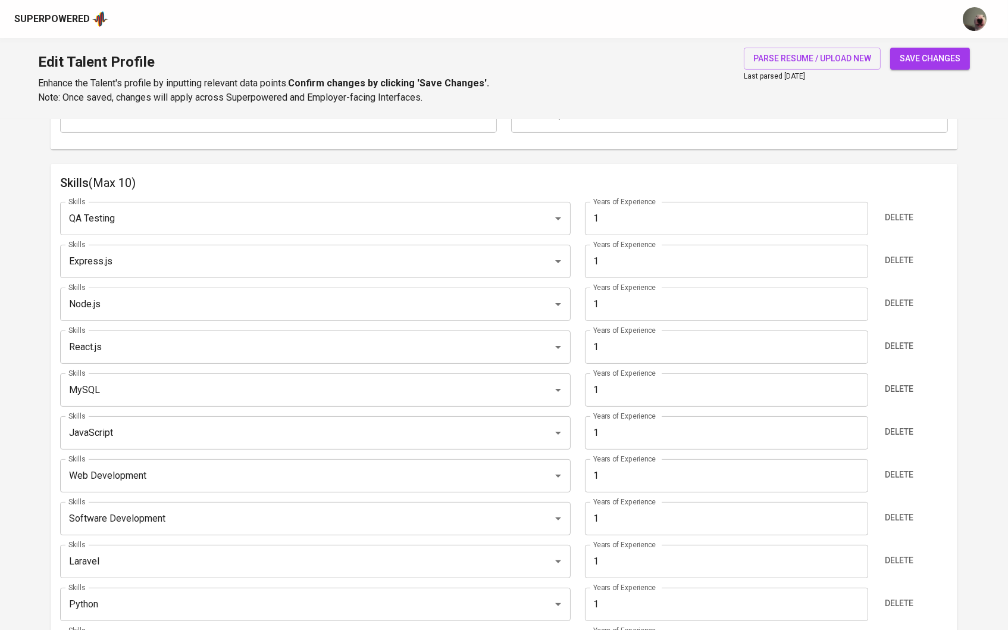
scroll to position [643, 0]
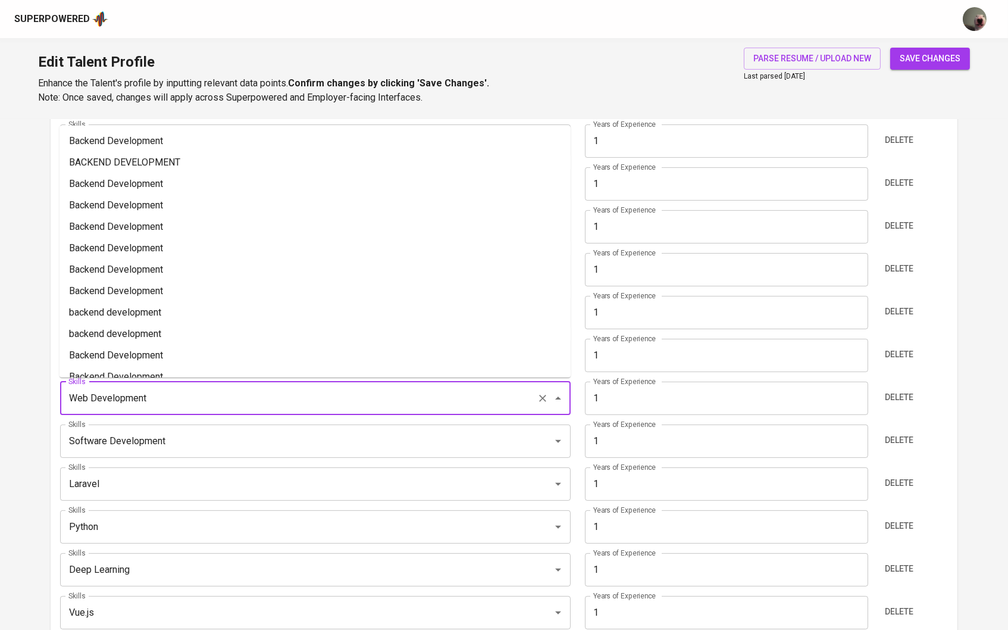
click at [158, 393] on input "Web Development" at bounding box center [298, 398] width 467 height 23
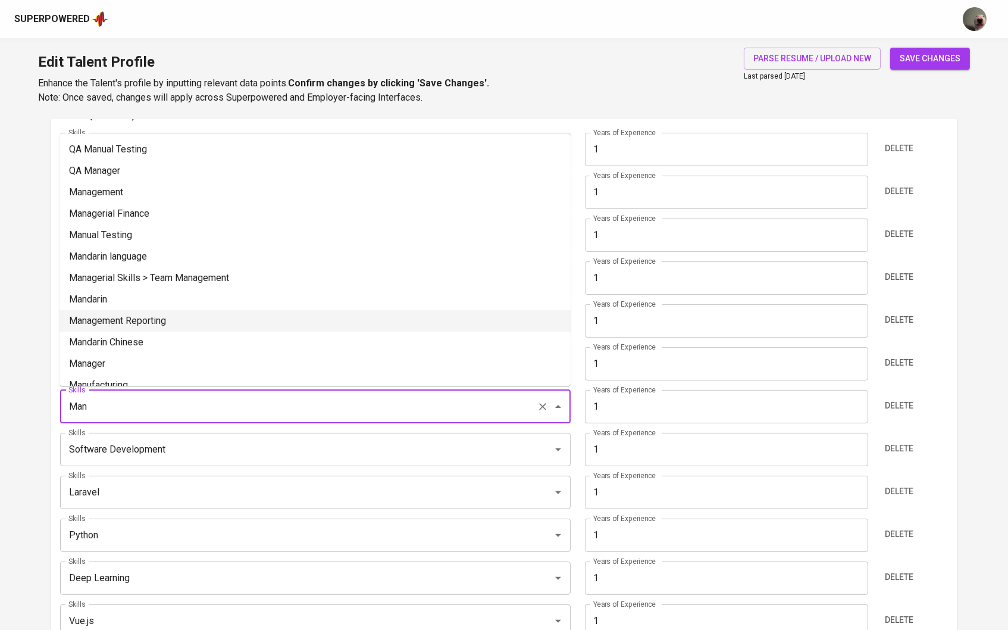
scroll to position [558, 0]
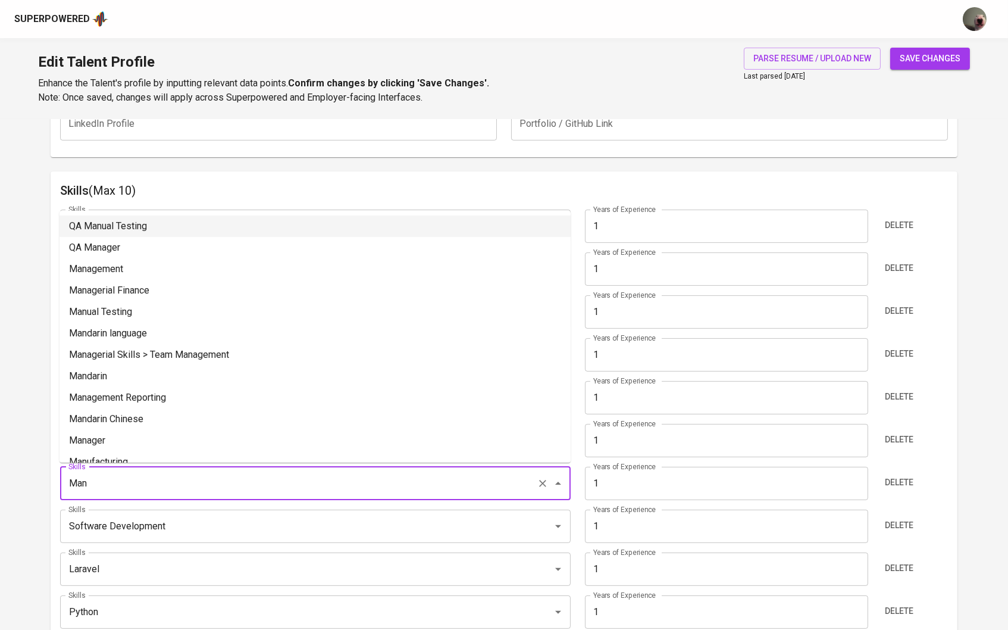
click at [170, 220] on li "QA Manual Testing" at bounding box center [315, 225] width 511 height 21
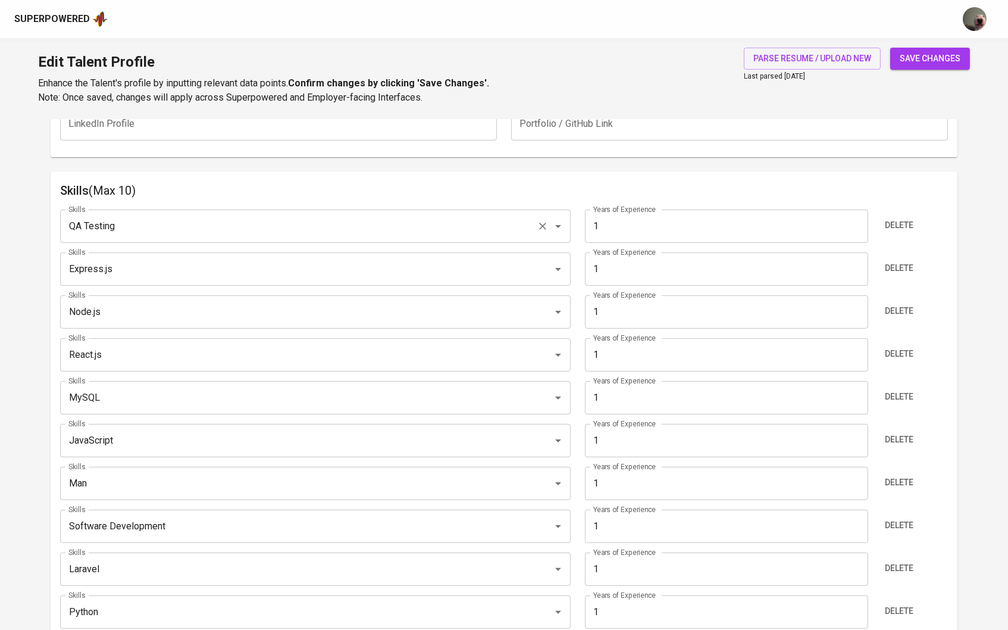
type input "QA Manual Testing"
click at [919, 219] on div "Delete" at bounding box center [911, 225] width 74 height 33
click at [907, 220] on span "Delete" at bounding box center [899, 225] width 29 height 15
click at [940, 54] on span "save changes" at bounding box center [930, 58] width 61 height 15
type input "QA Manual Testing"
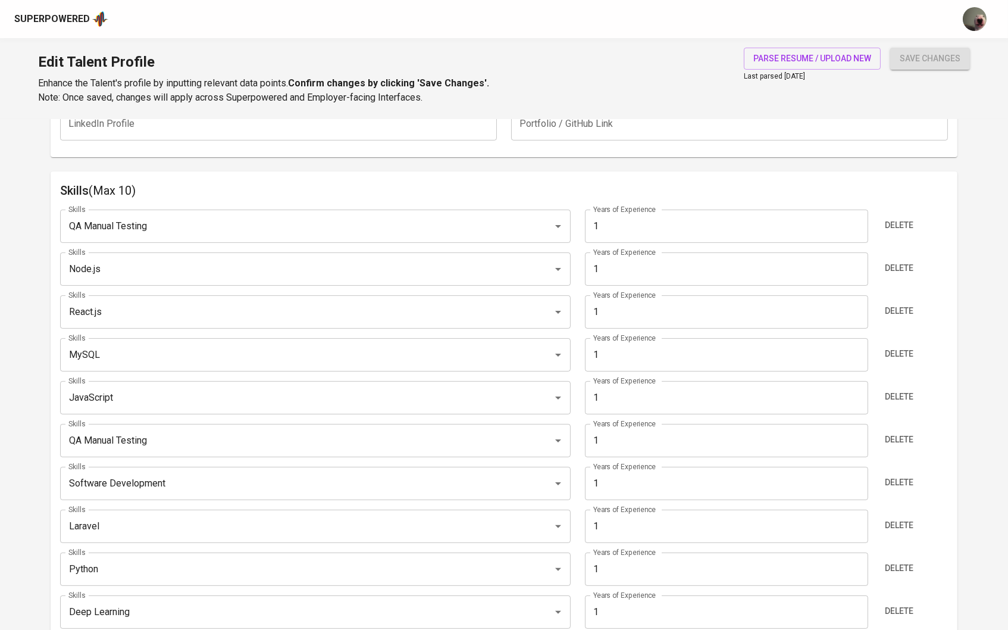
type input "Express.js"
type input "Node.js"
type input "React.js"
type input "MySQL"
type input "JavaScript"
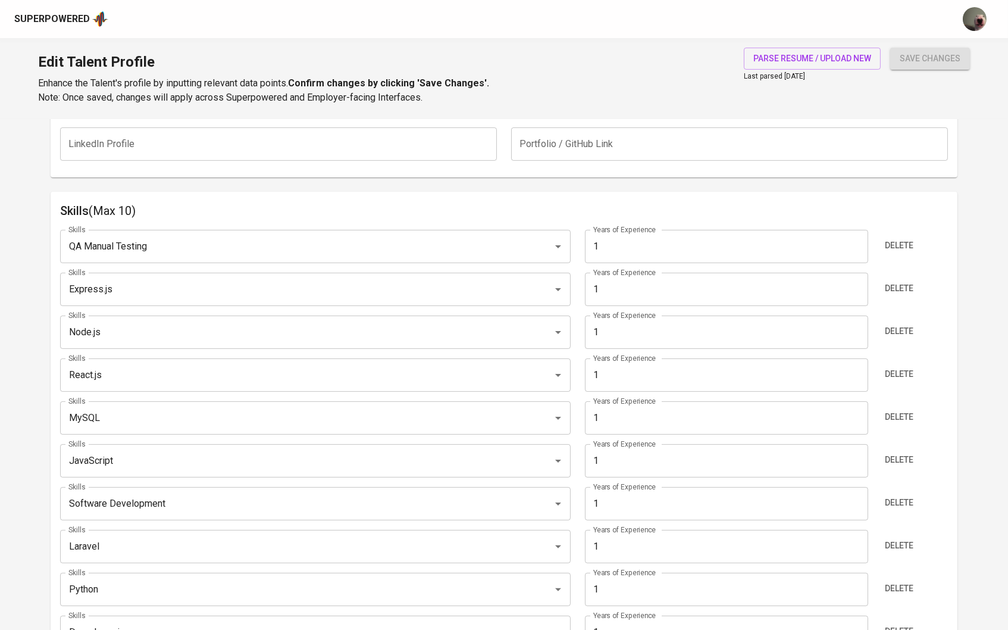
scroll to position [742, 0]
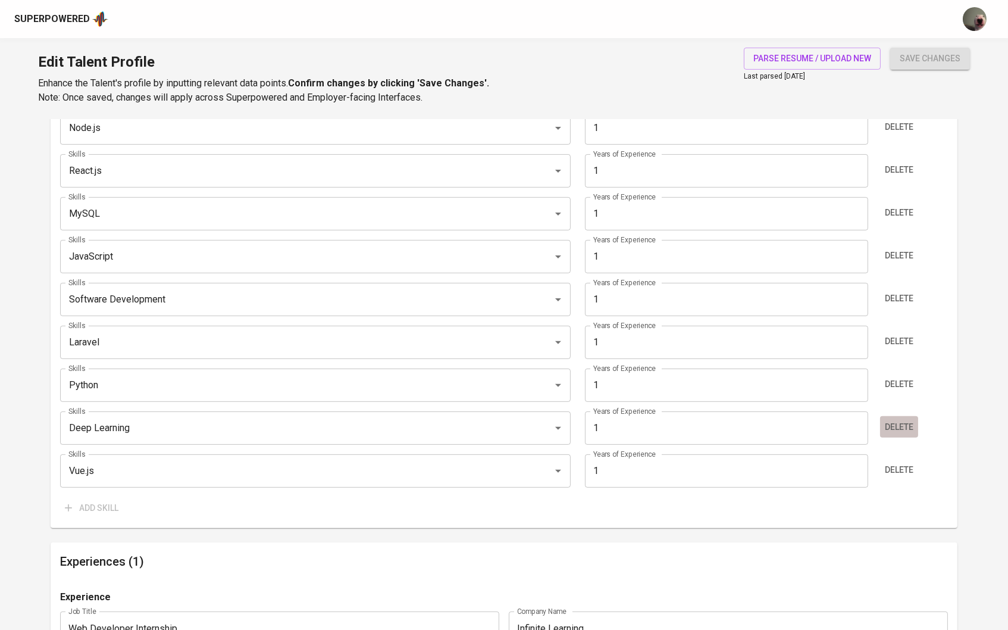
click at [887, 426] on span "Delete" at bounding box center [899, 426] width 29 height 15
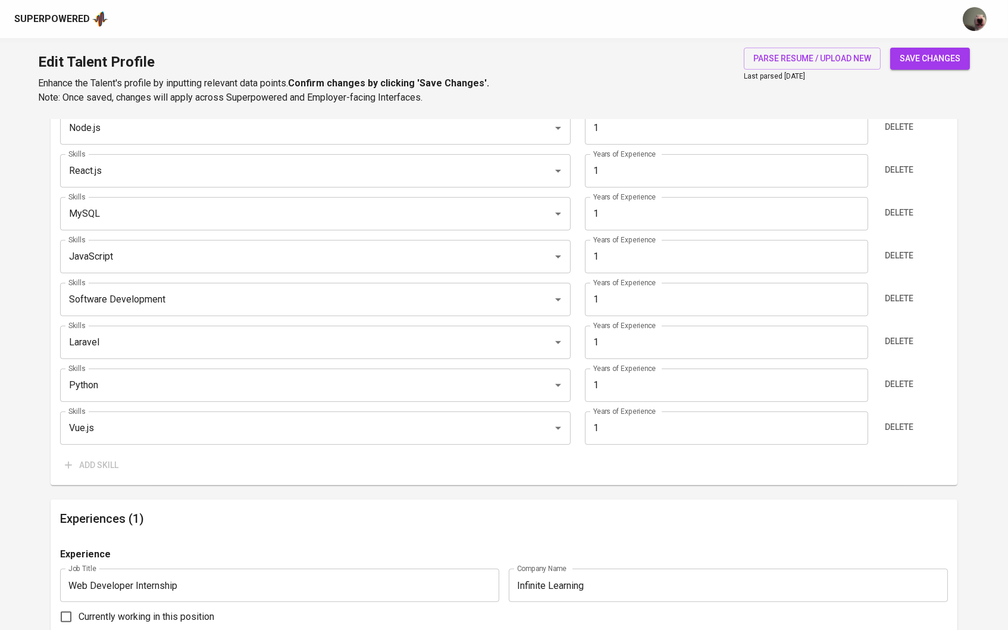
click at [954, 48] on button "save changes" at bounding box center [930, 59] width 80 height 22
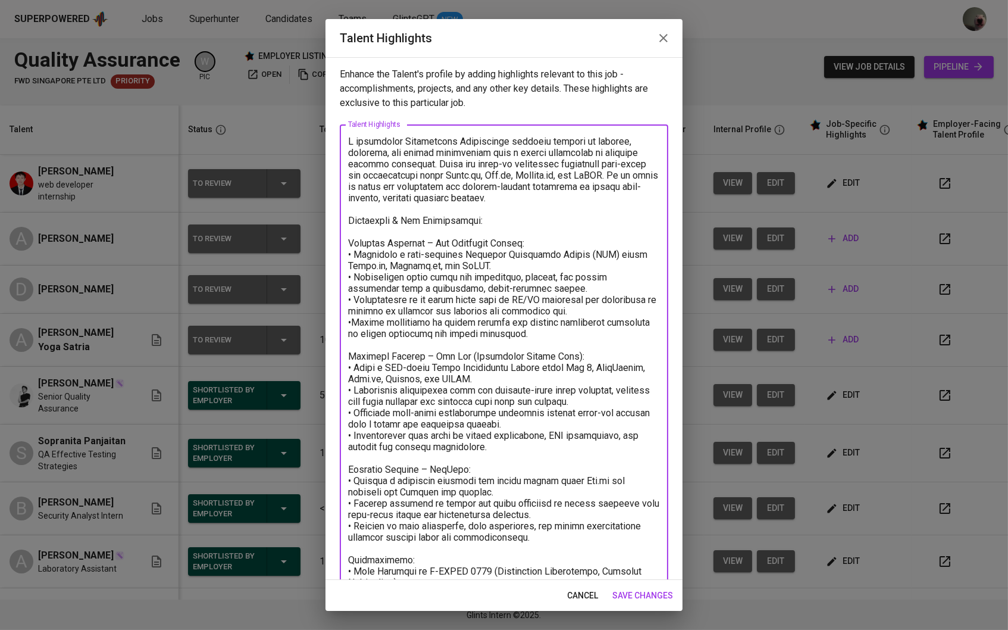
scroll to position [156, 0]
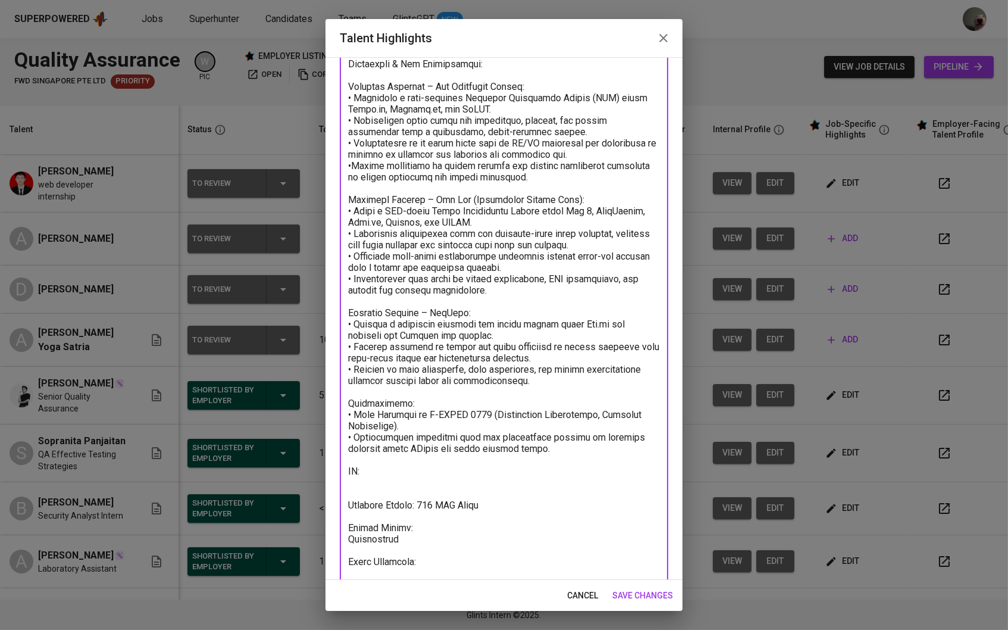
type textarea "L ipsumdolor Sitametcons Adipiscinge seddoeiu tempori ut laboree, dolorema, ali…"
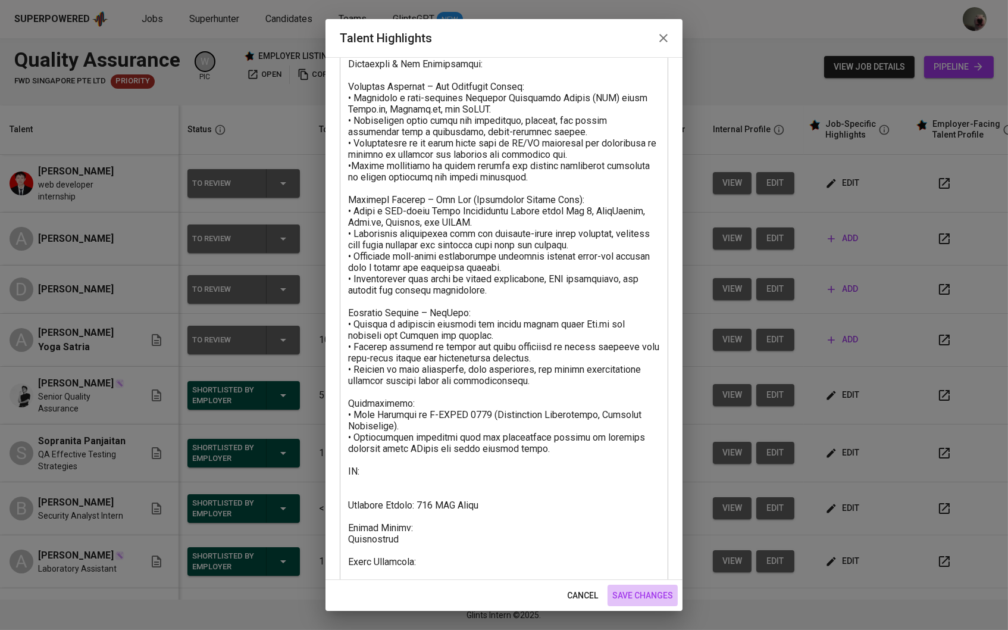
click at [629, 605] on button "save changes" at bounding box center [643, 595] width 70 height 22
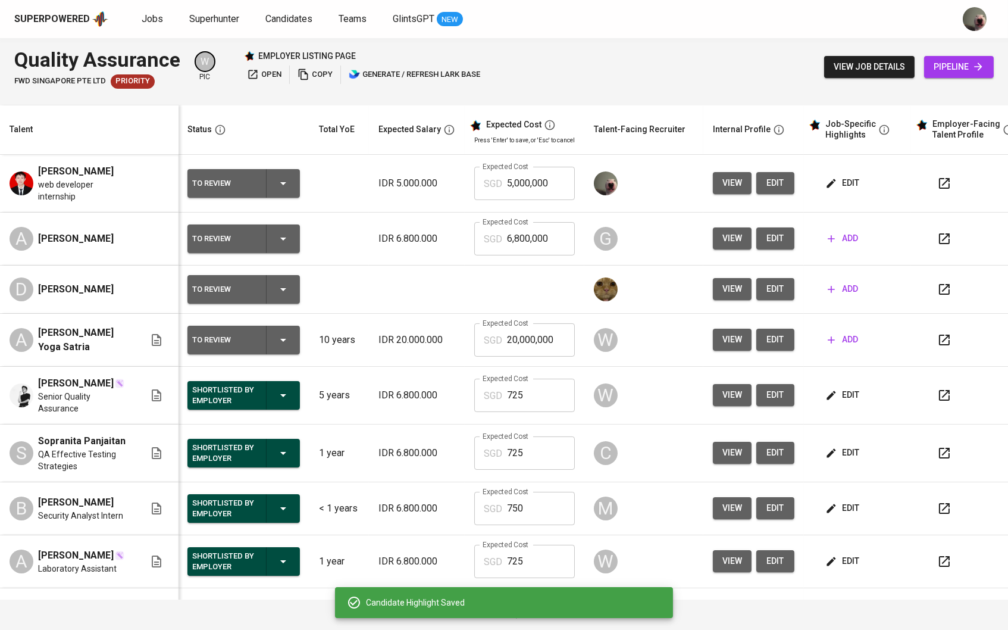
click at [847, 406] on button "edit" at bounding box center [843, 395] width 41 height 22
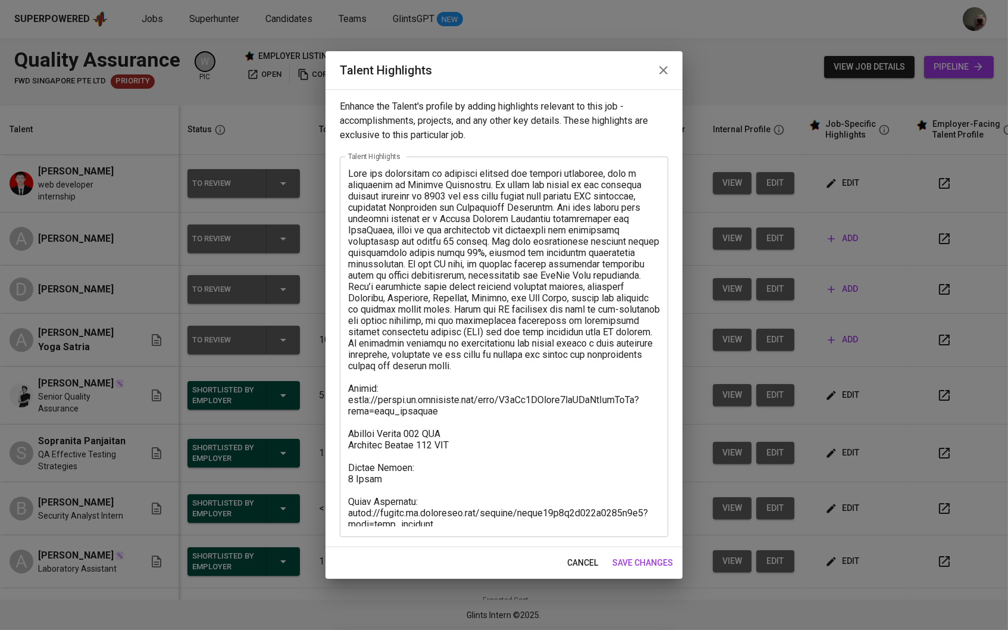
click at [584, 558] on span "cancel" at bounding box center [582, 562] width 31 height 15
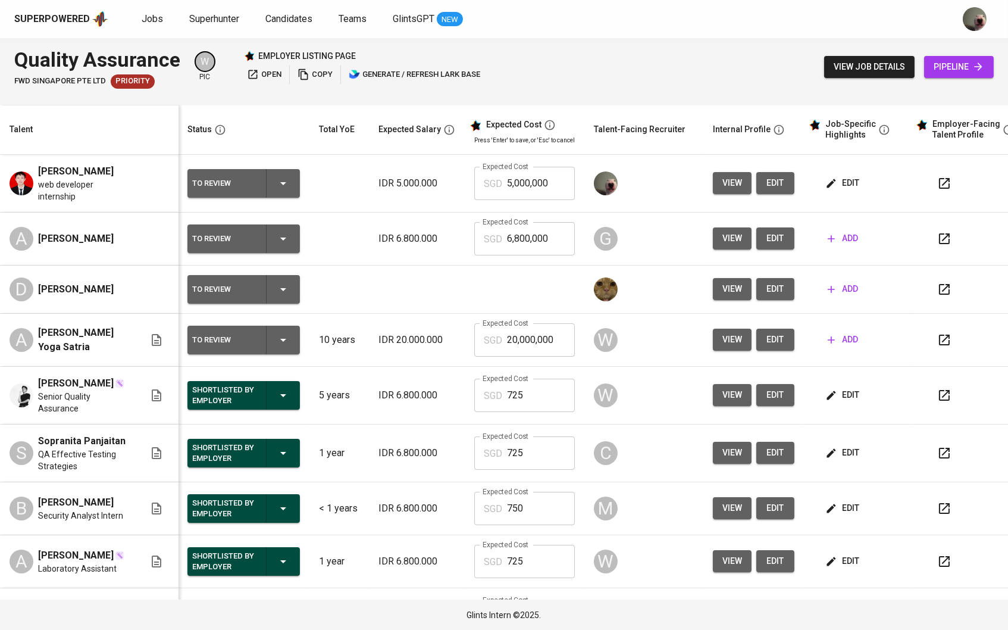
click at [850, 181] on span "edit" at bounding box center [844, 183] width 32 height 15
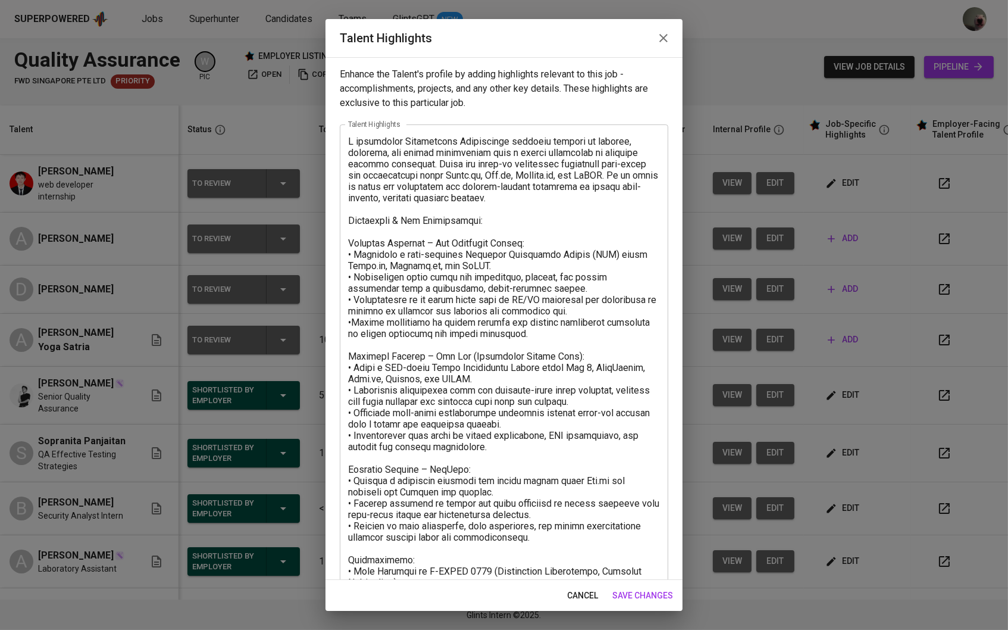
scroll to position [0, 0]
click at [567, 600] on span "cancel" at bounding box center [582, 595] width 31 height 15
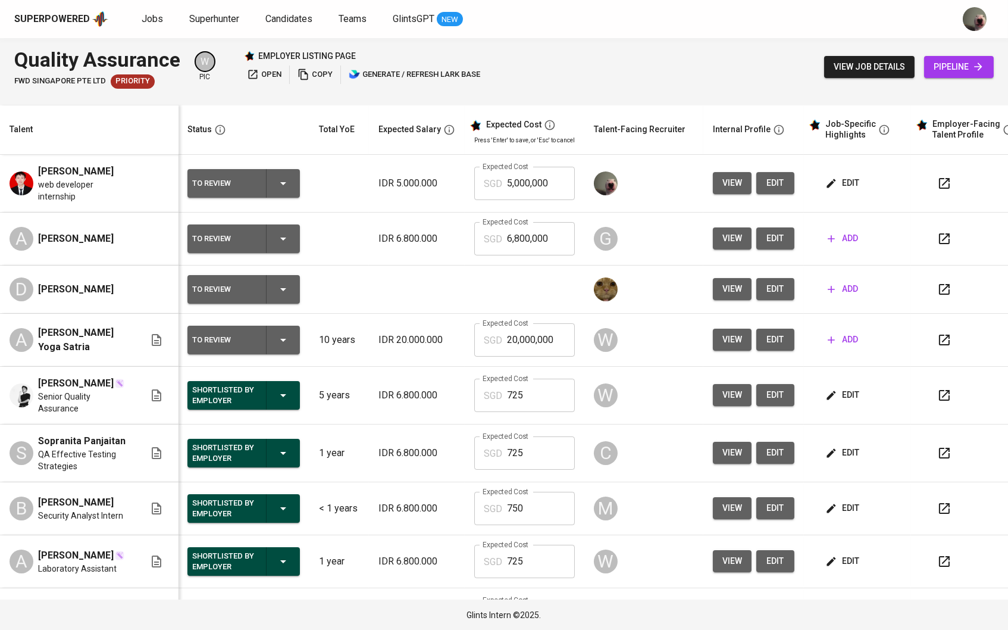
click at [847, 236] on span "add" at bounding box center [843, 238] width 30 height 15
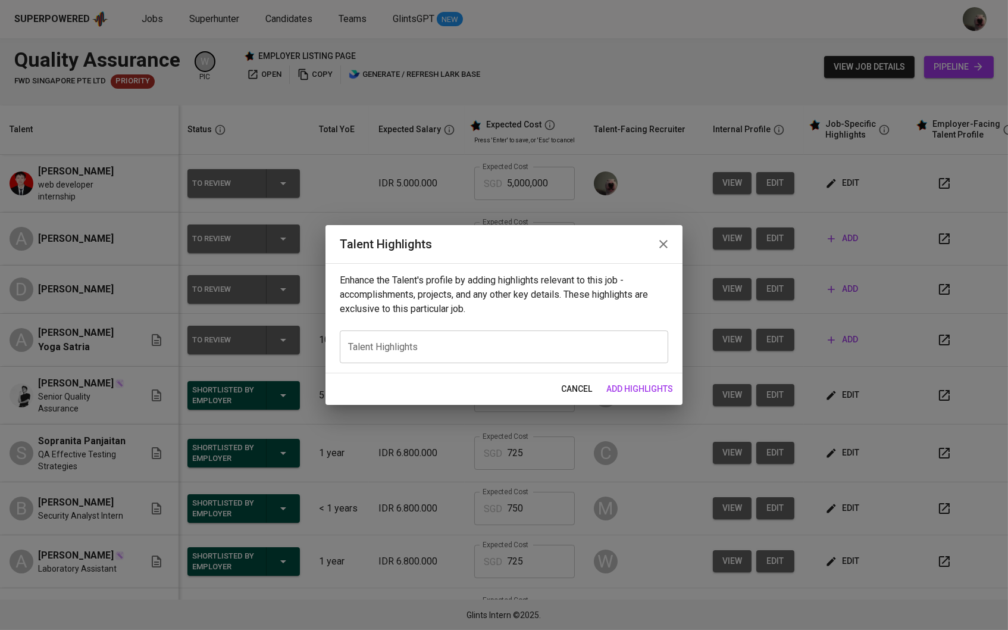
click at [549, 376] on div "cancel add highlights" at bounding box center [503, 389] width 357 height 32
click at [569, 382] on span "cancel" at bounding box center [576, 388] width 31 height 15
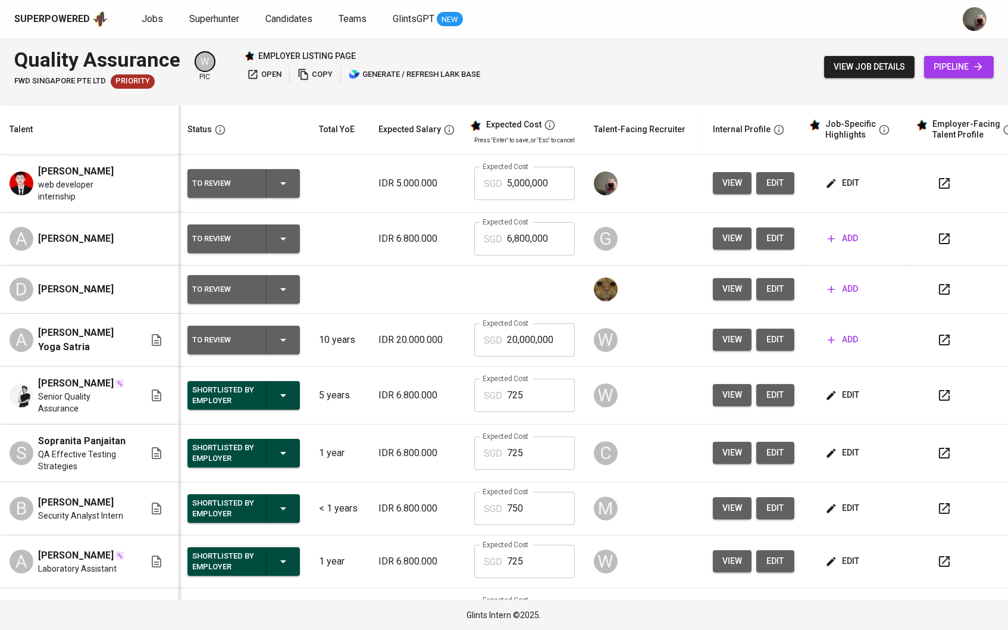
click at [837, 395] on icon "button" at bounding box center [831, 395] width 12 height 12
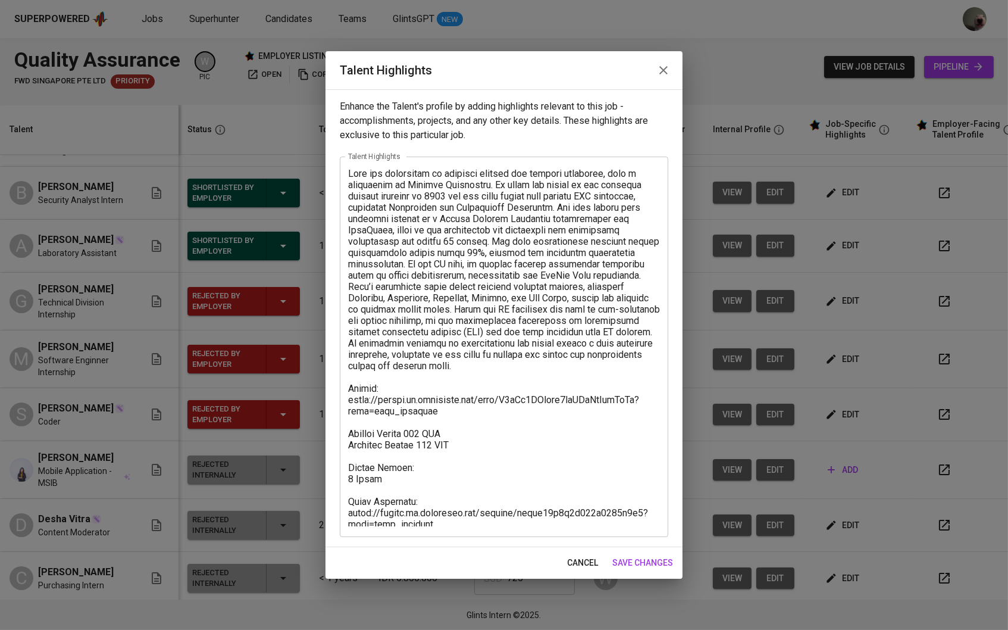
scroll to position [349, 1]
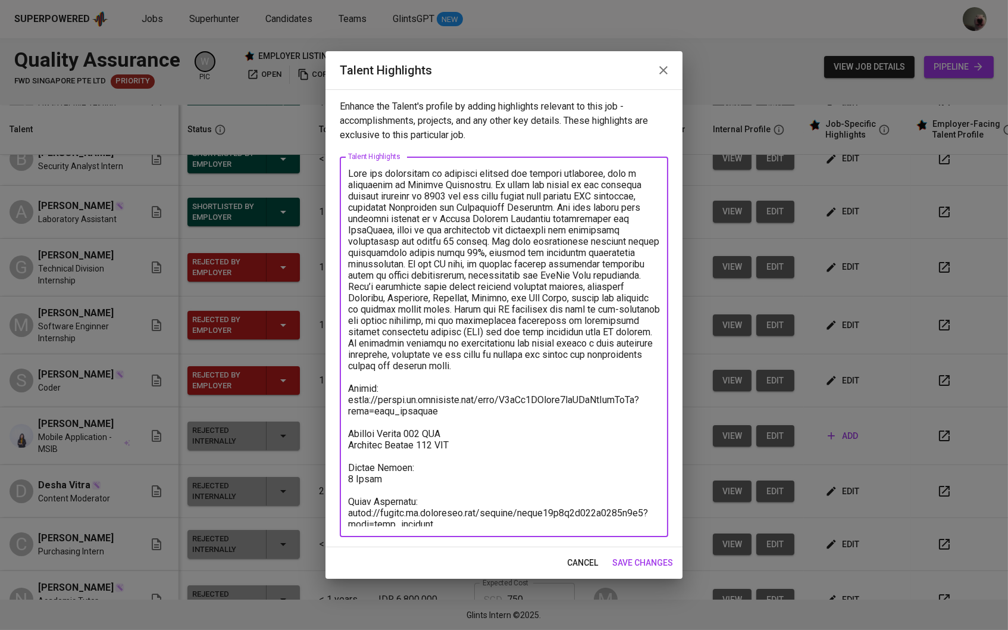
drag, startPoint x: 481, startPoint y: 414, endPoint x: 339, endPoint y: 399, distance: 142.4
click at [340, 399] on div "x Talent Highlights" at bounding box center [504, 346] width 328 height 380
click at [662, 77] on icon "button" at bounding box center [663, 70] width 14 height 14
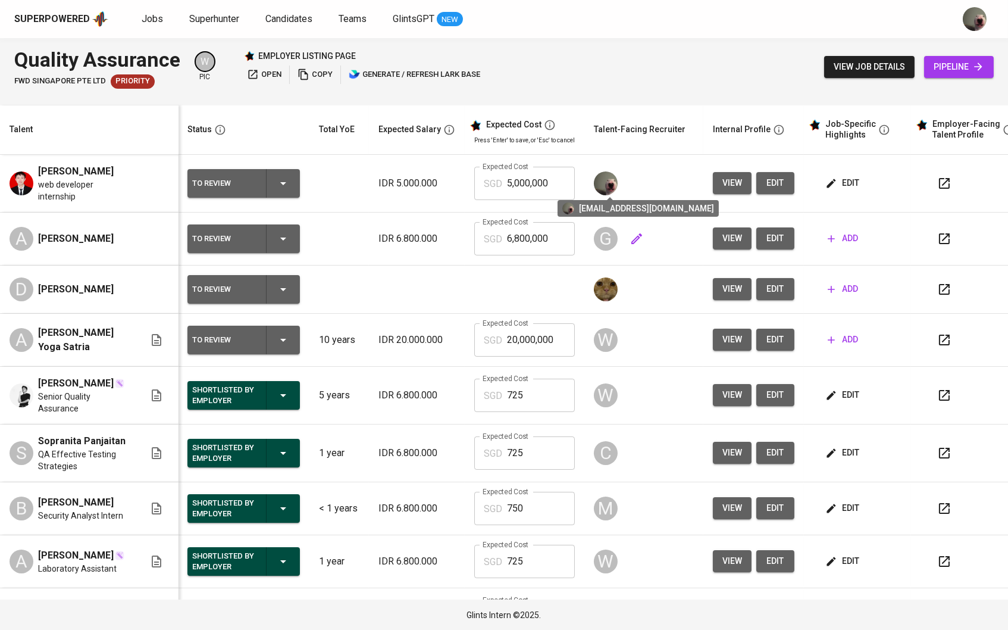
scroll to position [0, 1]
click at [849, 180] on span "edit" at bounding box center [844, 183] width 32 height 15
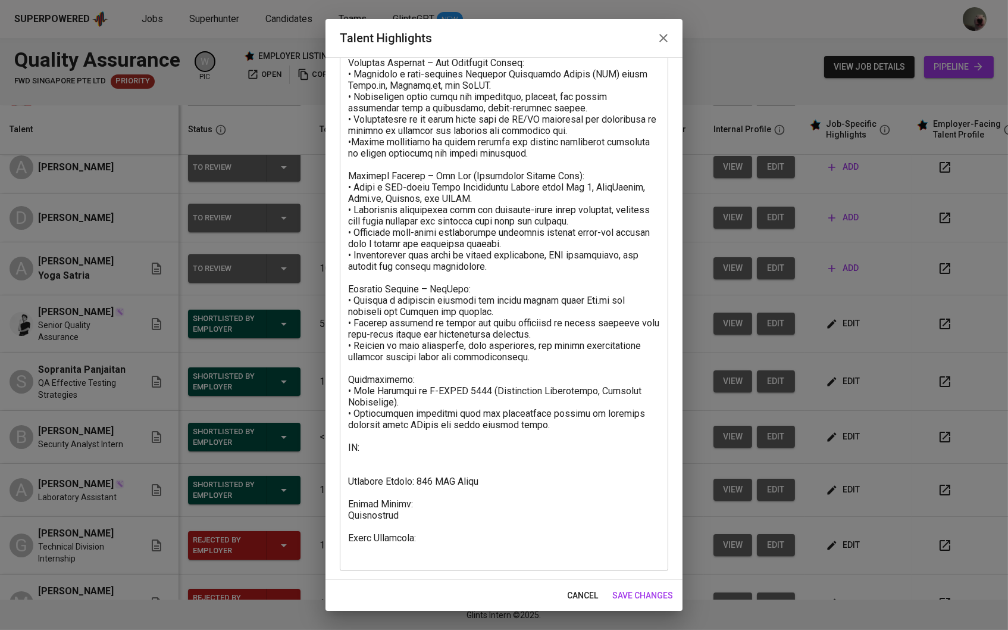
scroll to position [180, 0]
click at [436, 443] on textarea at bounding box center [504, 258] width 312 height 605
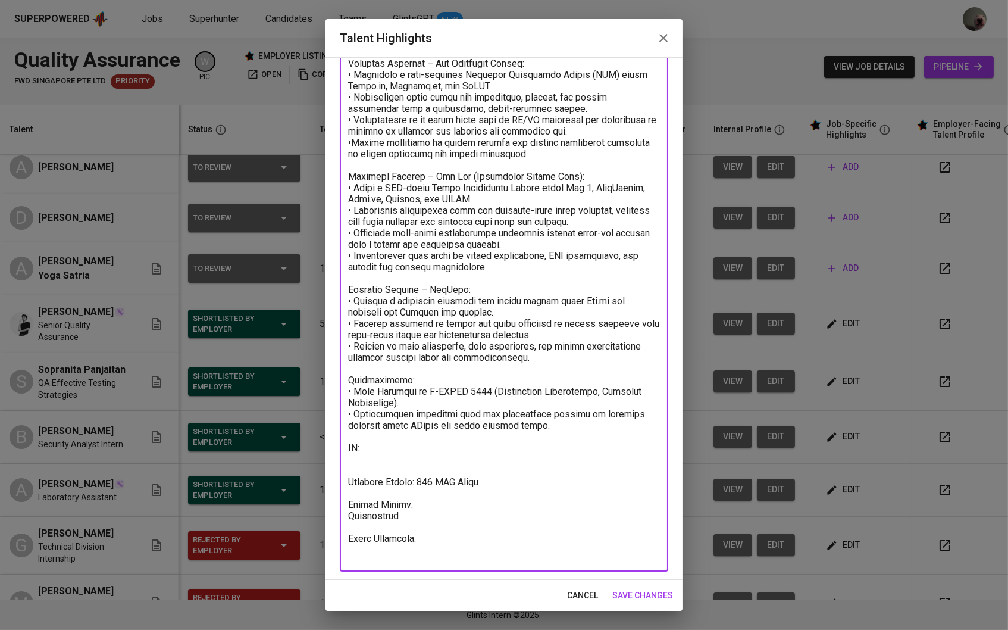
paste textarea "[URL][DOMAIN_NAME]"
click at [434, 534] on textarea at bounding box center [504, 258] width 312 height 605
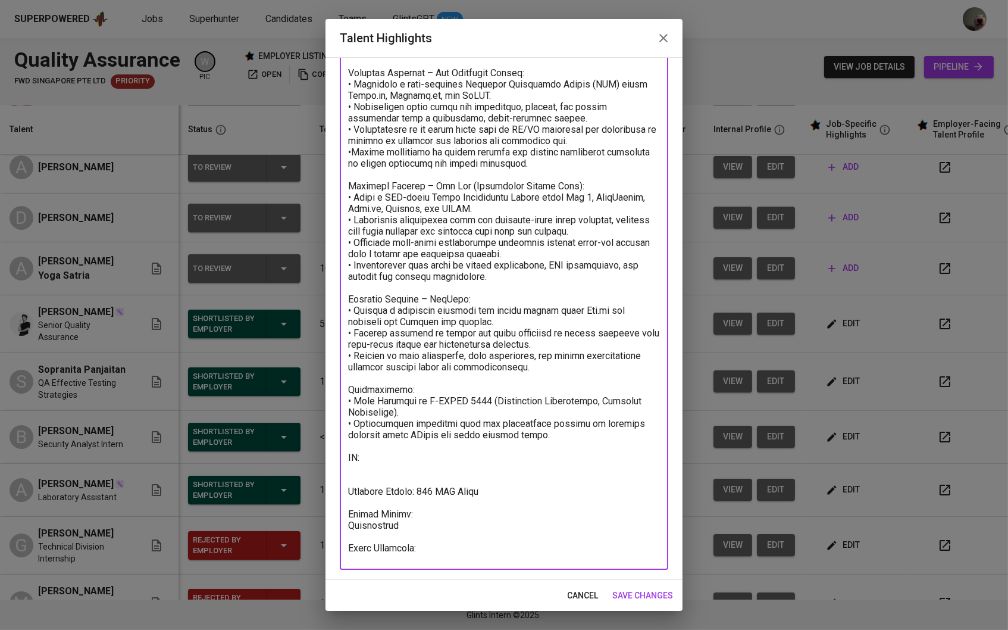
scroll to position [1, 0]
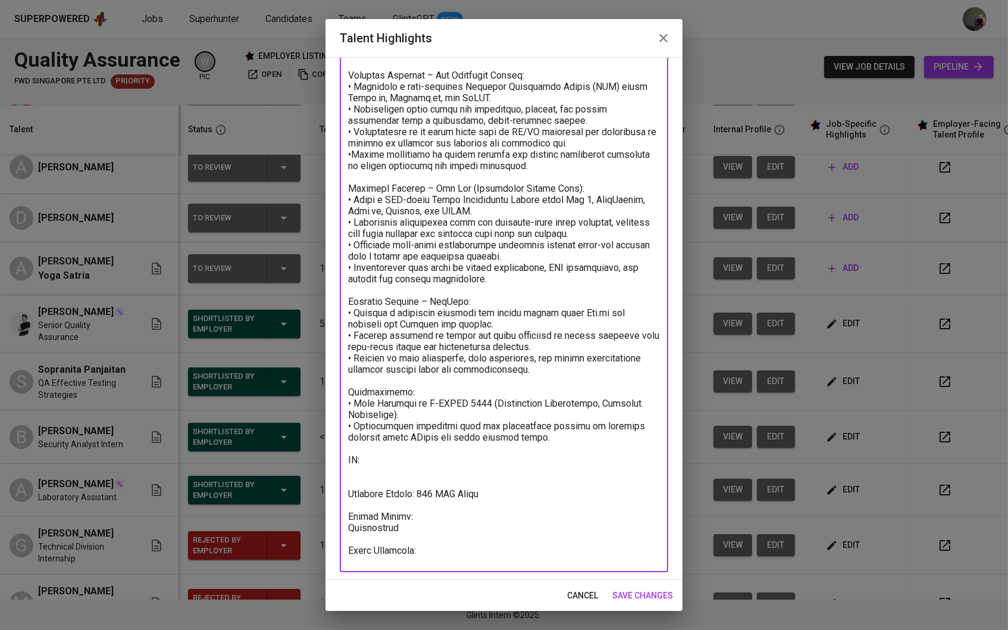
paste textarea "[URL][DOMAIN_NAME]"
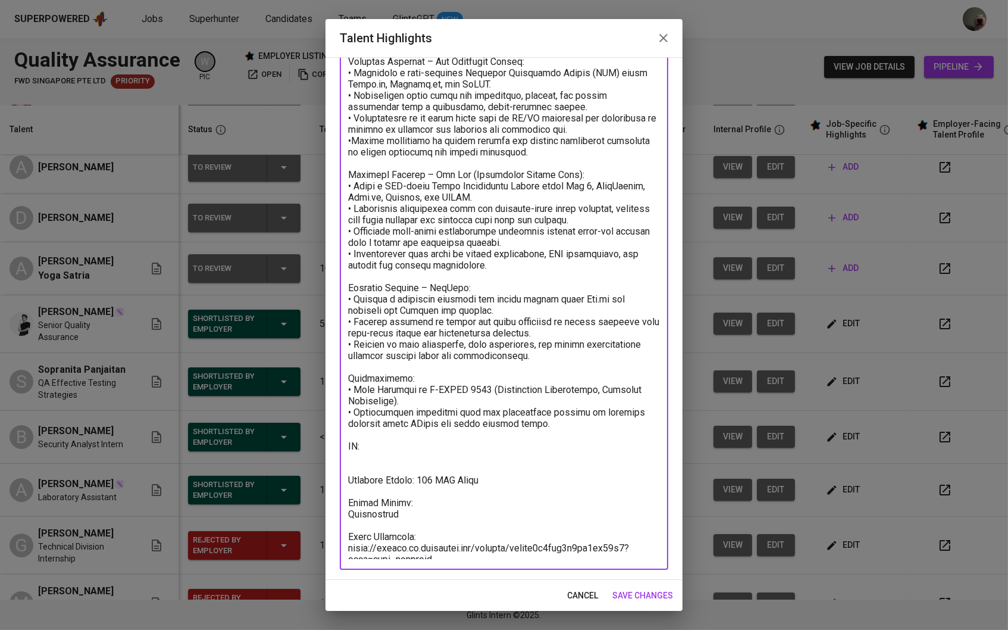
scroll to position [180, 0]
click at [406, 453] on textarea at bounding box center [504, 258] width 312 height 605
click at [398, 445] on textarea at bounding box center [504, 258] width 312 height 605
paste textarea "[URL][DOMAIN_NAME]"
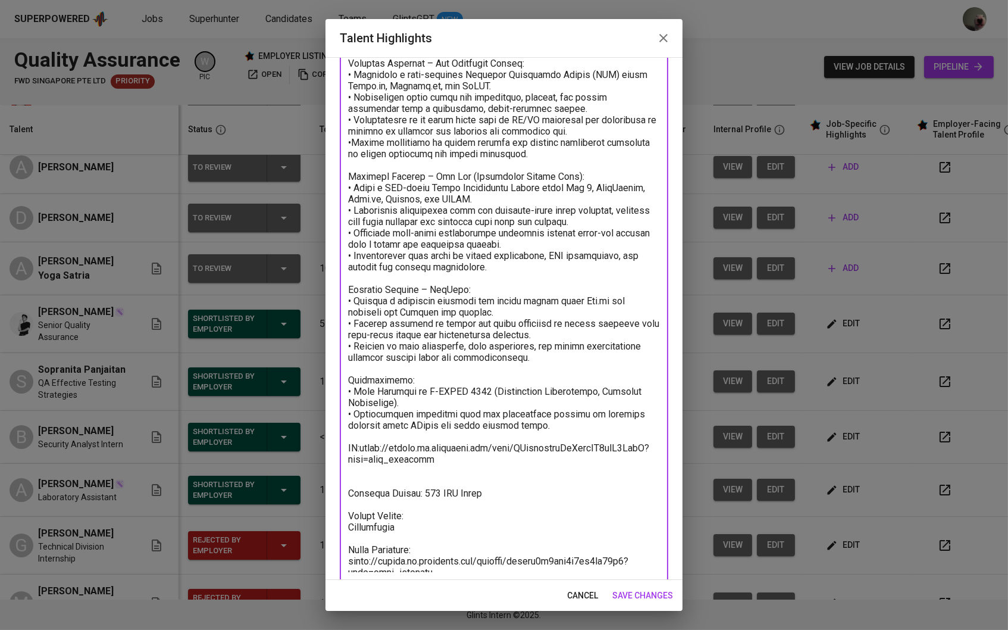
click at [378, 471] on textarea at bounding box center [504, 264] width 312 height 616
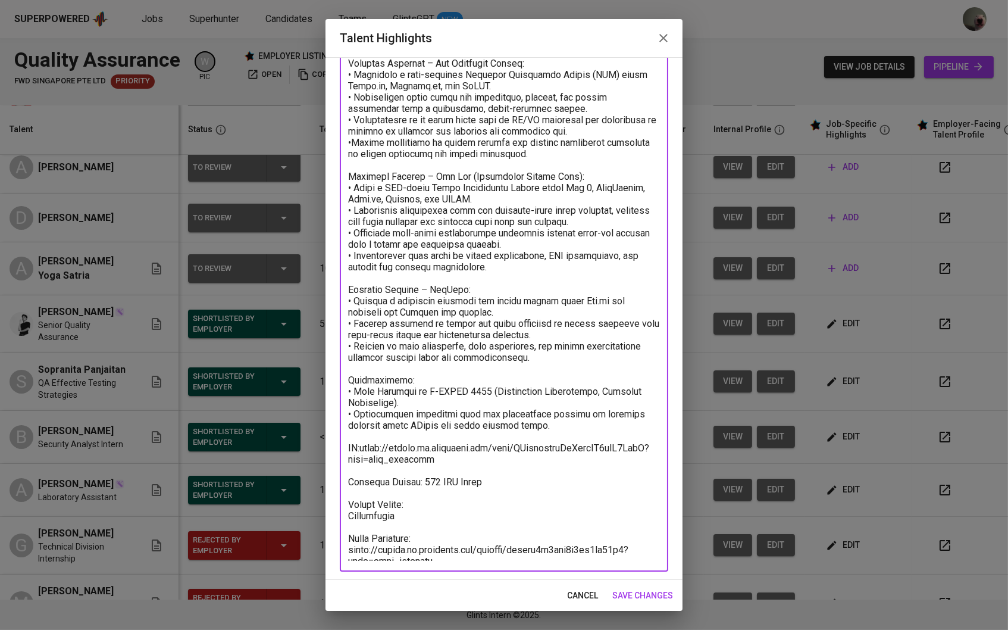
type textarea "L ipsumdolor Sitametcons Adipiscinge seddoeiu tempori ut laboree, dolorema, ali…"
click at [647, 594] on span "save changes" at bounding box center [642, 595] width 61 height 15
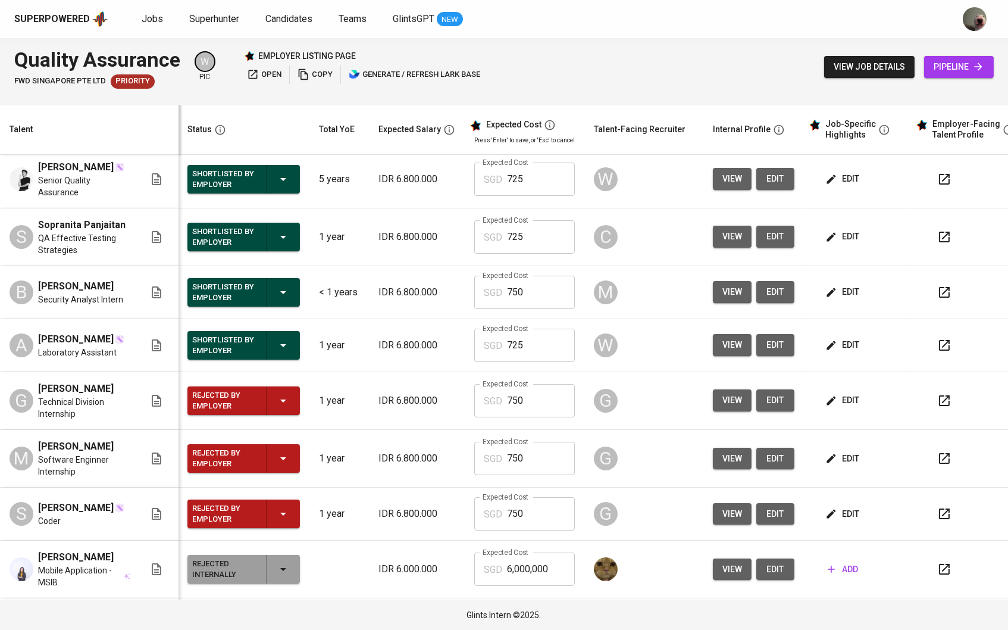
scroll to position [233, 1]
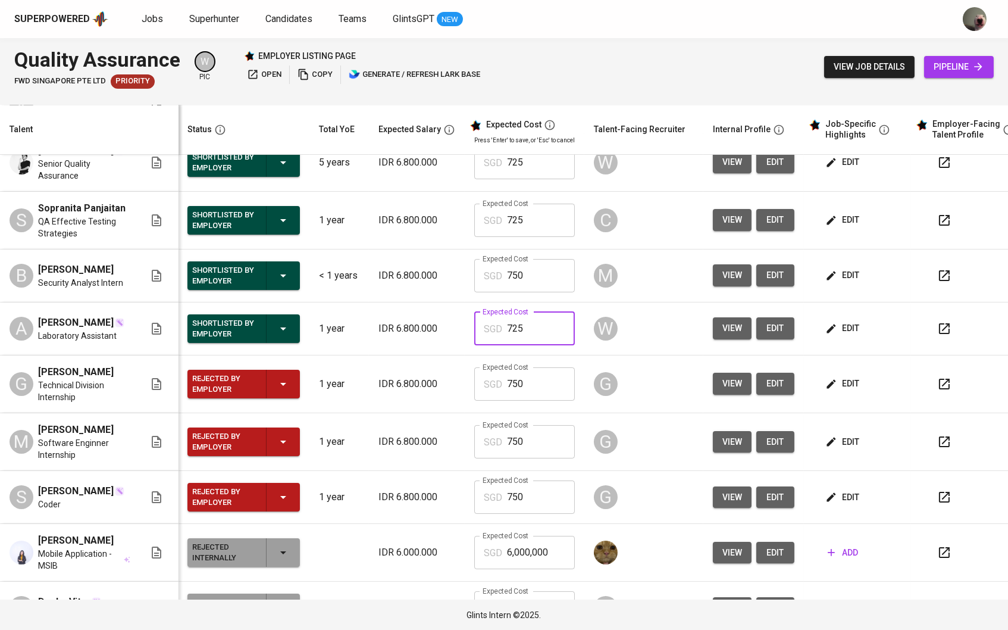
click at [541, 334] on input "725" at bounding box center [541, 328] width 68 height 33
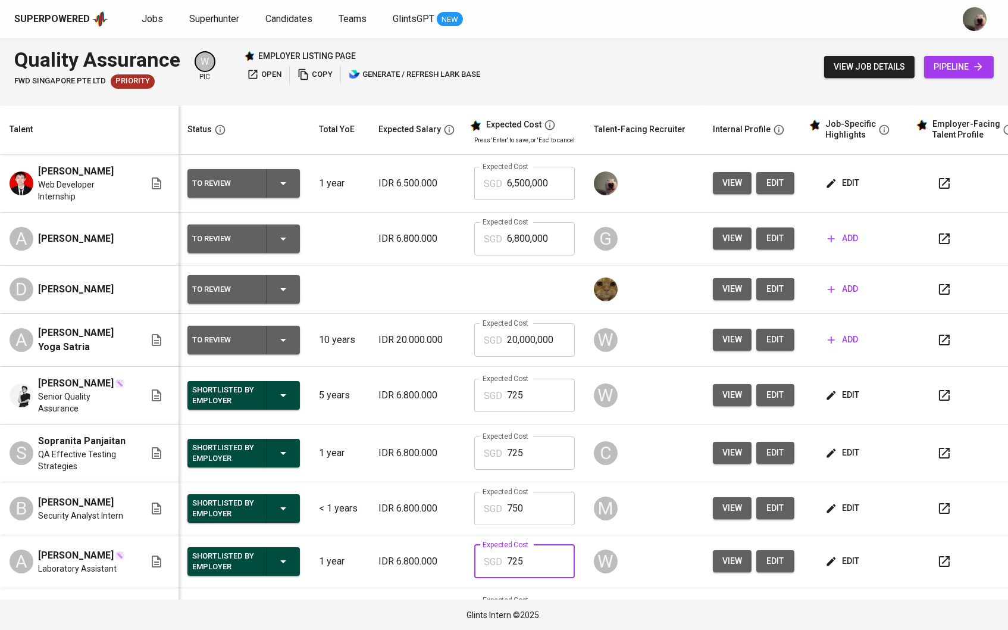
scroll to position [0, 1]
click at [556, 184] on input "6,500,000" at bounding box center [541, 183] width 68 height 33
paste input "725"
type input "725"
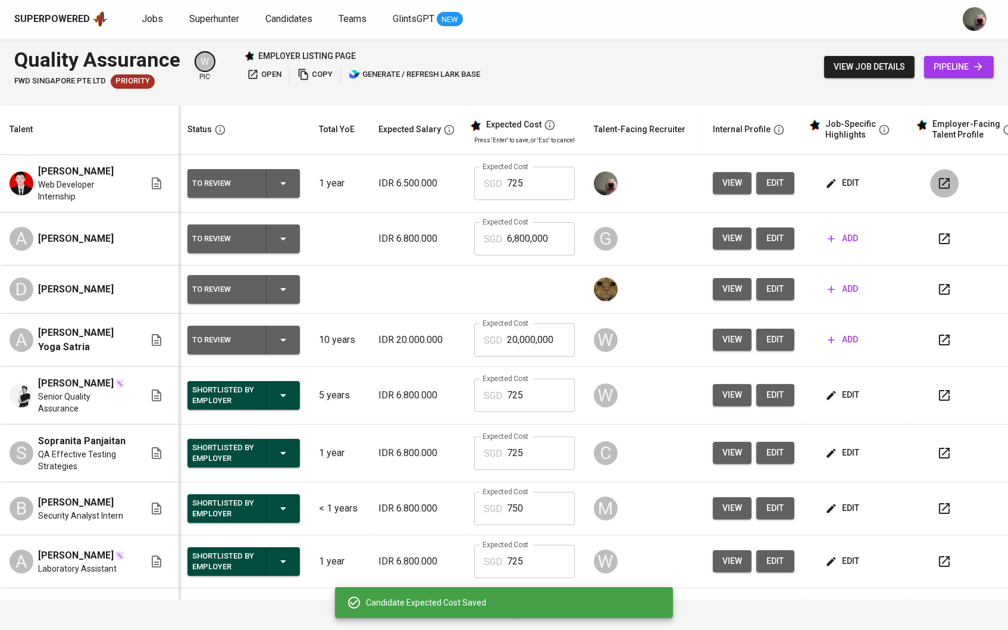
click at [945, 181] on icon "button" at bounding box center [944, 183] width 14 height 14
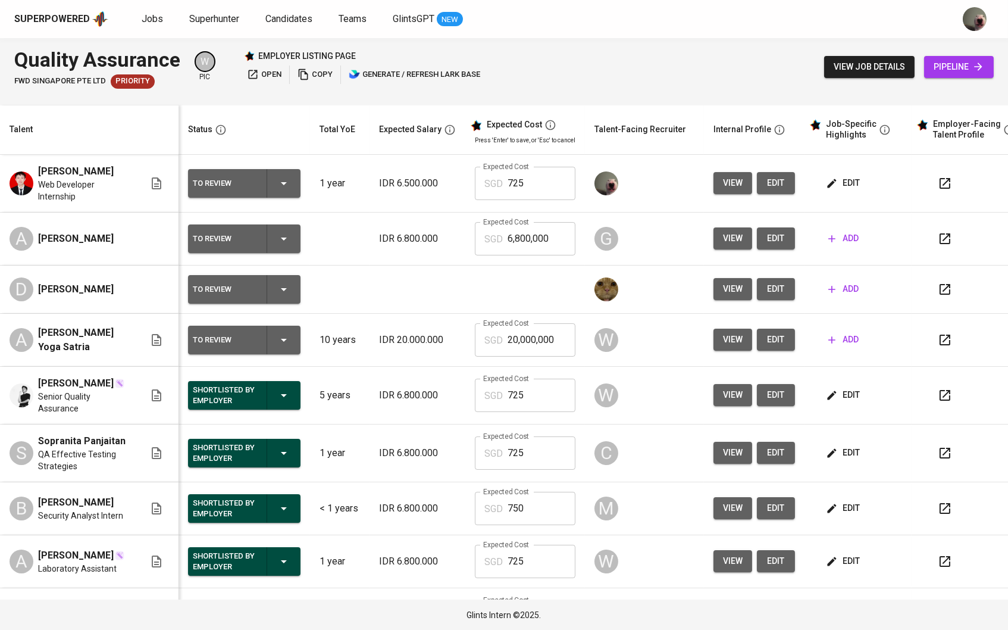
scroll to position [0, 0]
click at [782, 183] on span "edit" at bounding box center [775, 183] width 19 height 15
click at [837, 181] on icon "button" at bounding box center [832, 183] width 9 height 9
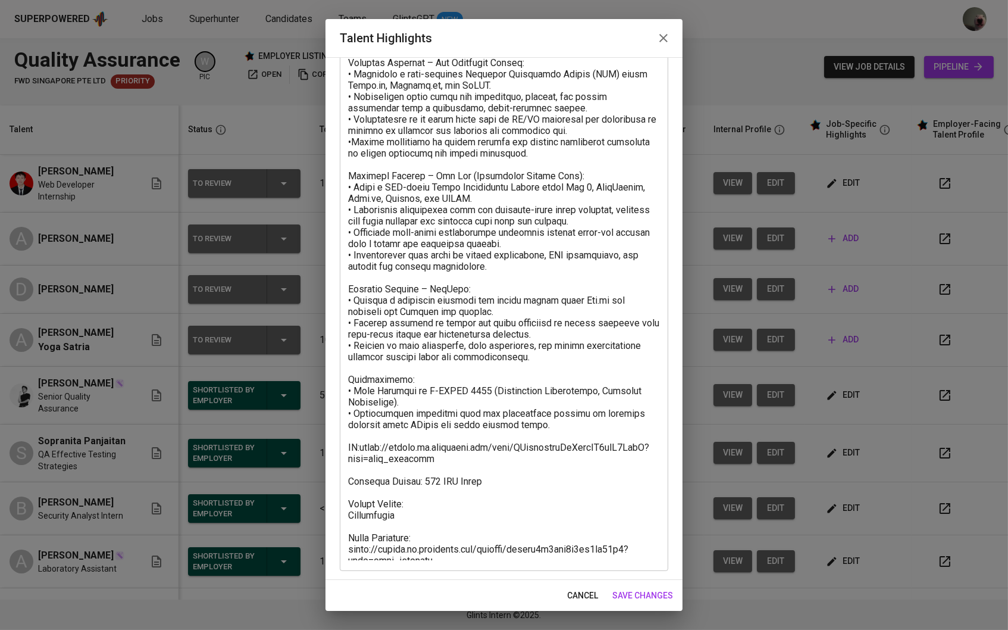
scroll to position [180, 0]
drag, startPoint x: 456, startPoint y: 558, endPoint x: 347, endPoint y: 546, distance: 109.5
click at [347, 546] on div "x Talent Highlights" at bounding box center [504, 258] width 328 height 627
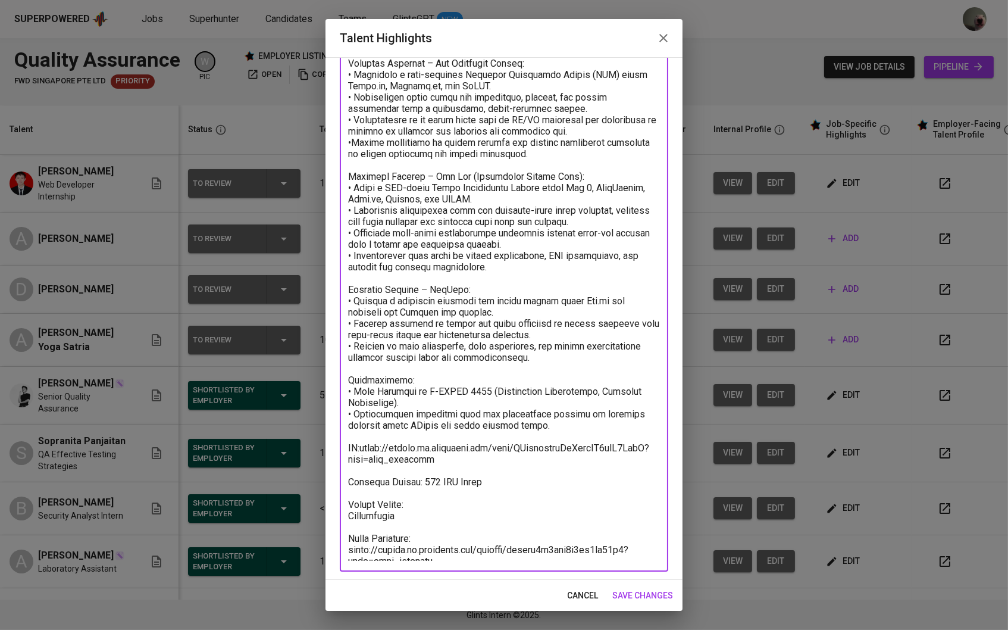
drag, startPoint x: 440, startPoint y: 553, endPoint x: 343, endPoint y: 543, distance: 97.6
click at [343, 543] on div "x Talent Highlights" at bounding box center [504, 258] width 328 height 627
click at [641, 591] on span "save changes" at bounding box center [642, 595] width 61 height 15
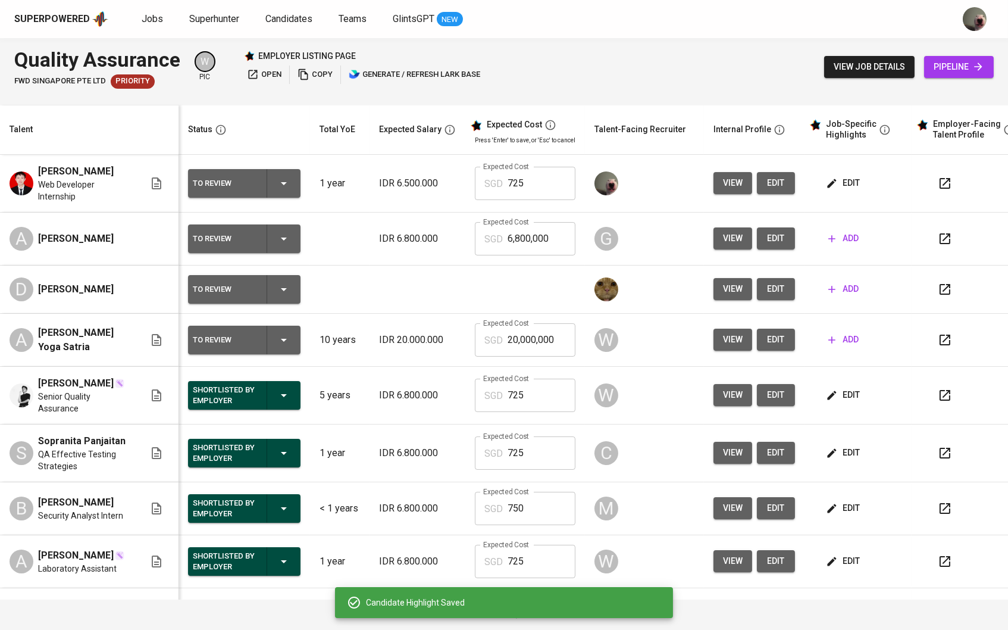
click at [860, 183] on span "edit" at bounding box center [844, 183] width 32 height 15
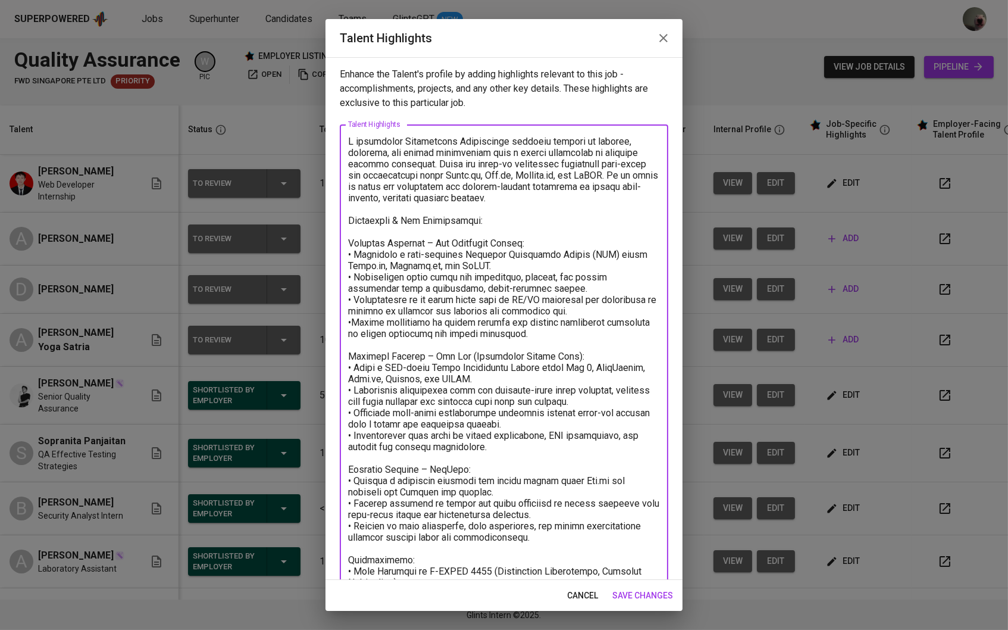
drag, startPoint x: 515, startPoint y: 335, endPoint x: 336, endPoint y: 141, distance: 263.6
click at [336, 141] on div "Enhance the Talent's profile by adding highlights relevant to this job - accomp…" at bounding box center [503, 318] width 357 height 522
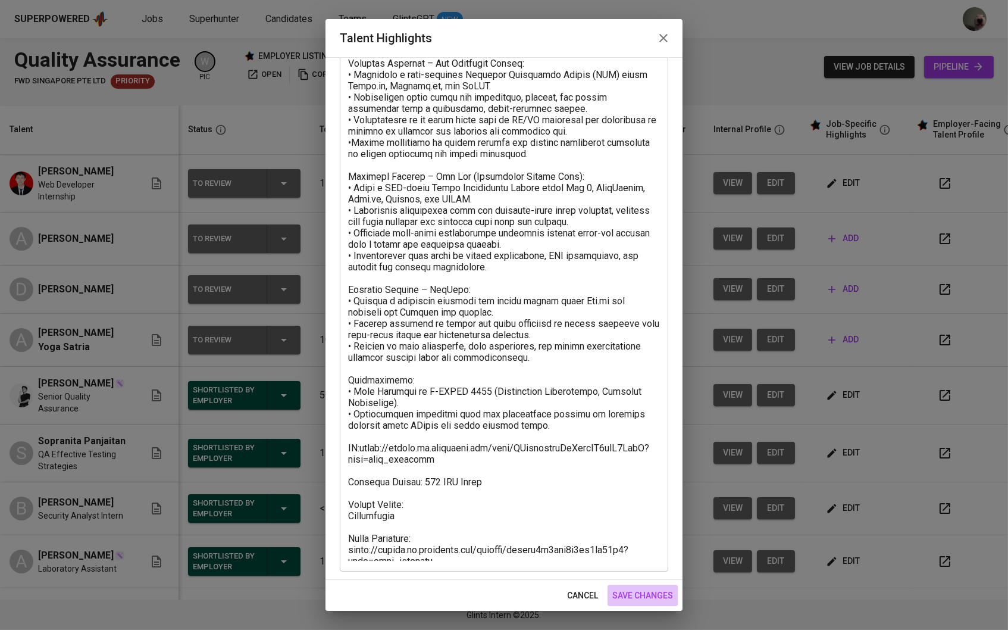
click at [622, 597] on span "save changes" at bounding box center [642, 595] width 61 height 15
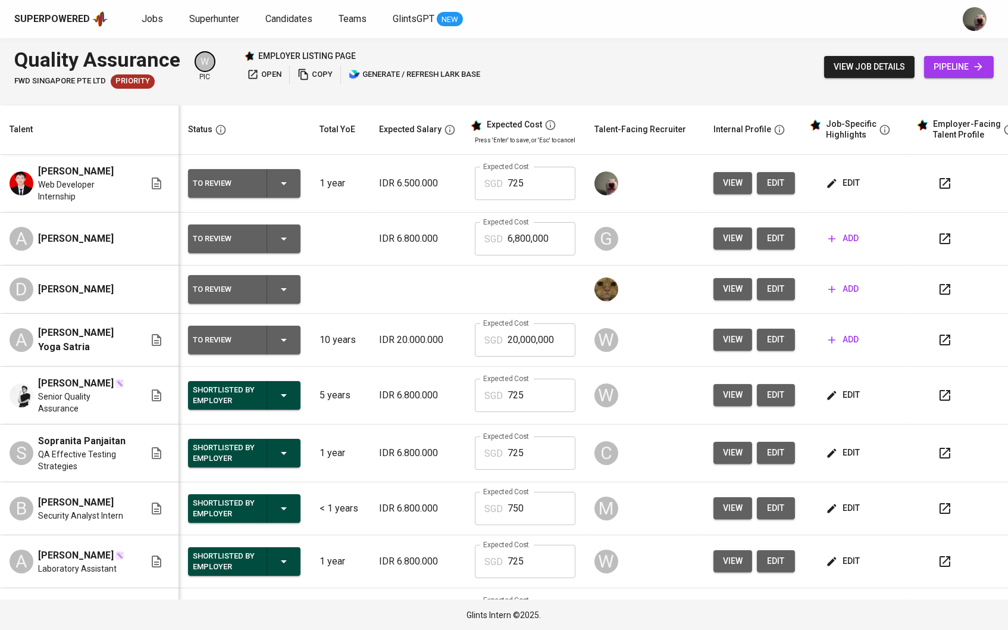
scroll to position [0, 0]
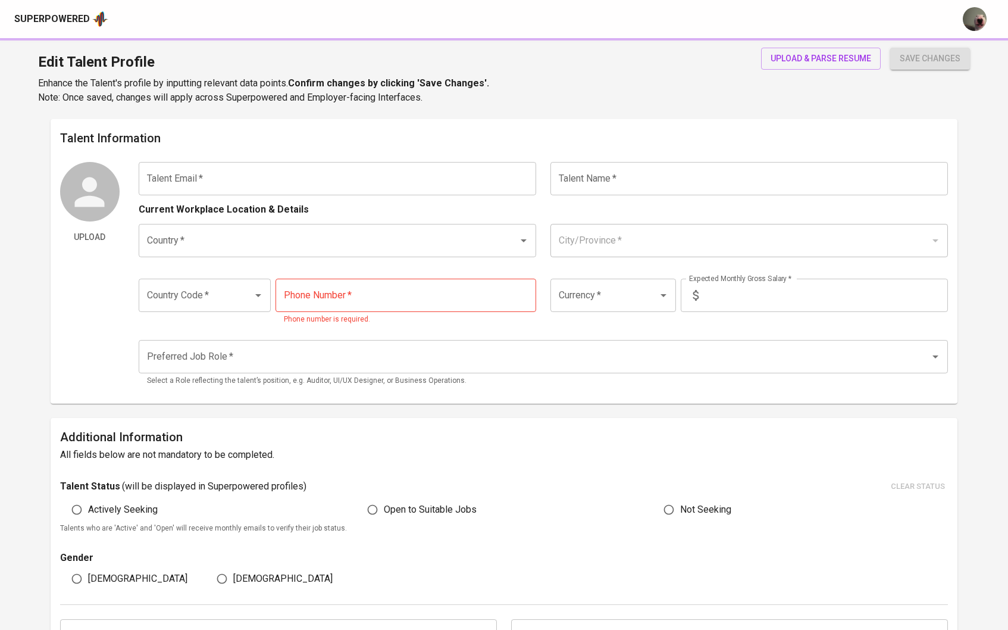
type input "[EMAIL_ADDRESS][DOMAIN_NAME]"
type input "[PERSON_NAME]"
type input "[GEOGRAPHIC_DATA]"
type input "Pekanbaru, [GEOGRAPHIC_DATA]"
type input "+62"
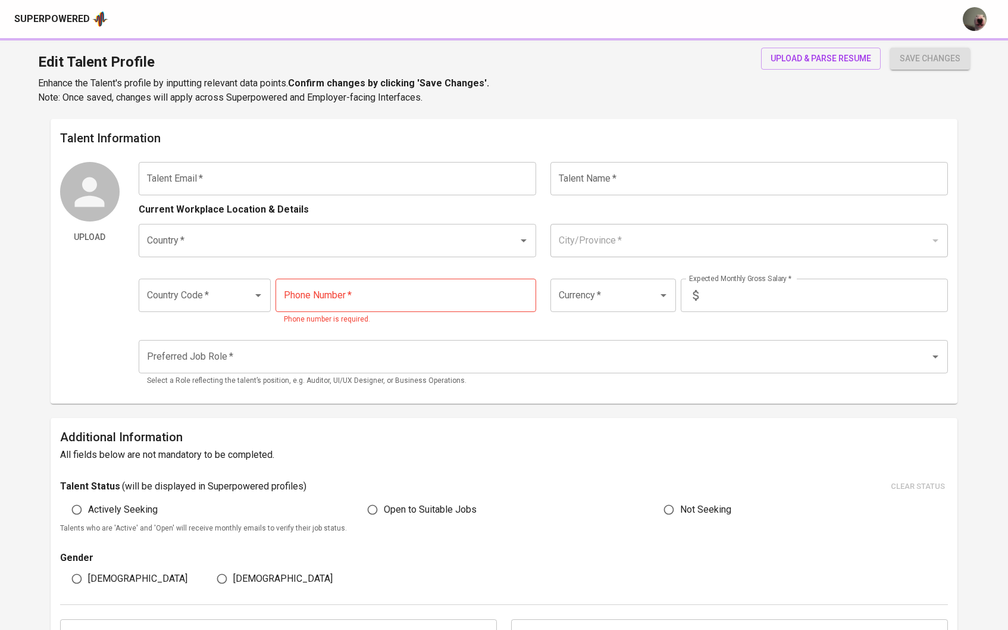
type input "[PHONE_NUMBER]"
type input "IDR"
type input "QA Engineer"
radio input "true"
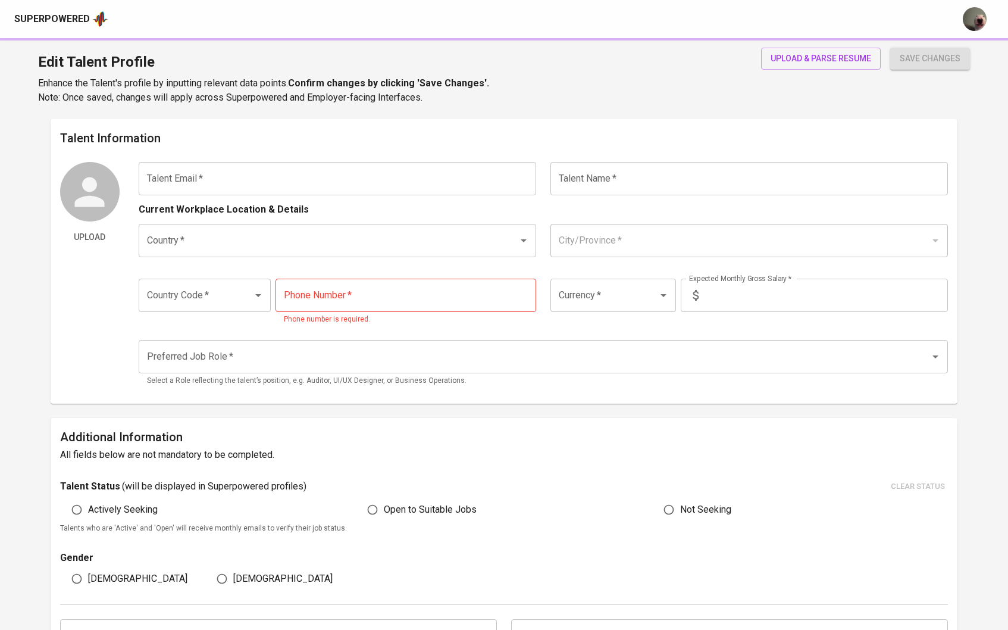
type input "1"
type input "Immediately Available"
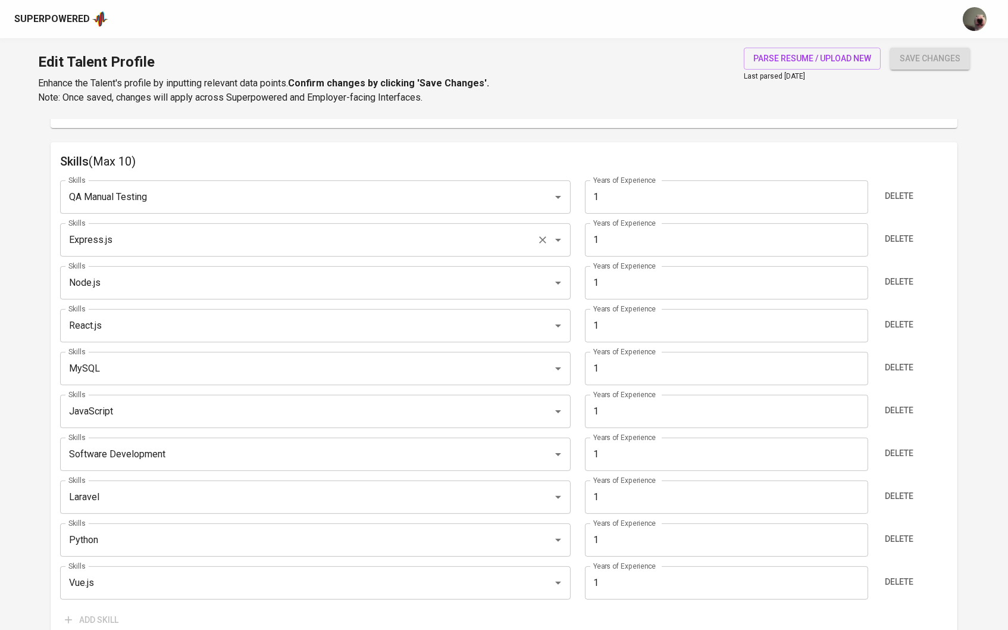
scroll to position [671, 0]
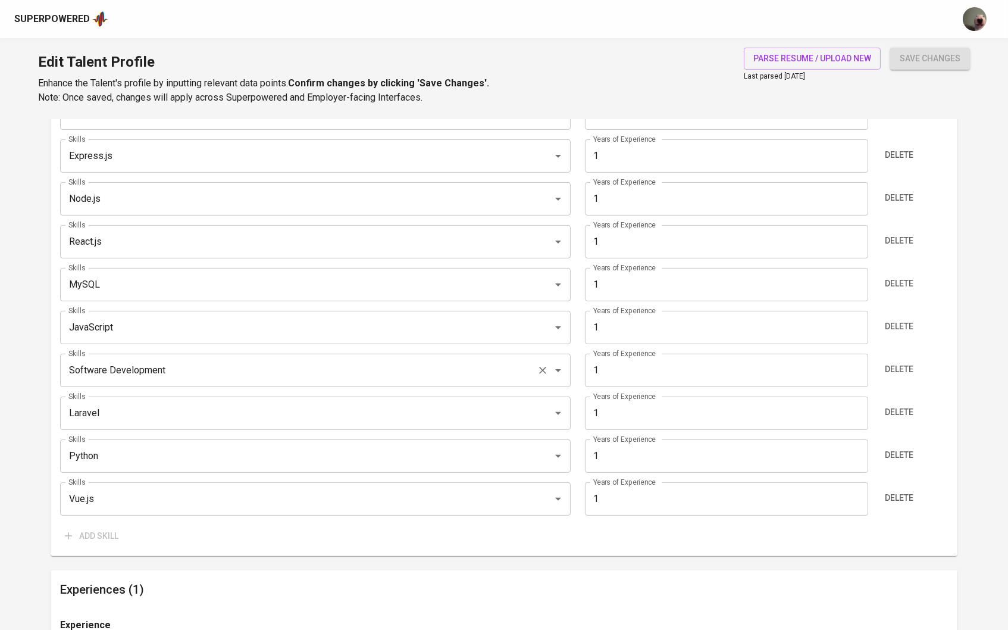
click at [199, 368] on input "Software Development" at bounding box center [298, 370] width 467 height 23
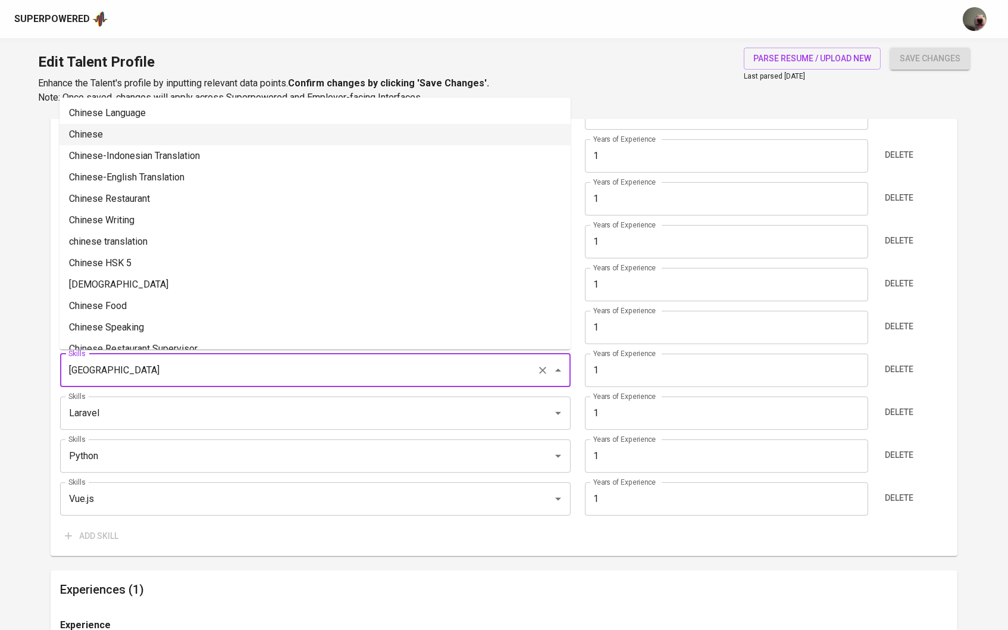
click at [130, 129] on li "Chinese" at bounding box center [315, 134] width 511 height 21
type input "Chinese"
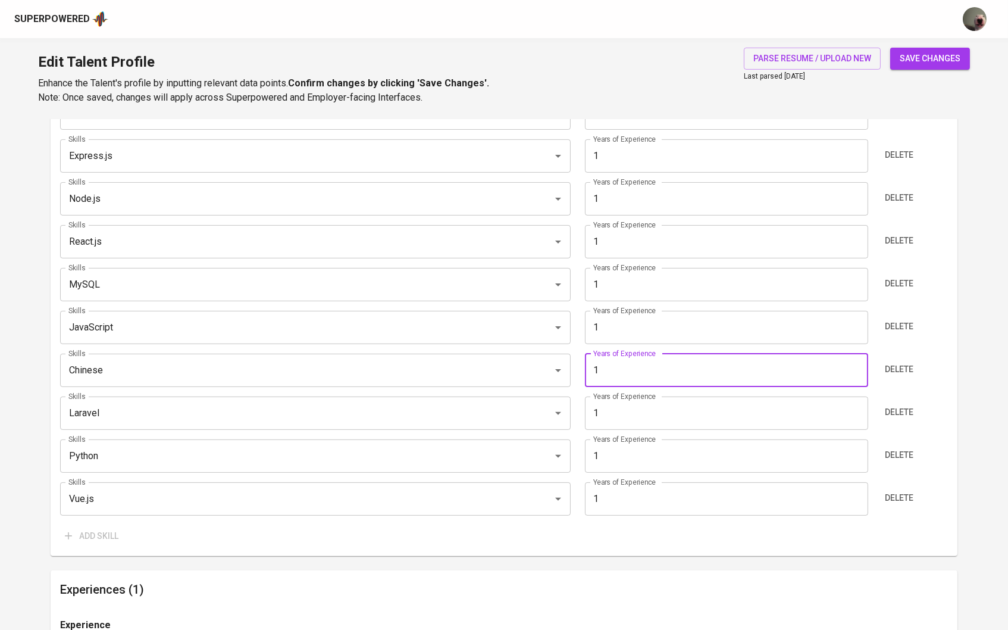
click at [851, 375] on input "1" at bounding box center [726, 369] width 283 height 33
type input "0"
click at [855, 370] on input "0" at bounding box center [726, 369] width 283 height 33
click at [930, 61] on span "save changes" at bounding box center [930, 58] width 61 height 15
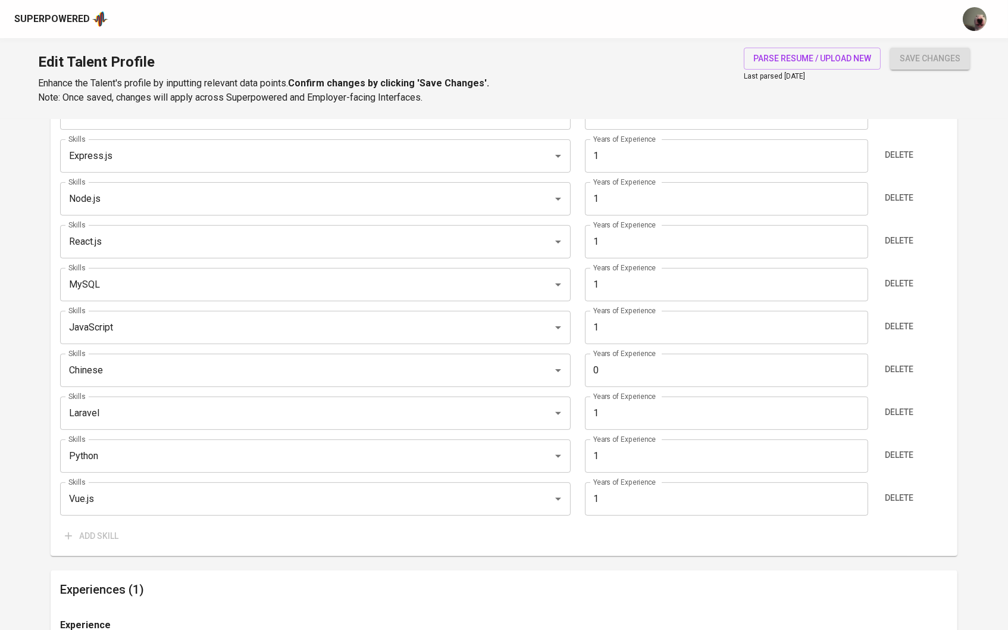
type input "Vue.js"
type input "QA Manual Testing"
type input "Express.js"
type input "Node.js"
type input "React.js"
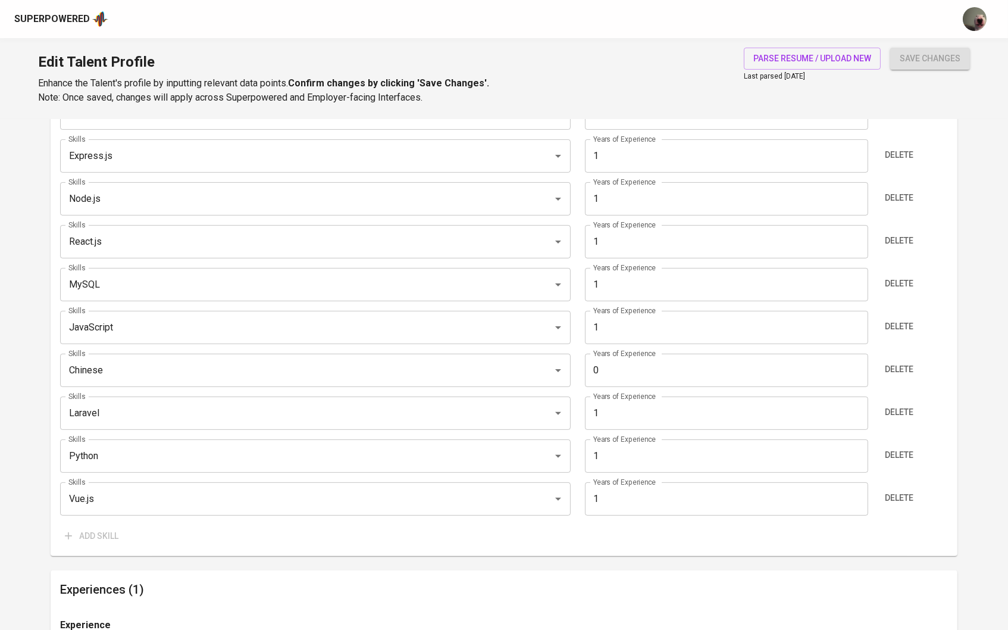
type input "MySQL"
type input "JavaScript"
type input "1"
type input "Chinese"
type input "0"
